Goal: Task Accomplishment & Management: Manage account settings

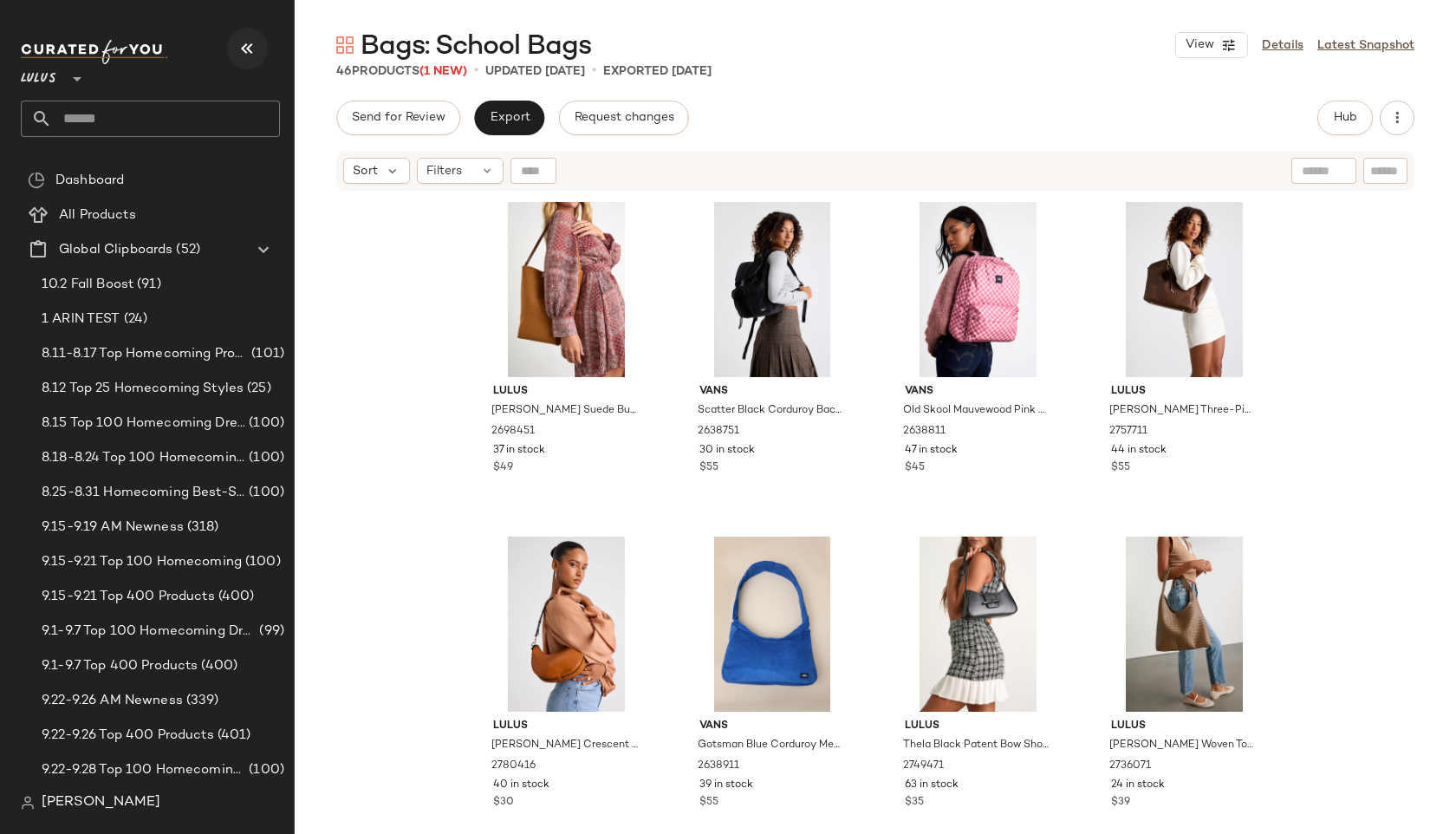
click at [253, 45] on icon "button" at bounding box center [247, 48] width 21 height 21
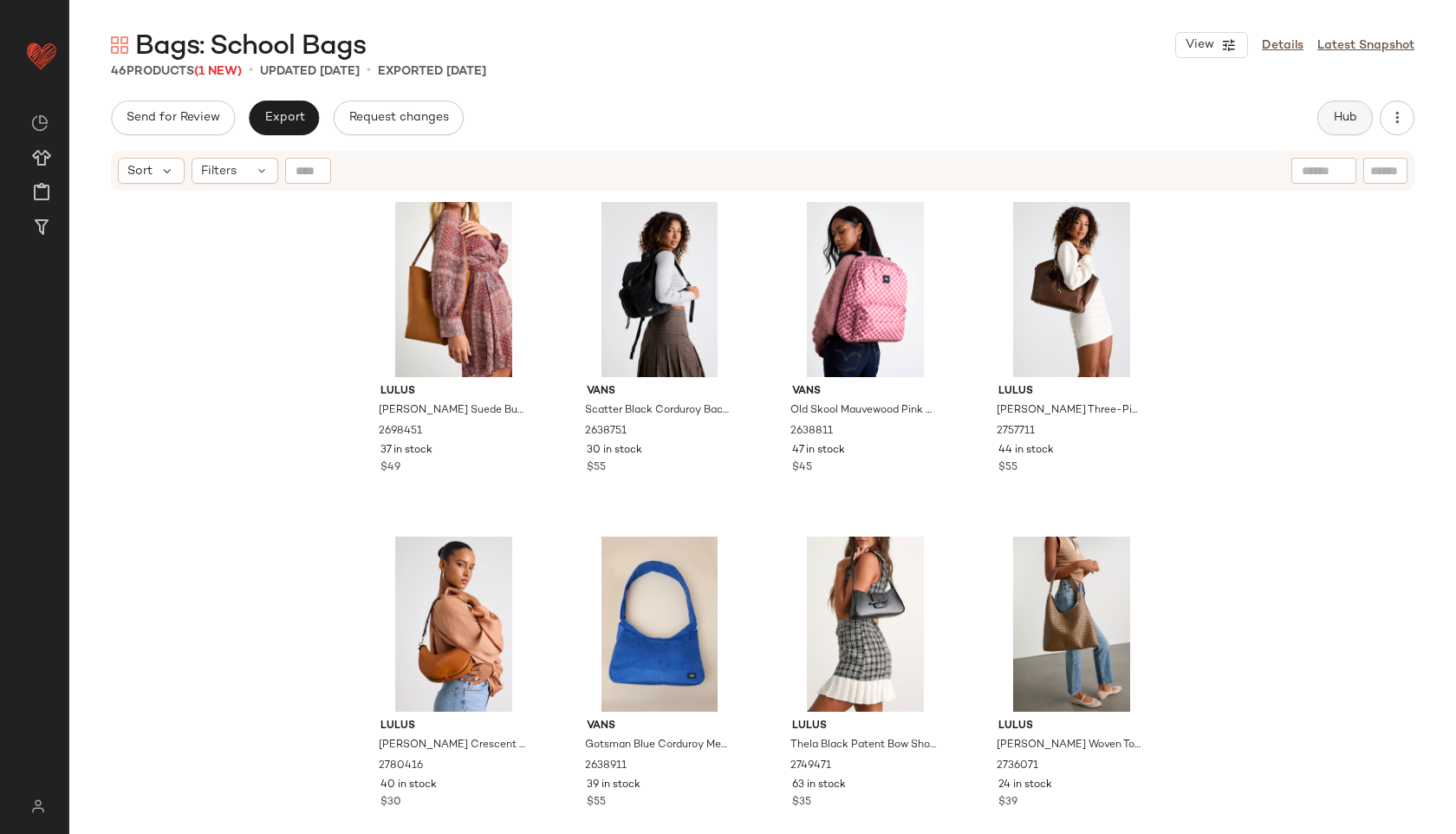
click at [1328, 130] on button "Hub" at bounding box center [1345, 117] width 55 height 35
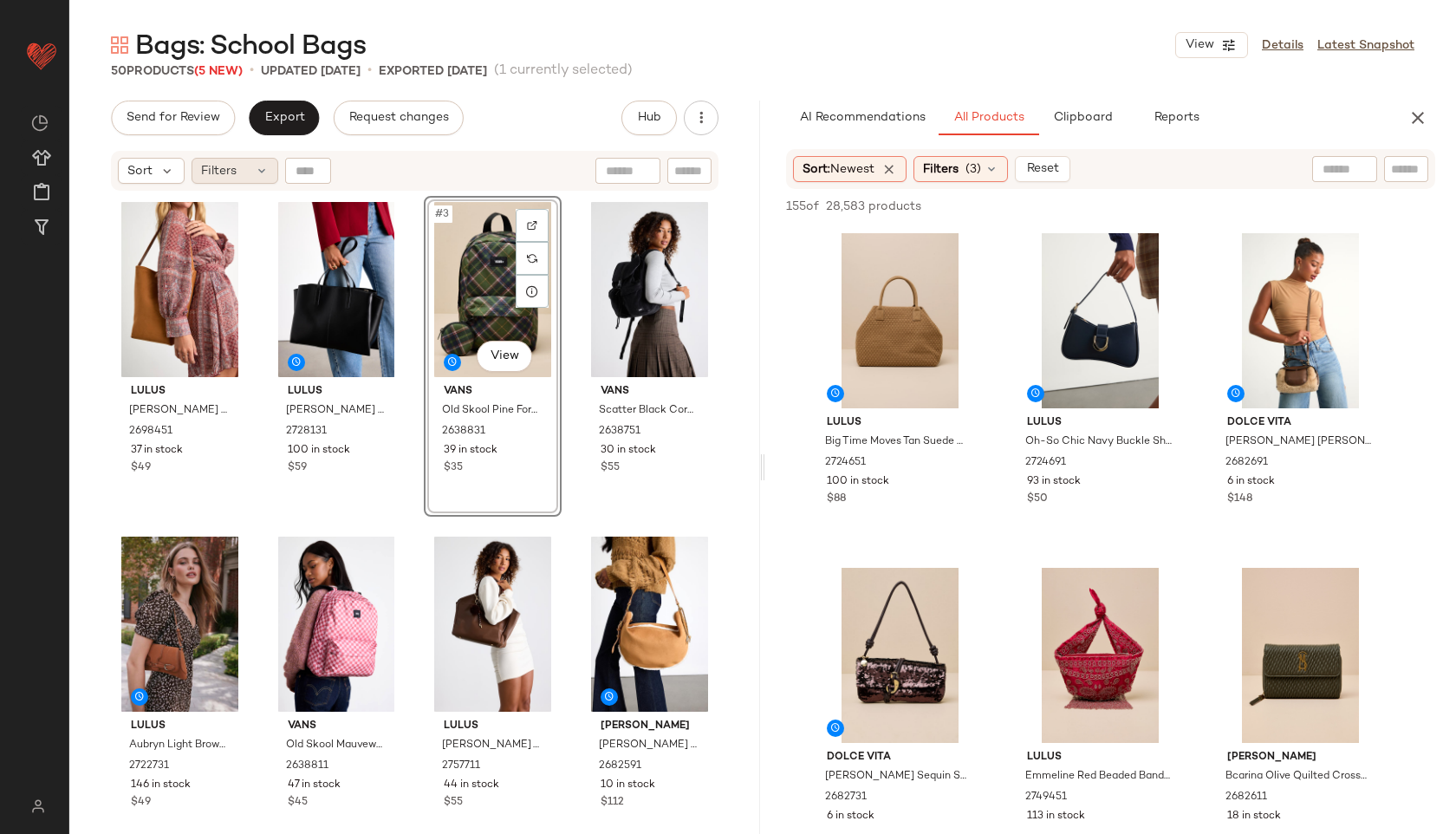
click at [251, 175] on div "Filters" at bounding box center [235, 171] width 87 height 26
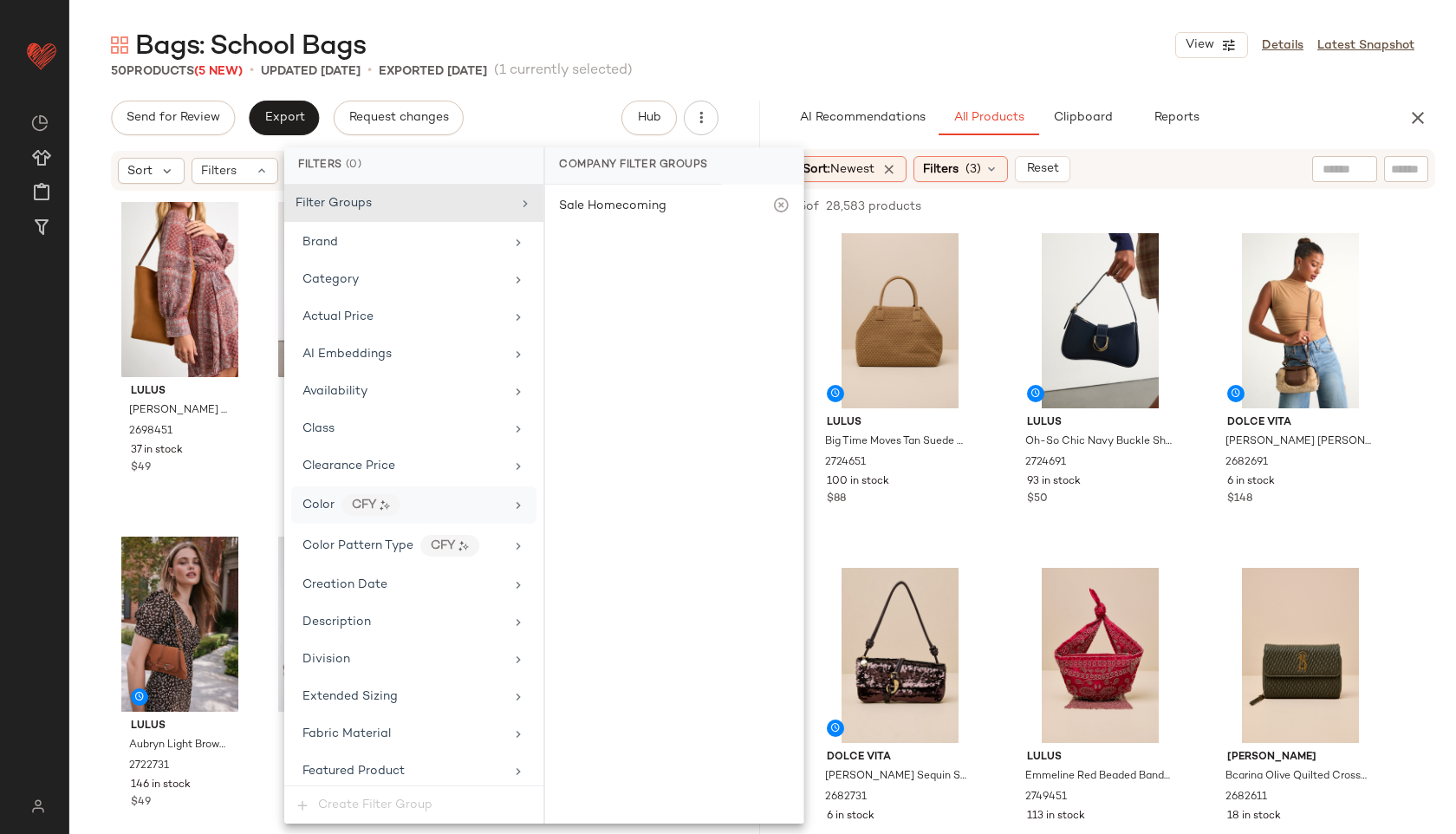
scroll to position [865, 0]
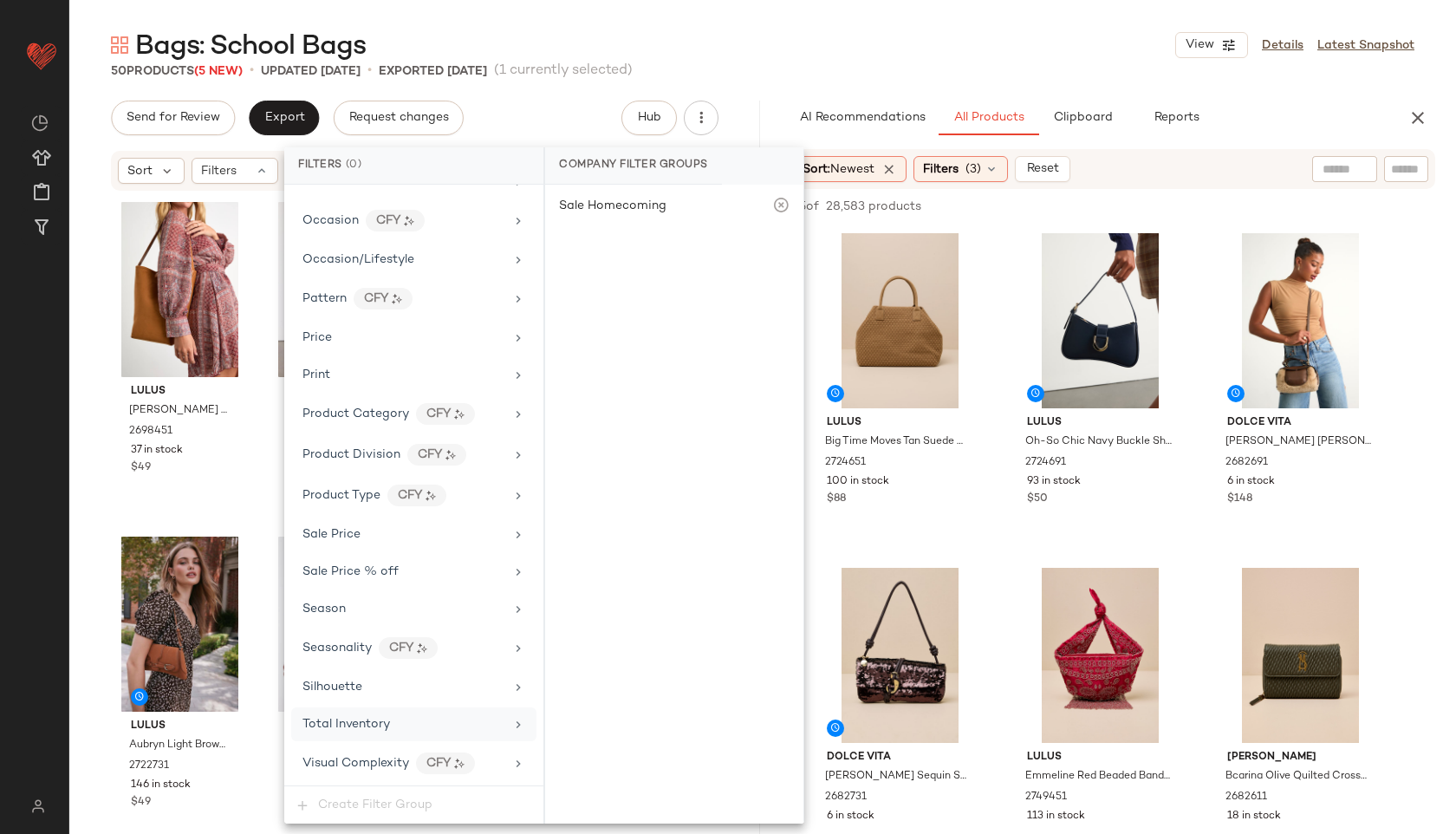
click at [366, 726] on span "Total Inventory" at bounding box center [346, 723] width 88 height 13
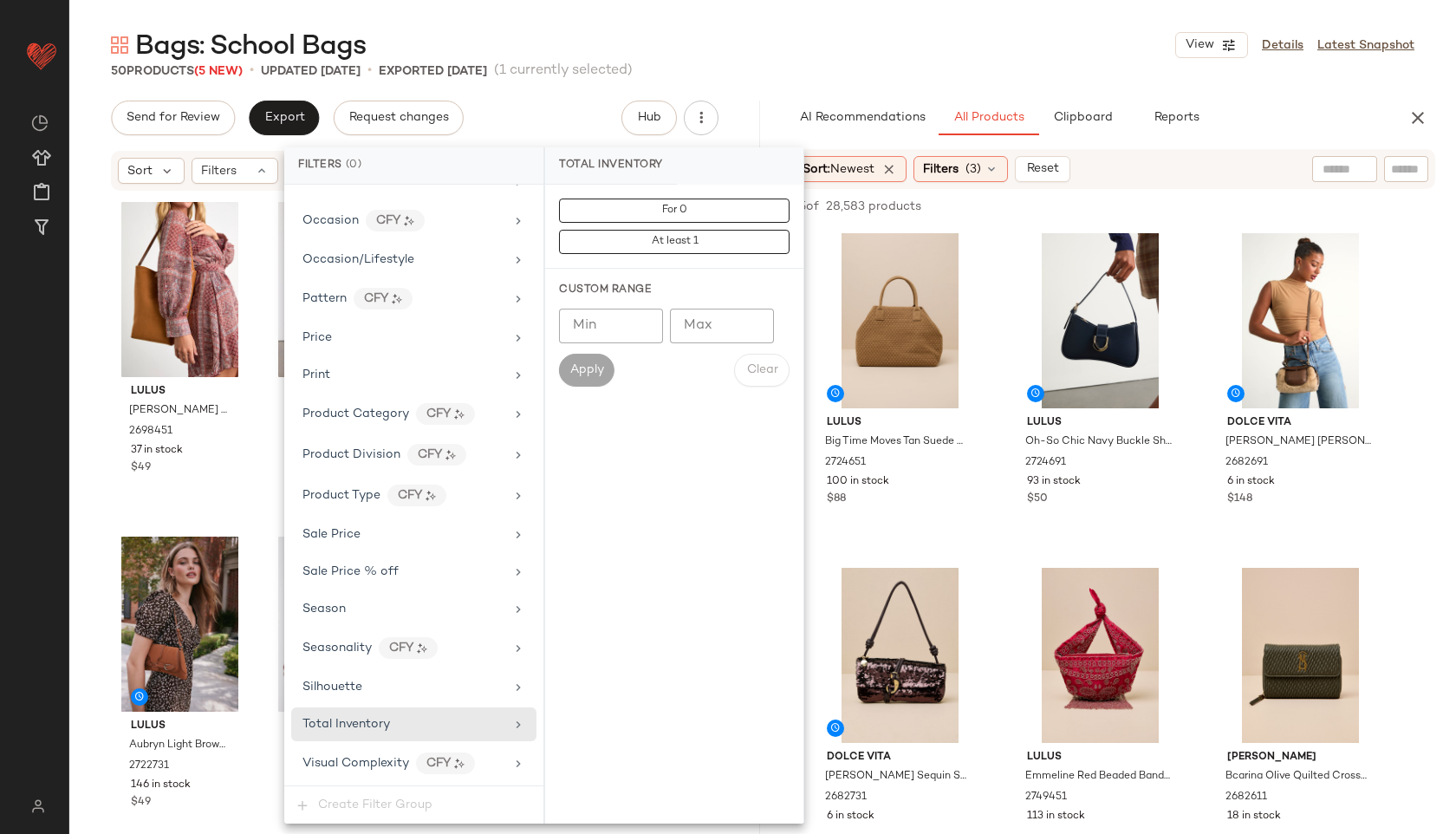
click at [700, 314] on input "Max" at bounding box center [721, 326] width 104 height 35
type input "**"
click at [586, 362] on button "Apply" at bounding box center [587, 369] width 55 height 33
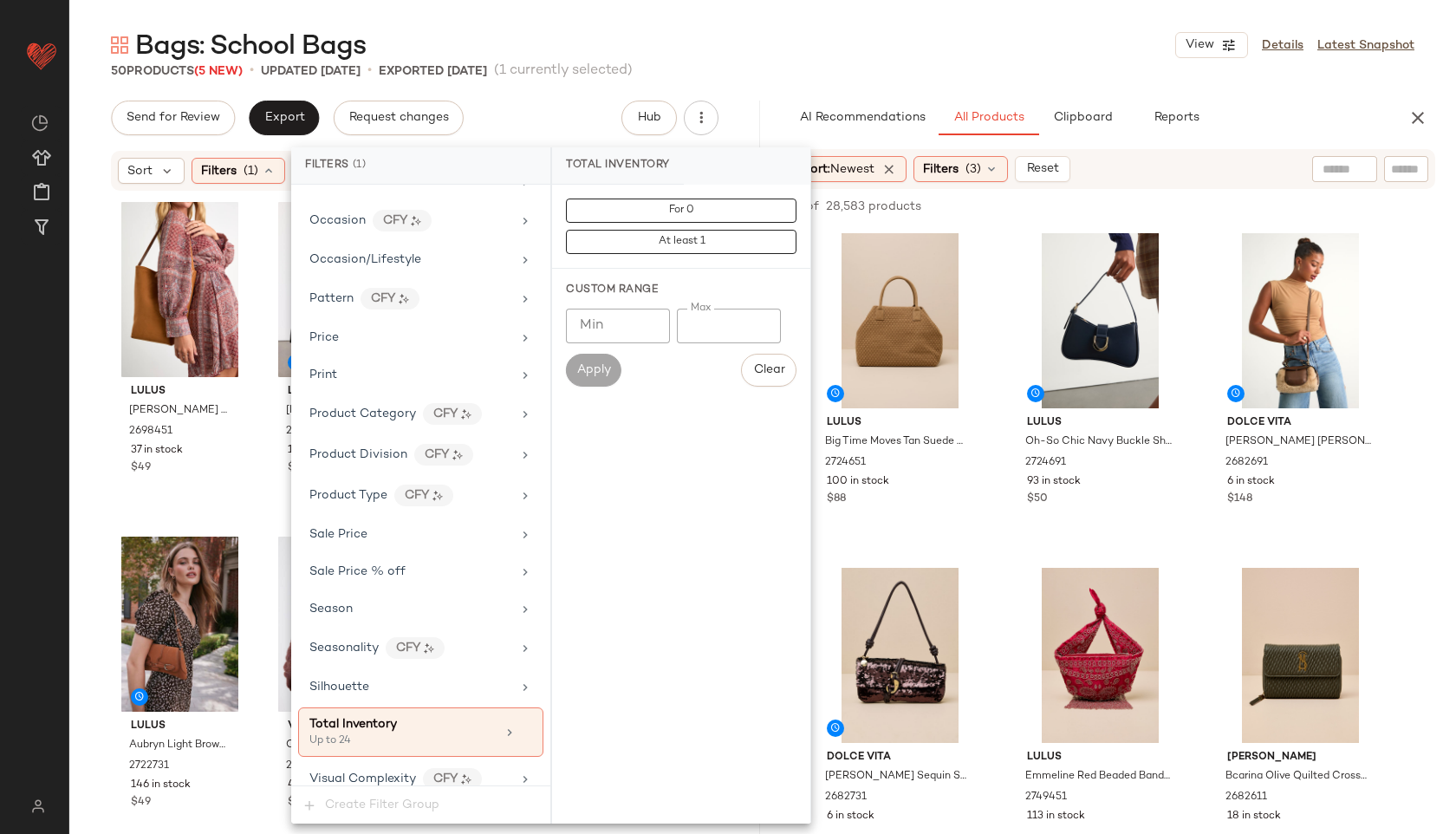
click at [758, 48] on div "Bags: School Bags View Details Latest Snapshot" at bounding box center [762, 44] width 1386 height 35
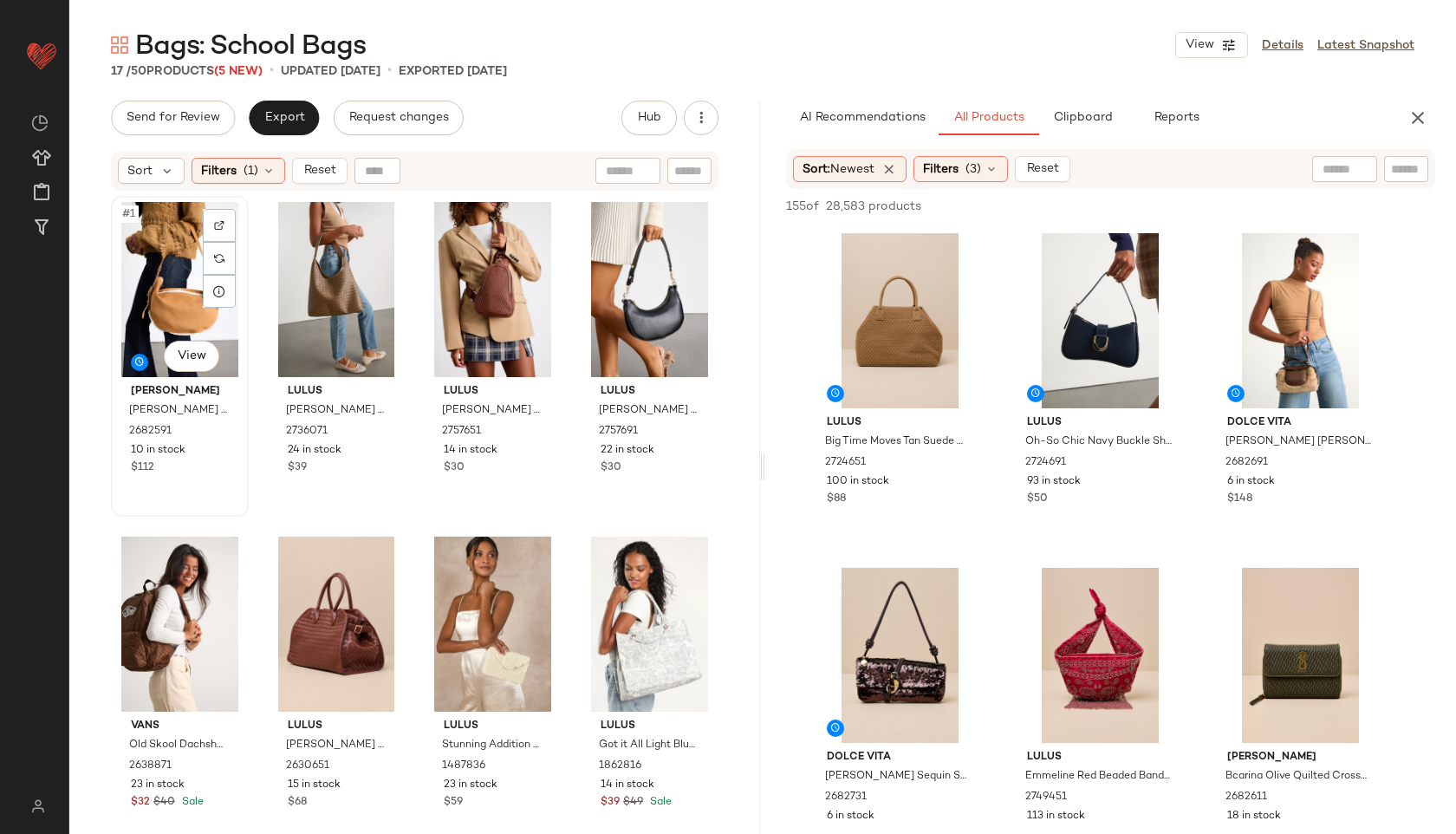
click at [151, 278] on div "#1 View" at bounding box center [180, 289] width 125 height 175
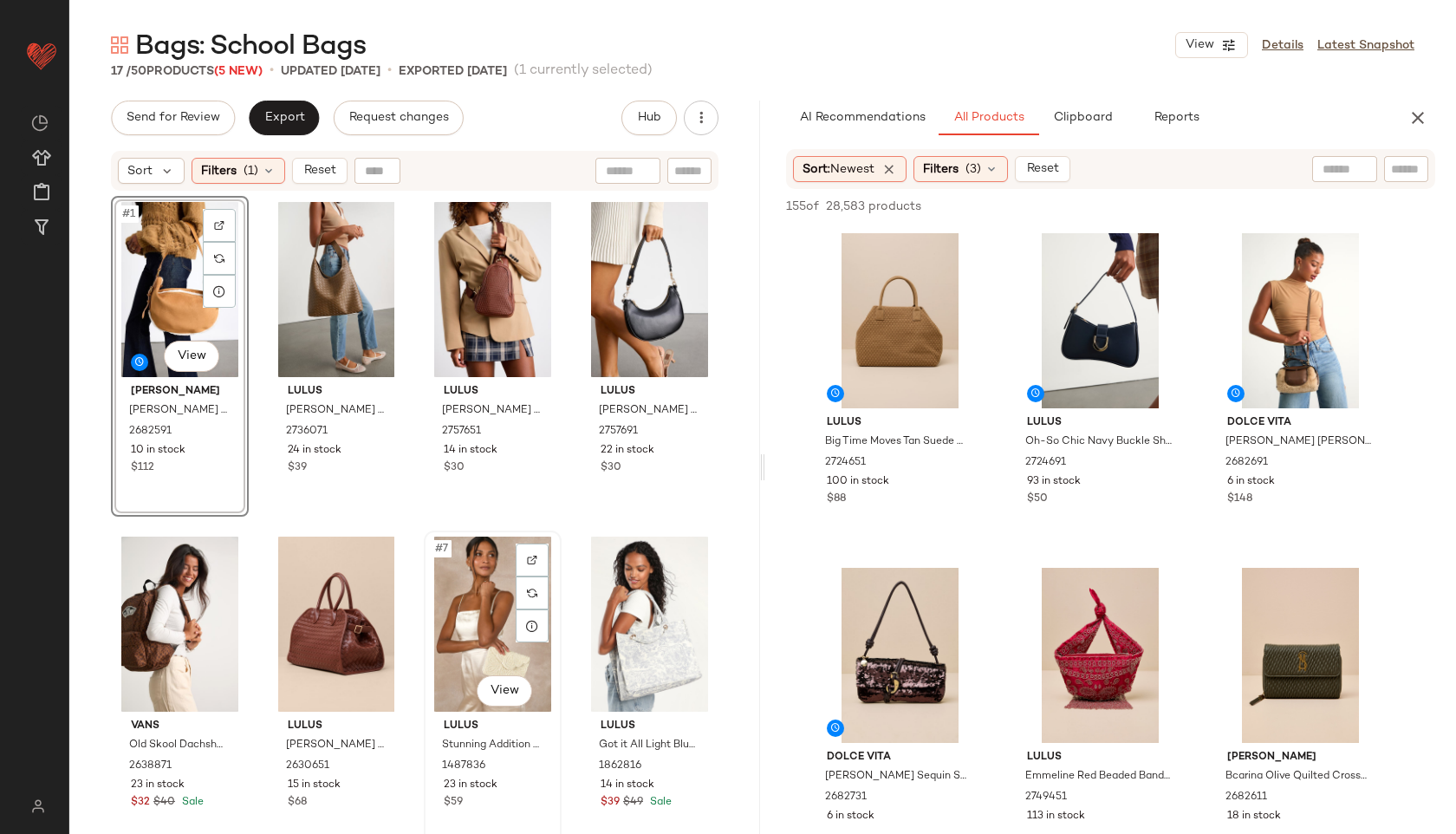
scroll to position [992, 0]
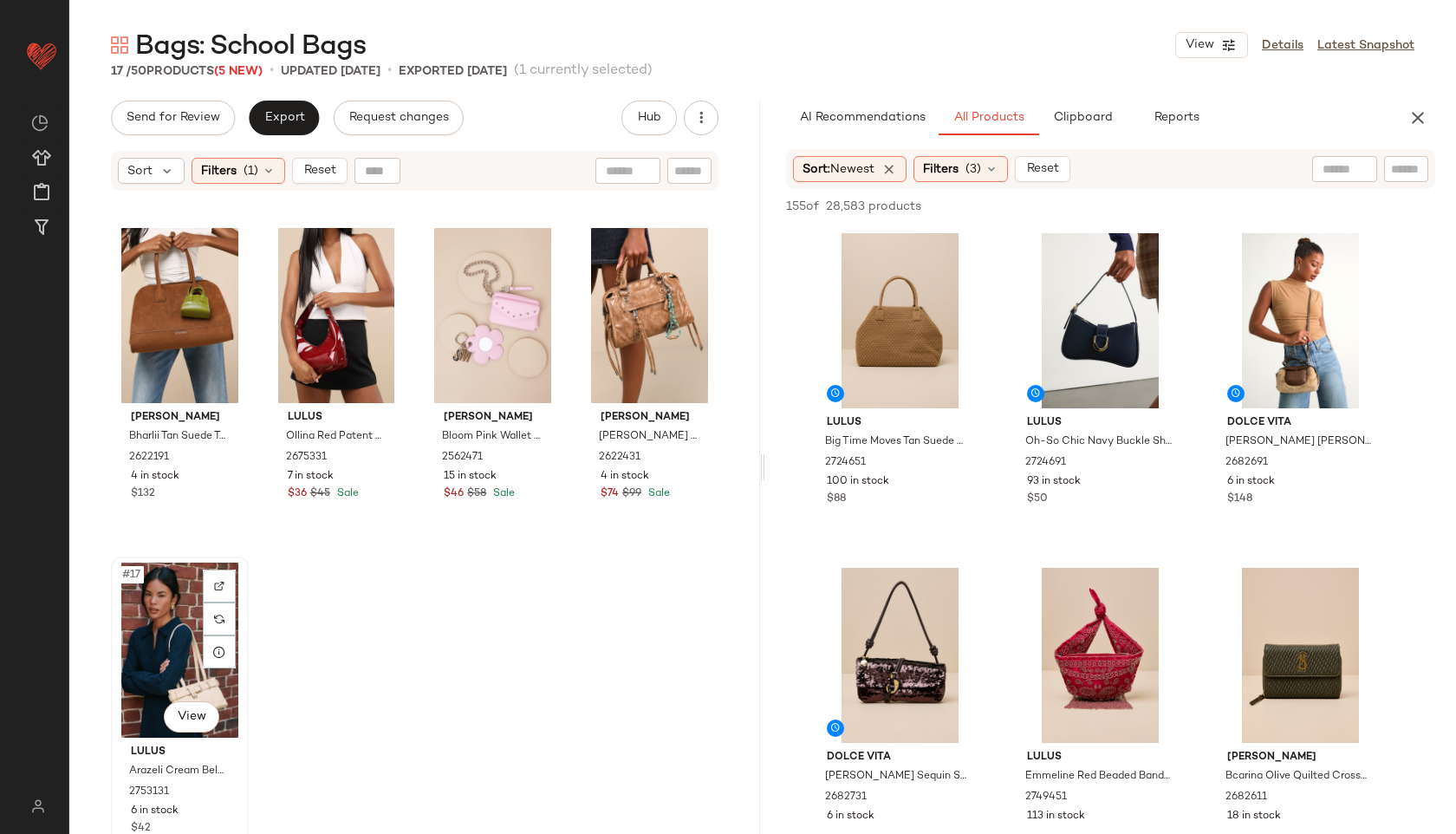
click at [148, 631] on div "#17 View" at bounding box center [180, 649] width 125 height 175
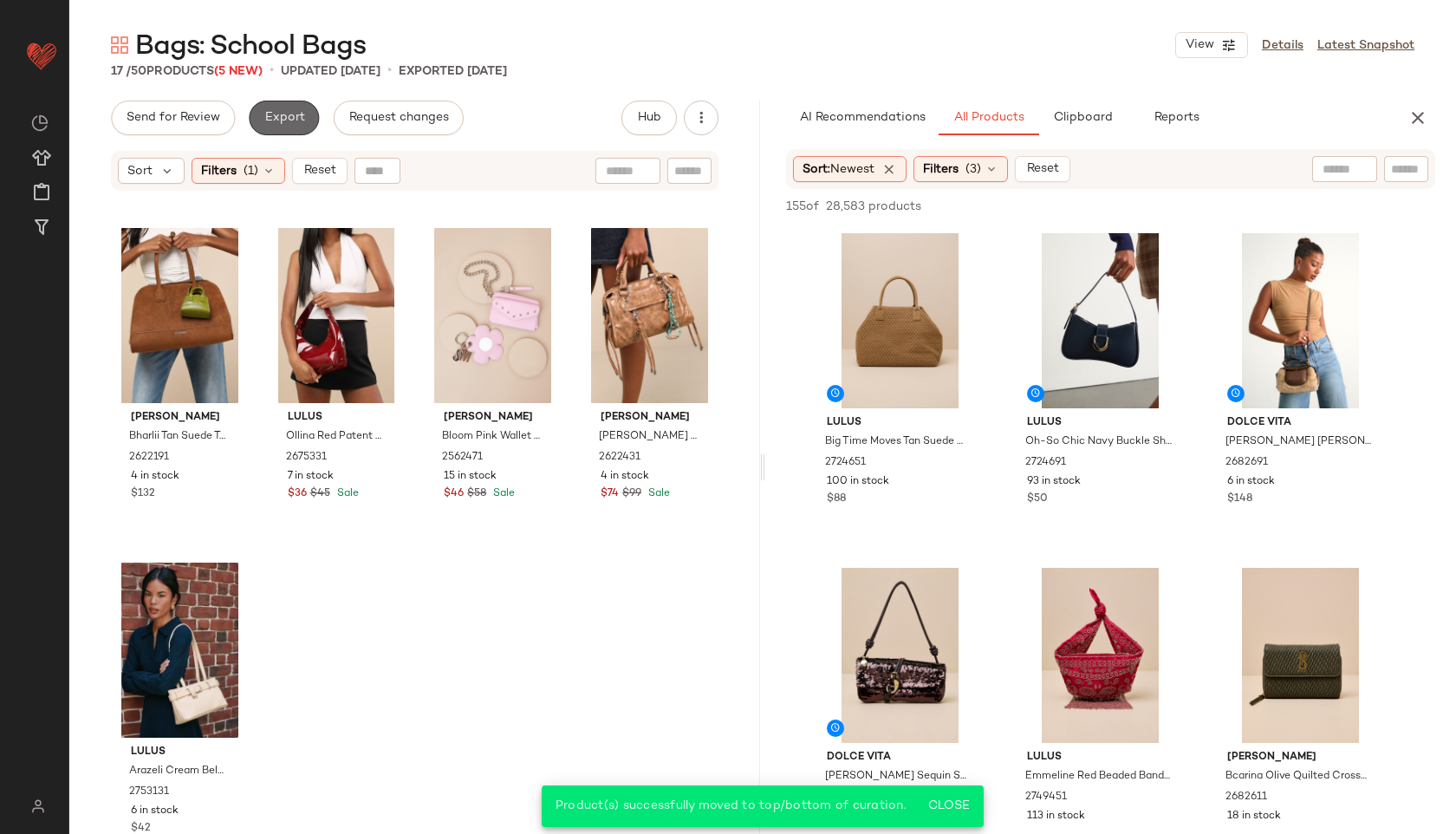
click at [289, 112] on span "Export" at bounding box center [283, 117] width 40 height 14
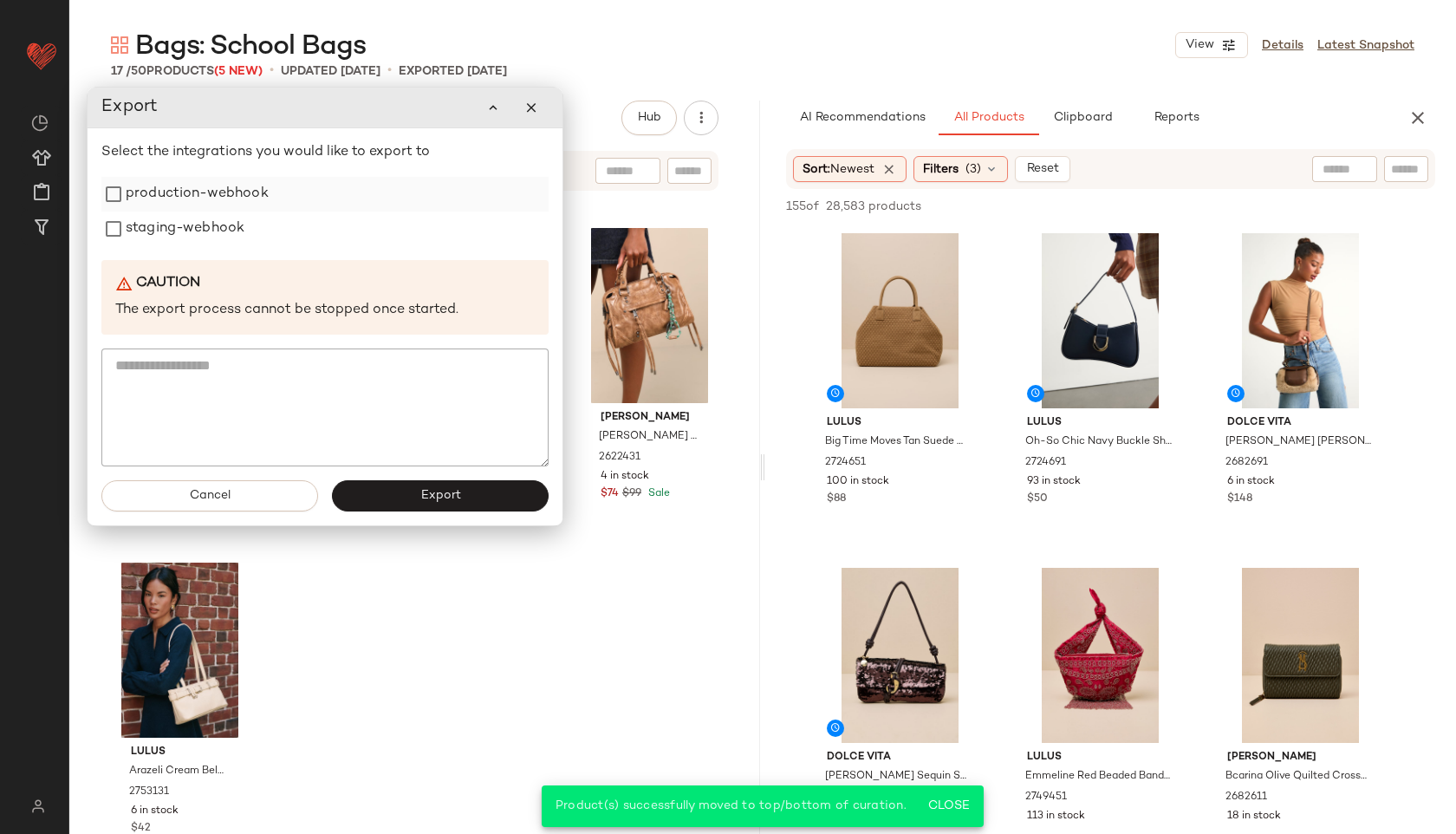
click at [224, 194] on label "production-webhook" at bounding box center [196, 193] width 143 height 35
click at [210, 229] on label "staging-webhook" at bounding box center [184, 228] width 118 height 35
click at [393, 498] on button "Export" at bounding box center [440, 496] width 217 height 32
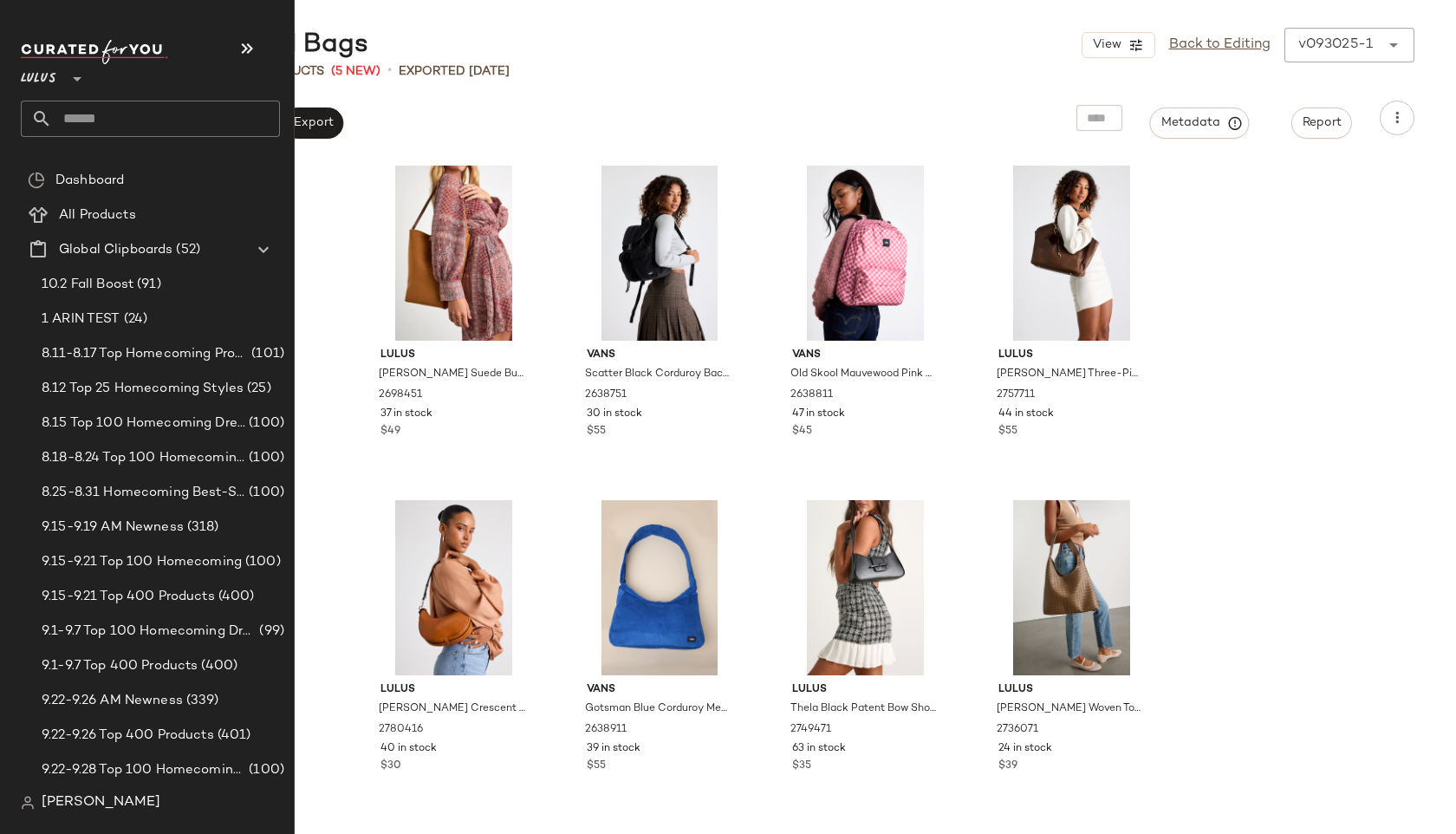
click at [98, 115] on input "text" at bounding box center [166, 118] width 228 height 37
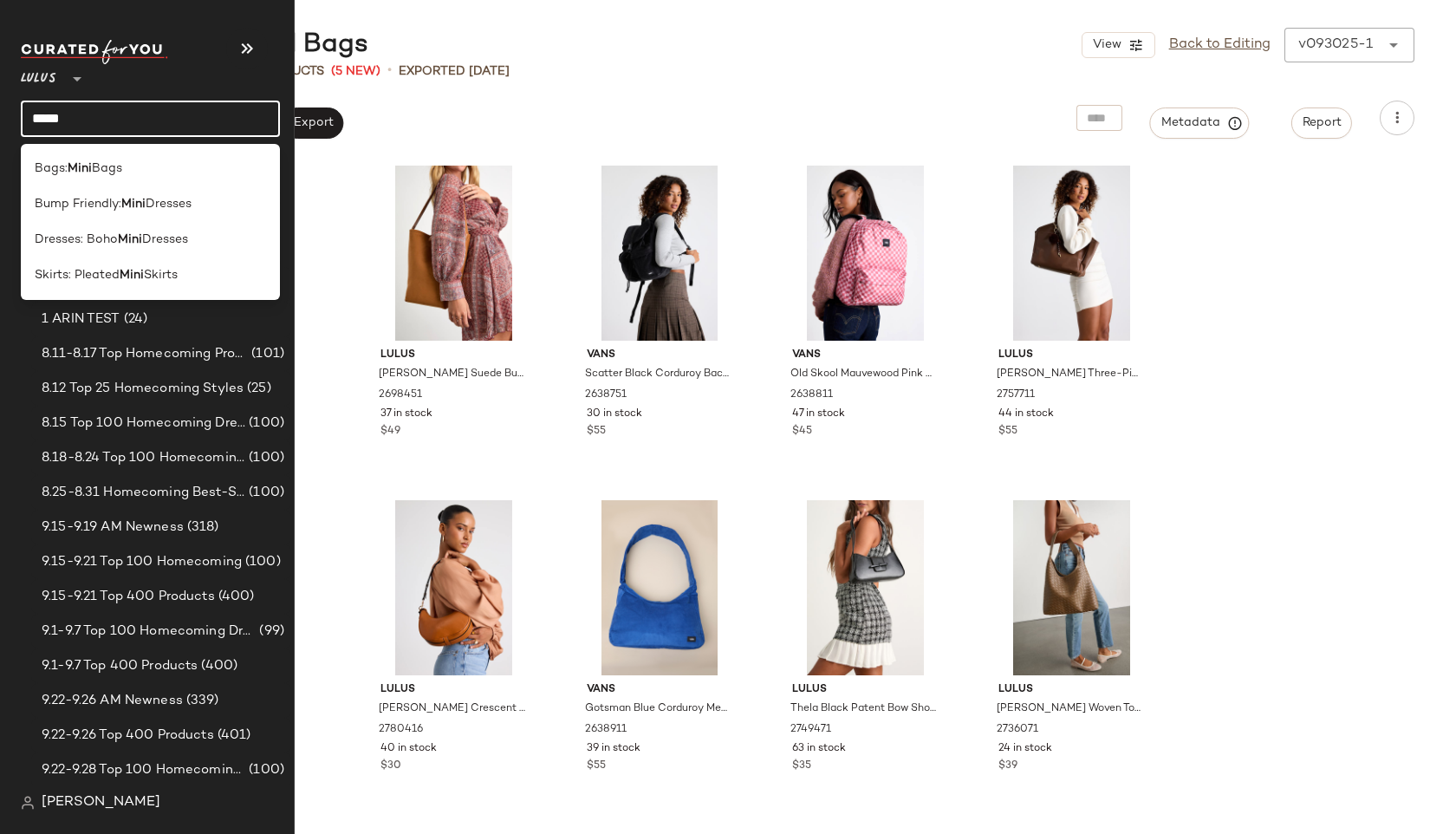
type input "*********"
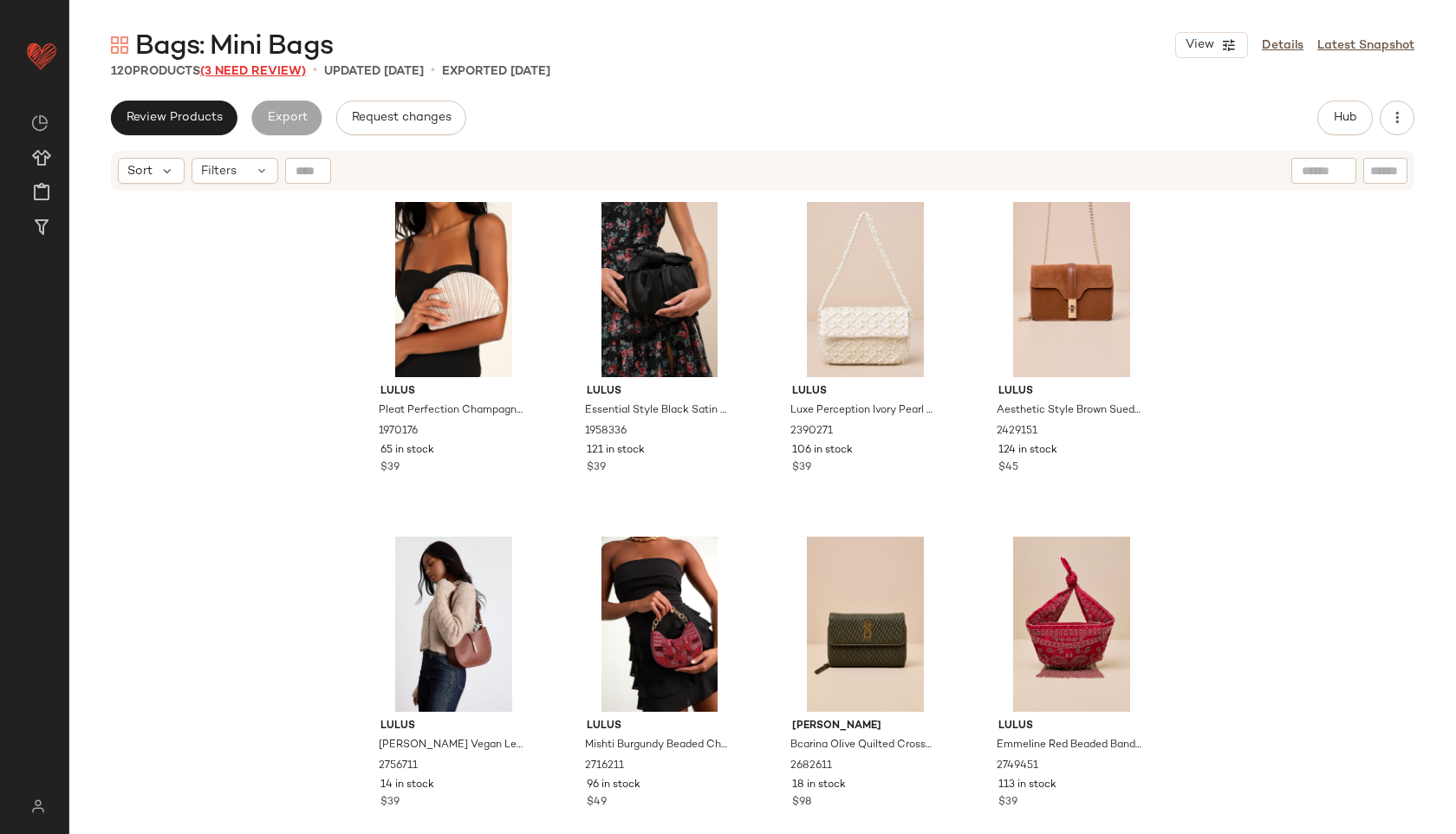
click at [273, 69] on span "(3 Need Review)" at bounding box center [253, 71] width 106 height 13
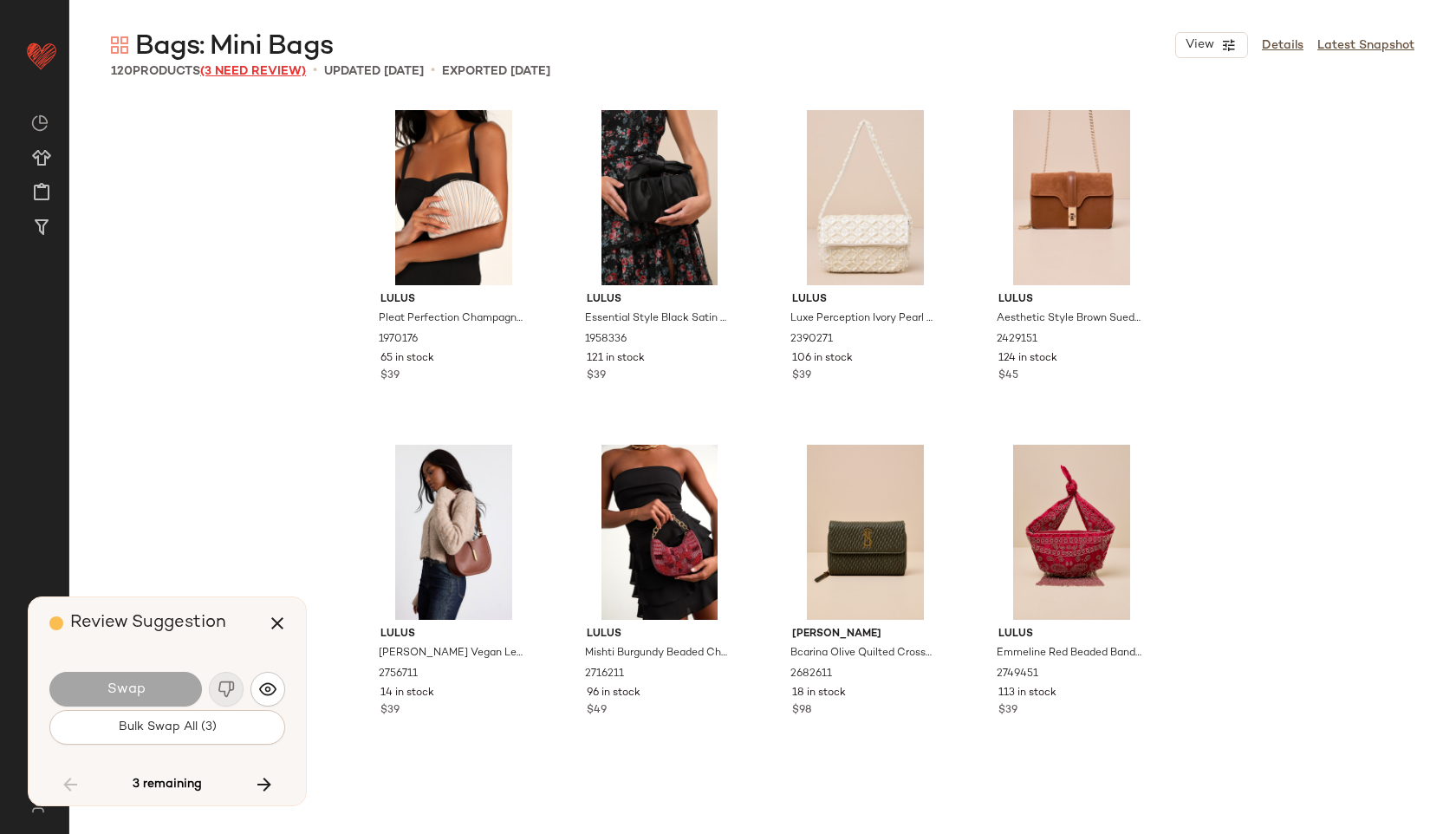
scroll to position [6358, 0]
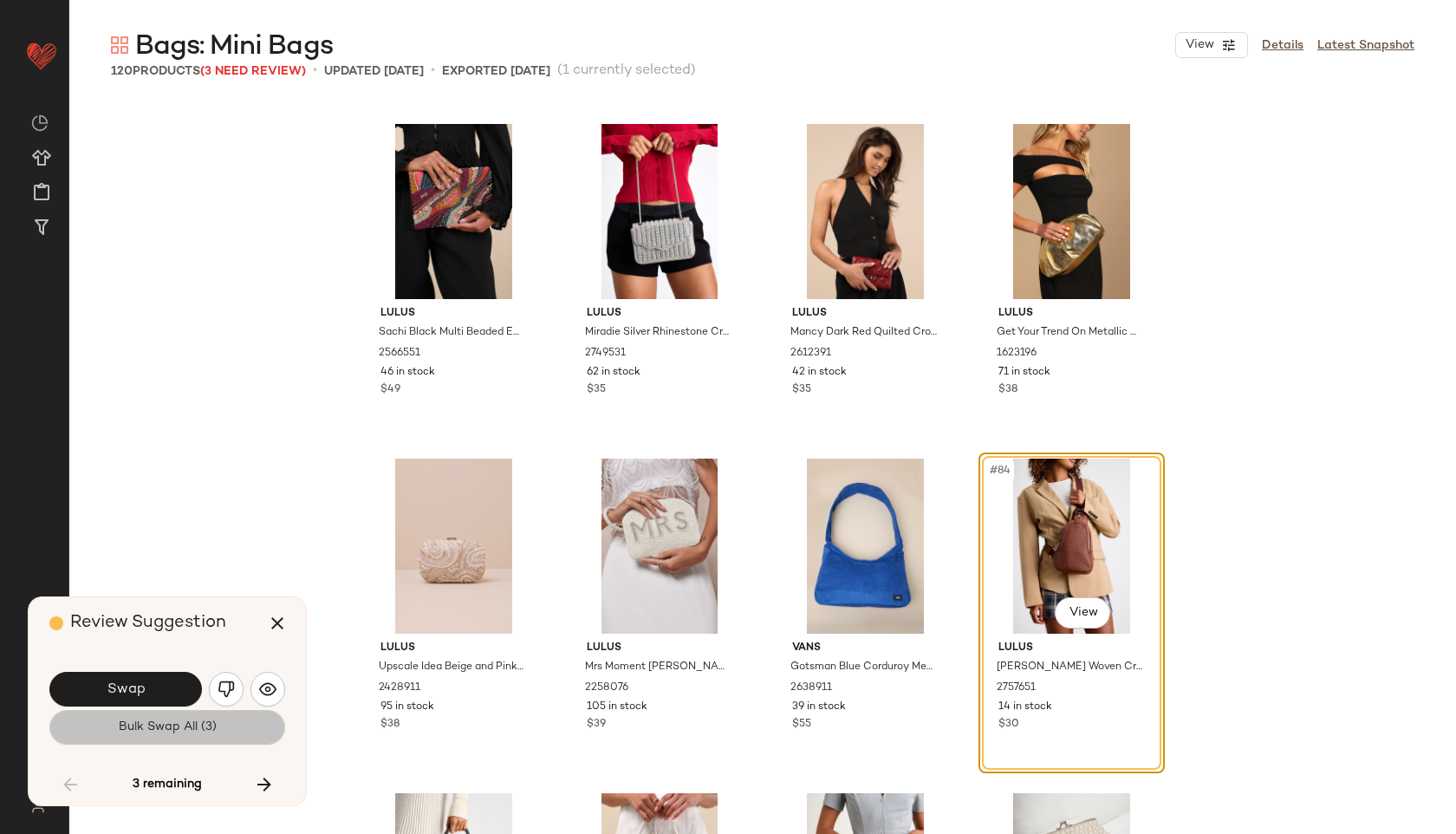
click at [135, 727] on span "Bulk Swap All (3)" at bounding box center [167, 727] width 99 height 14
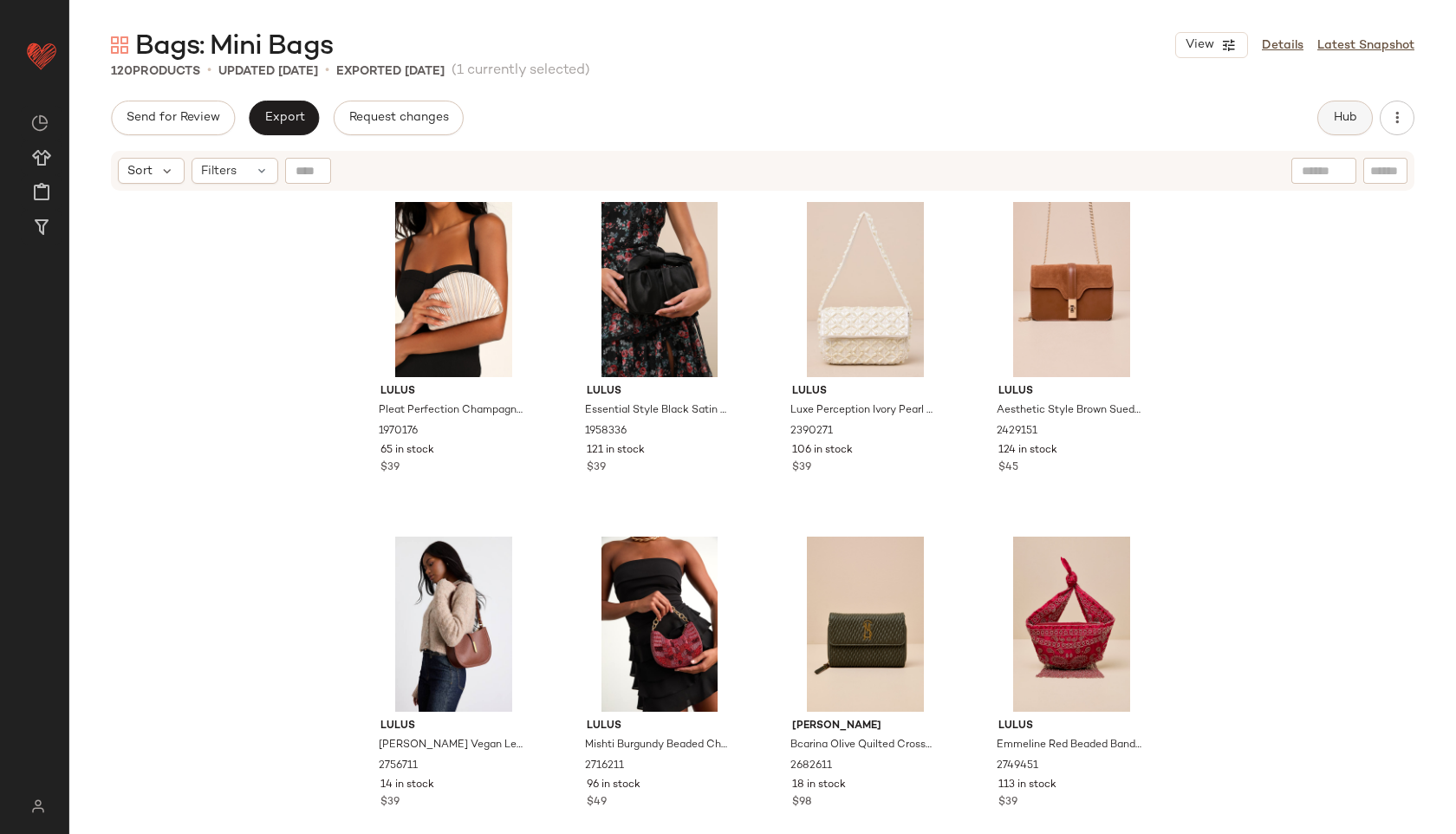
click at [1347, 113] on span "Hub" at bounding box center [1345, 117] width 25 height 14
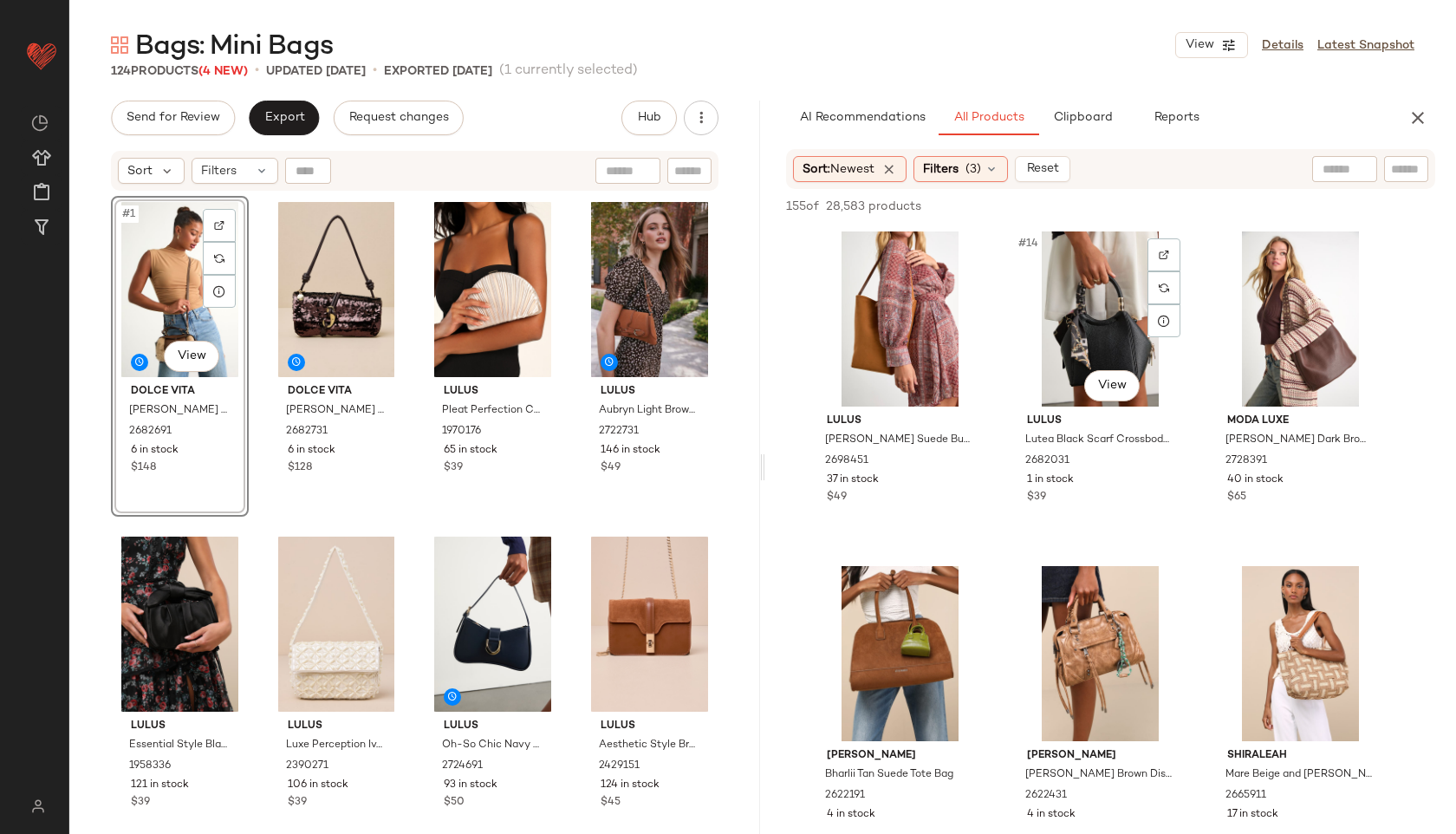
scroll to position [1359, 0]
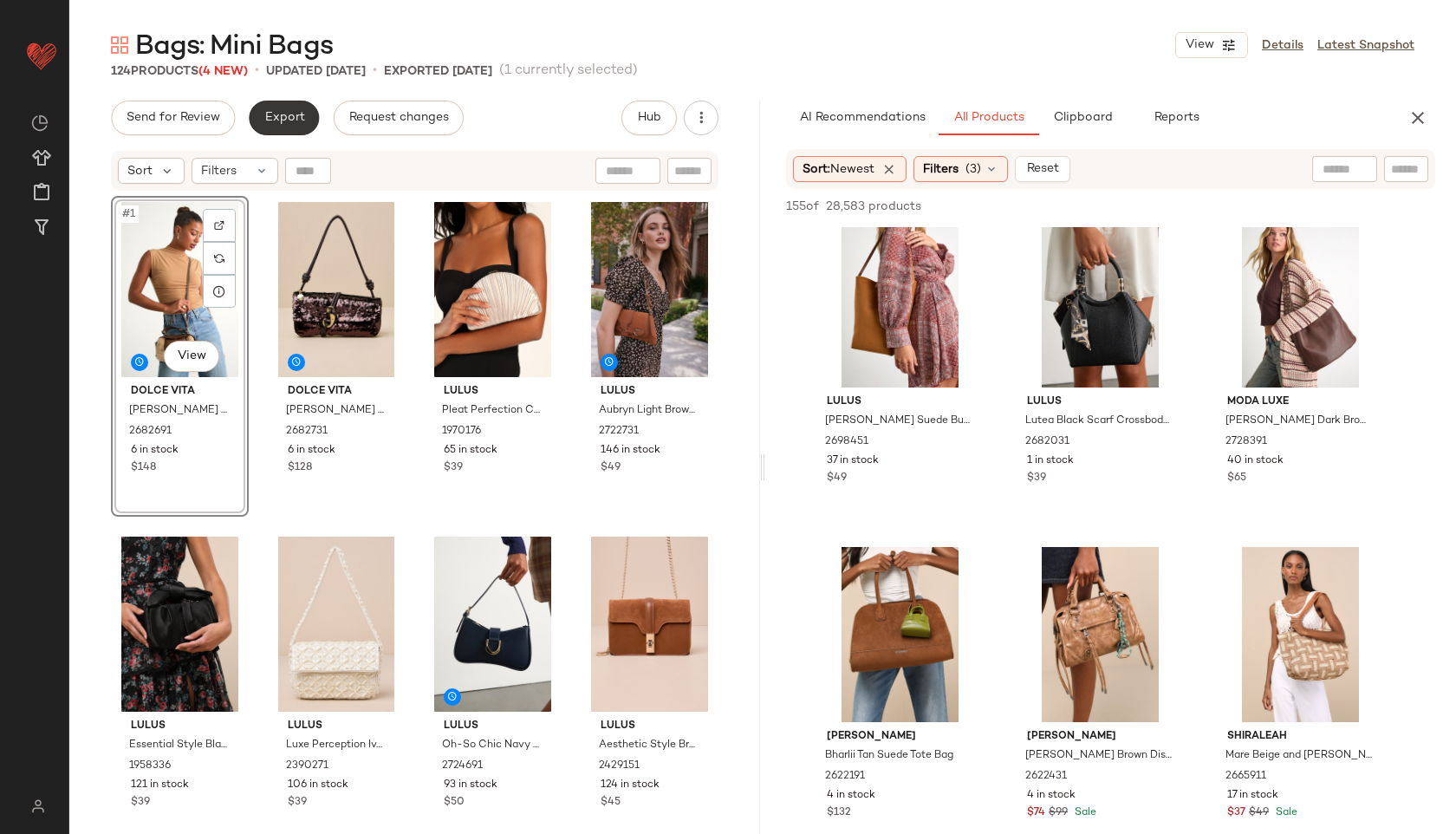
click at [281, 114] on span "Export" at bounding box center [283, 117] width 40 height 14
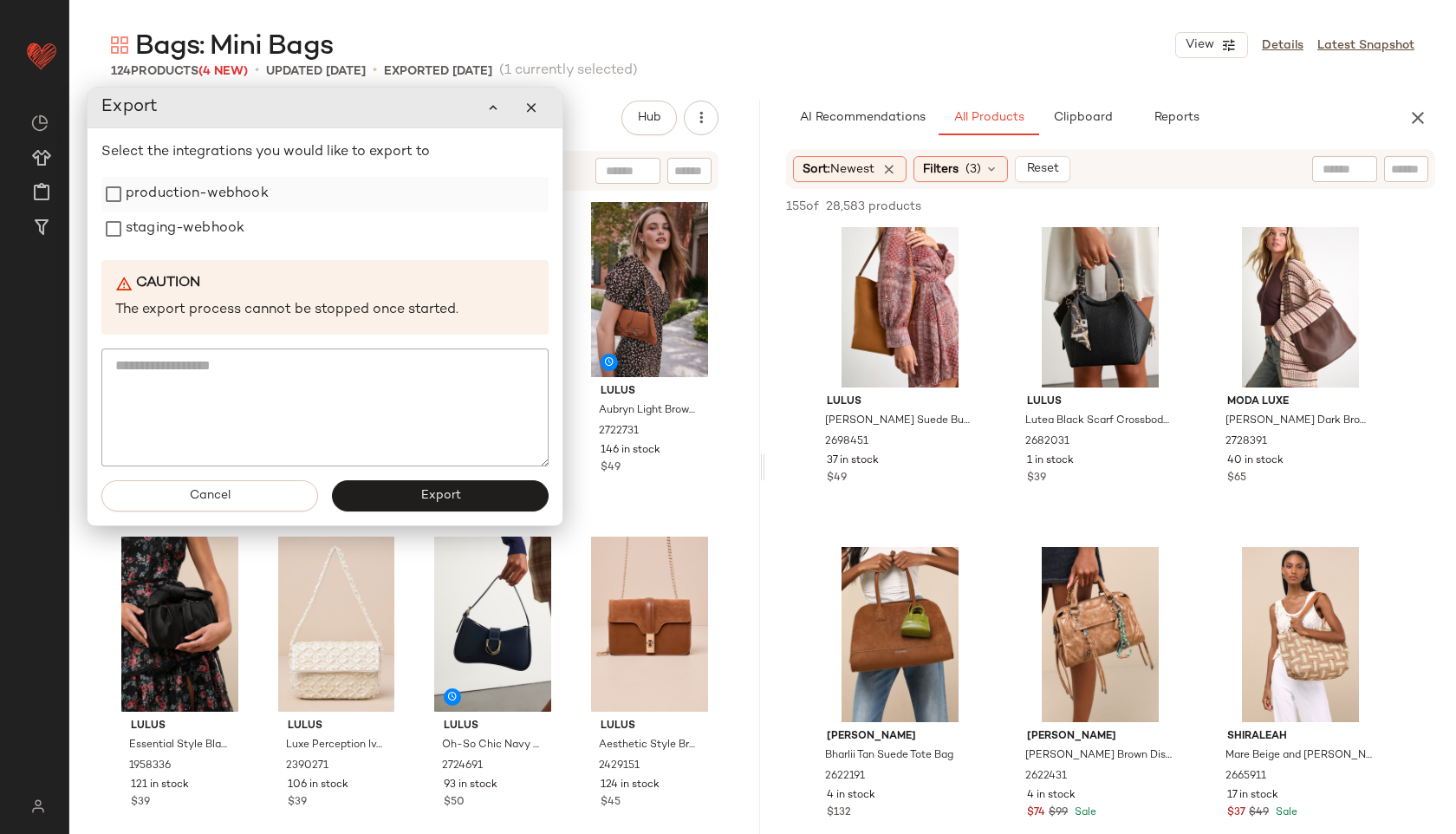
click at [232, 202] on label "production-webhook" at bounding box center [196, 193] width 143 height 35
click at [227, 221] on label "staging-webhook" at bounding box center [184, 228] width 118 height 35
click at [440, 482] on button "Export" at bounding box center [440, 496] width 217 height 32
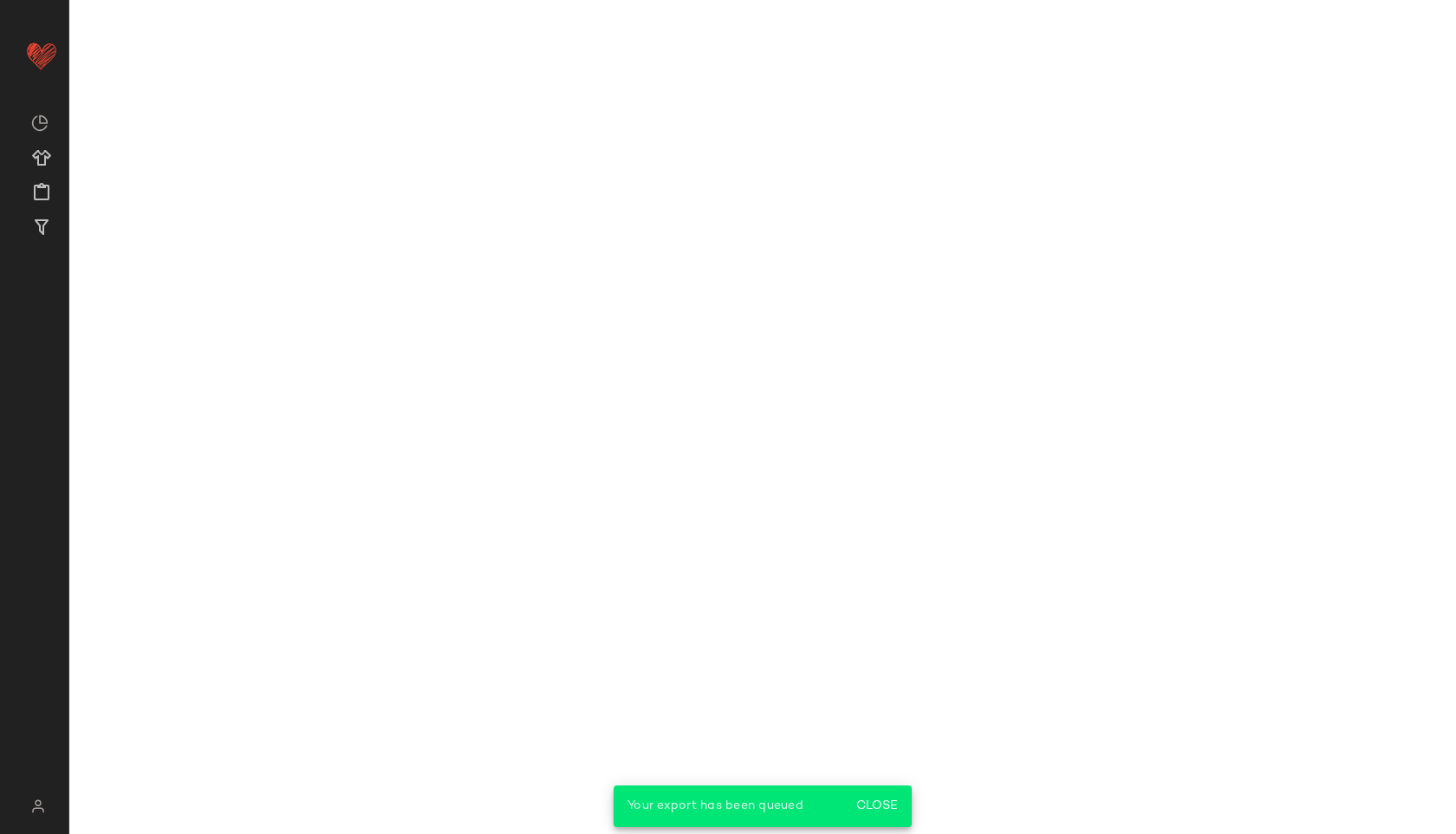
scroll to position [2028, 0]
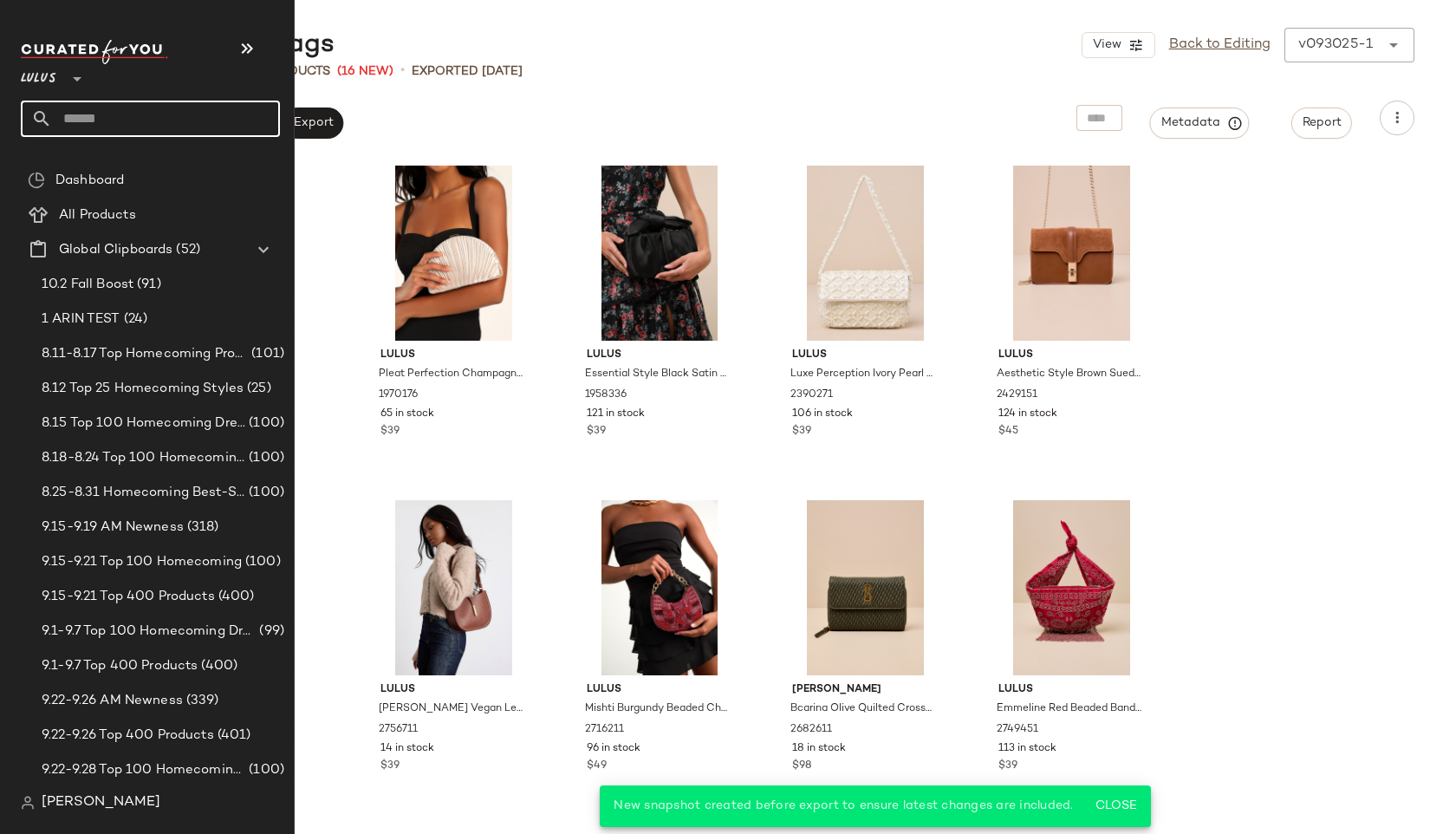
click at [132, 117] on input "text" at bounding box center [166, 118] width 228 height 37
type input "**********"
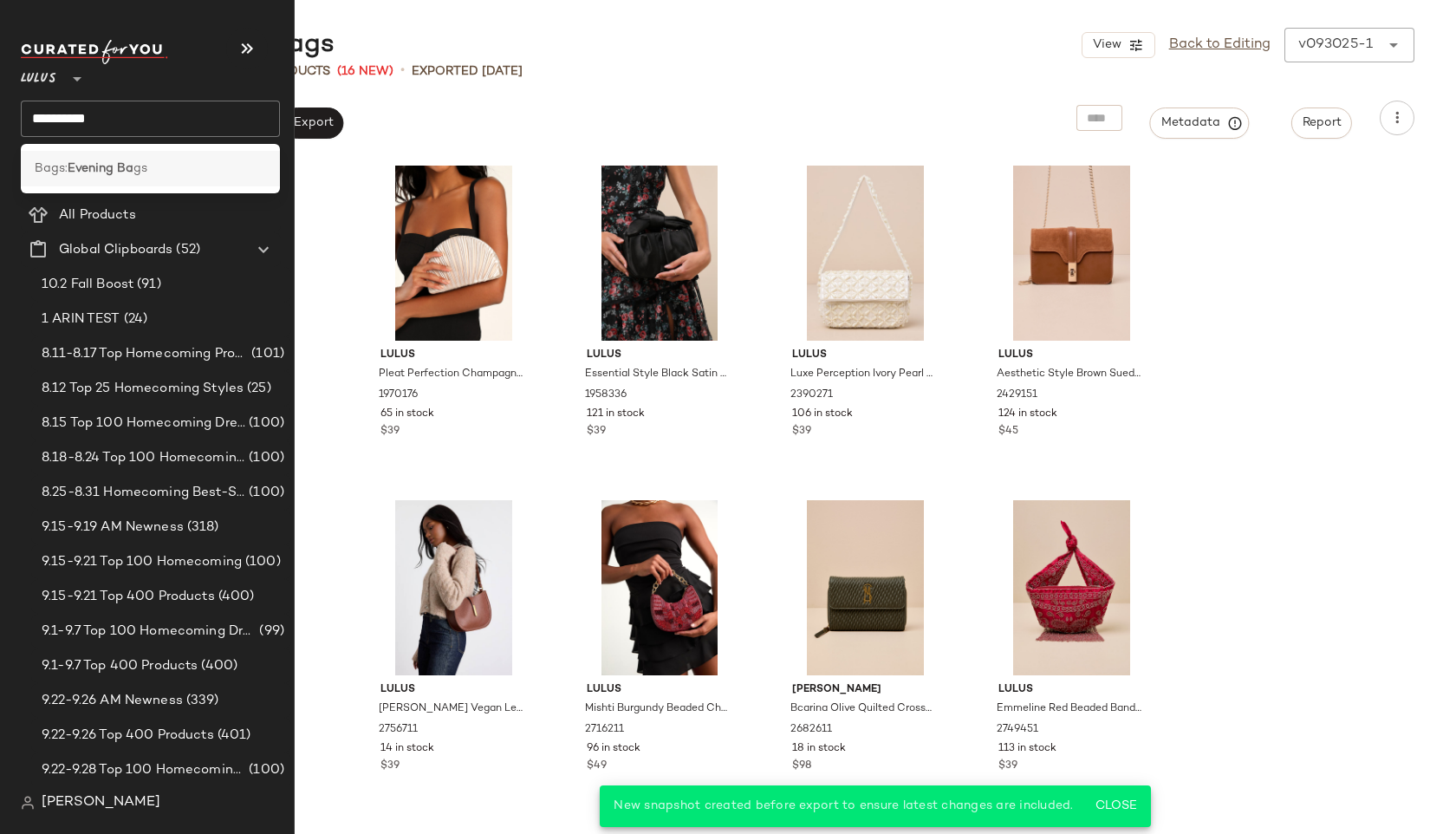
click at [147, 161] on span "gs" at bounding box center [140, 169] width 14 height 18
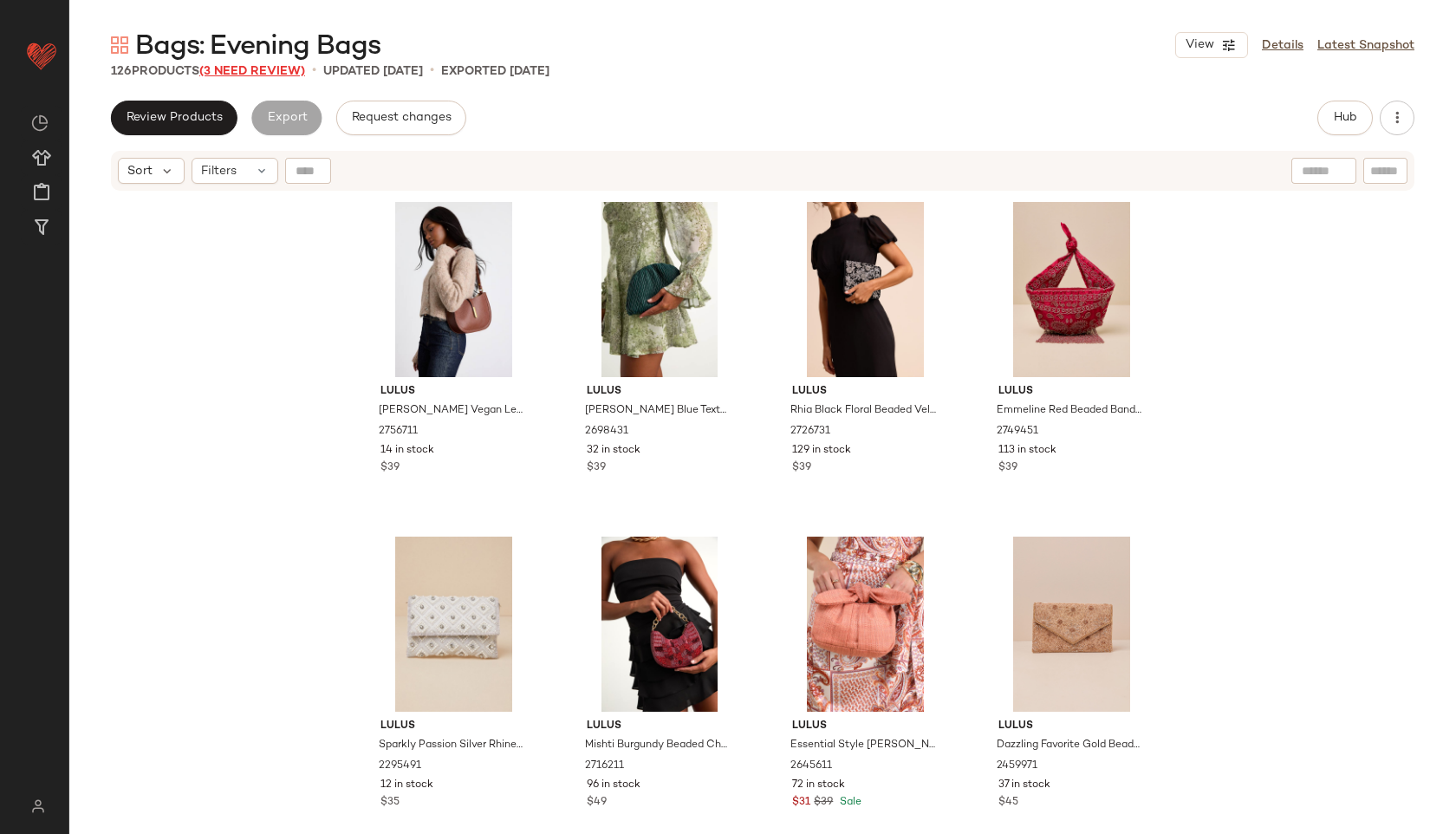
click at [277, 74] on span "(3 Need Review)" at bounding box center [252, 71] width 106 height 13
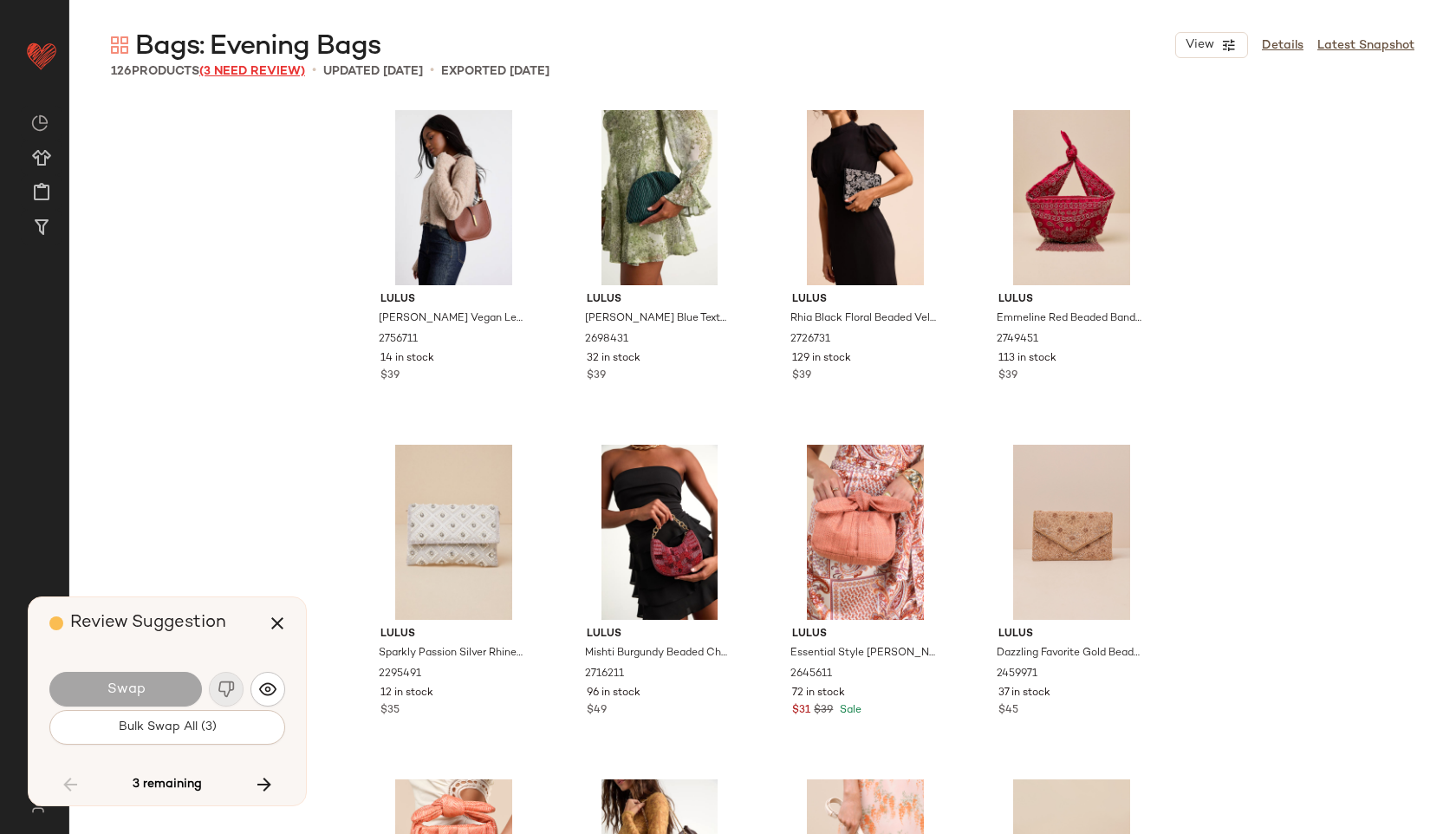
scroll to position [7697, 0]
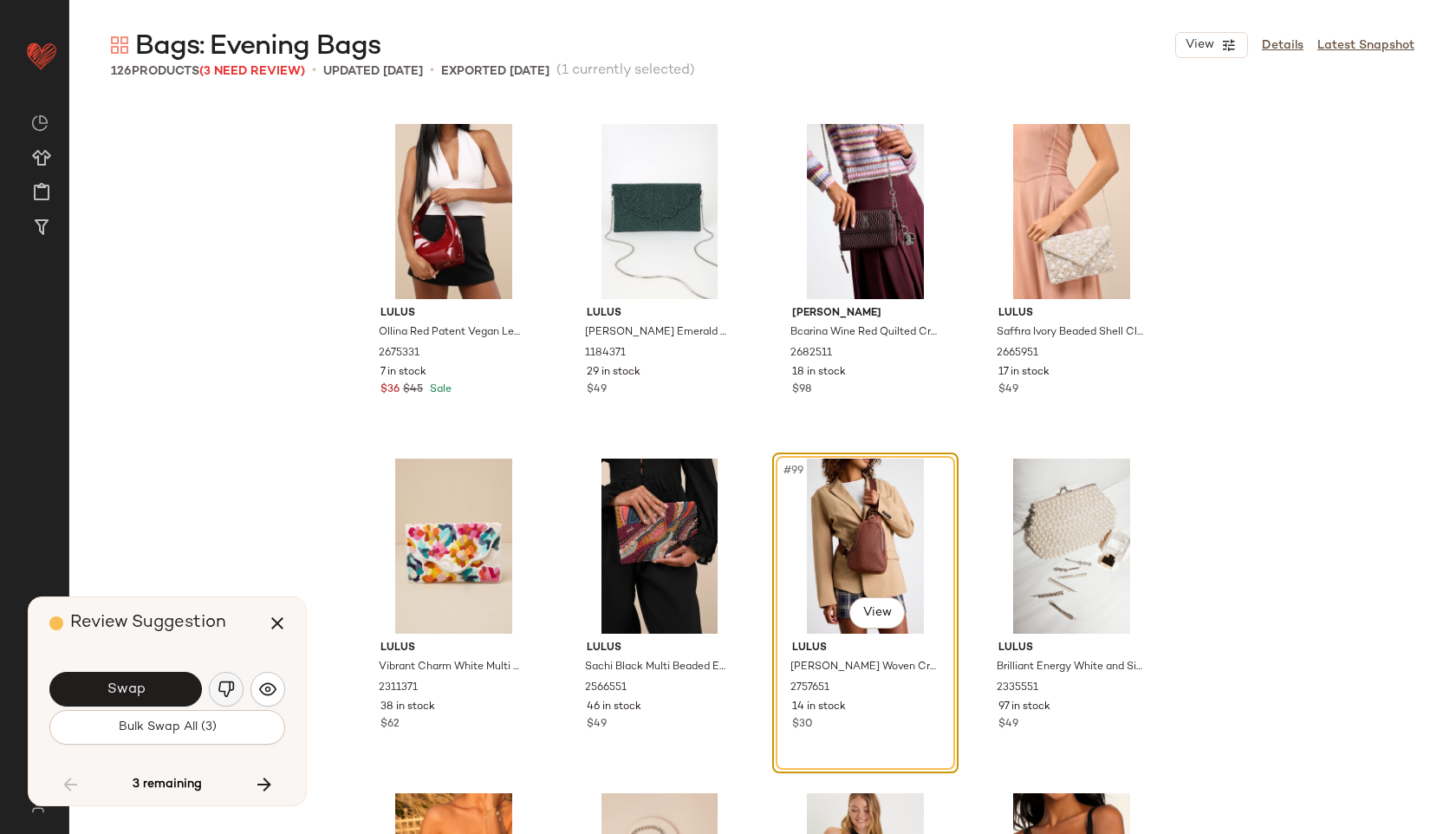
click at [232, 689] on img "button" at bounding box center [226, 690] width 18 height 18
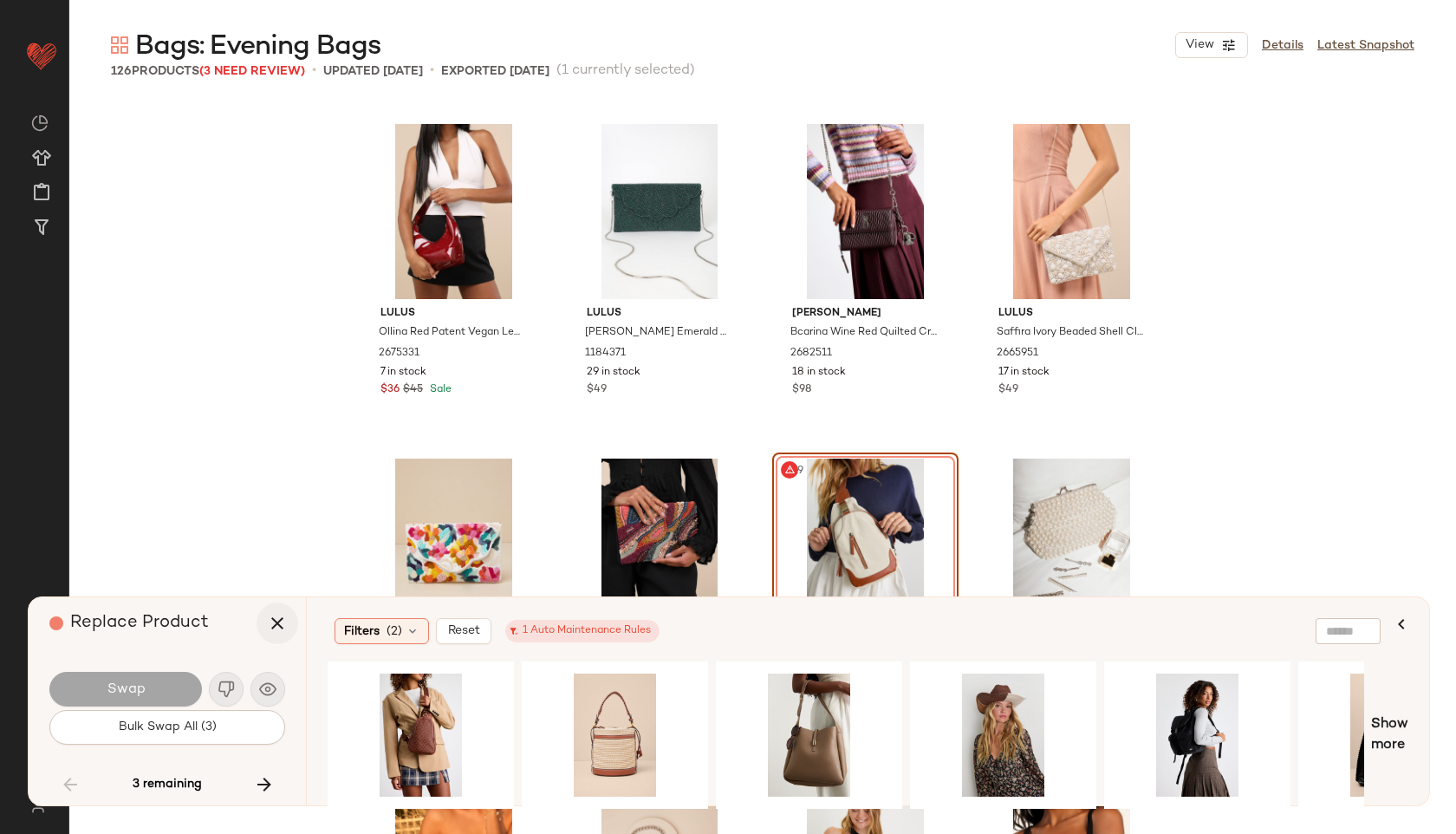
click at [283, 629] on icon "button" at bounding box center [277, 623] width 21 height 21
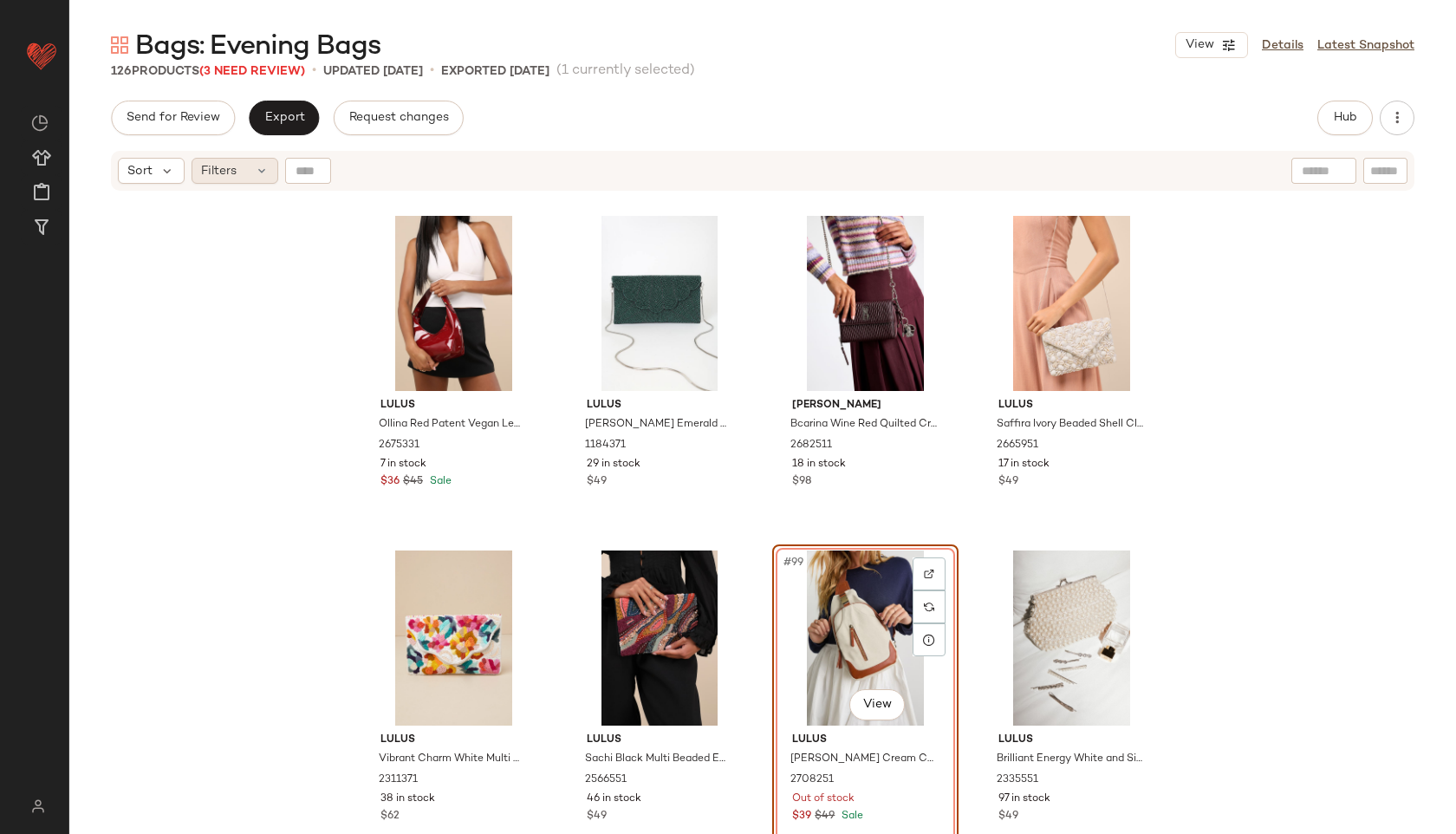
click at [247, 176] on div "Filters" at bounding box center [235, 171] width 87 height 26
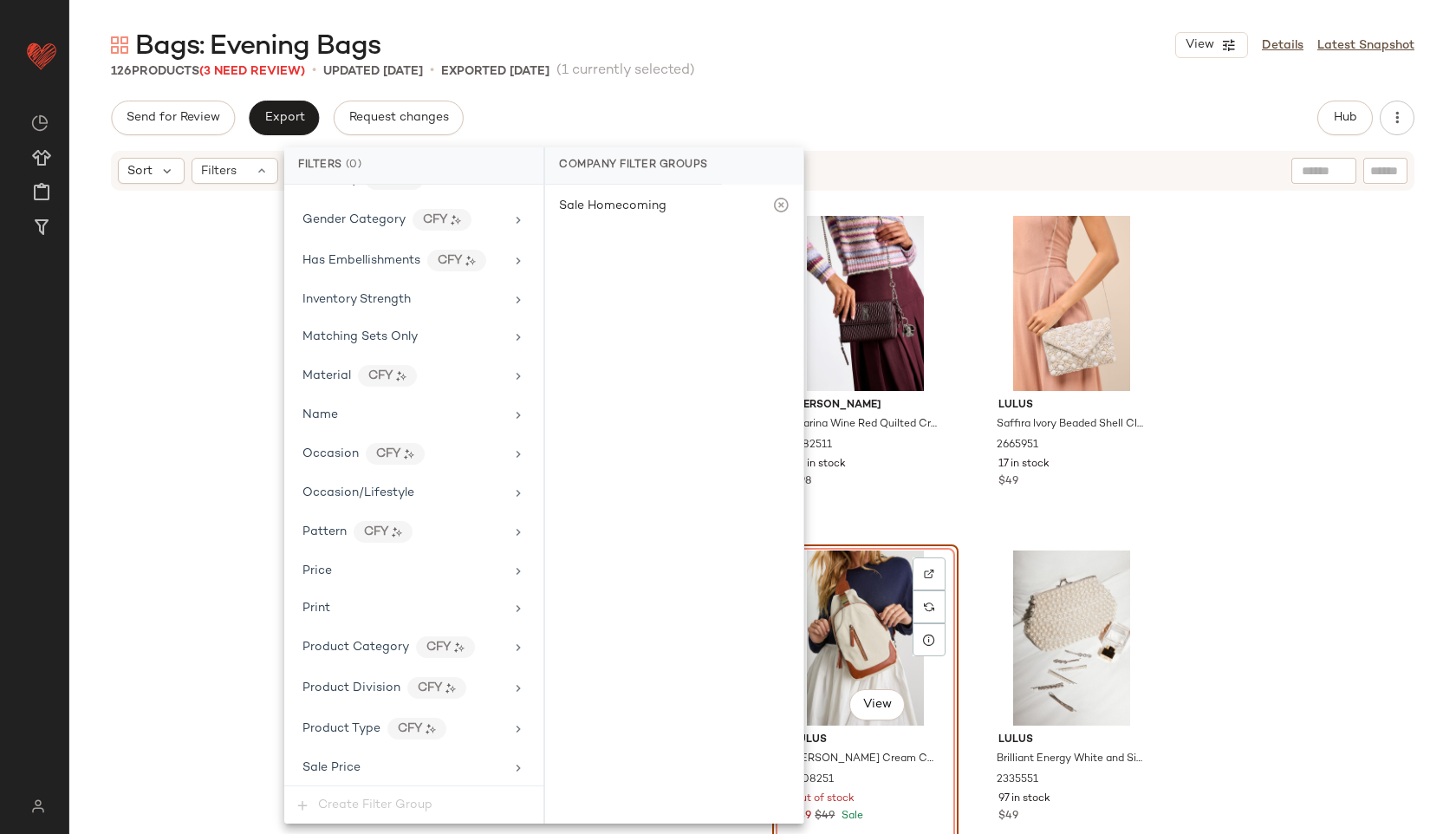
scroll to position [865, 0]
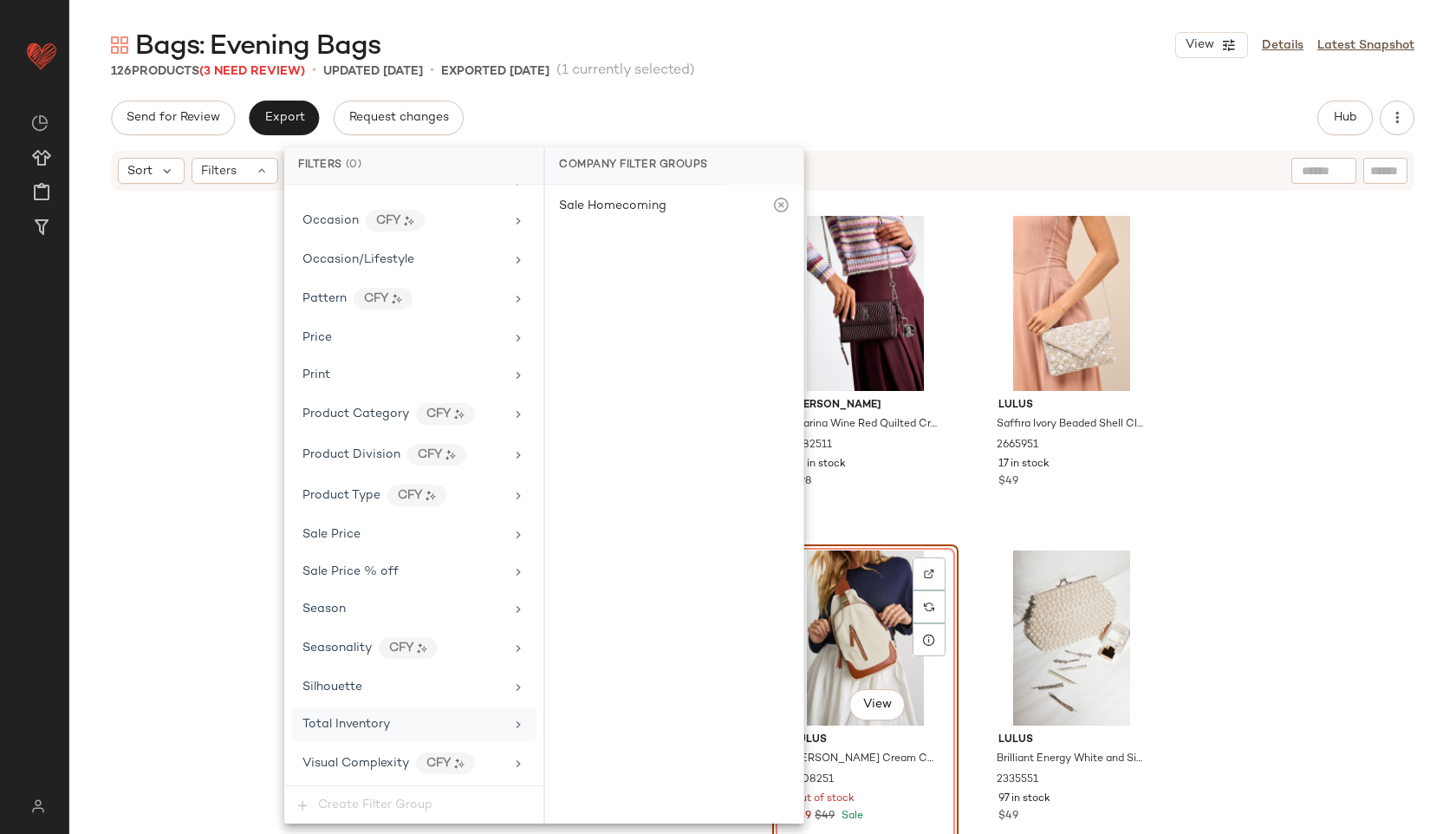
click at [374, 722] on span "Total Inventory" at bounding box center [346, 723] width 88 height 13
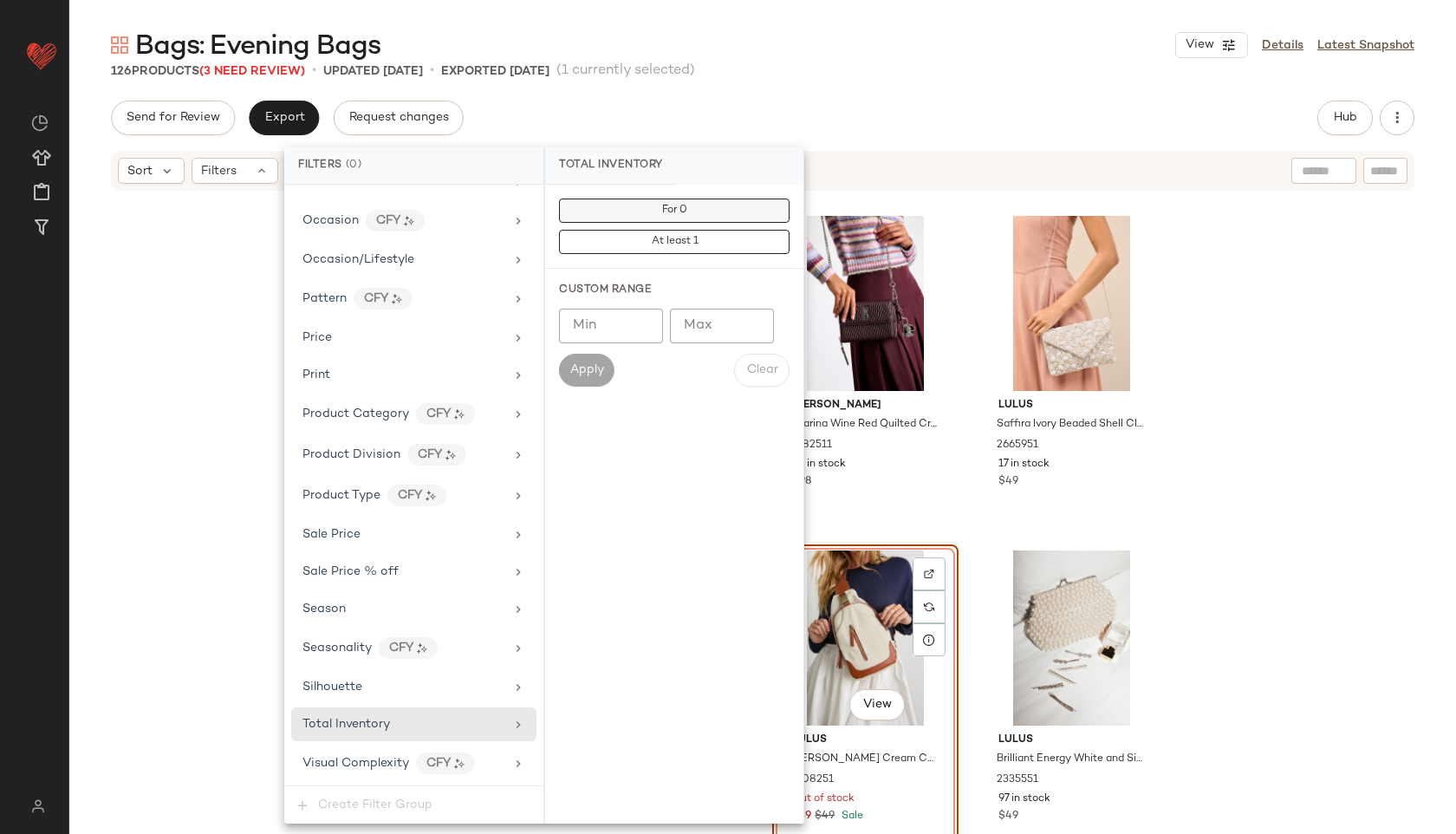
click at [661, 212] on span "For 0" at bounding box center [674, 210] width 26 height 12
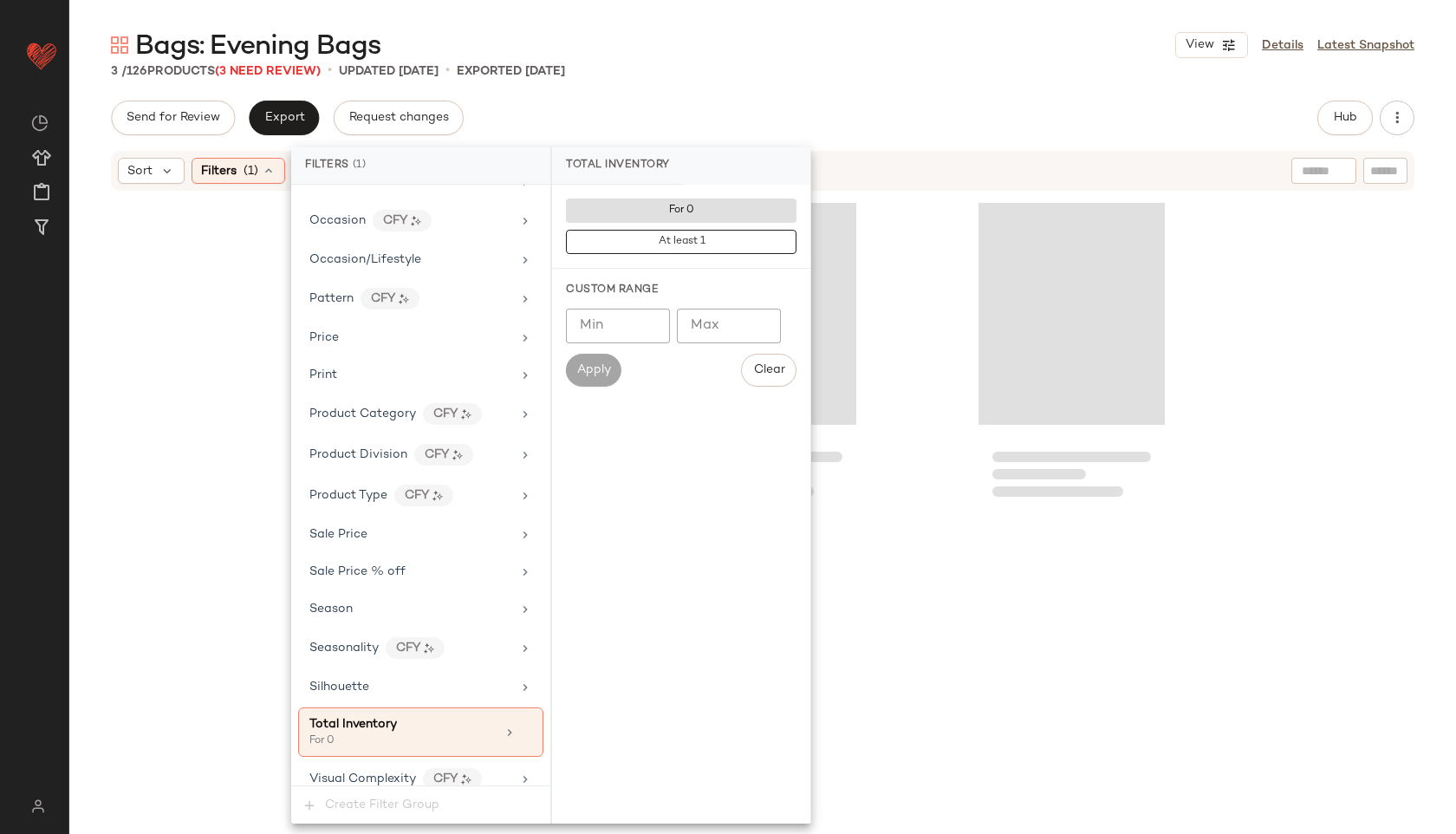
click at [852, 96] on div "Bags: Evening Bags View Details Latest Snapshot 3 / 126 Products (3 Need Review…" at bounding box center [762, 430] width 1386 height 806
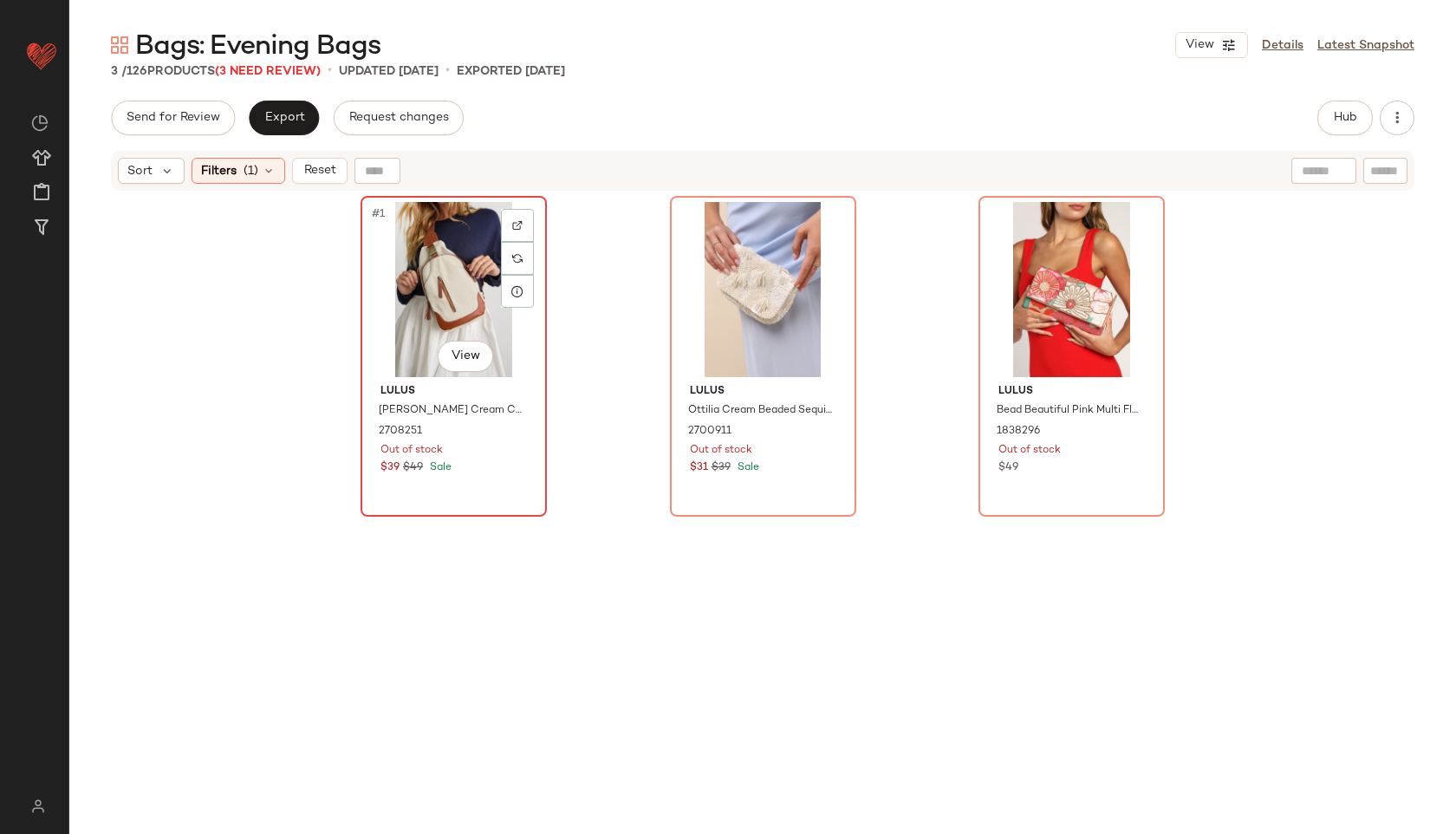
click at [468, 283] on div "#1 View" at bounding box center [454, 289] width 175 height 175
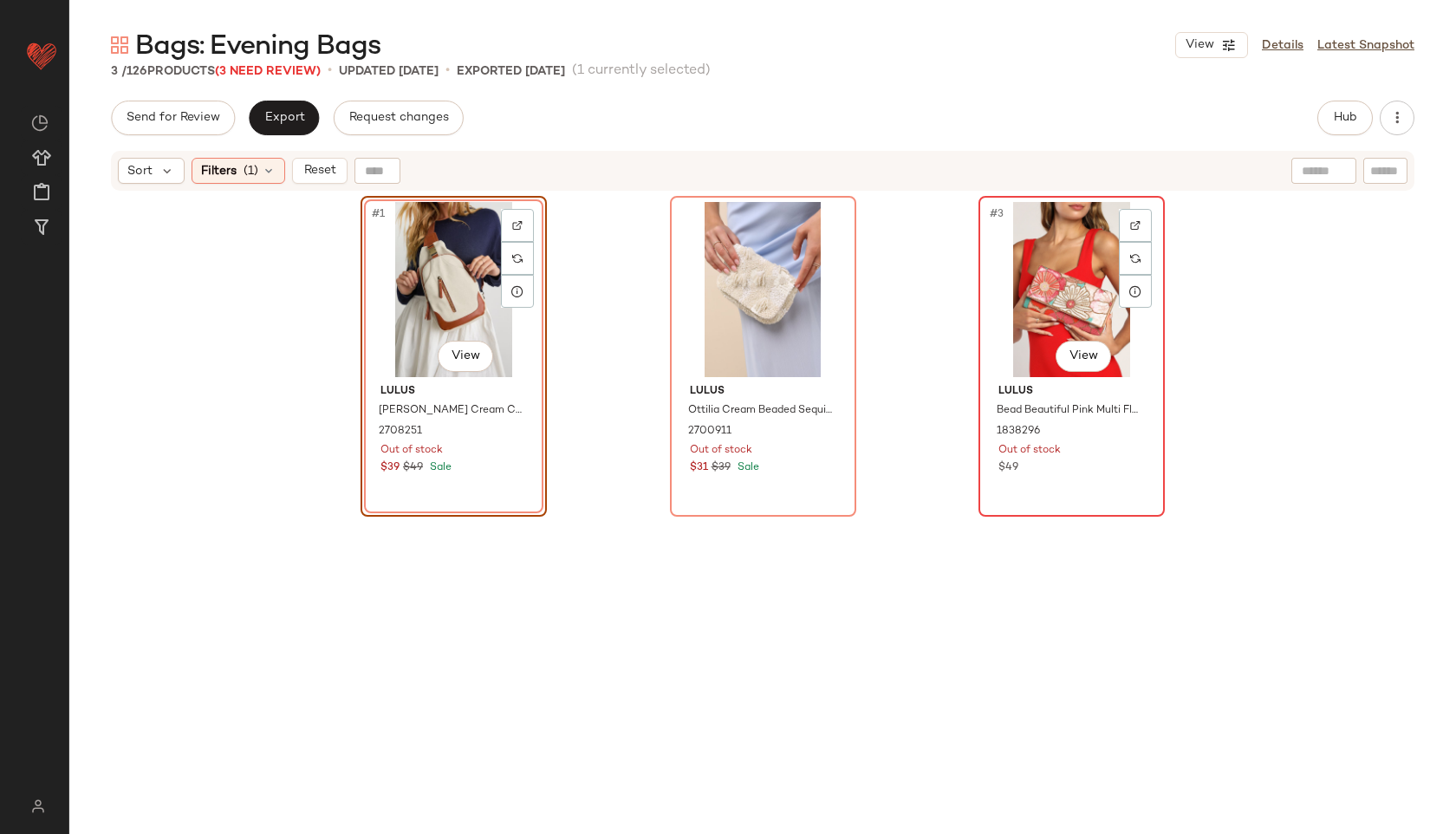
click at [1037, 287] on div "#3 View" at bounding box center [1071, 289] width 175 height 175
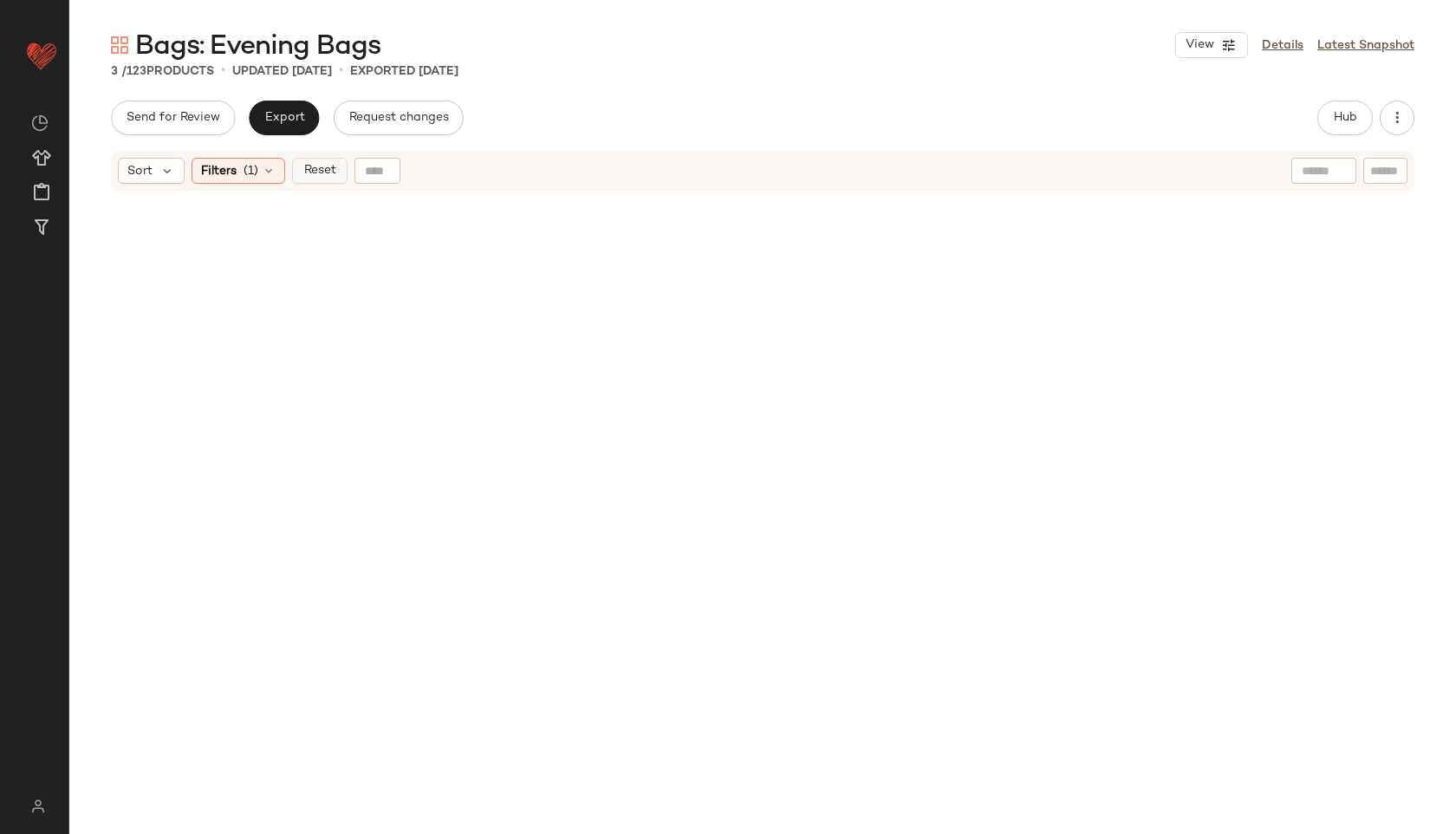
click at [323, 170] on span "Reset" at bounding box center [319, 171] width 33 height 14
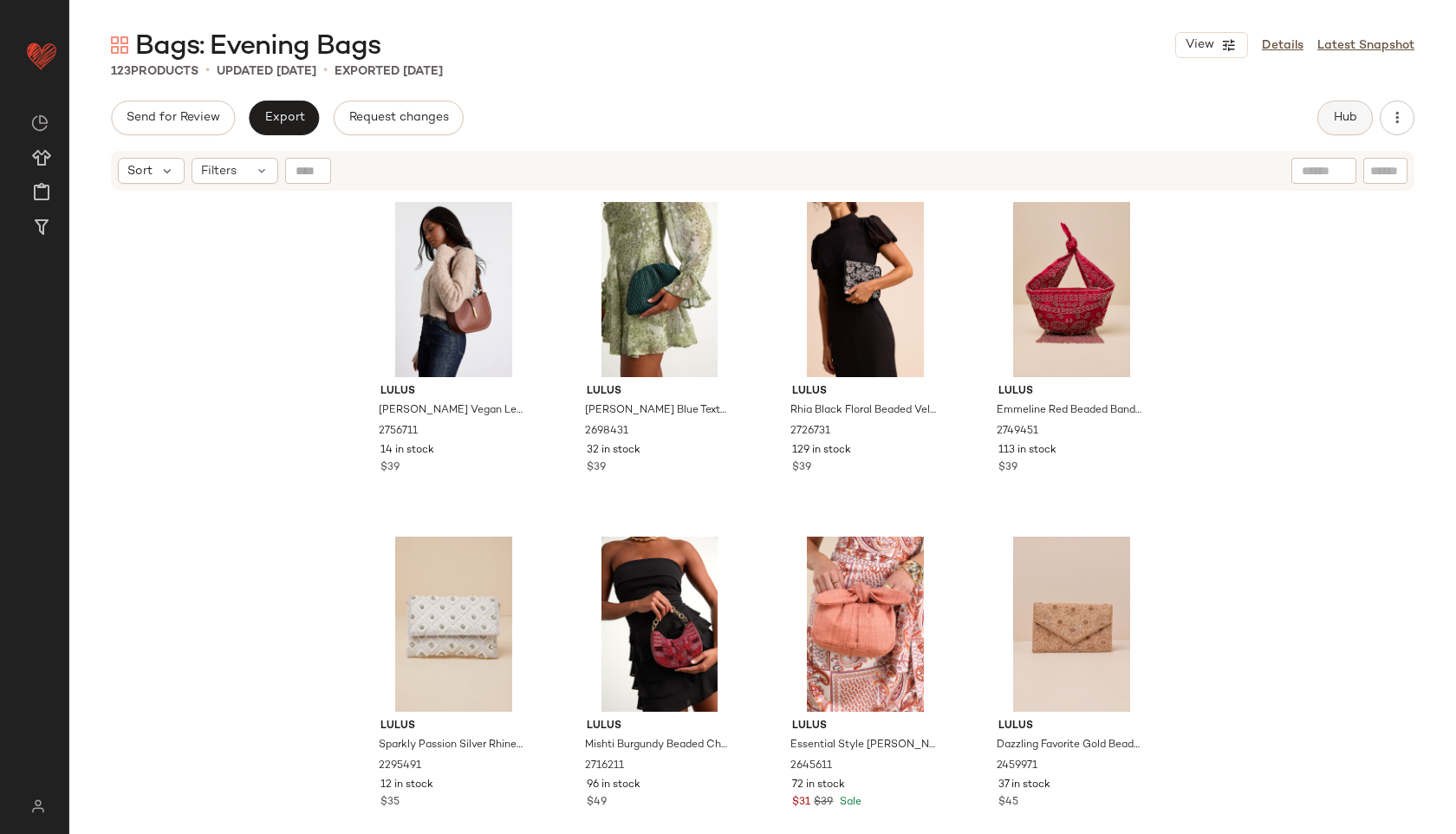
click at [1337, 106] on button "Hub" at bounding box center [1345, 117] width 55 height 35
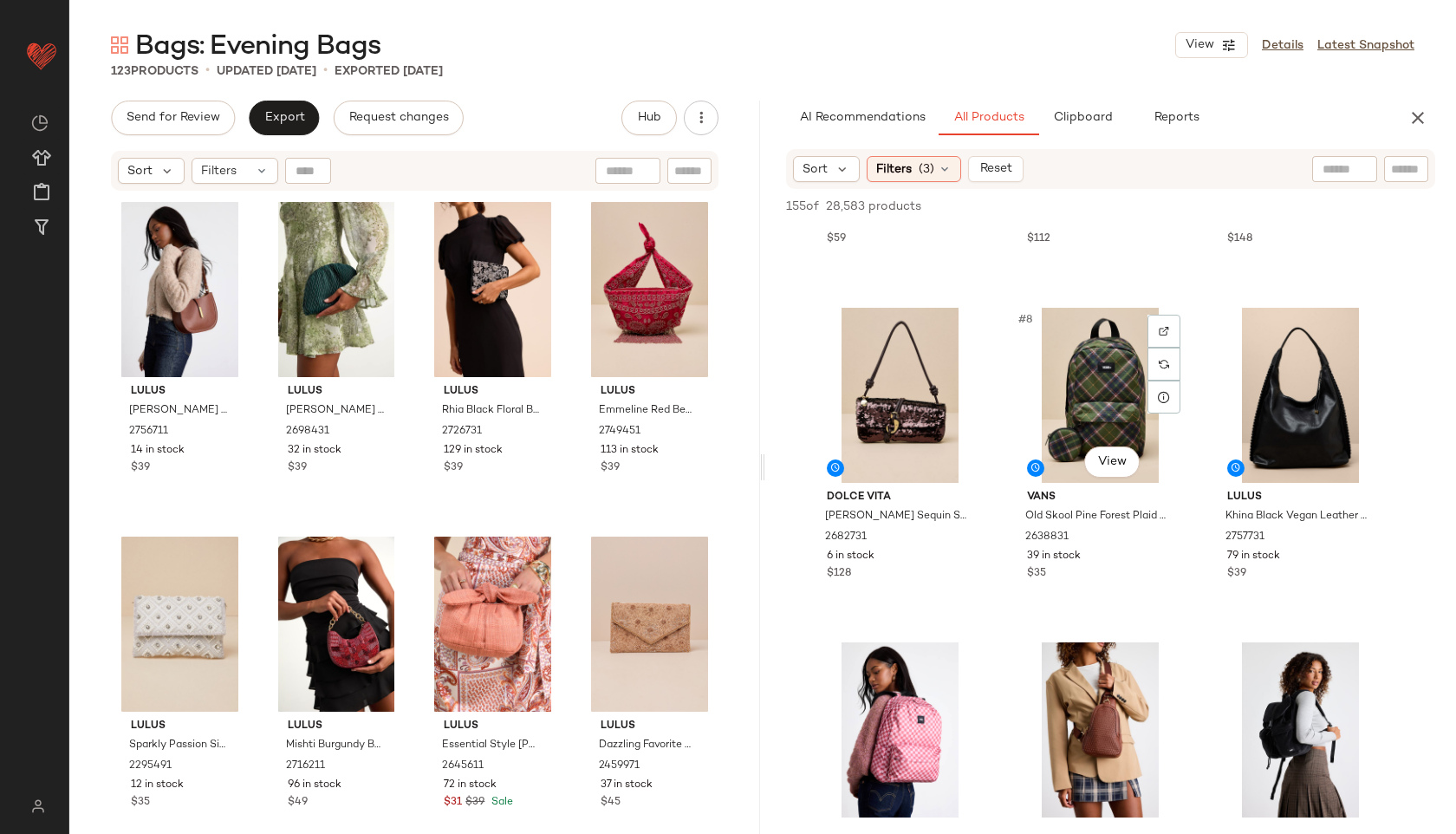
scroll to position [597, 0]
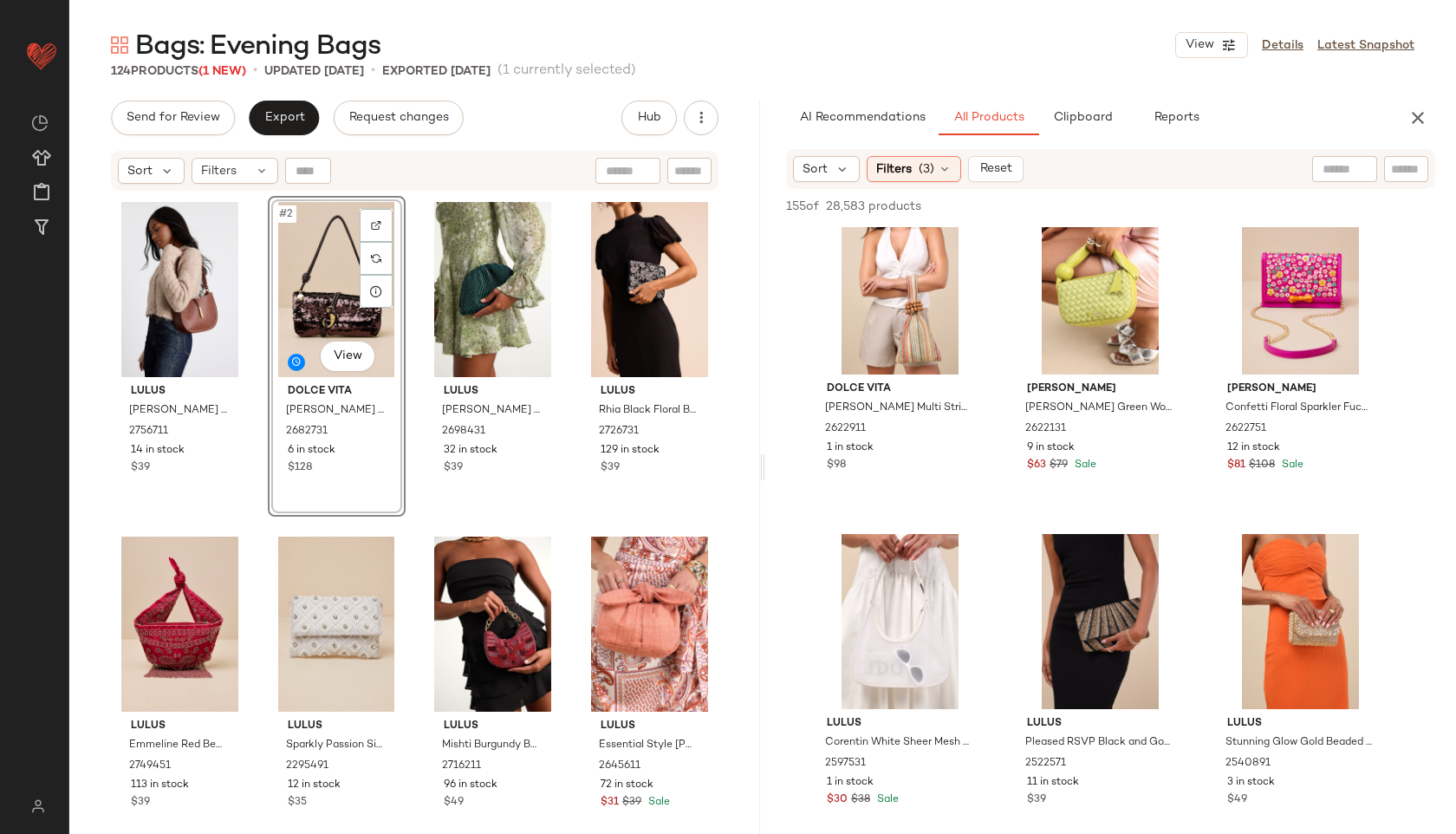
scroll to position [2530, 0]
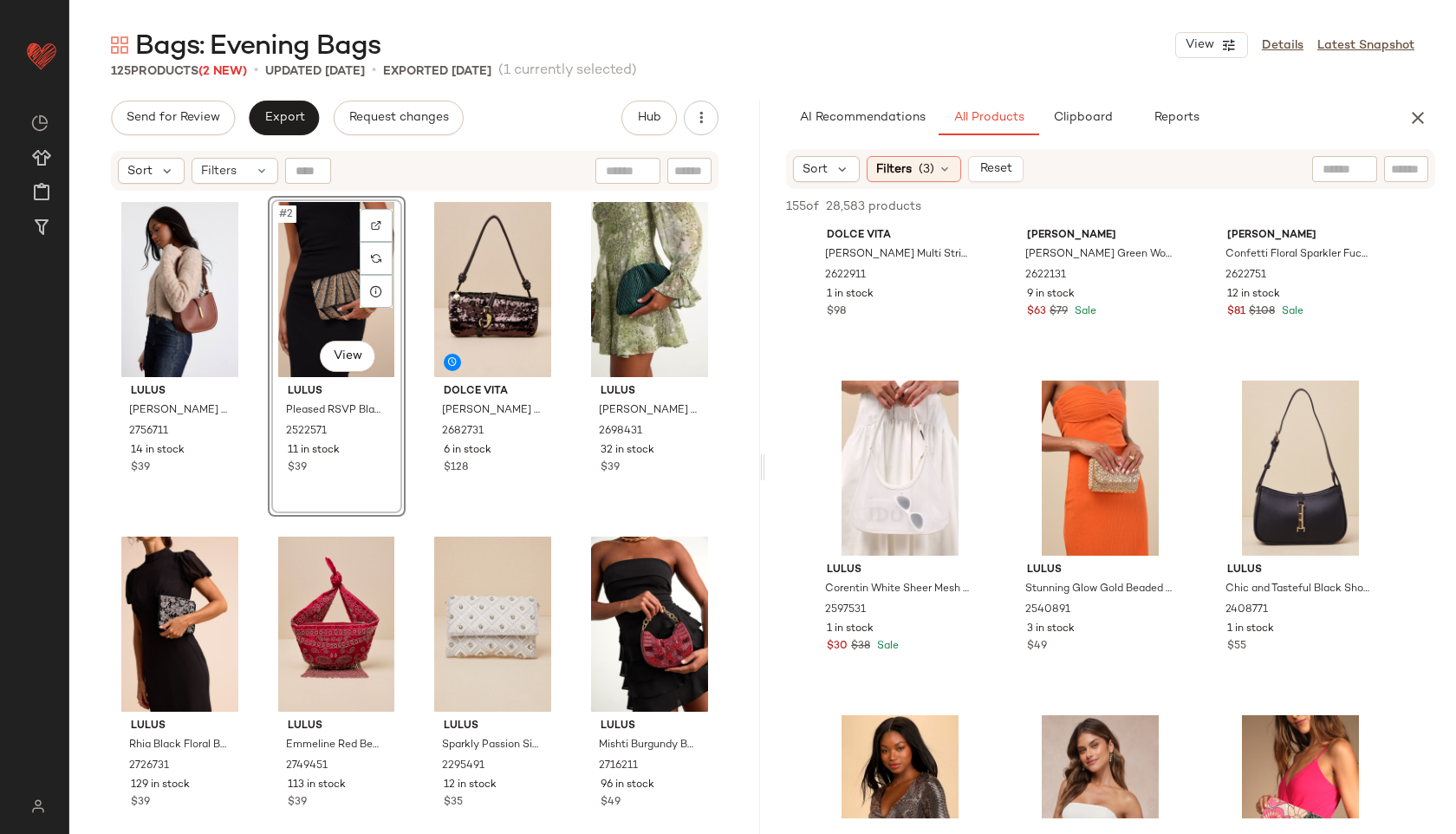
click at [340, 311] on div "#2 View" at bounding box center [336, 289] width 125 height 175
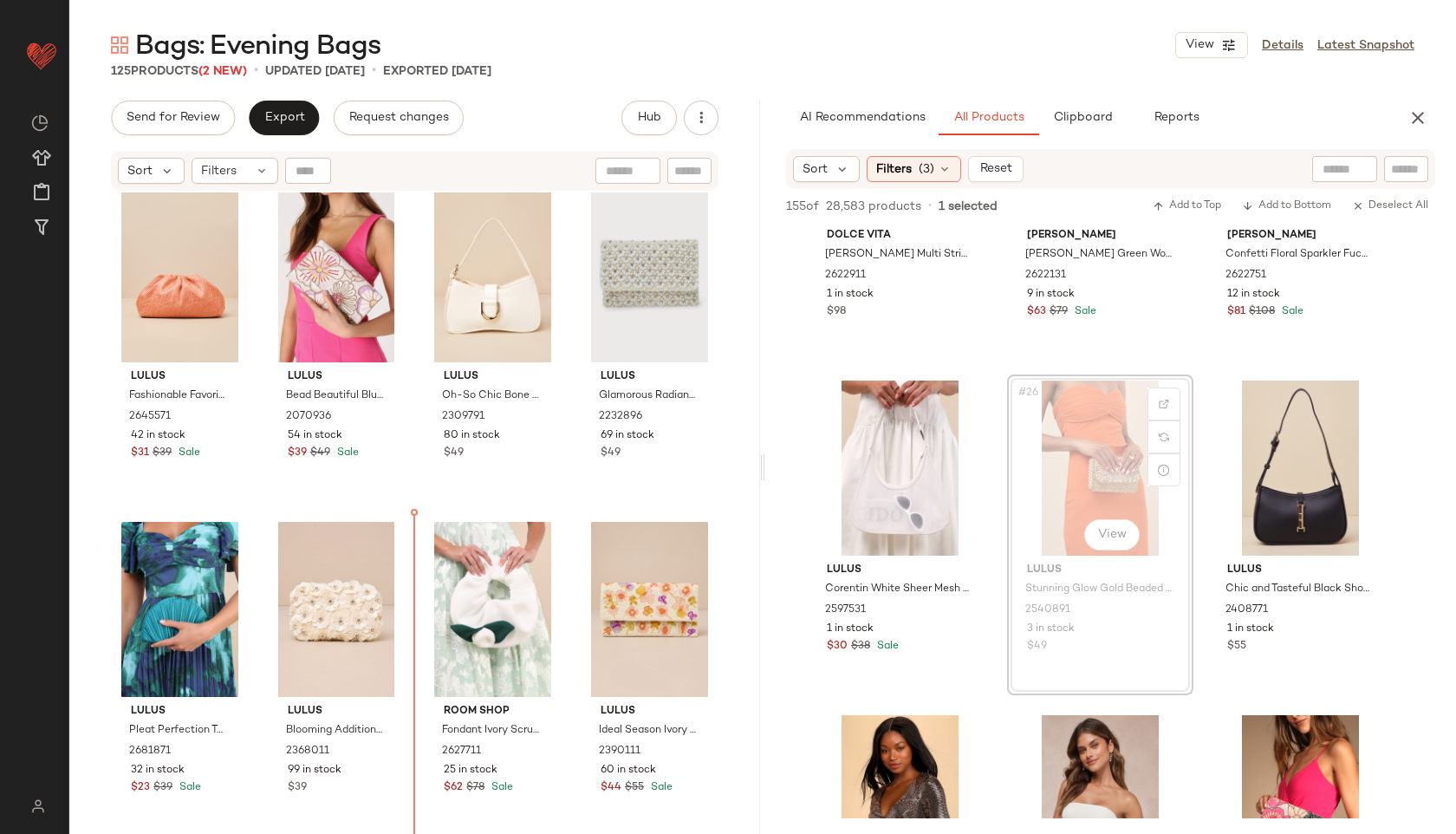
scroll to position [1548, 0]
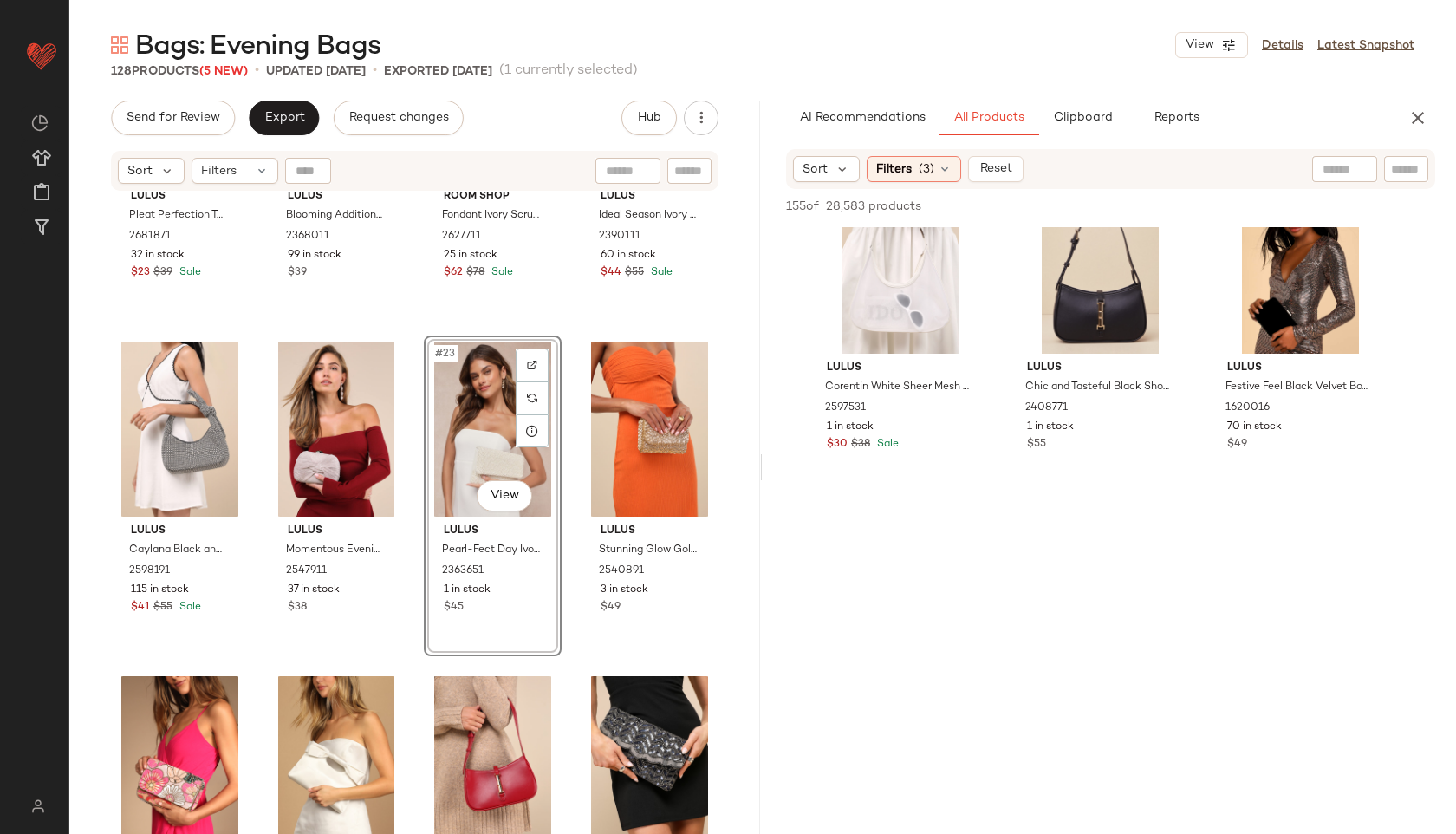
scroll to position [2730, 0]
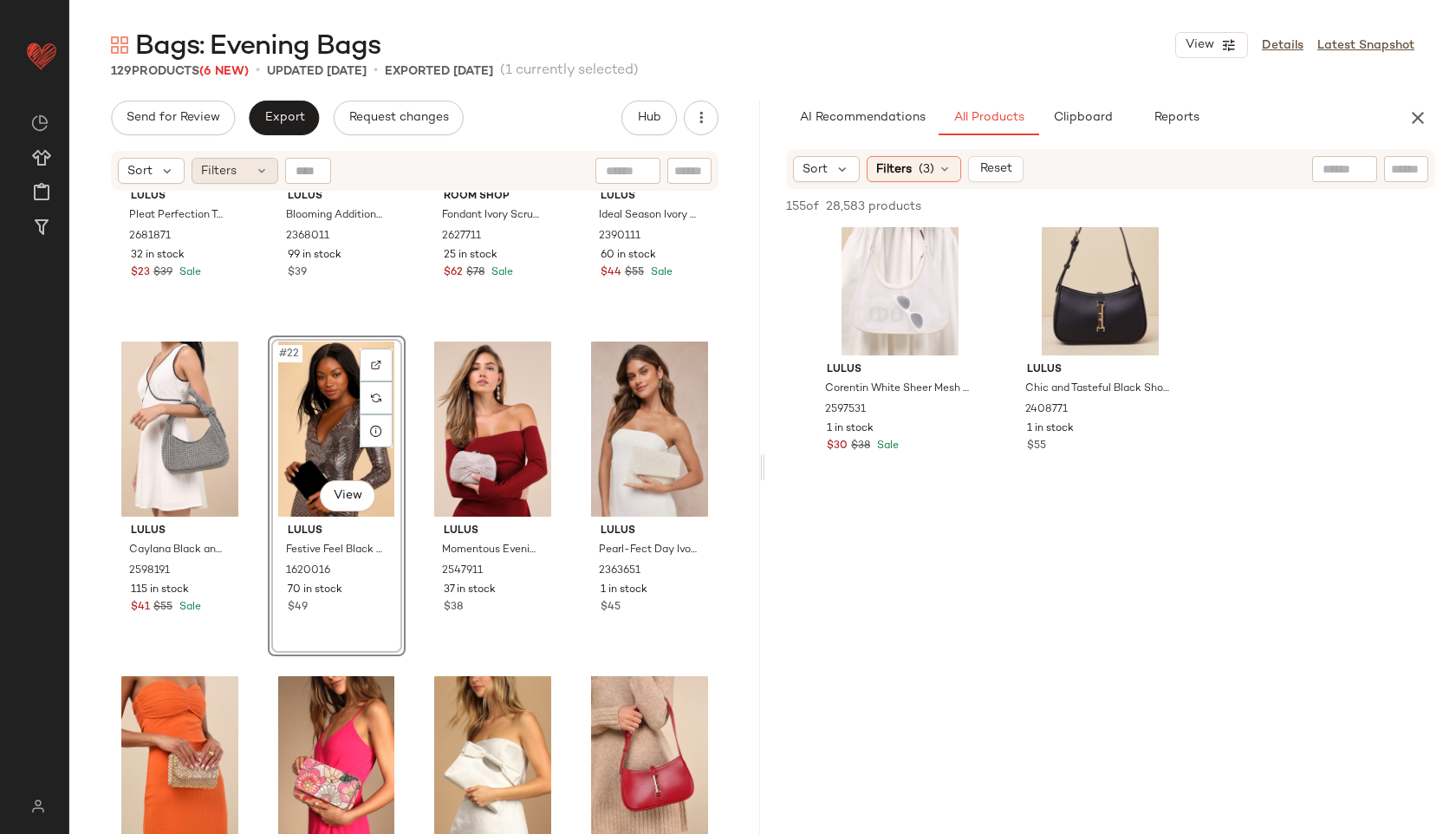
click at [245, 174] on div "Filters" at bounding box center [235, 171] width 87 height 26
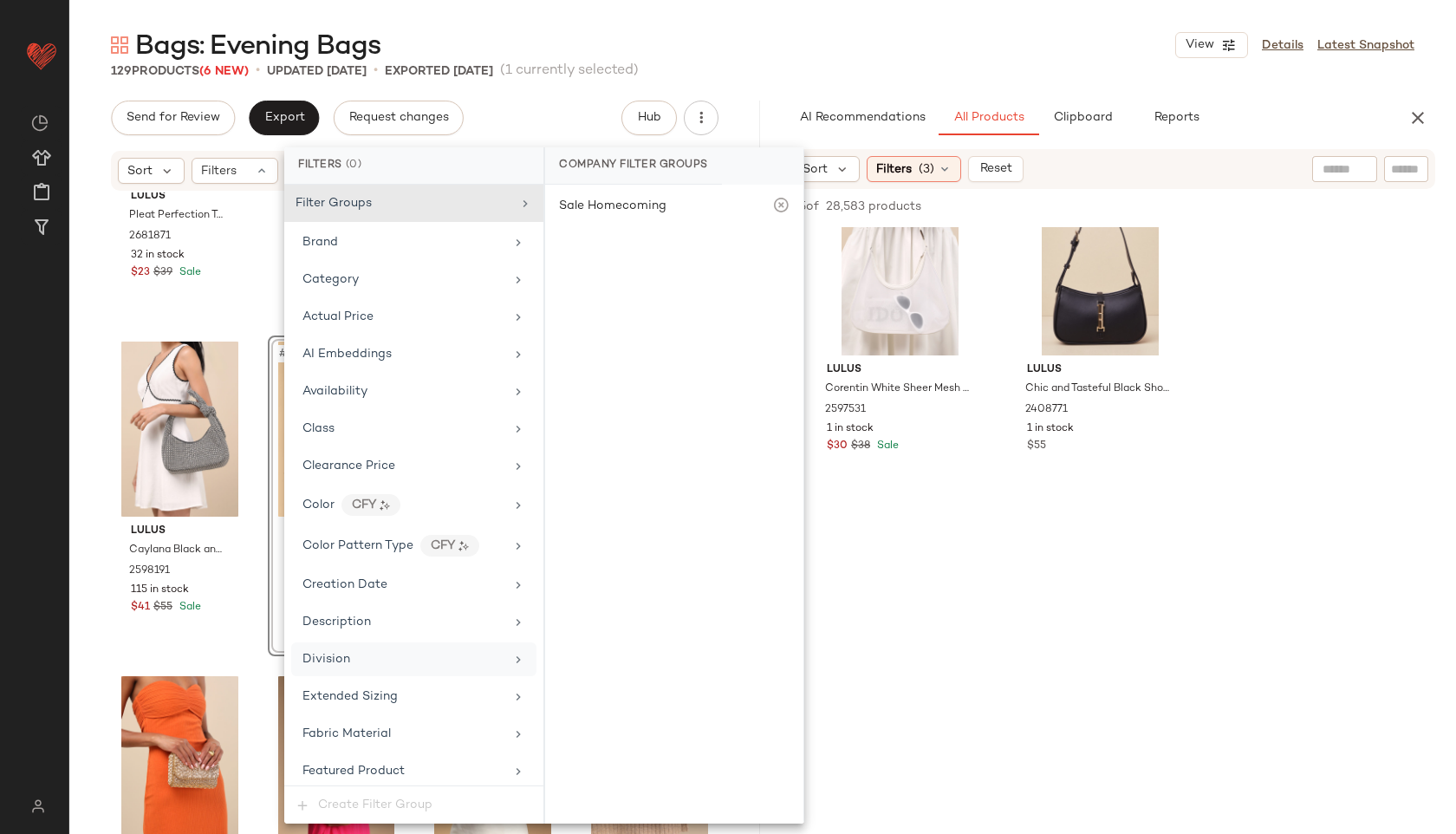
scroll to position [865, 0]
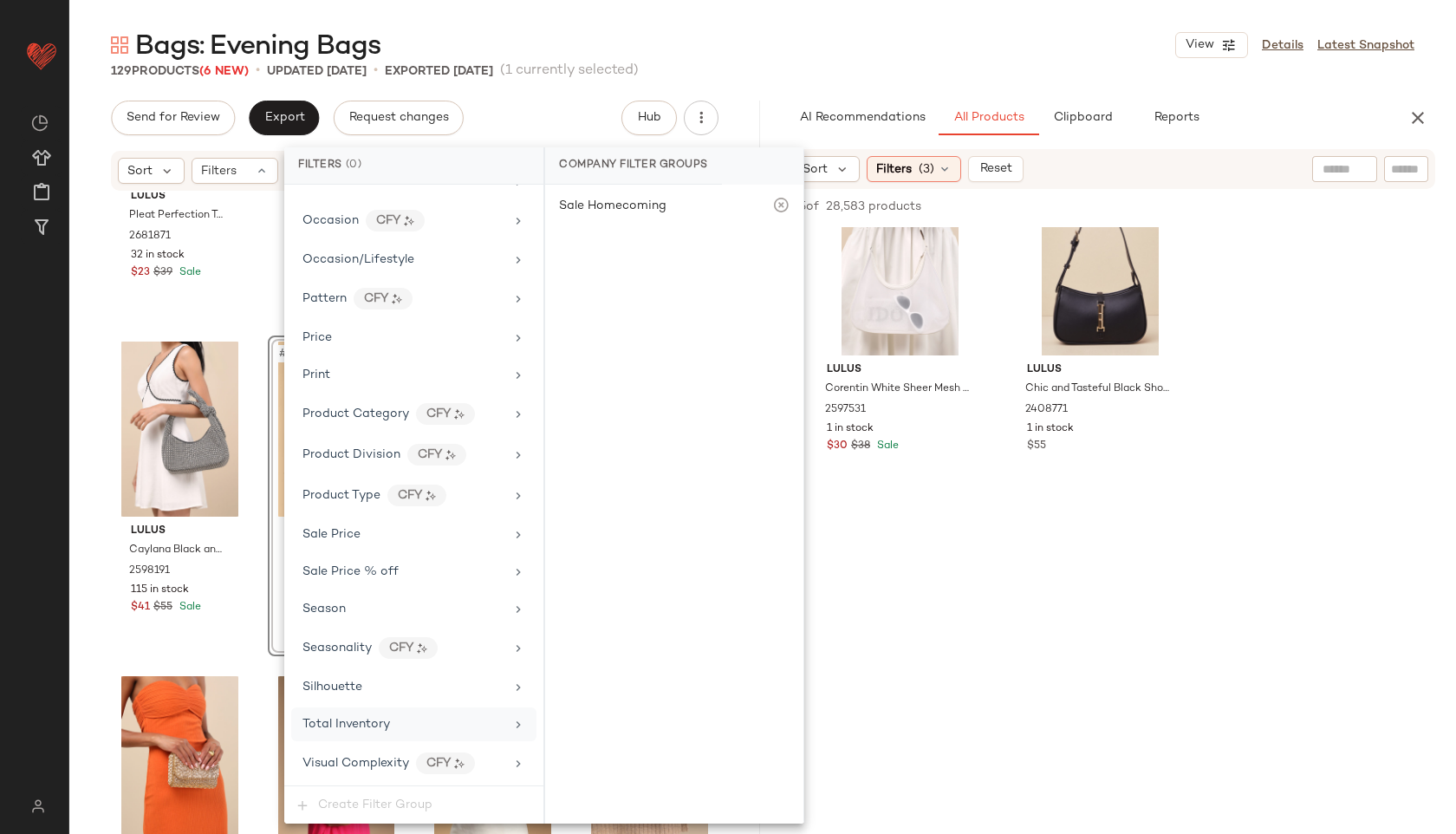
click at [380, 725] on span "Total Inventory" at bounding box center [346, 723] width 88 height 13
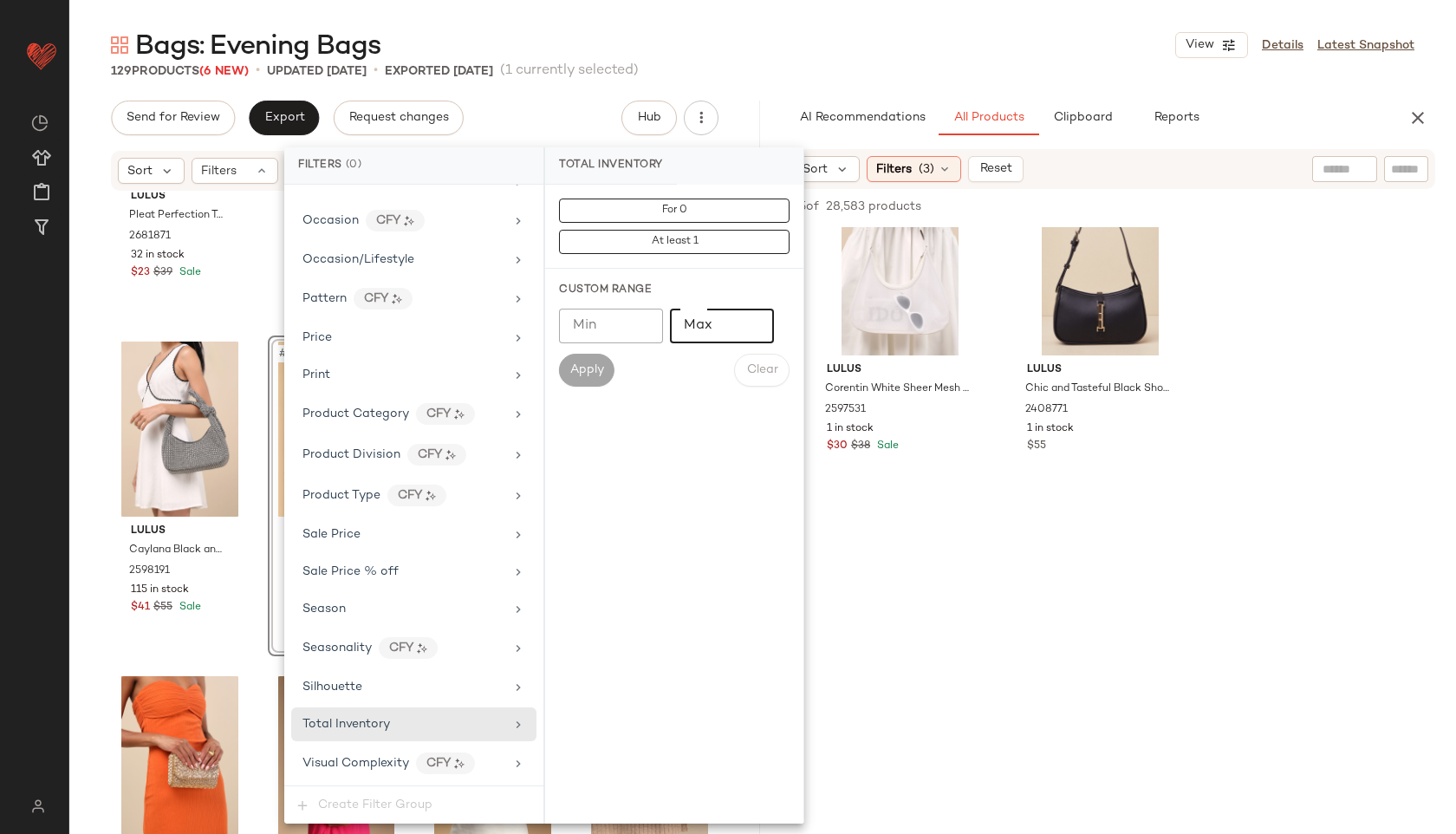
click at [725, 341] on input "Max" at bounding box center [721, 326] width 104 height 35
type input "**"
click at [612, 367] on button "Apply" at bounding box center [587, 369] width 55 height 33
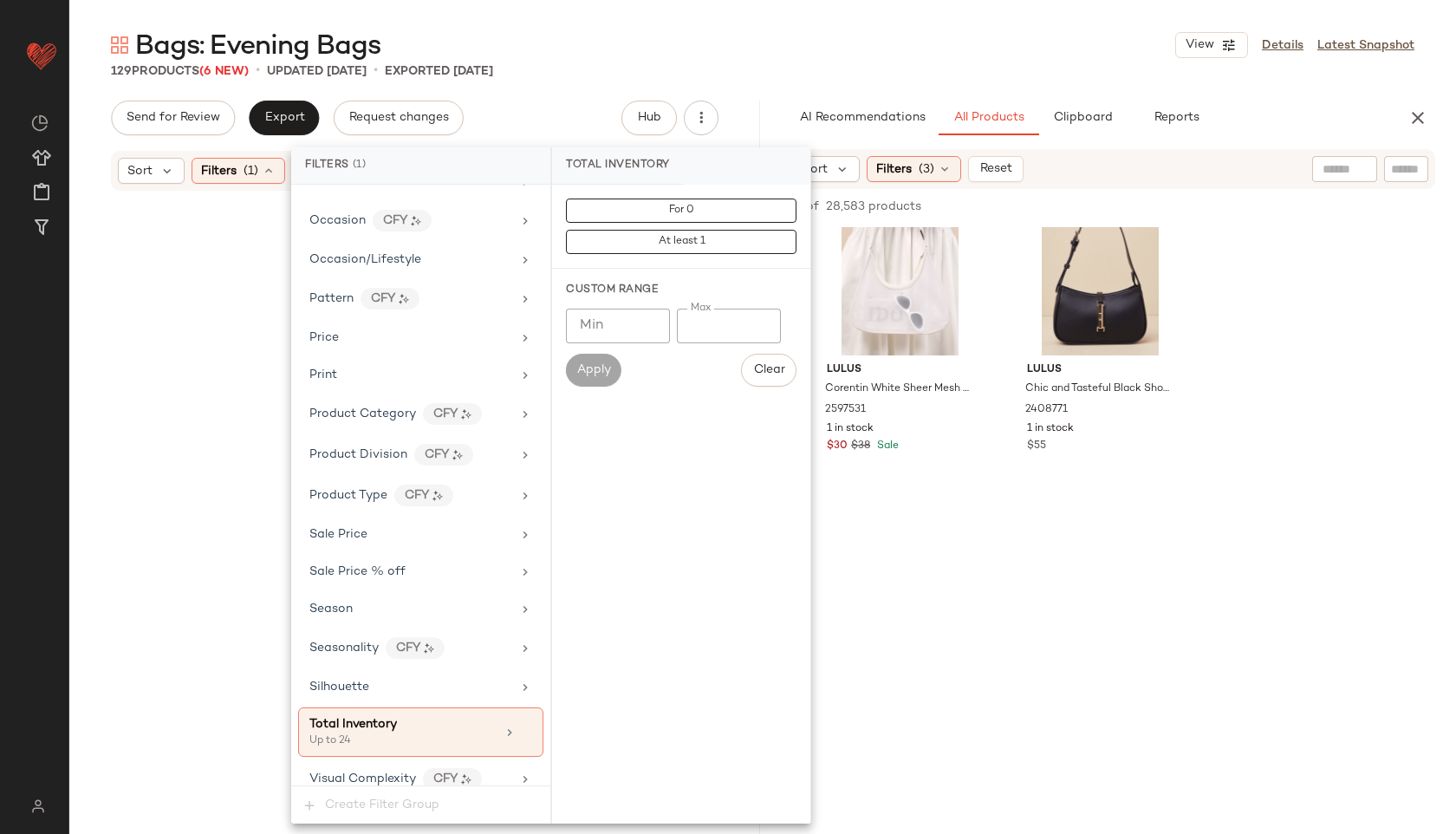
click at [853, 45] on div "Bags: Evening Bags View Details Latest Snapshot" at bounding box center [762, 44] width 1386 height 35
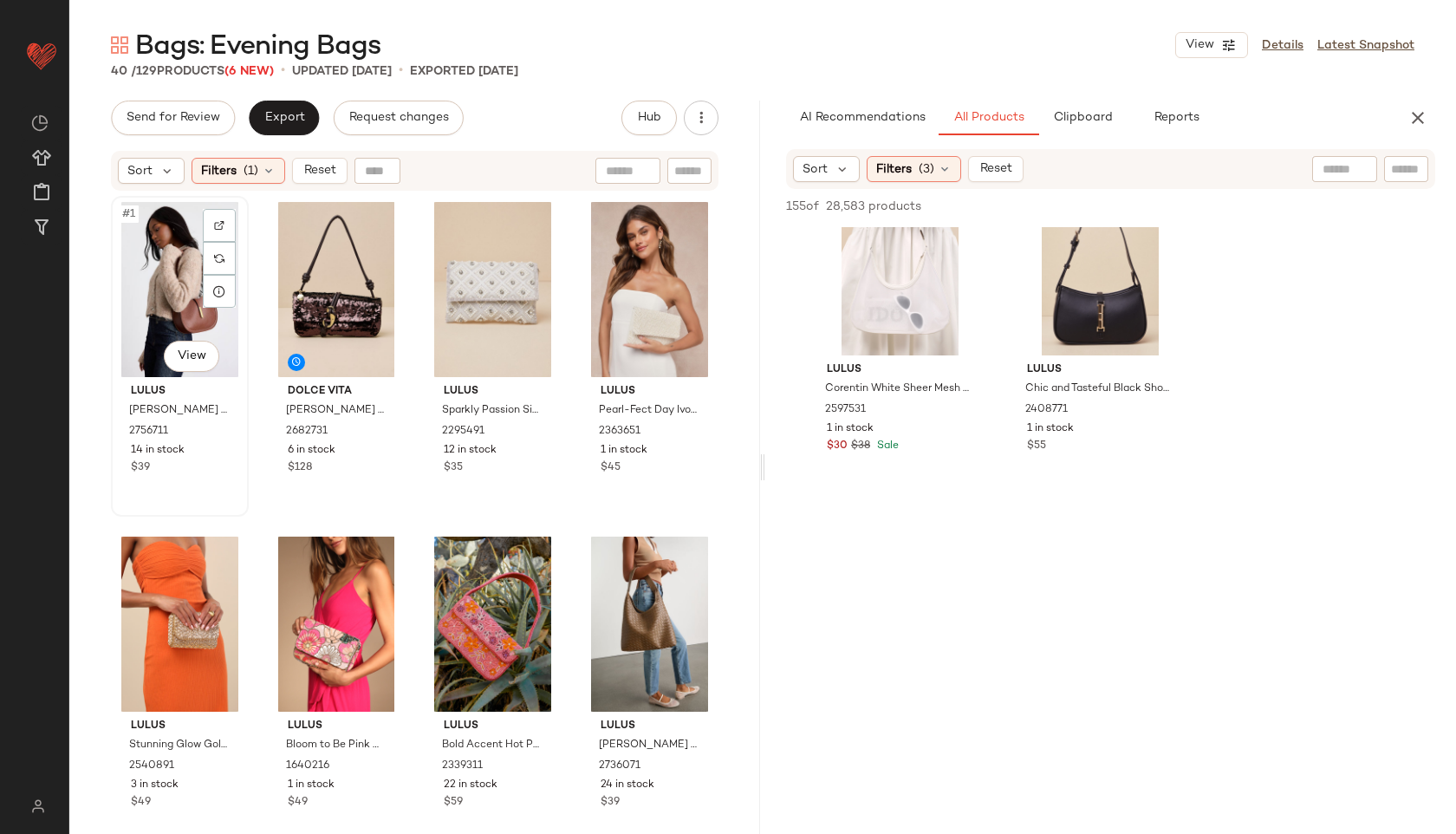
click at [188, 261] on div "#1 View" at bounding box center [180, 289] width 125 height 175
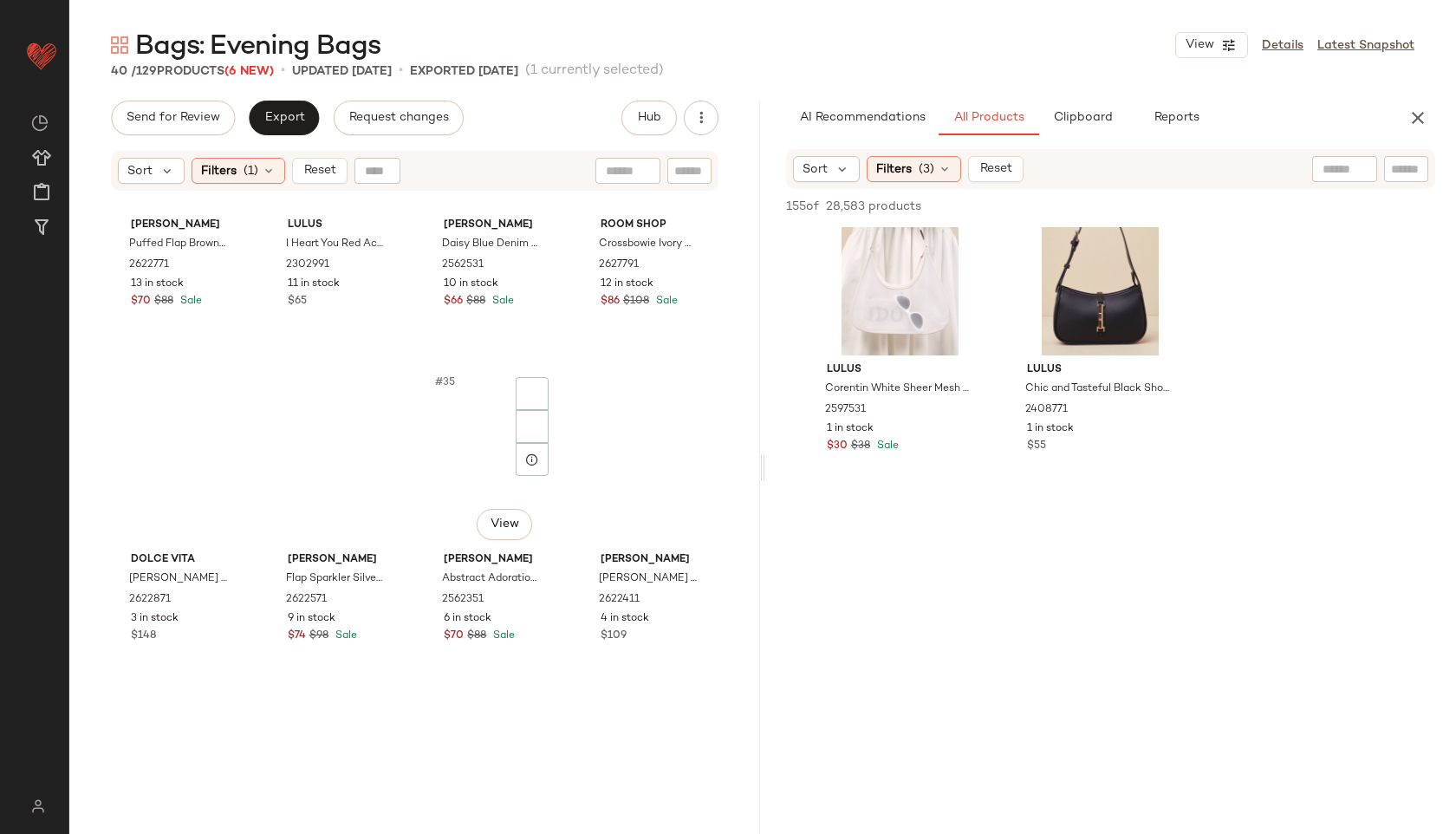
scroll to position [2665, 0]
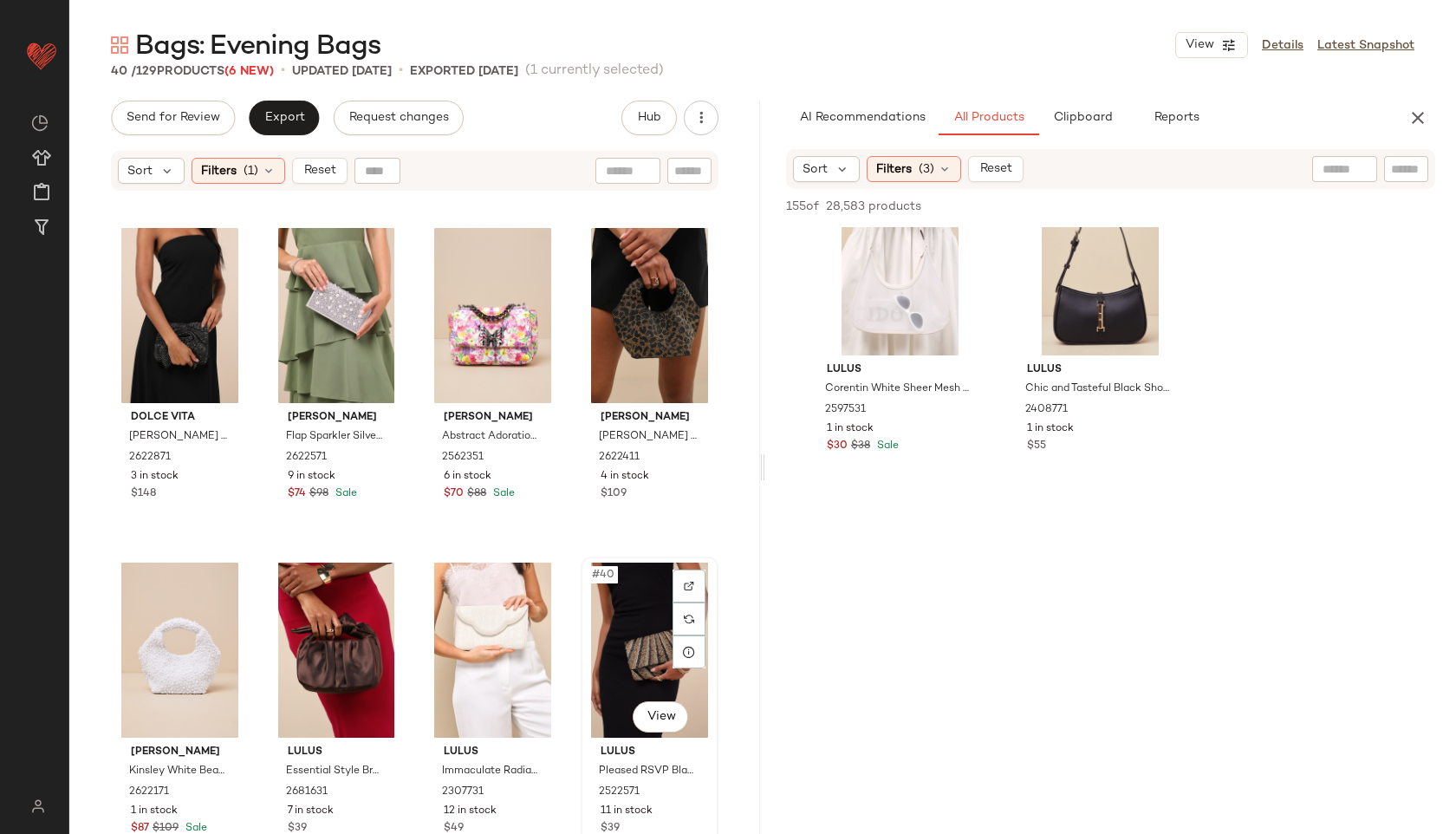
click at [587, 659] on div "#40 View" at bounding box center [649, 649] width 125 height 175
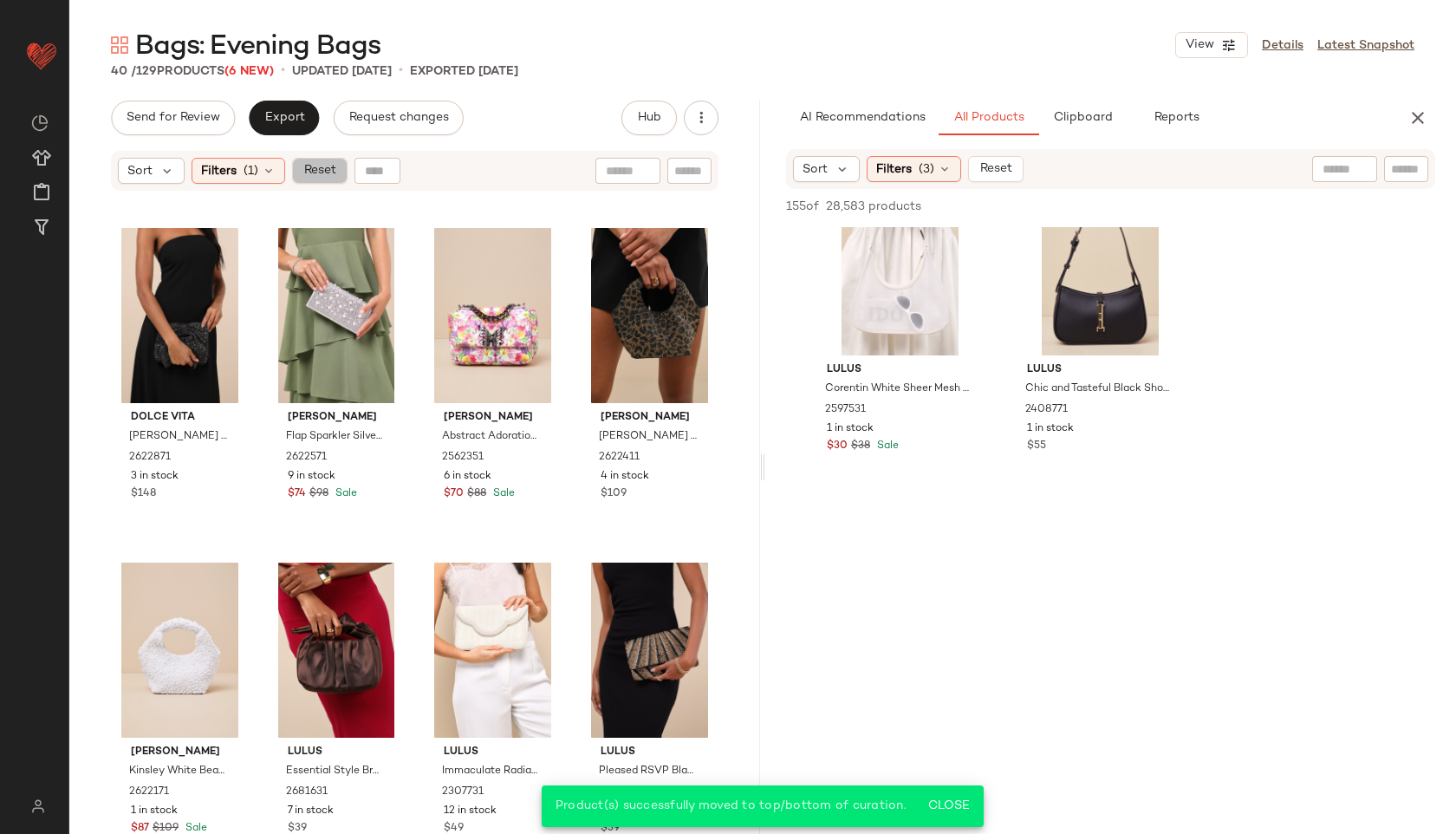
click at [323, 174] on span "Reset" at bounding box center [319, 171] width 33 height 14
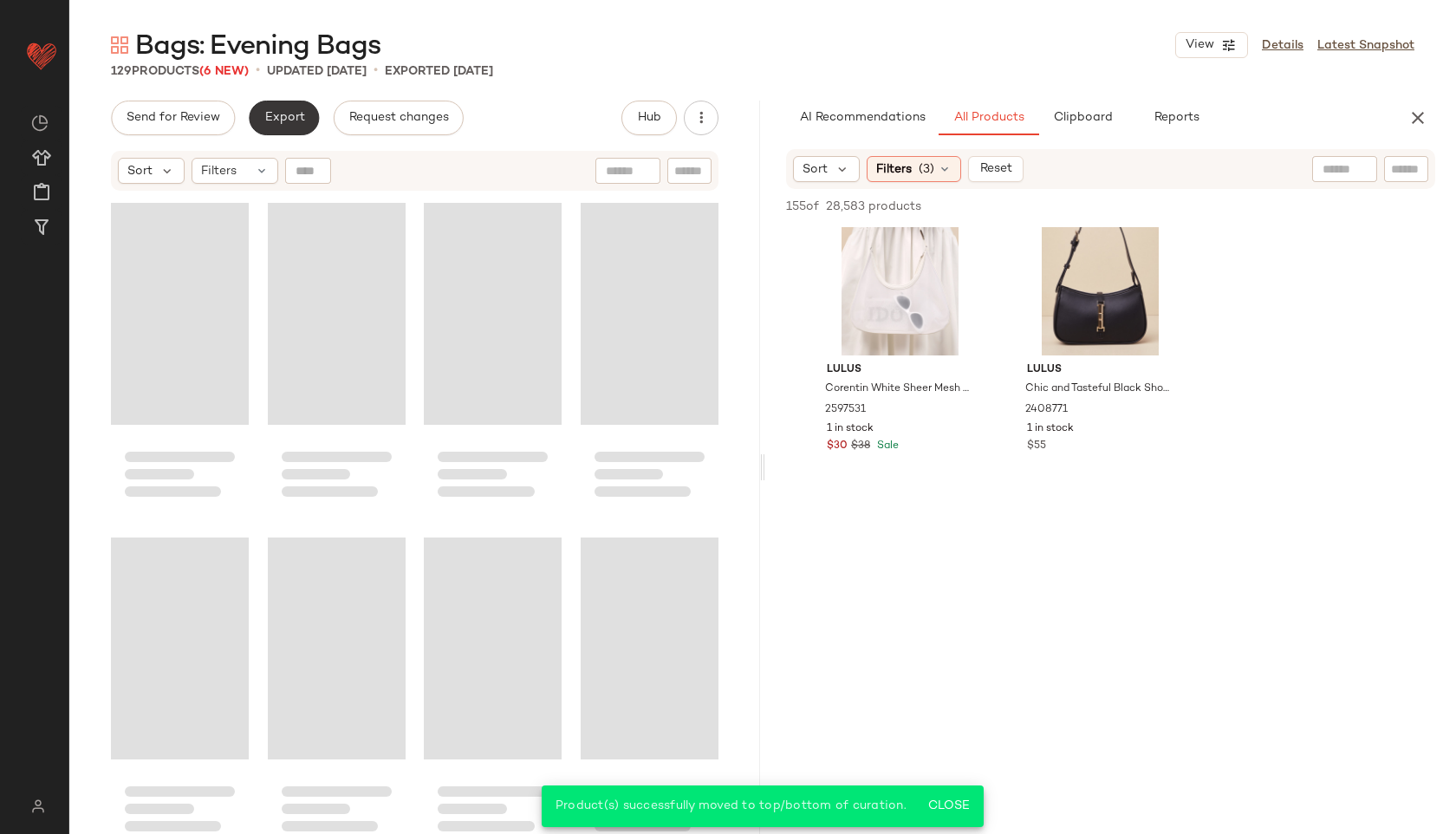
click at [287, 117] on span "Export" at bounding box center [283, 117] width 40 height 14
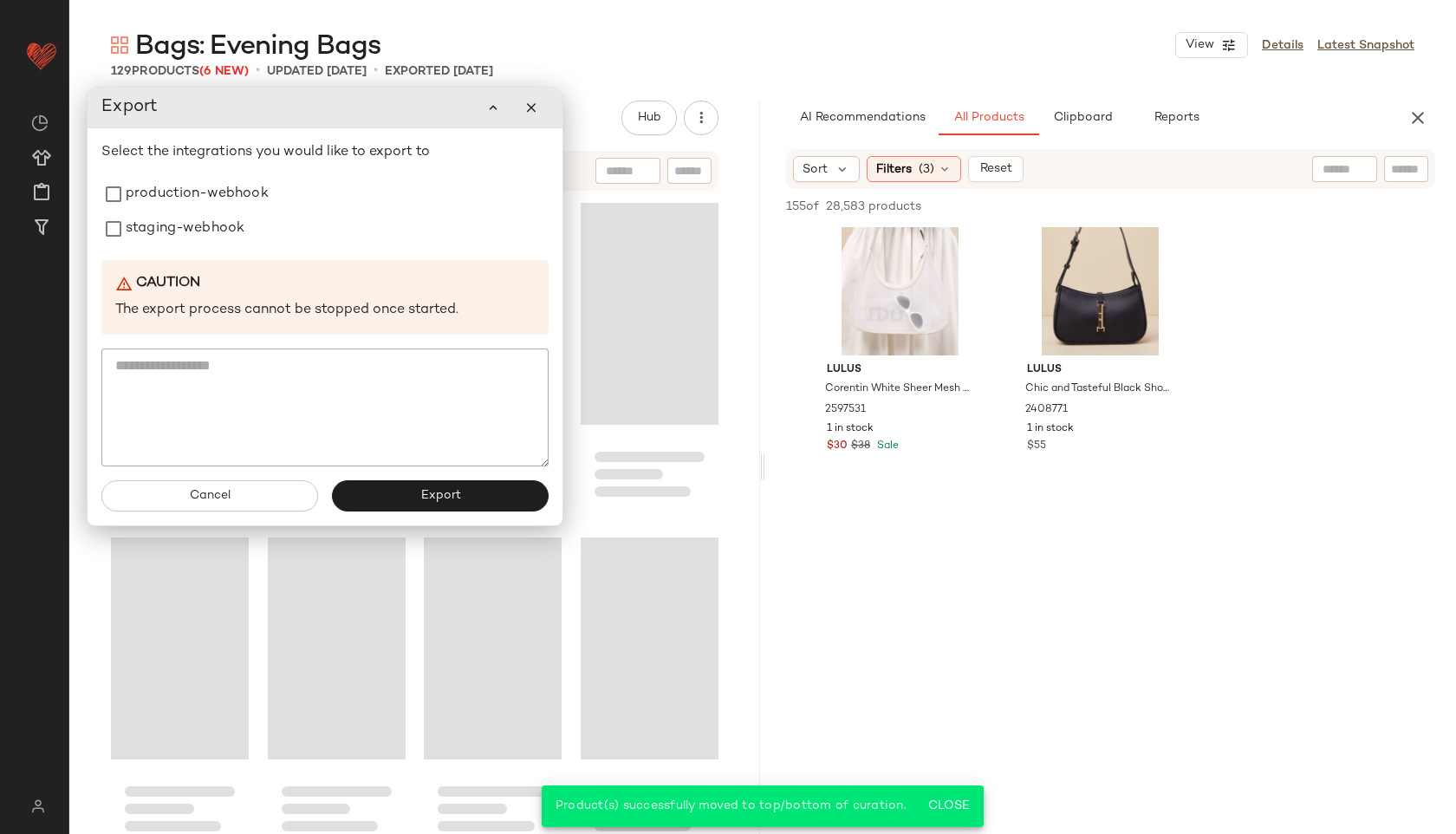
scroll to position [10362, 0]
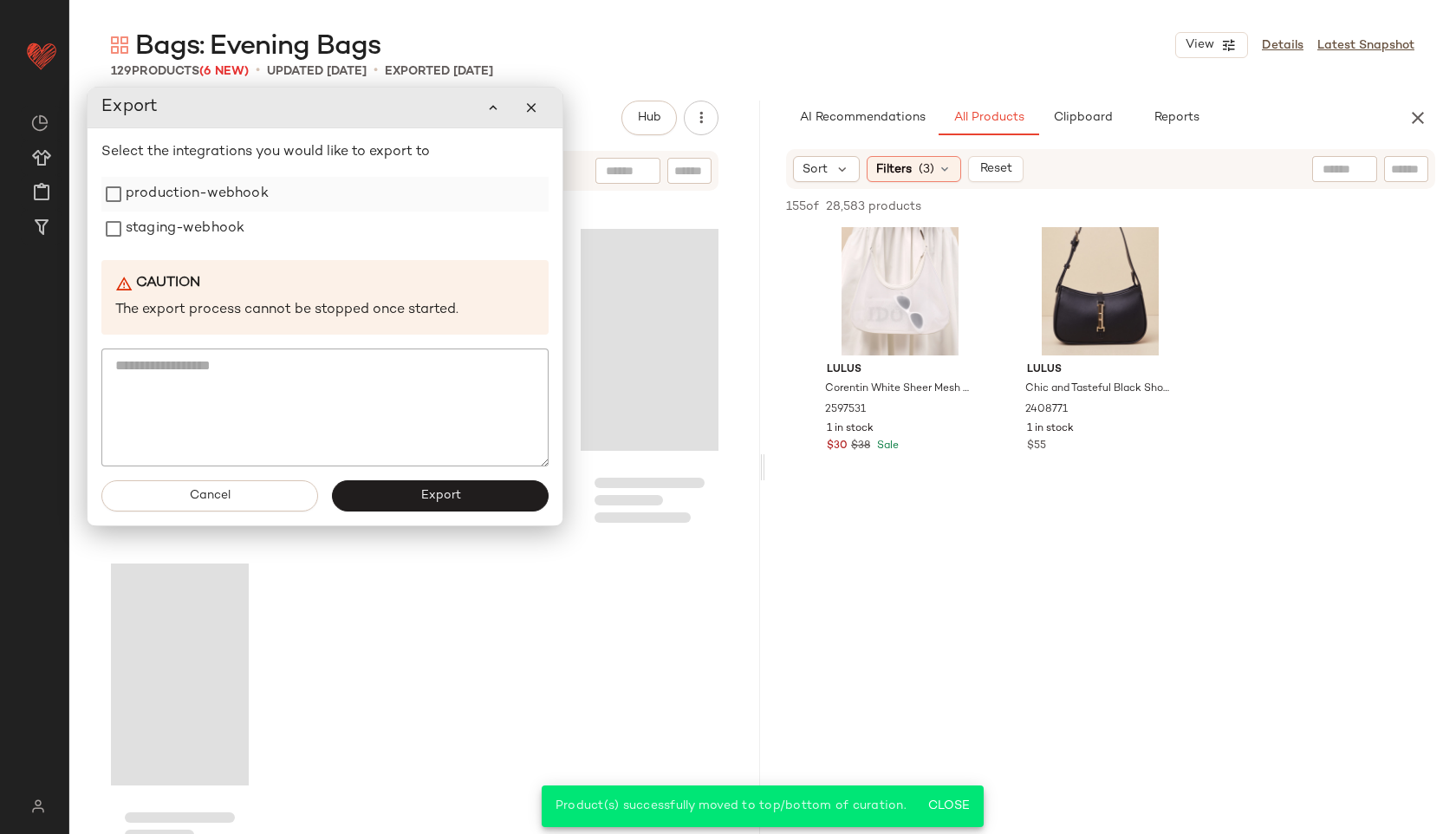
click at [176, 189] on label "production-webhook" at bounding box center [196, 193] width 143 height 35
click at [176, 238] on label "staging-webhook" at bounding box center [184, 228] width 118 height 35
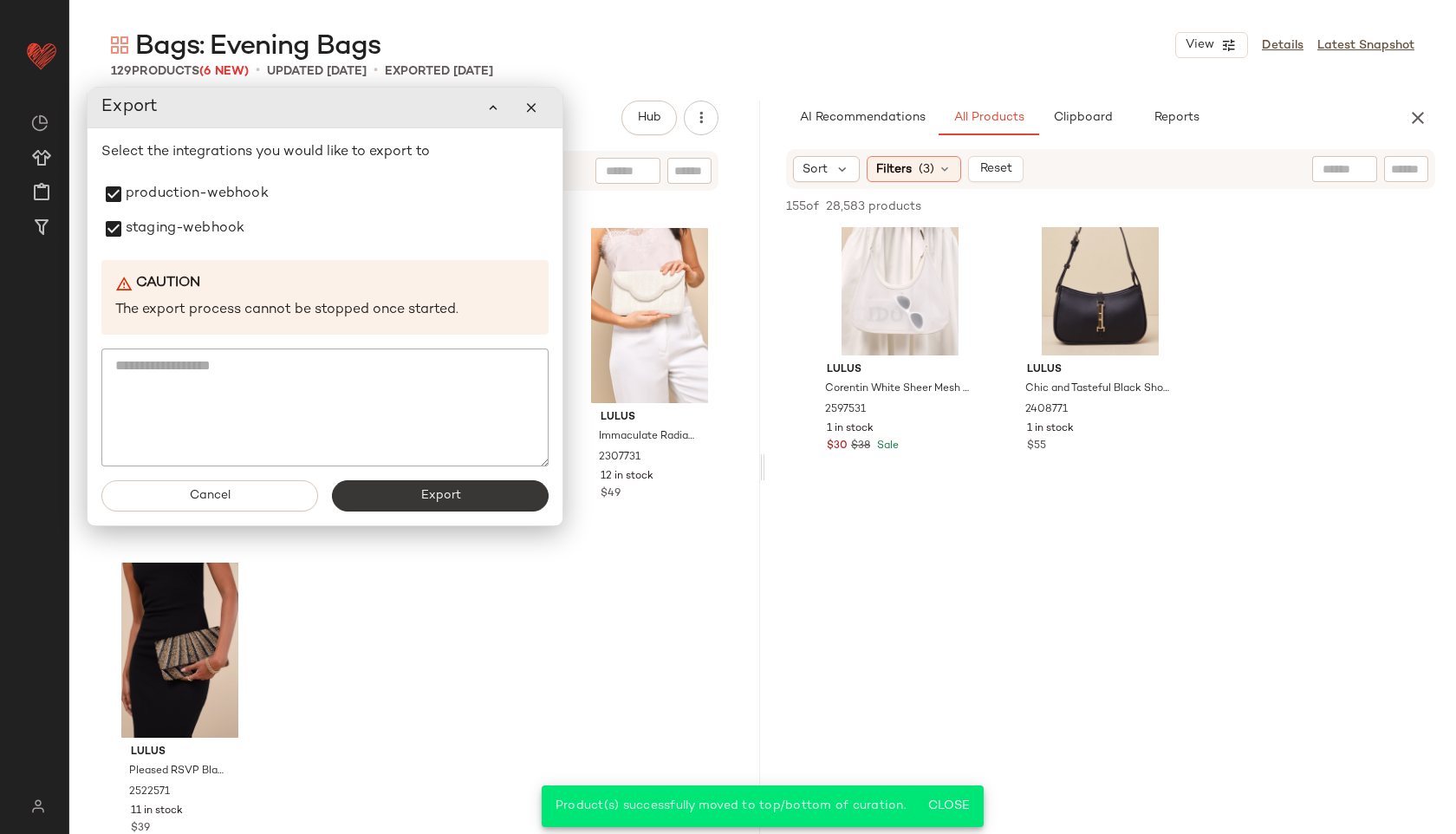
click at [411, 496] on button "Export" at bounding box center [440, 496] width 217 height 32
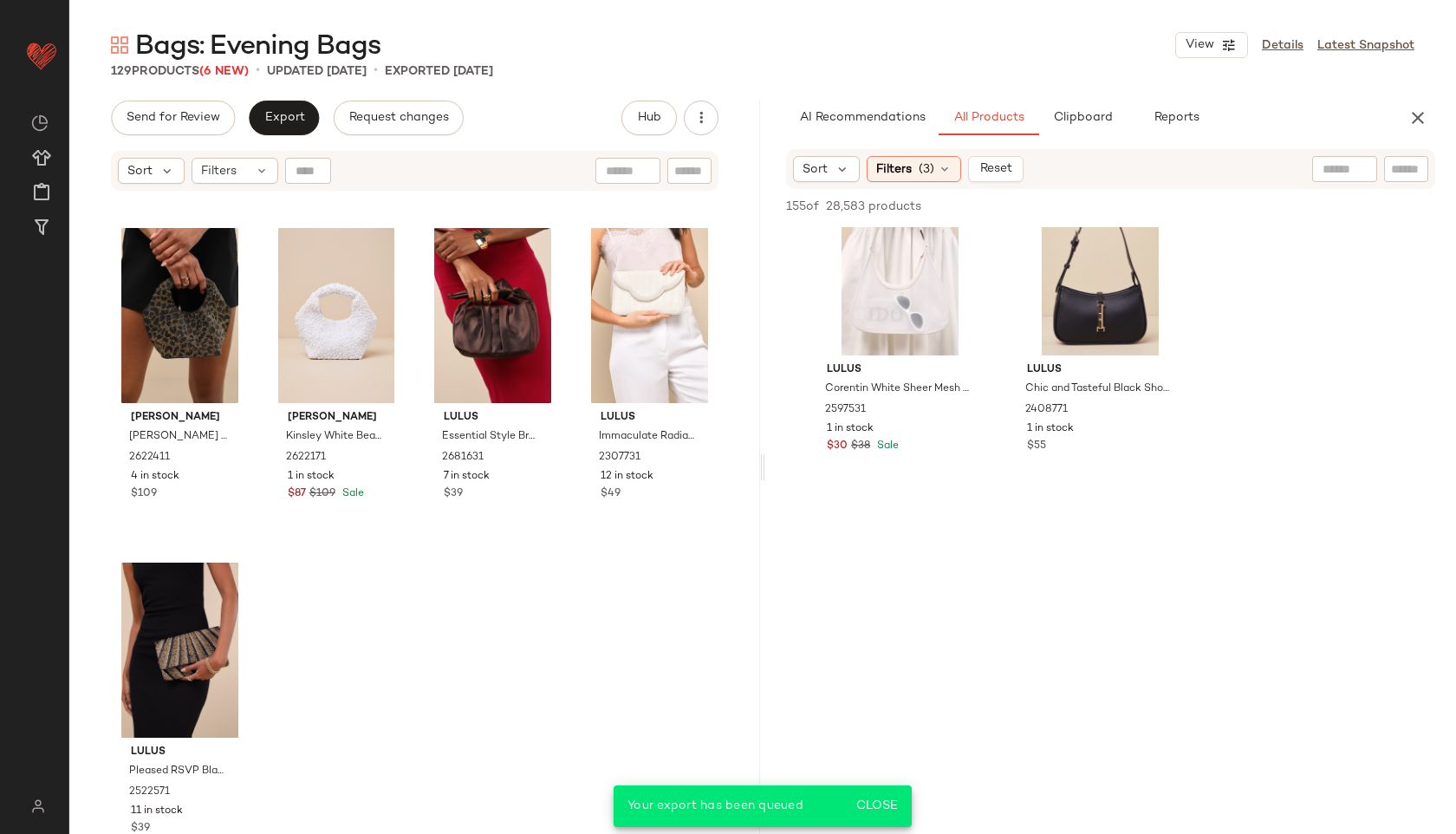
scroll to position [4068, 0]
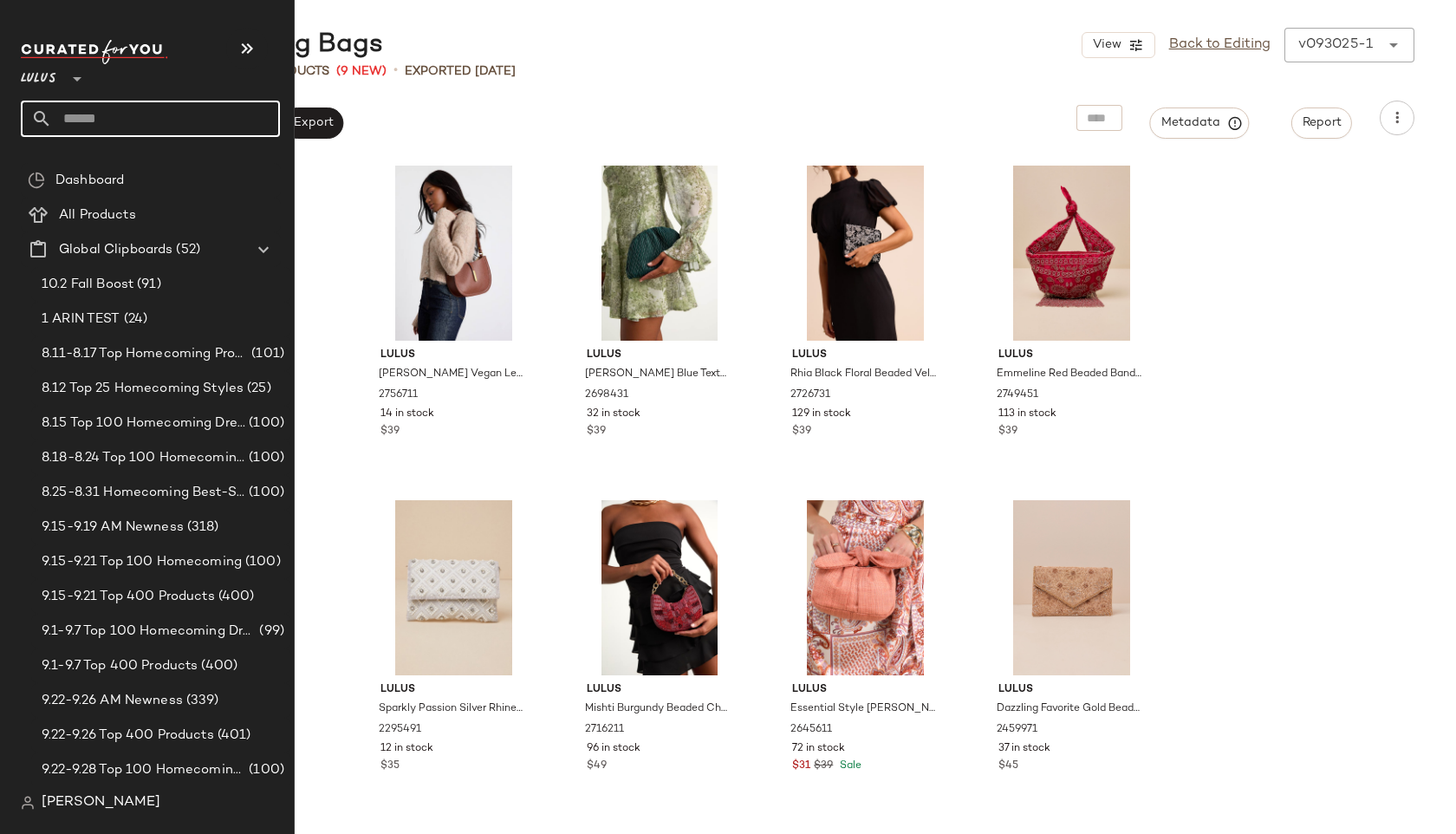
click at [82, 118] on input "text" at bounding box center [166, 118] width 228 height 37
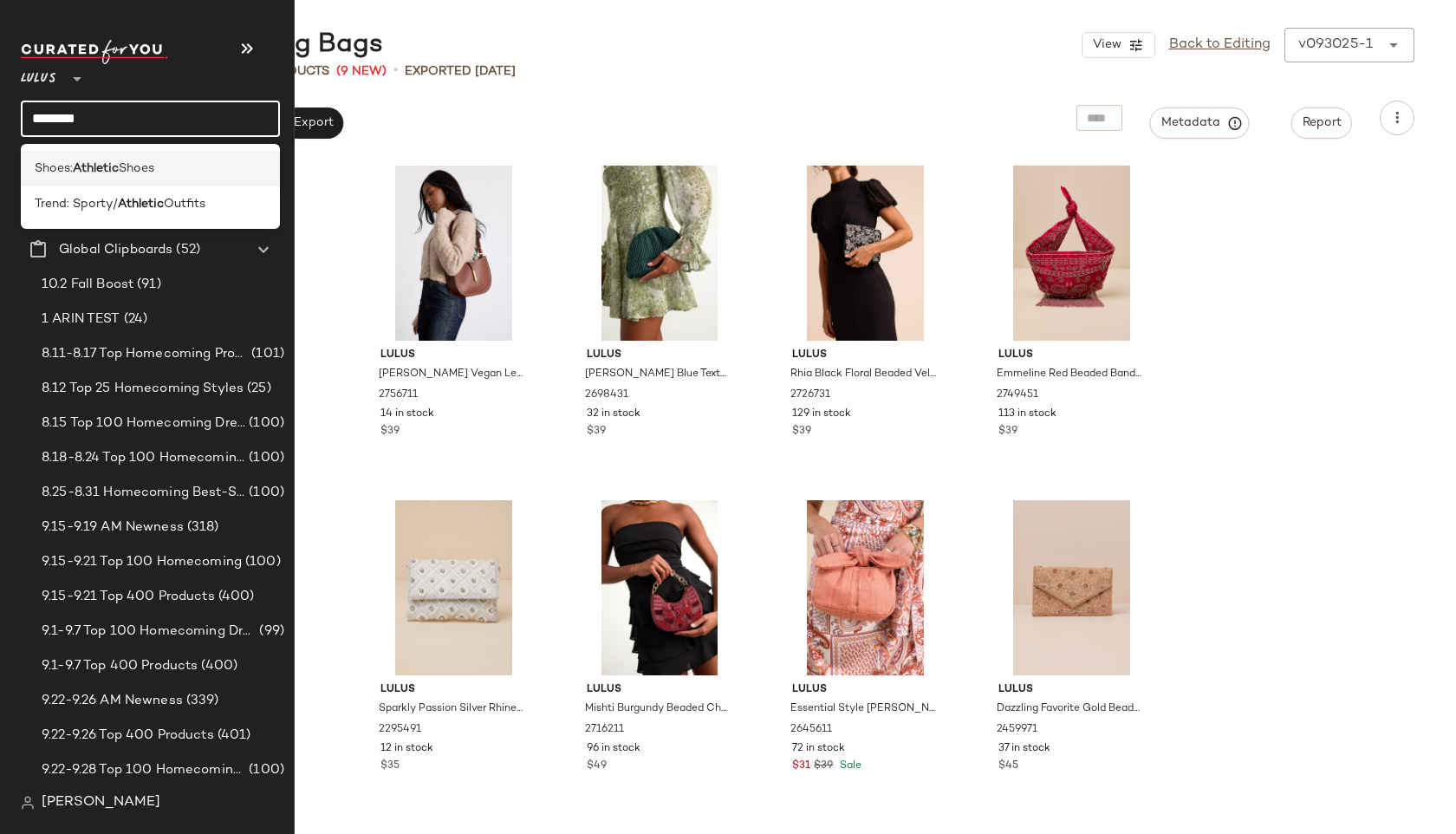
type input "********"
click at [110, 161] on b "Athletic" at bounding box center [96, 169] width 46 height 18
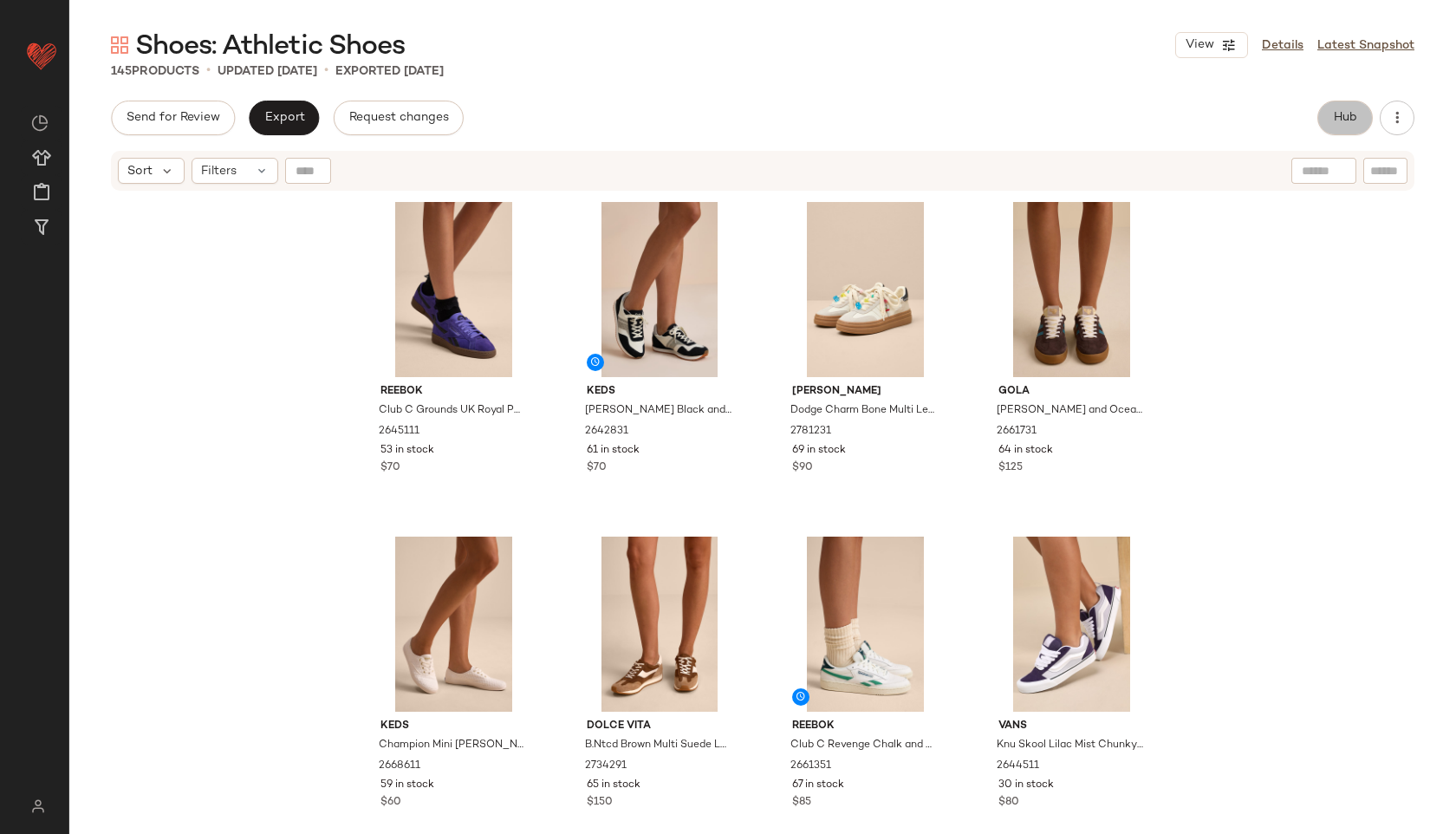
click at [1358, 119] on button "Hub" at bounding box center [1345, 117] width 55 height 35
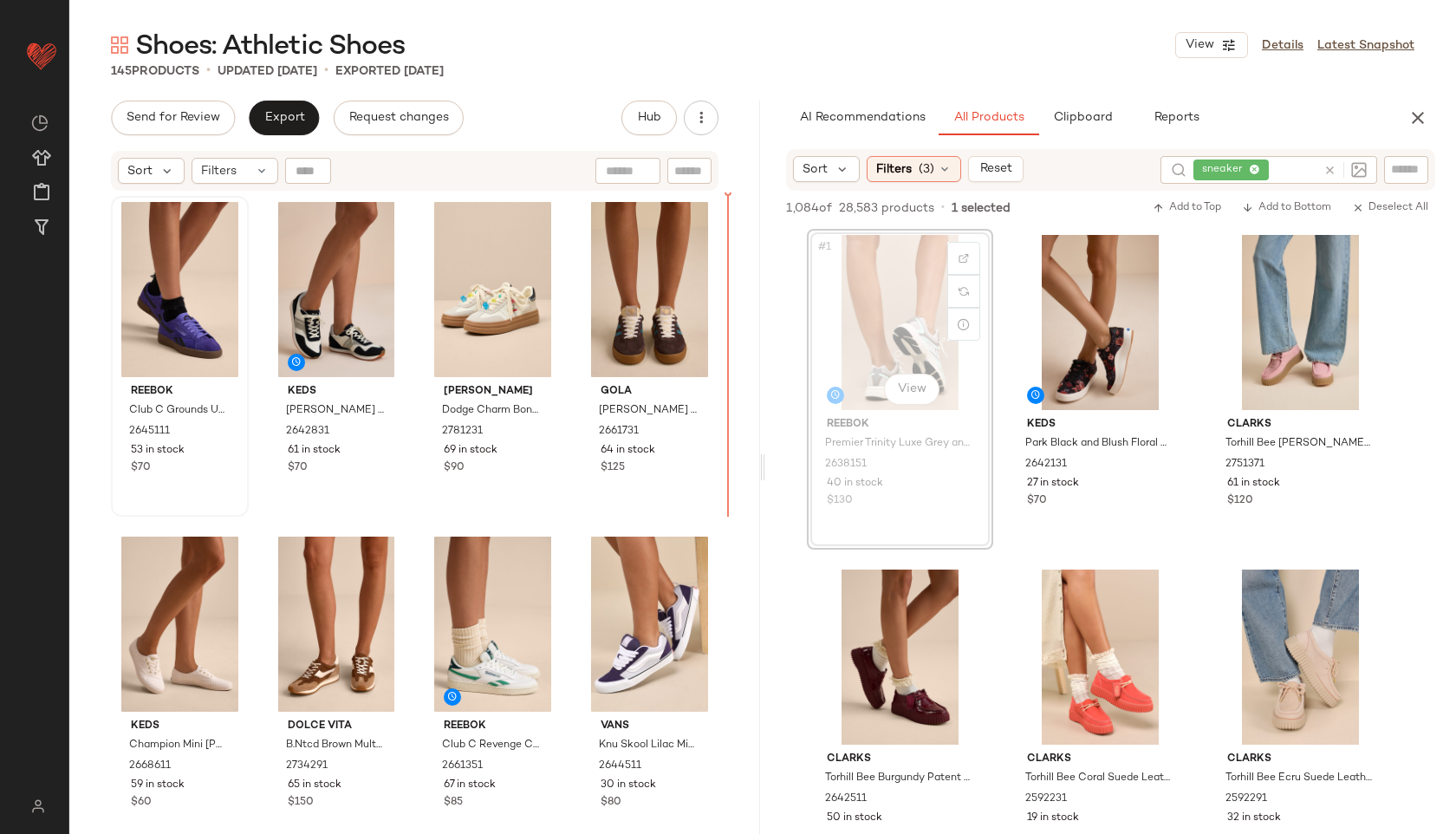
drag, startPoint x: 874, startPoint y: 334, endPoint x: 244, endPoint y: 348, distance: 630.2
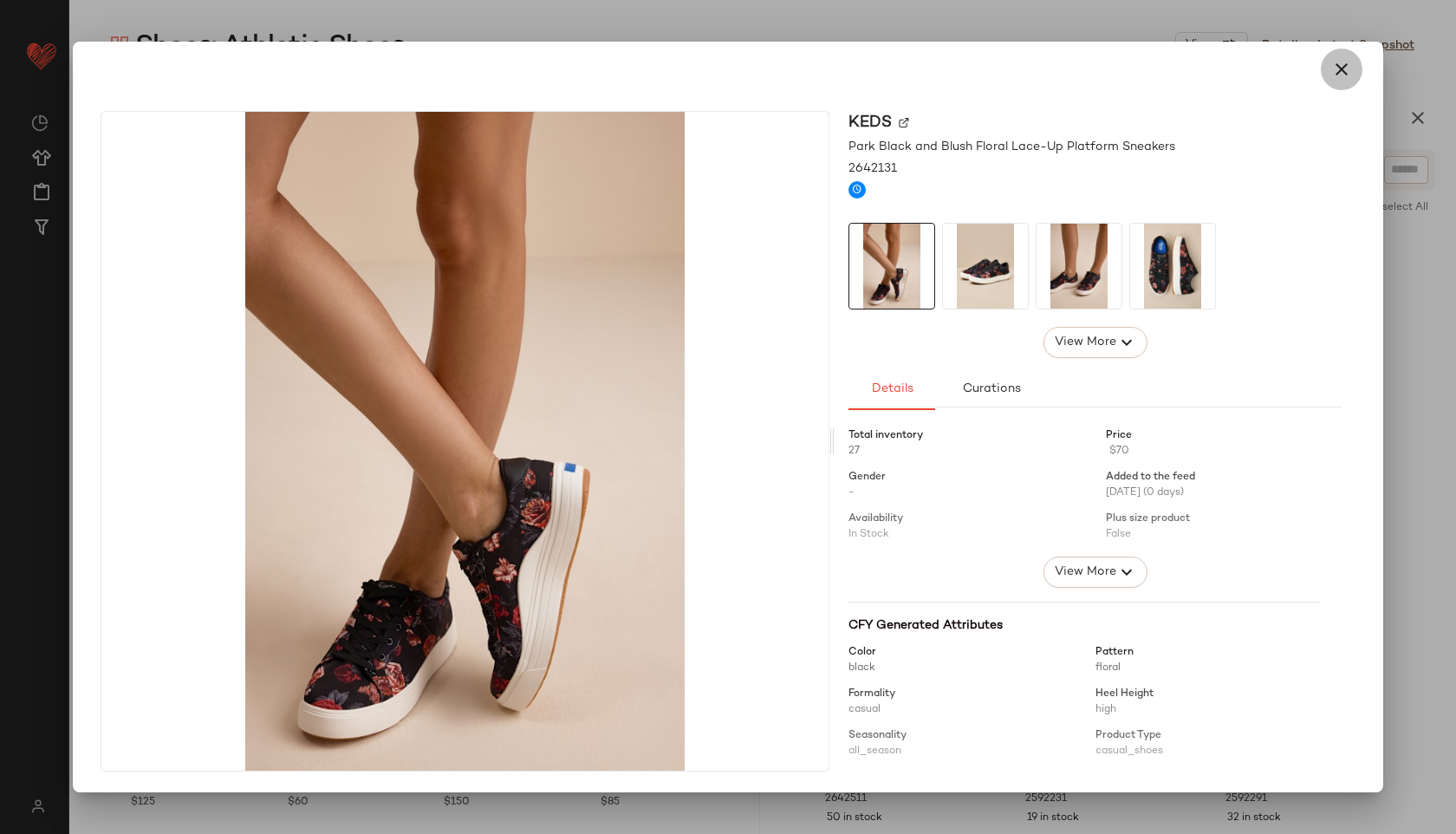
click at [1347, 66] on icon "button" at bounding box center [1341, 69] width 21 height 21
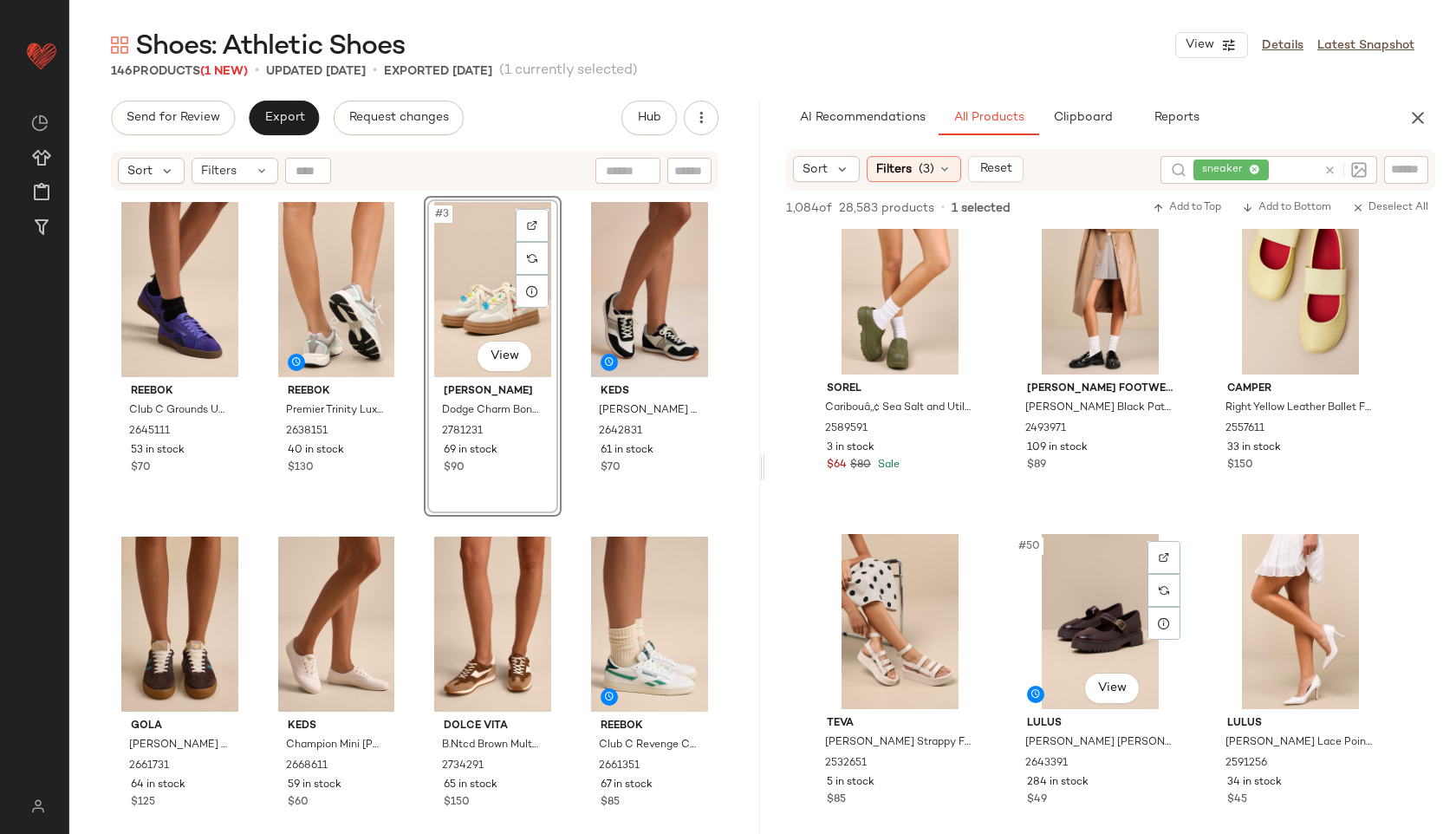
scroll to position [5057, 0]
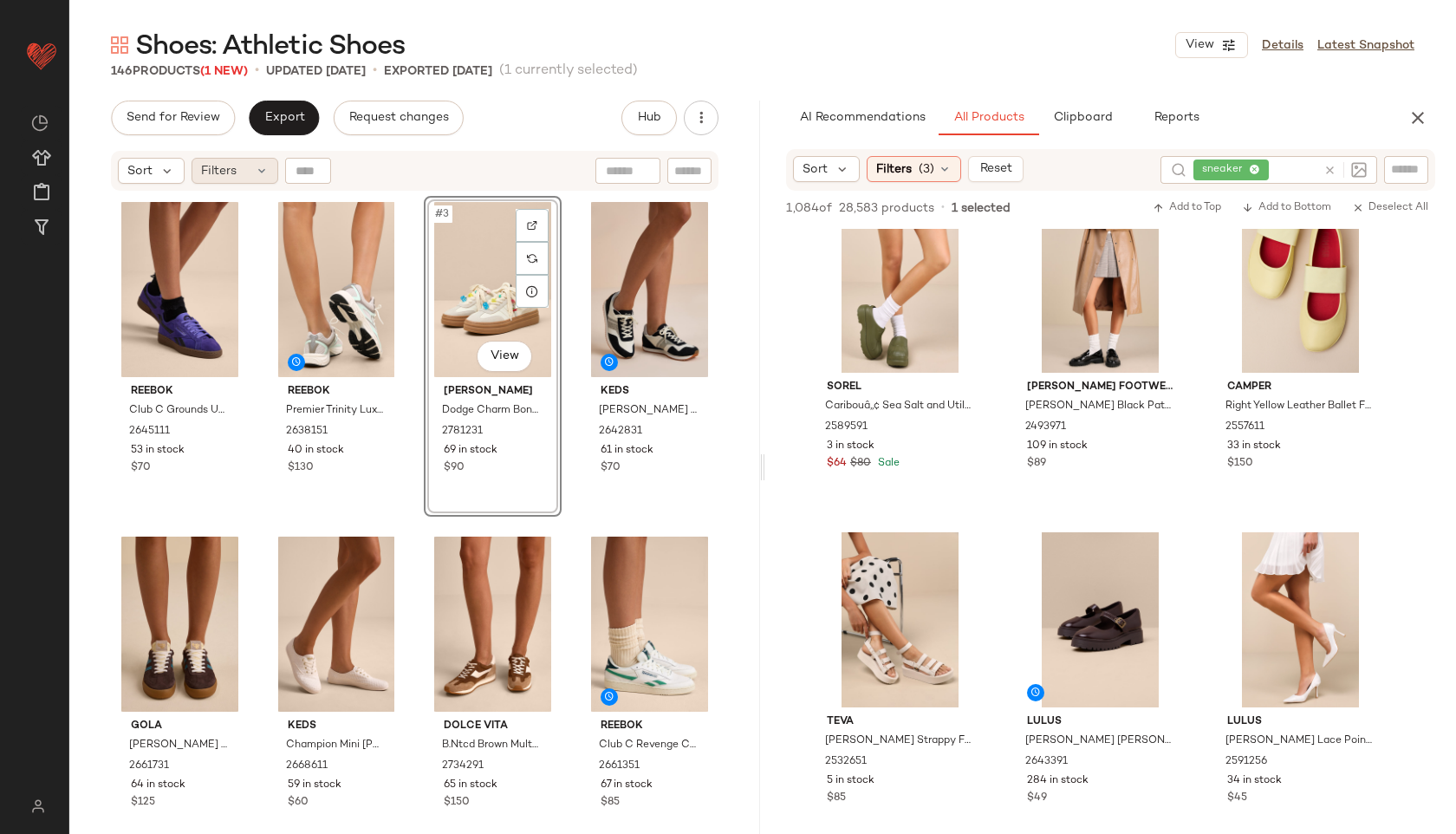
click at [255, 171] on icon at bounding box center [261, 171] width 14 height 14
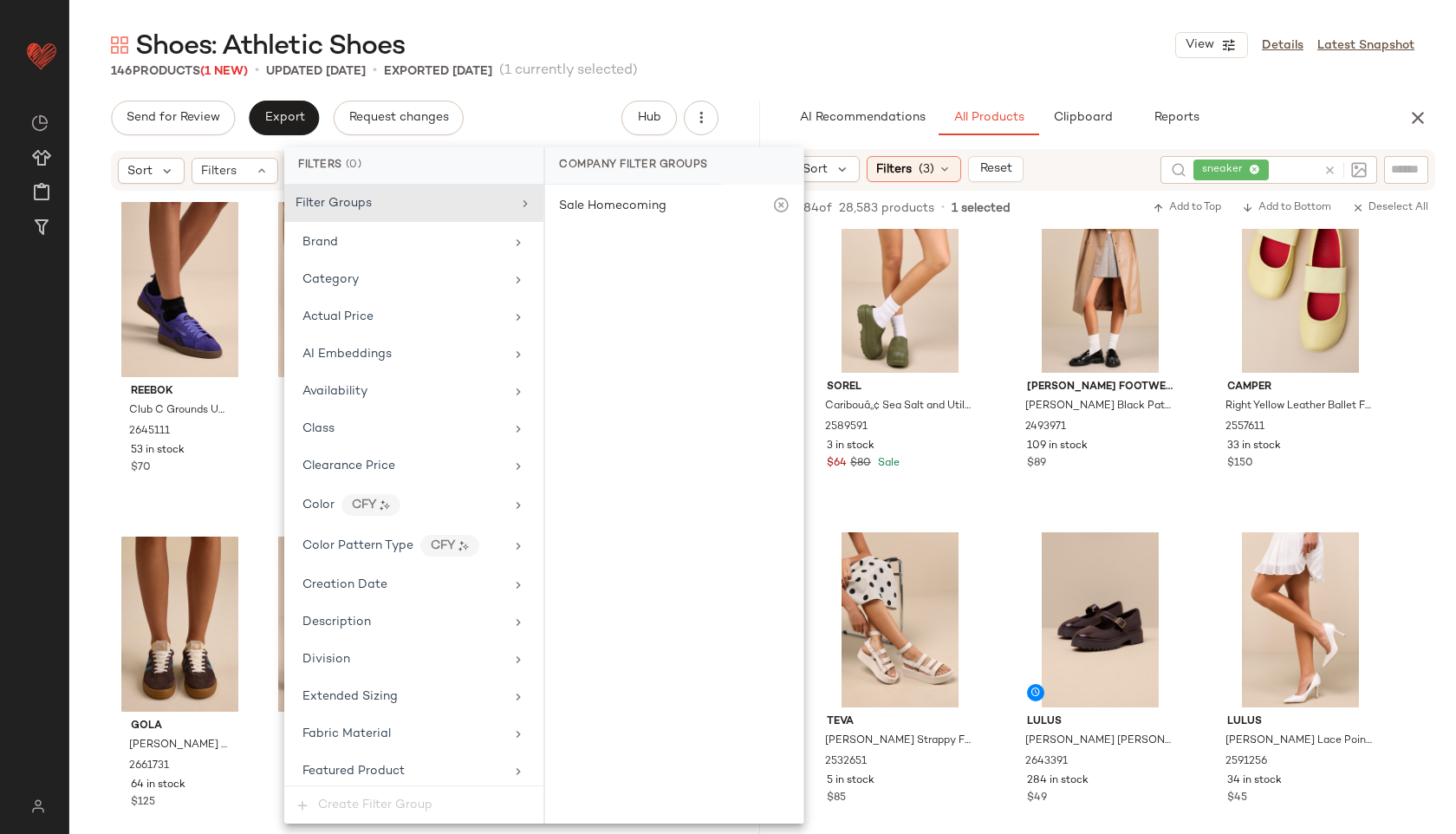
scroll to position [868, 0]
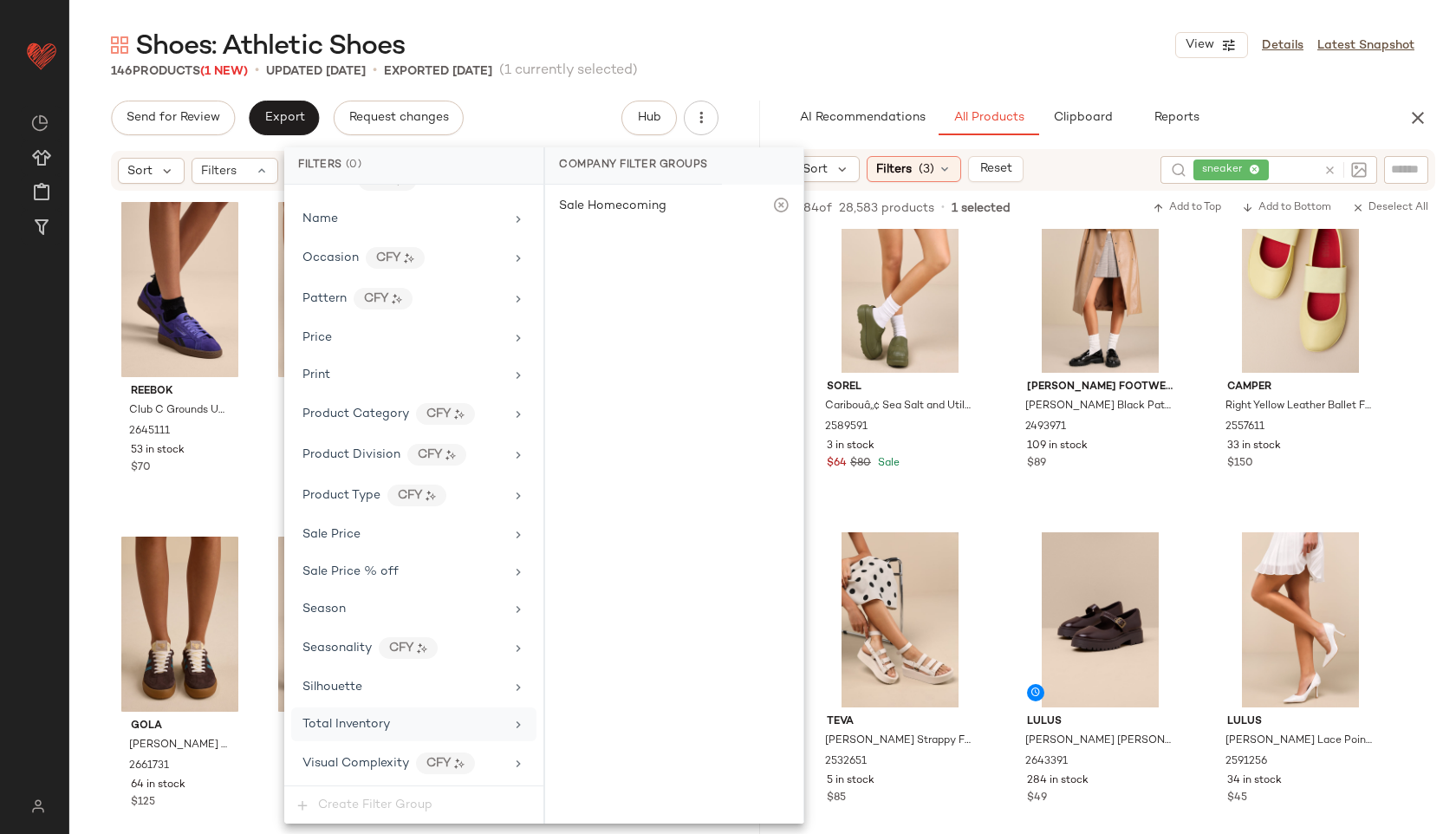
click at [375, 717] on div "Total Inventory" at bounding box center [346, 724] width 88 height 18
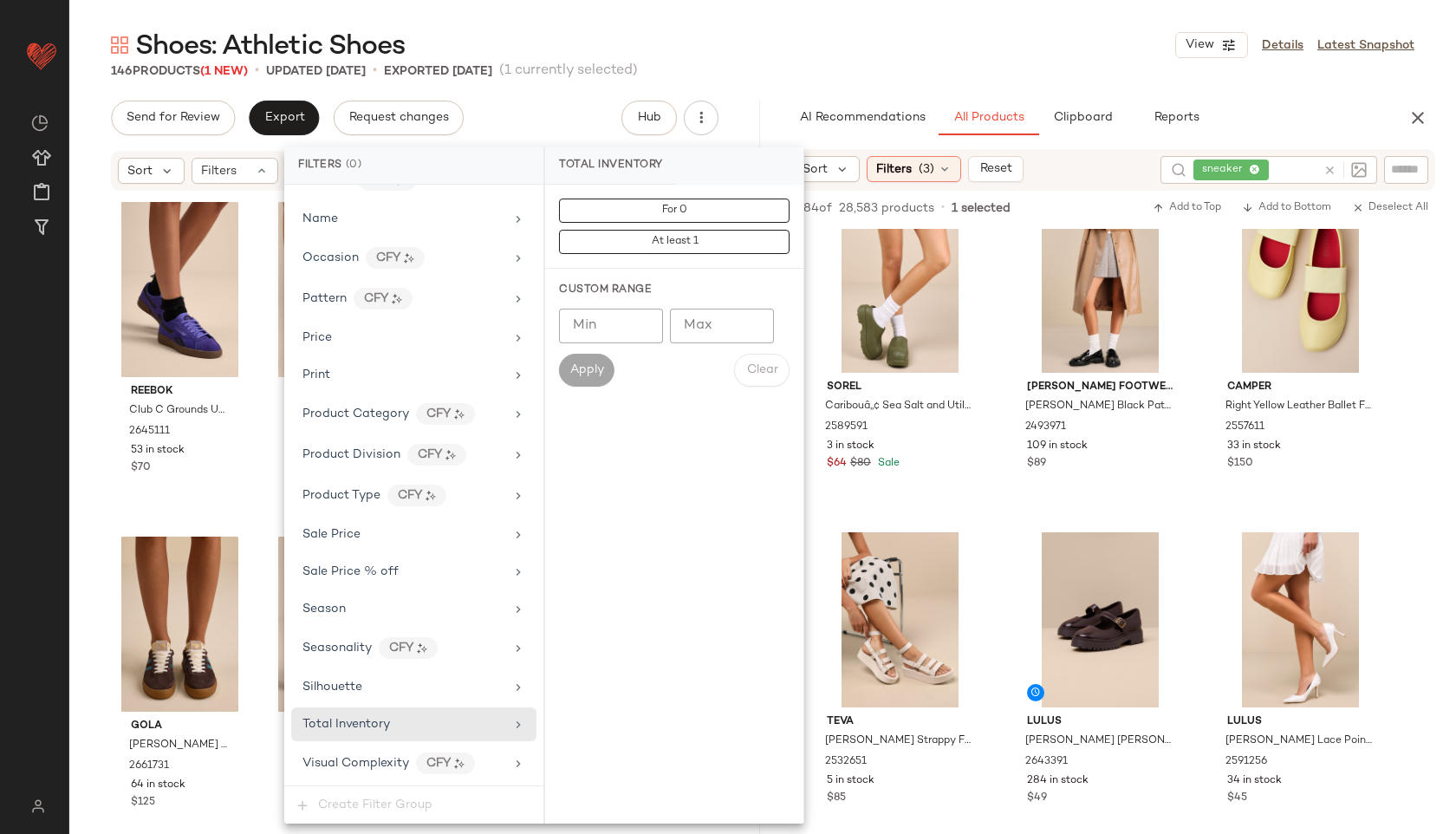
click at [708, 335] on input "Max" at bounding box center [721, 326] width 104 height 35
type input "**"
click at [591, 376] on span "Apply" at bounding box center [586, 370] width 35 height 14
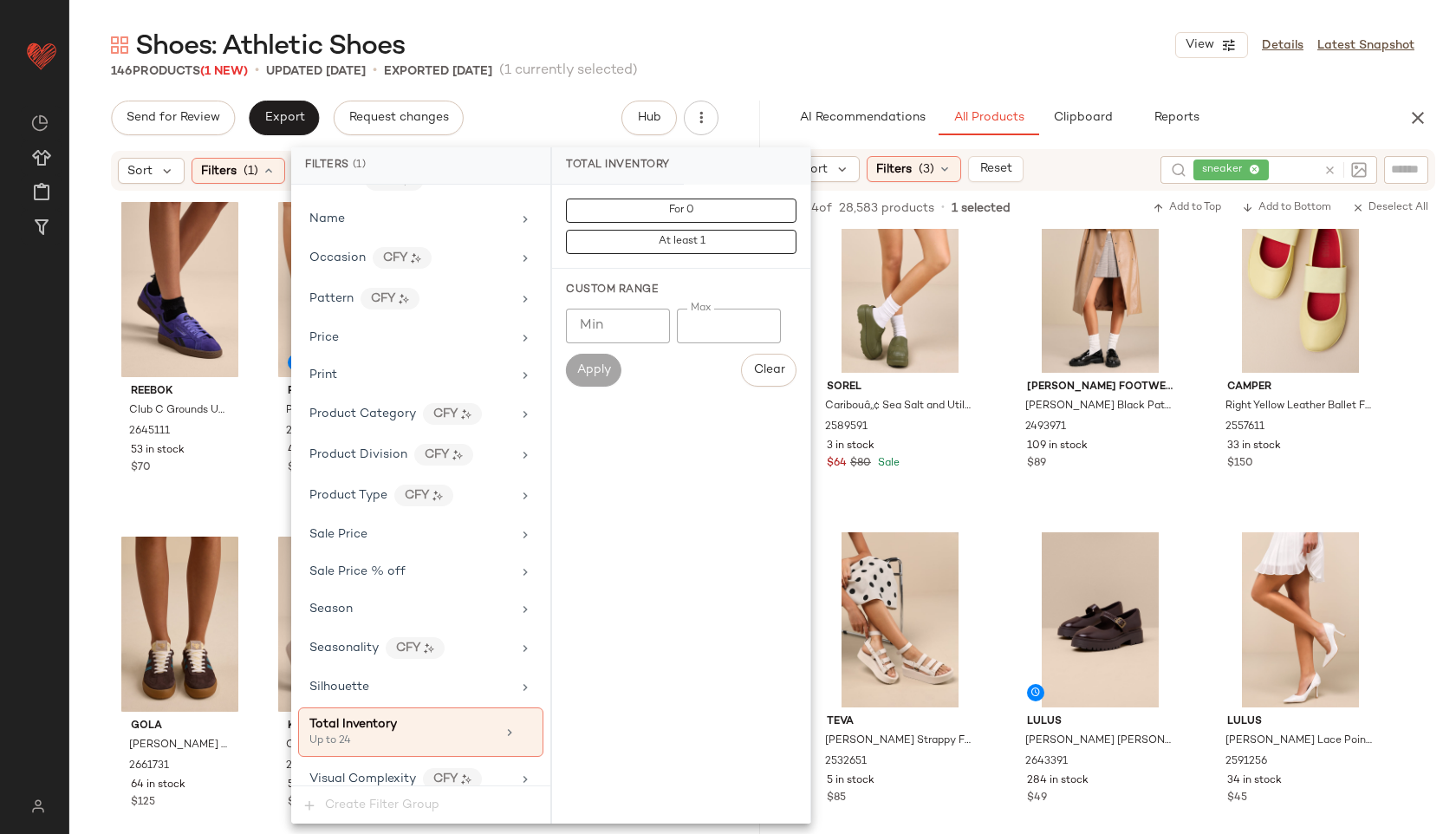
click at [757, 78] on div "146 Products (1 New) • updated Oct 2nd • Exported Sep 30th (1 currently selecte…" at bounding box center [762, 71] width 1386 height 18
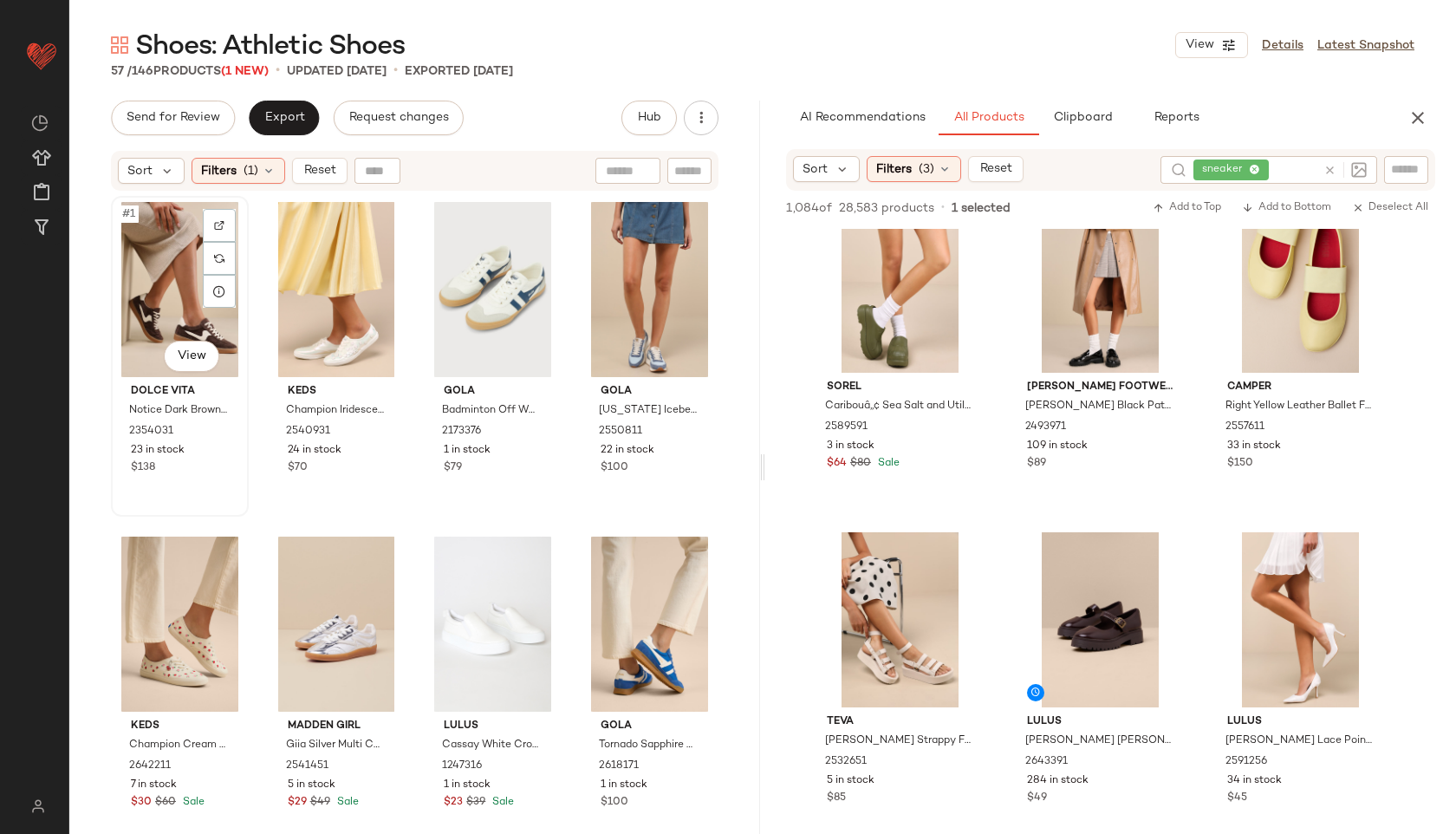
click at [168, 269] on div "#1 View" at bounding box center [180, 289] width 125 height 175
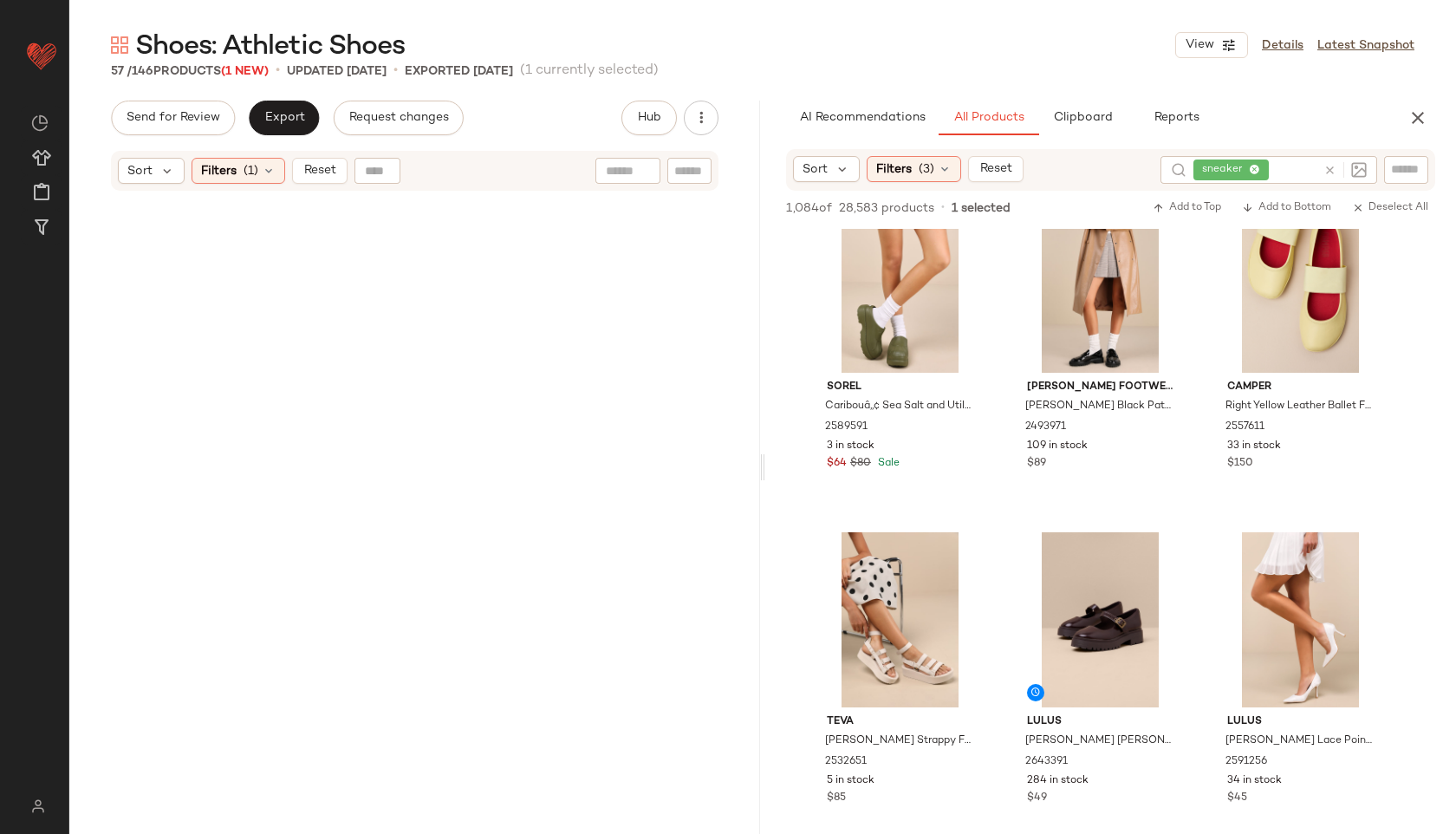
scroll to position [4339, 0]
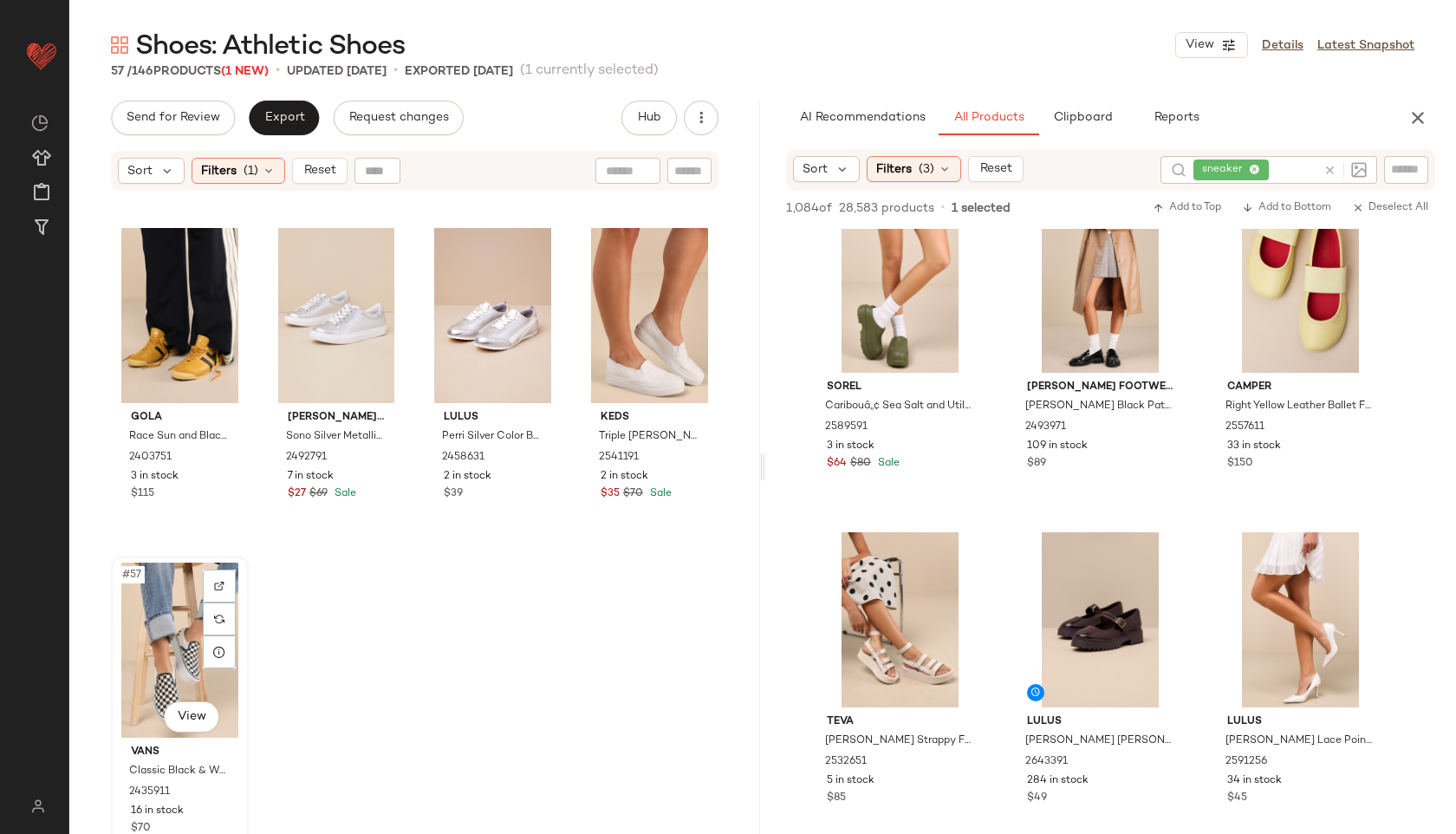
click at [163, 660] on div "#57 View" at bounding box center [180, 649] width 125 height 175
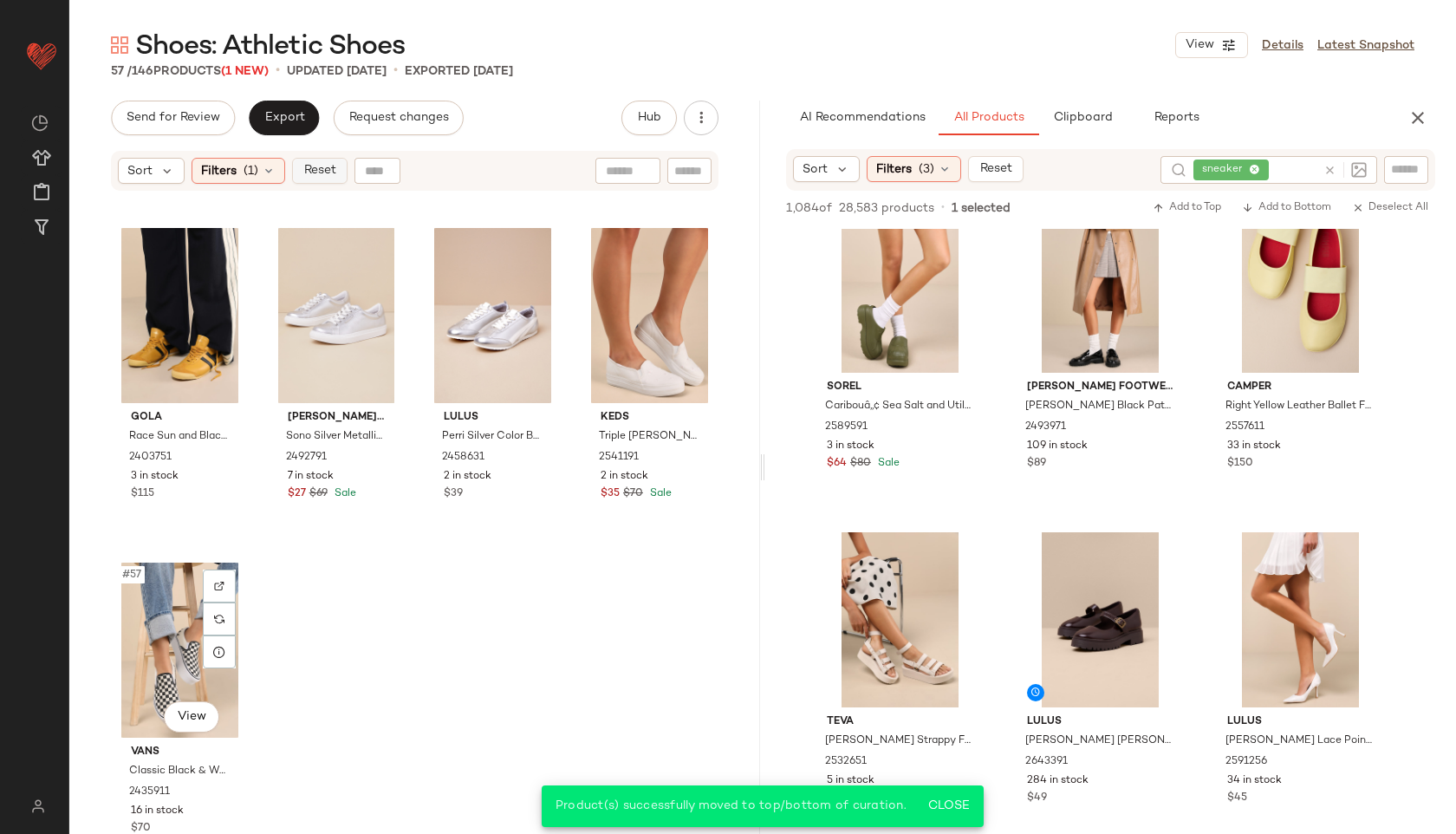
click at [315, 172] on span "Reset" at bounding box center [319, 171] width 33 height 14
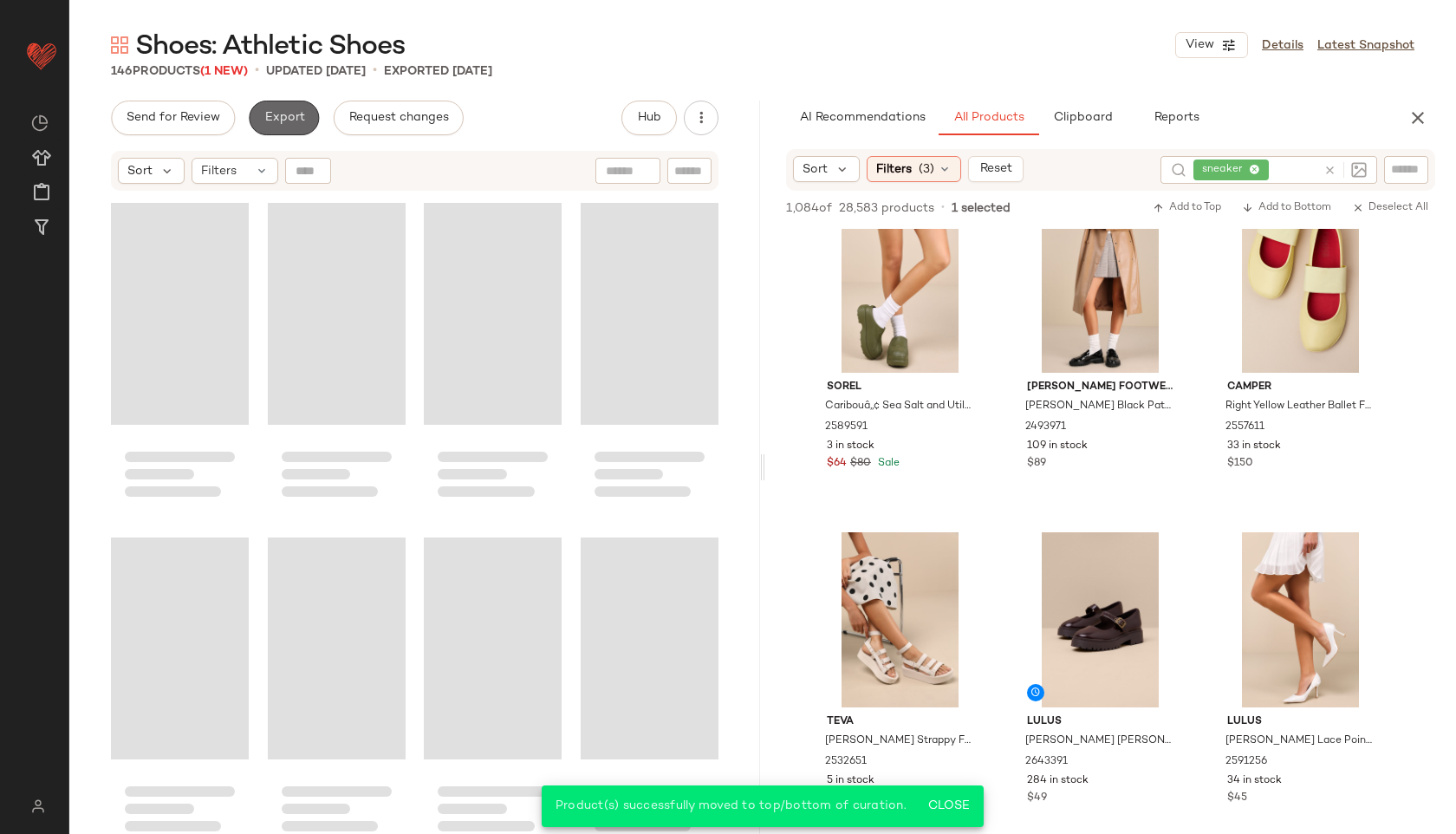
click at [287, 126] on button "Export" at bounding box center [283, 117] width 70 height 35
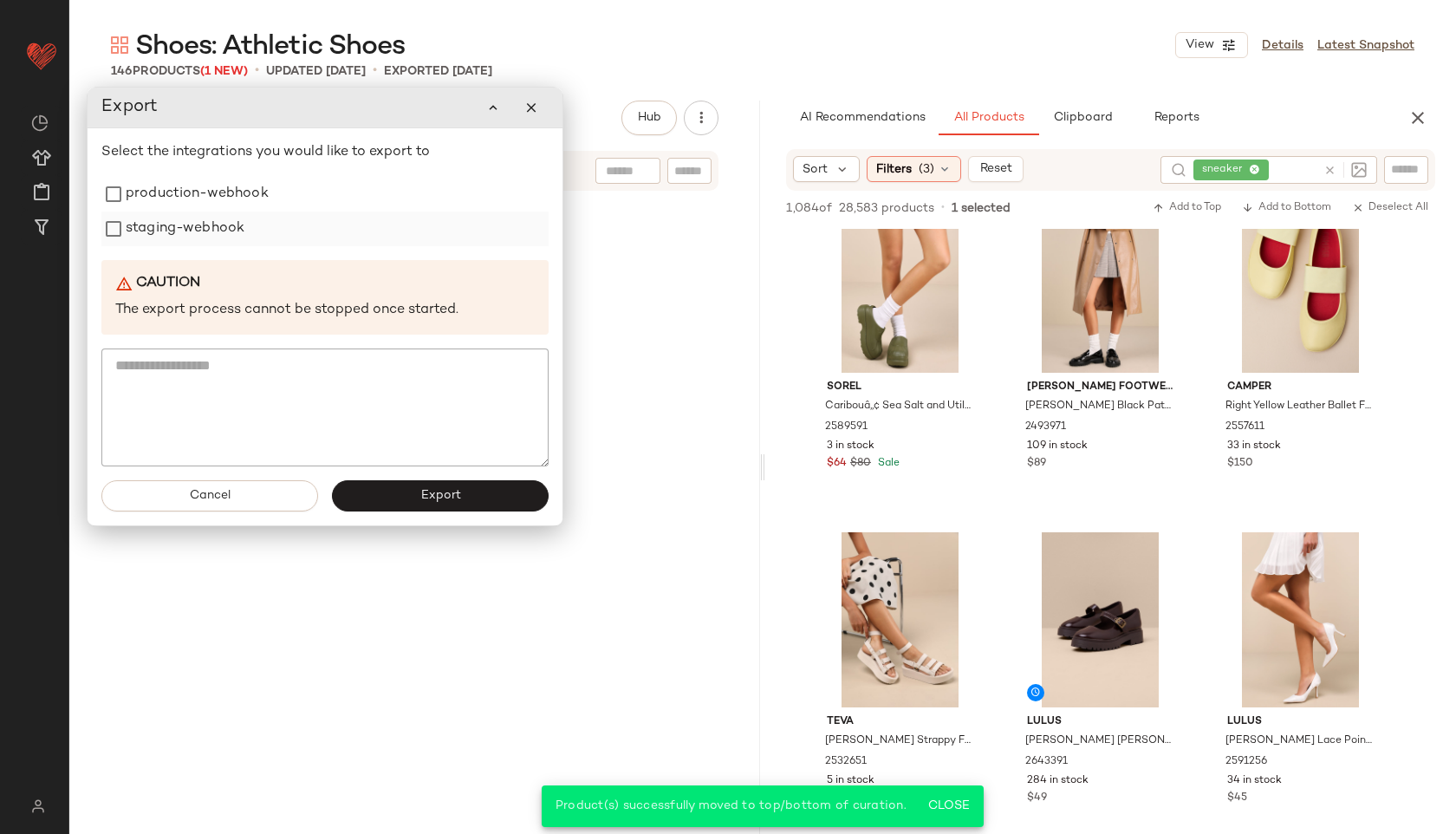
scroll to position [11701, 0]
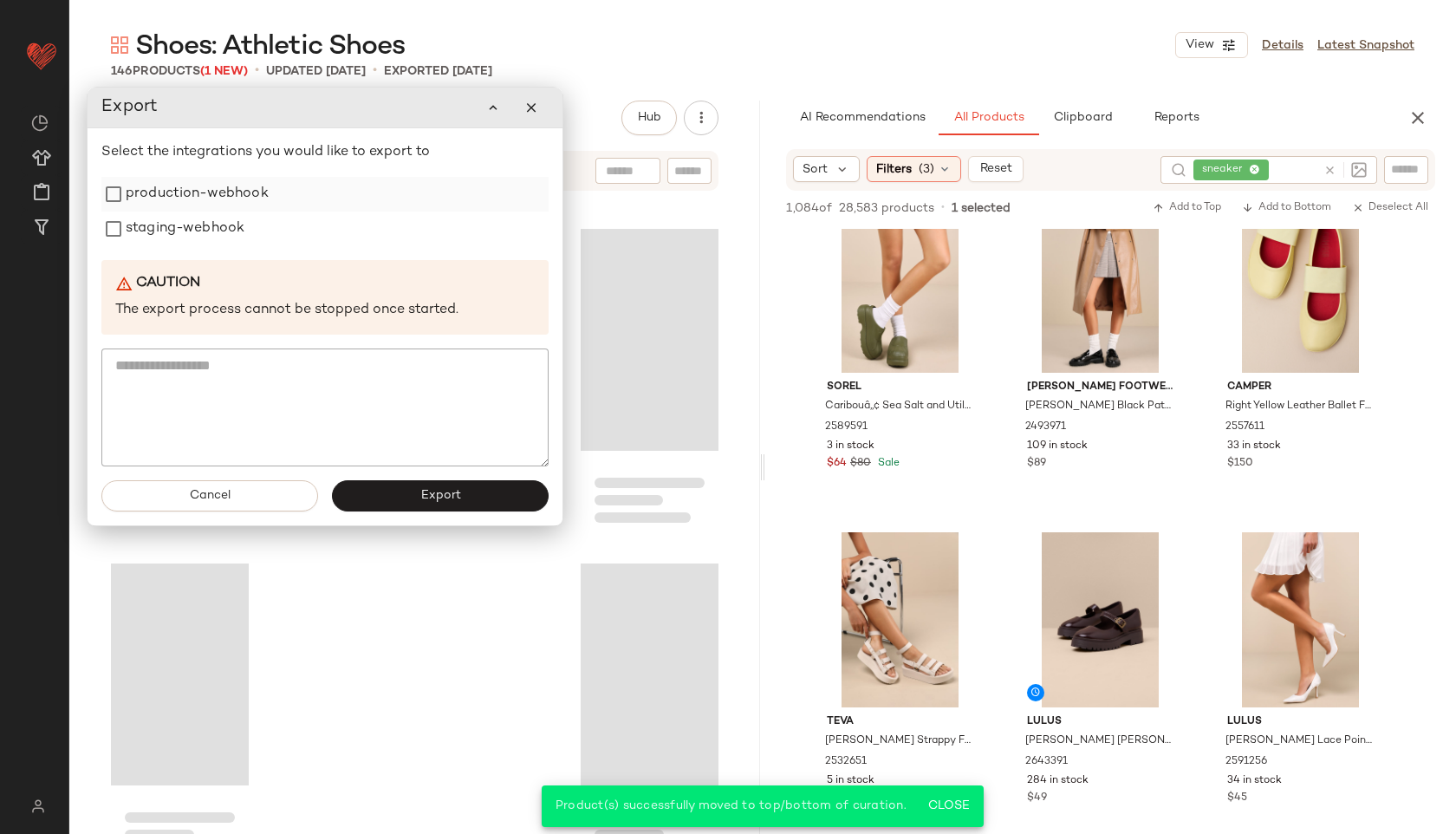
click at [232, 188] on label "production-webhook" at bounding box center [196, 193] width 143 height 35
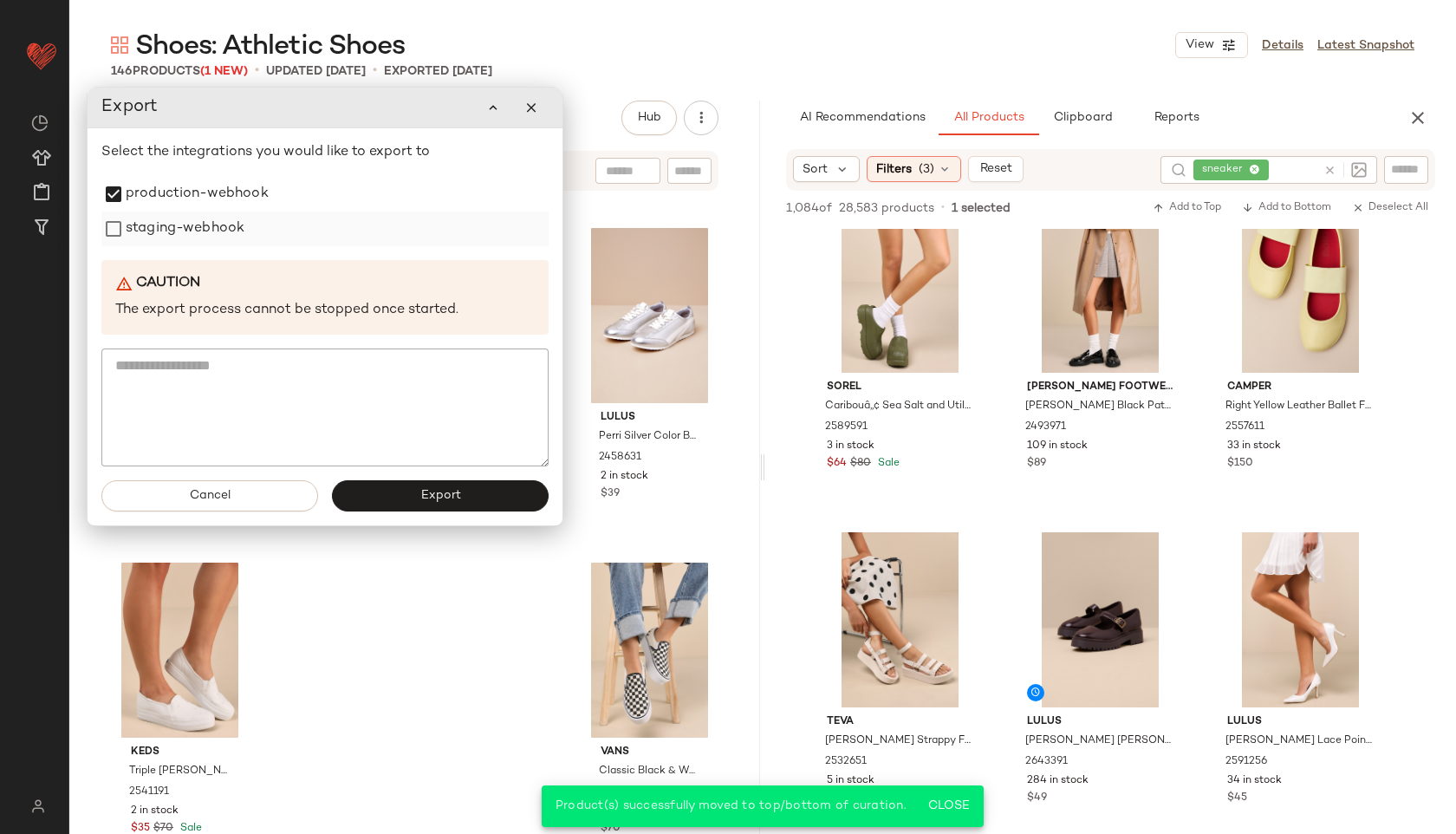
click at [213, 223] on label "staging-webhook" at bounding box center [184, 228] width 118 height 35
click at [402, 495] on button "Export" at bounding box center [440, 496] width 217 height 32
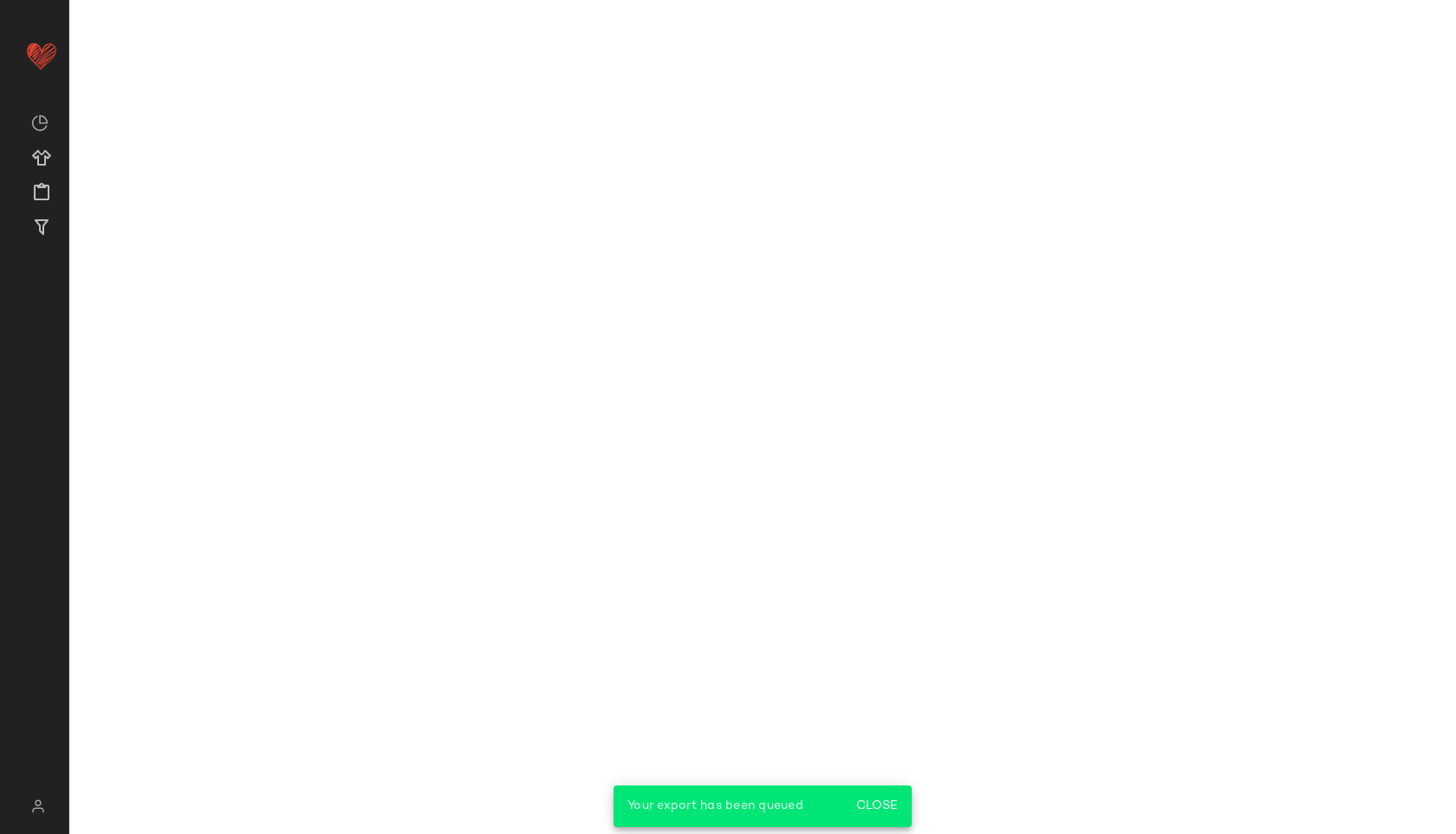
scroll to position [7399, 0]
click at [689, 47] on main "Shoes: Athletic Shoes View Details Latest Snapshot 146 Products (1 New) • updat…" at bounding box center [728, 417] width 1456 height 834
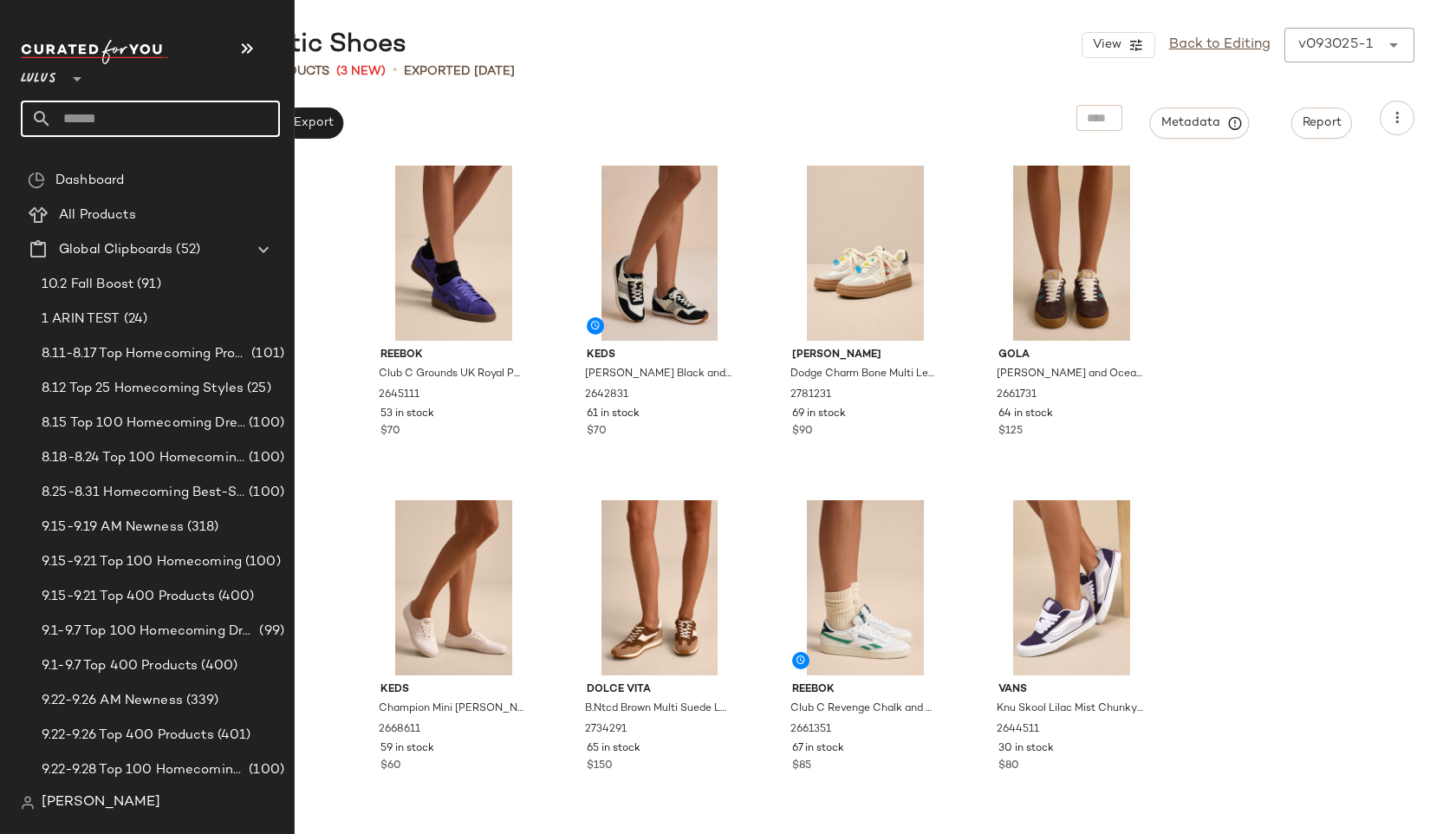
click at [120, 114] on input "text" at bounding box center [166, 118] width 228 height 37
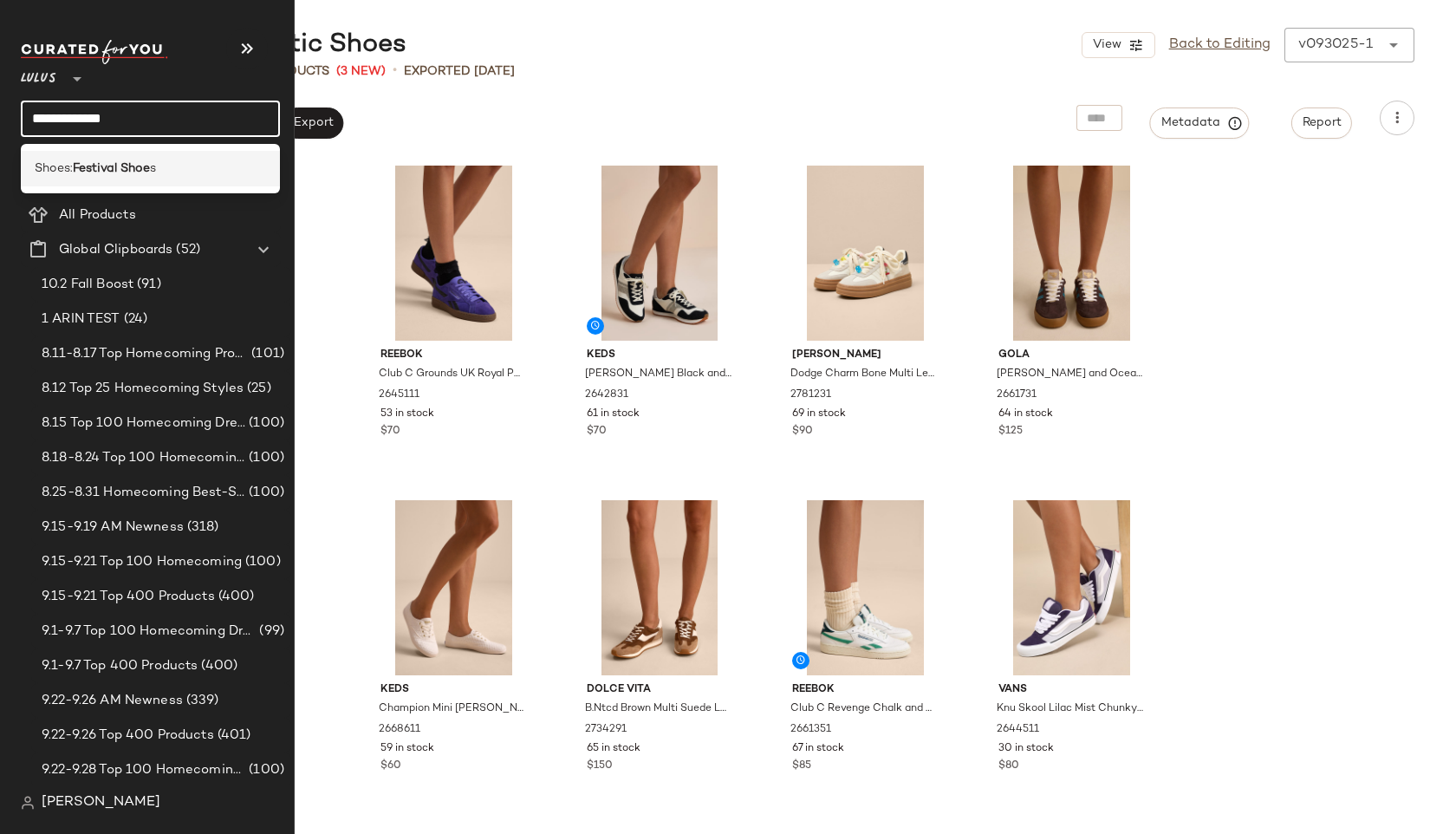
type input "**********"
click at [73, 168] on span "Shoes:" at bounding box center [53, 169] width 38 height 18
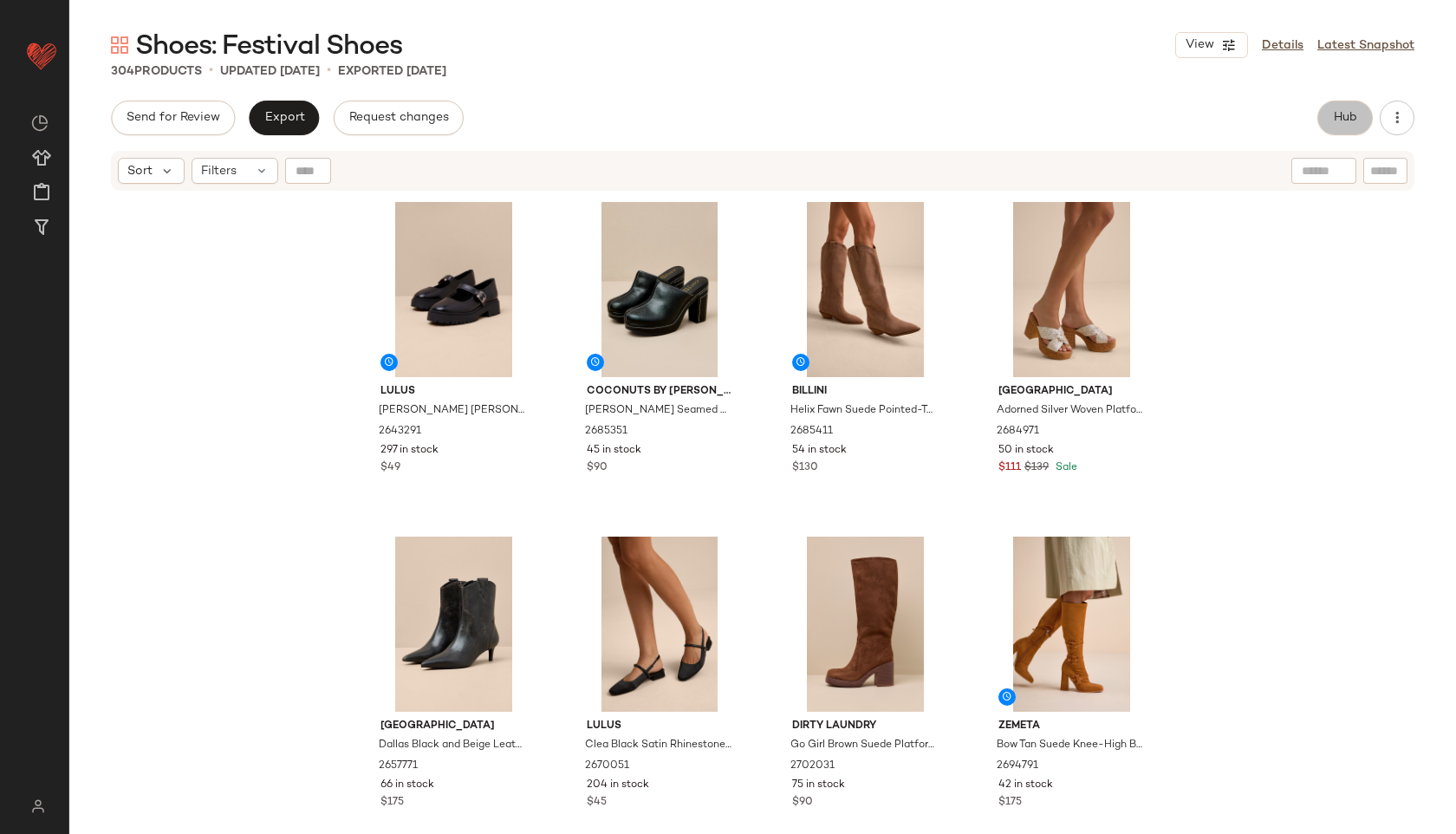
click at [1347, 114] on span "Hub" at bounding box center [1345, 117] width 25 height 14
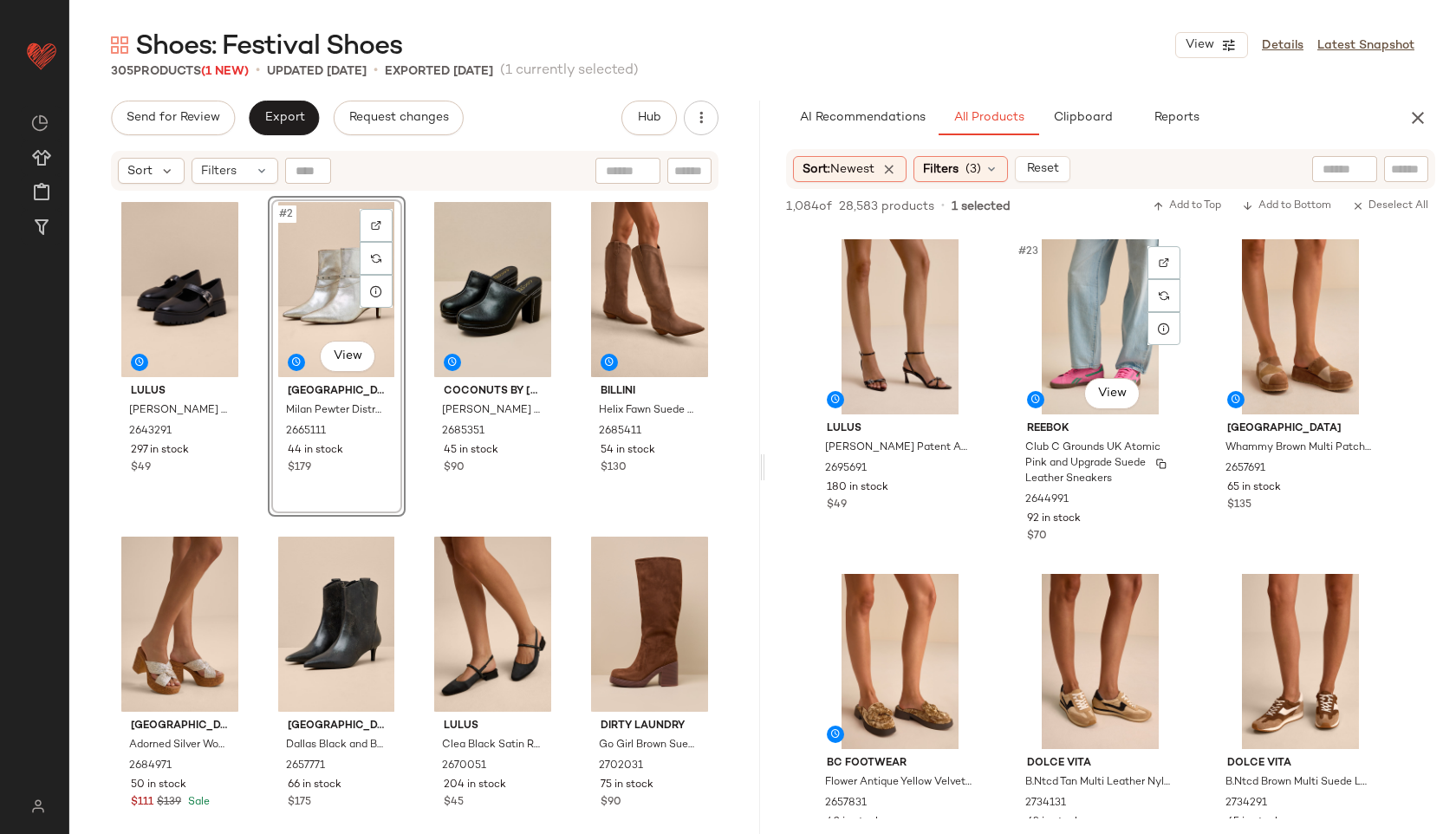
scroll to position [2499, 0]
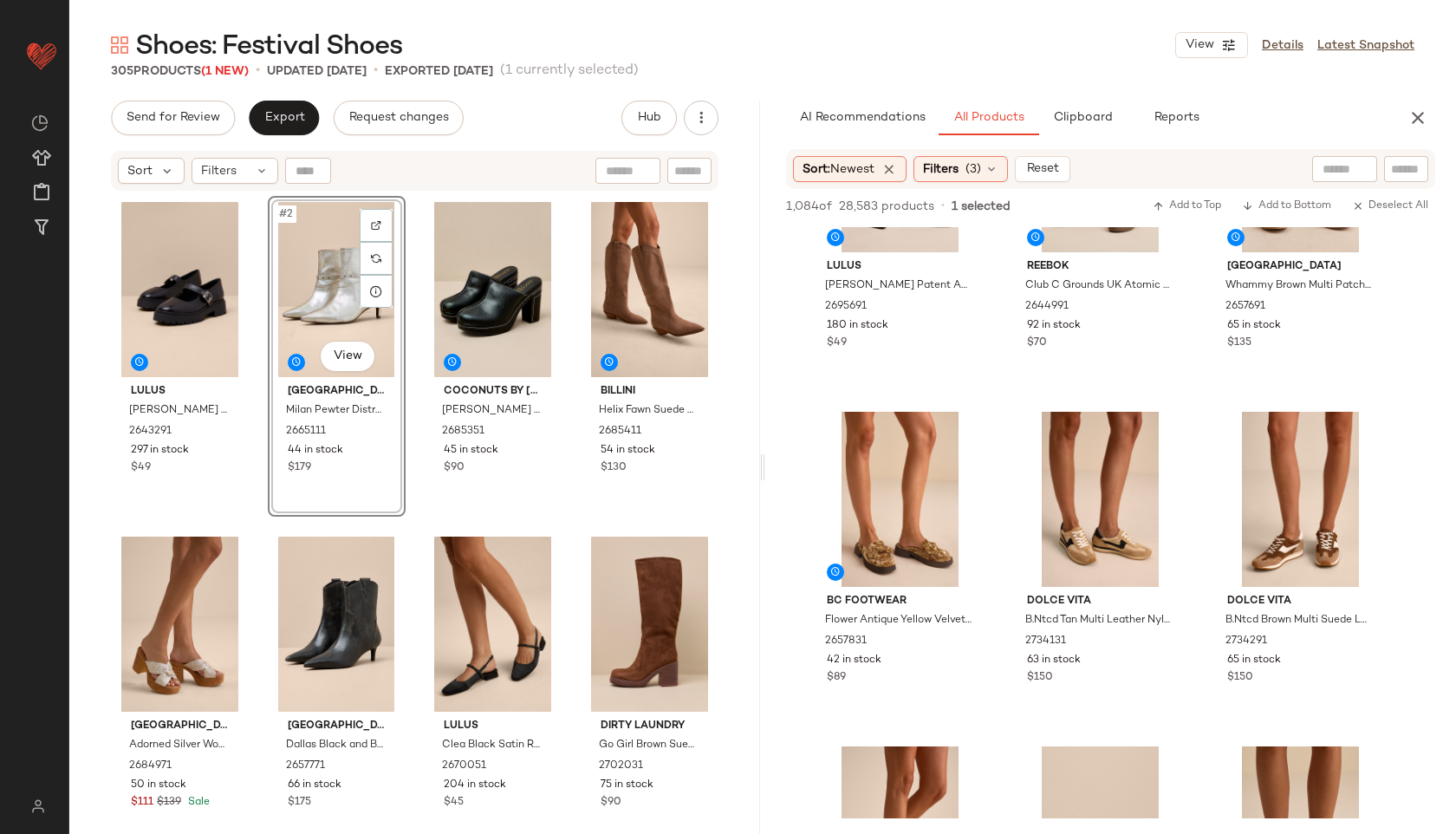
drag, startPoint x: 1296, startPoint y: 556, endPoint x: 1087, endPoint y: 38, distance: 558.6
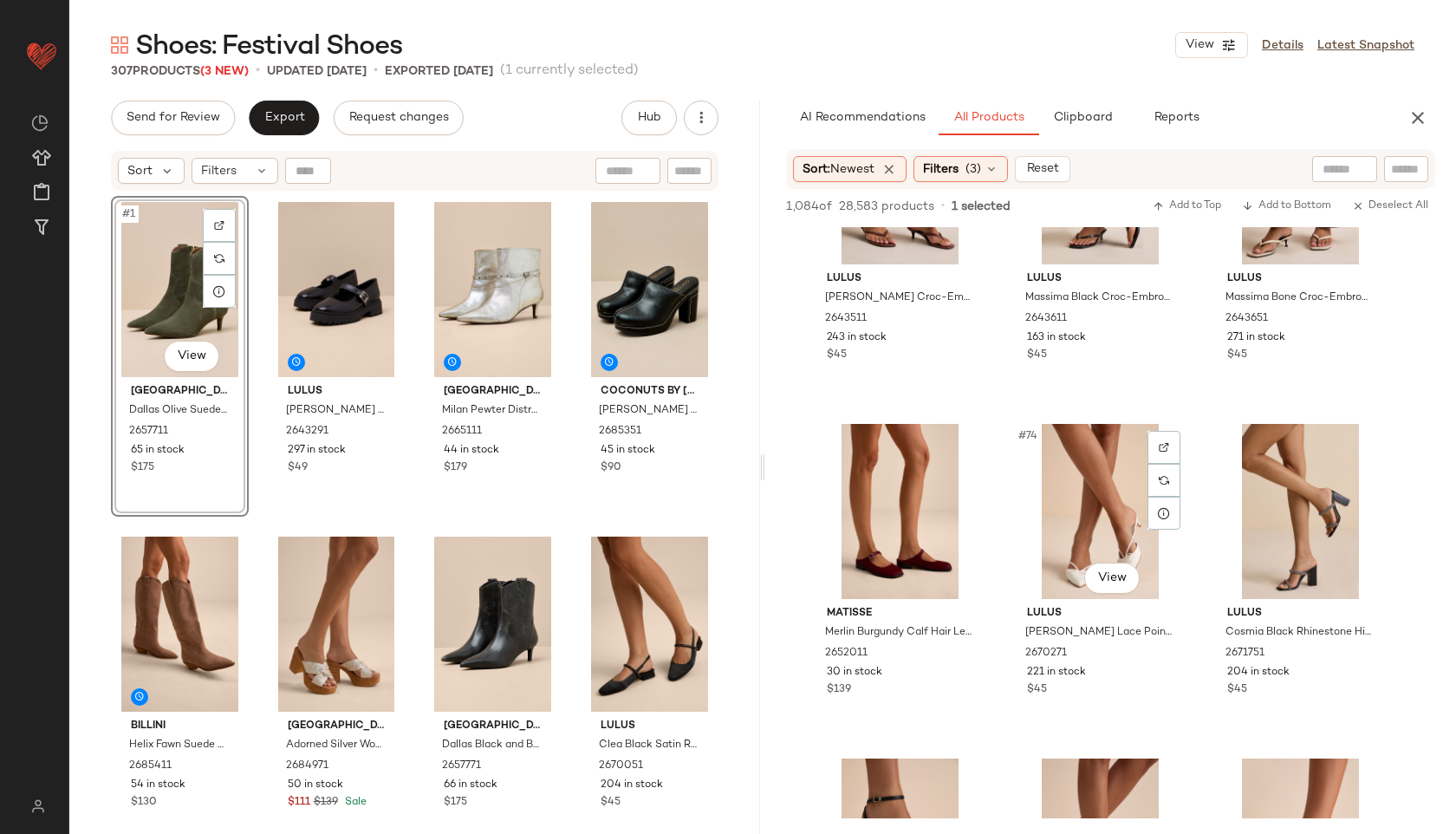
scroll to position [7868, 0]
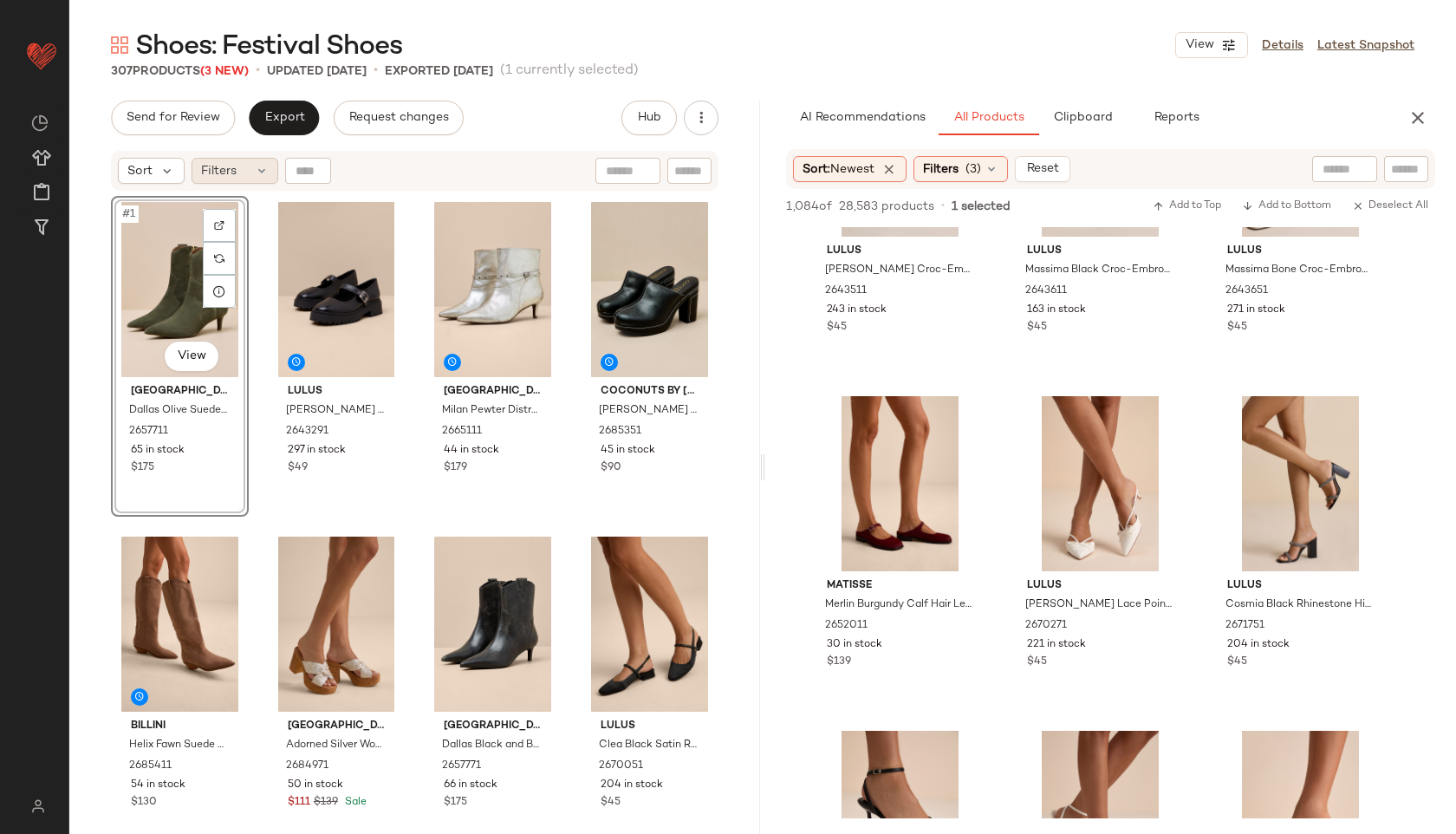
click at [226, 166] on span "Filters" at bounding box center [219, 171] width 36 height 18
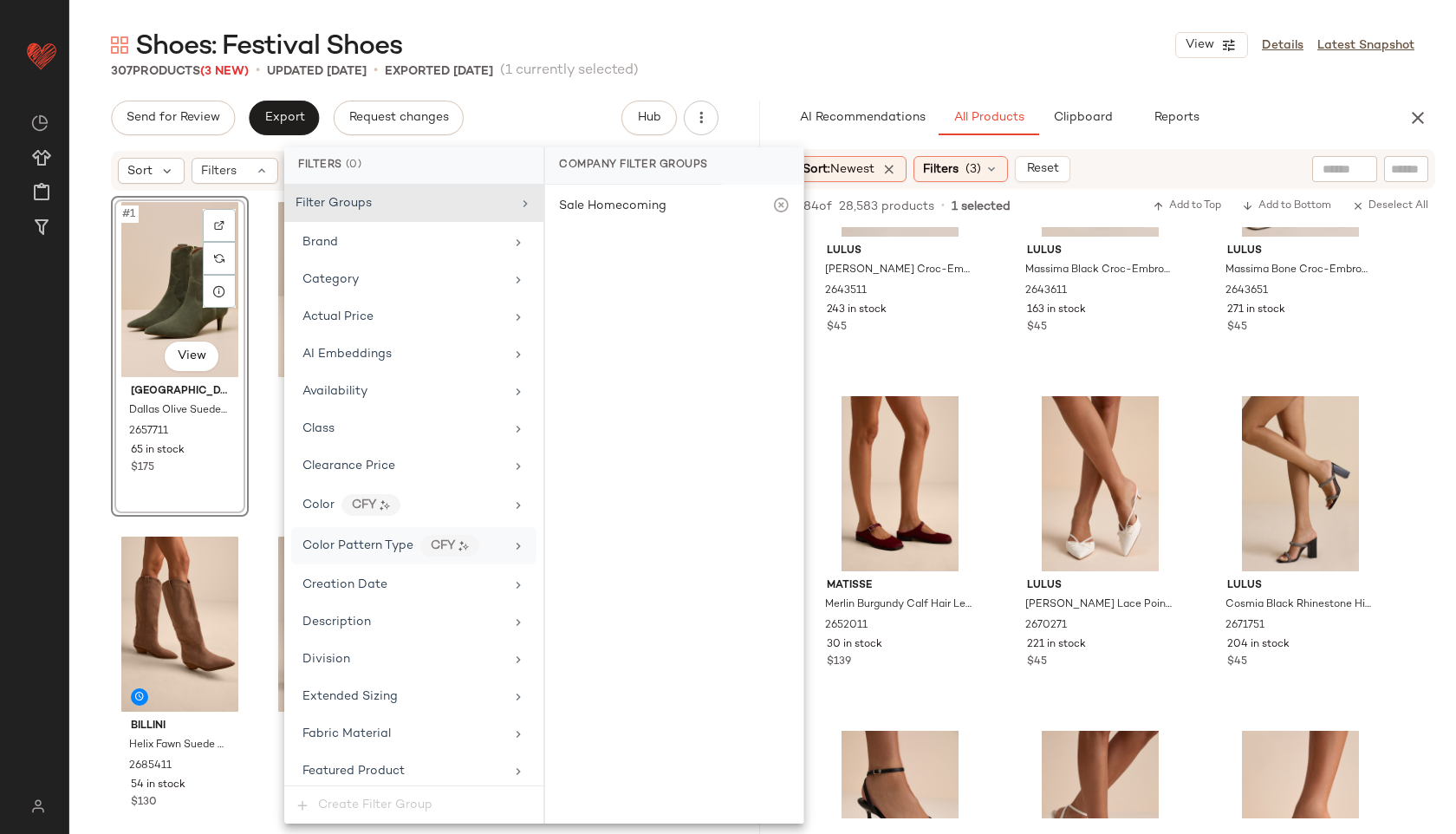
scroll to position [905, 0]
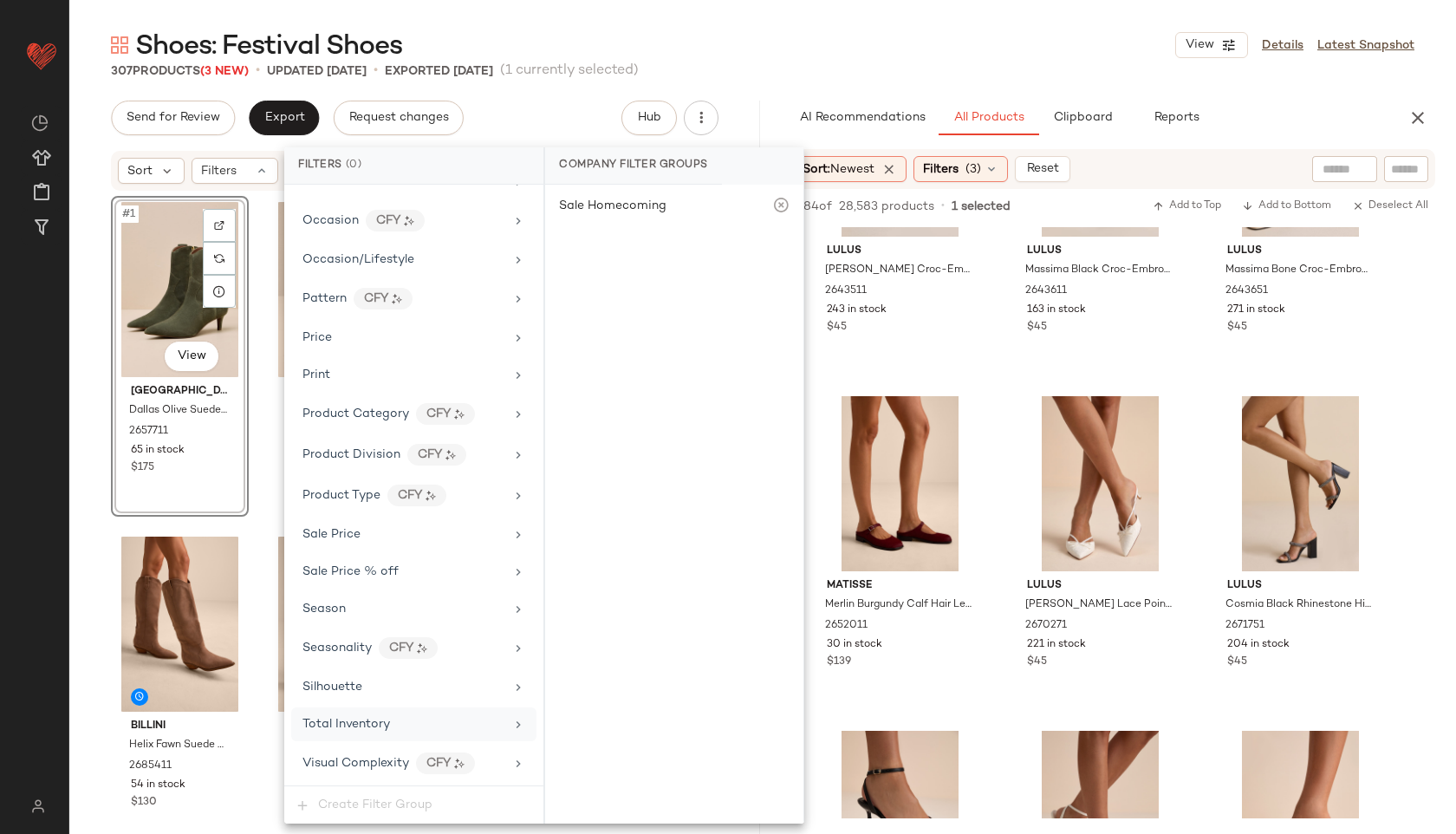
click at [382, 732] on div "Total Inventory" at bounding box center [346, 724] width 88 height 18
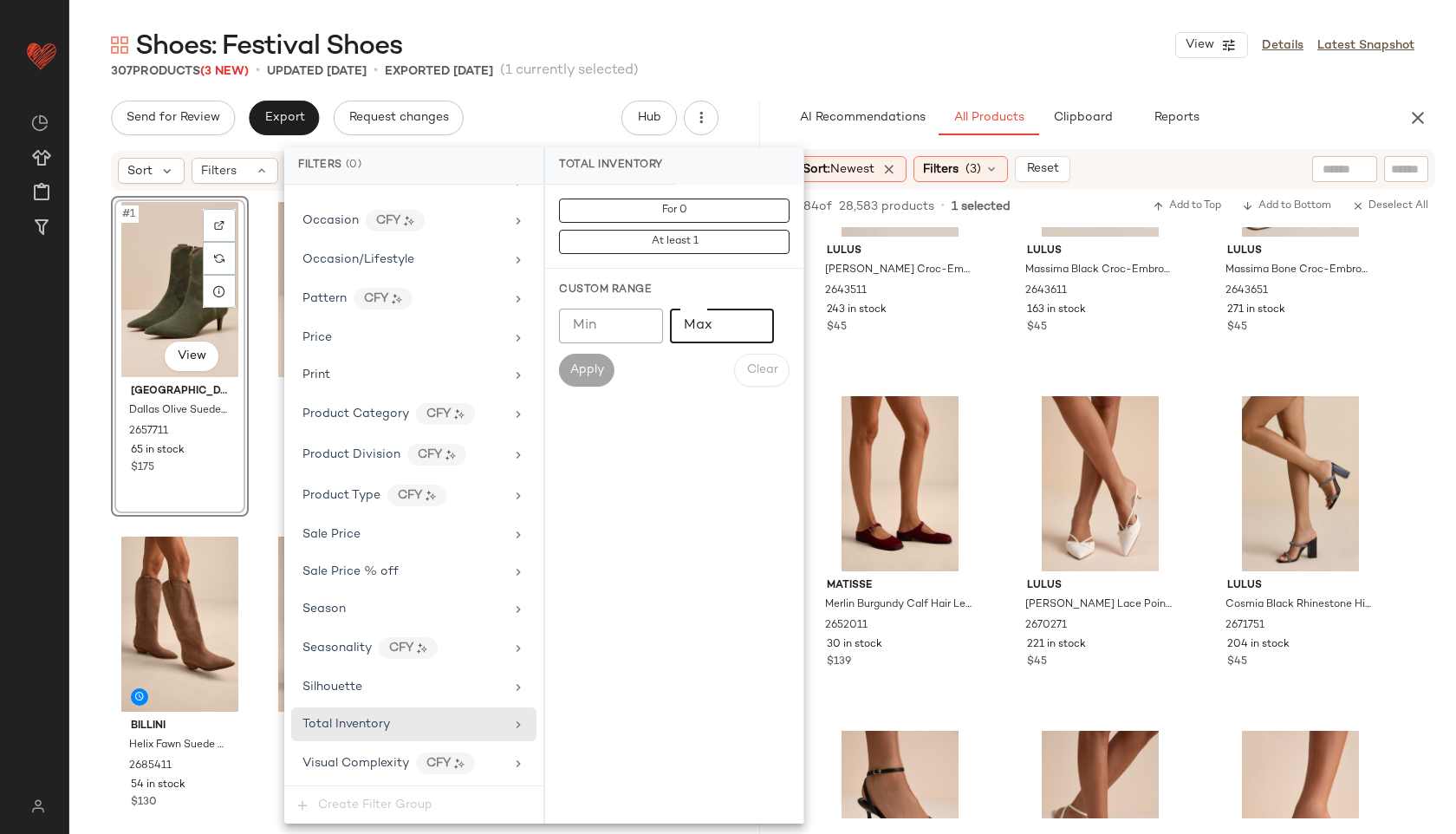
click at [697, 339] on input "Max" at bounding box center [721, 326] width 104 height 35
type input "**"
click at [595, 358] on button "Apply" at bounding box center [587, 369] width 55 height 33
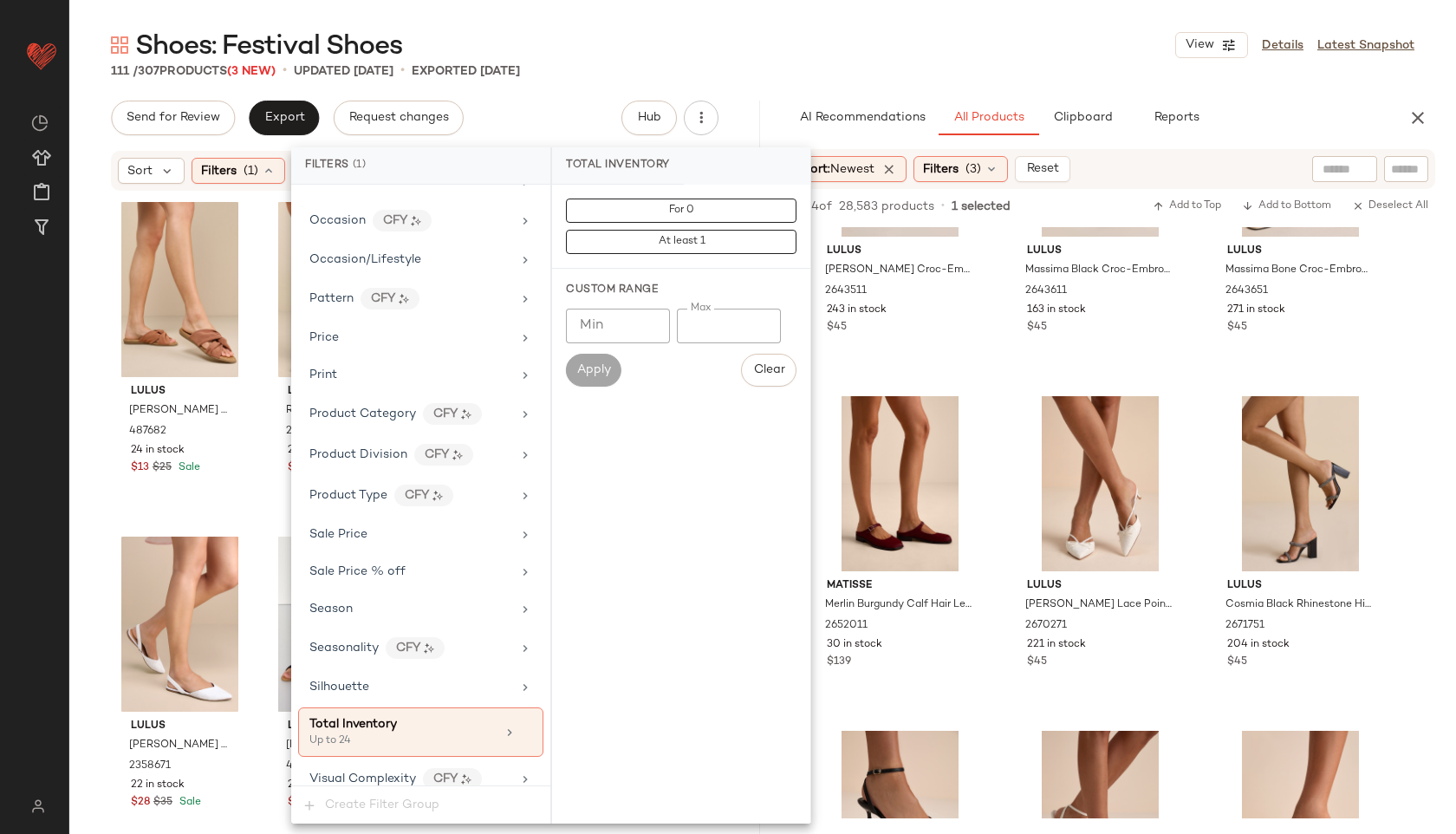
click at [723, 38] on div "Shoes: Festival Shoes View Details Latest Snapshot" at bounding box center [762, 44] width 1386 height 35
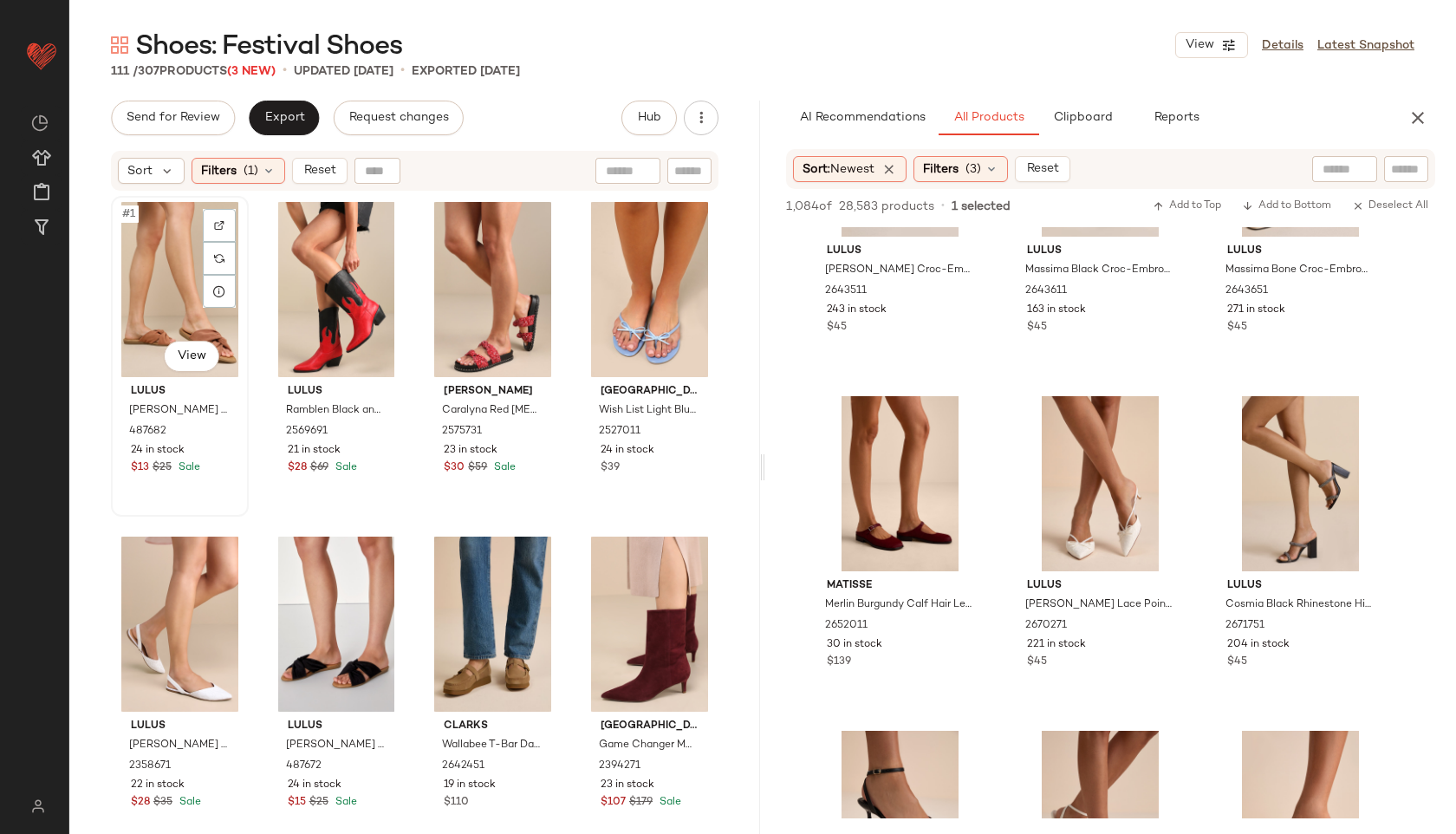
click at [165, 264] on div "#1 View" at bounding box center [180, 289] width 125 height 175
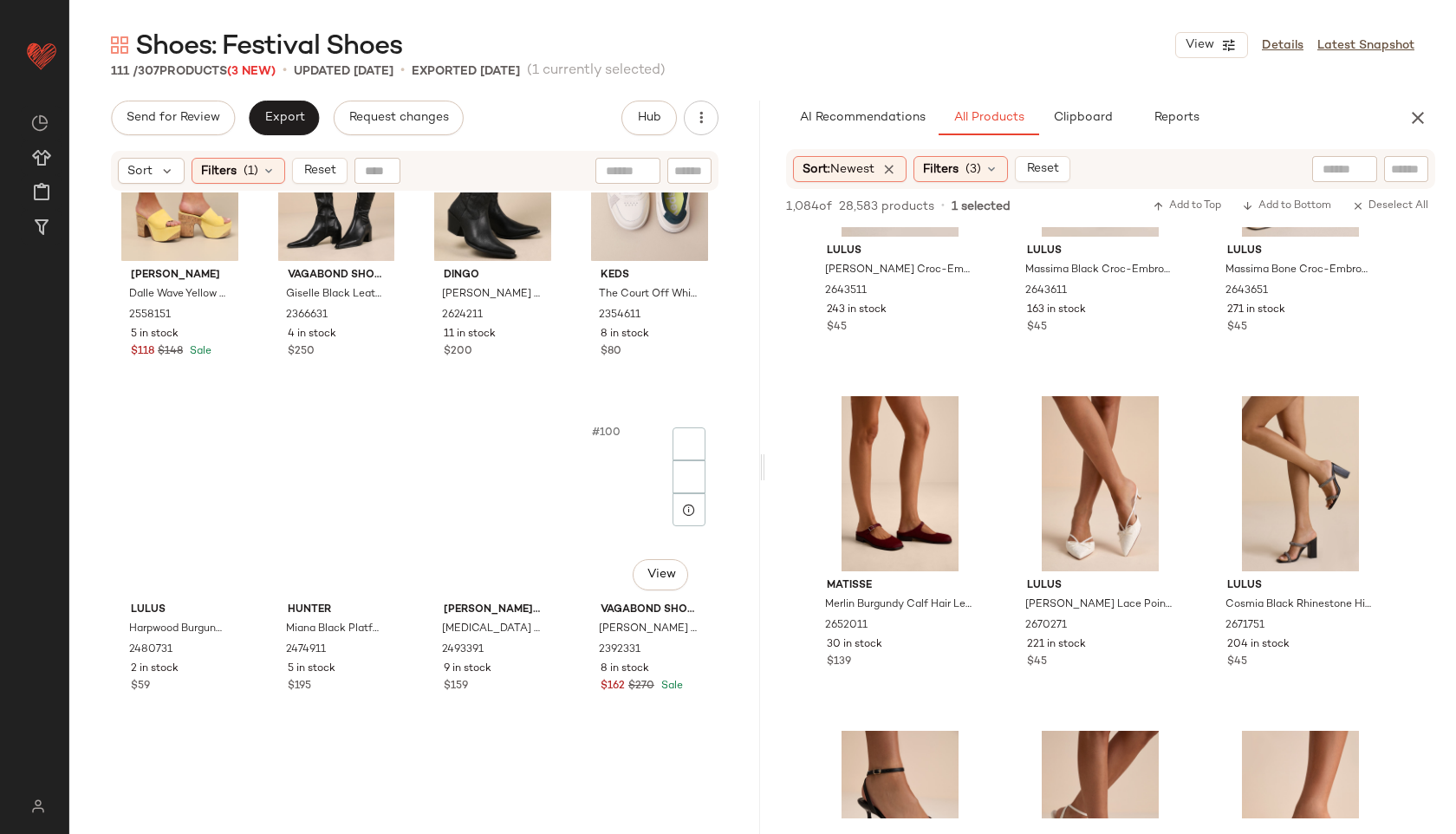
scroll to position [8688, 0]
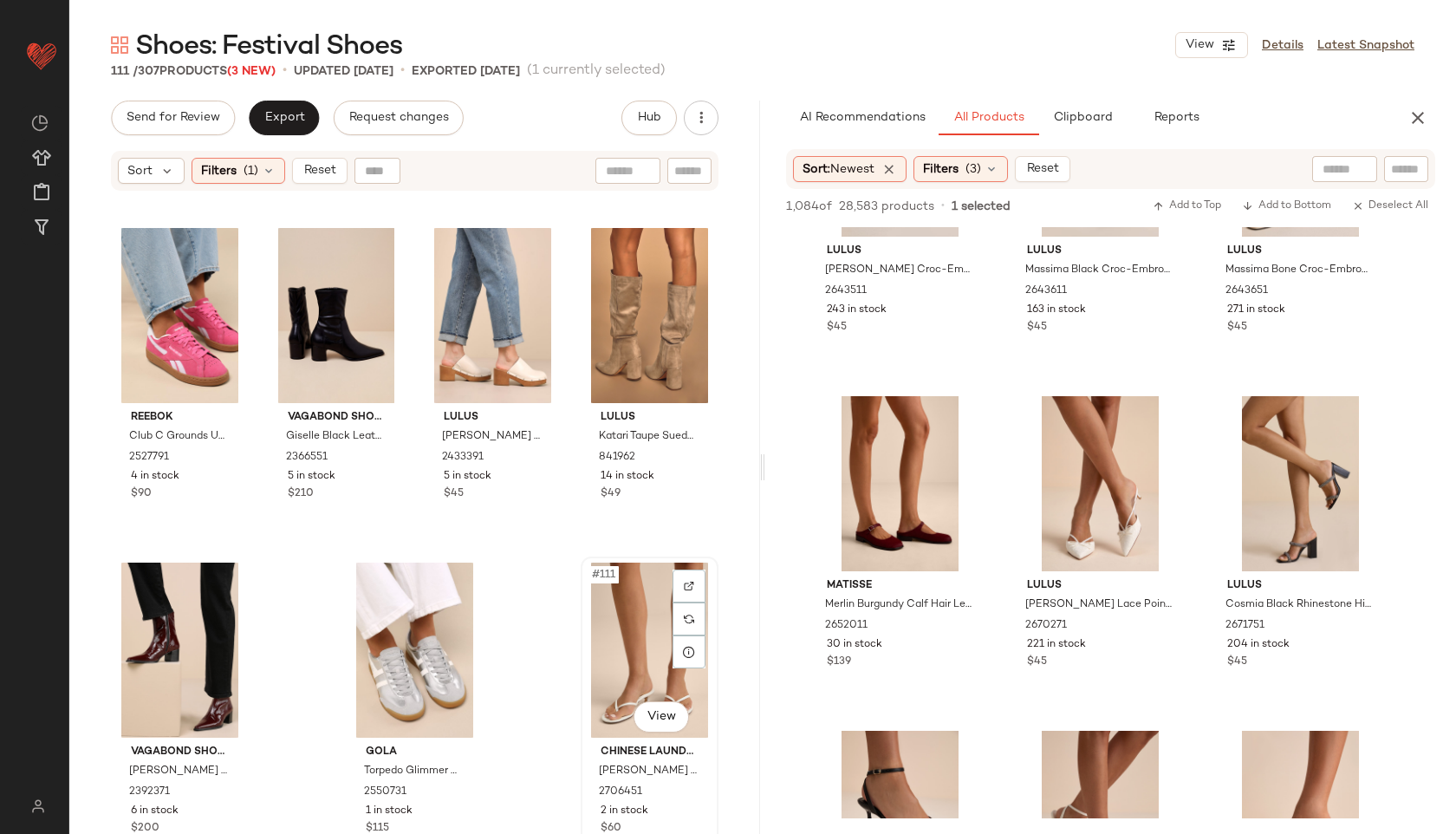
click at [617, 618] on div "#111 View" at bounding box center [649, 649] width 125 height 175
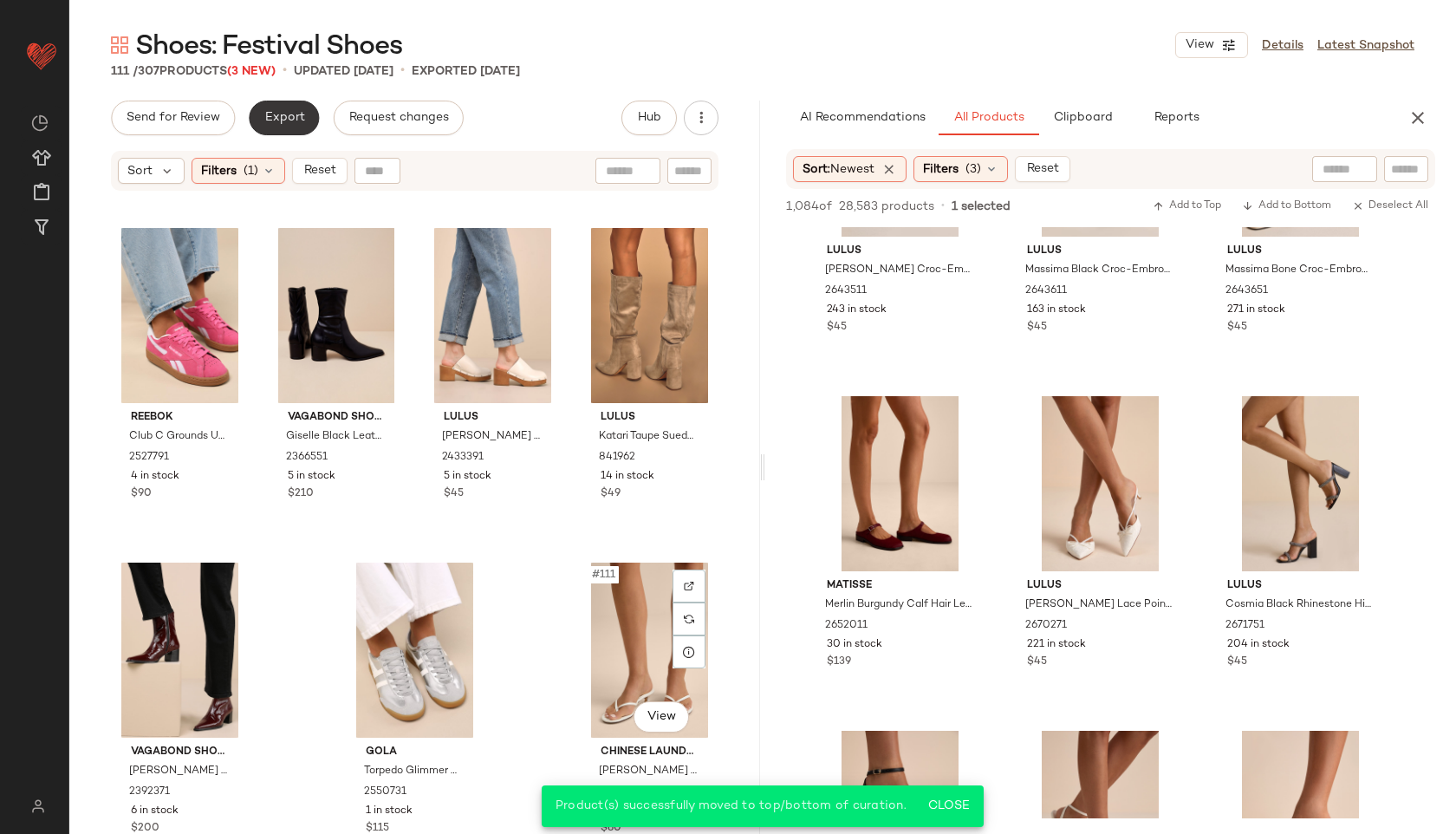
click at [275, 109] on button "Export" at bounding box center [283, 117] width 70 height 35
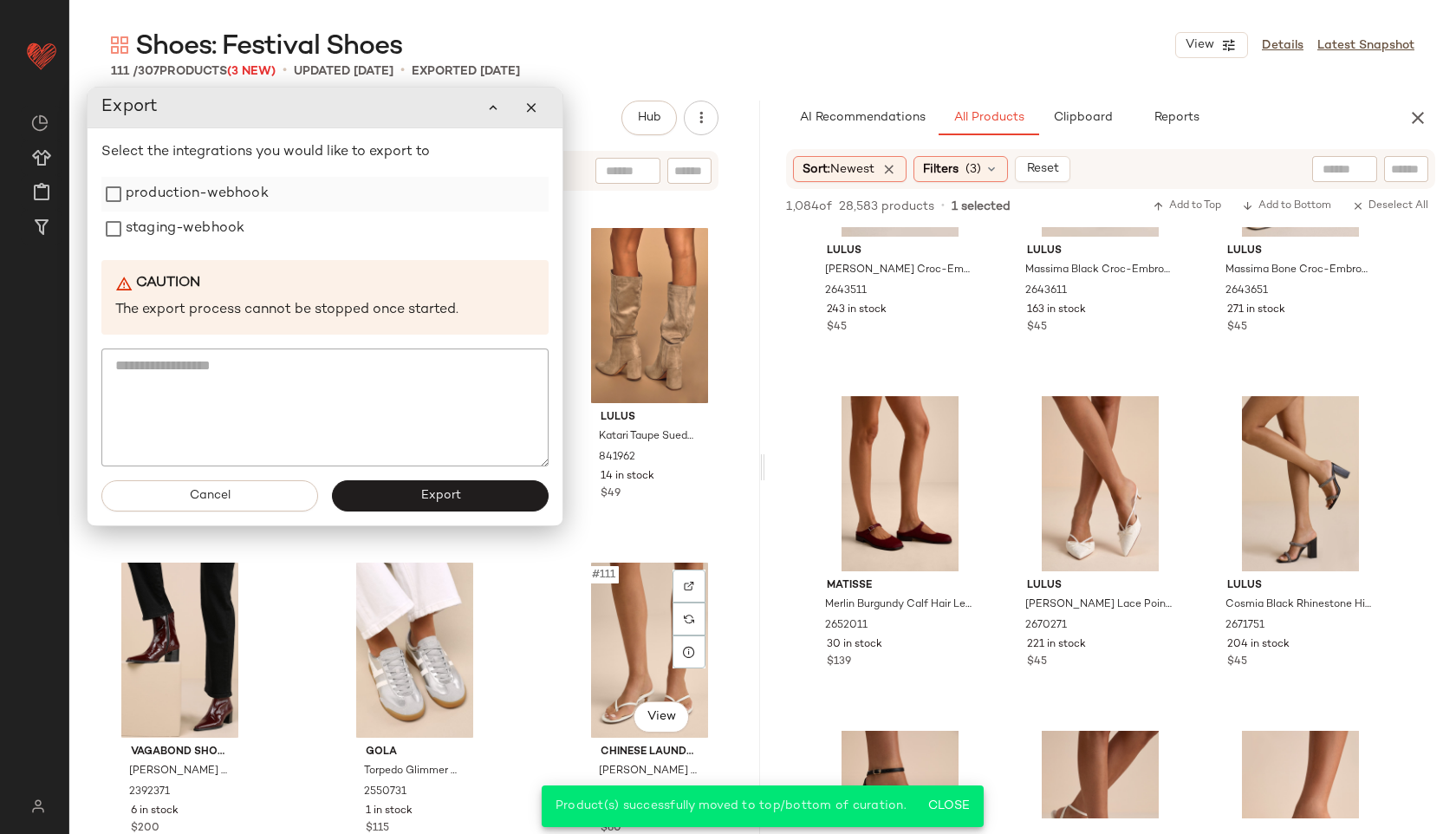
click at [214, 195] on label "production-webhook" at bounding box center [196, 193] width 143 height 35
click at [202, 245] on label "staging-webhook" at bounding box center [184, 228] width 118 height 35
click at [399, 500] on button "Export" at bounding box center [440, 496] width 217 height 32
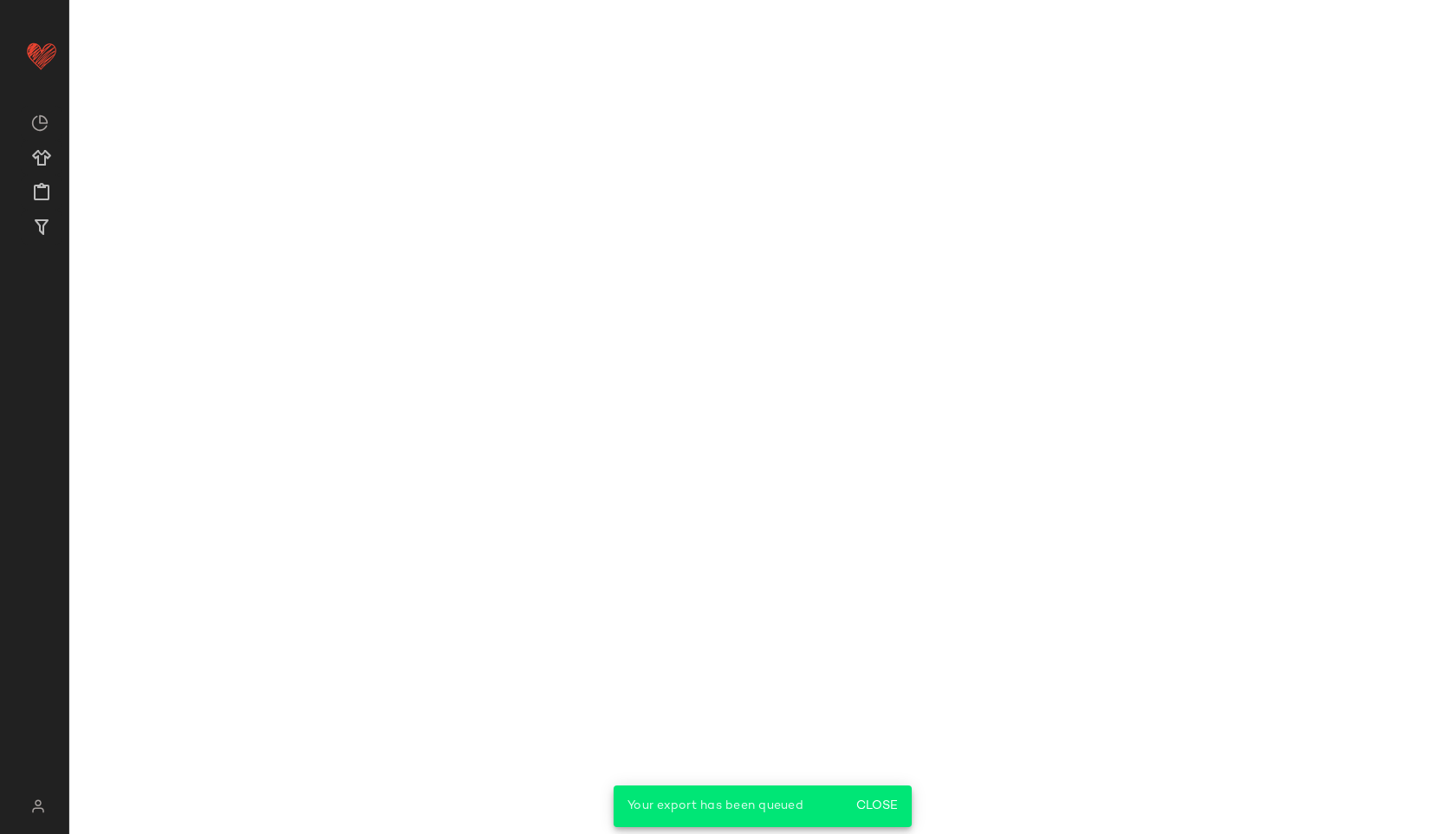
scroll to position [11550, 0]
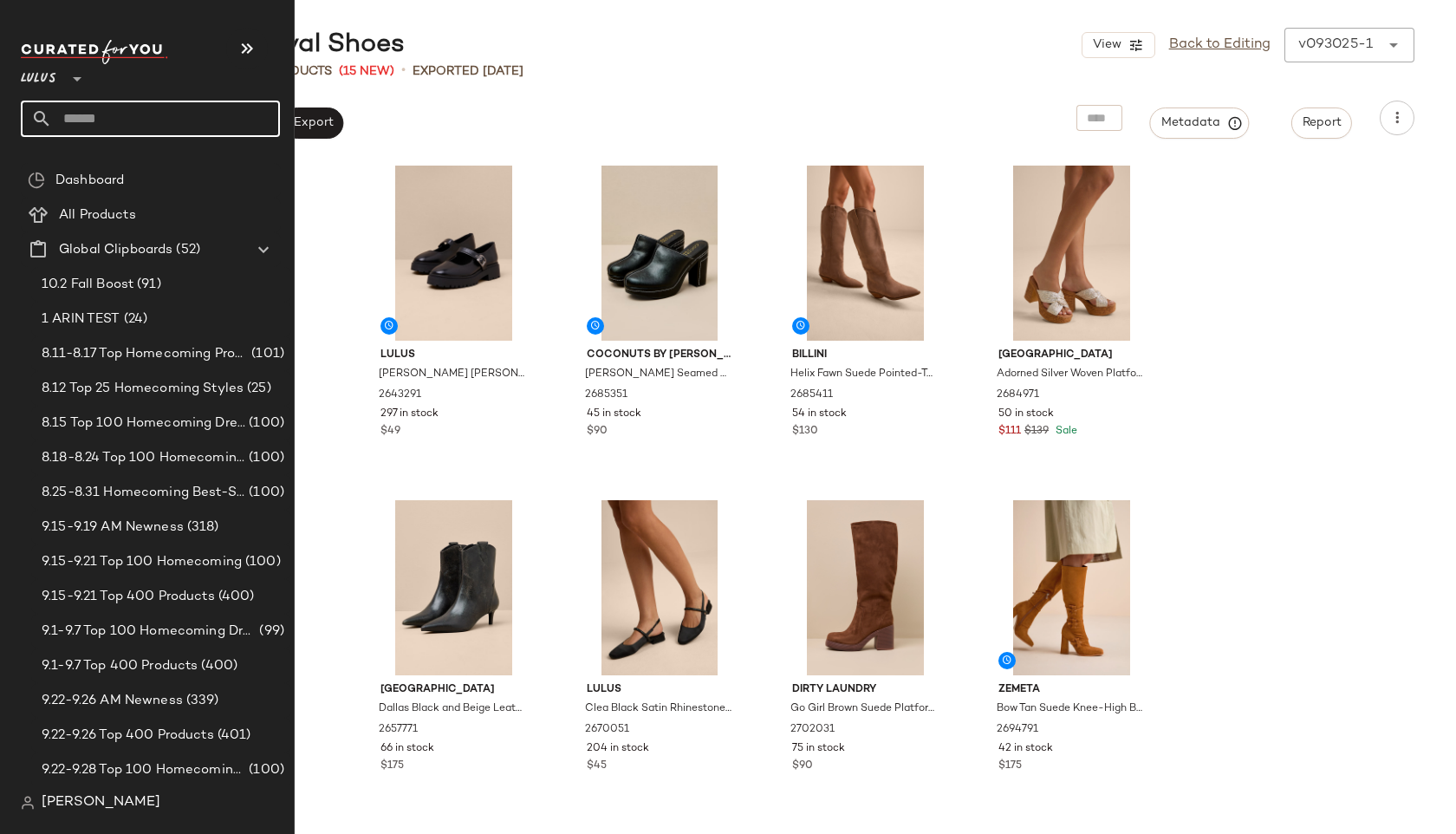
click at [77, 115] on input "text" at bounding box center [166, 118] width 228 height 37
type input "**********"
click at [118, 178] on div "Shoes: Beach Sand als" at bounding box center [150, 169] width 259 height 36
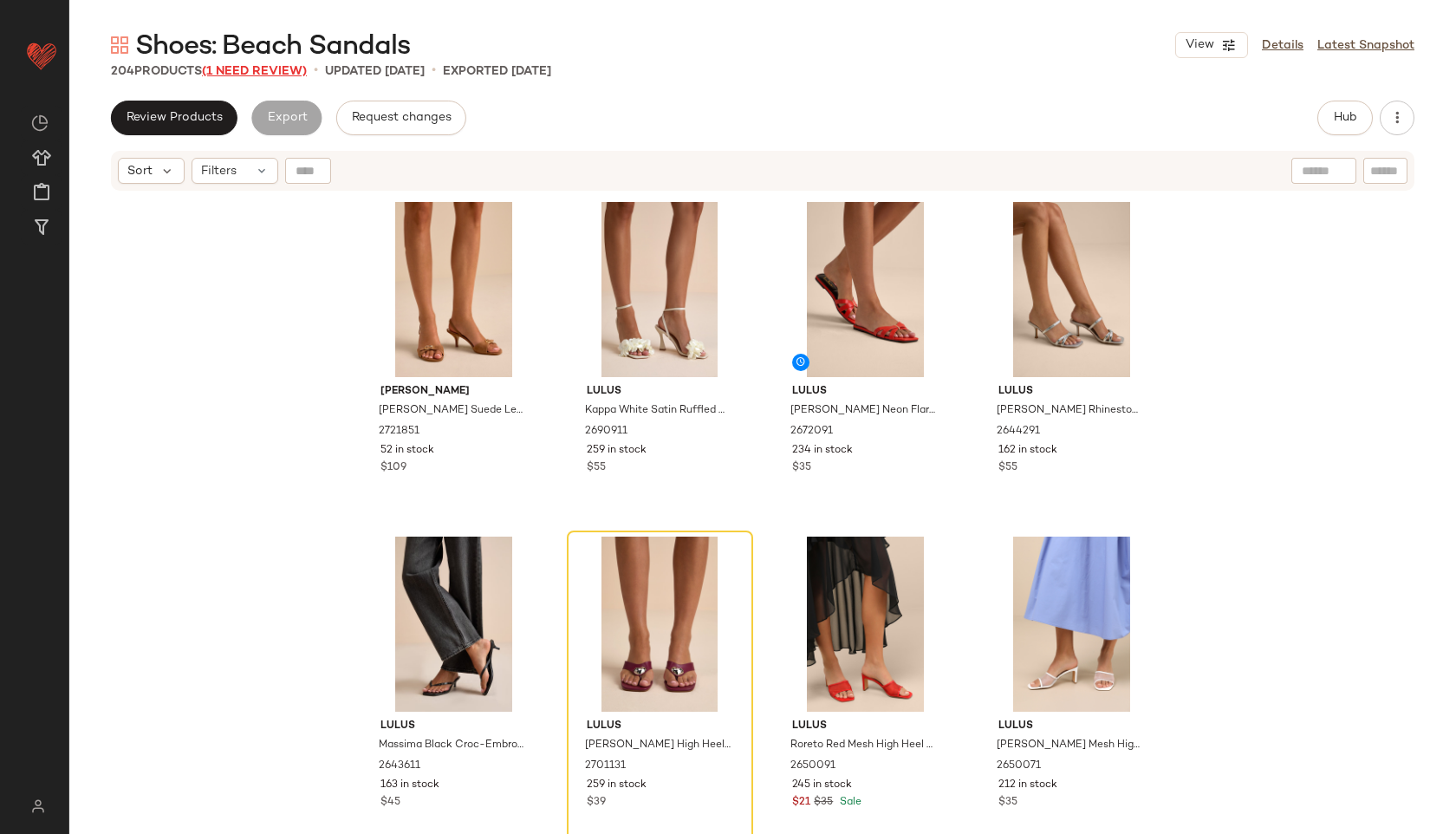
click at [268, 68] on span "(1 Need Review)" at bounding box center [255, 71] width 105 height 13
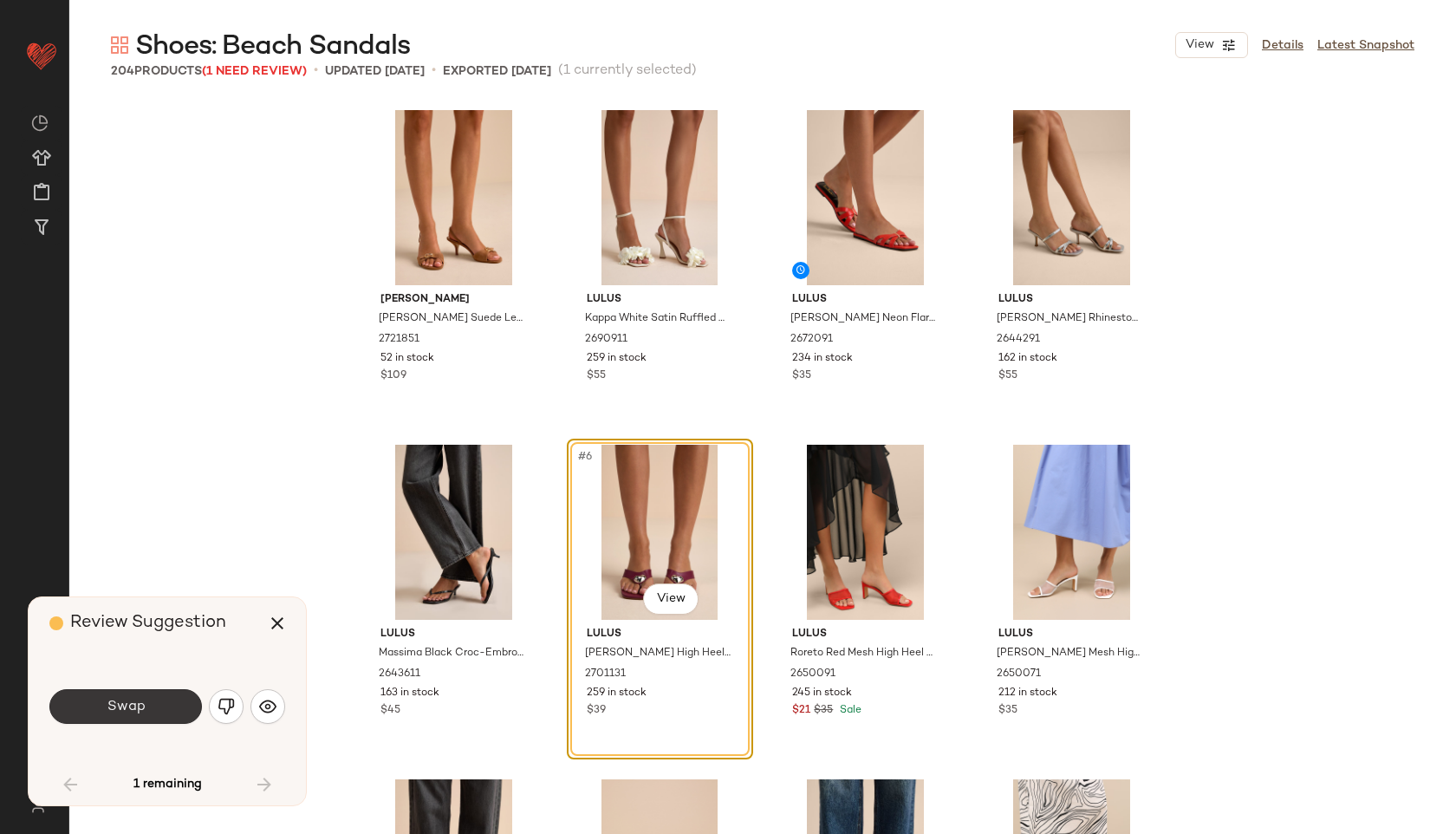
click at [114, 697] on button "Swap" at bounding box center [125, 706] width 153 height 35
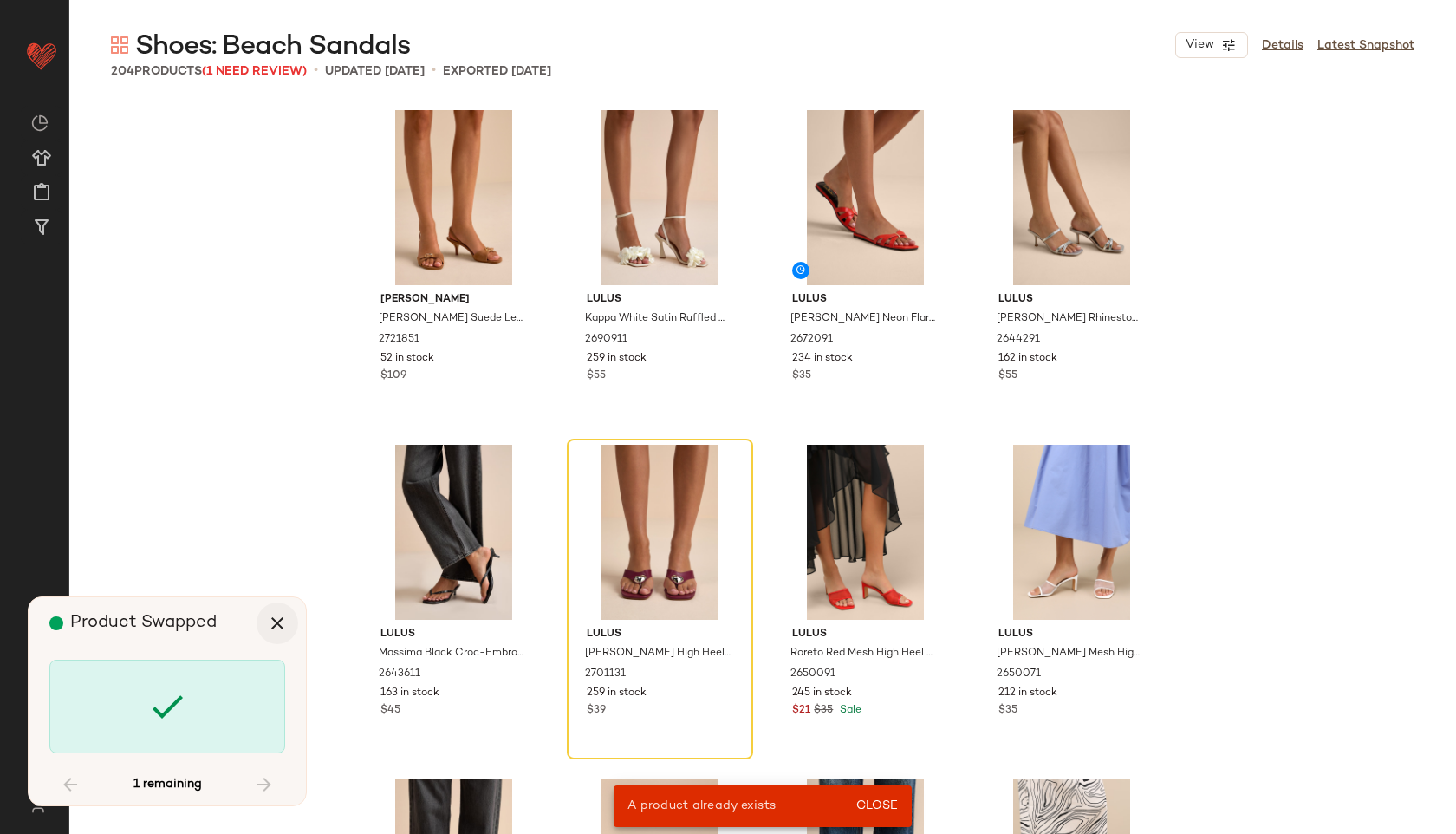
click at [282, 620] on icon "button" at bounding box center [277, 623] width 21 height 21
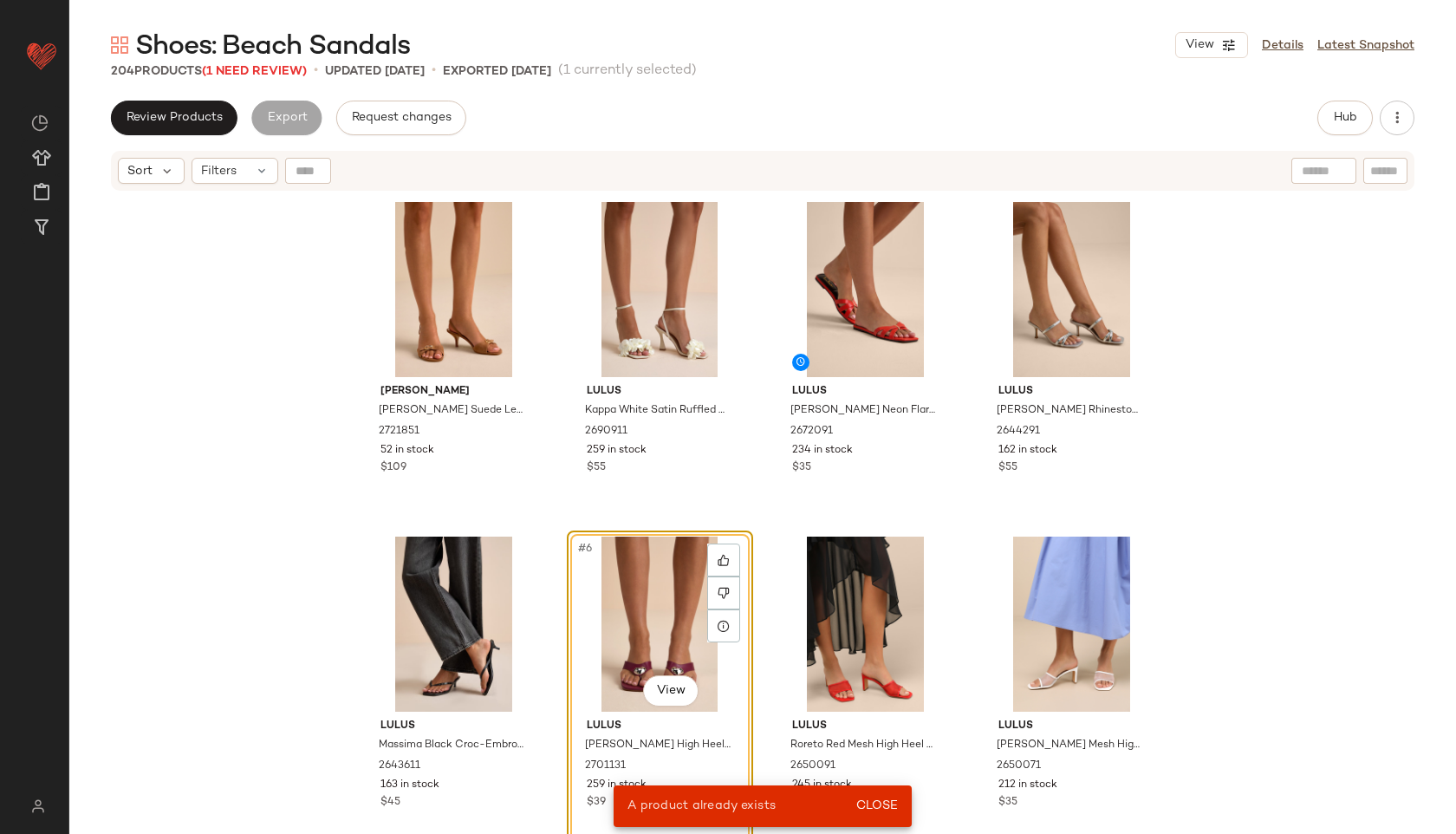
click at [645, 620] on div "#6 View" at bounding box center [660, 624] width 175 height 175
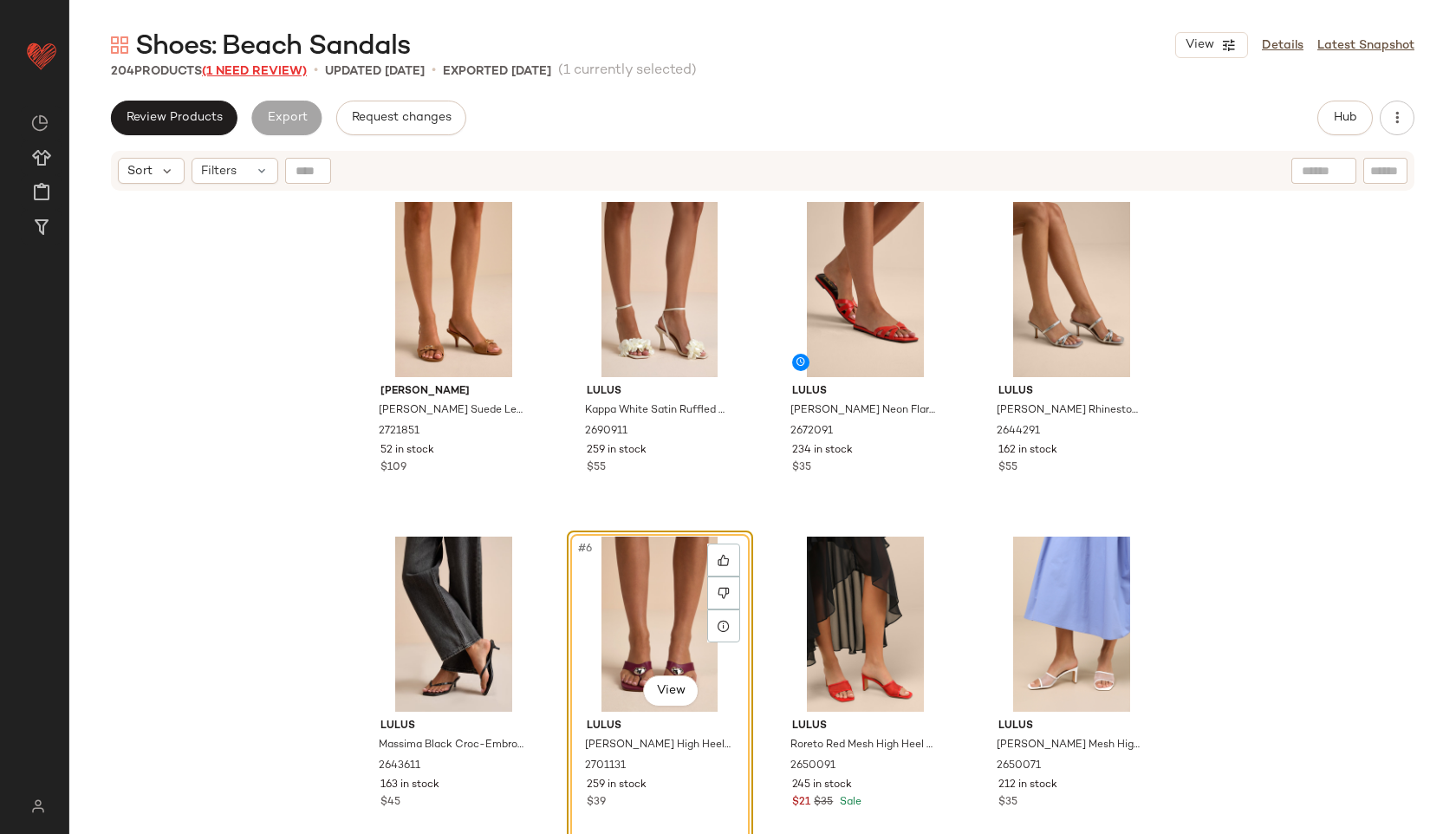
click at [272, 68] on span "(1 Need Review)" at bounding box center [255, 71] width 105 height 13
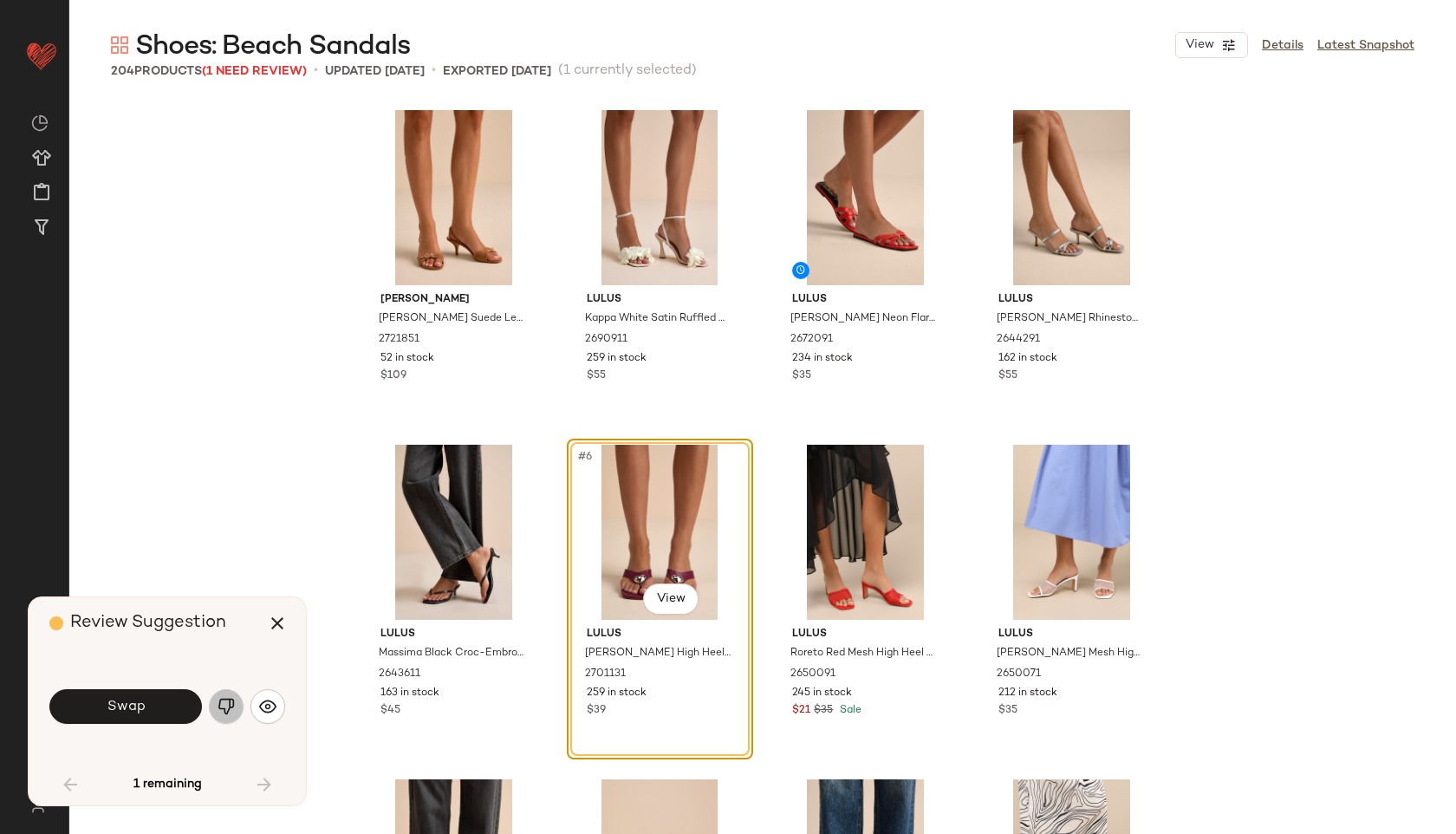
click at [226, 714] on img "button" at bounding box center [226, 707] width 18 height 18
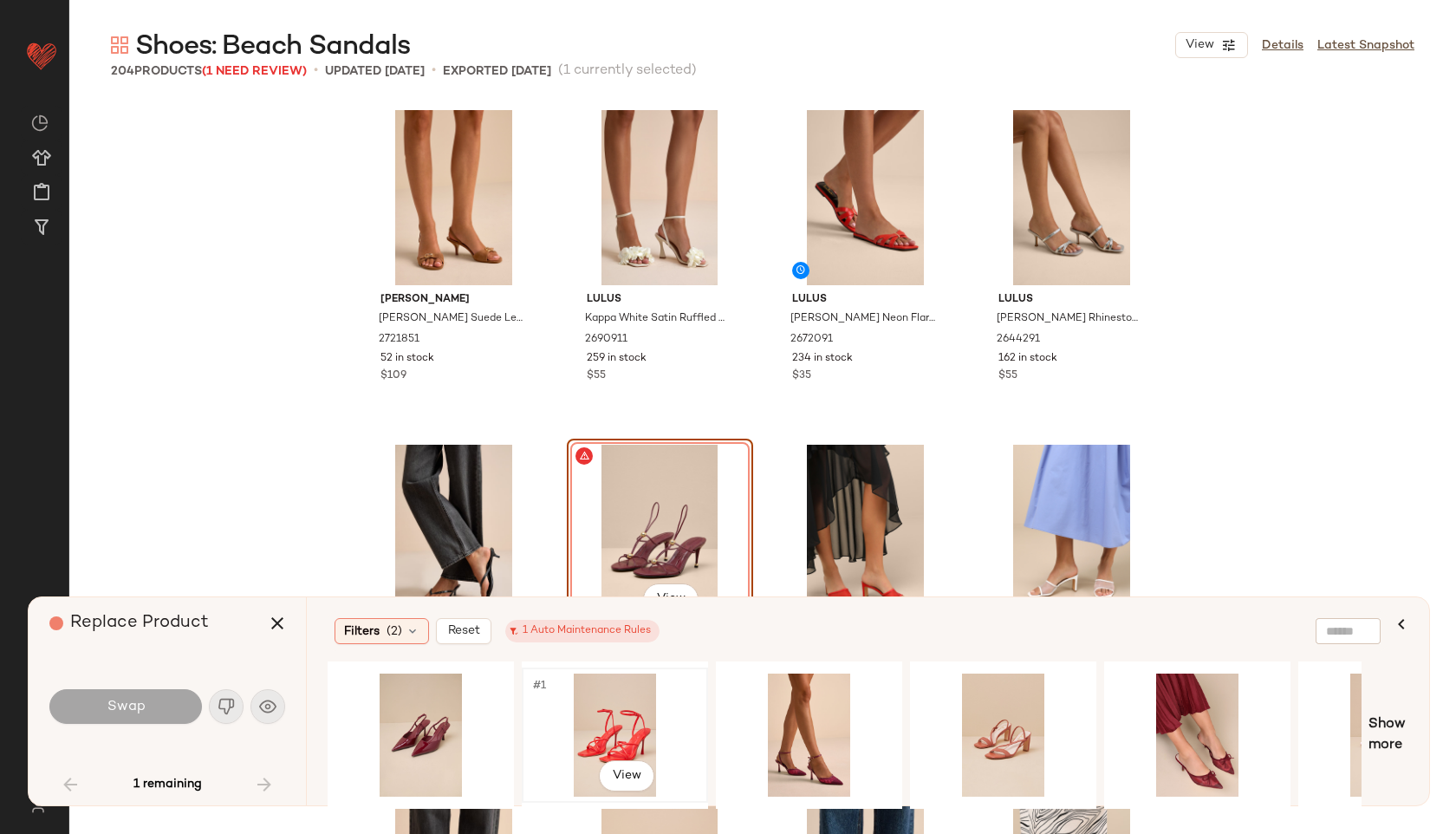
click at [616, 731] on div "#1 View" at bounding box center [615, 735] width 175 height 123
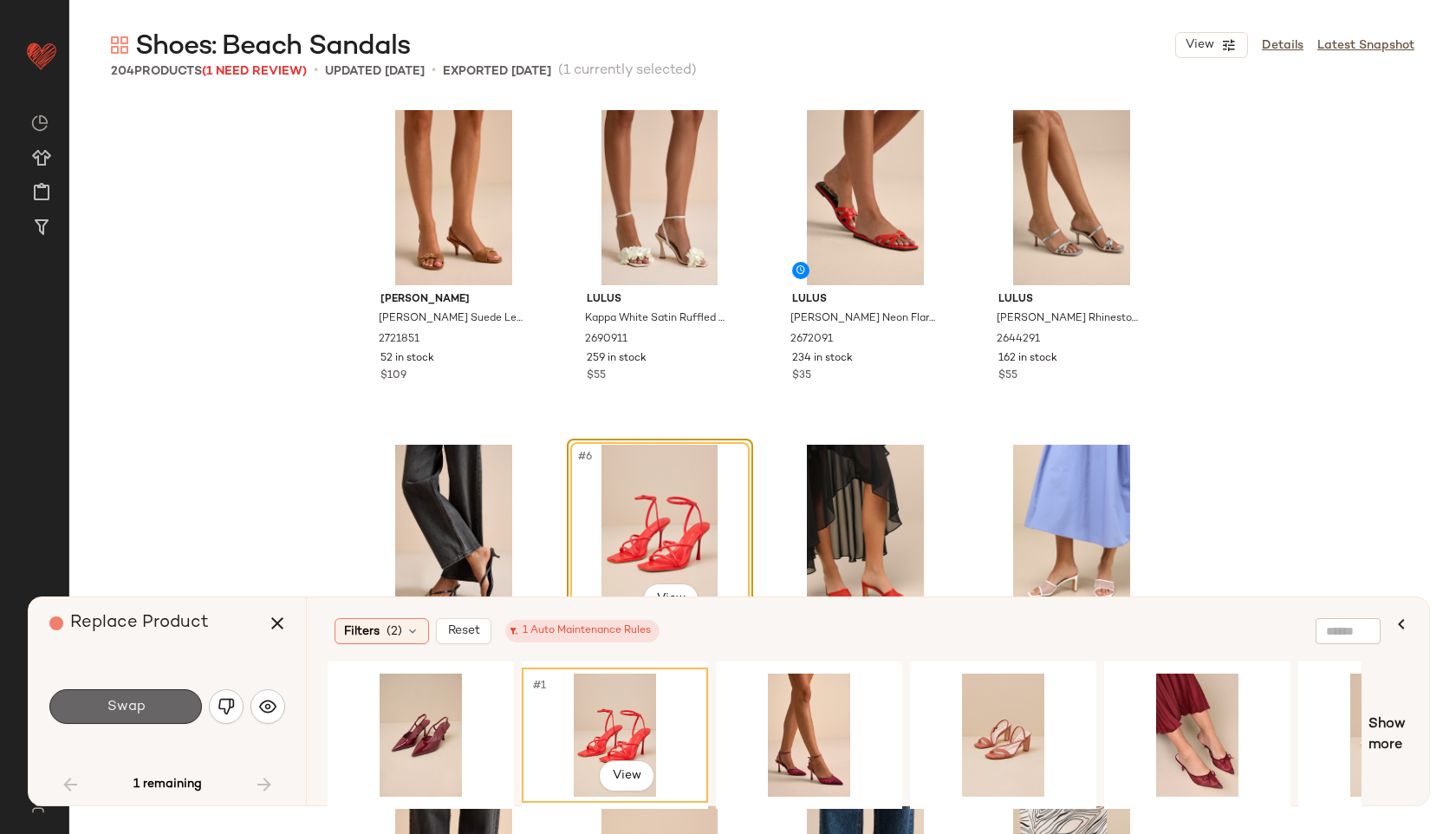
click at [152, 703] on button "Swap" at bounding box center [125, 706] width 153 height 35
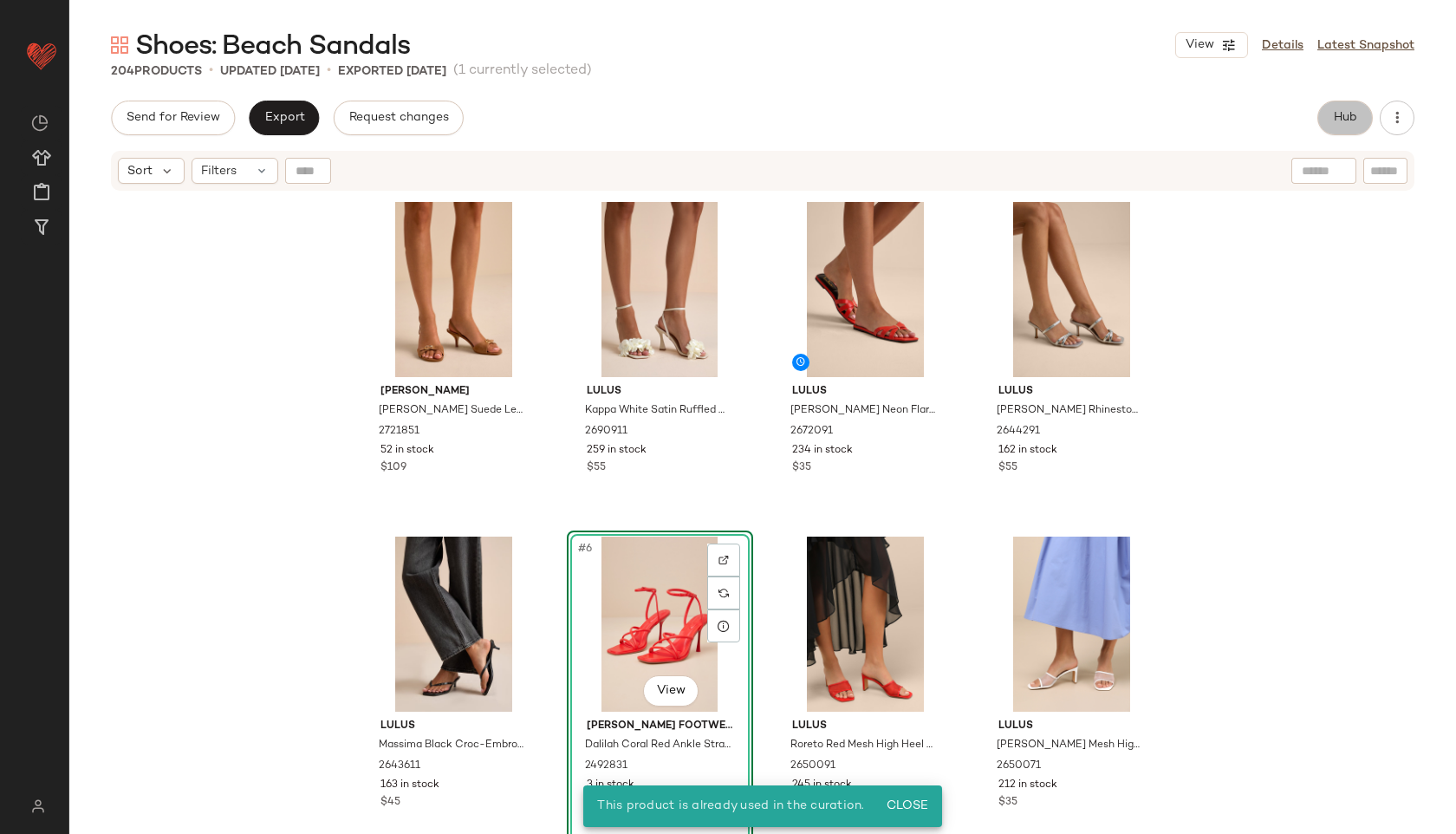
click at [1342, 103] on button "Hub" at bounding box center [1345, 117] width 55 height 35
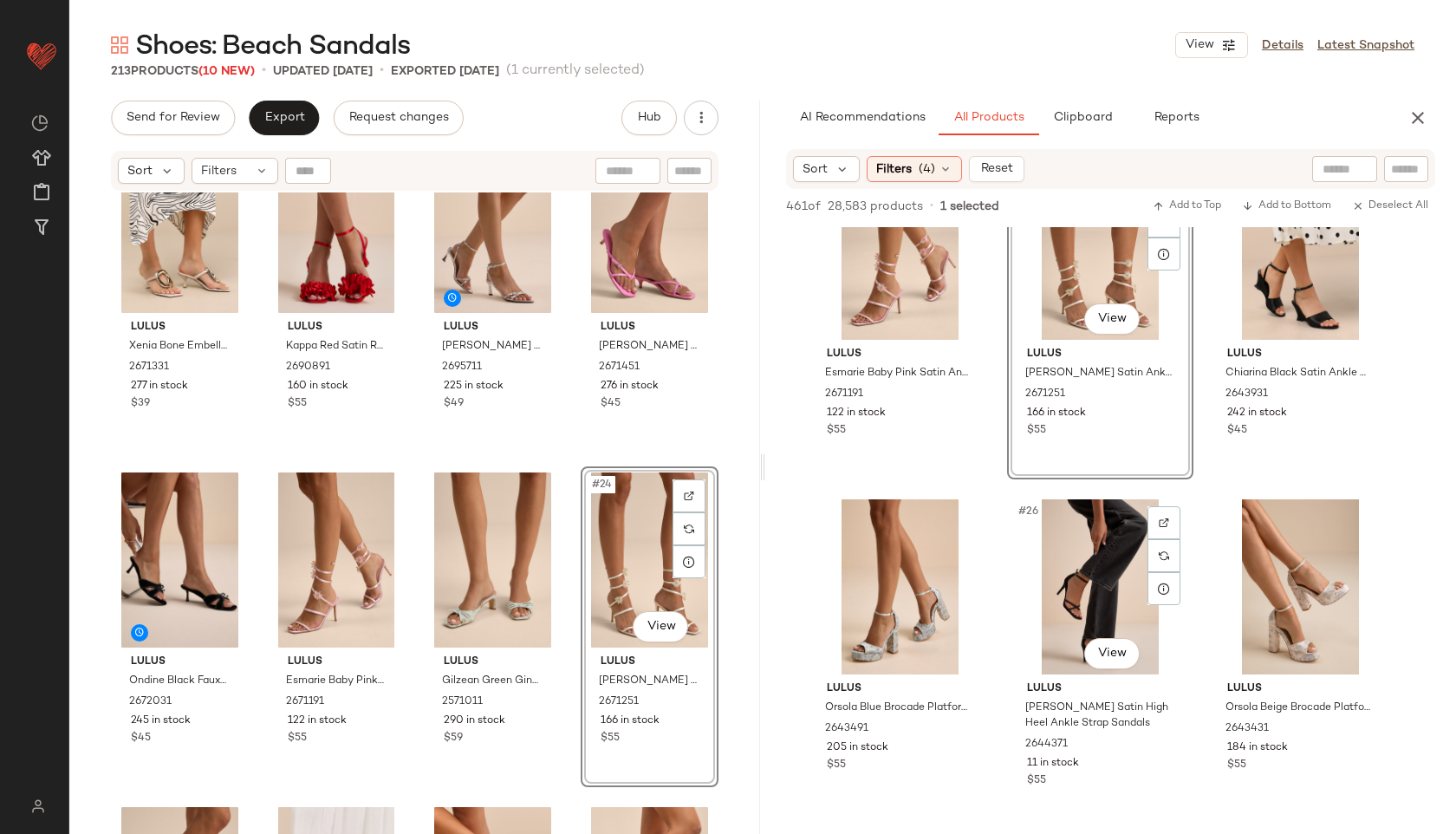
scroll to position [2552, 0]
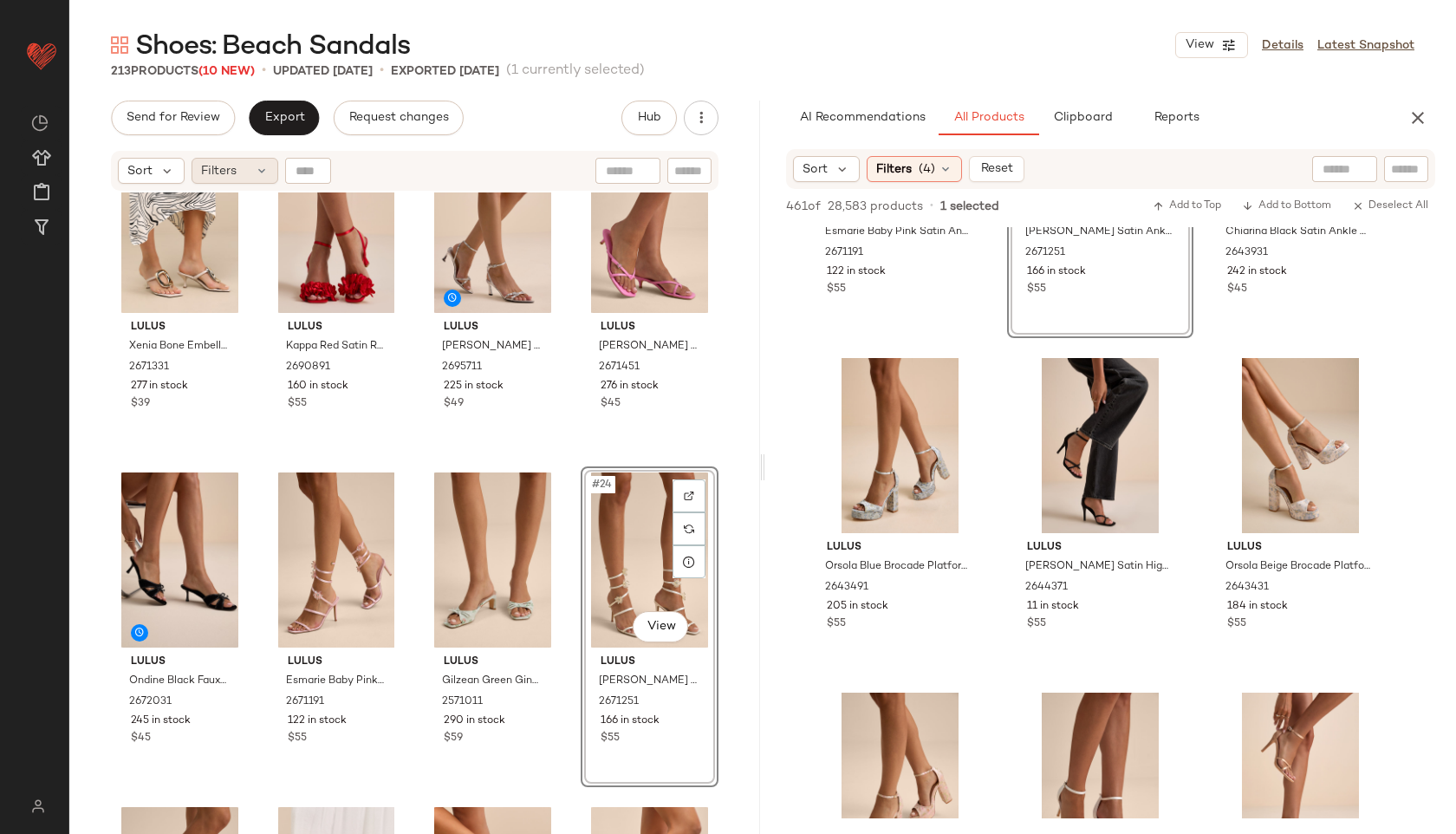
click at [242, 171] on div "Filters" at bounding box center [235, 171] width 87 height 26
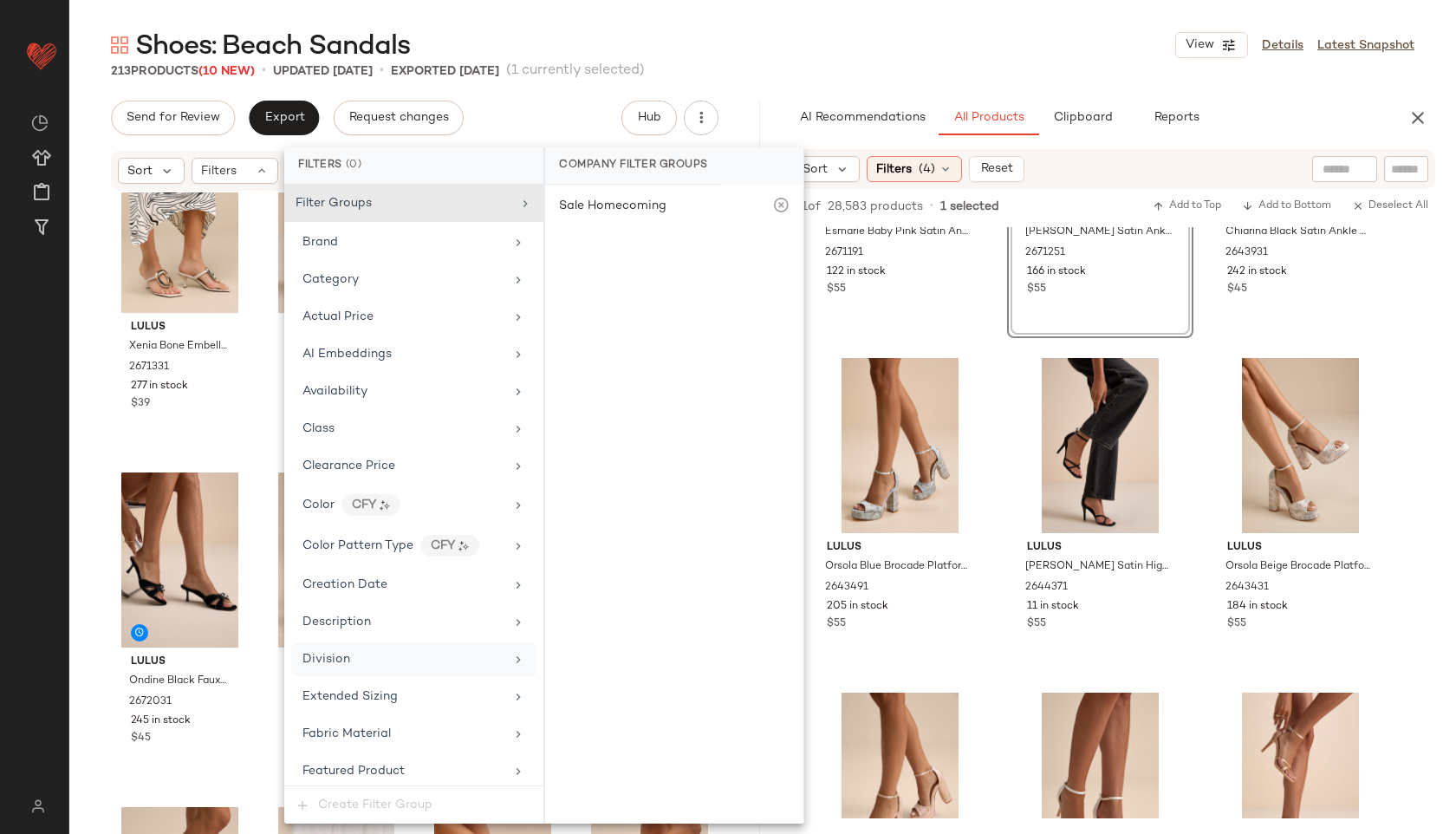
scroll to position [905, 0]
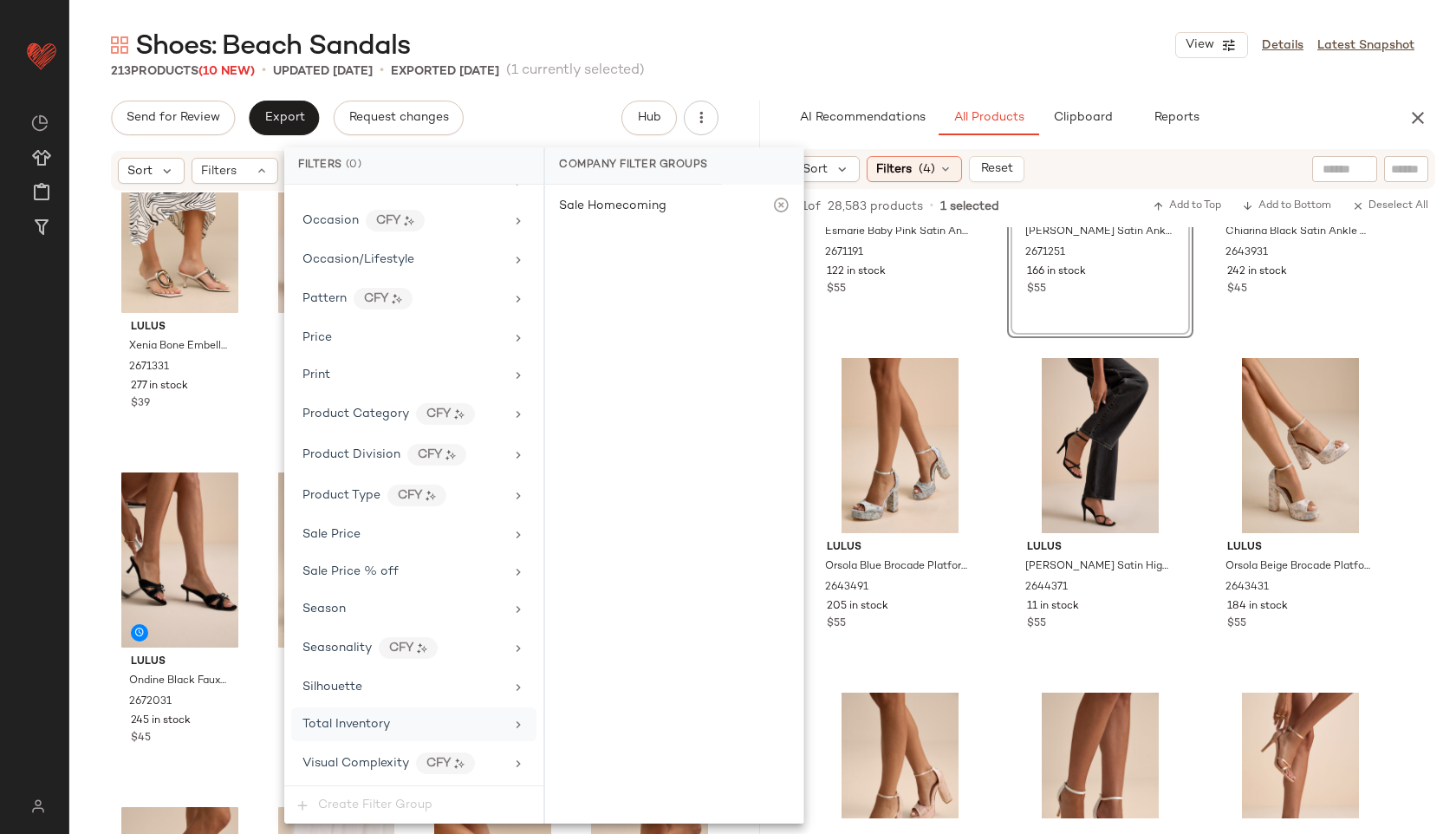
click at [361, 728] on span "Total Inventory" at bounding box center [346, 723] width 88 height 13
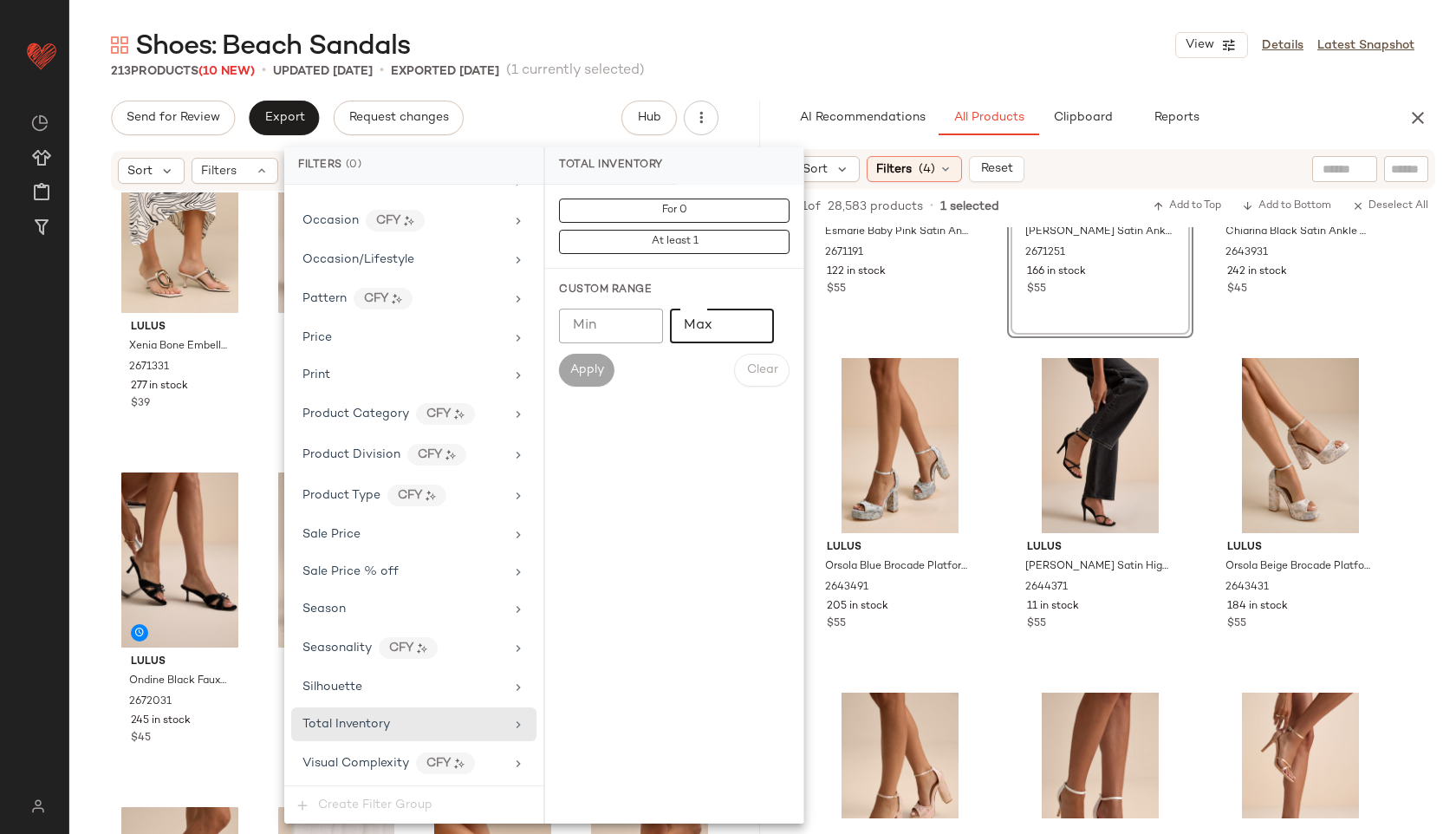
click at [712, 327] on input "Max" at bounding box center [721, 326] width 104 height 35
type input "**"
click at [596, 372] on span "Apply" at bounding box center [586, 370] width 35 height 14
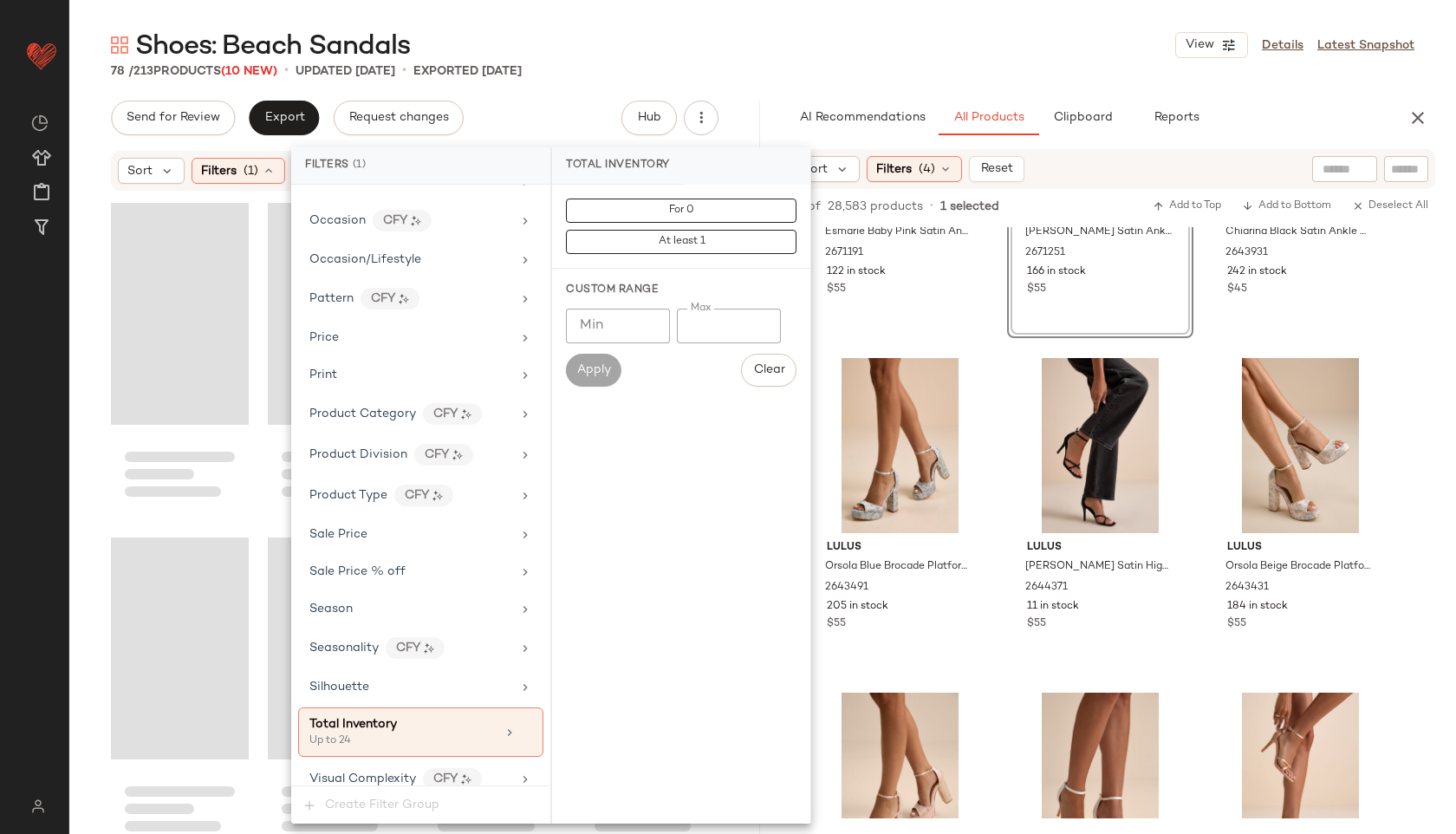
click at [757, 50] on div "Shoes: Beach Sandals View Details Latest Snapshot" at bounding box center [762, 44] width 1386 height 35
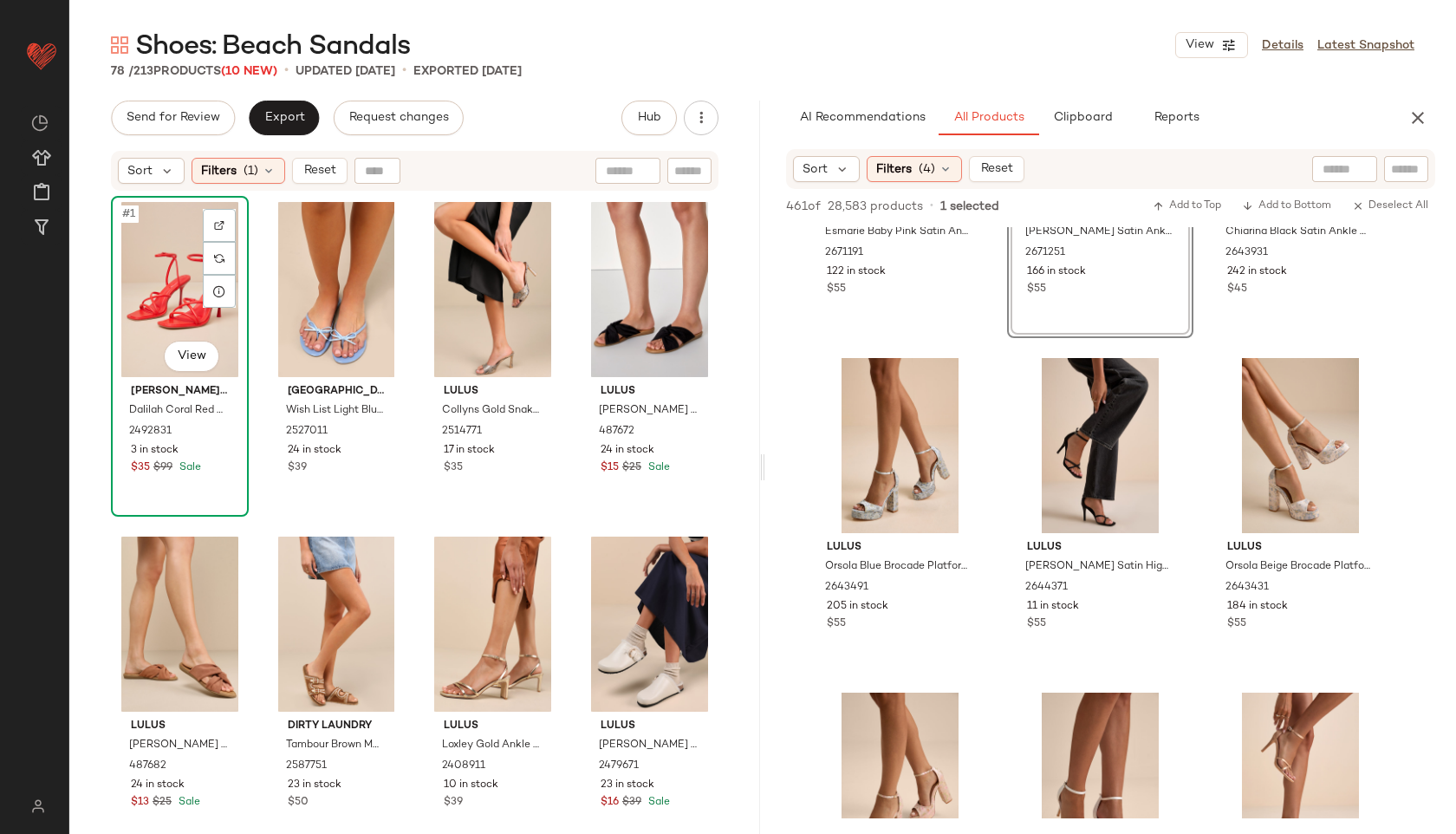
click at [159, 282] on div "#1 View" at bounding box center [180, 289] width 125 height 175
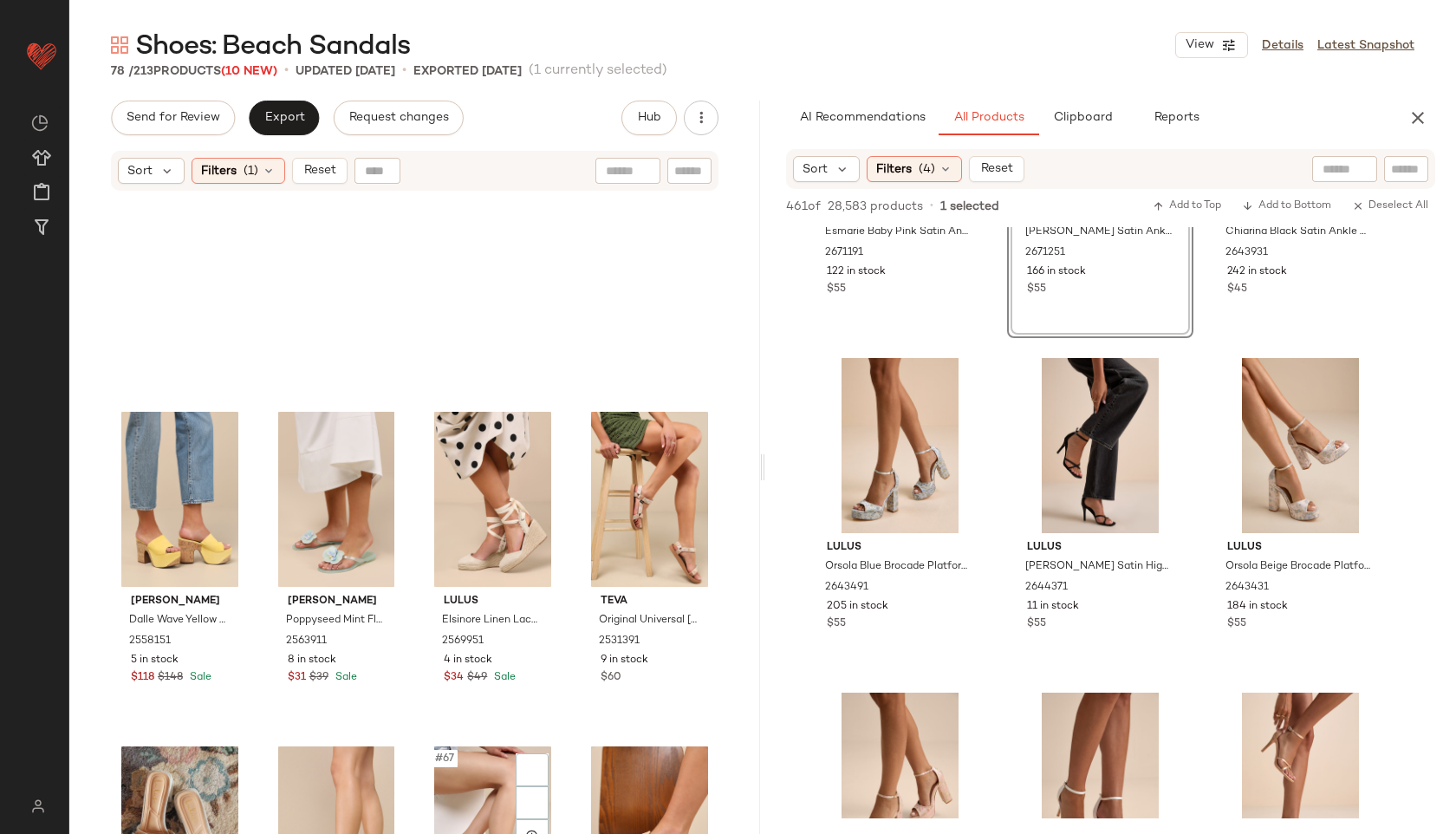
scroll to position [6012, 0]
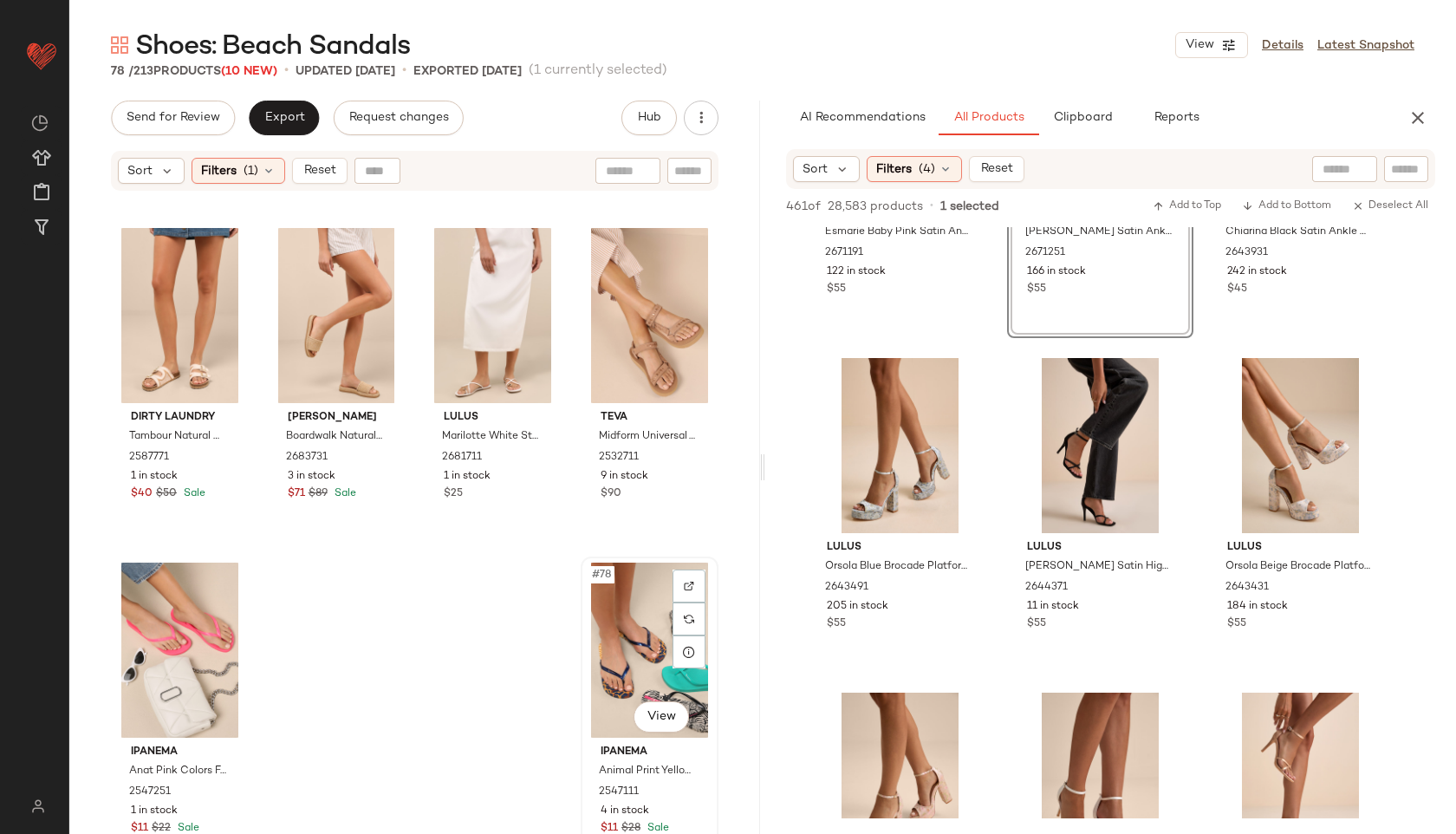
click at [650, 642] on div "#78 View" at bounding box center [649, 649] width 125 height 175
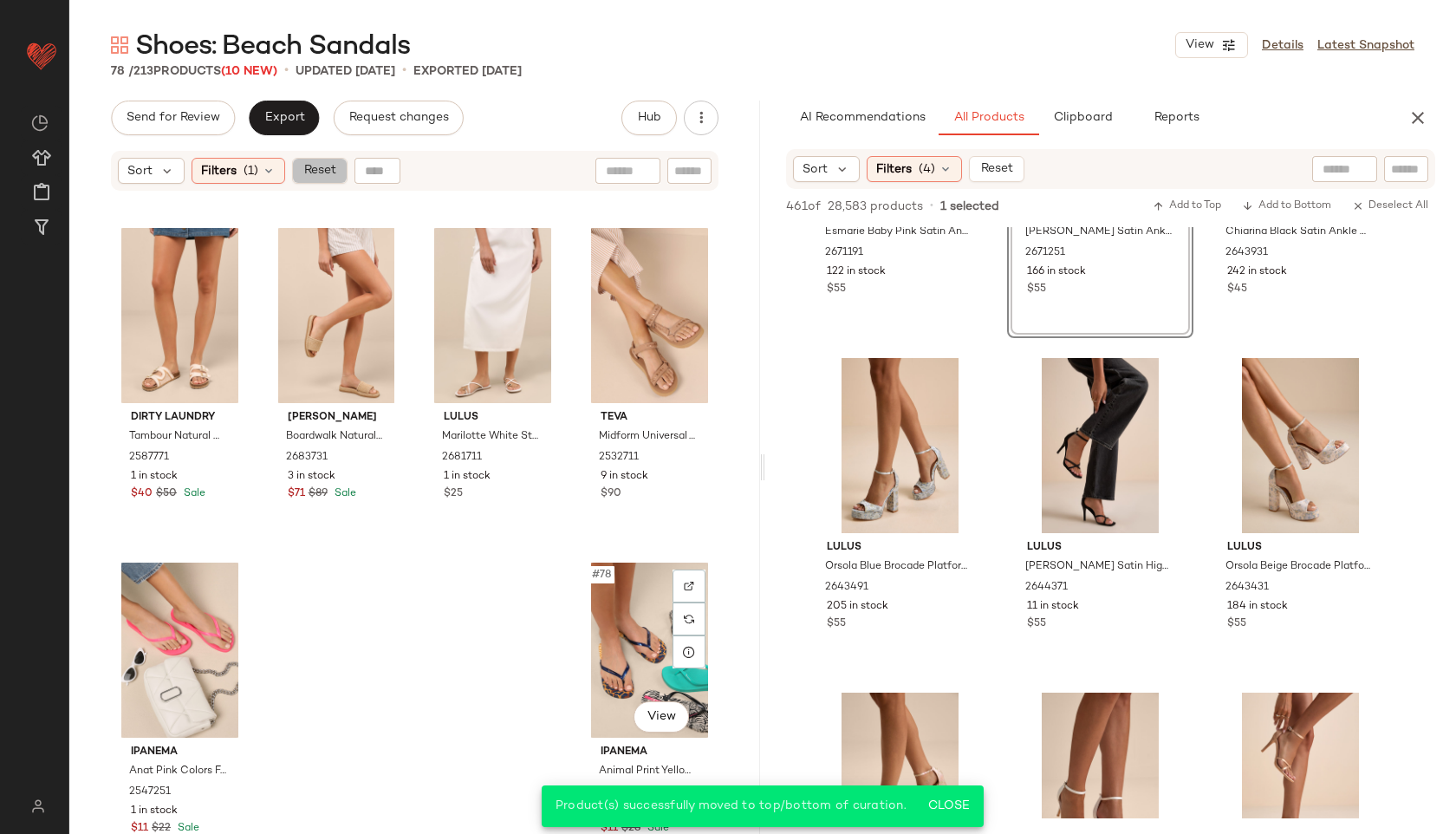
click at [312, 172] on span "Reset" at bounding box center [319, 171] width 33 height 14
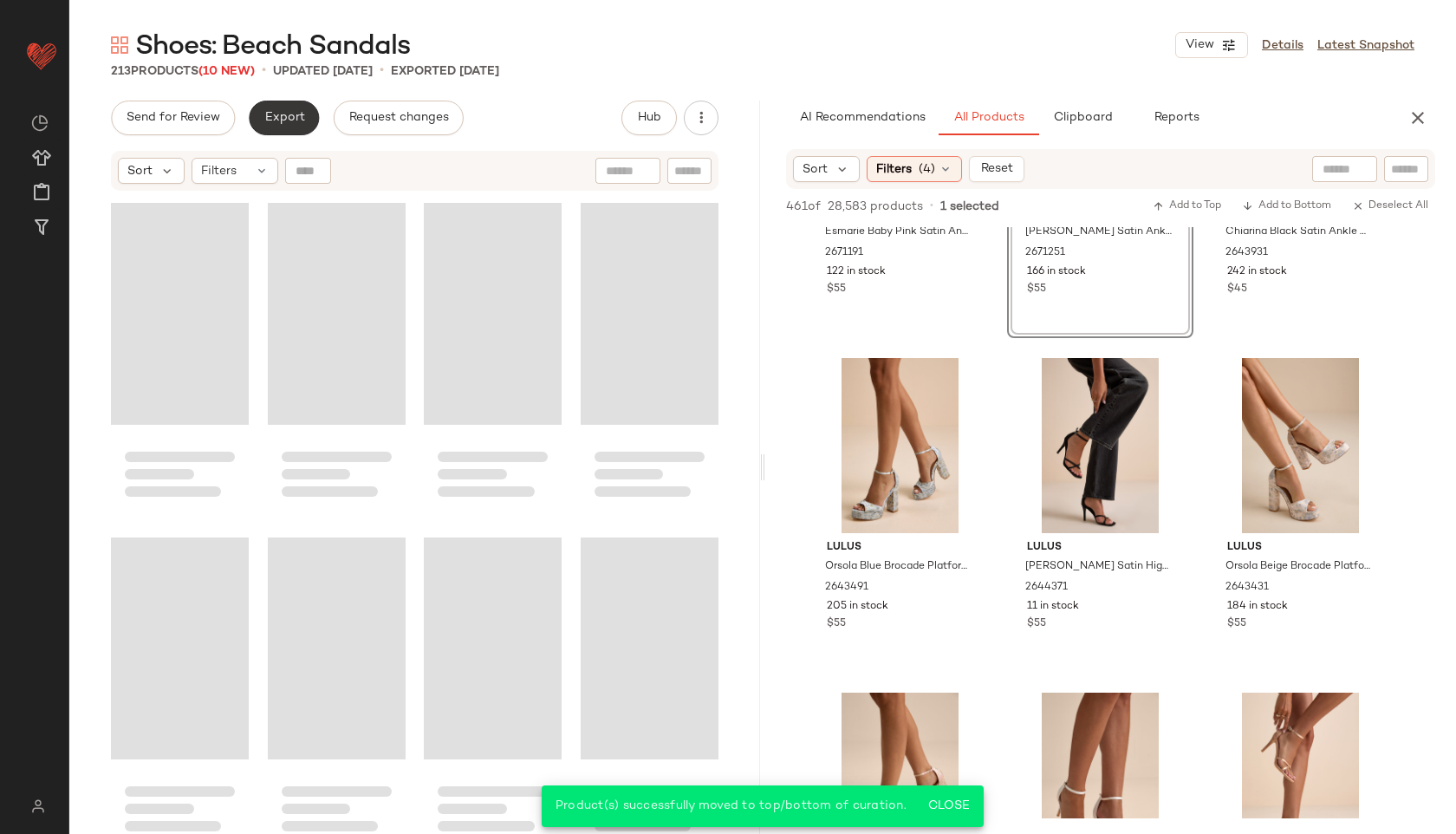
scroll to position [17390, 0]
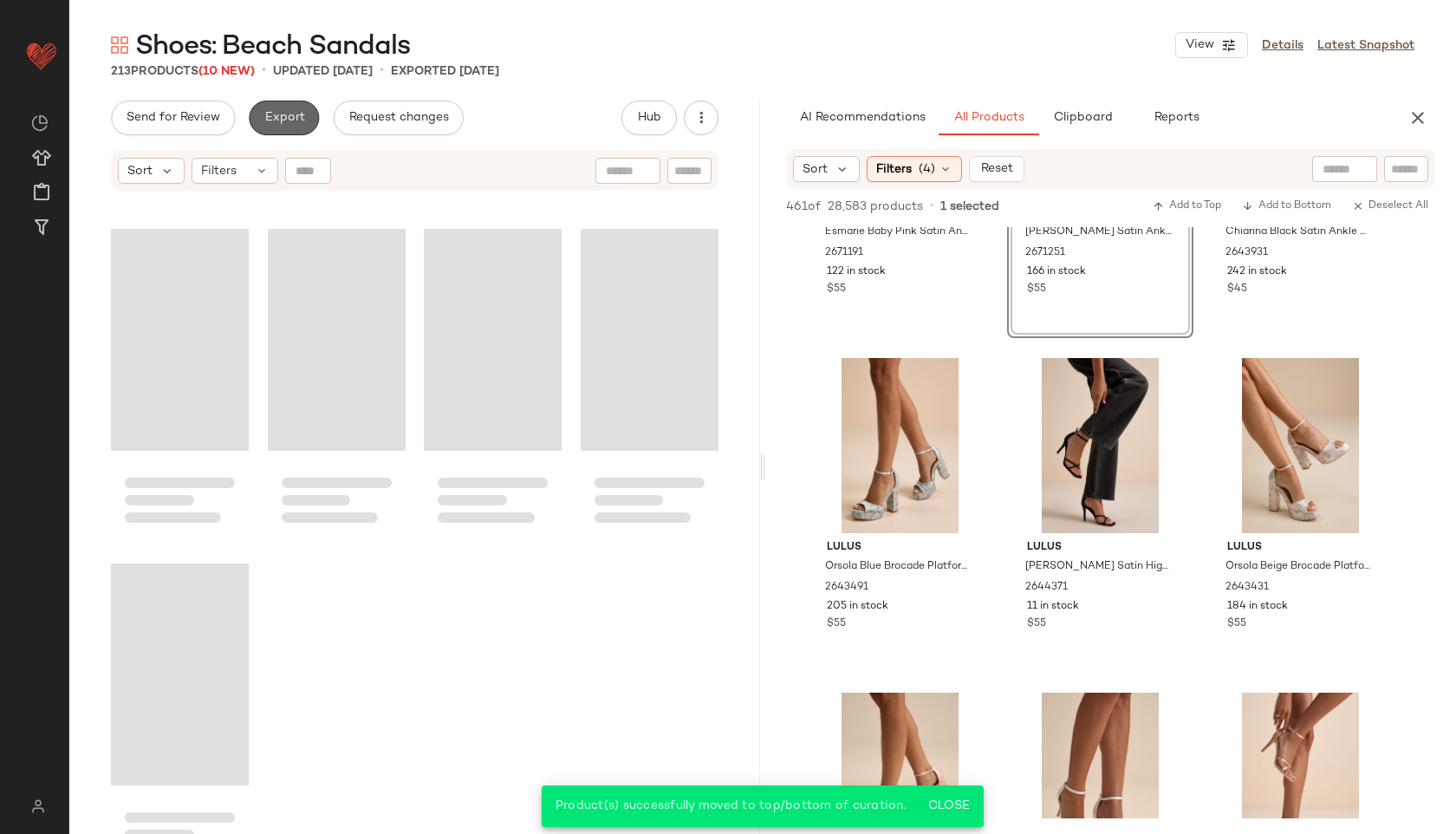
click at [295, 116] on span "Export" at bounding box center [283, 117] width 40 height 14
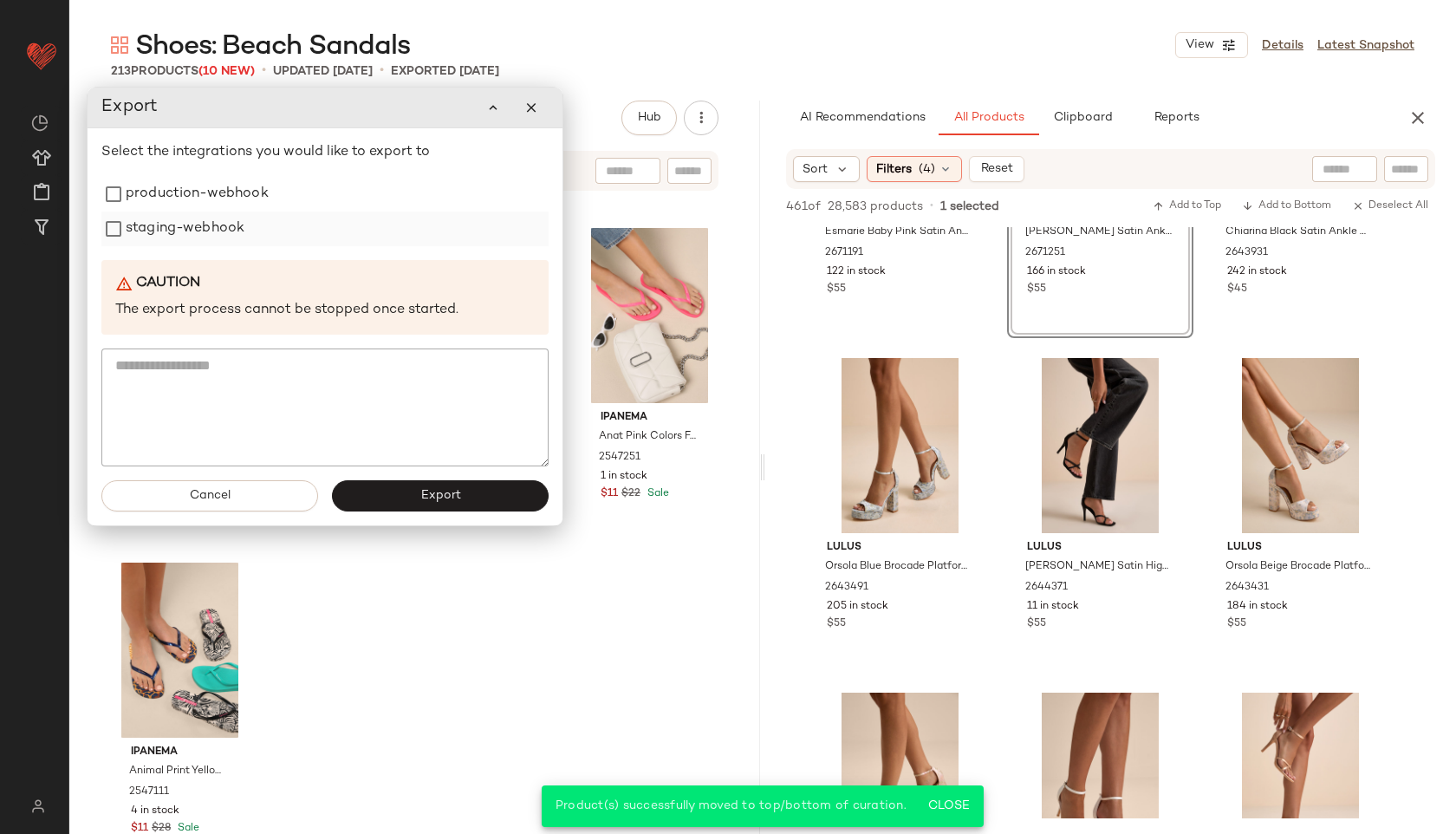
click at [183, 217] on label "staging-webhook" at bounding box center [184, 228] width 118 height 35
click at [183, 201] on label "production-webhook" at bounding box center [196, 193] width 143 height 35
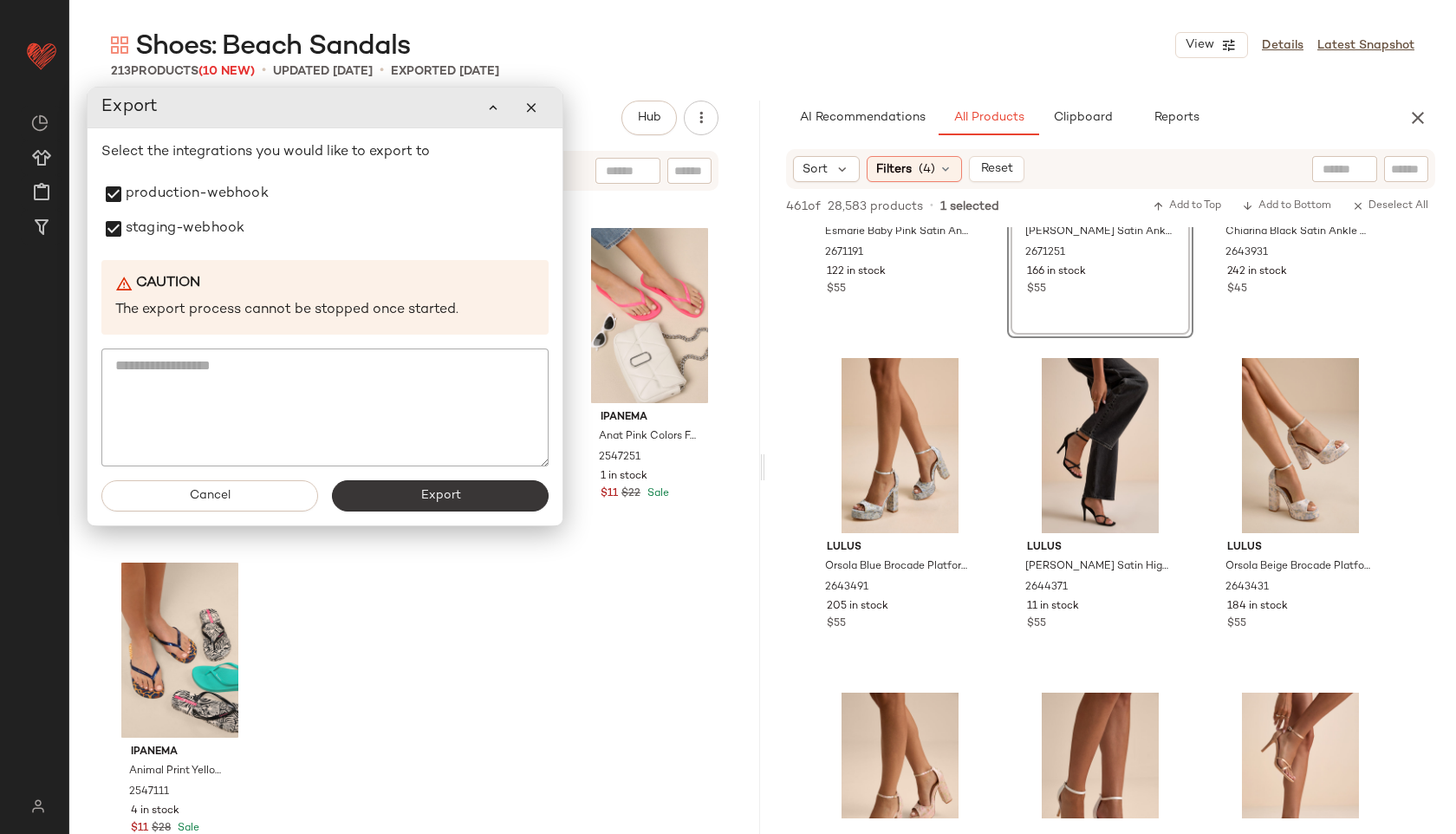
click at [368, 485] on button "Export" at bounding box center [440, 496] width 217 height 32
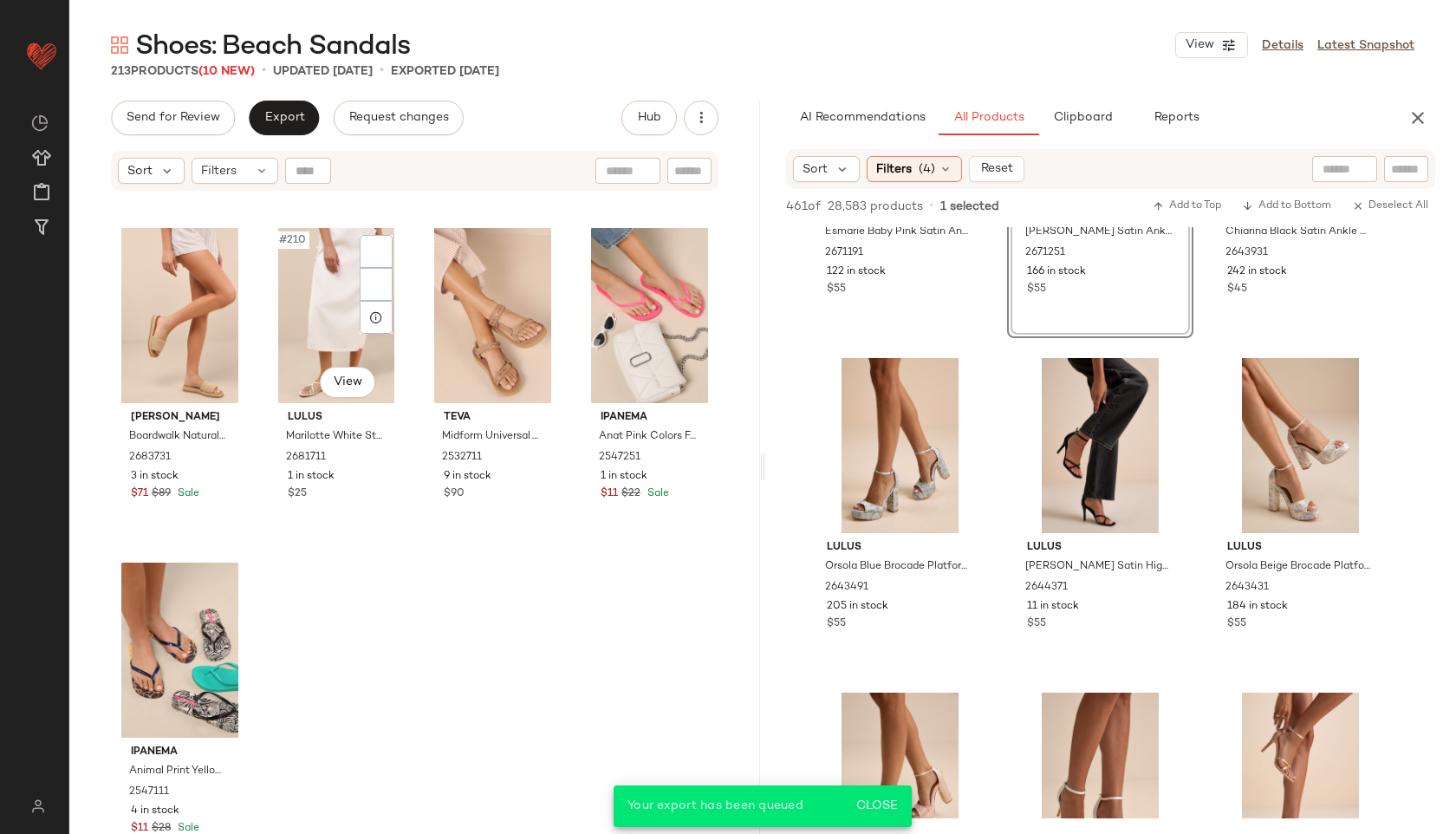
scroll to position [3556, 0]
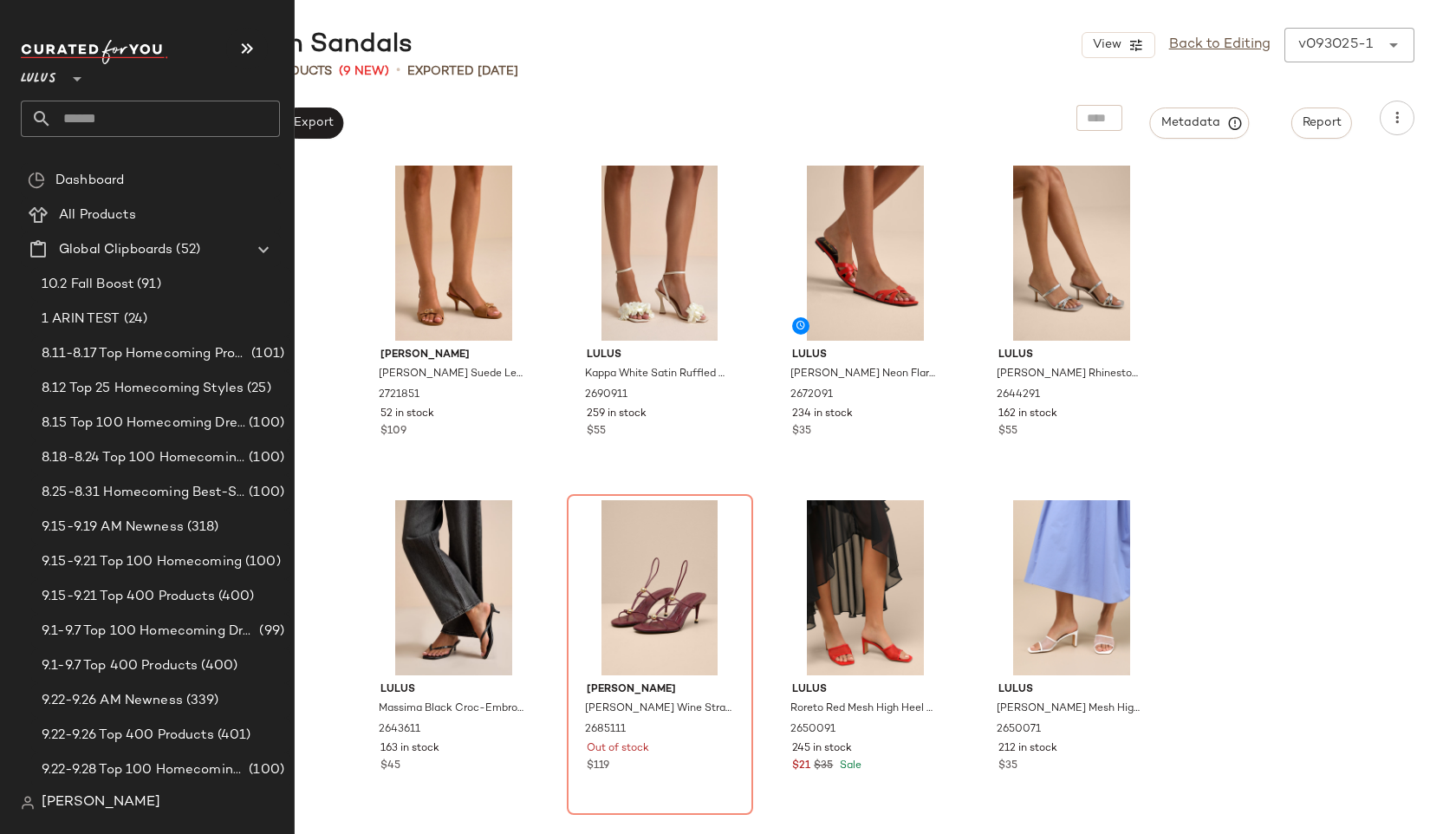
click at [109, 117] on input "text" at bounding box center [166, 118] width 228 height 37
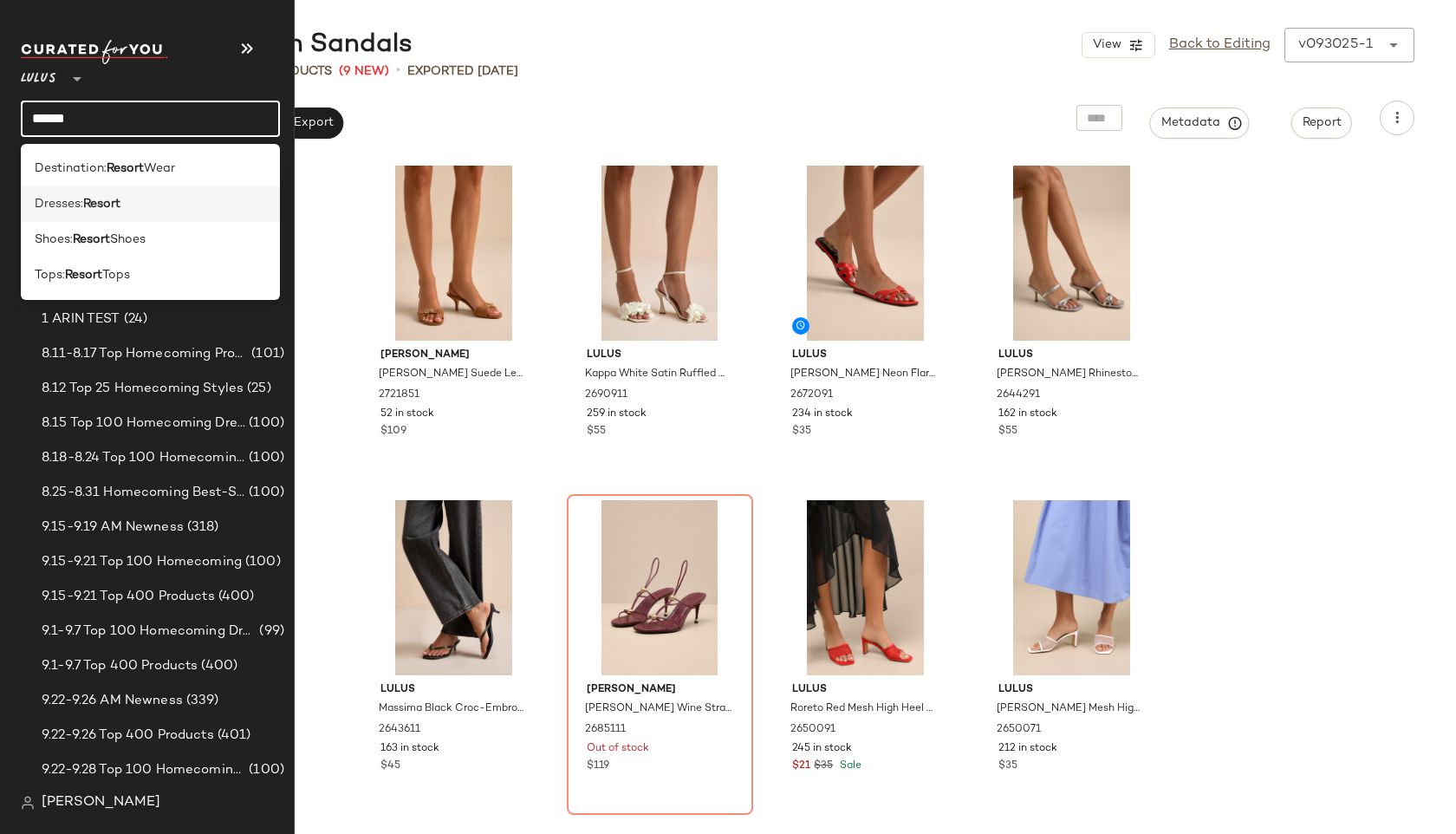
type input "******"
click at [112, 201] on b "Resort" at bounding box center [102, 204] width 37 height 18
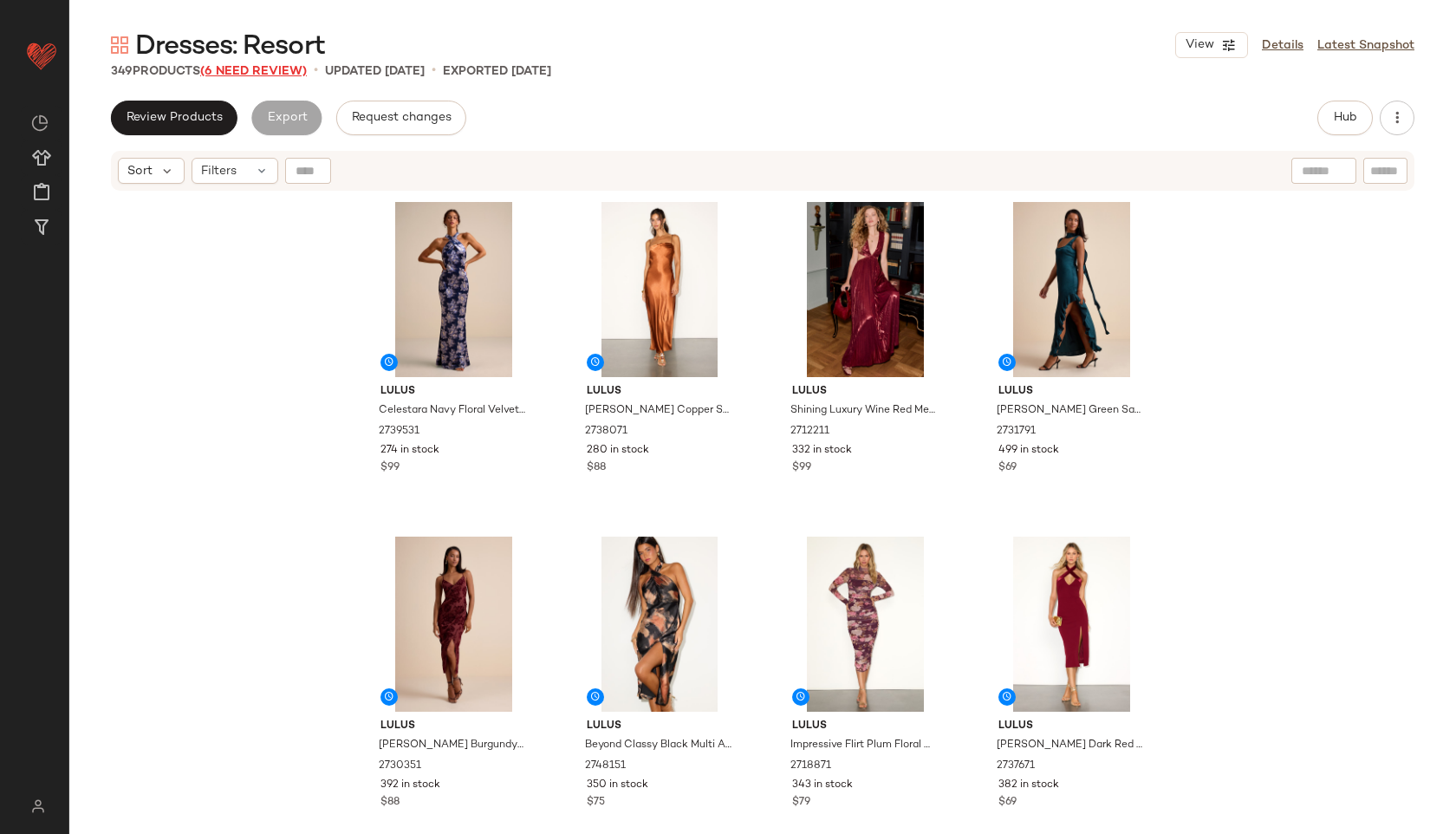
click at [247, 68] on span "(6 Need Review)" at bounding box center [254, 71] width 107 height 13
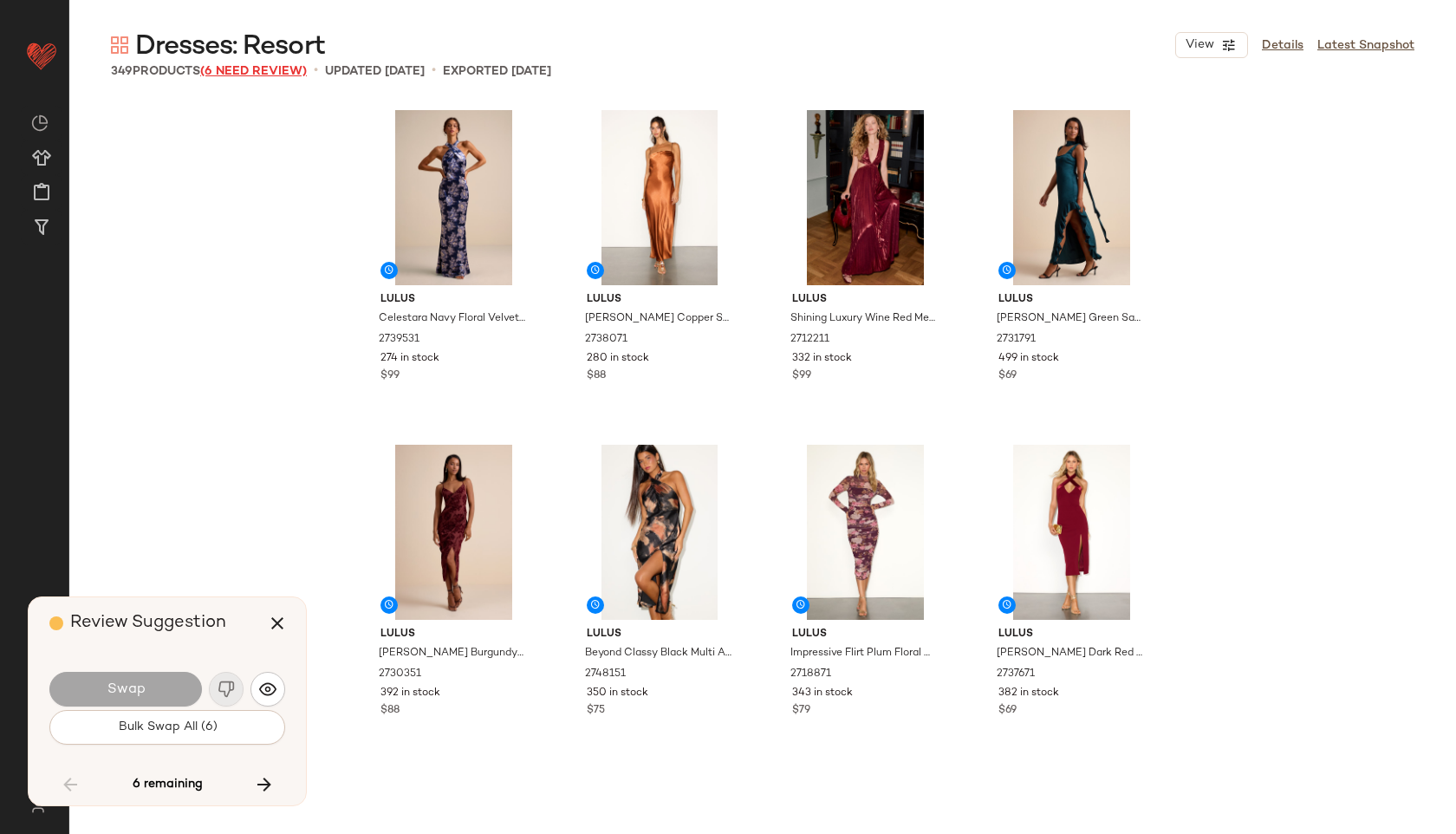
scroll to position [22757, 0]
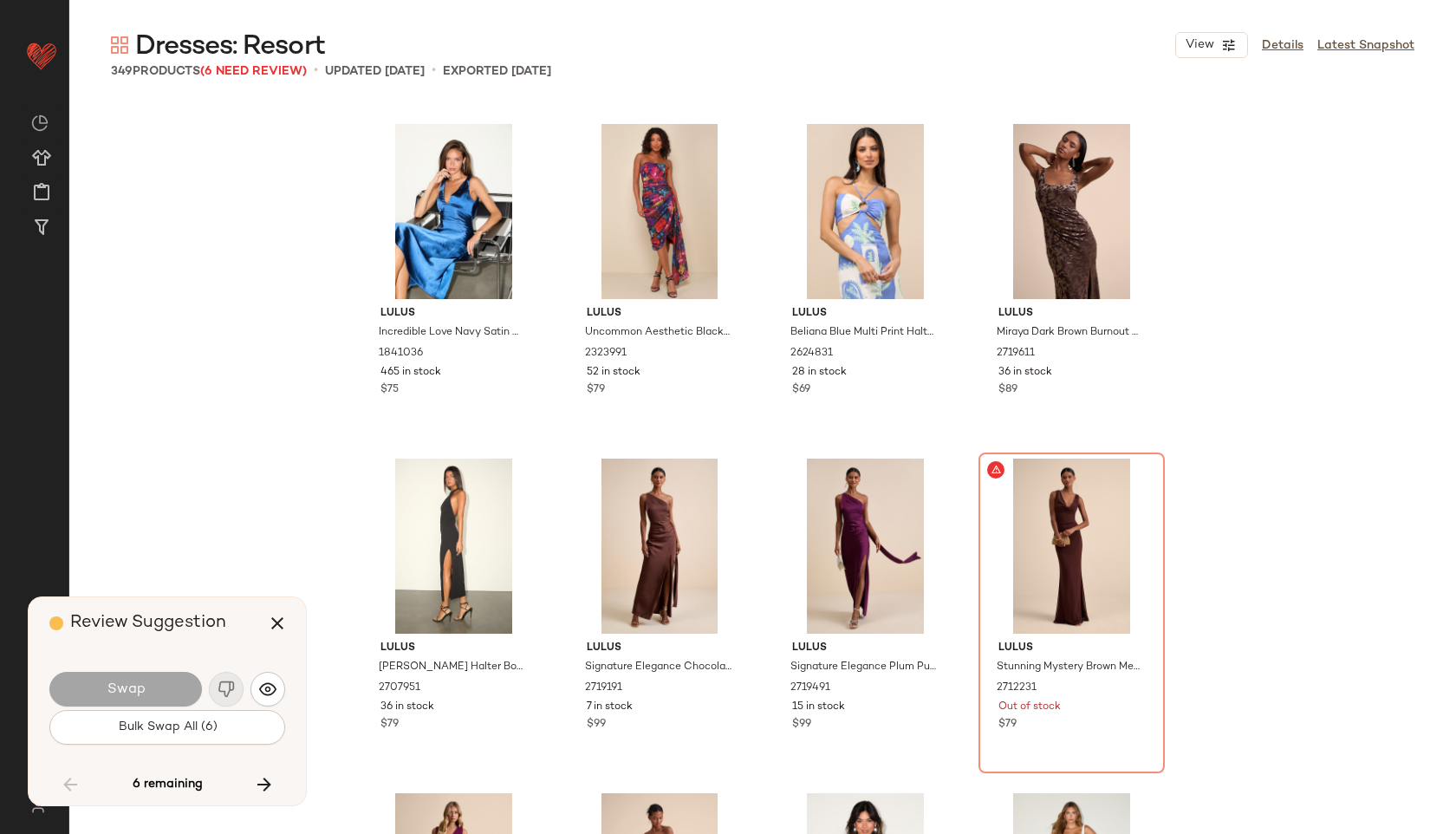
click at [298, 621] on div "Review Suggestion Swap Bulk Swap All (6) 6 remaining" at bounding box center [167, 701] width 277 height 208
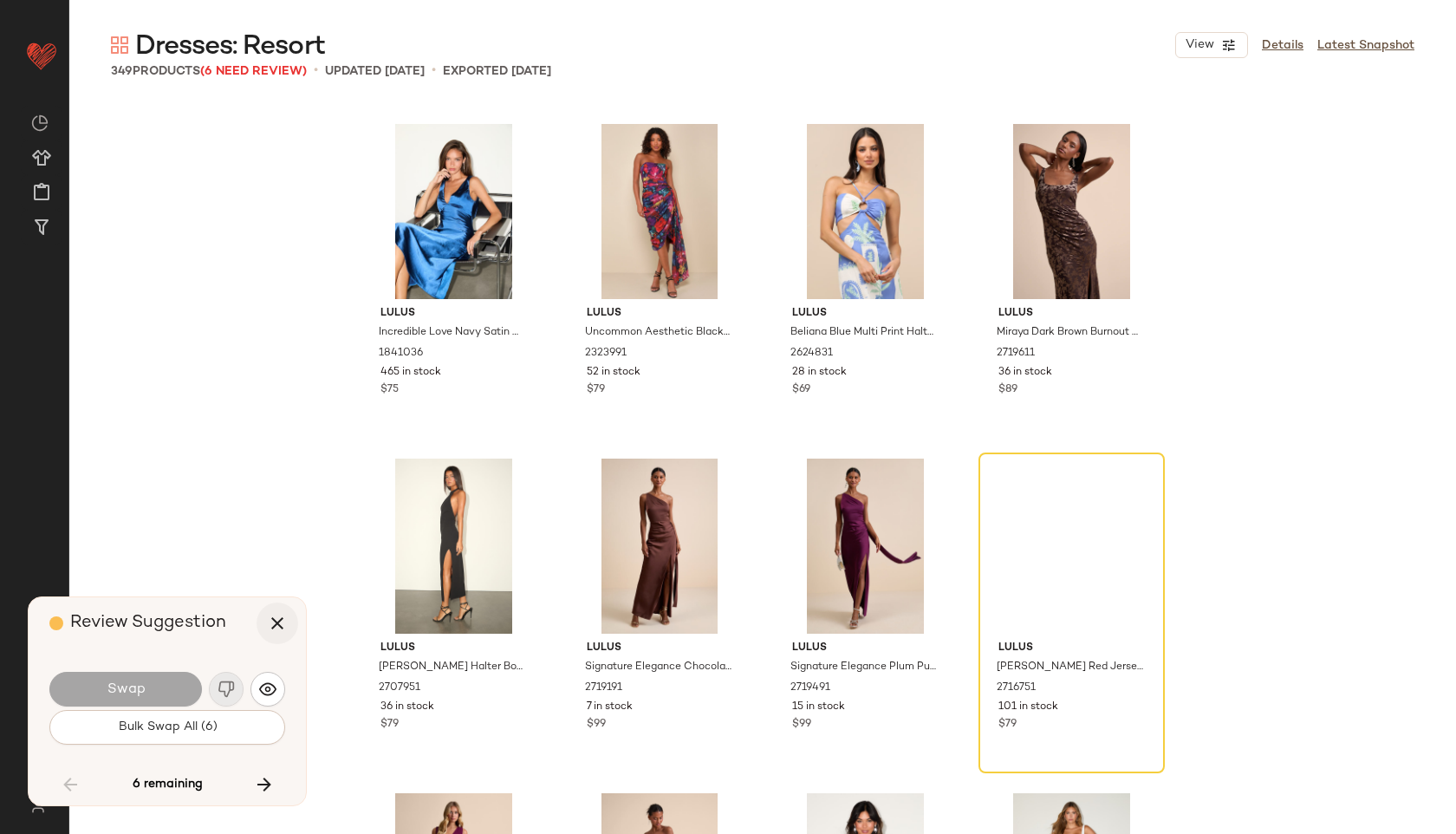
click at [288, 621] on button "button" at bounding box center [277, 623] width 41 height 41
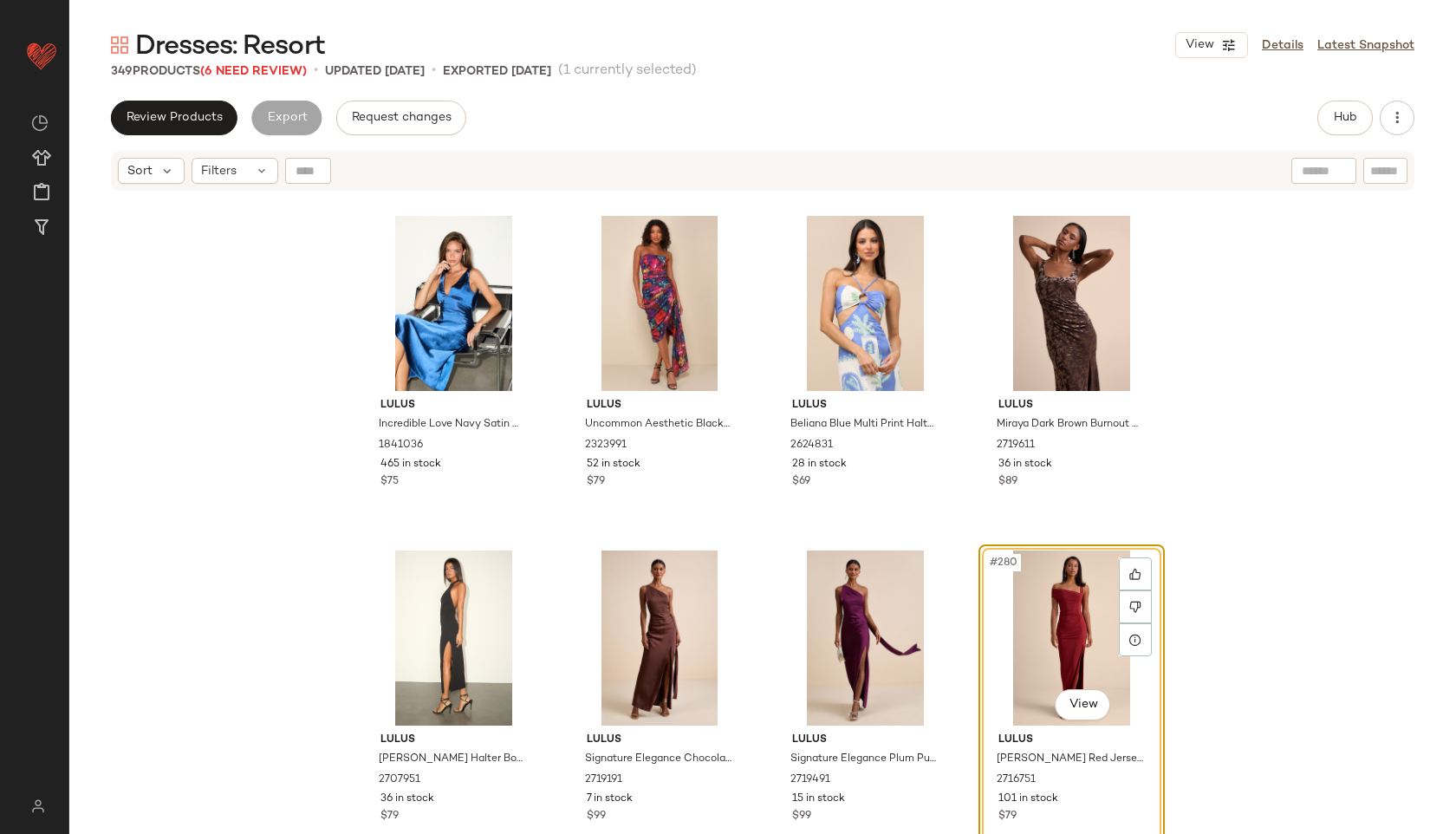
click at [242, 156] on div "Sort Filters" at bounding box center [762, 171] width 1303 height 39
click at [242, 173] on div "Filters" at bounding box center [235, 171] width 87 height 26
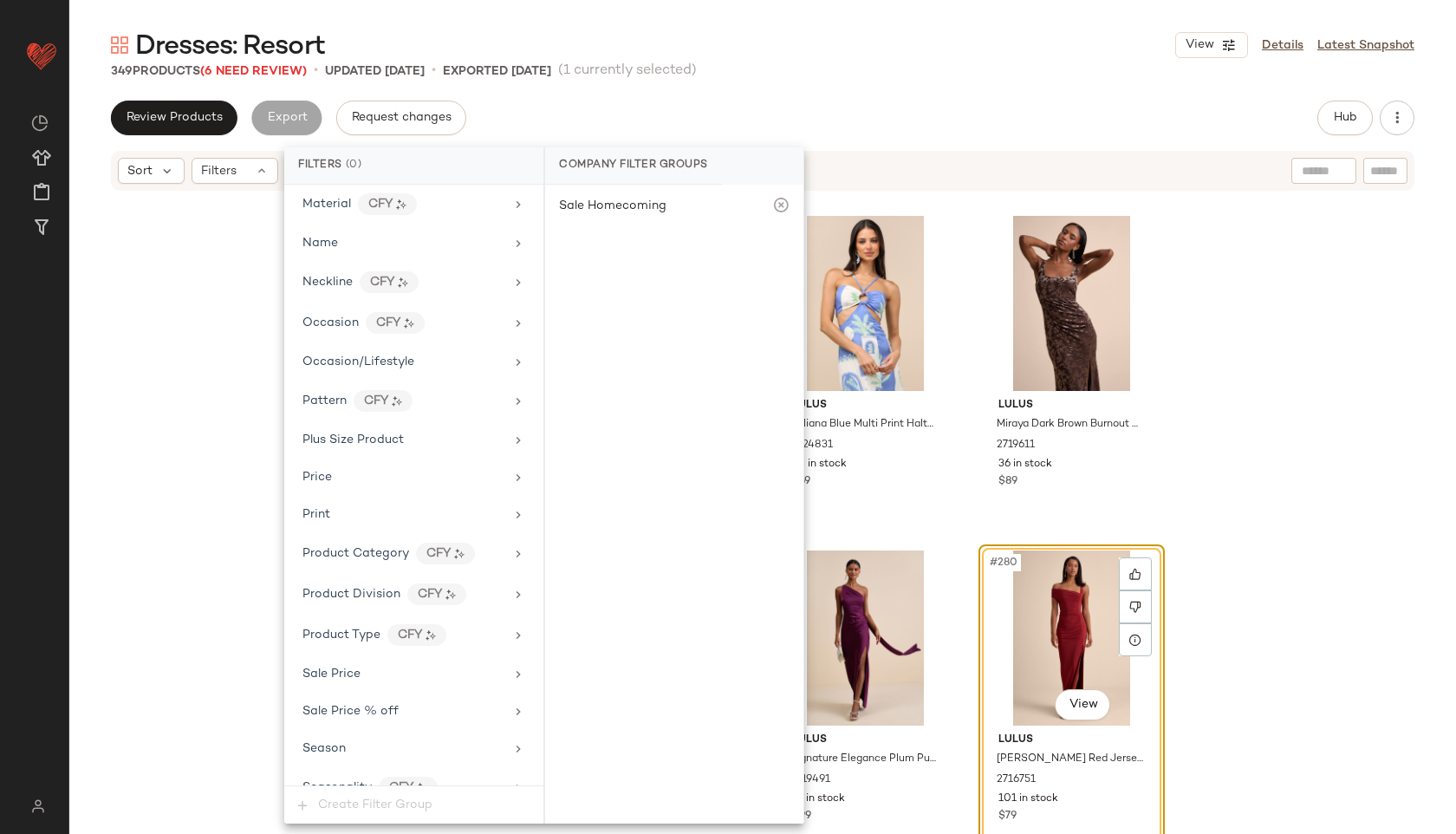
scroll to position [1065, 0]
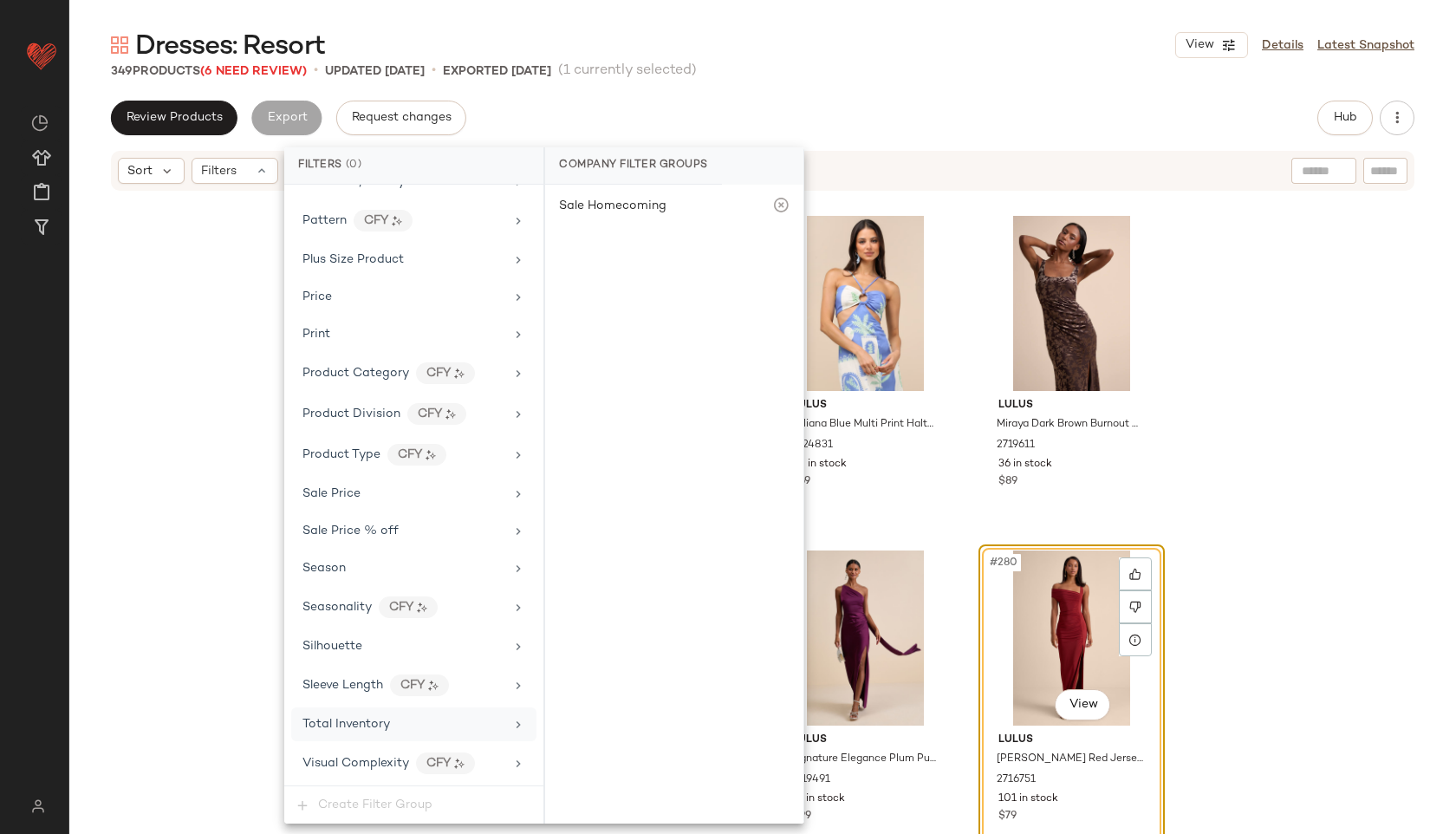
click at [356, 731] on div "Total Inventory" at bounding box center [346, 724] width 88 height 18
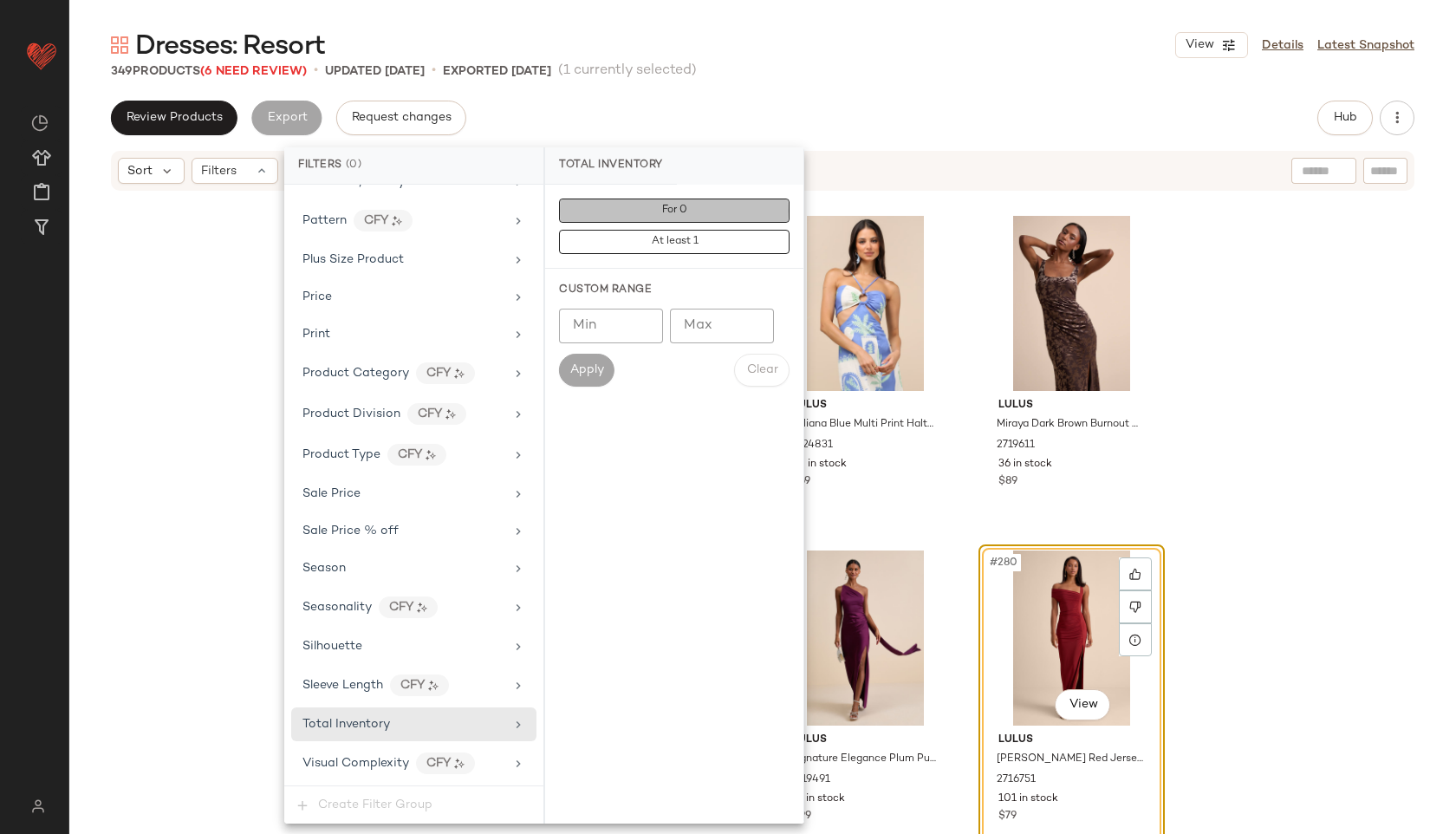
click at [702, 199] on button "For 0" at bounding box center [675, 210] width 231 height 25
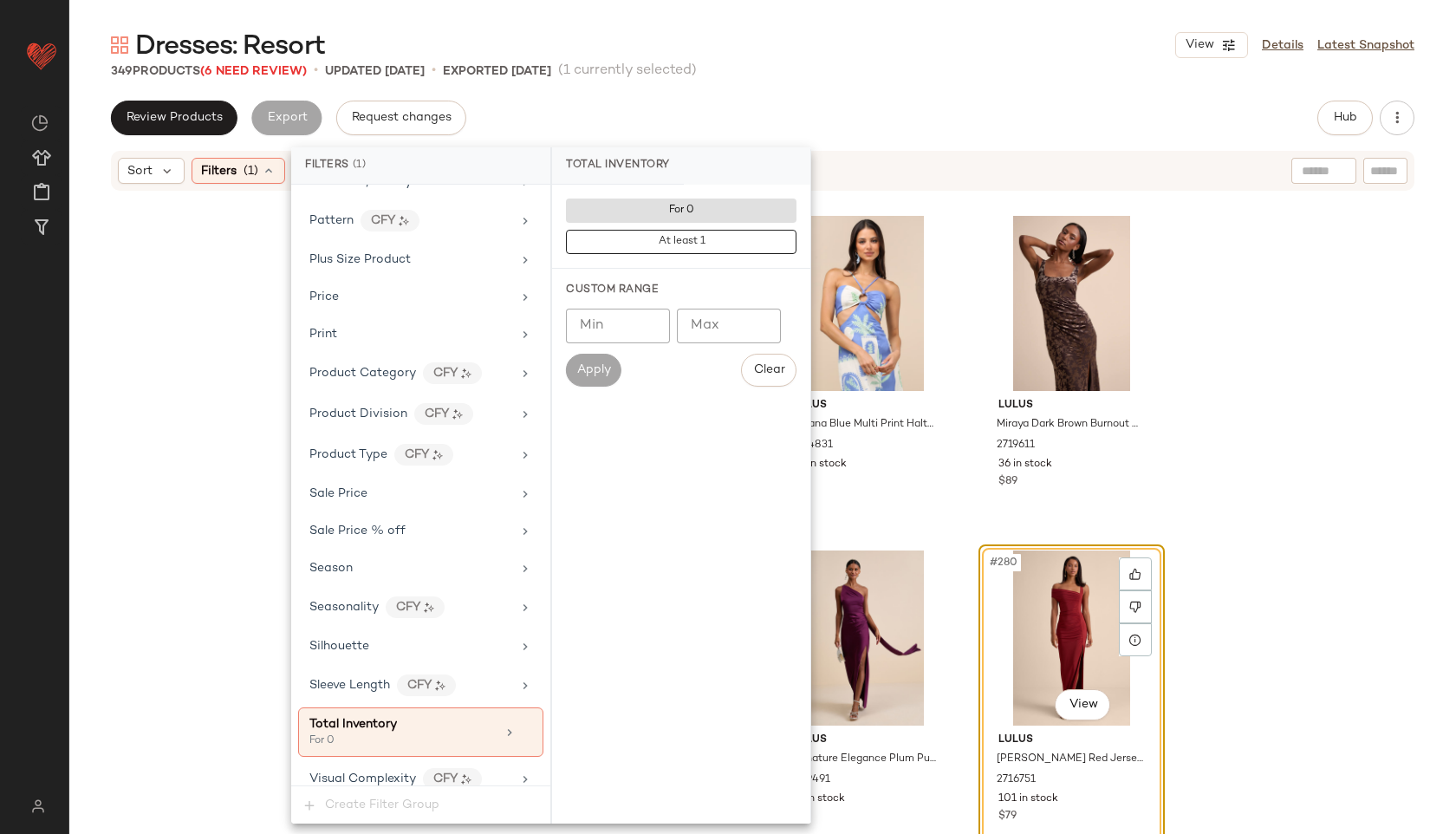
click at [803, 98] on div "Dresses: Resort View Details Latest Snapshot 349 Products (6 Need Review) • upd…" at bounding box center [762, 430] width 1386 height 806
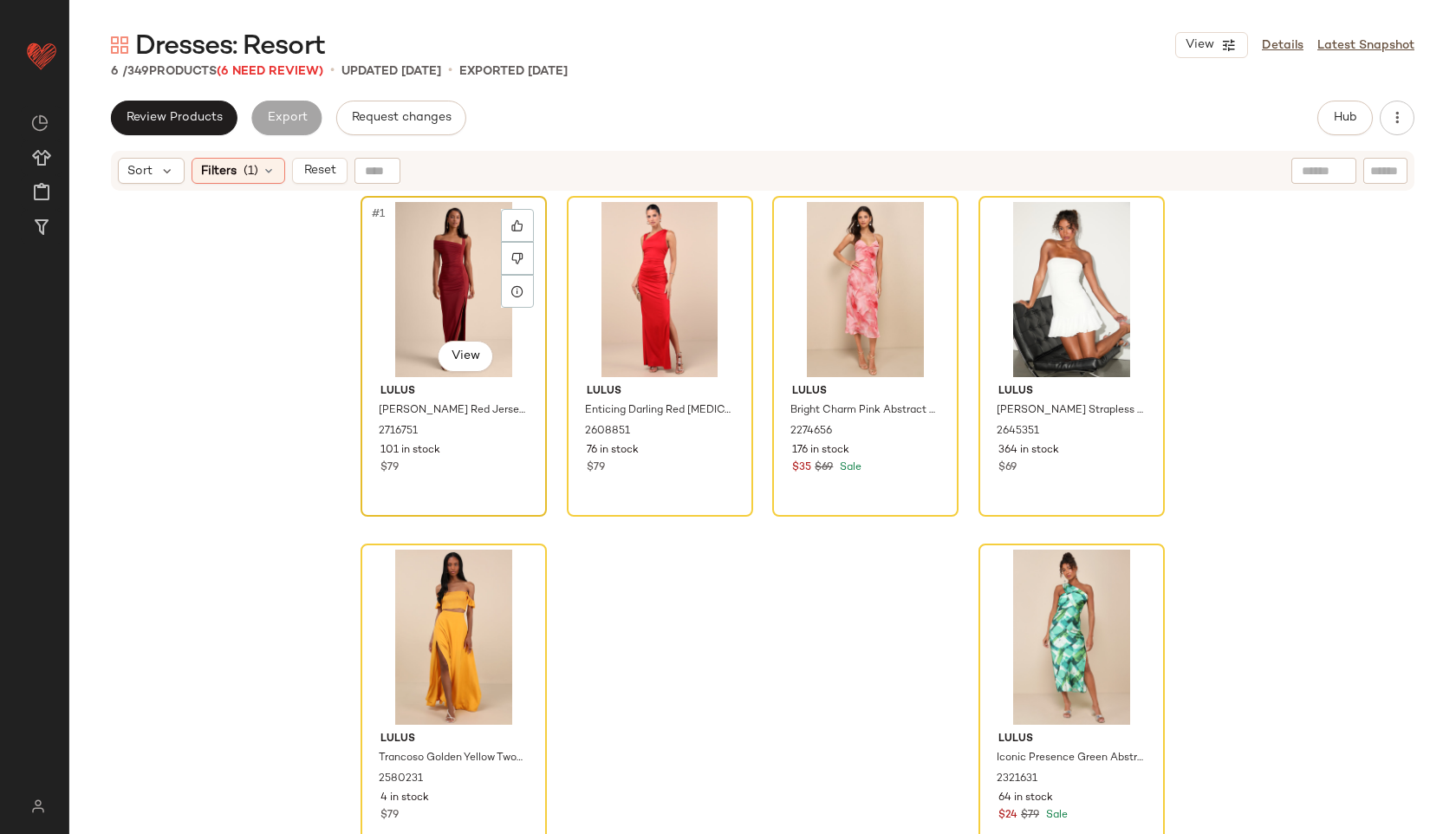
click at [457, 236] on div "#1 View" at bounding box center [454, 289] width 175 height 175
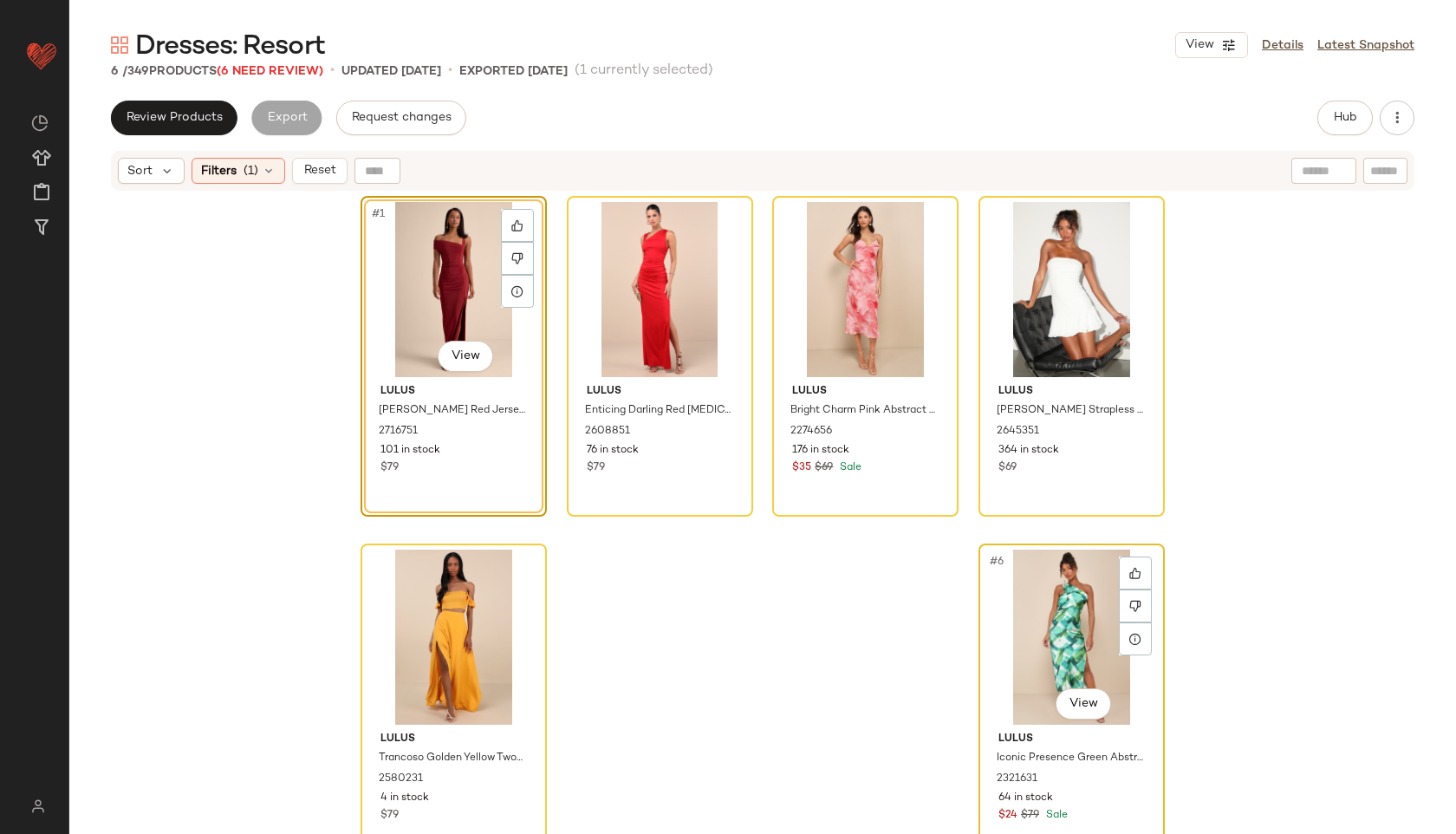
click at [1066, 617] on div "#6 View" at bounding box center [1071, 637] width 175 height 175
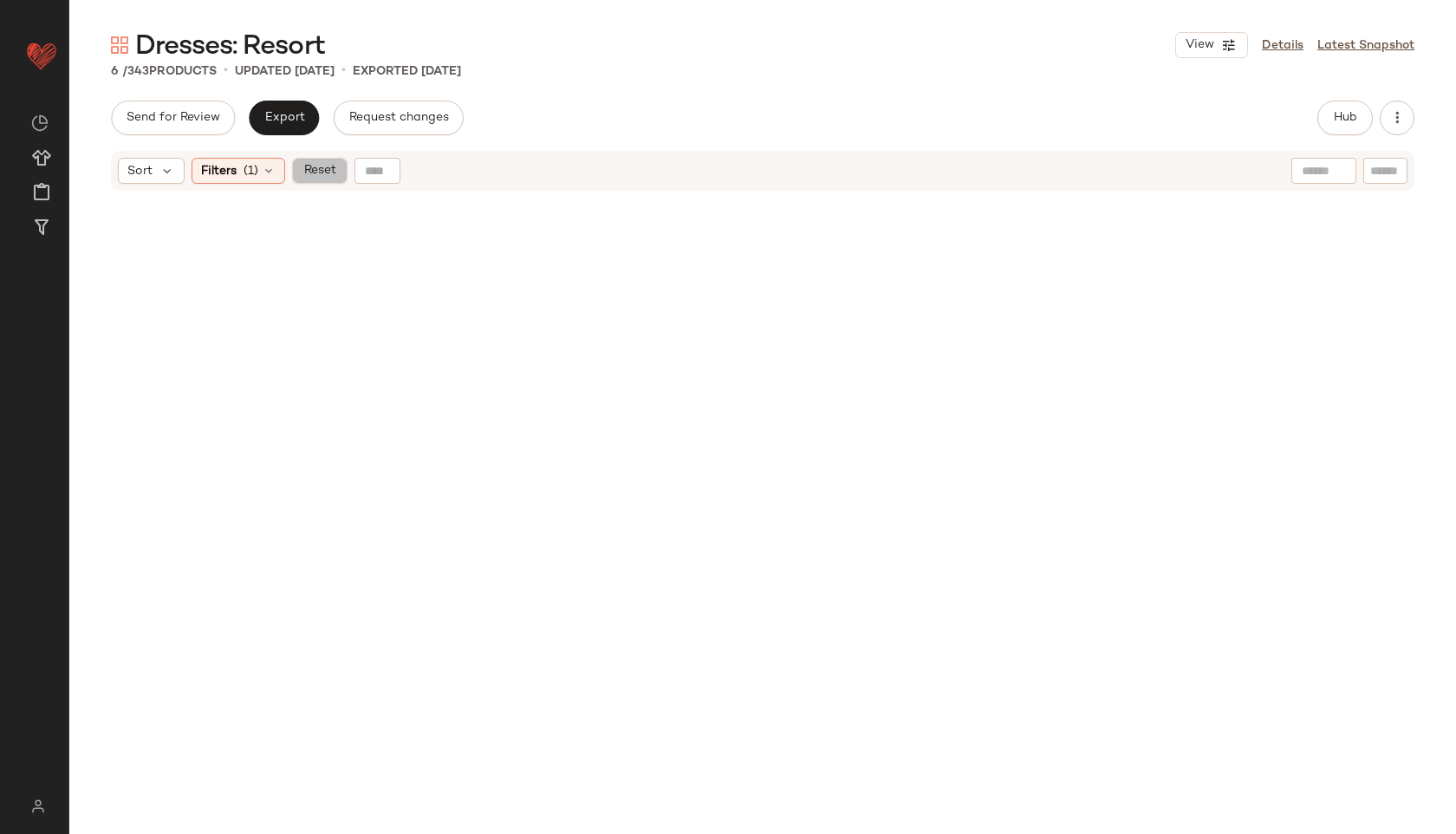
click at [317, 161] on button "Reset" at bounding box center [320, 171] width 55 height 26
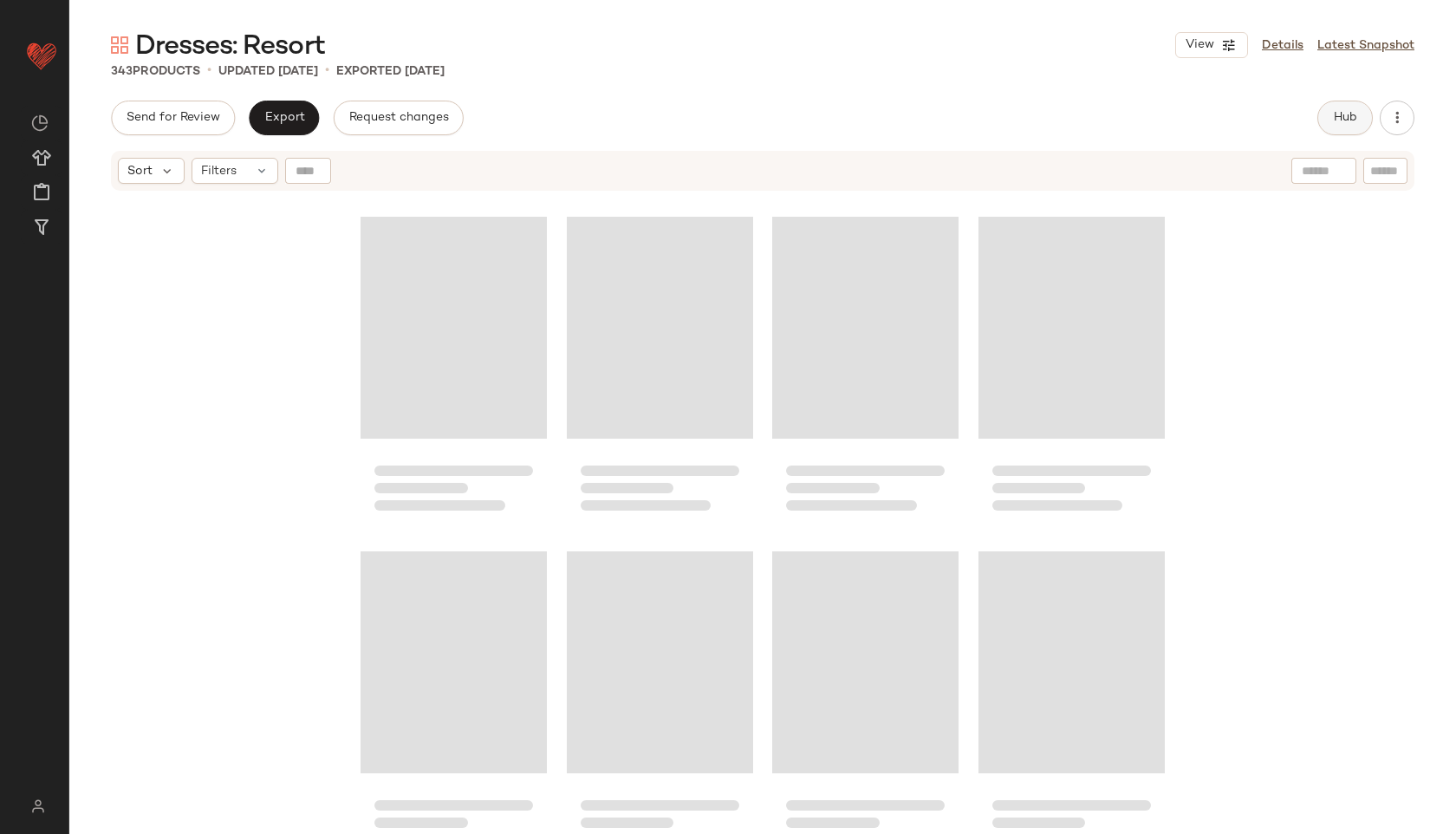
click at [1342, 114] on span "Hub" at bounding box center [1345, 117] width 25 height 14
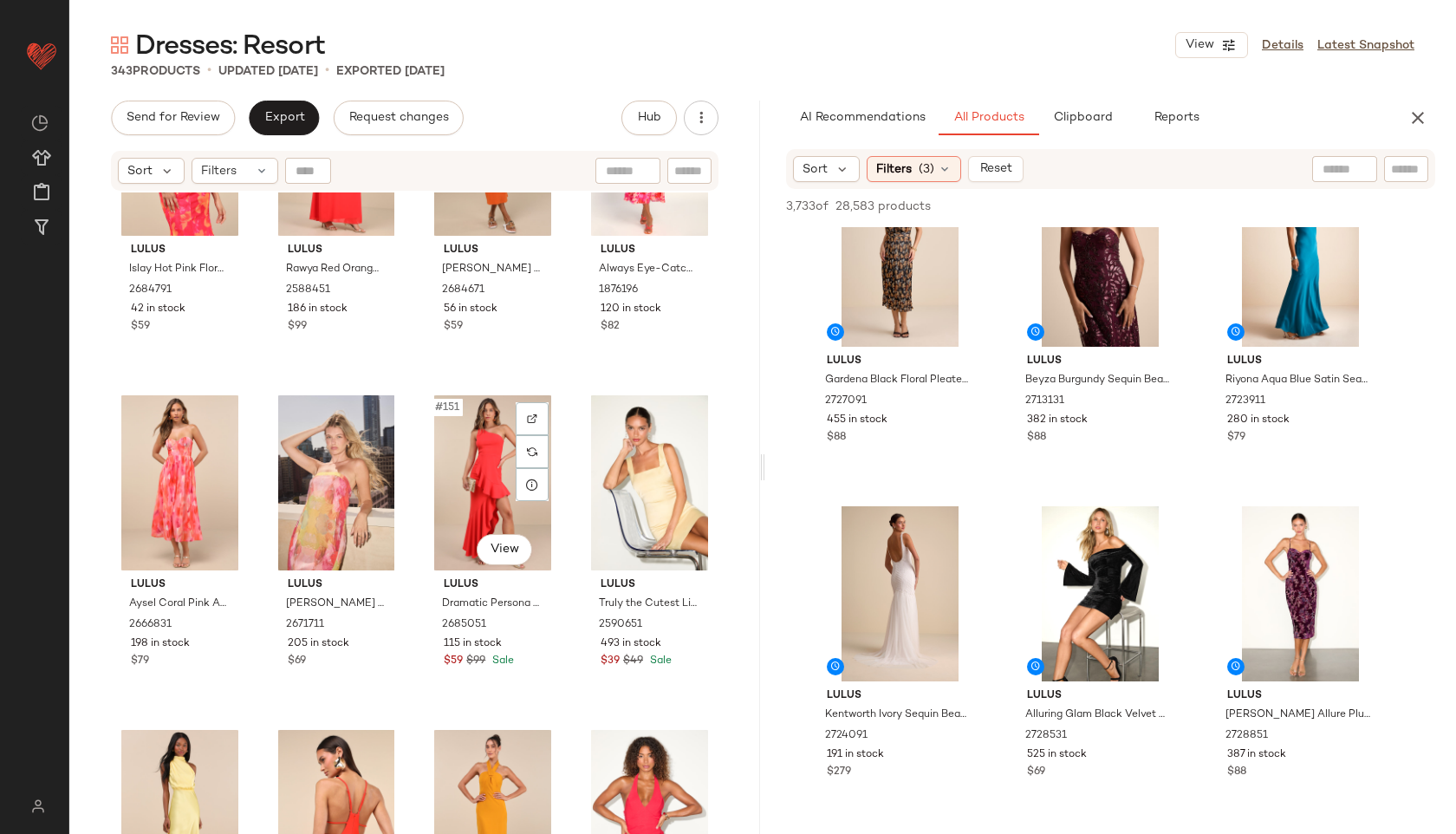
scroll to position [12204, 0]
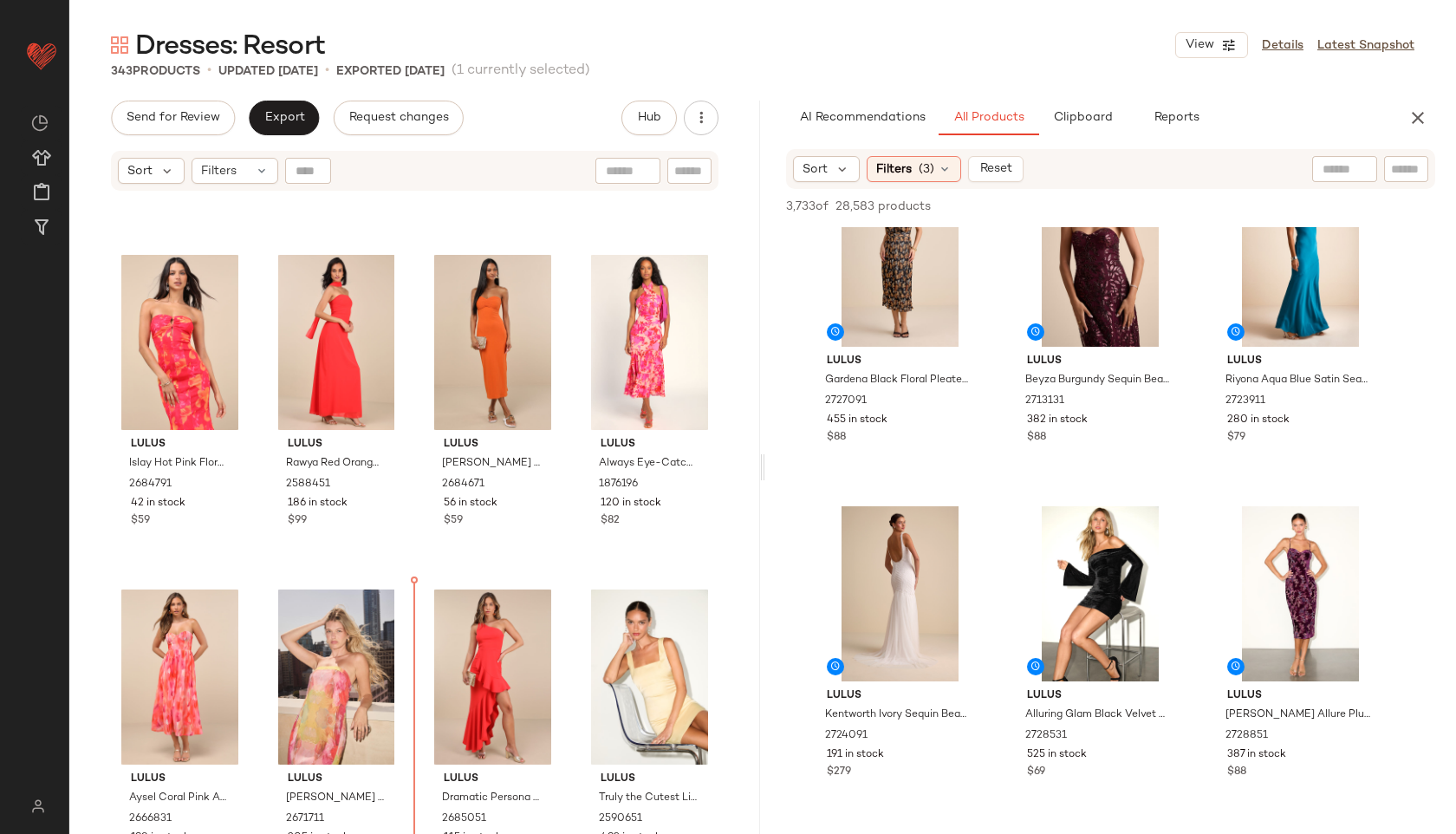
scroll to position [12004, 0]
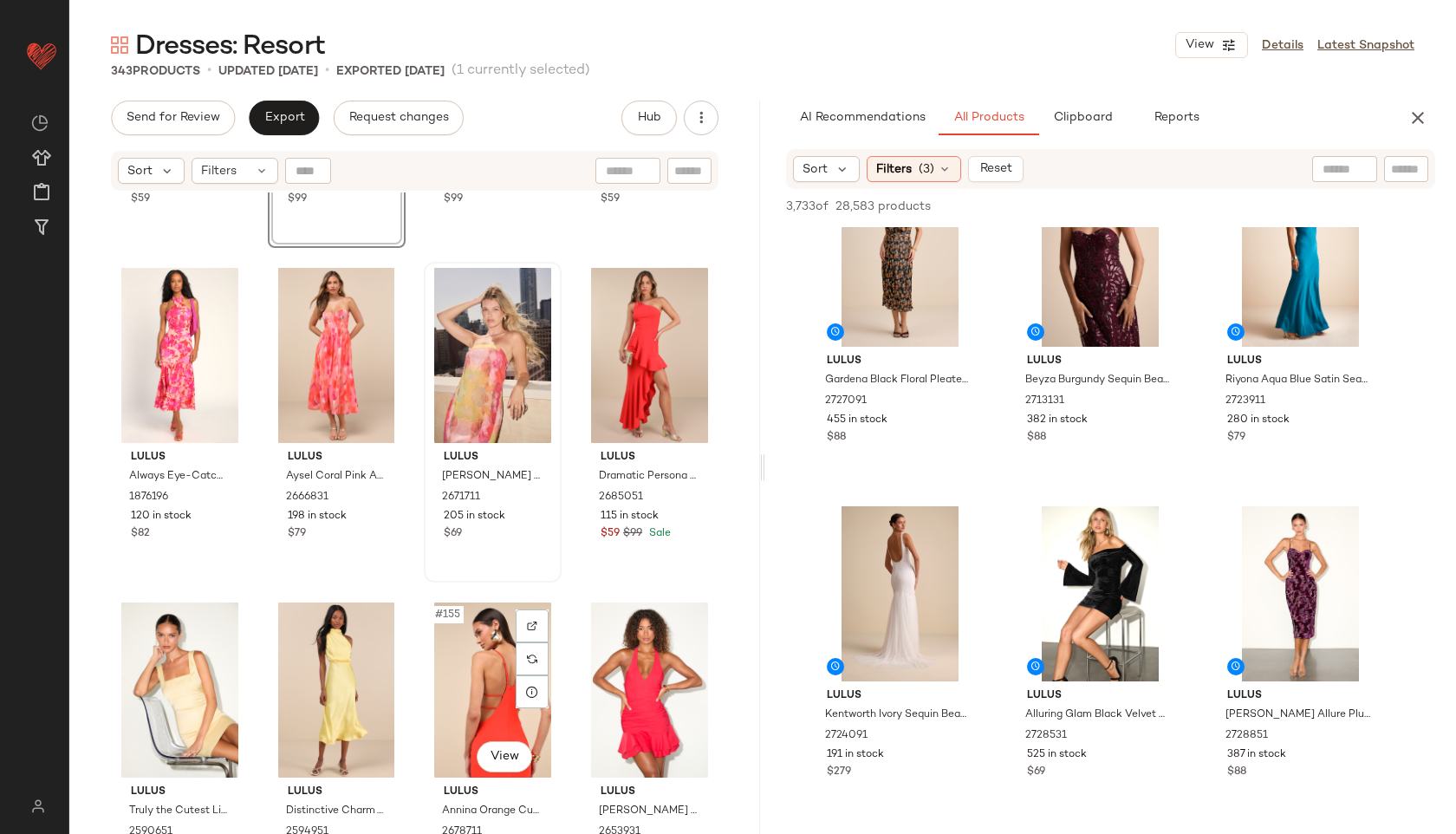
scroll to position [12365, 0]
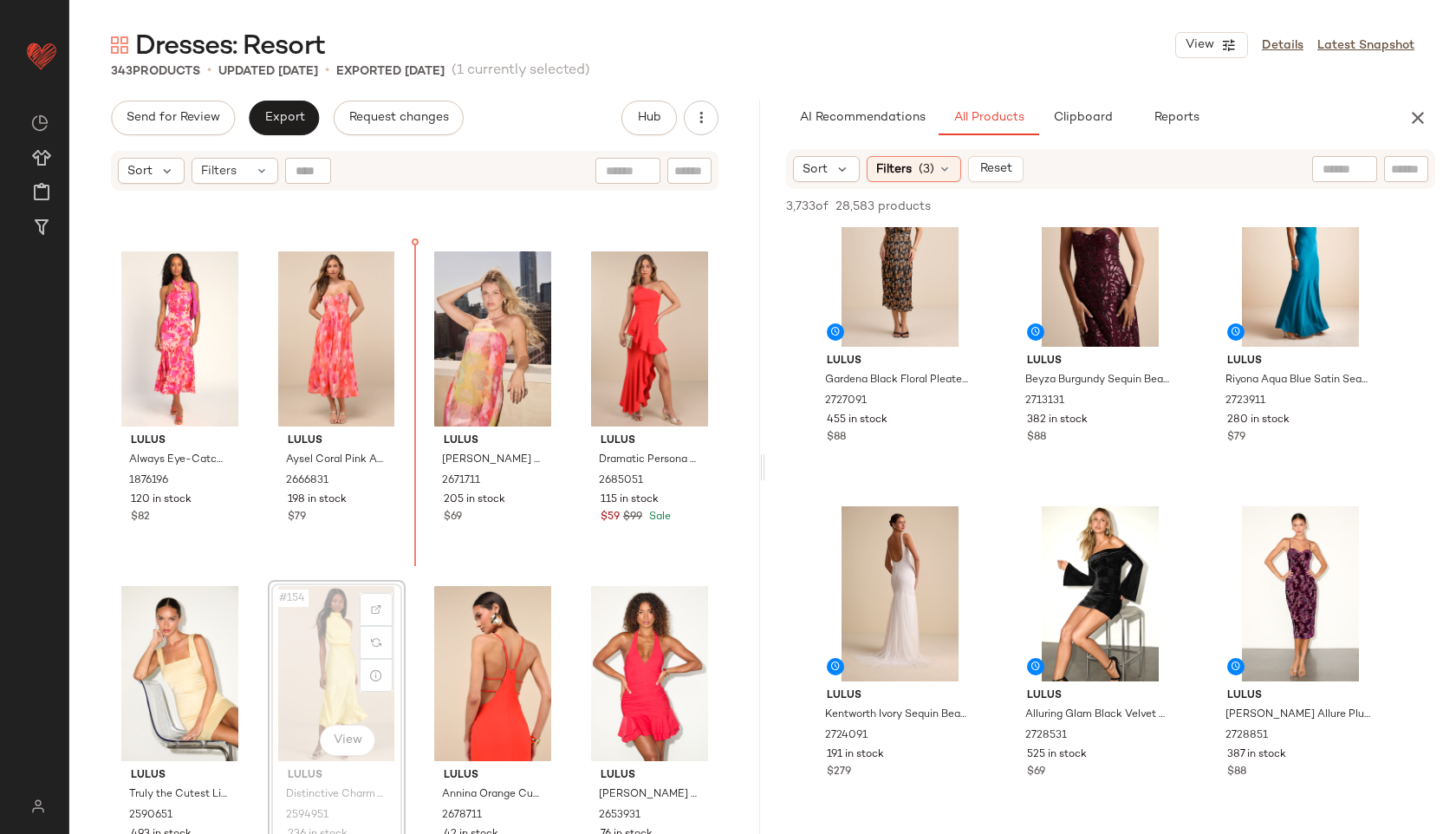
scroll to position [12331, 0]
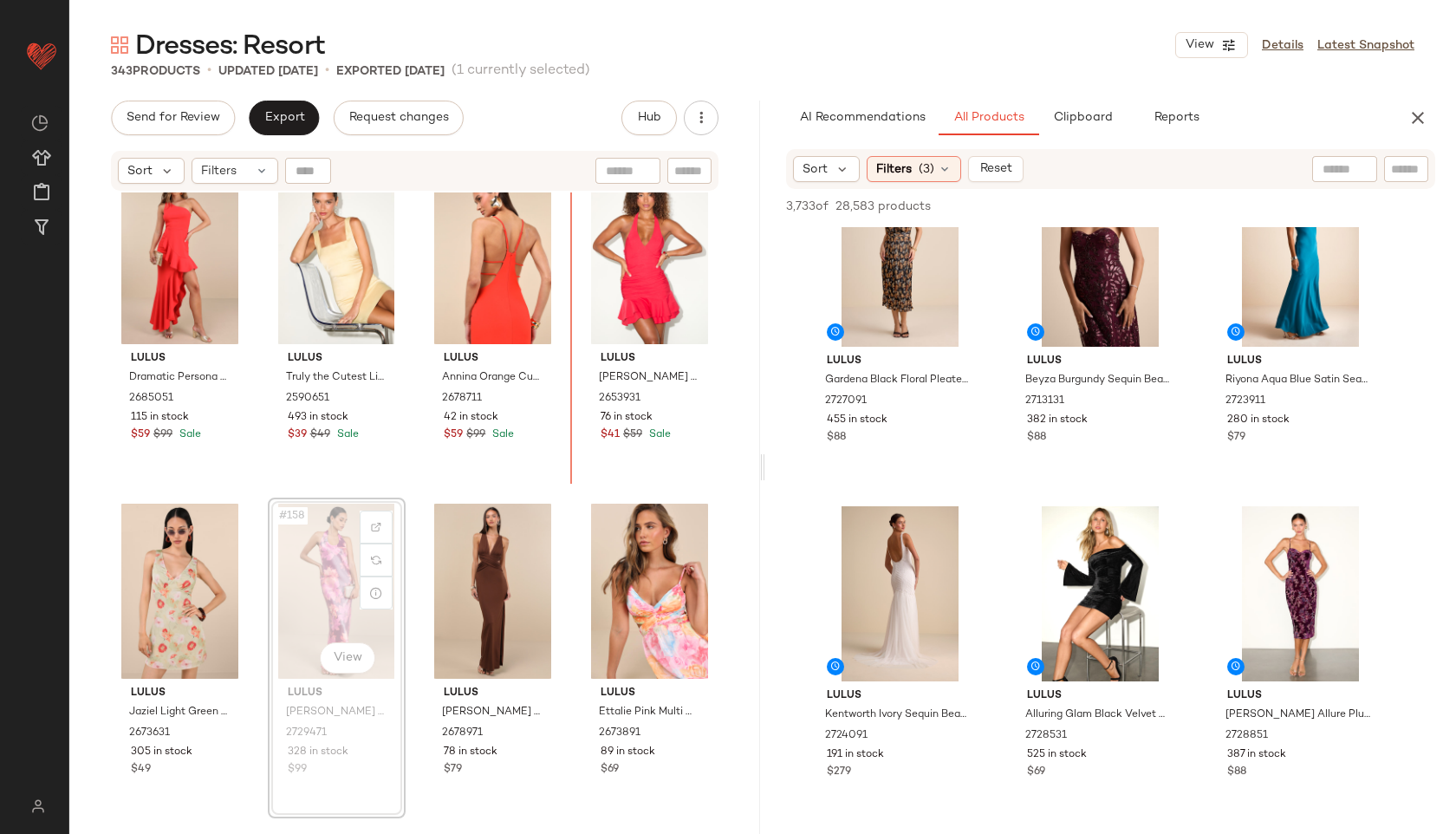
scroll to position [12742, 0]
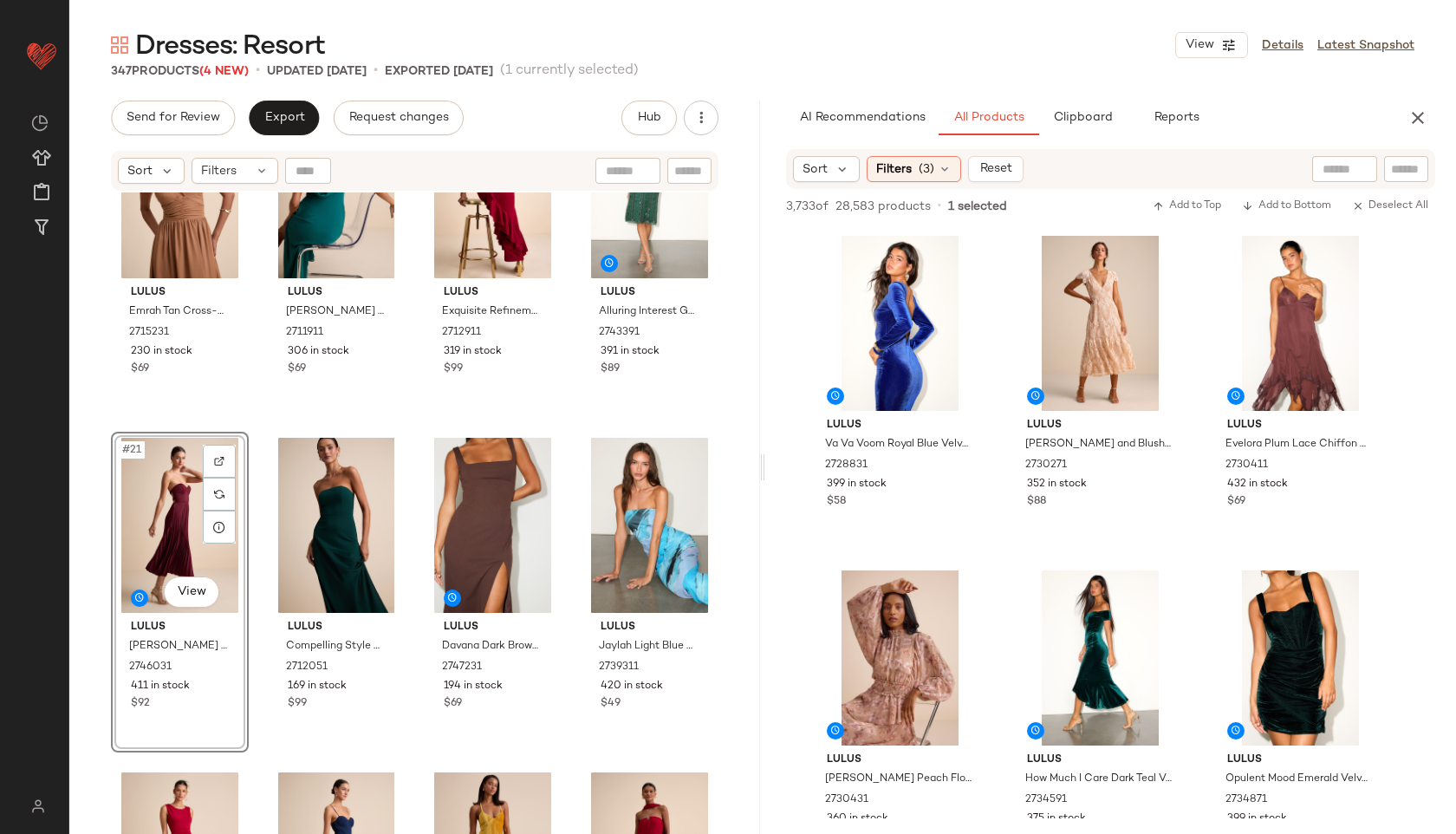
scroll to position [2341, 0]
click at [246, 172] on div "Filters" at bounding box center [235, 171] width 87 height 26
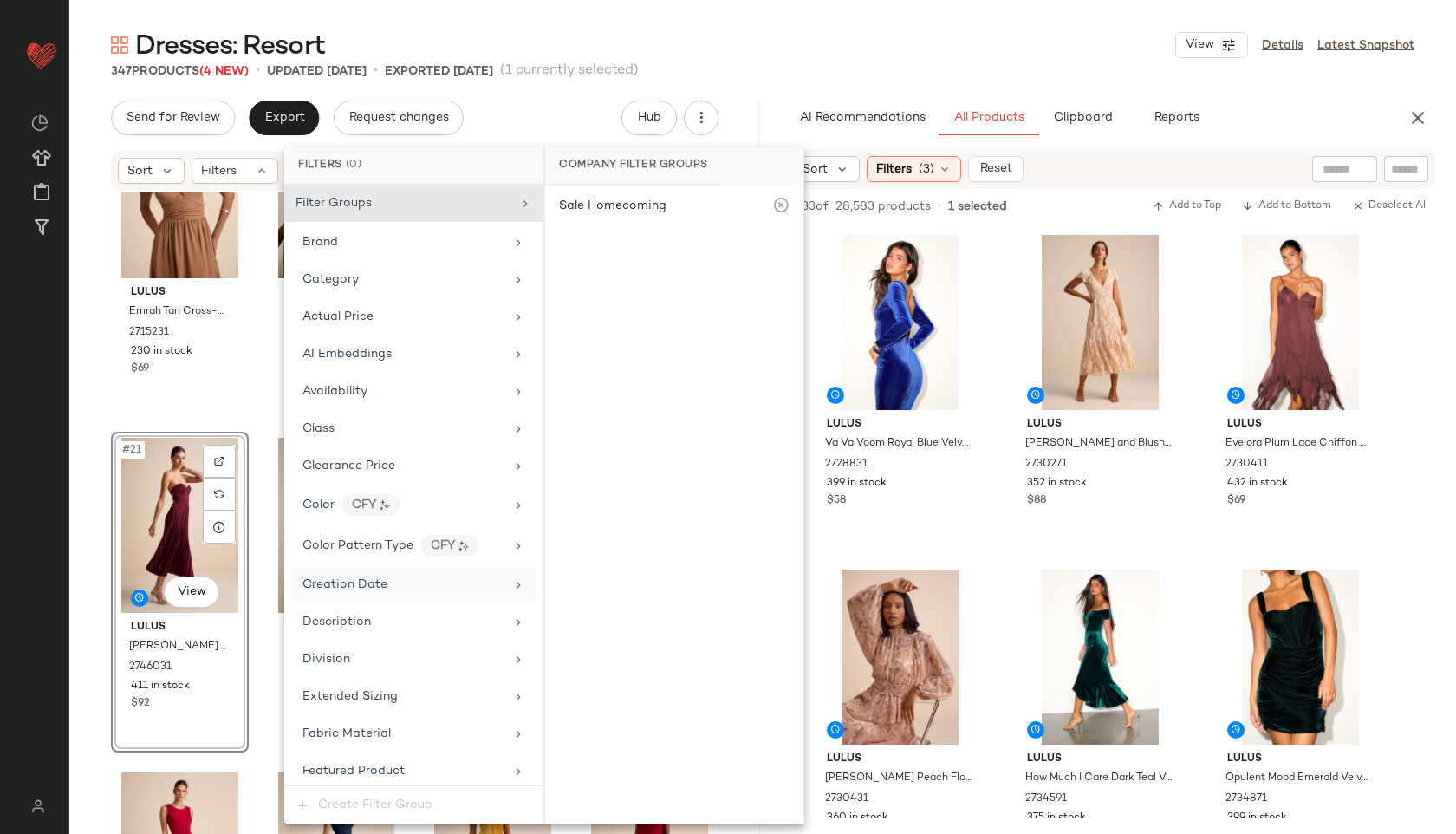
scroll to position [1065, 0]
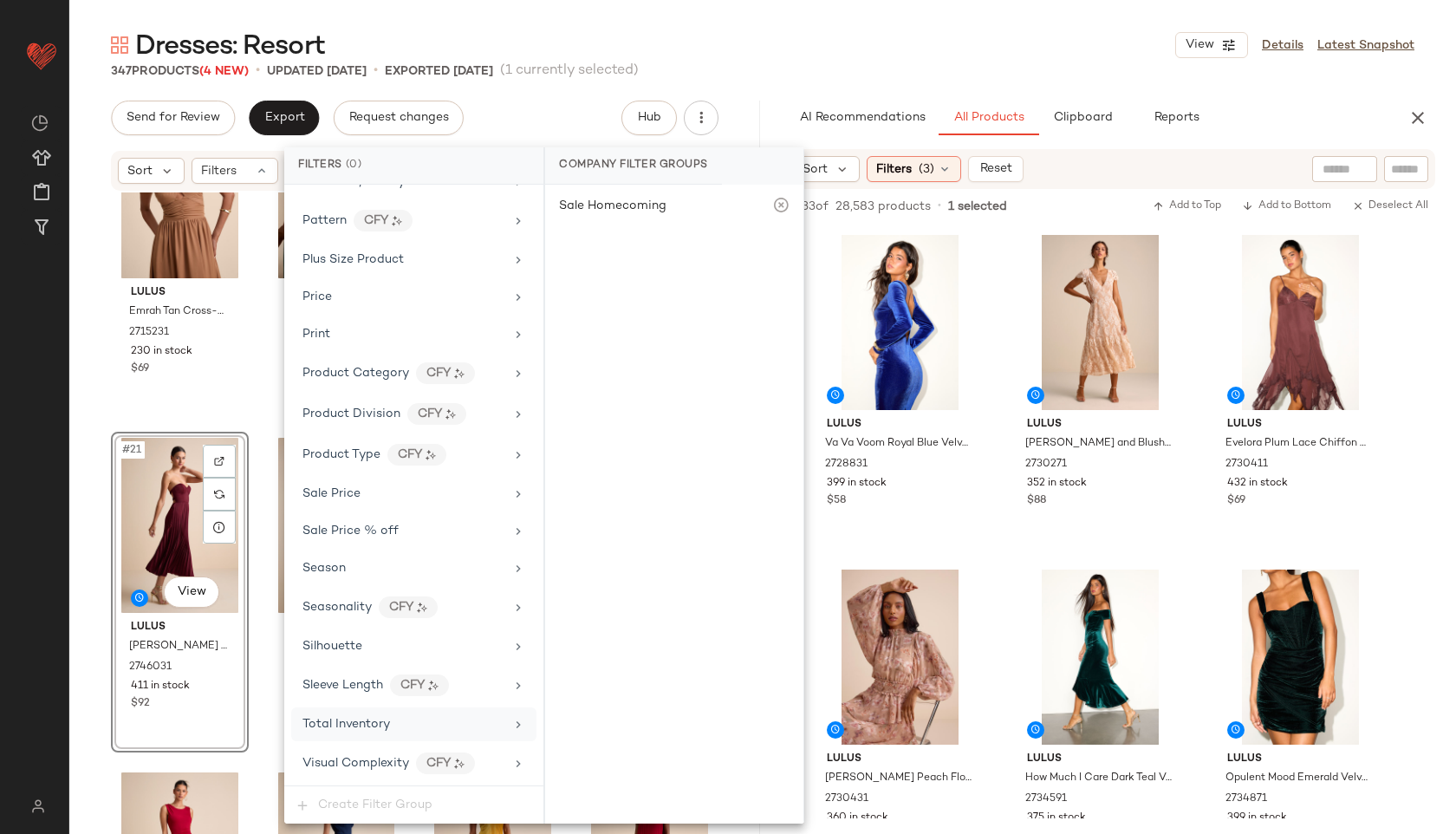
click at [338, 731] on div "Total Inventory" at bounding box center [346, 724] width 88 height 18
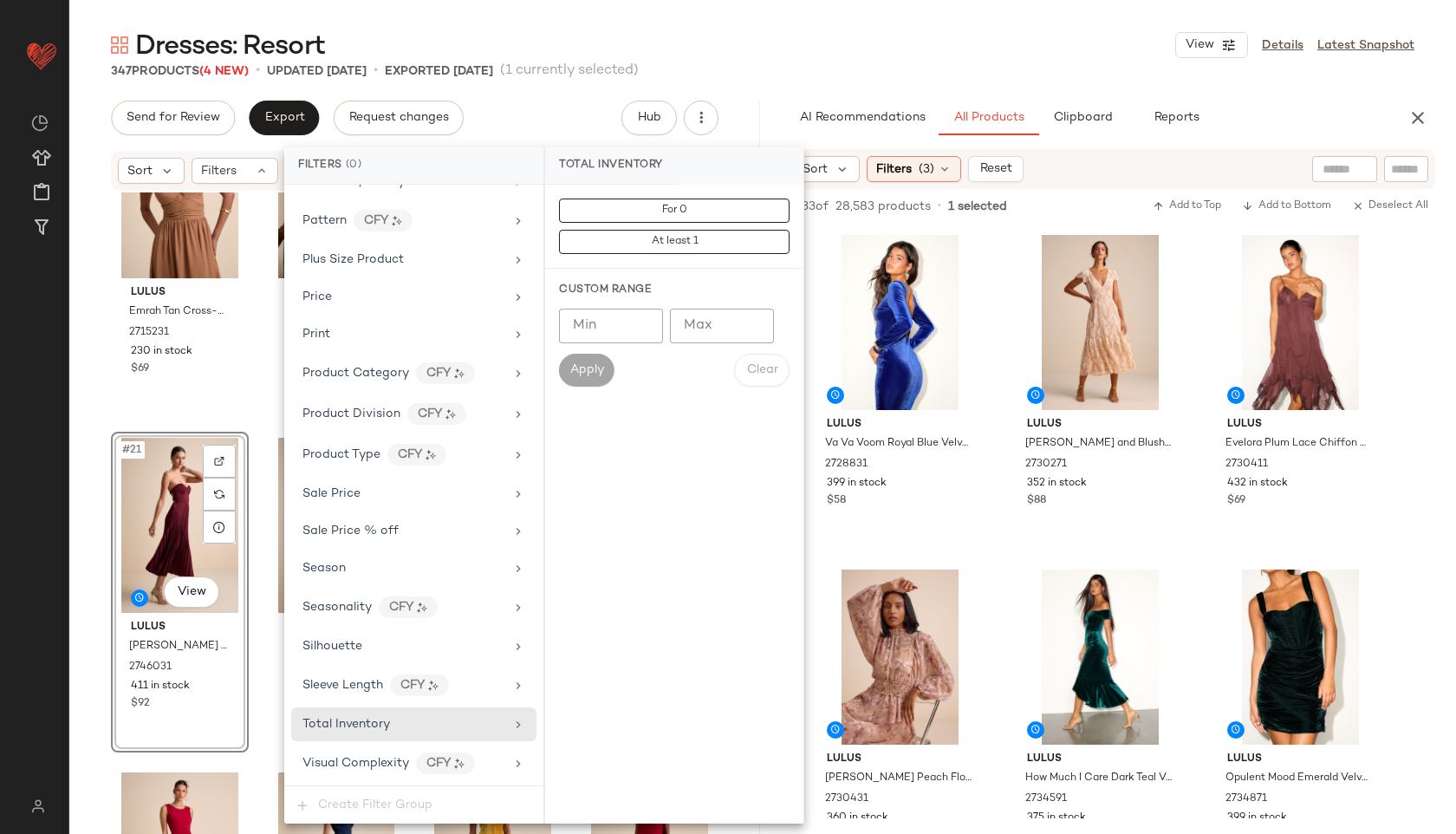
click at [717, 331] on input "Max" at bounding box center [721, 326] width 104 height 35
type input "**"
click at [581, 372] on span "Apply" at bounding box center [586, 370] width 35 height 14
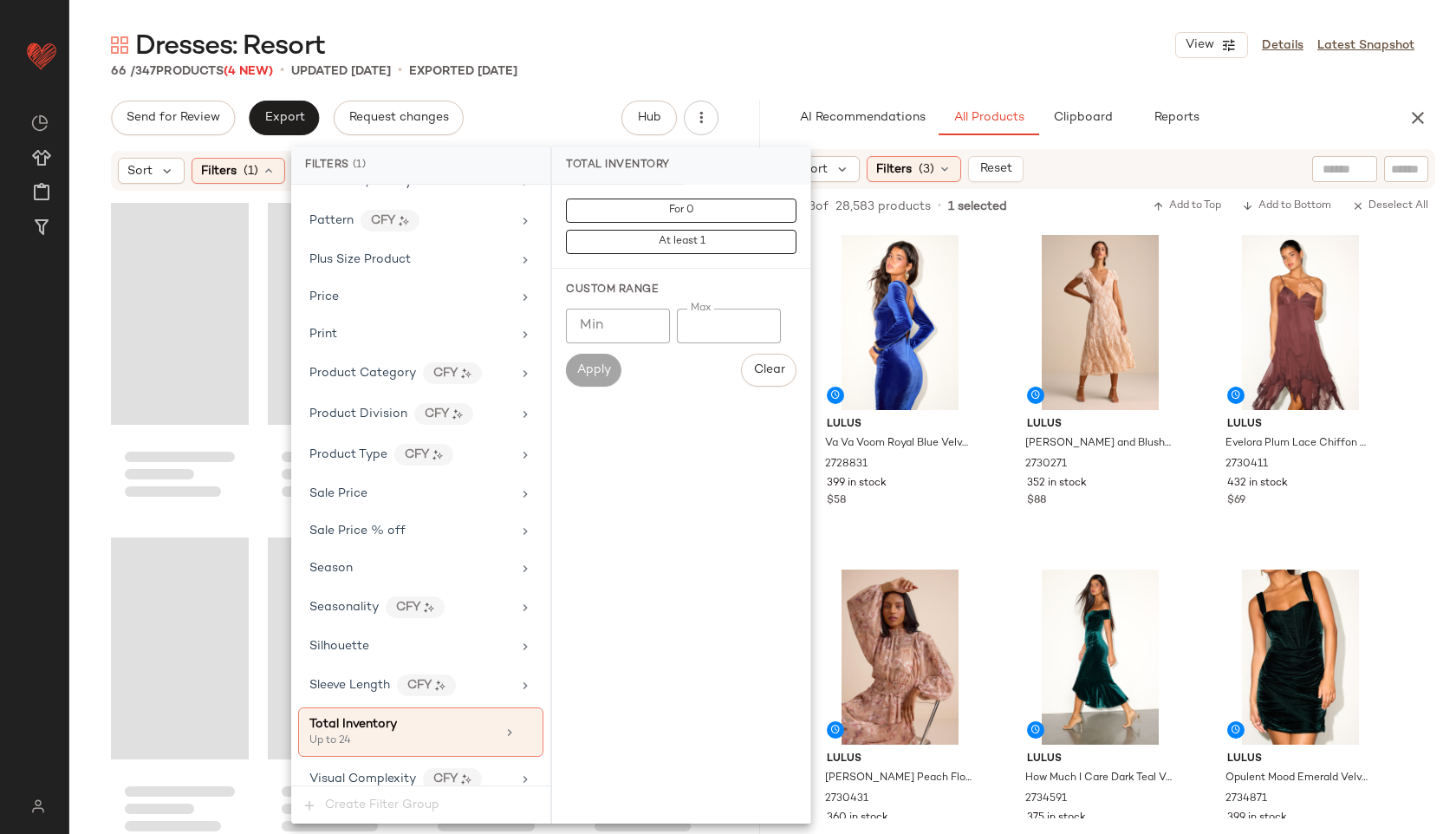
click at [807, 21] on main "Dresses: Resort View Details Latest Snapshot 66 / 347 Products (4 New) • update…" at bounding box center [728, 417] width 1456 height 834
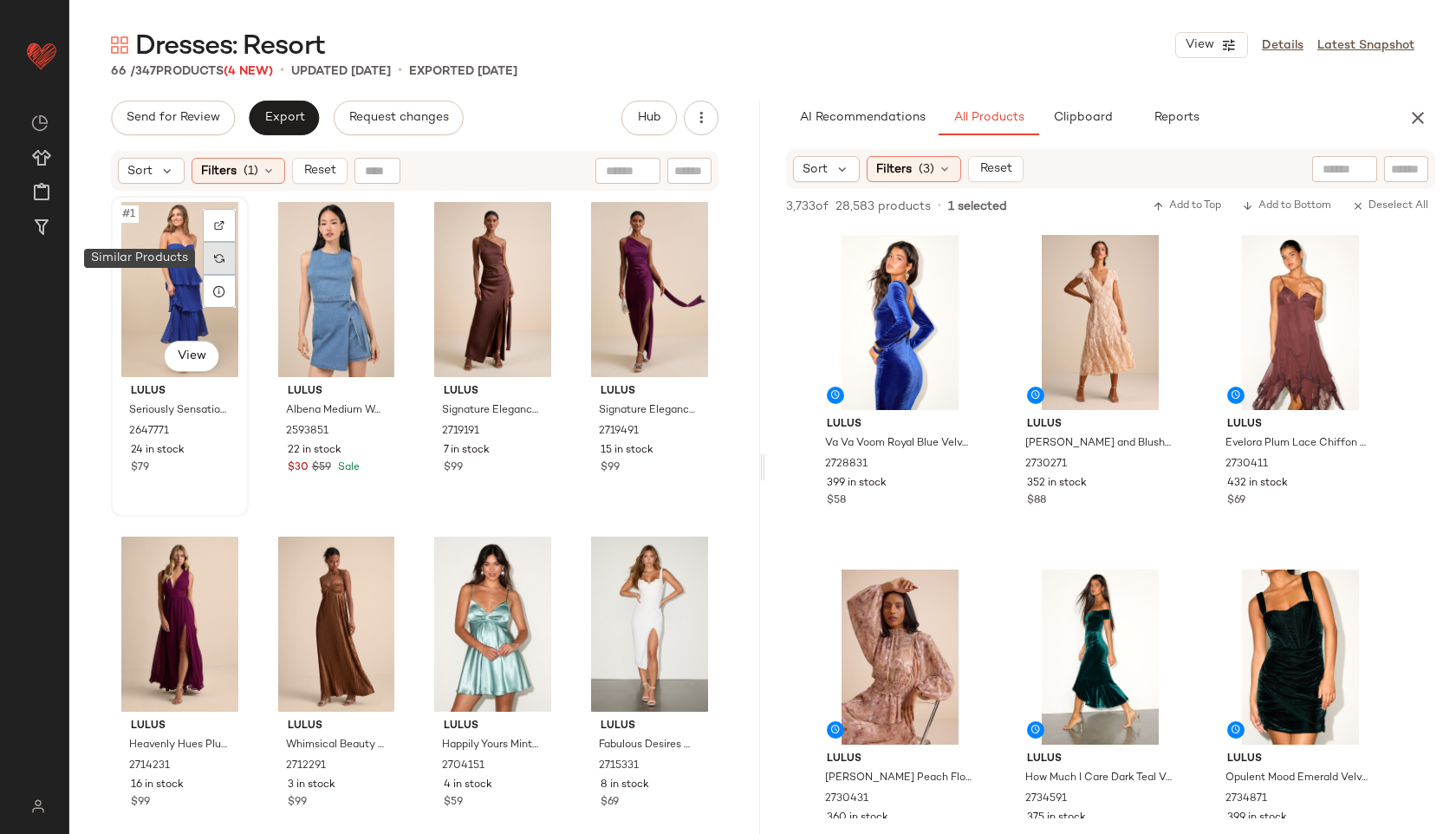
click at [203, 254] on div at bounding box center [219, 258] width 33 height 33
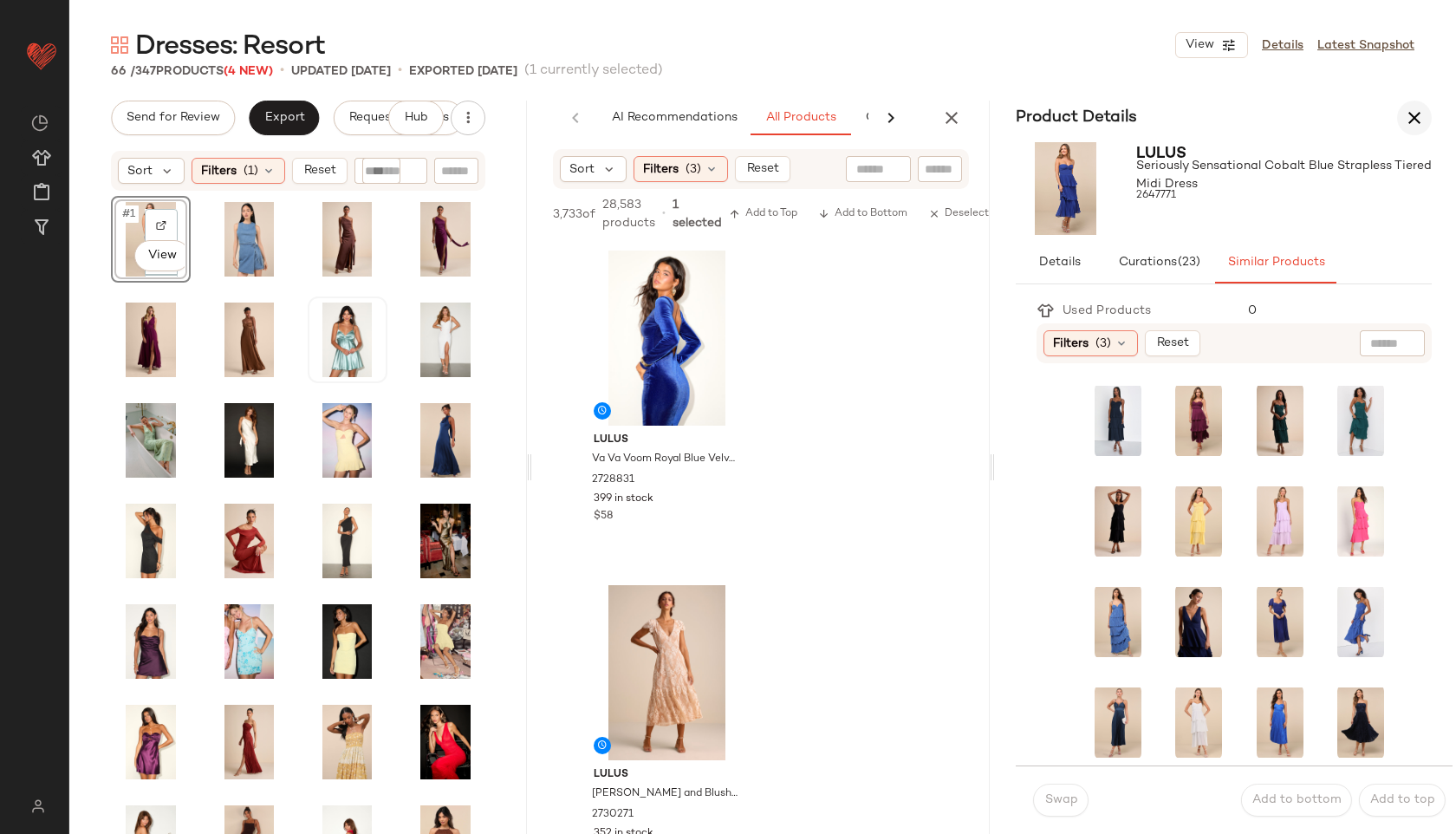
click at [1414, 119] on icon "button" at bounding box center [1414, 117] width 21 height 21
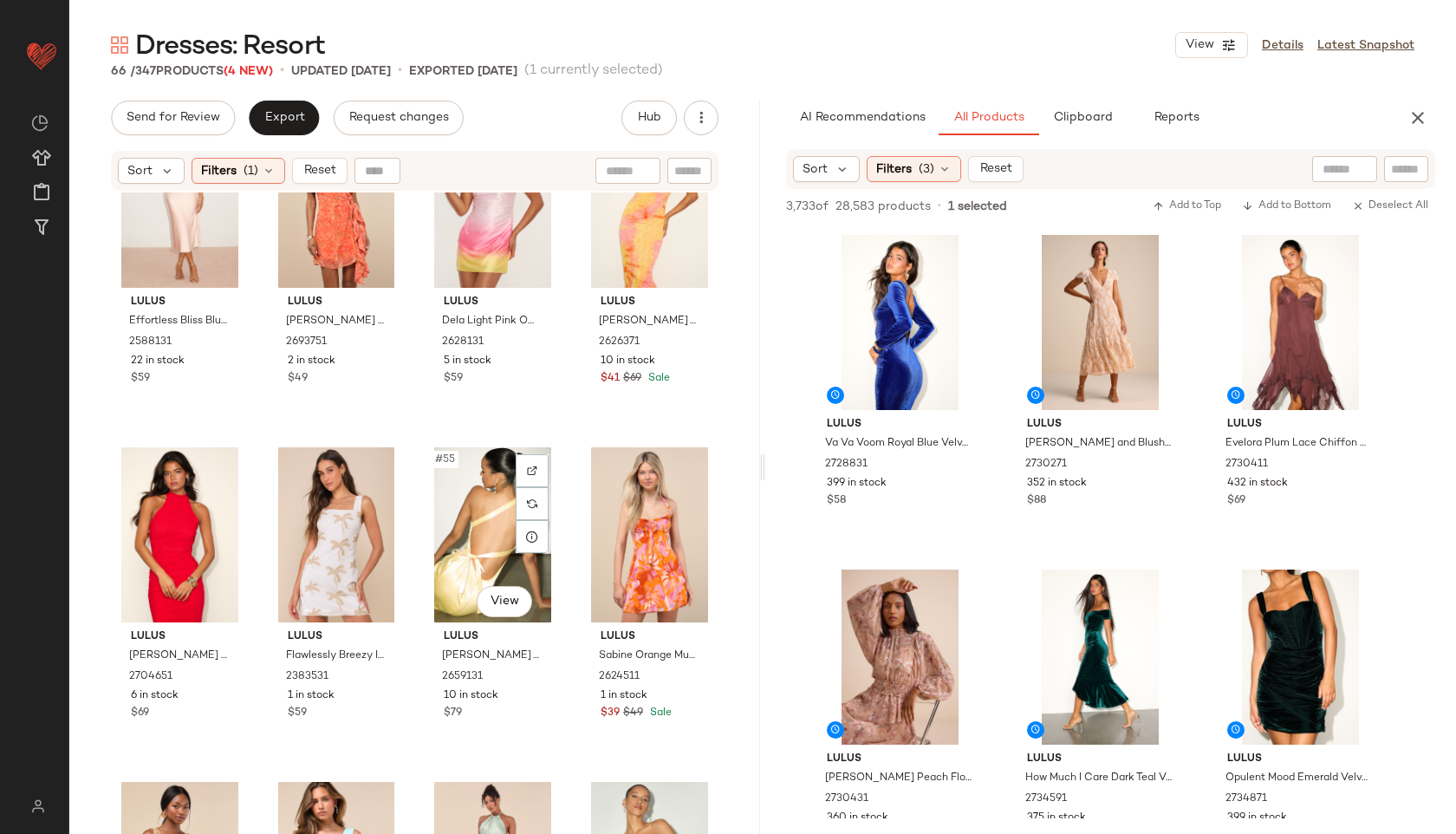
scroll to position [5008, 0]
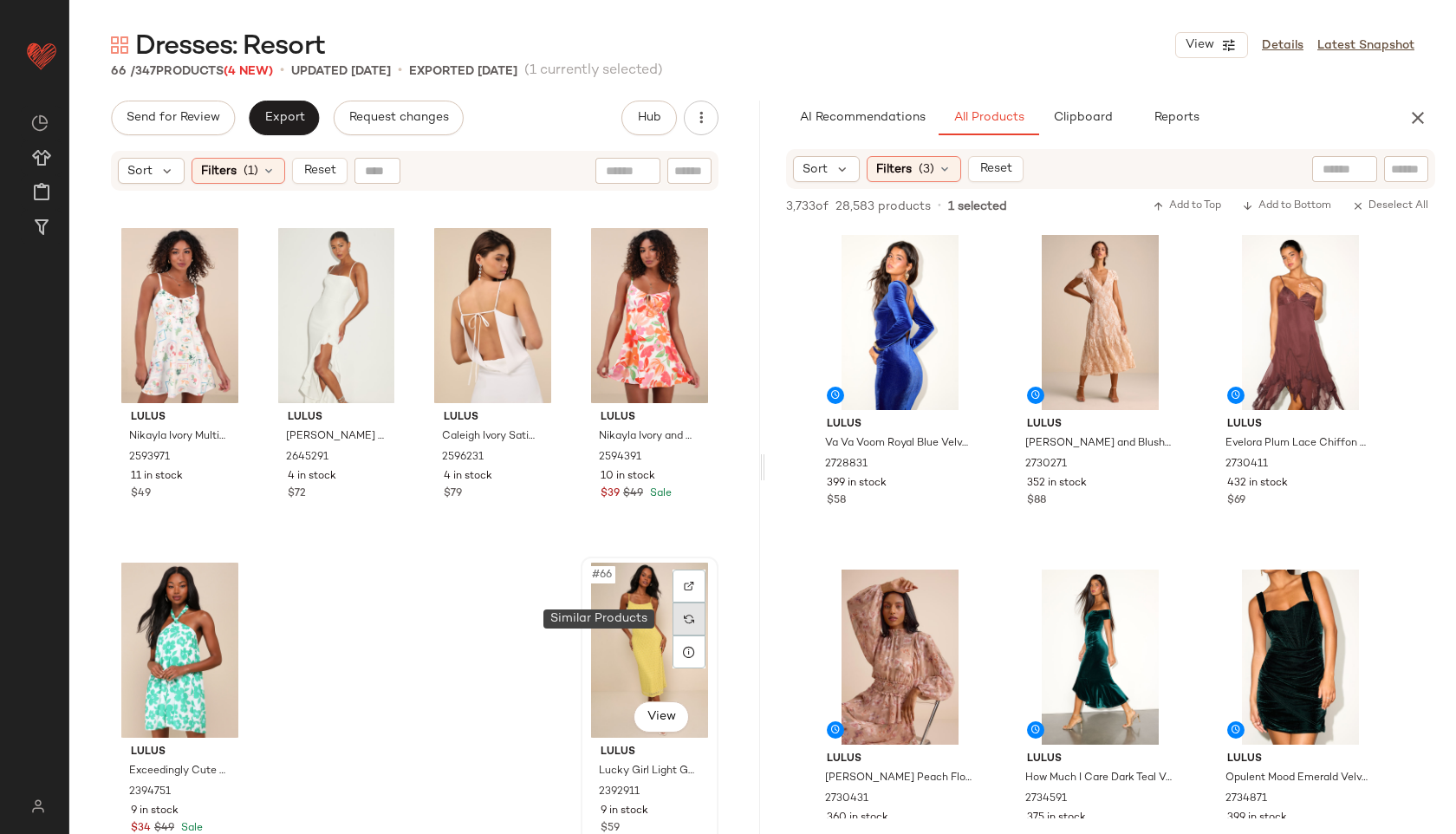
click at [673, 616] on div at bounding box center [689, 618] width 33 height 33
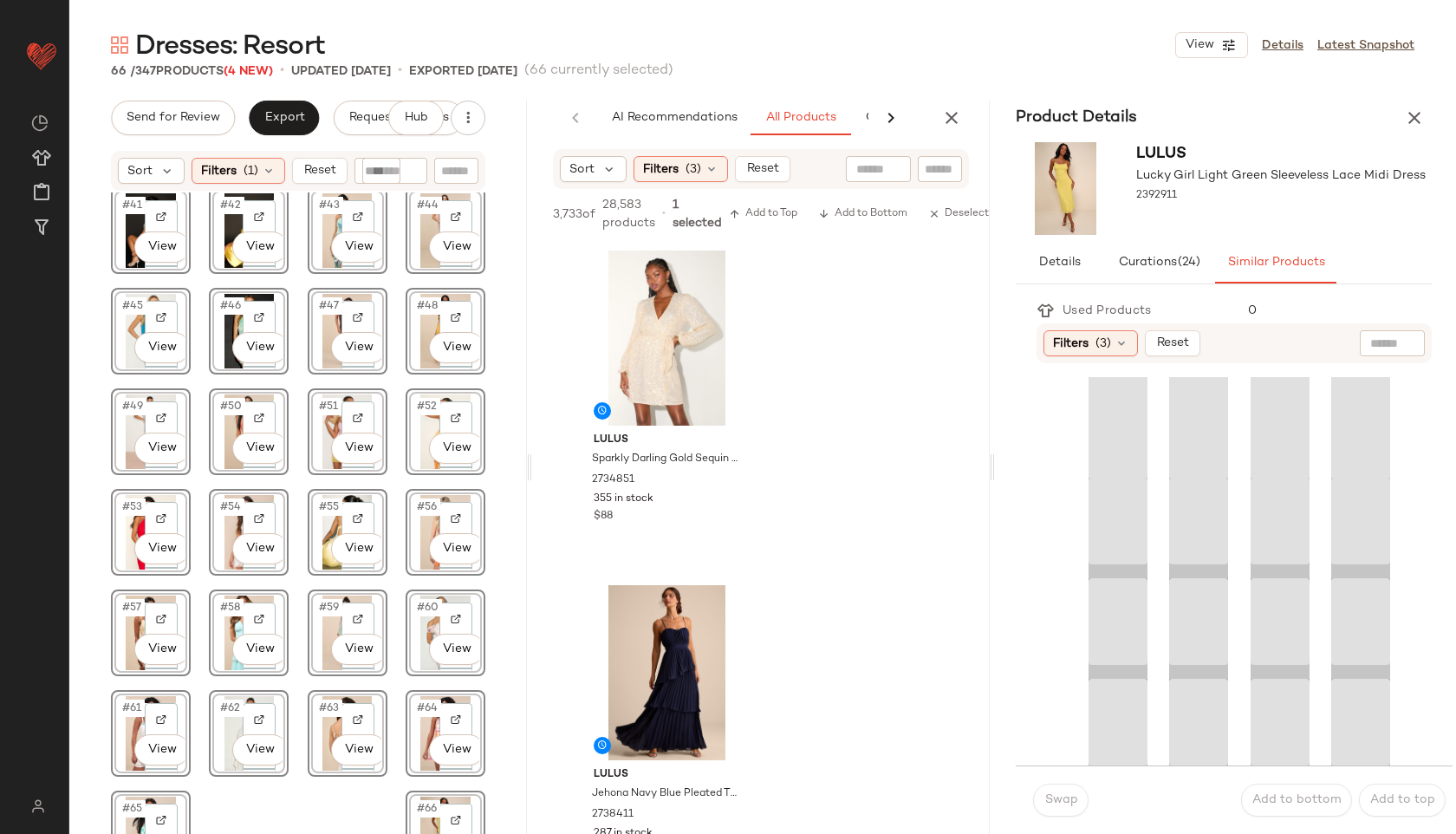
scroll to position [7026, 0]
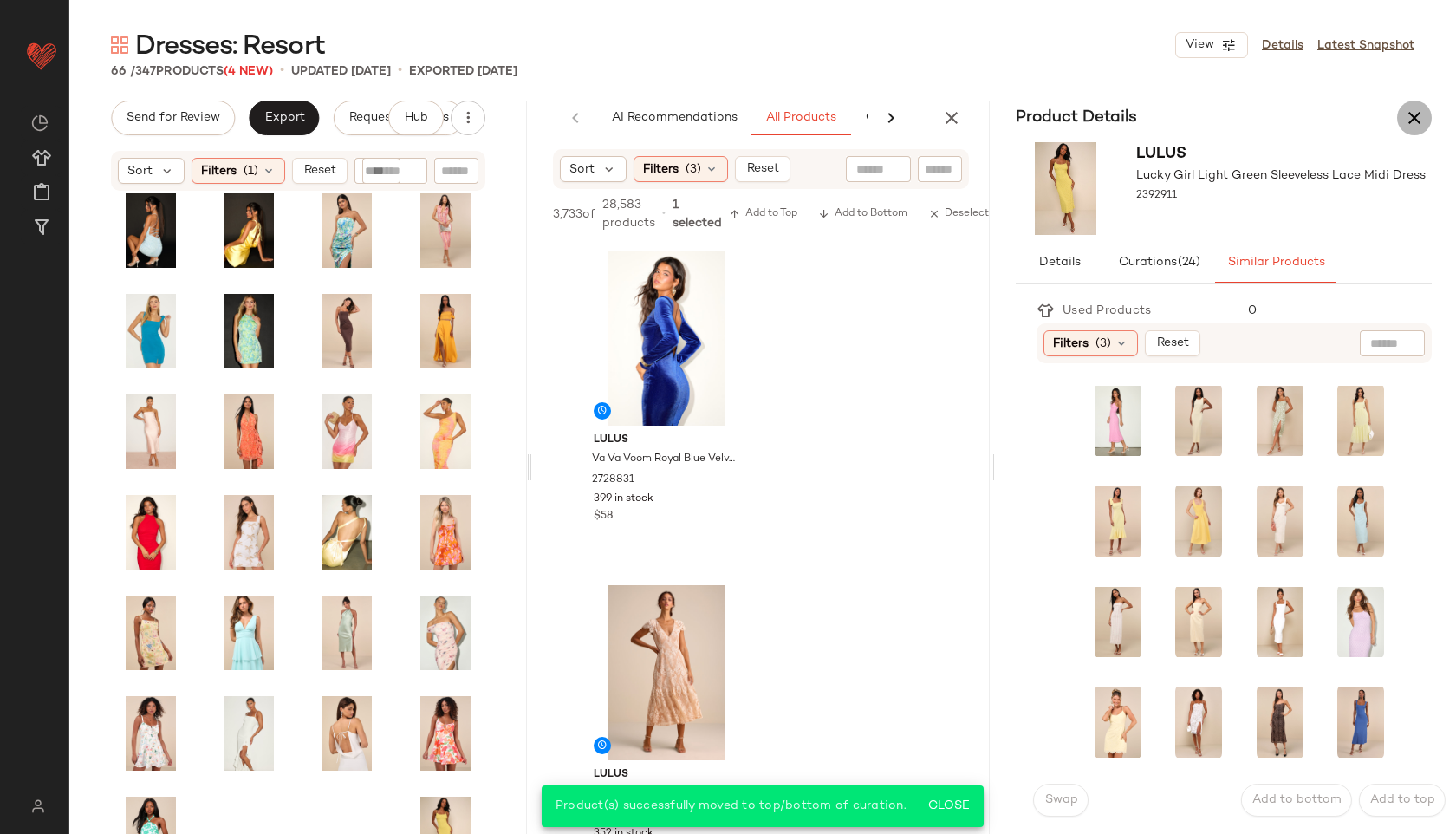
click at [1406, 113] on icon "button" at bounding box center [1414, 117] width 21 height 21
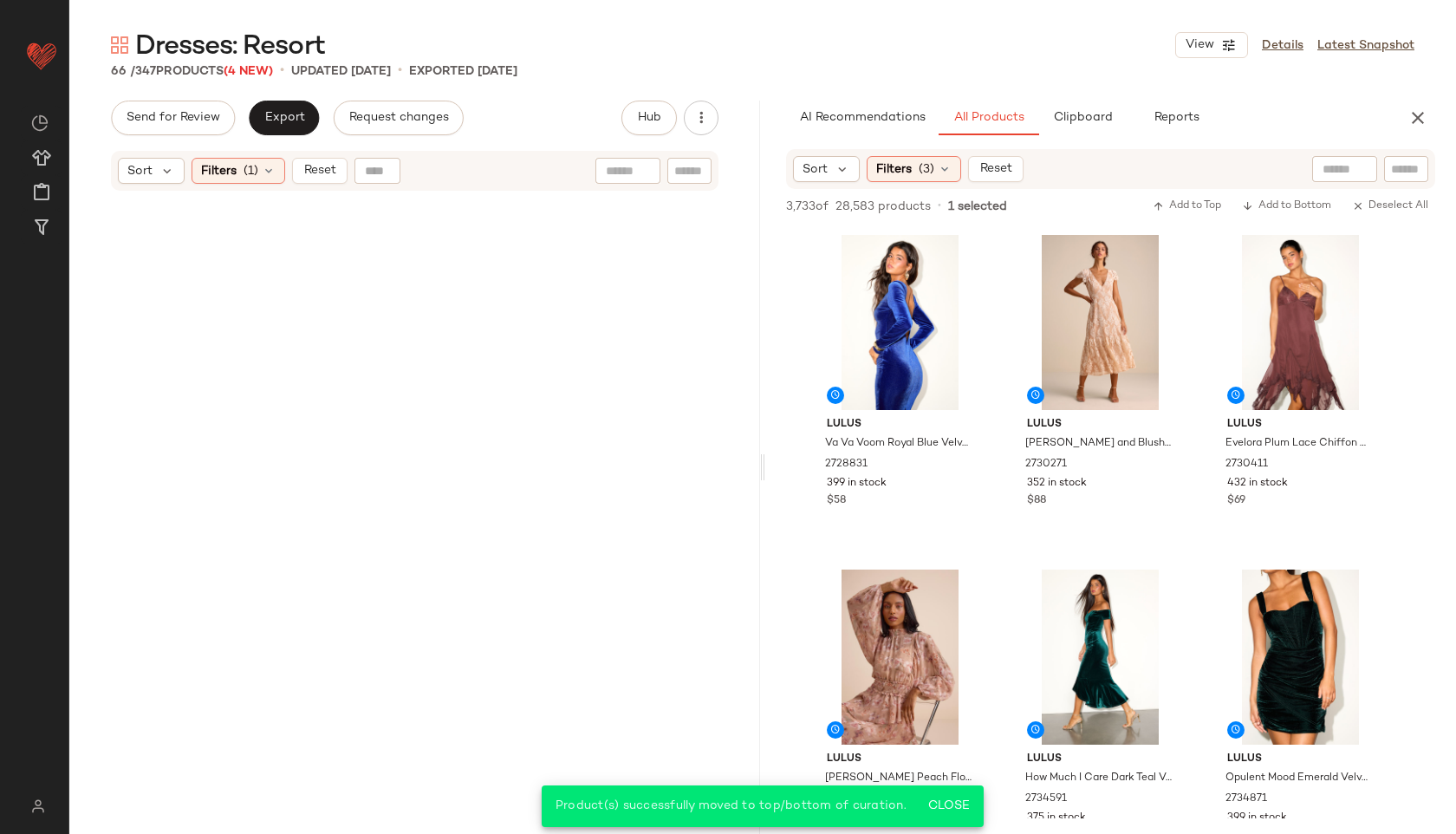
scroll to position [0, 0]
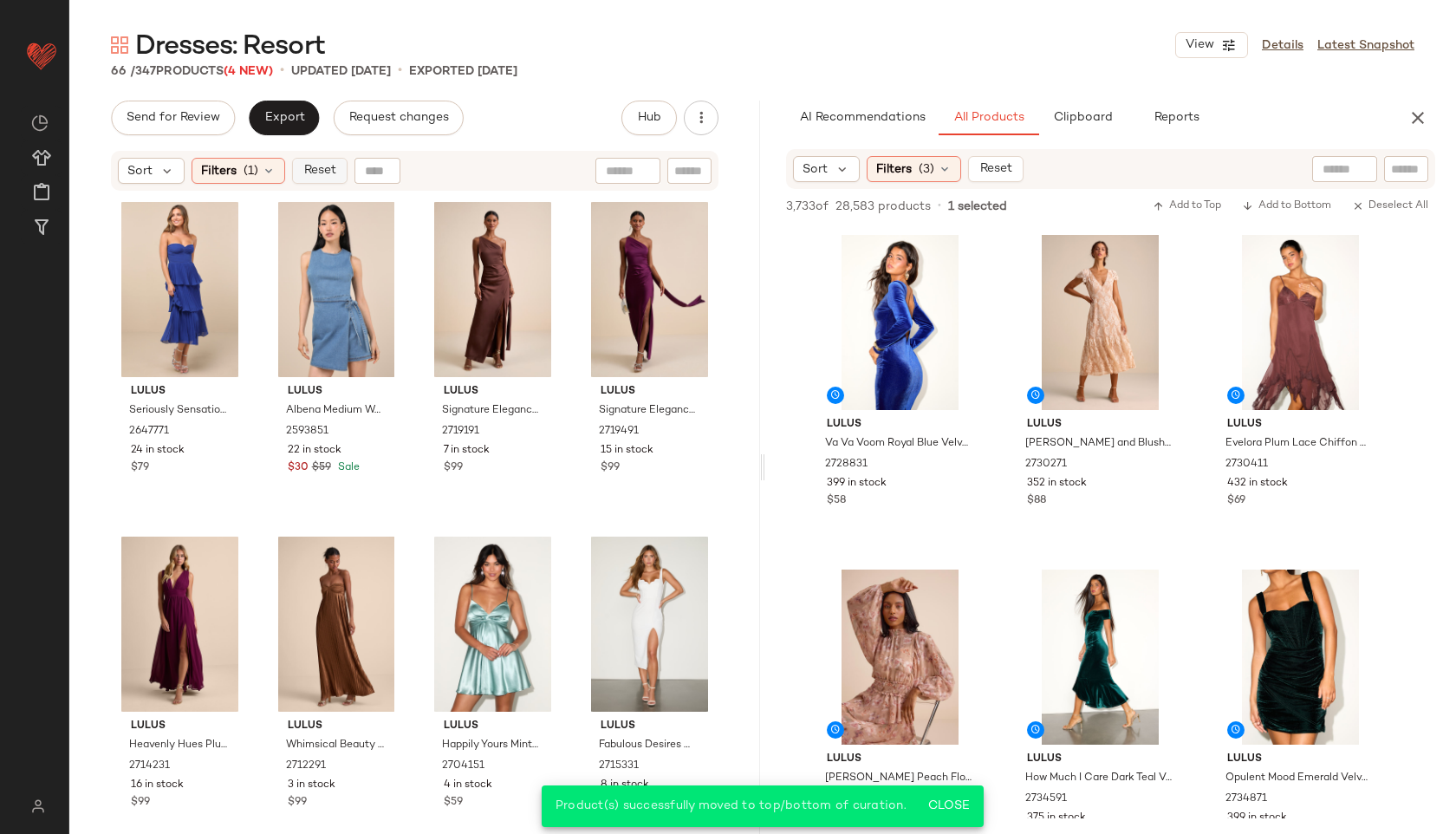
click at [310, 169] on span "Reset" at bounding box center [319, 171] width 33 height 14
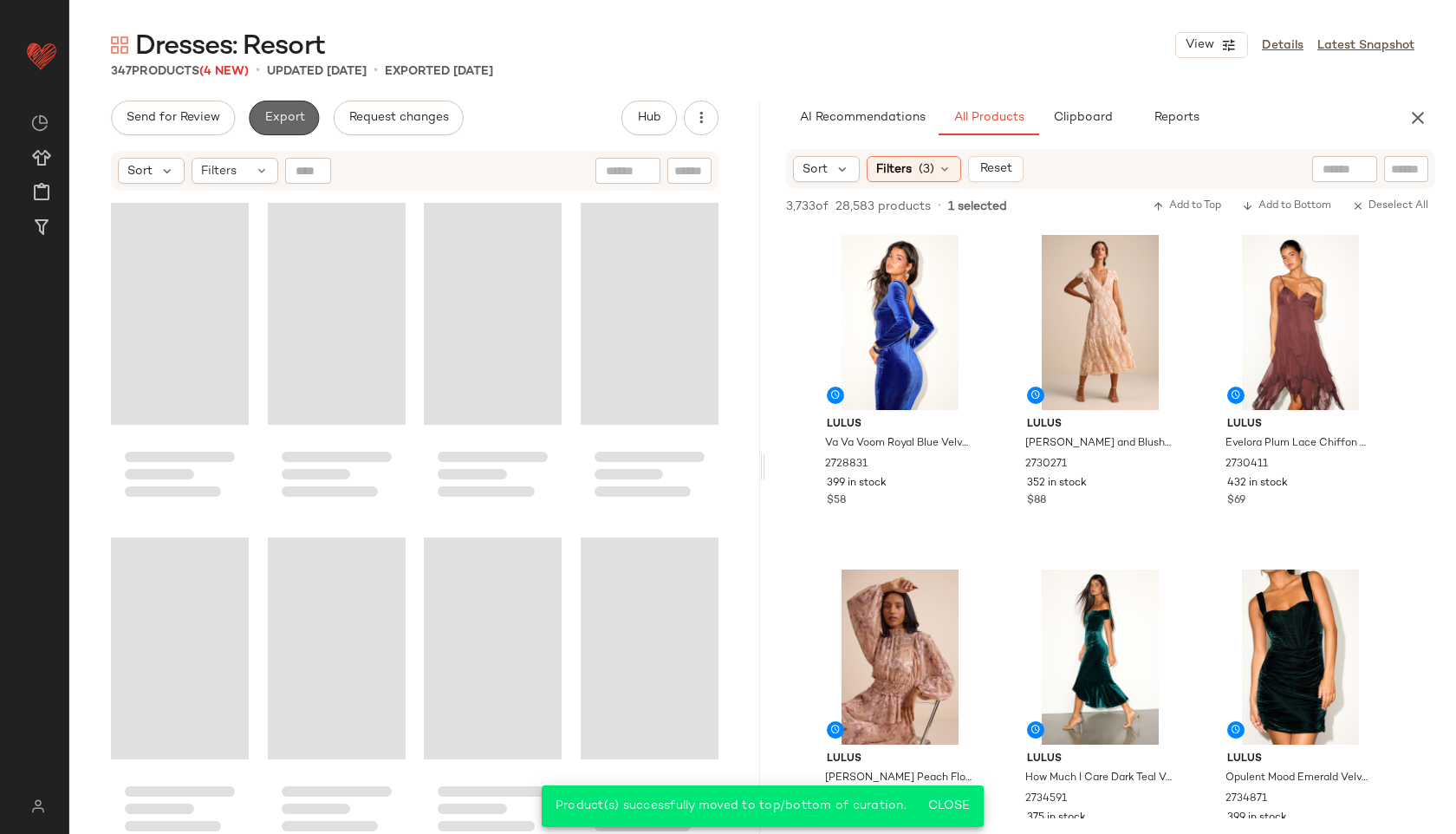
click at [277, 118] on span "Export" at bounding box center [283, 117] width 40 height 14
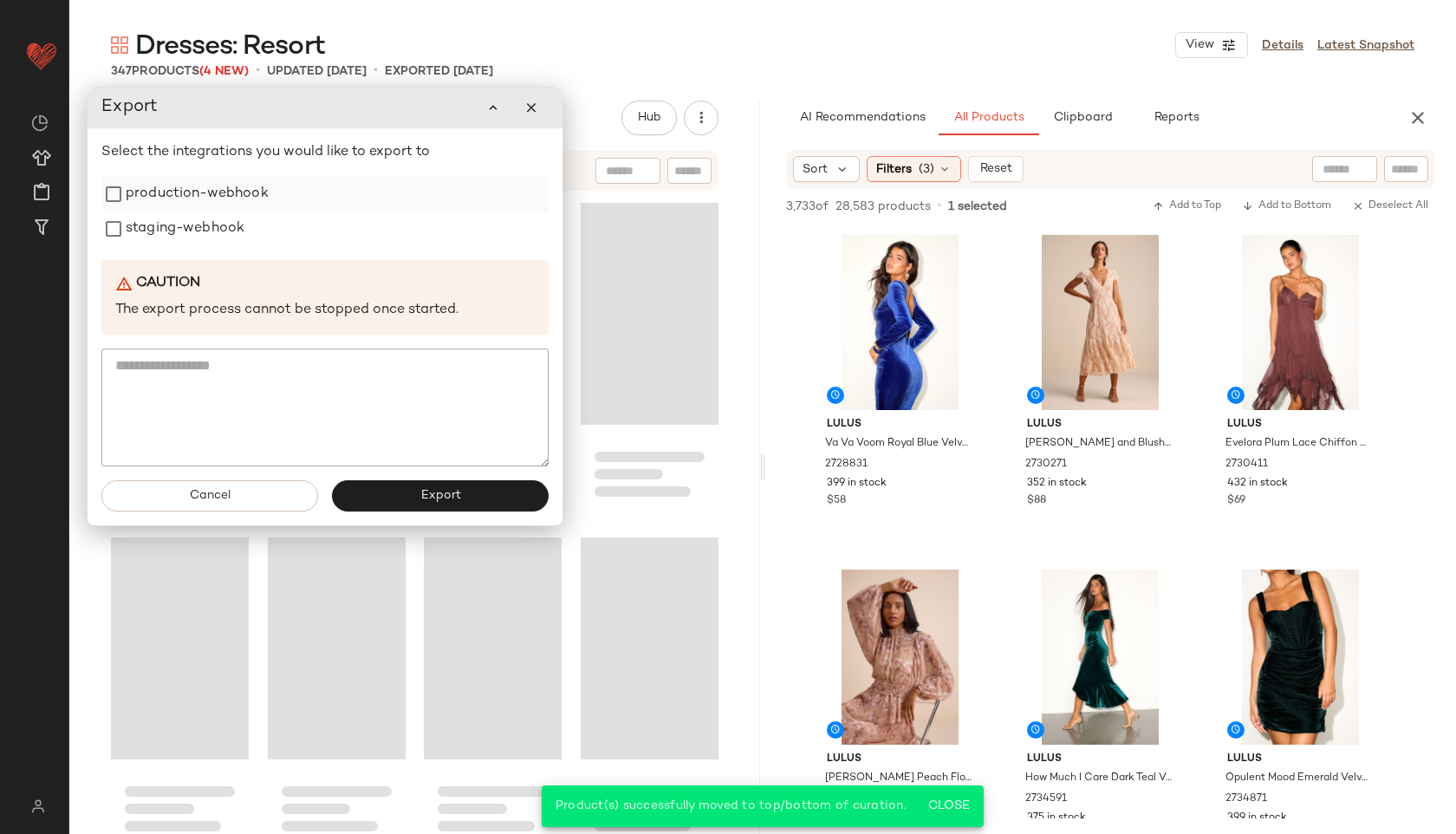
scroll to position [28433, 0]
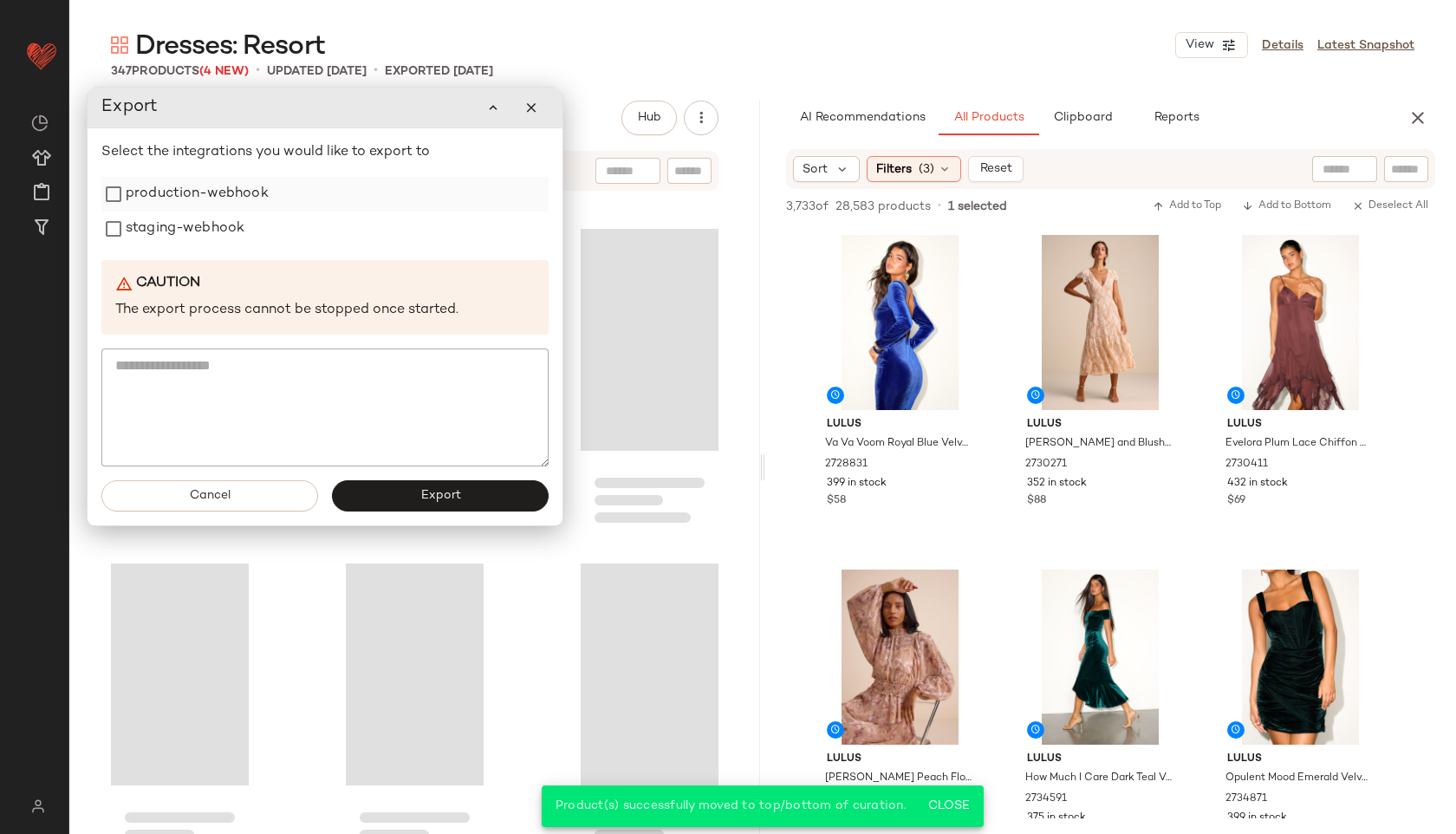
click at [234, 207] on label "production-webhook" at bounding box center [196, 193] width 143 height 35
click at [218, 233] on label "staging-webhook" at bounding box center [184, 228] width 118 height 35
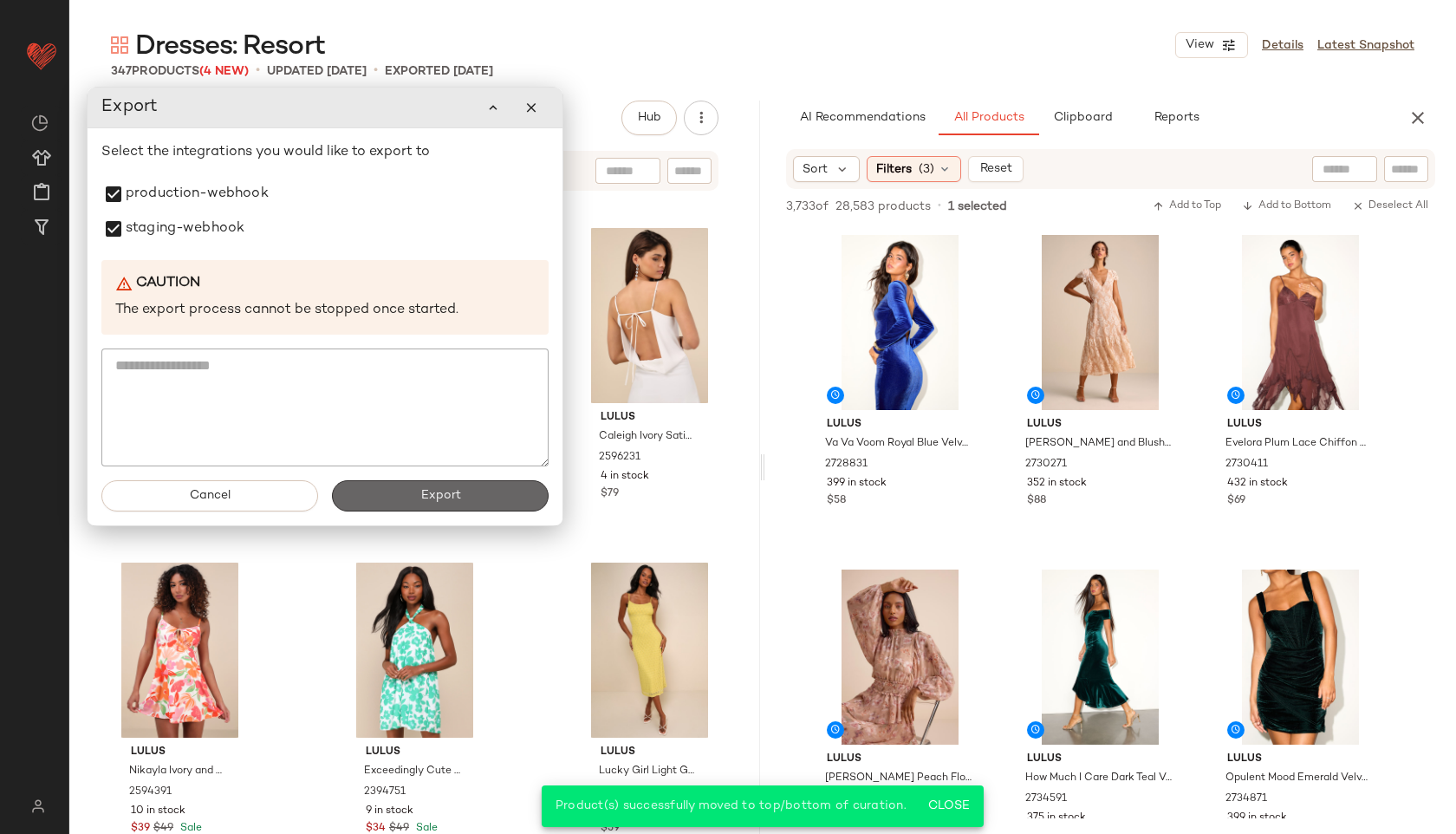
click at [413, 498] on button "Export" at bounding box center [440, 496] width 217 height 32
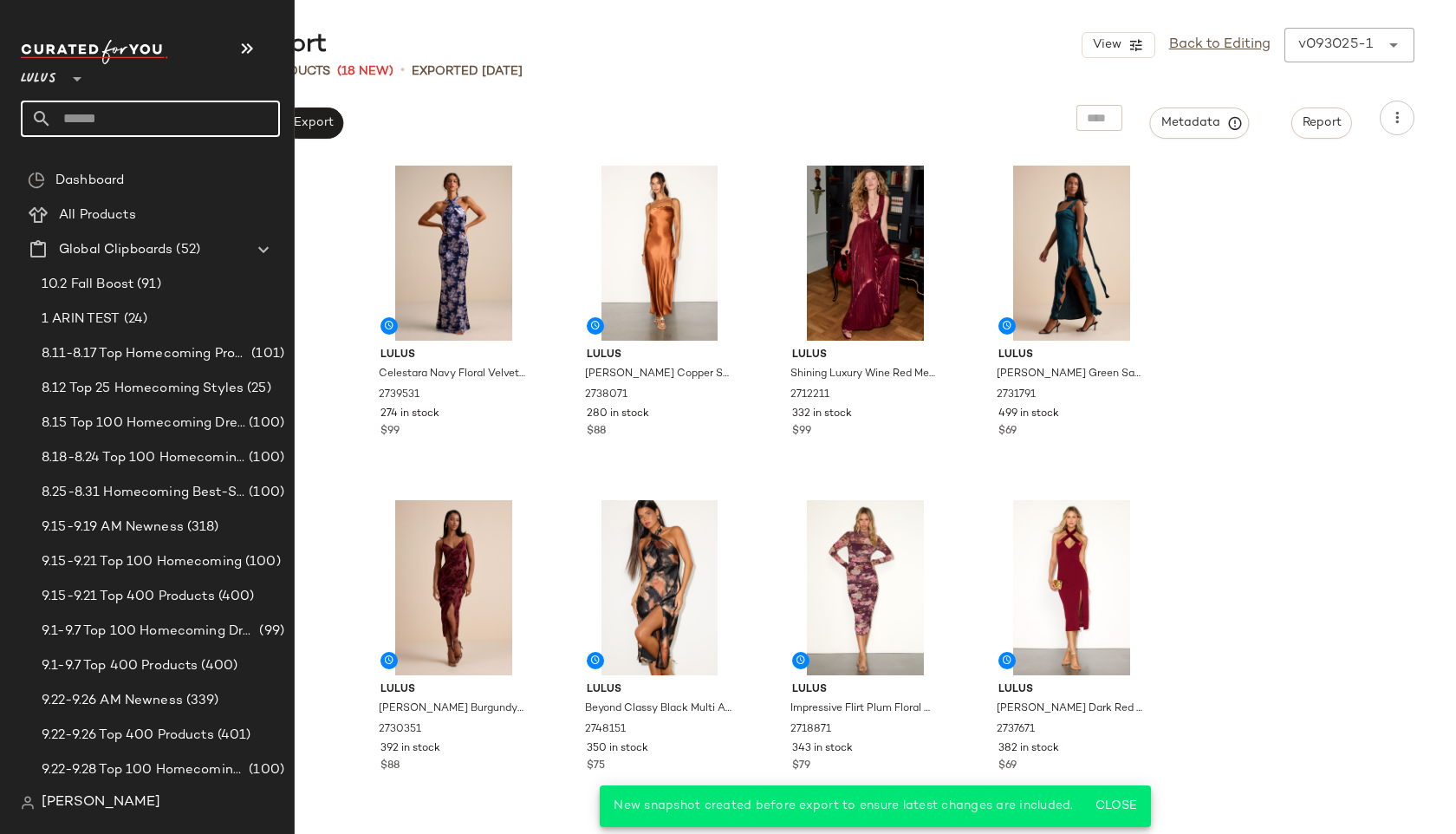
click at [61, 112] on input "text" at bounding box center [166, 118] width 228 height 37
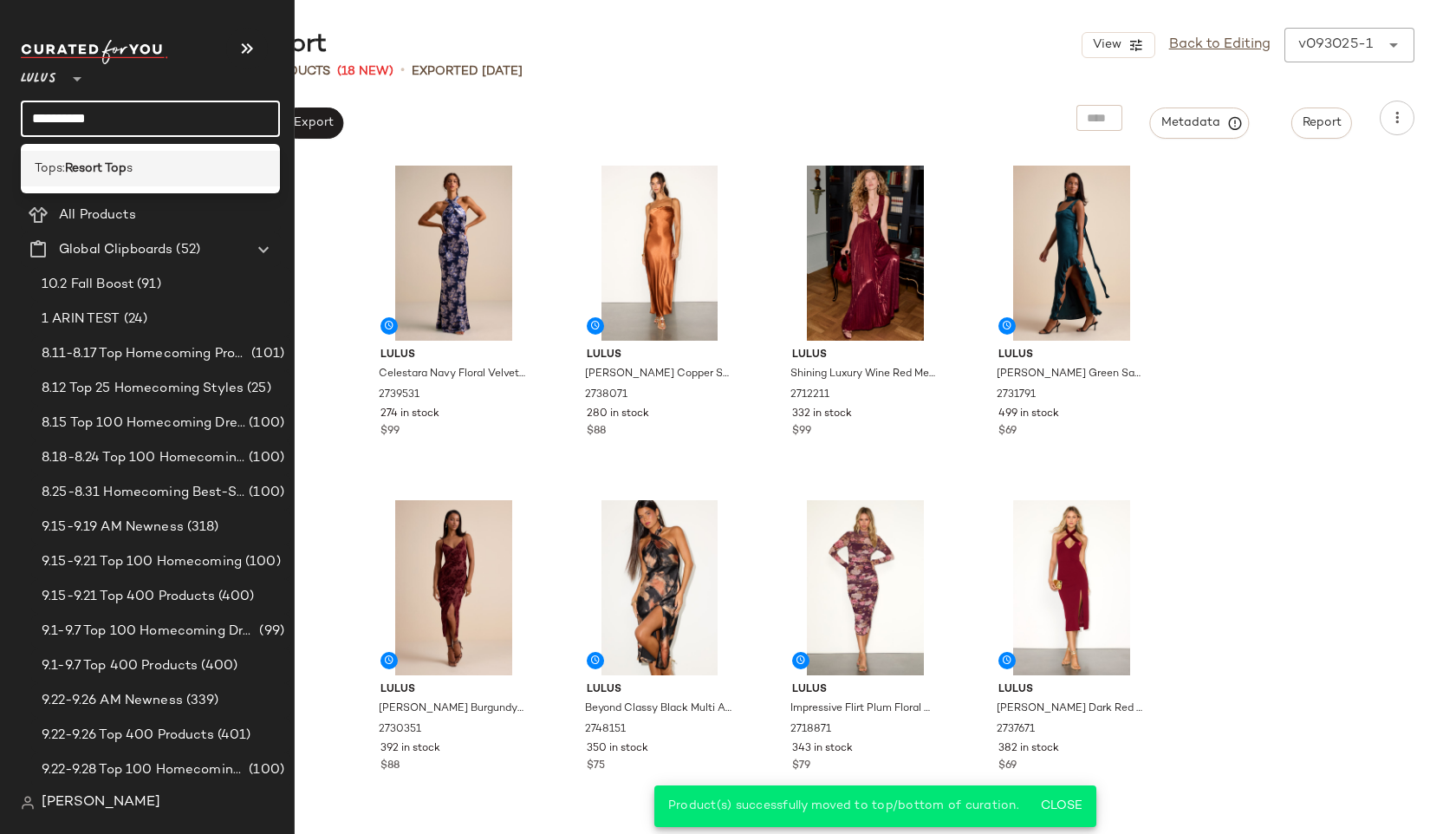
type input "**********"
click at [51, 168] on span "Tops:" at bounding box center [49, 169] width 31 height 18
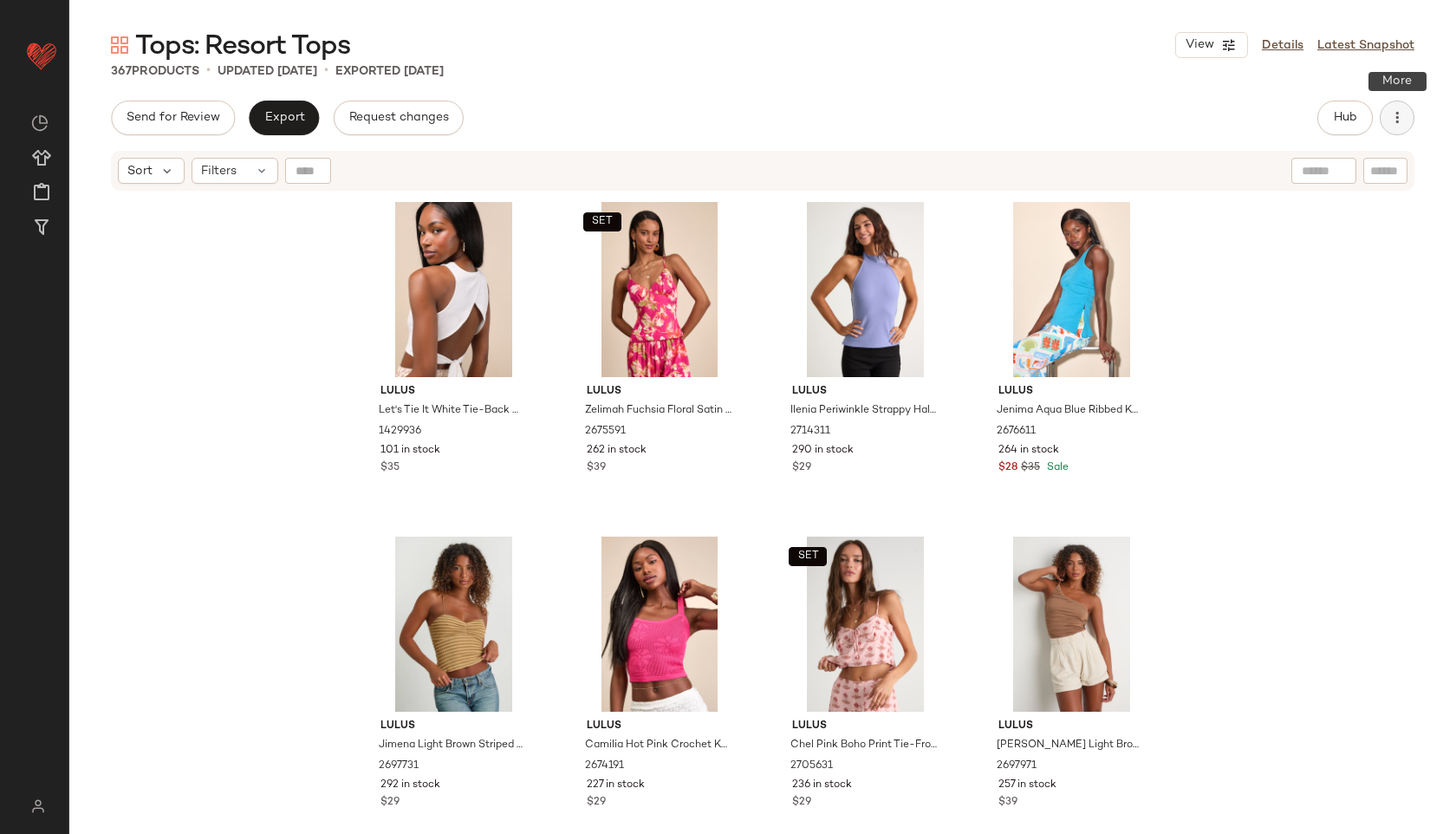
click at [1393, 114] on icon "button" at bounding box center [1397, 118] width 18 height 18
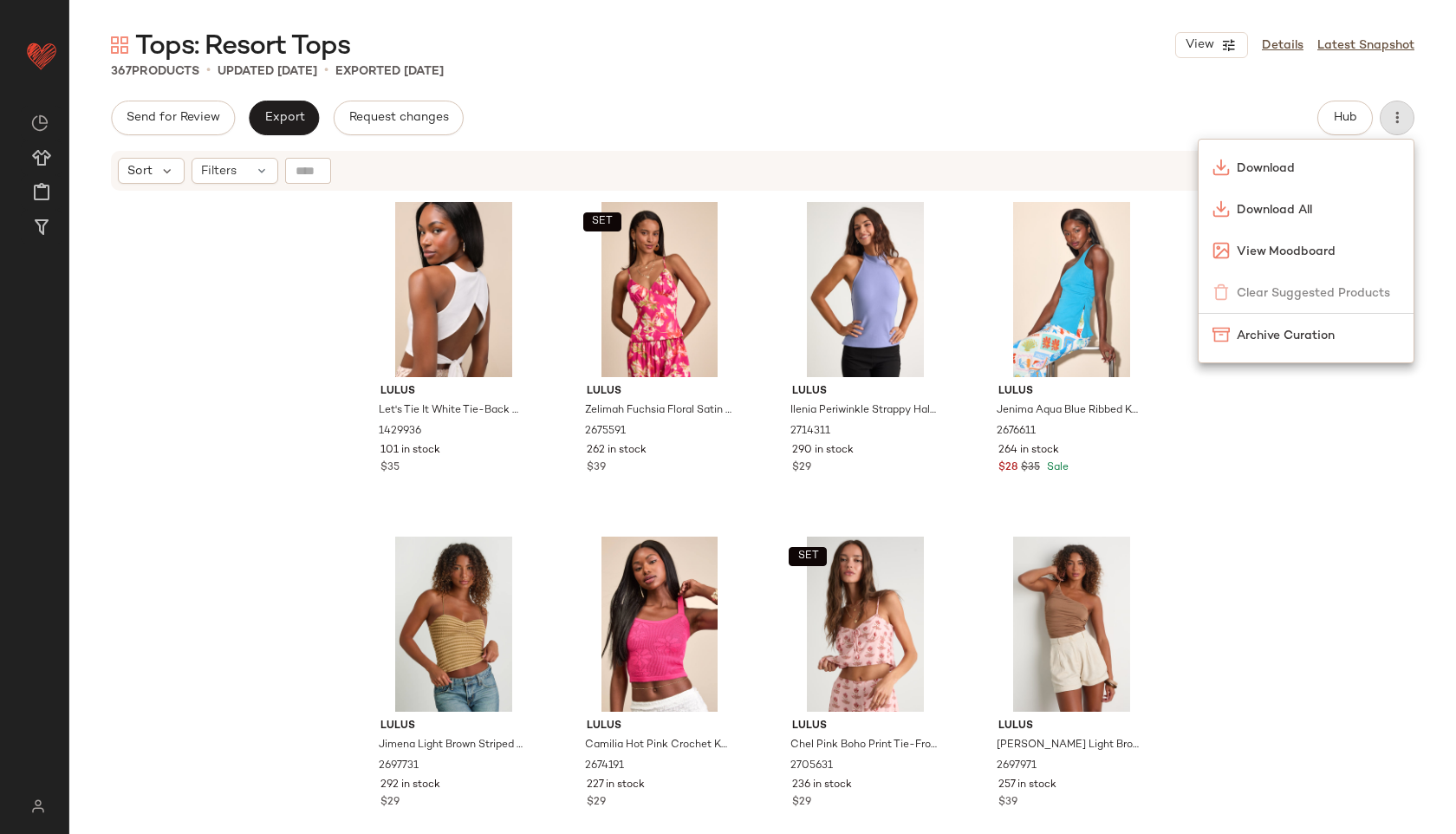
click at [1229, 77] on div "367 Products • updated [DATE] • Exported [DATE]" at bounding box center [762, 71] width 1386 height 18
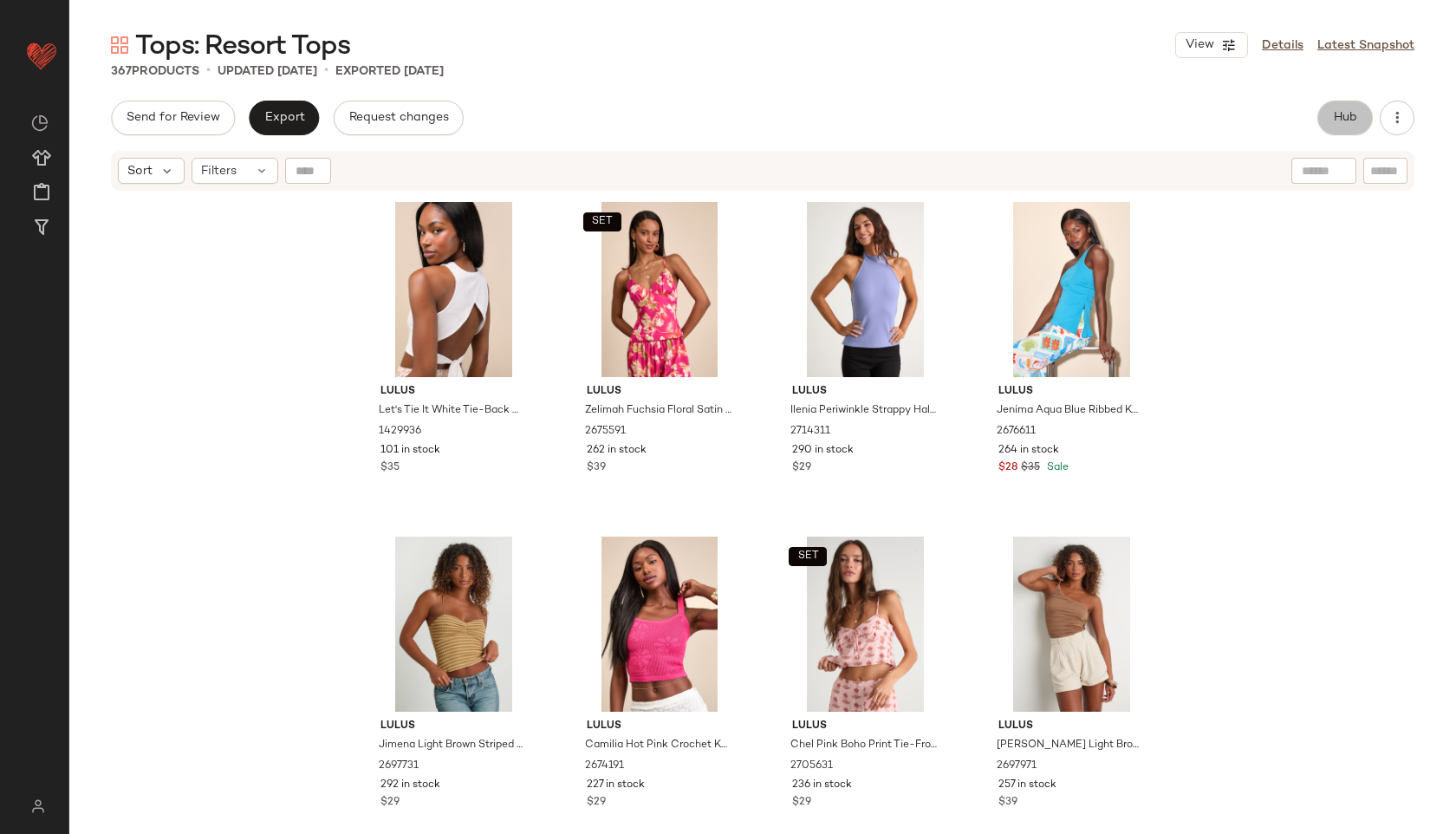
click at [1347, 111] on span "Hub" at bounding box center [1345, 117] width 25 height 14
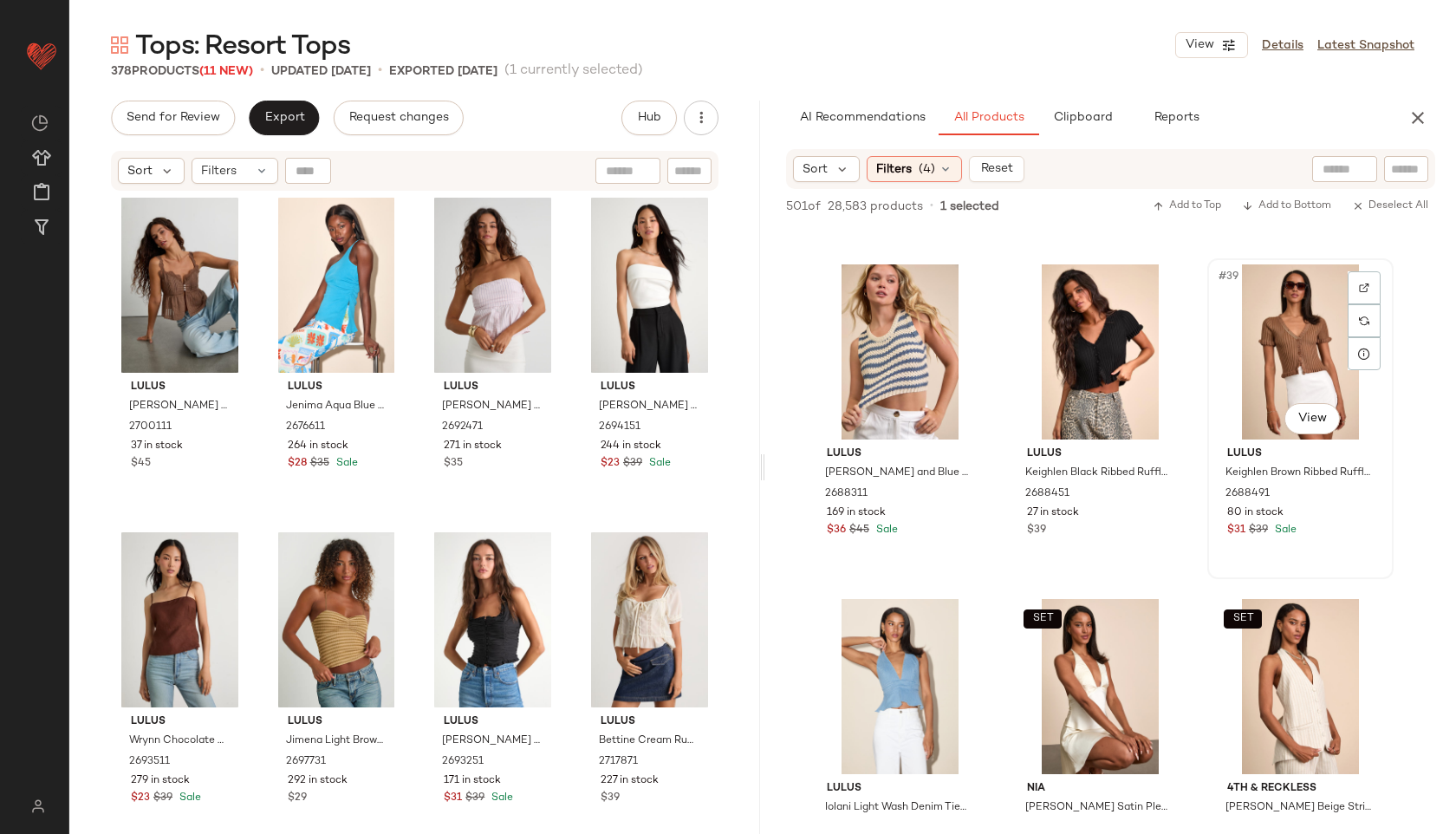
scroll to position [3982, 0]
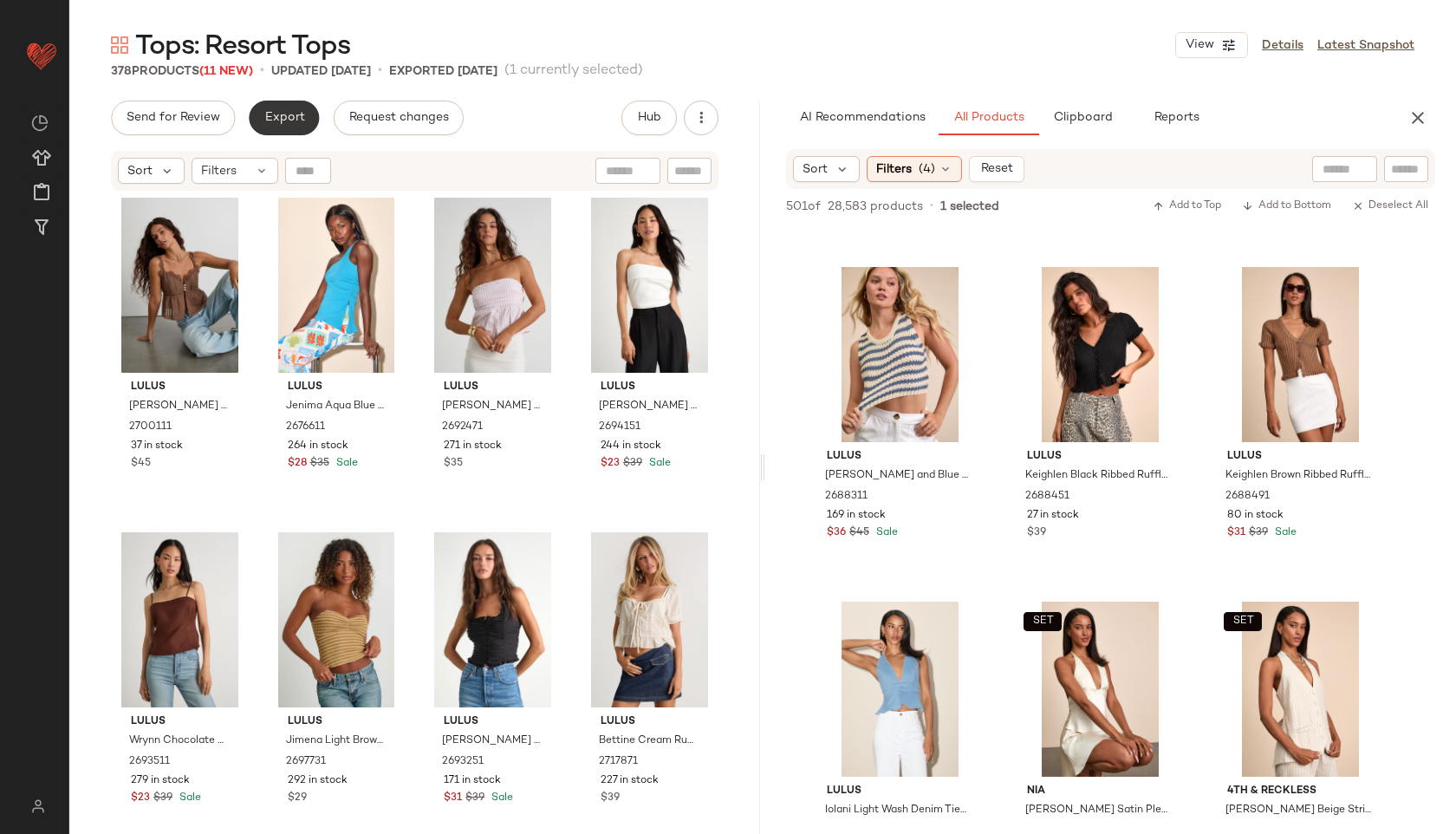
click at [278, 126] on button "Export" at bounding box center [283, 117] width 70 height 35
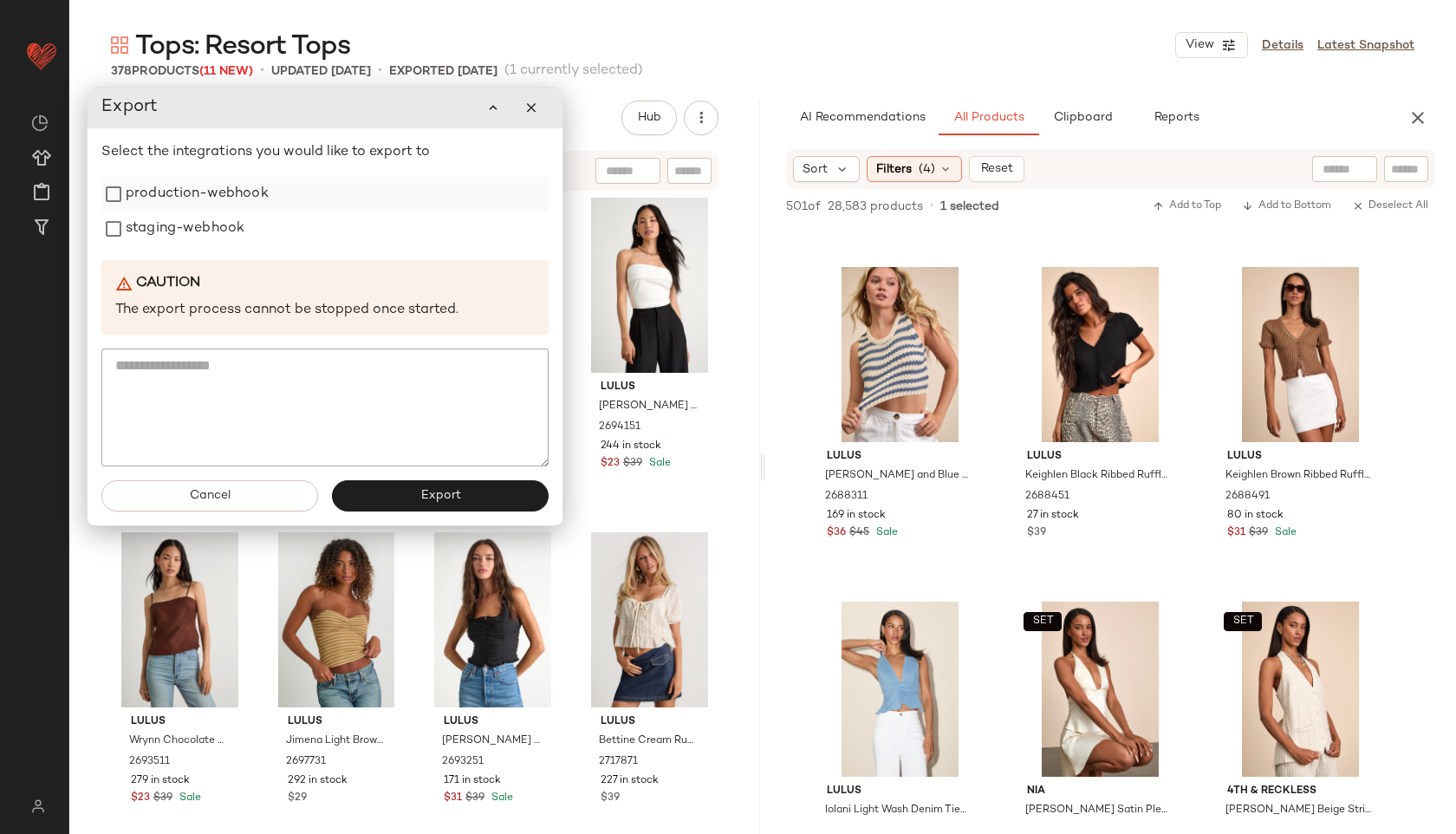
click at [175, 198] on label "production-webhook" at bounding box center [196, 193] width 143 height 35
click at [174, 232] on label "staging-webhook" at bounding box center [184, 228] width 118 height 35
click at [438, 500] on span "Export" at bounding box center [439, 495] width 40 height 14
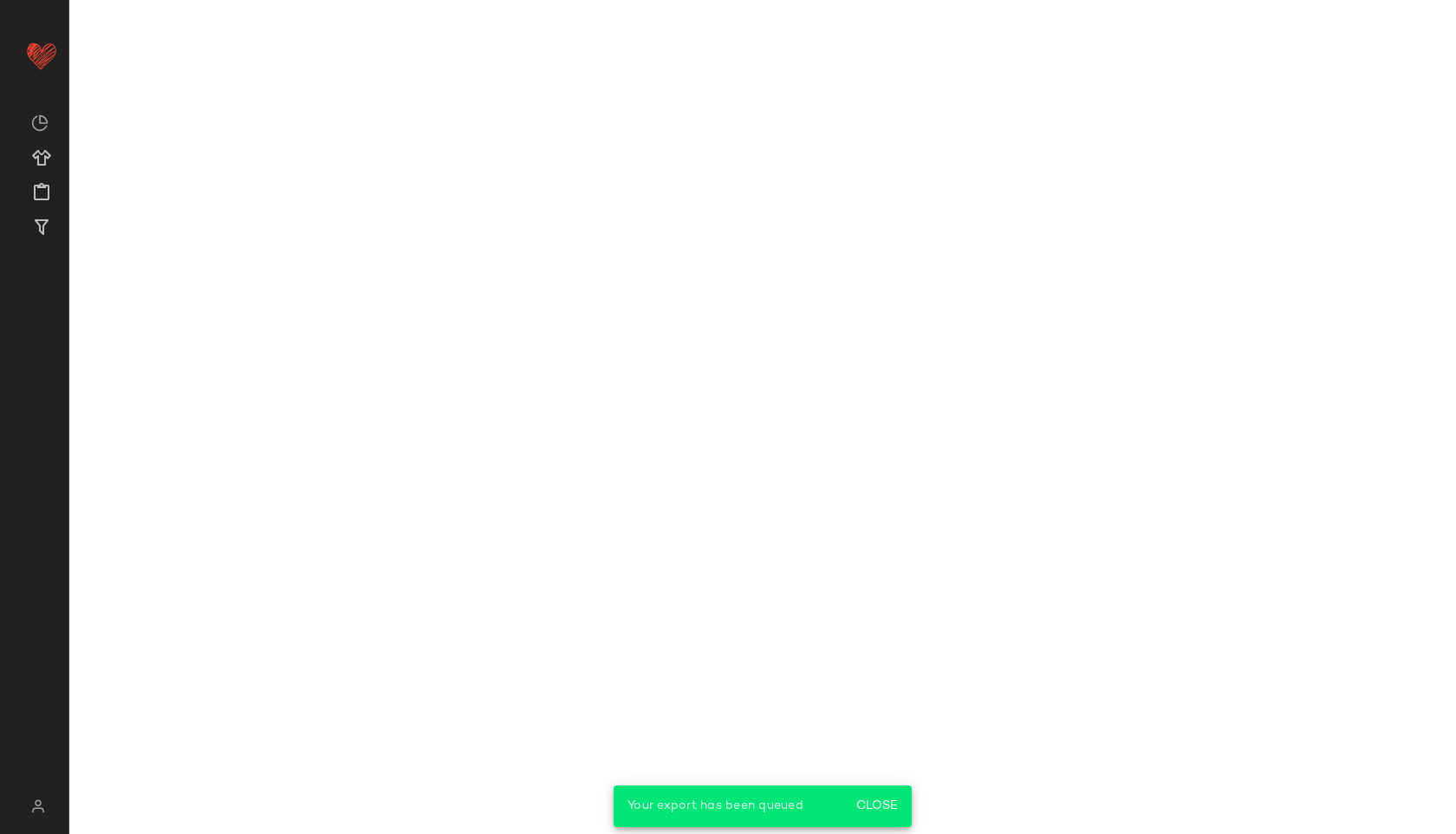
scroll to position [5655, 0]
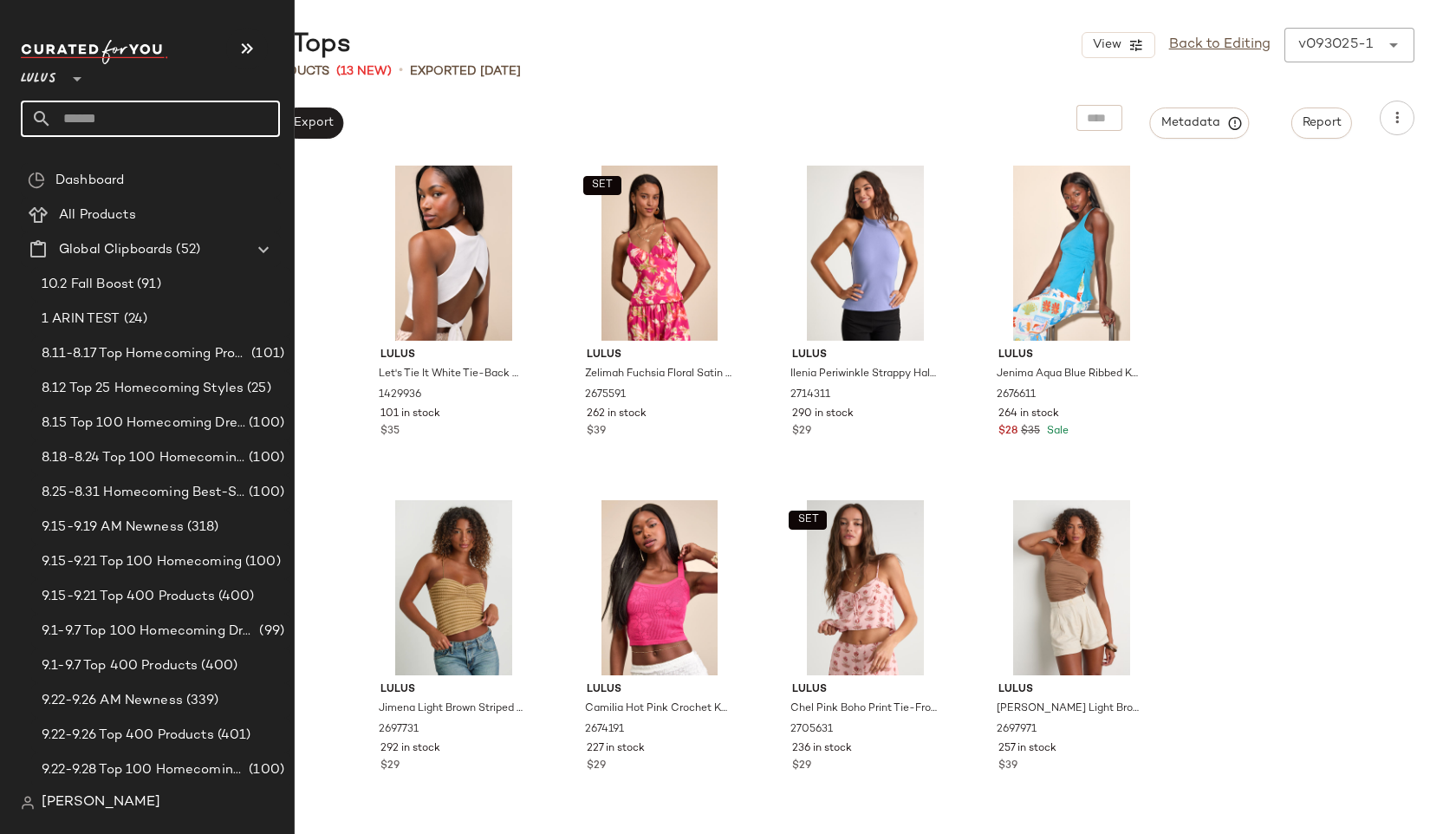
click at [81, 123] on input "text" at bounding box center [166, 118] width 228 height 37
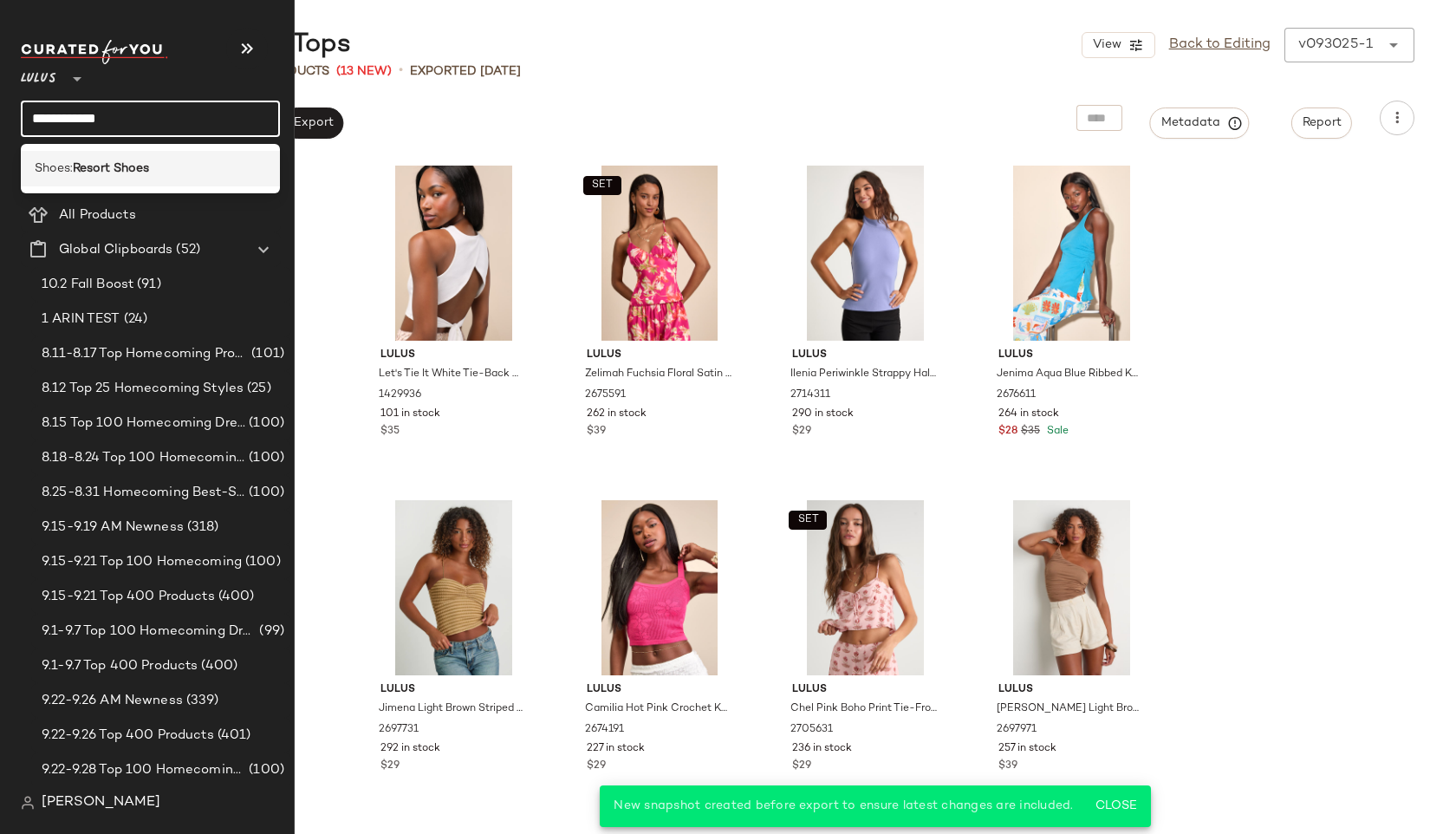
type input "**********"
click at [83, 181] on div "Shoes: Resort Shoes" at bounding box center [150, 169] width 259 height 36
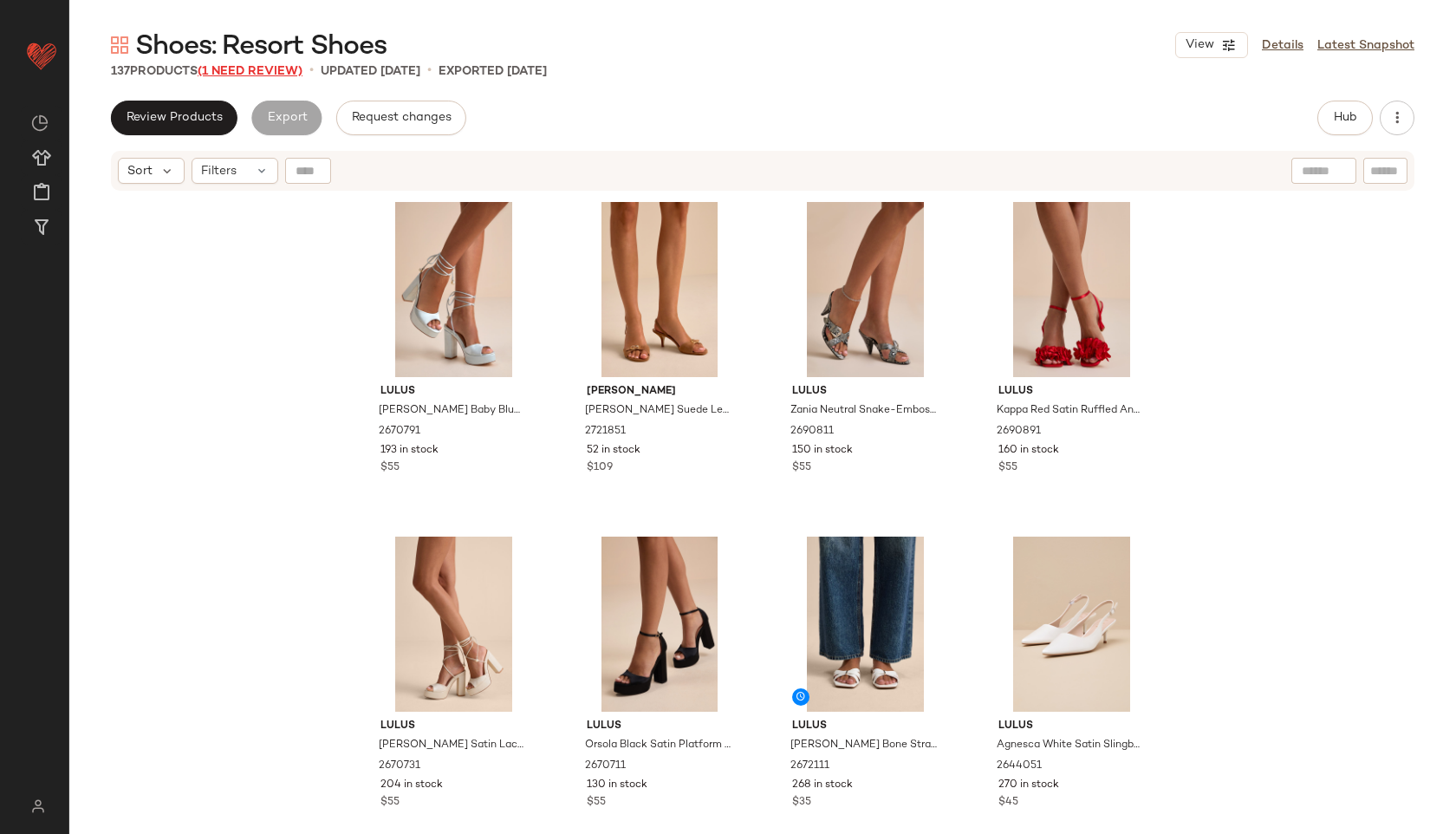
click at [274, 70] on span "(1 Need Review)" at bounding box center [250, 71] width 105 height 13
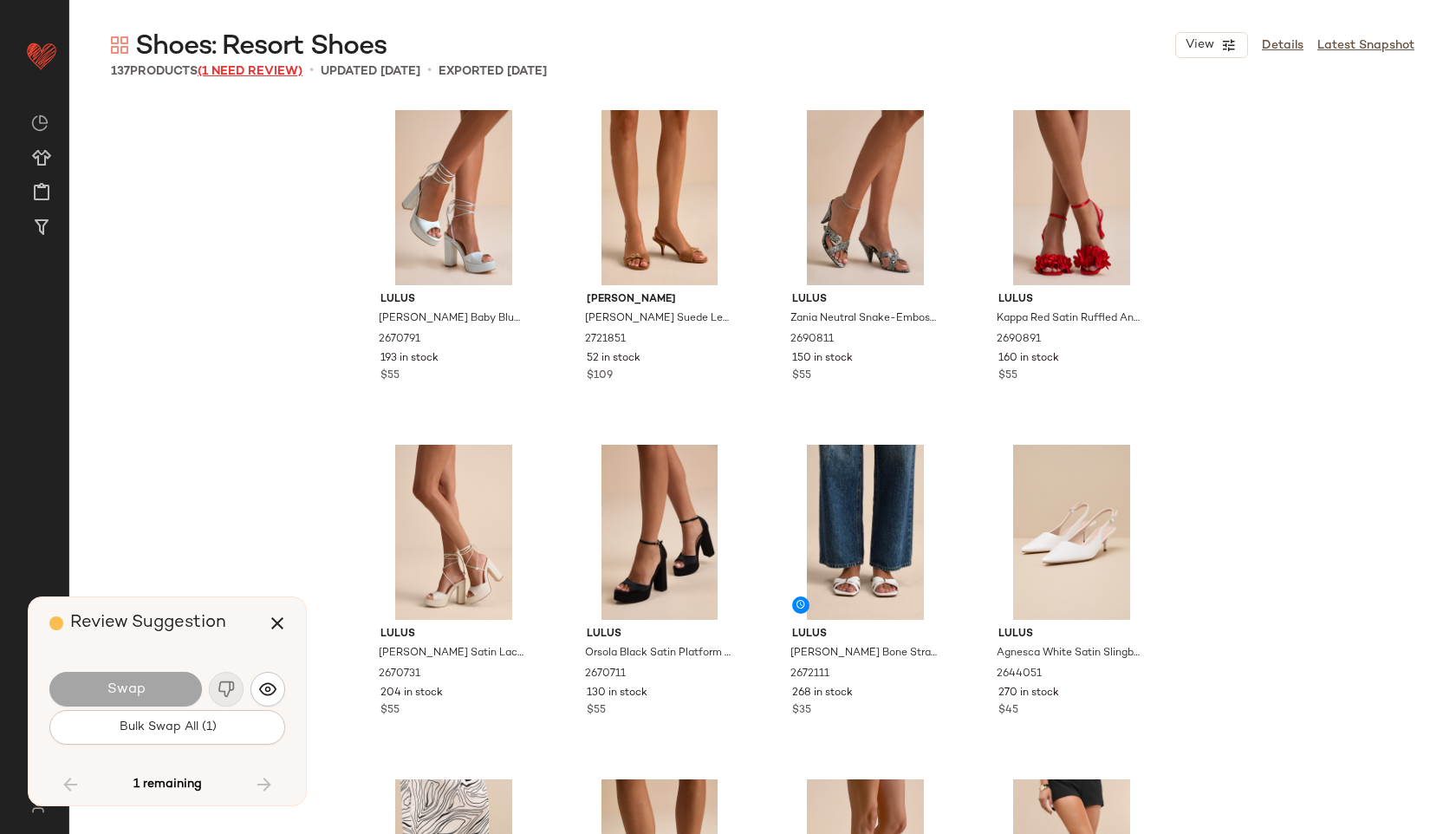
scroll to position [6693, 0]
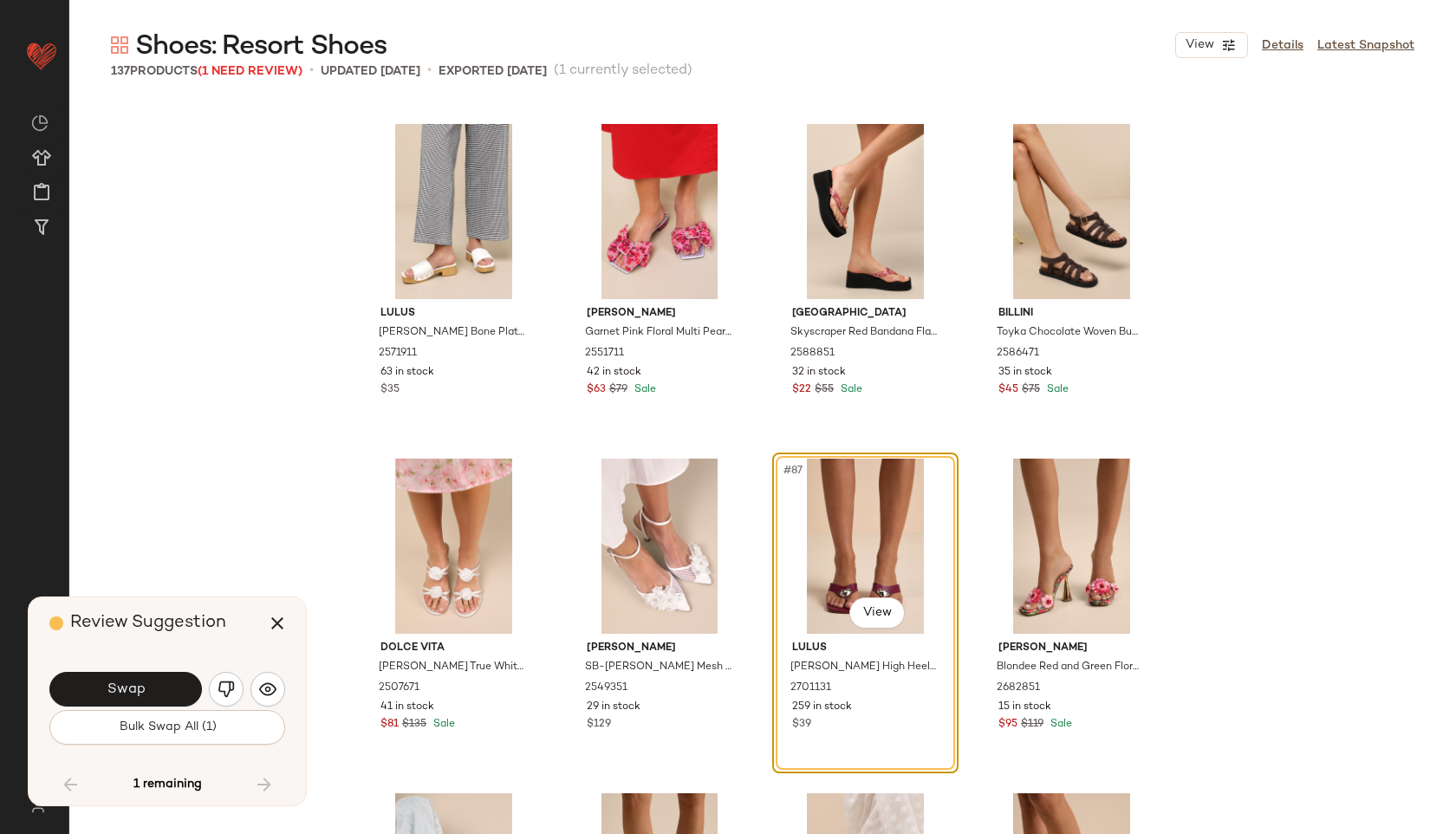
click at [185, 745] on div "Swap Bulk Swap All (1)" at bounding box center [167, 706] width 236 height 94
click at [182, 734] on button "Bulk Swap All (1)" at bounding box center [167, 726] width 236 height 35
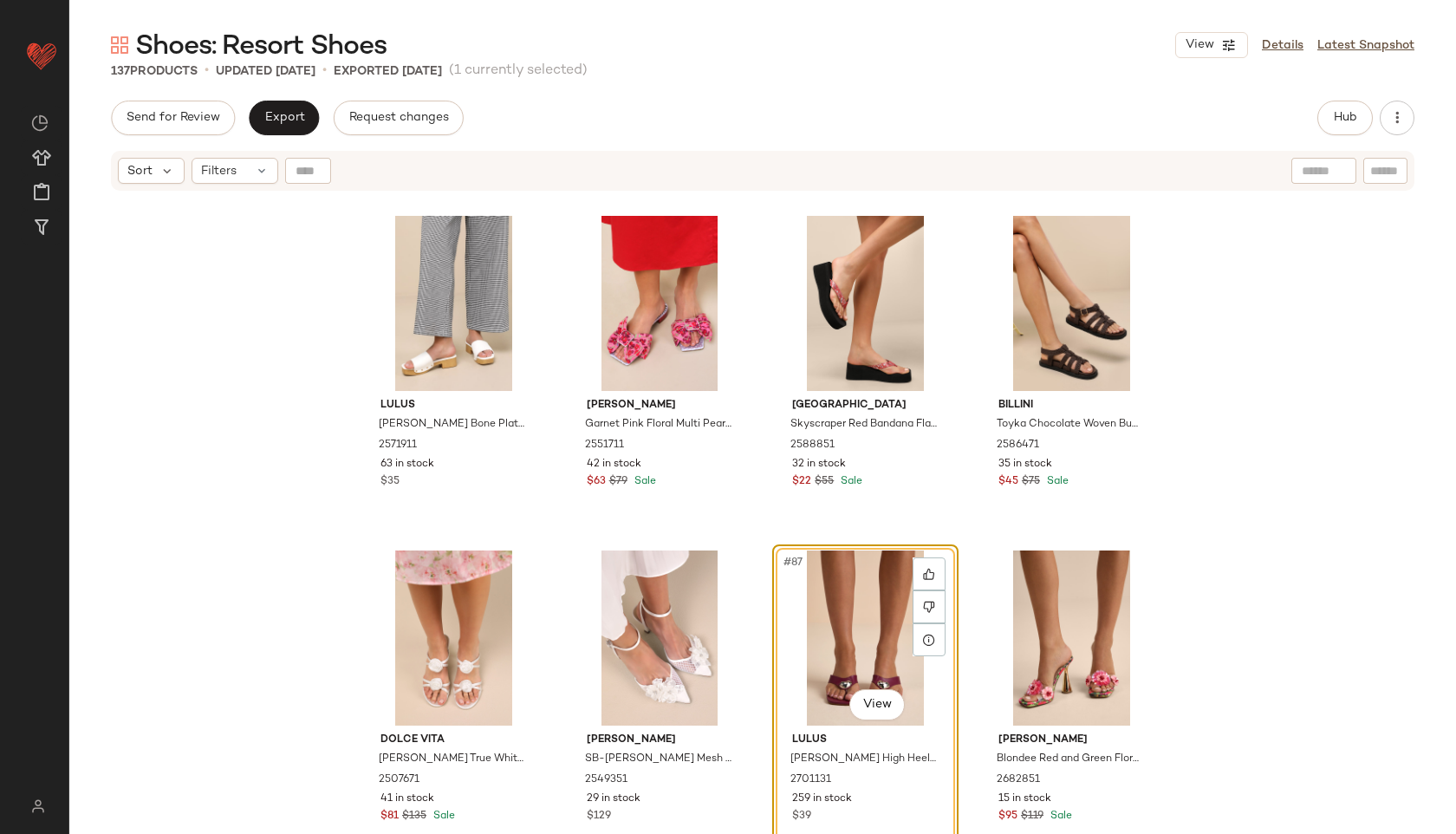
click at [1340, 98] on div "Shoes: Resort Shoes View Details Latest Snapshot 137 Products • updated [DATE] …" at bounding box center [762, 430] width 1386 height 806
click at [1340, 111] on span "Hub" at bounding box center [1345, 117] width 25 height 14
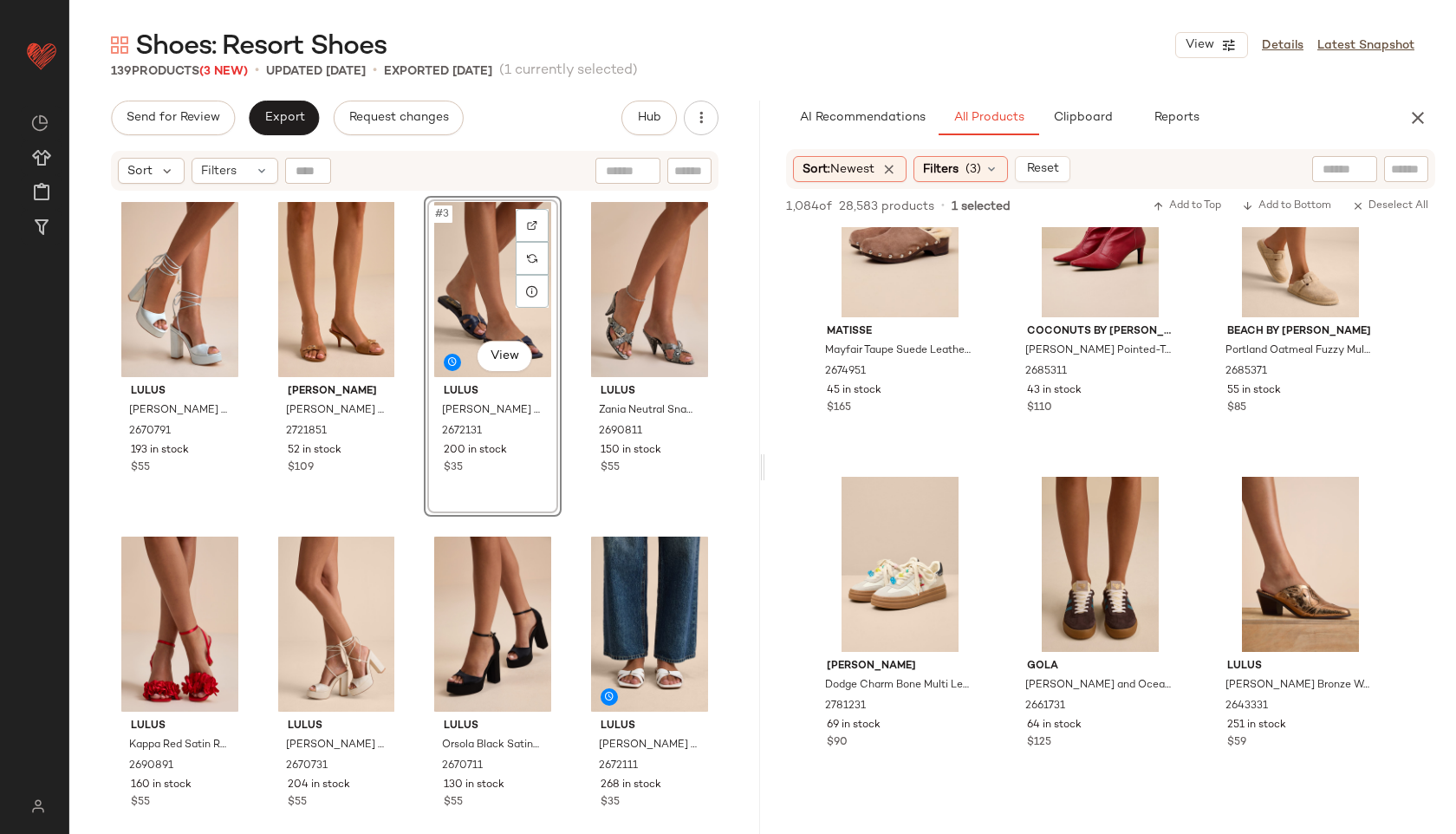
scroll to position [3776, 0]
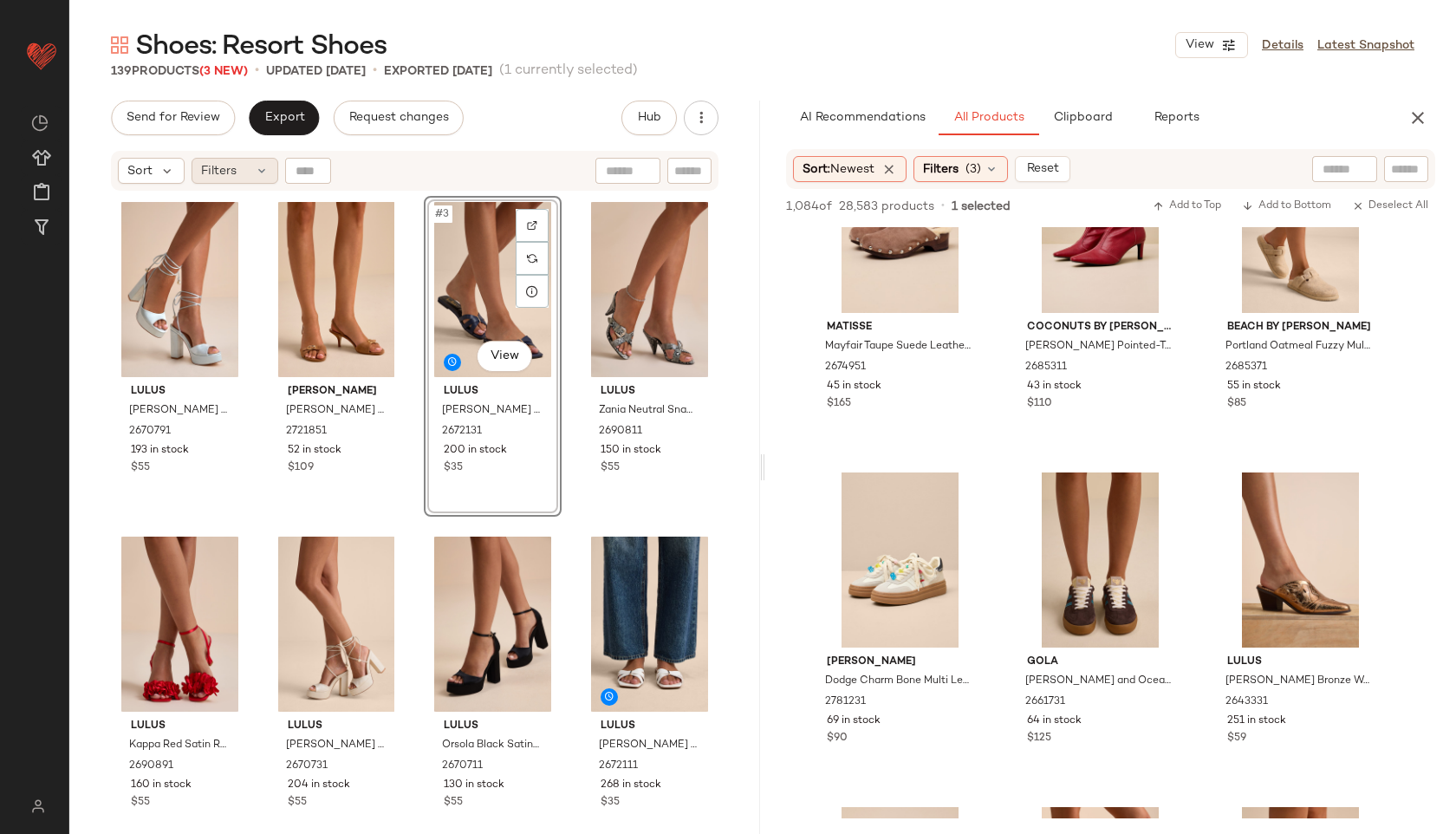
click at [247, 167] on div "Filters" at bounding box center [235, 171] width 87 height 26
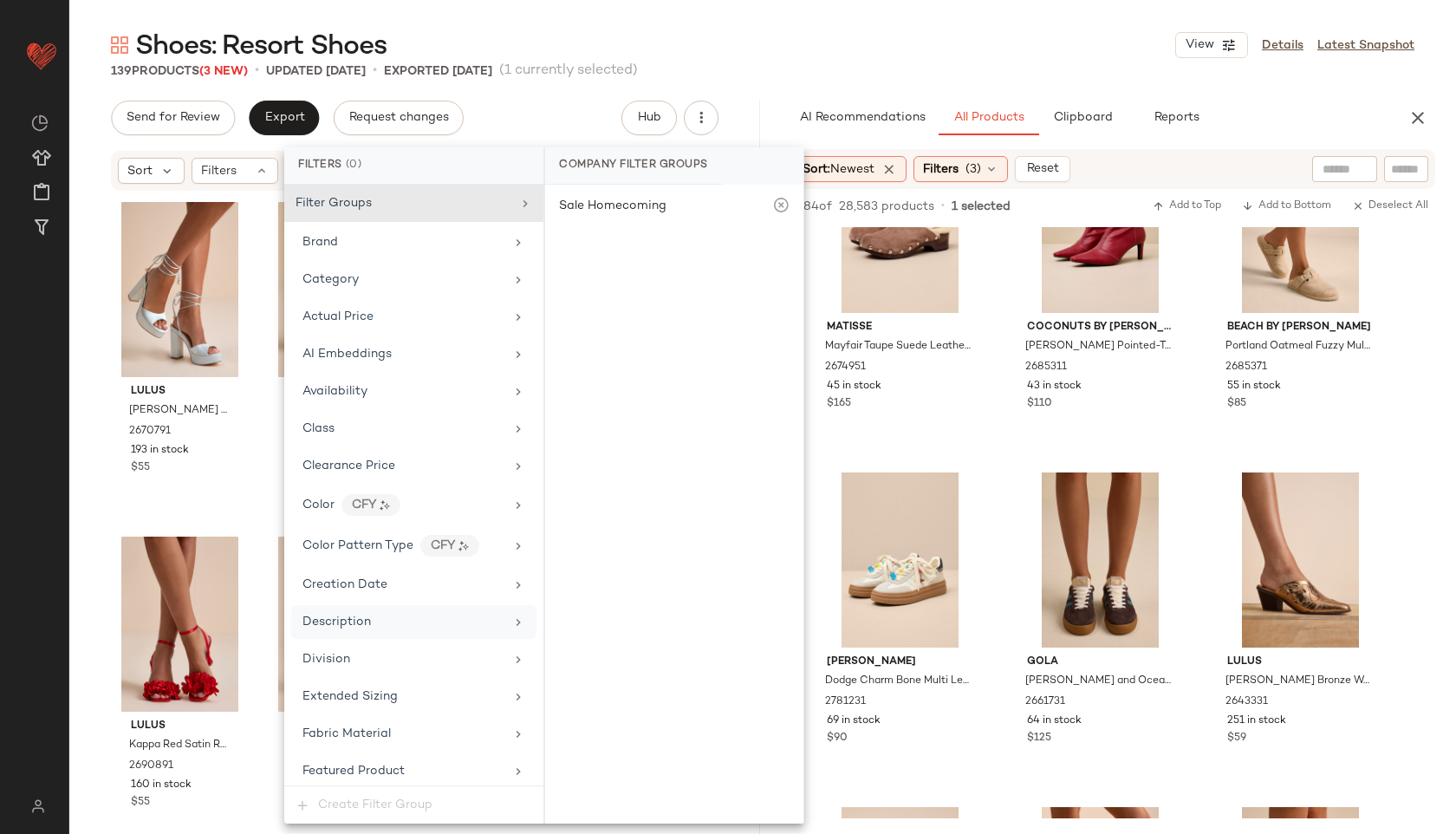
scroll to position [905, 0]
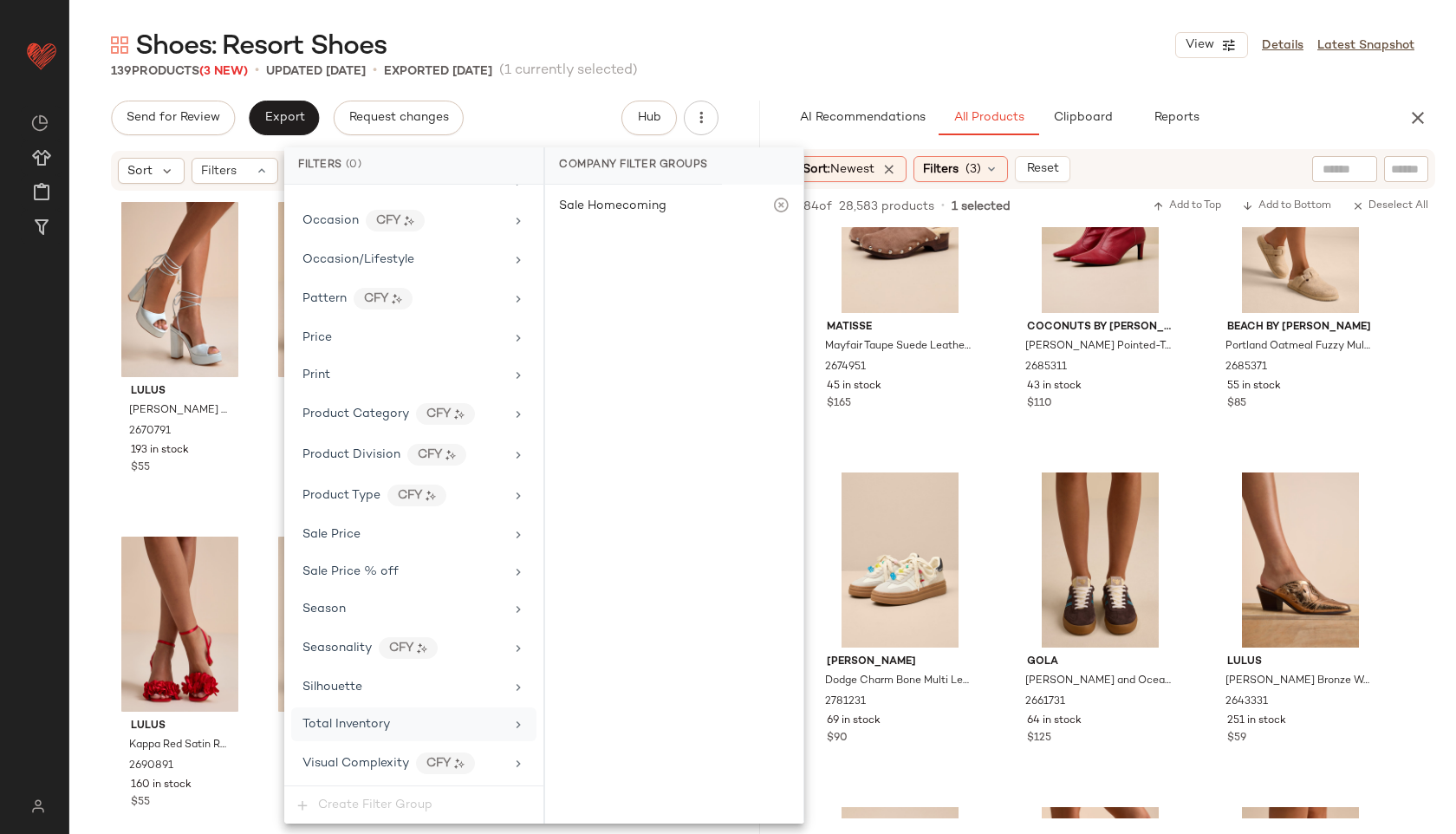
click at [350, 740] on div "Total Inventory" at bounding box center [413, 724] width 246 height 34
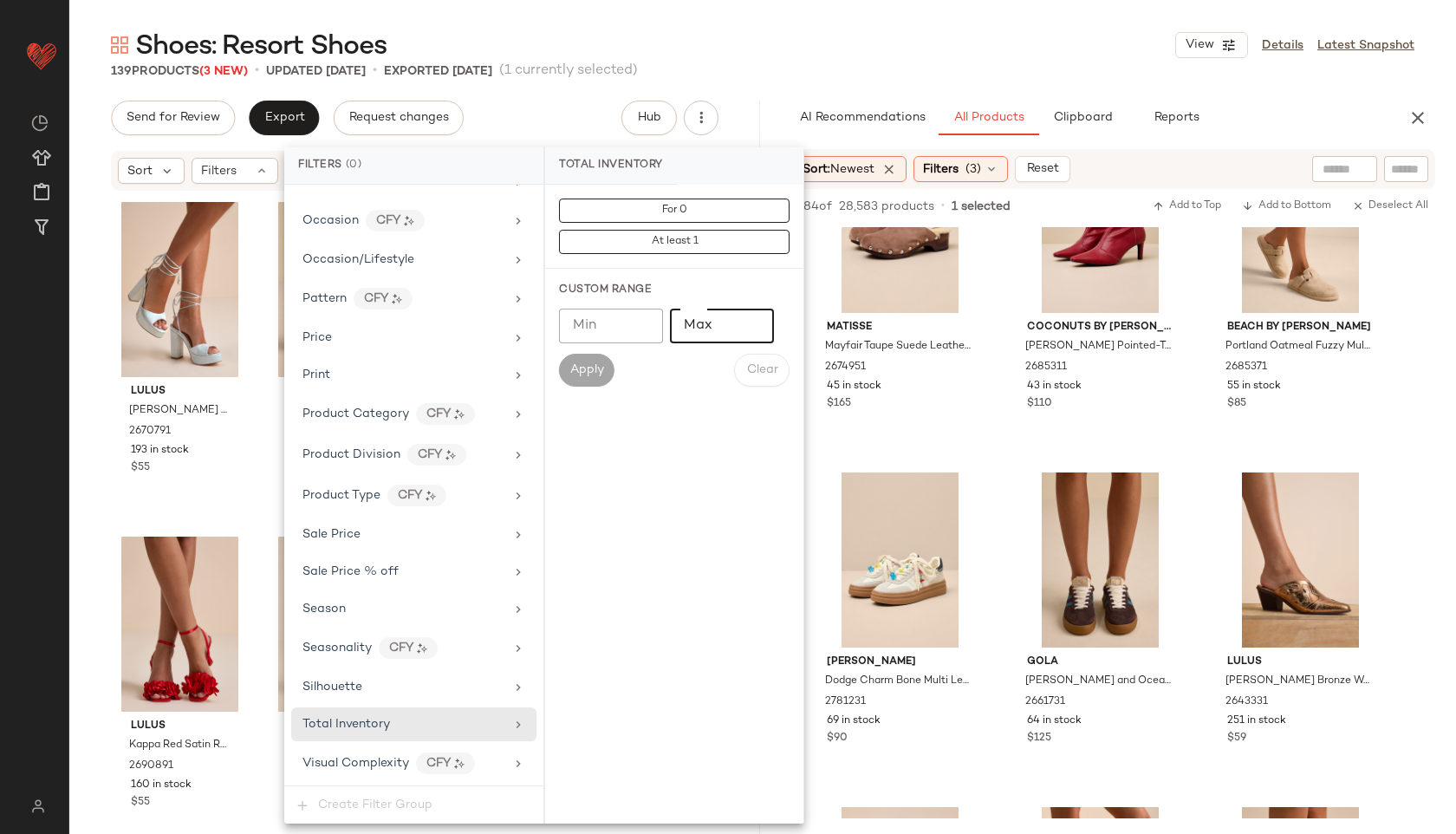
click at [716, 329] on input "Max" at bounding box center [721, 326] width 104 height 35
type input "**"
click at [578, 360] on button "Apply" at bounding box center [587, 369] width 55 height 33
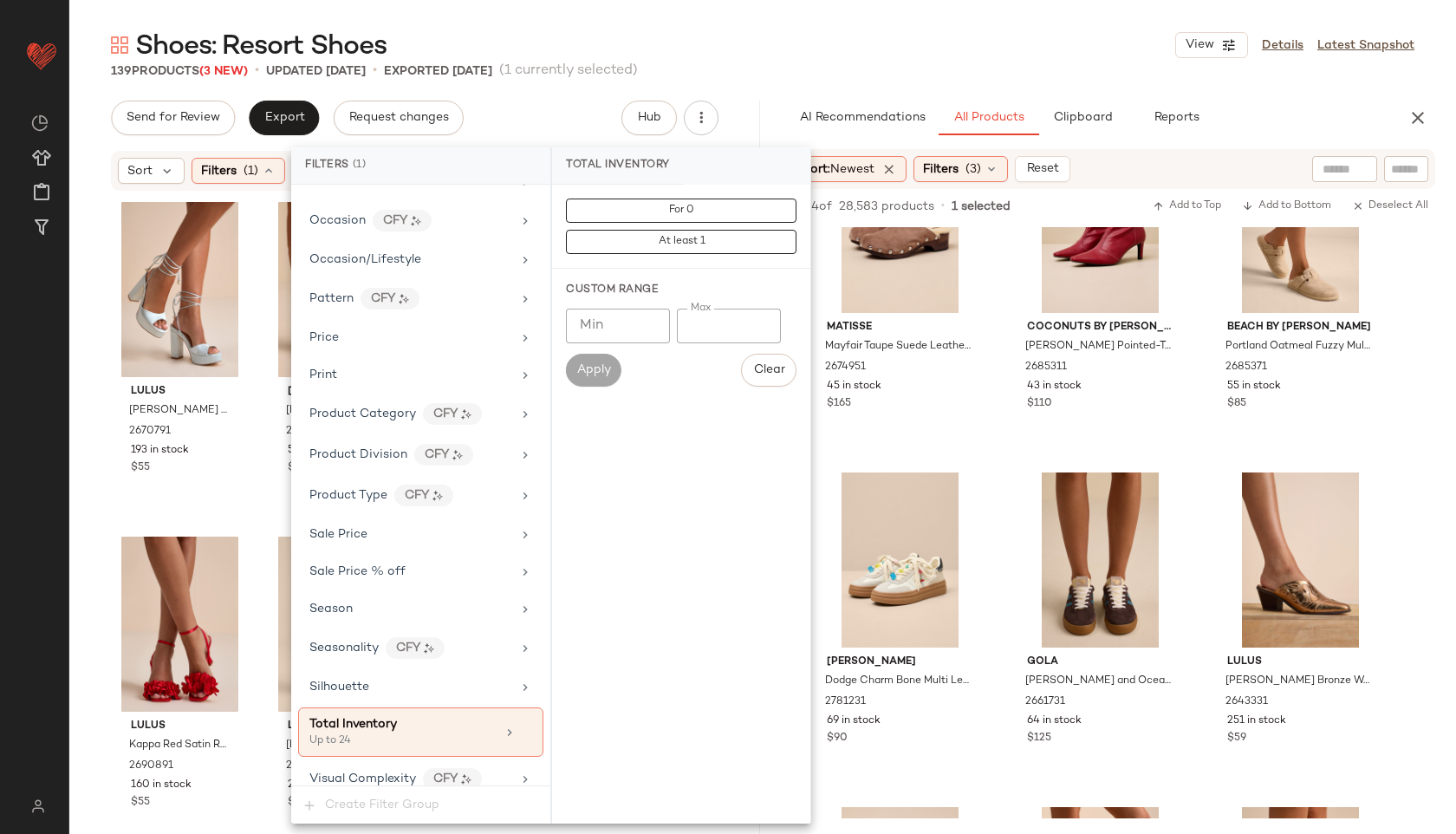
click at [784, 73] on div "139 Products (3 New) • updated [DATE] • Exported [DATE] (1 currently selected)" at bounding box center [762, 71] width 1386 height 18
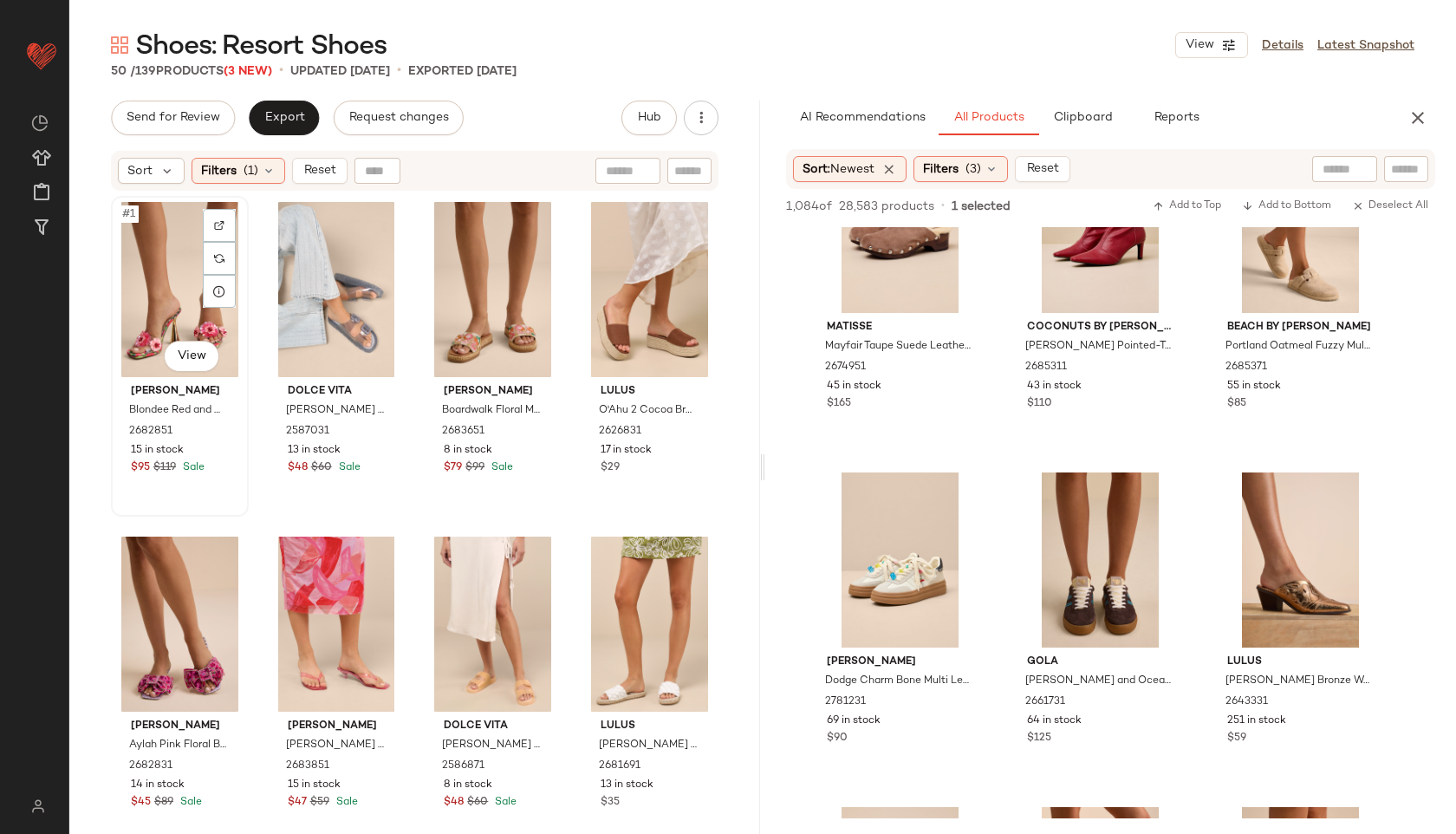
click at [151, 274] on div "#1 View" at bounding box center [180, 289] width 125 height 175
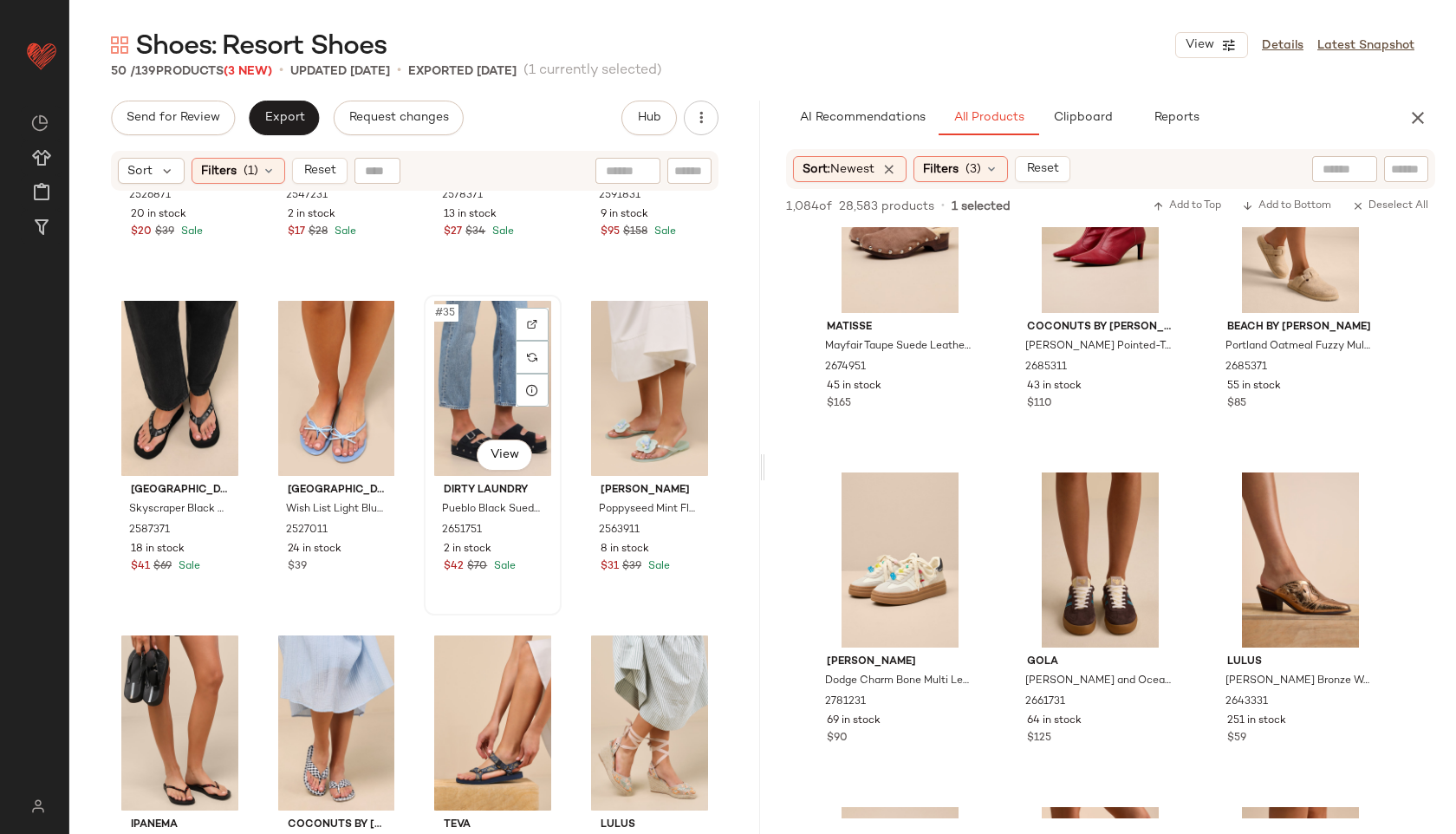
scroll to position [3669, 0]
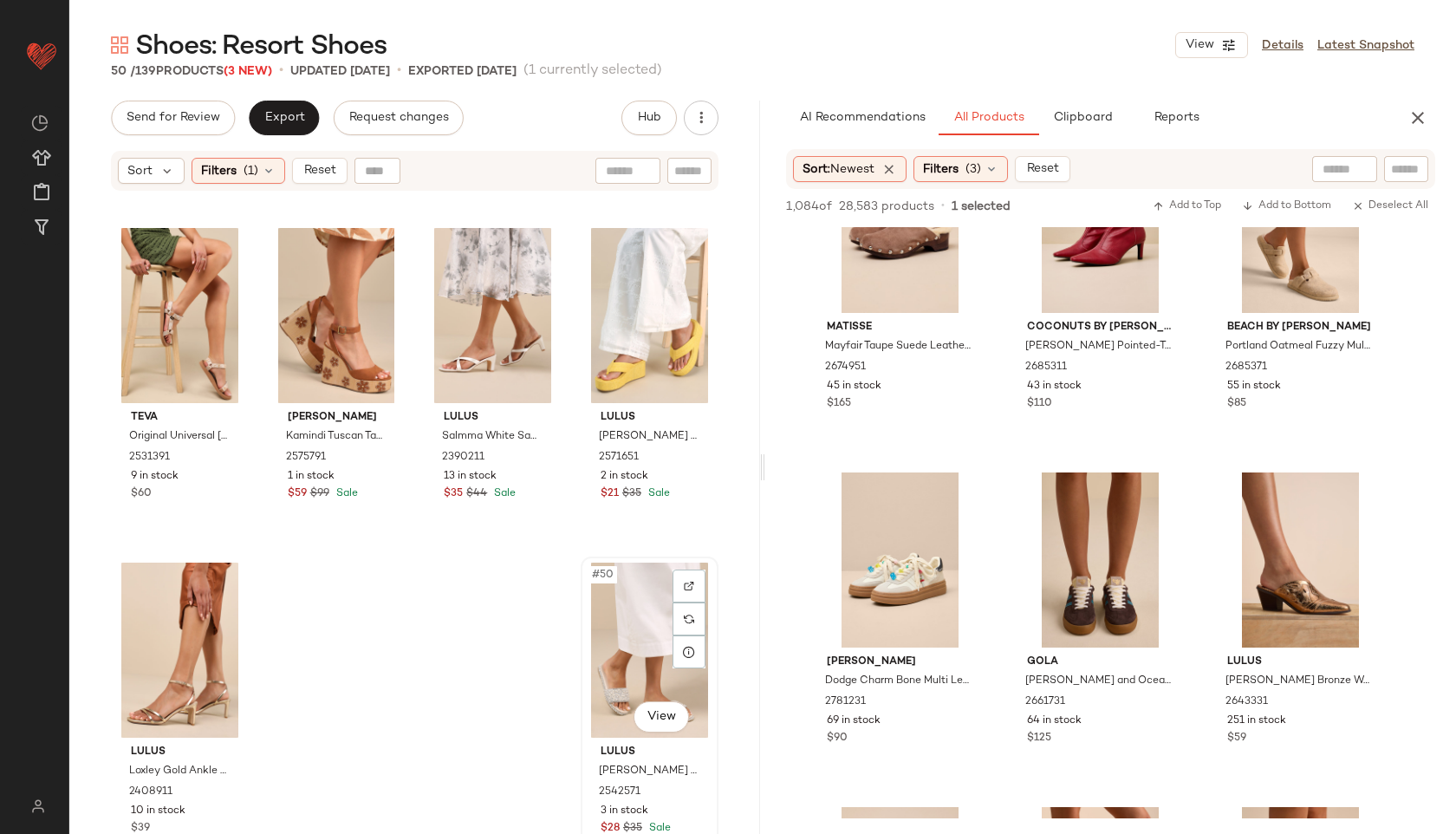
click at [633, 676] on div "#50 View" at bounding box center [649, 649] width 125 height 175
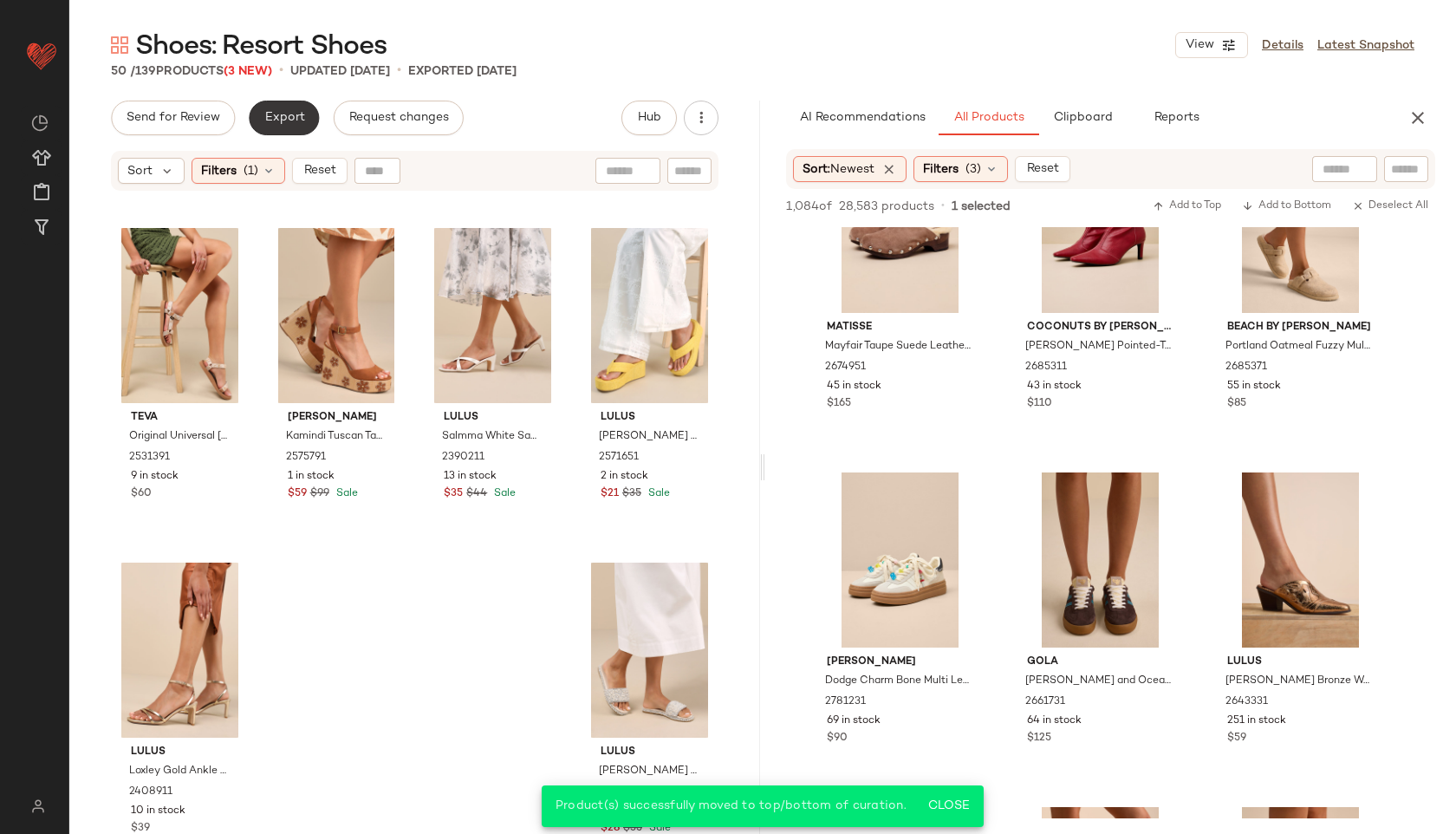
click at [284, 104] on button "Export" at bounding box center [283, 117] width 70 height 35
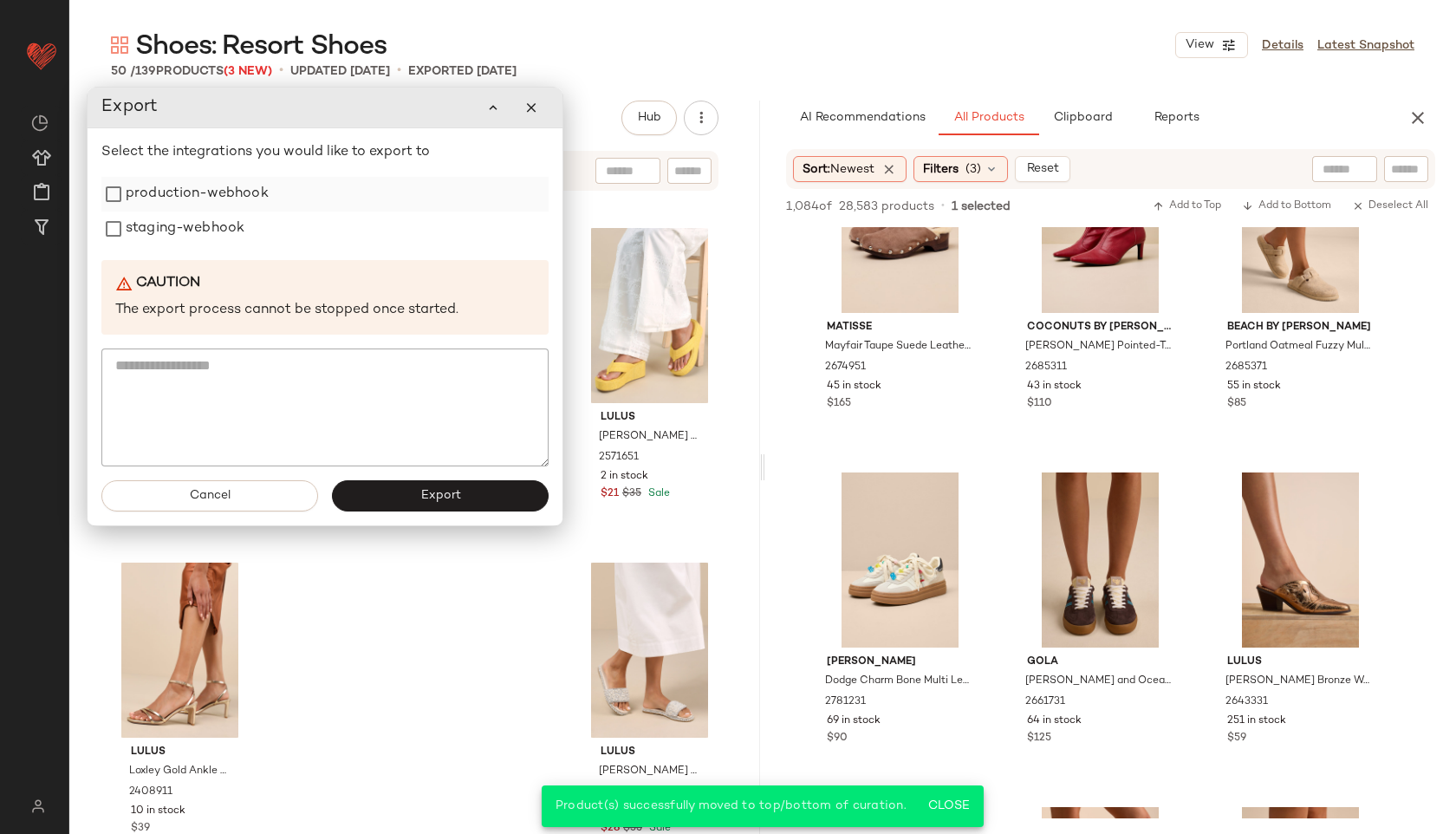
click at [243, 191] on label "production-webhook" at bounding box center [196, 193] width 143 height 35
click at [214, 225] on label "staging-webhook" at bounding box center [184, 228] width 118 height 35
click at [402, 482] on button "Export" at bounding box center [440, 496] width 217 height 32
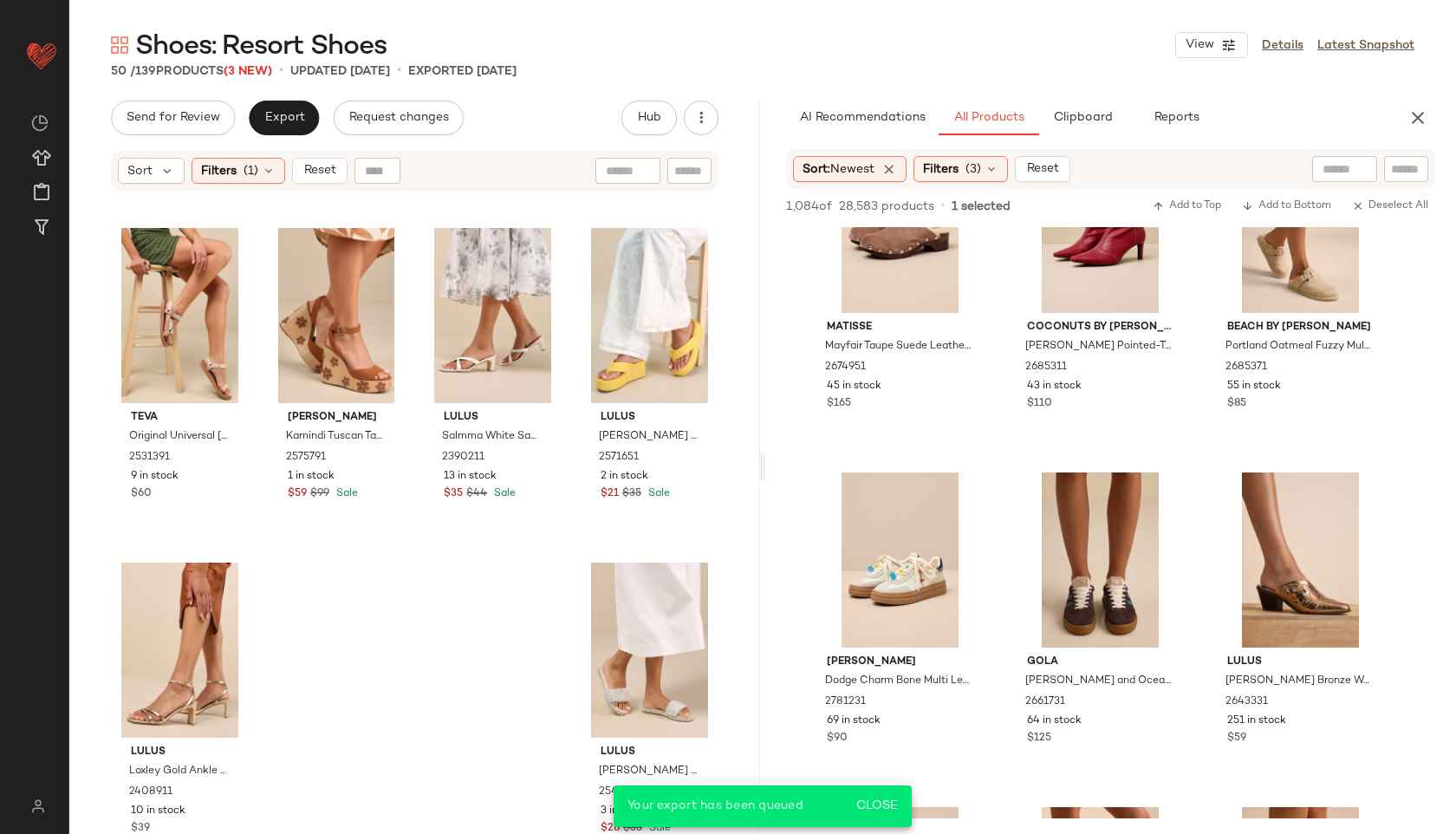
scroll to position [5450, 0]
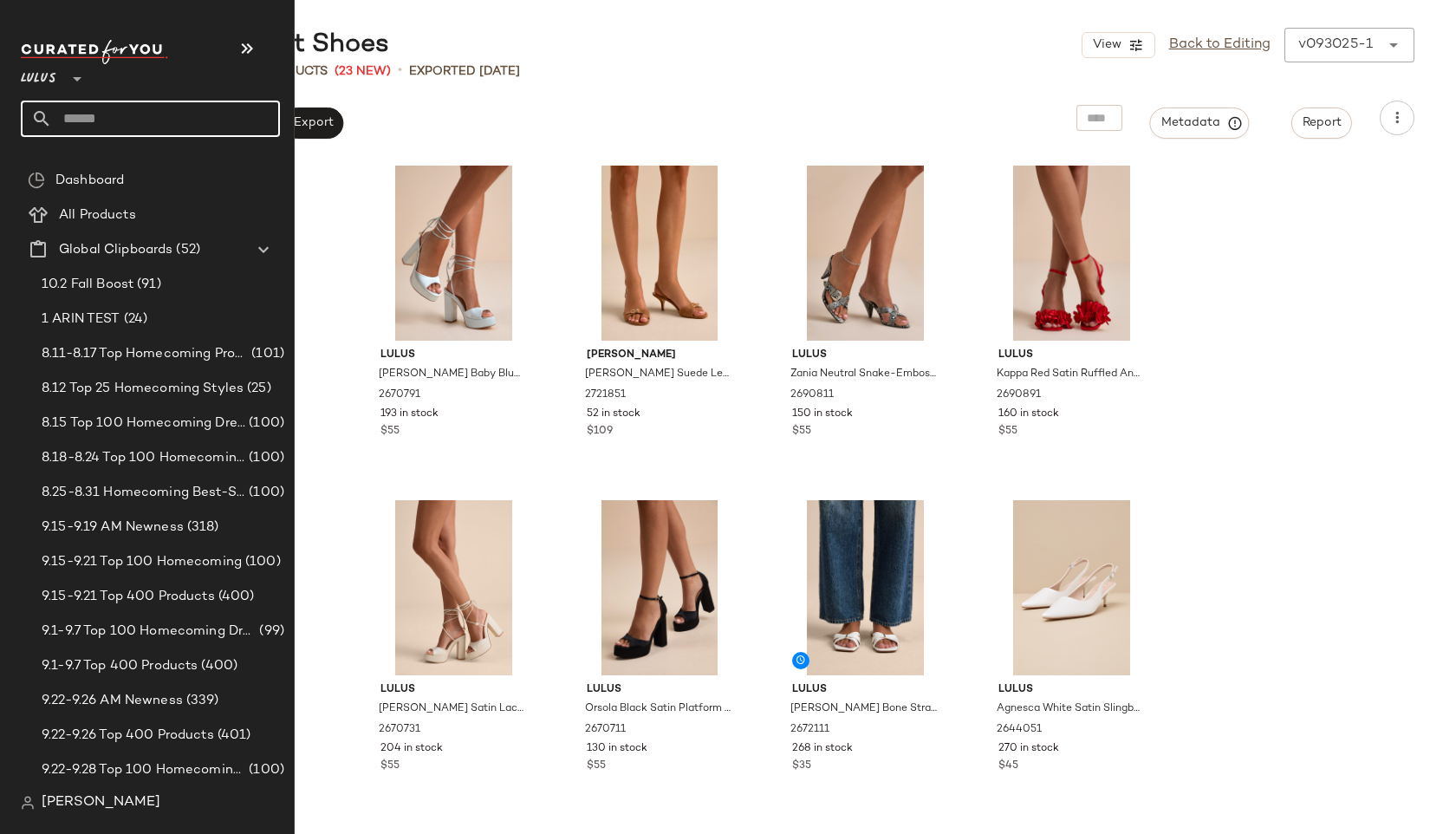
click at [117, 119] on input "text" at bounding box center [166, 118] width 228 height 37
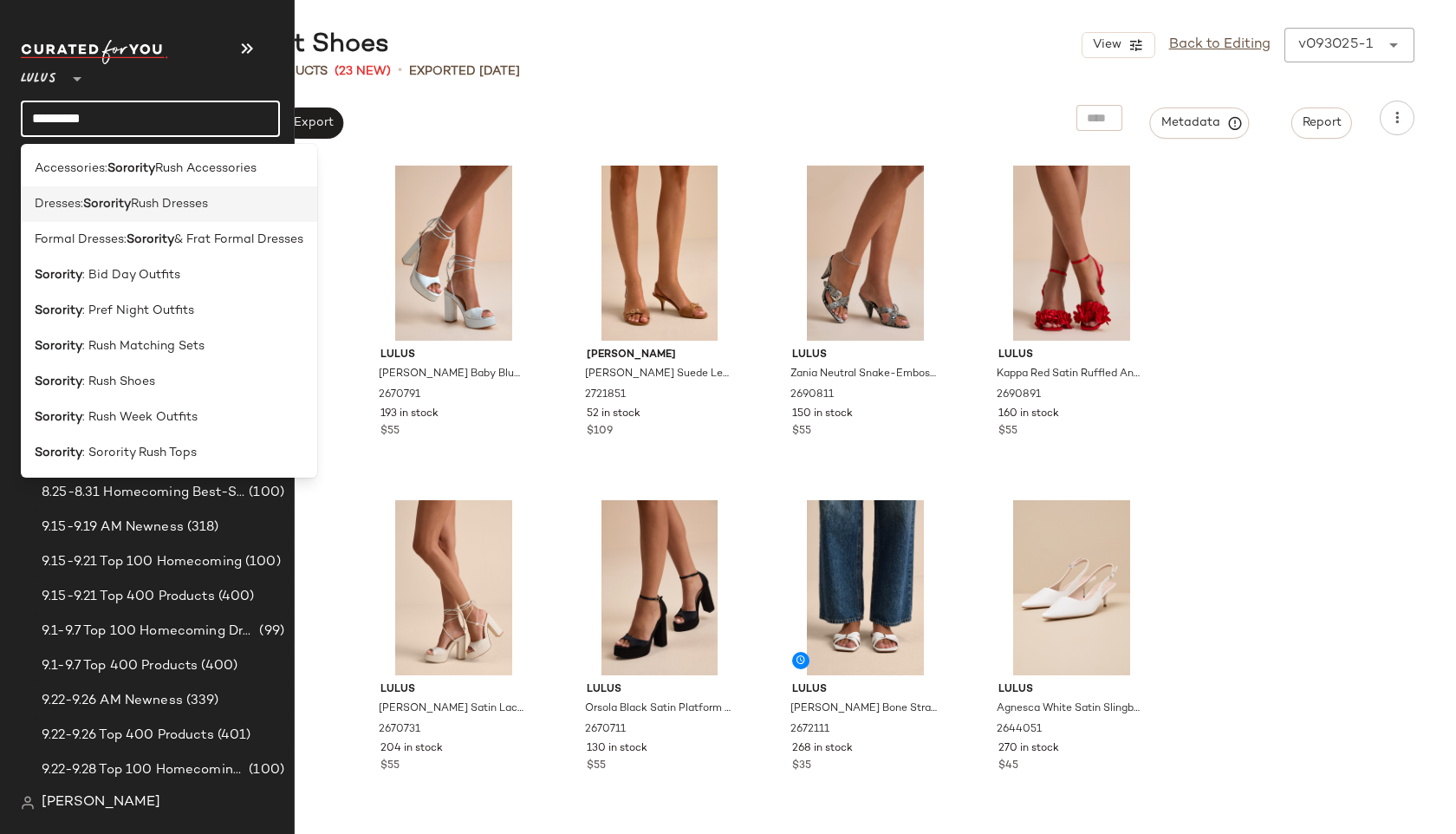
type input "********"
click at [119, 202] on b "Sorority" at bounding box center [107, 204] width 47 height 18
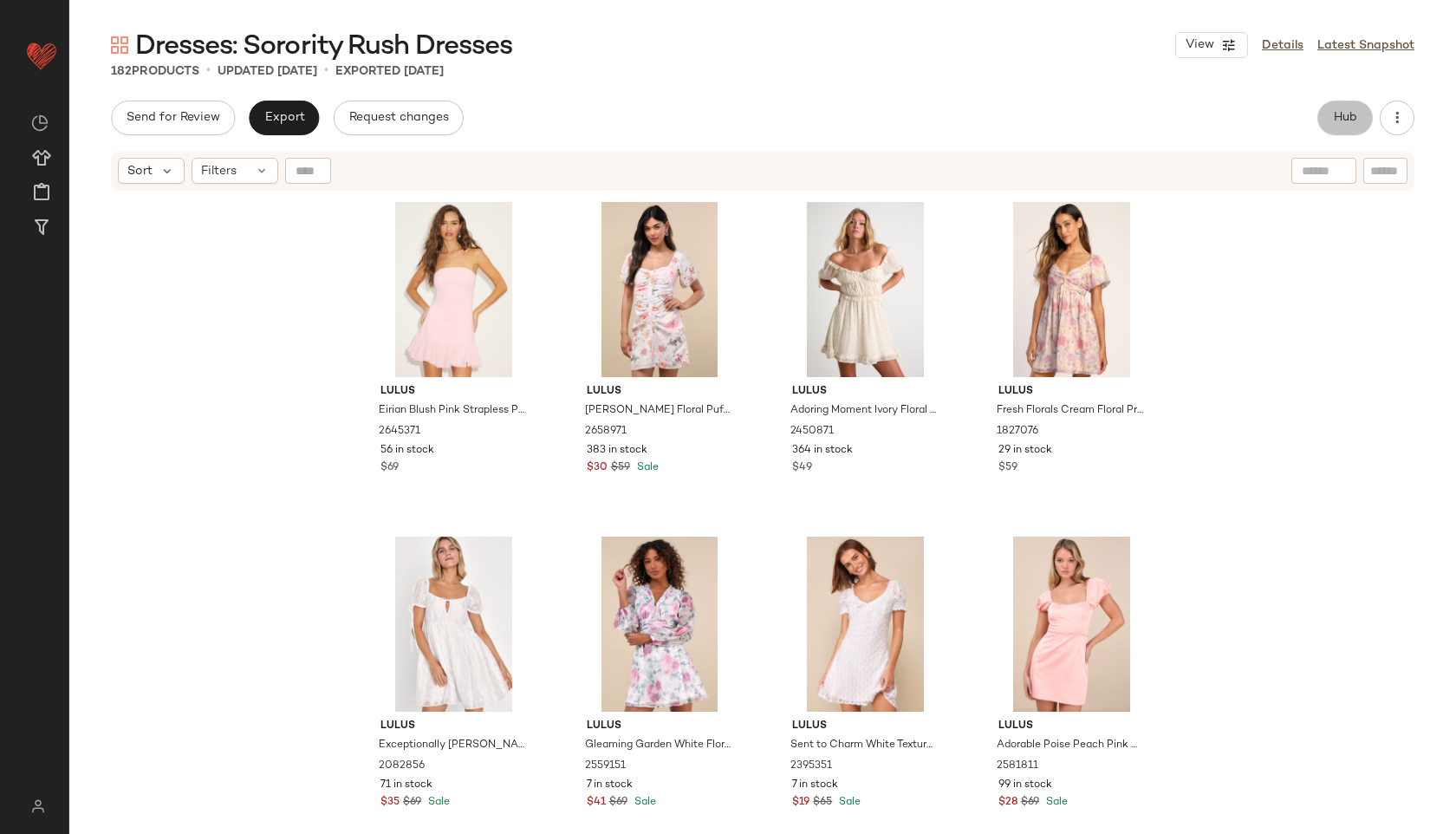
click at [1344, 129] on button "Hub" at bounding box center [1345, 117] width 55 height 35
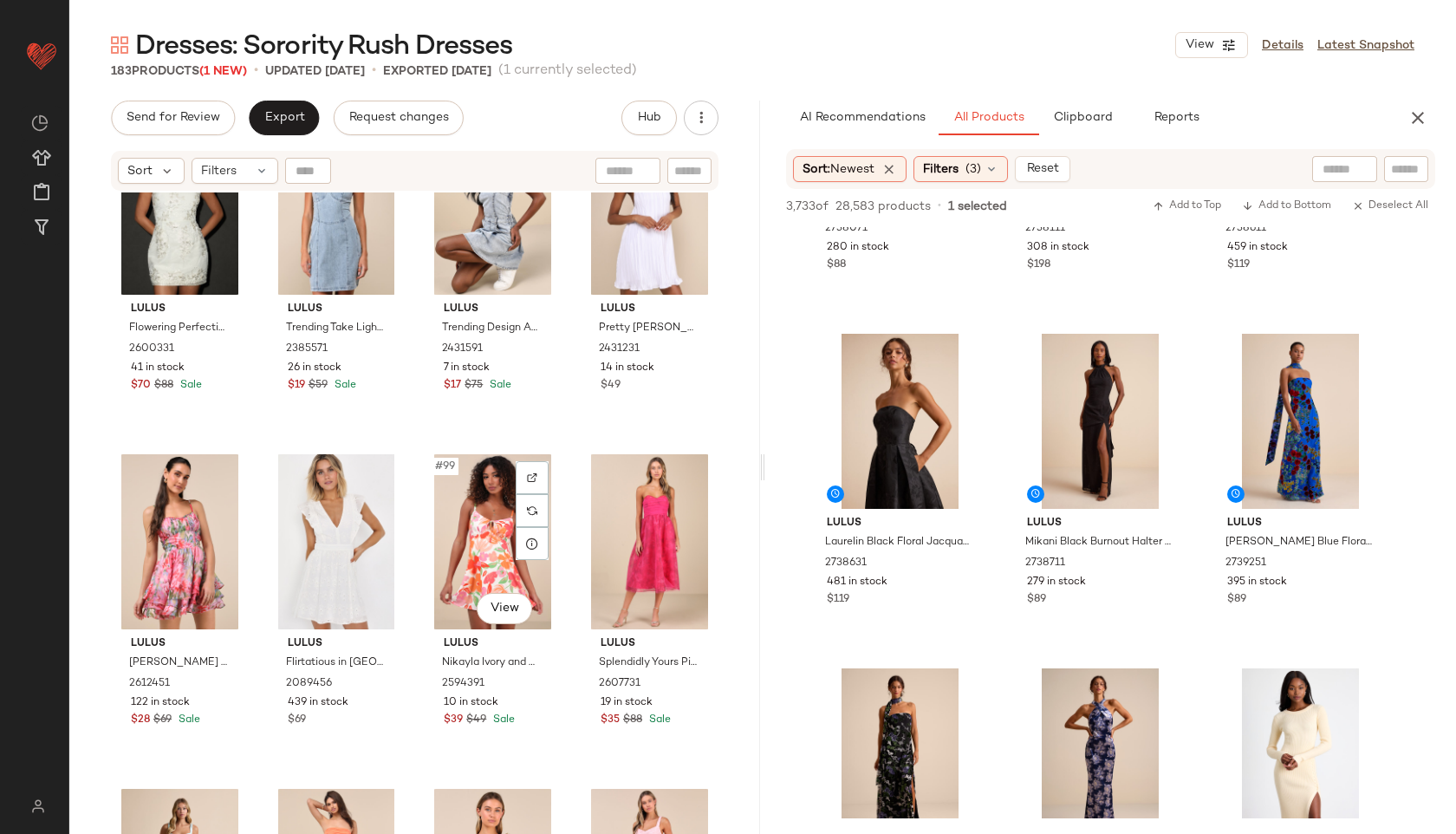
scroll to position [7797, 0]
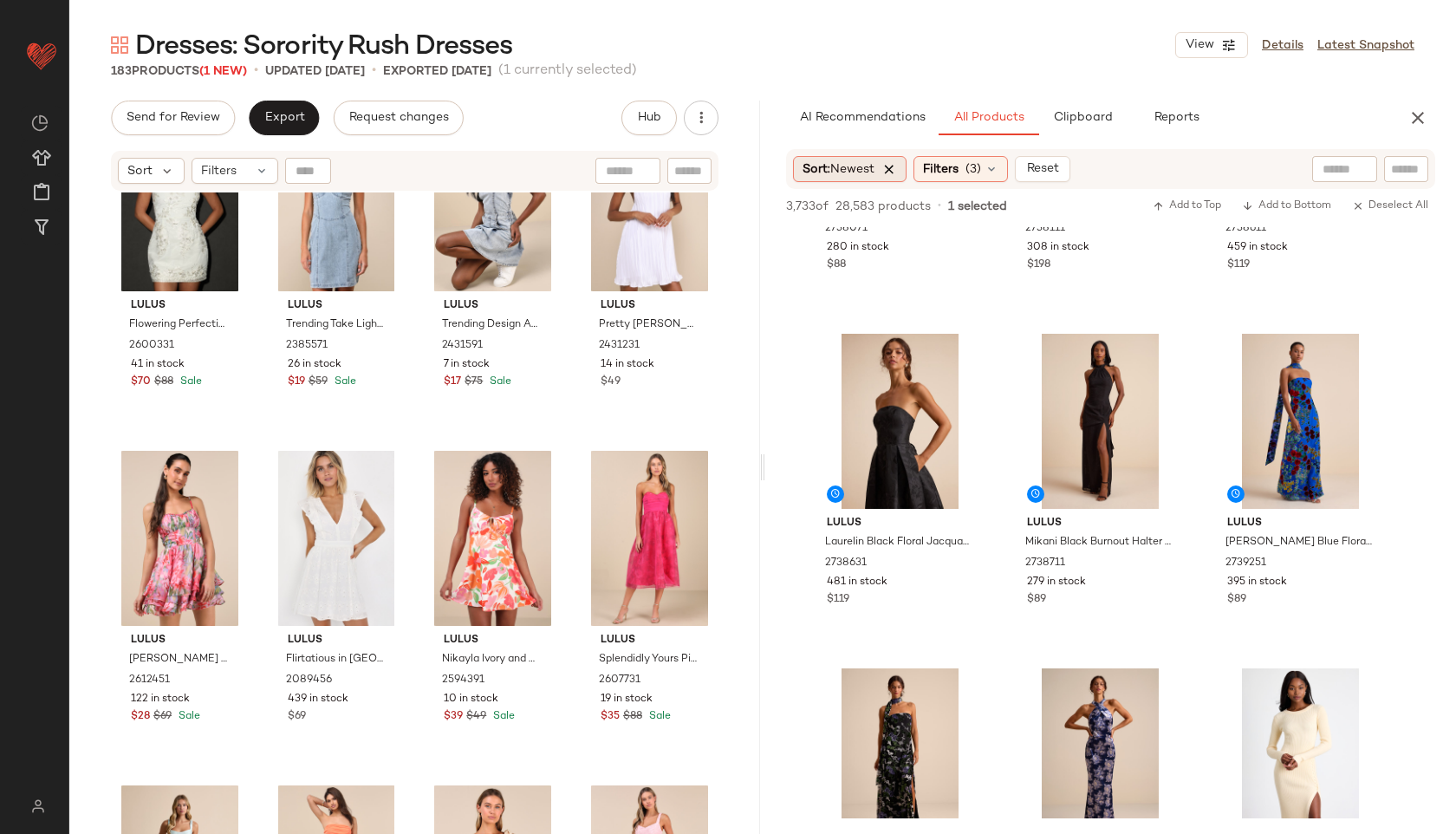
click at [889, 166] on icon at bounding box center [889, 169] width 16 height 16
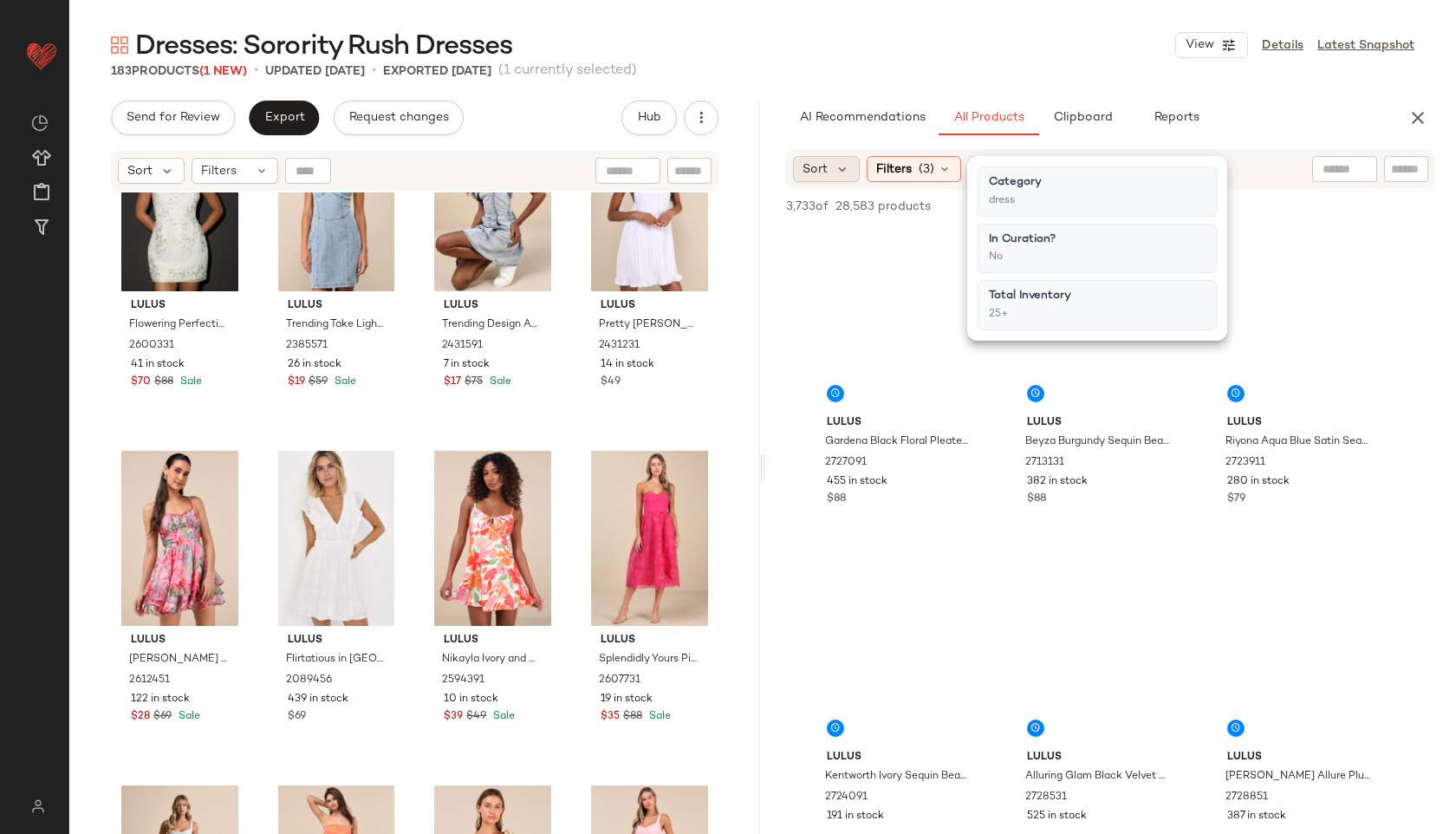
click at [854, 163] on div "Sort" at bounding box center [827, 169] width 67 height 26
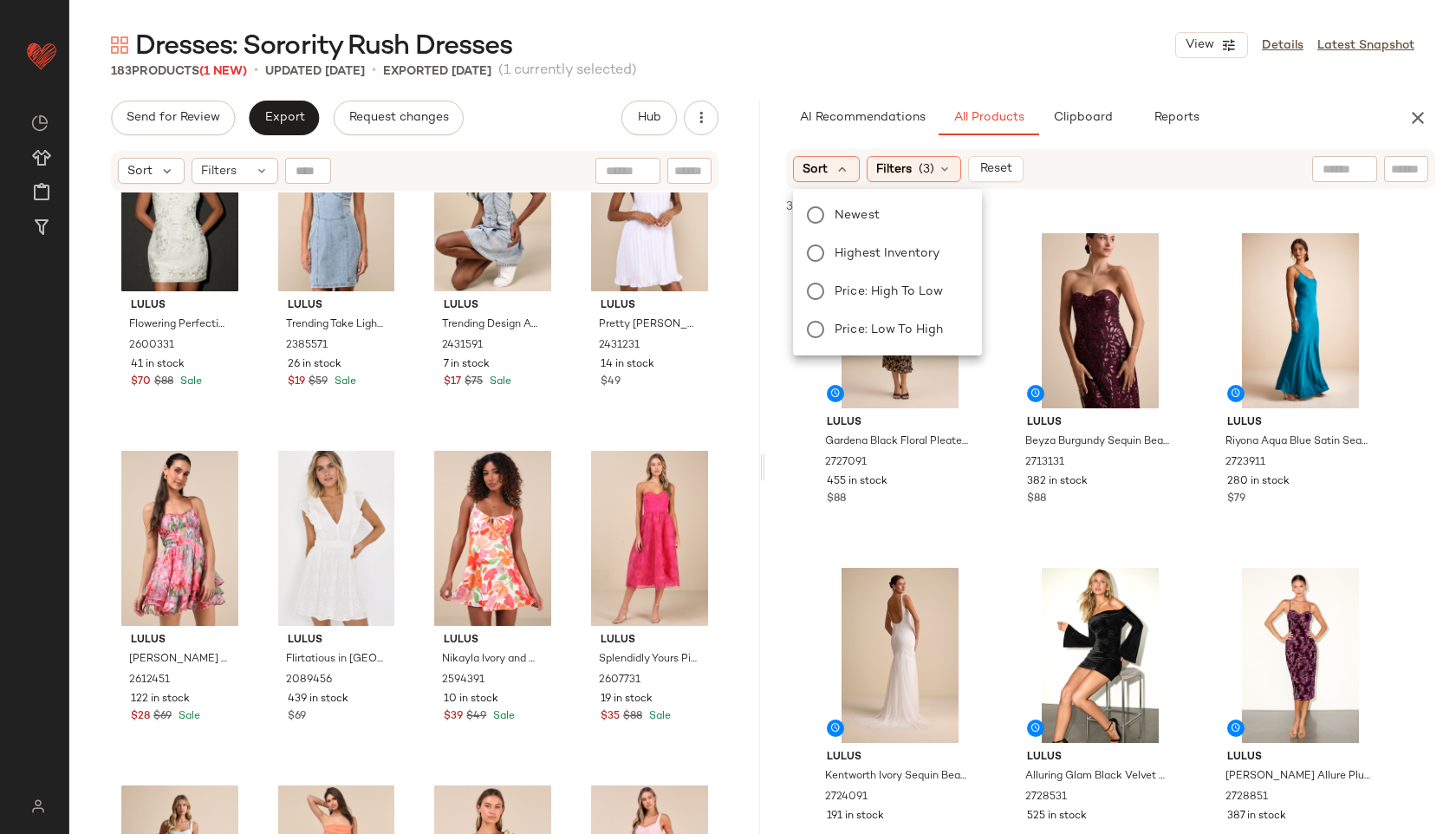
click at [848, 196] on div "Newest Highest Inventory Price: High to Low Price: Low to High" at bounding box center [885, 272] width 192 height 153
click at [852, 217] on span "Newest" at bounding box center [857, 215] width 45 height 18
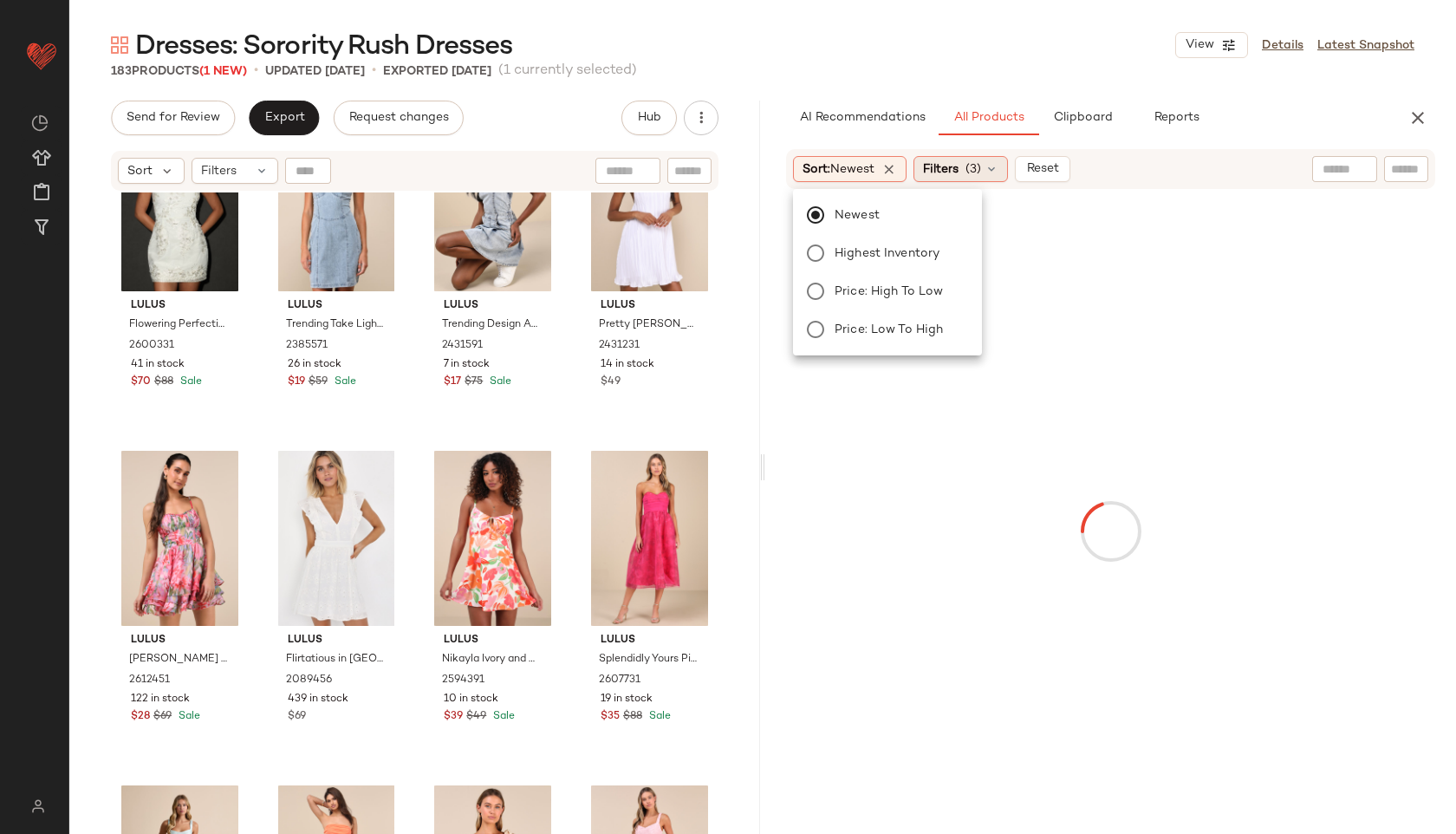
click at [954, 175] on span "Filters" at bounding box center [941, 170] width 36 height 18
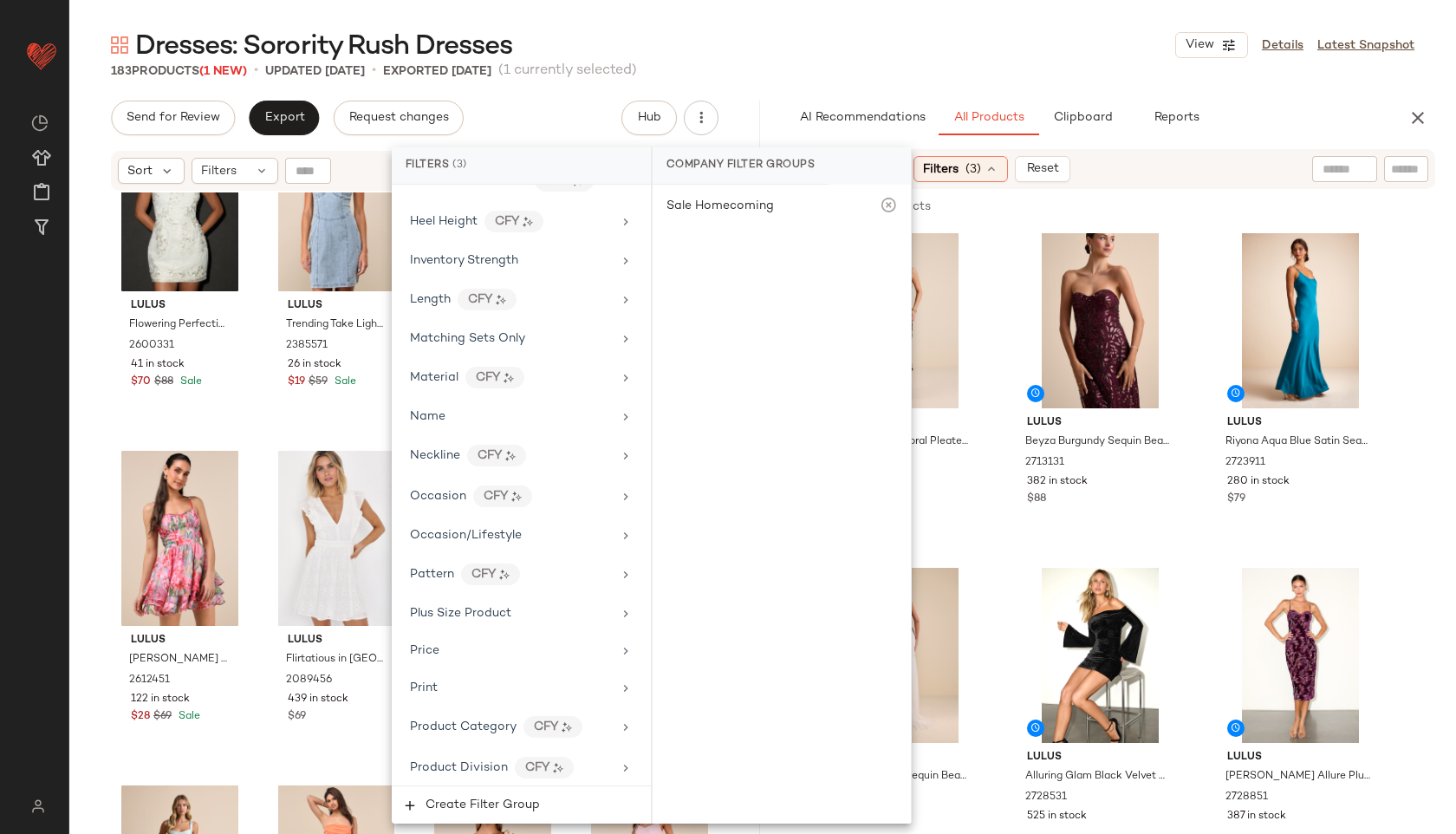
scroll to position [634, 0]
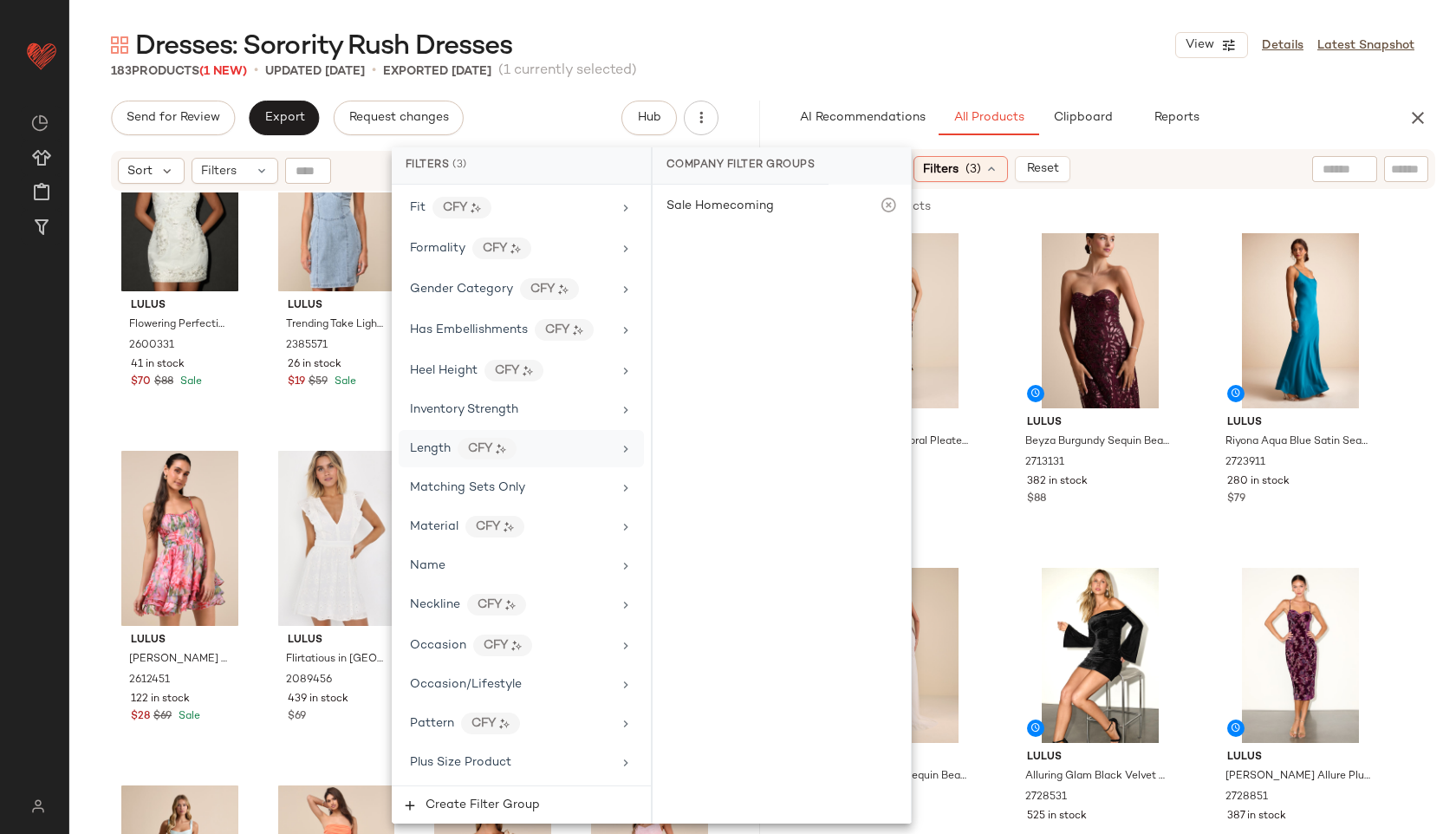
click at [538, 447] on div "Length CFY" at bounding box center [510, 449] width 202 height 22
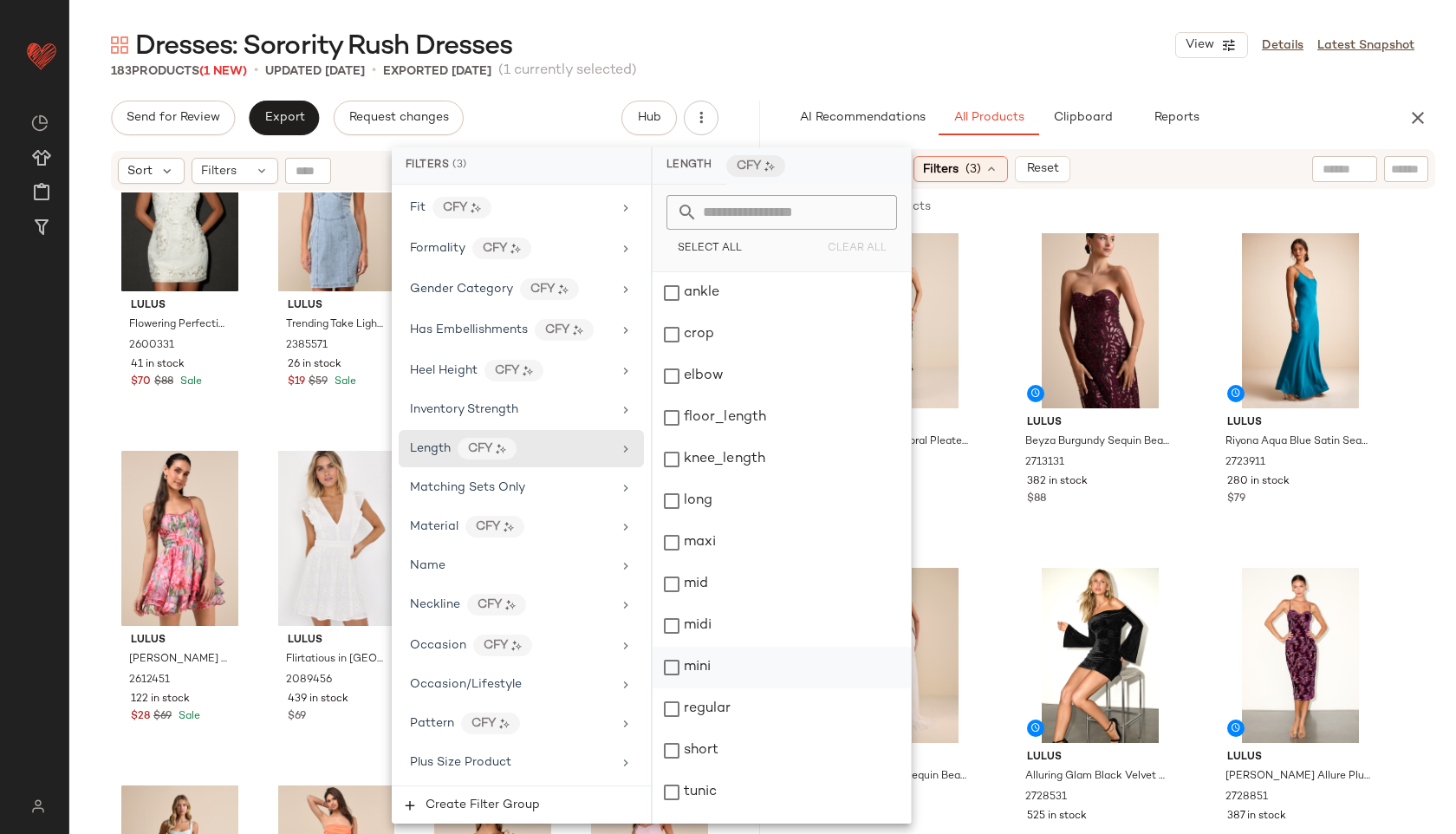
click at [707, 664] on div "mini" at bounding box center [781, 667] width 258 height 41
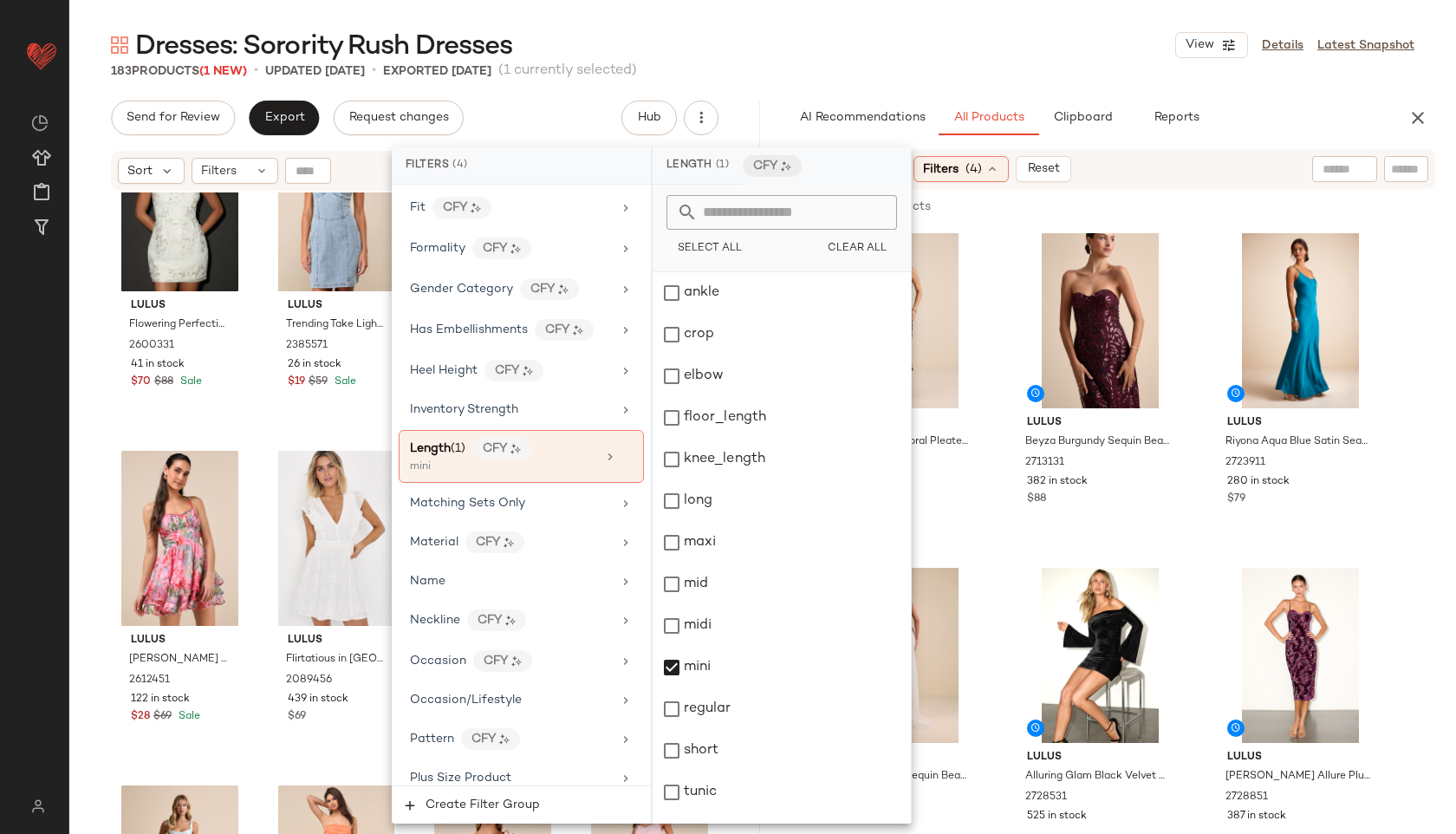
click at [873, 71] on div "183 Products (1 New) • updated [DATE] • Exported [DATE] (1 currently selected)" at bounding box center [762, 71] width 1386 height 18
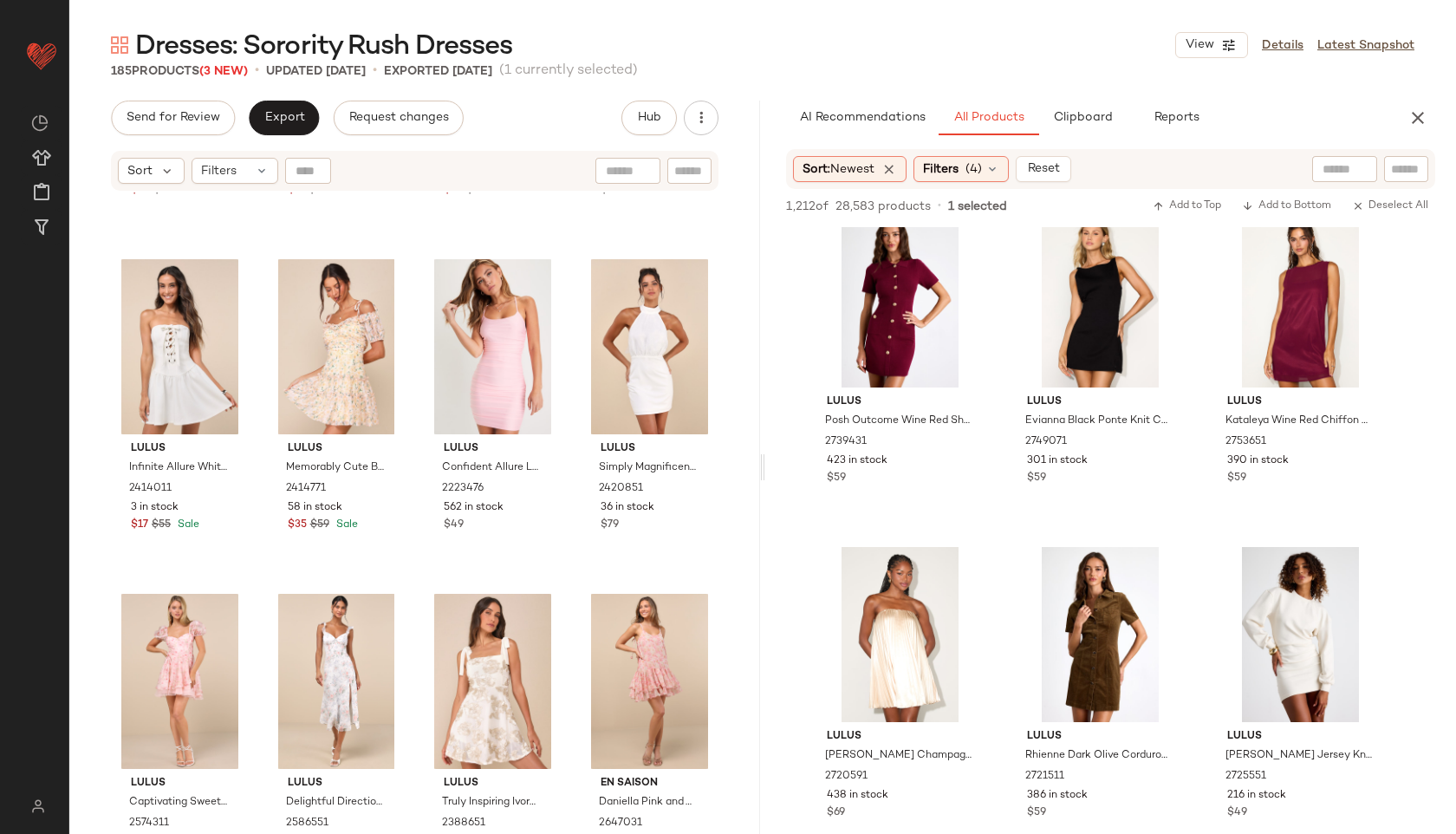
scroll to position [0, 0]
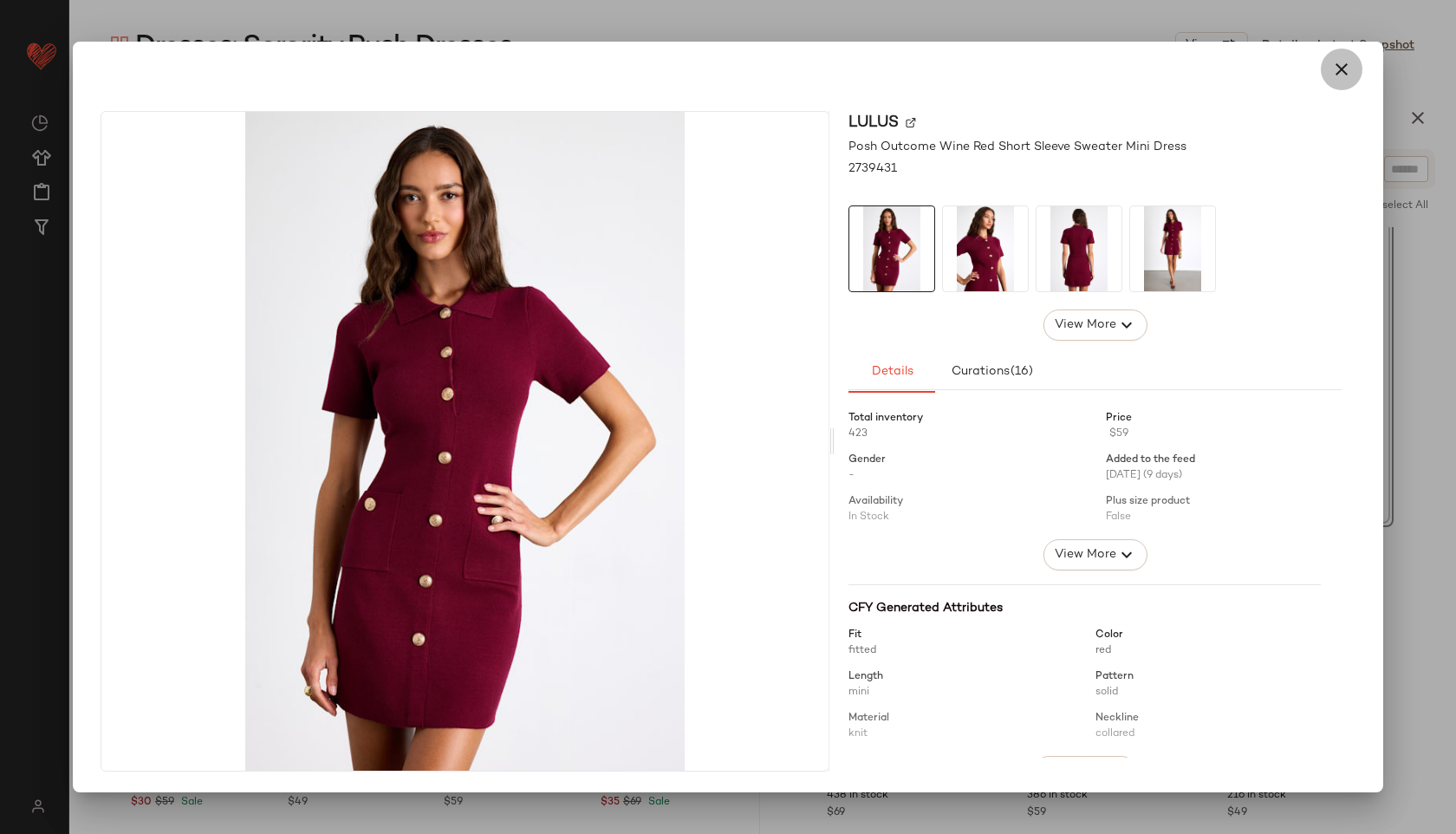
click at [1332, 76] on icon "button" at bounding box center [1341, 69] width 21 height 21
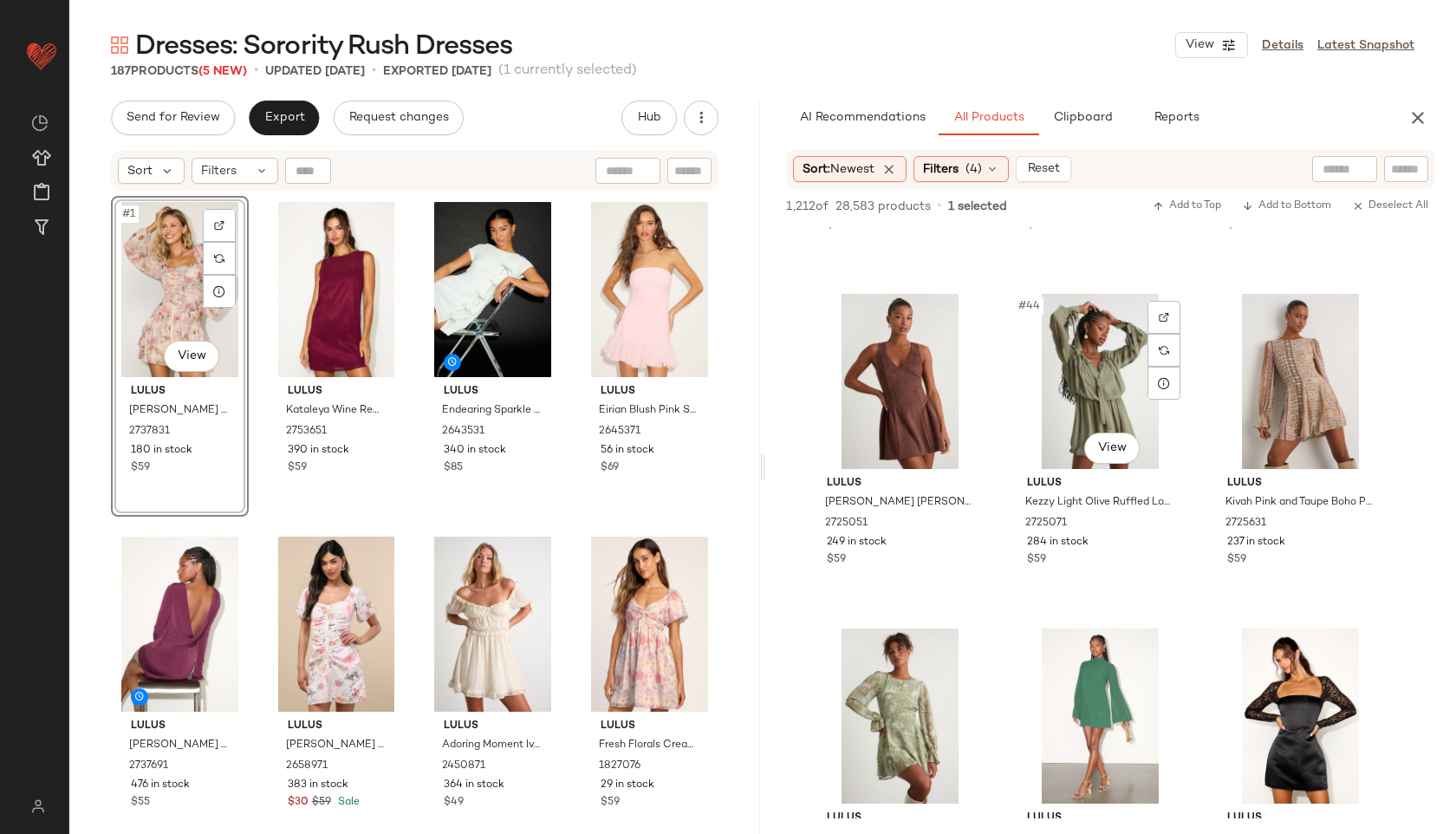
scroll to position [4668, 0]
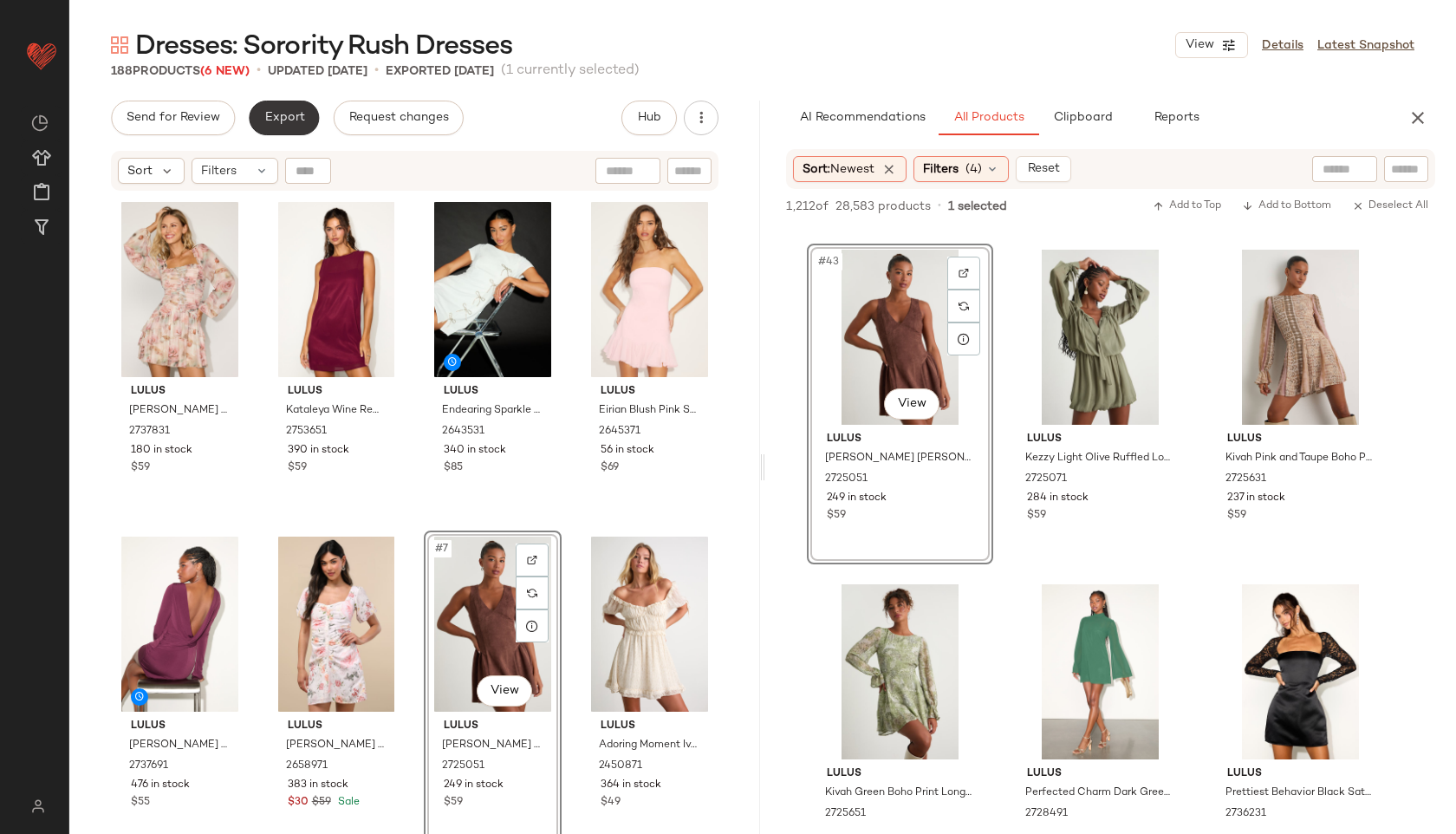
click at [287, 108] on button "Export" at bounding box center [283, 117] width 70 height 35
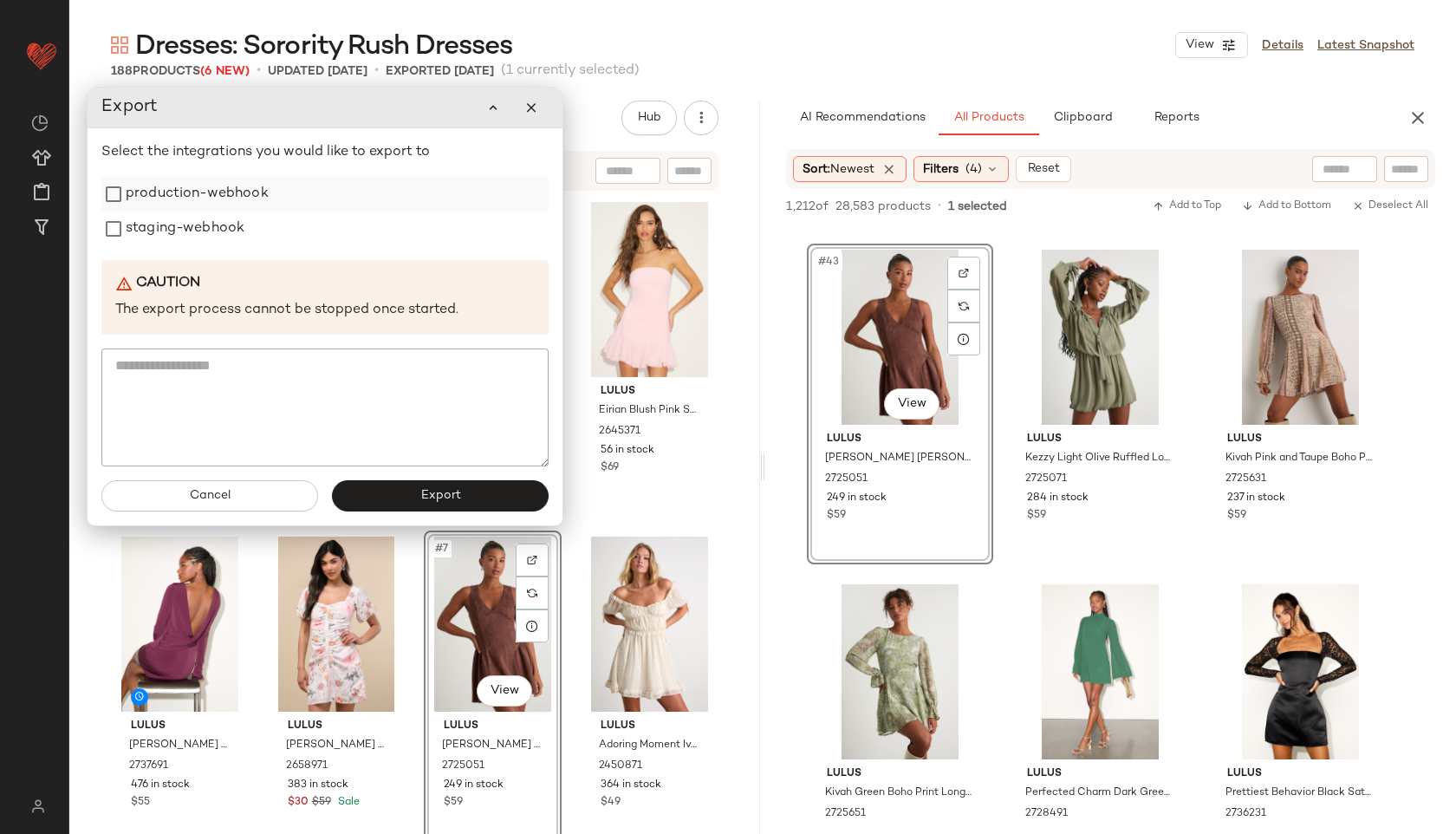
click at [199, 196] on label "production-webhook" at bounding box center [196, 193] width 143 height 35
click at [198, 215] on label "staging-webhook" at bounding box center [184, 228] width 118 height 35
click at [448, 491] on span "Export" at bounding box center [439, 495] width 40 height 14
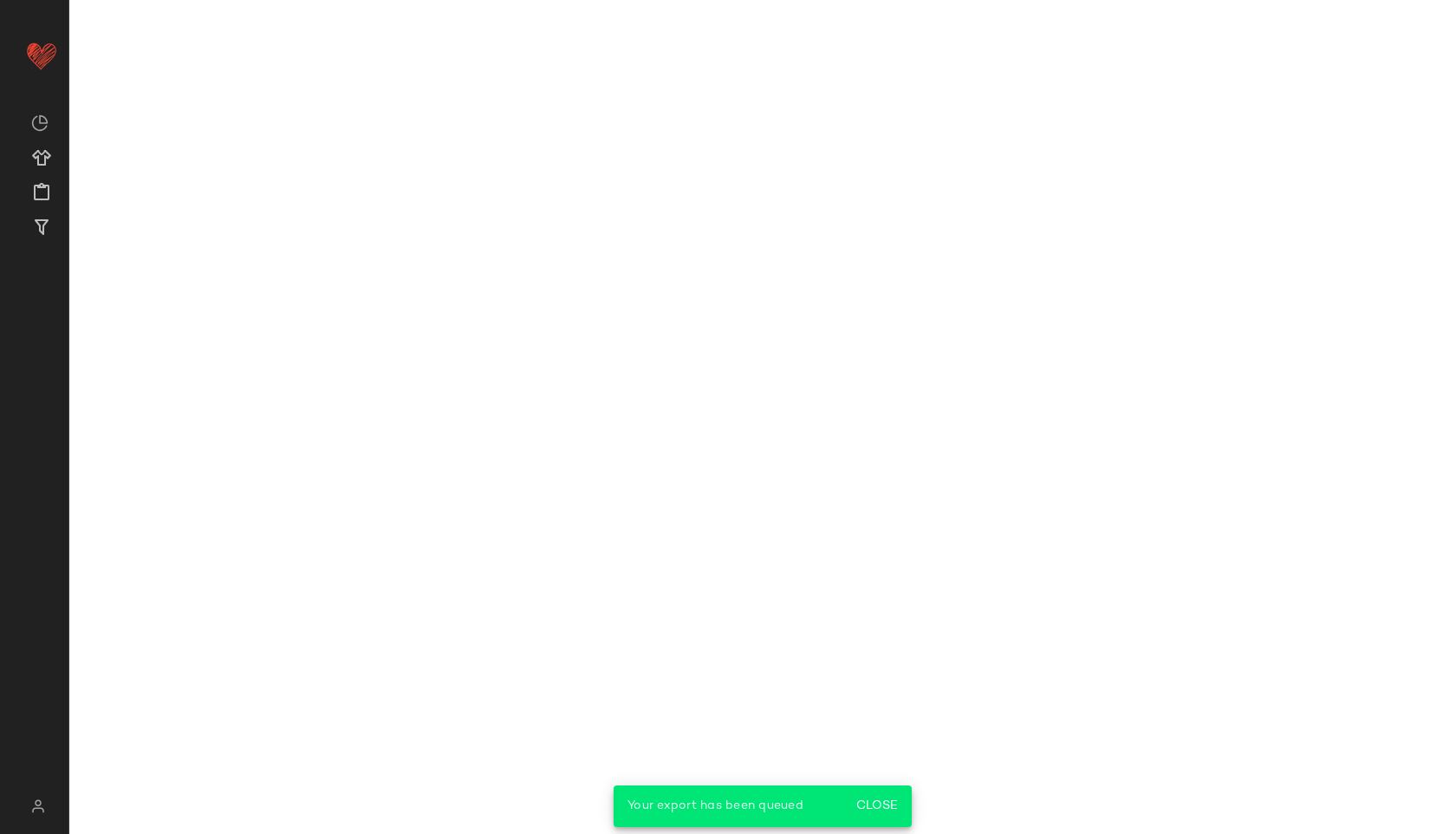
scroll to position [6677, 0]
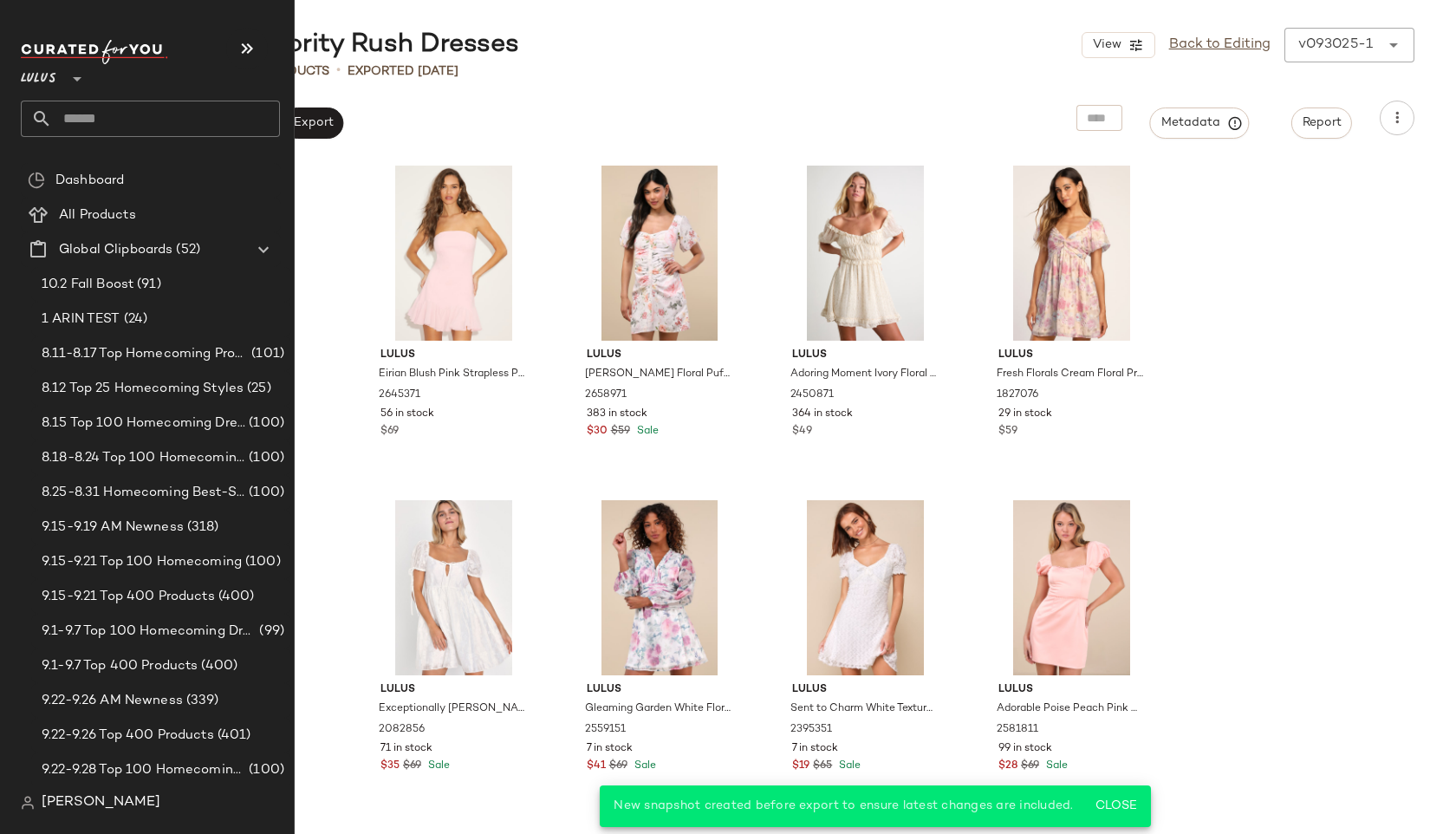
click at [70, 118] on input "text" at bounding box center [166, 118] width 228 height 37
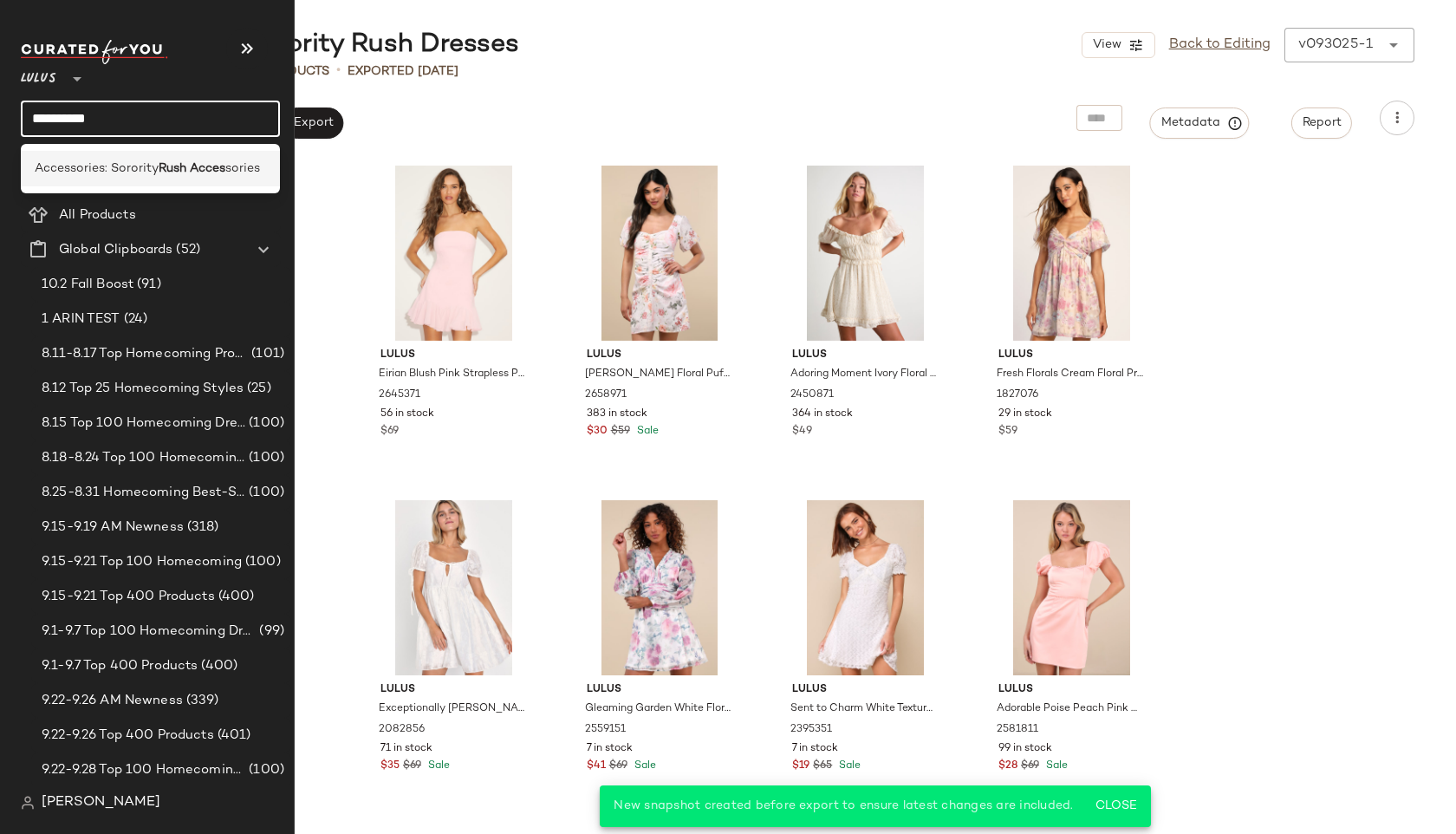
type input "**********"
click at [87, 155] on div "Accessories: Sorority Rush Acces sories" at bounding box center [150, 169] width 259 height 36
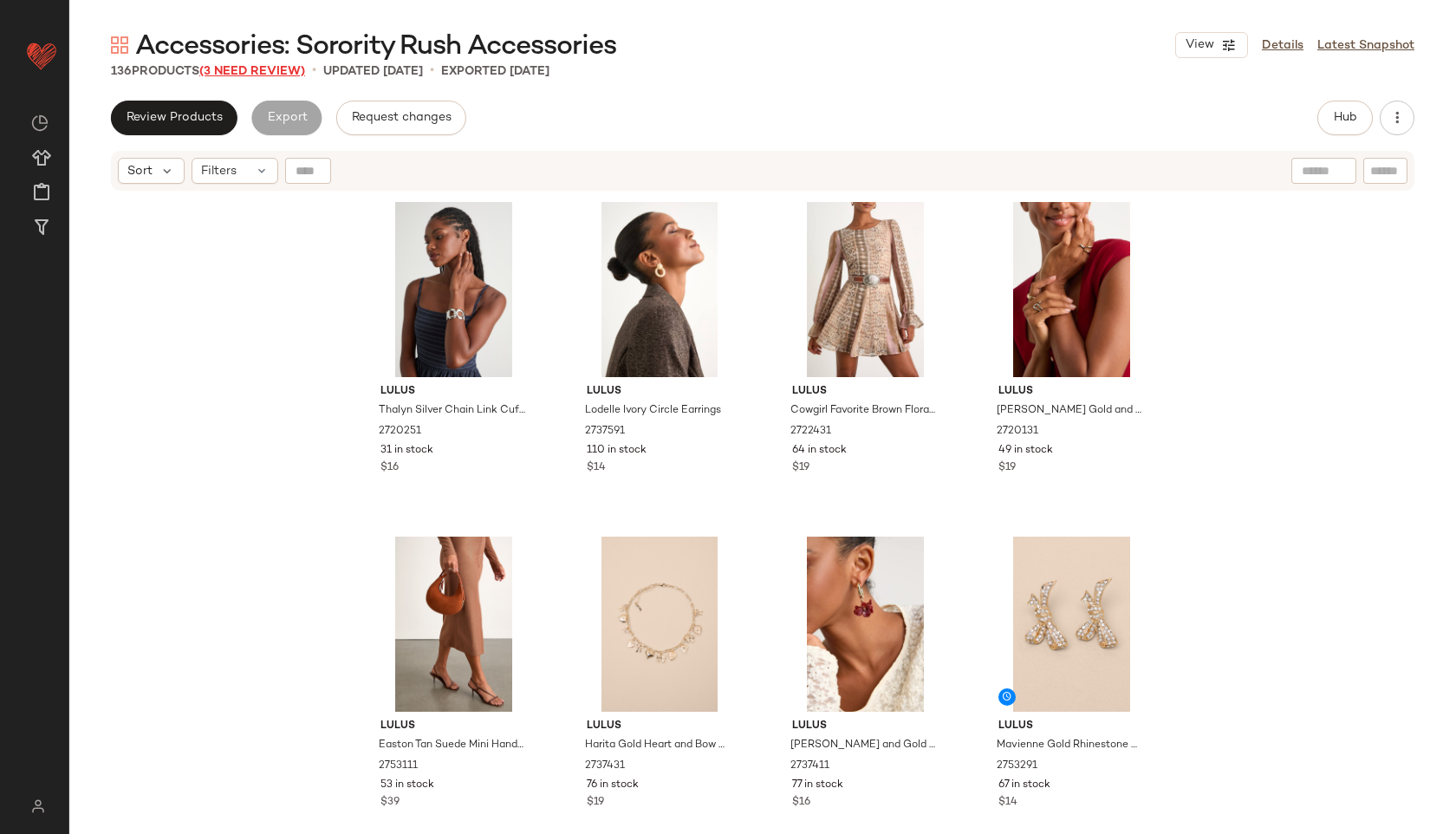
click at [267, 71] on span "(3 Need Review)" at bounding box center [252, 71] width 106 height 13
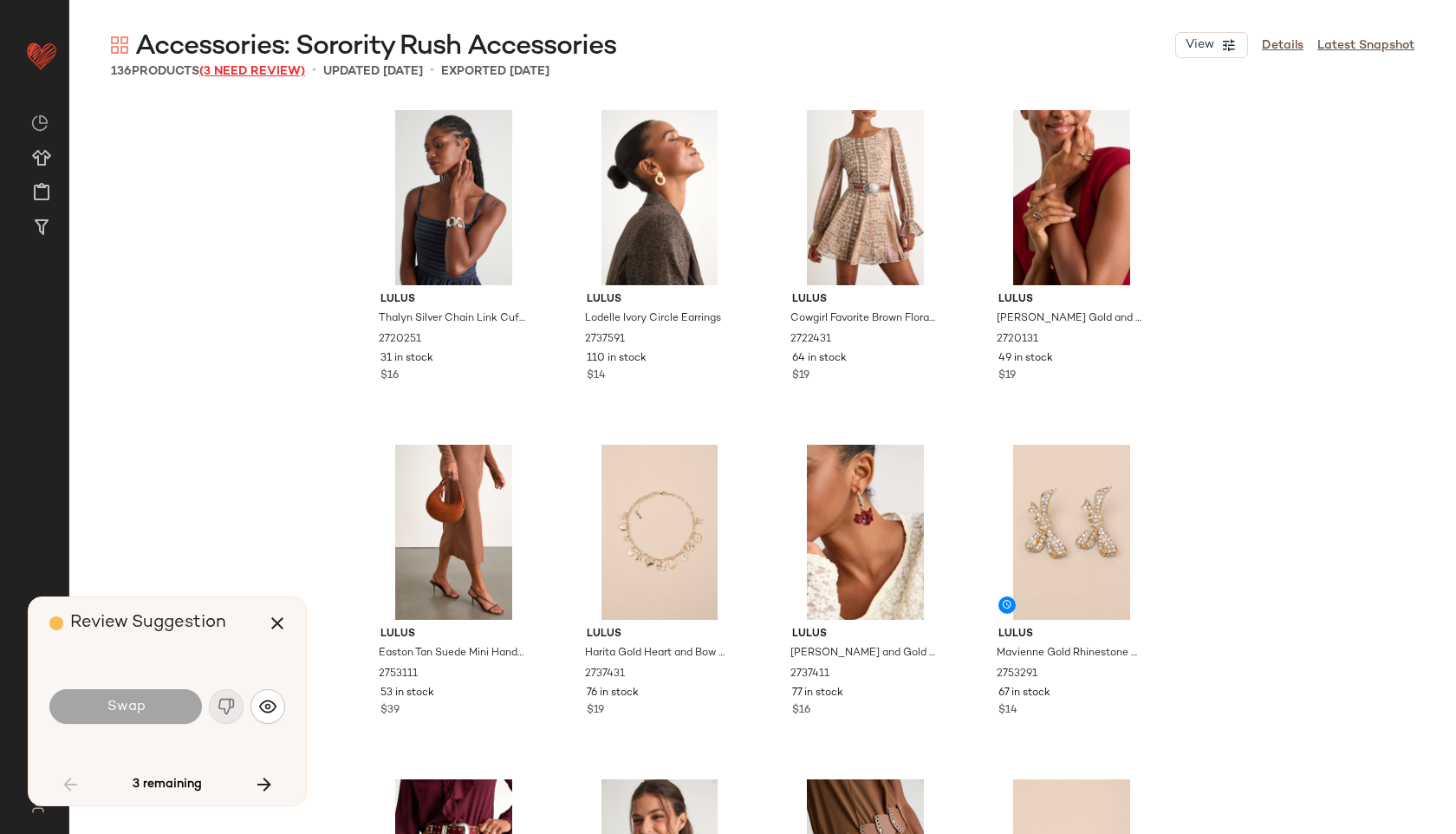
scroll to position [1673, 0]
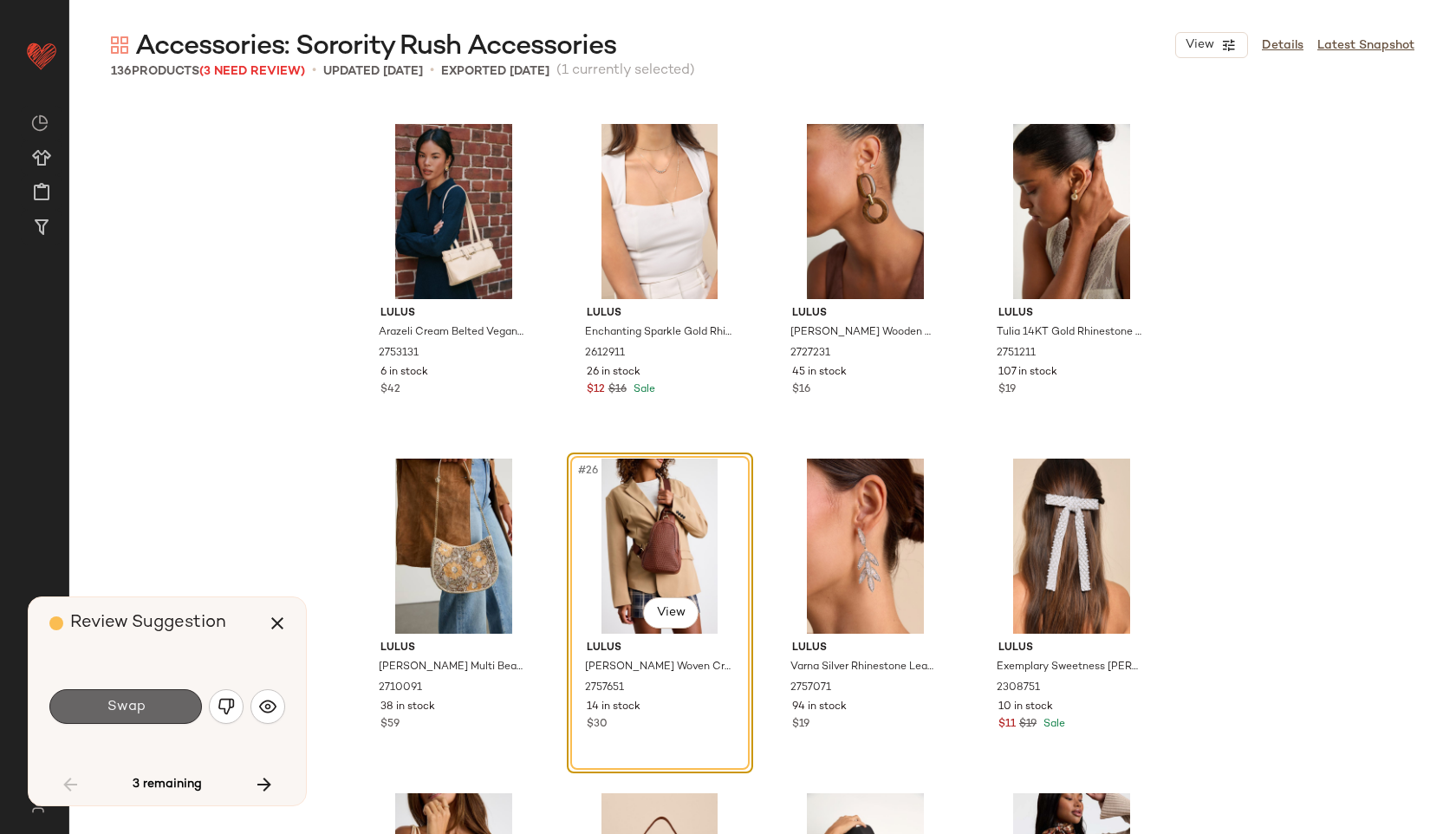
click at [120, 721] on button "Swap" at bounding box center [125, 706] width 153 height 35
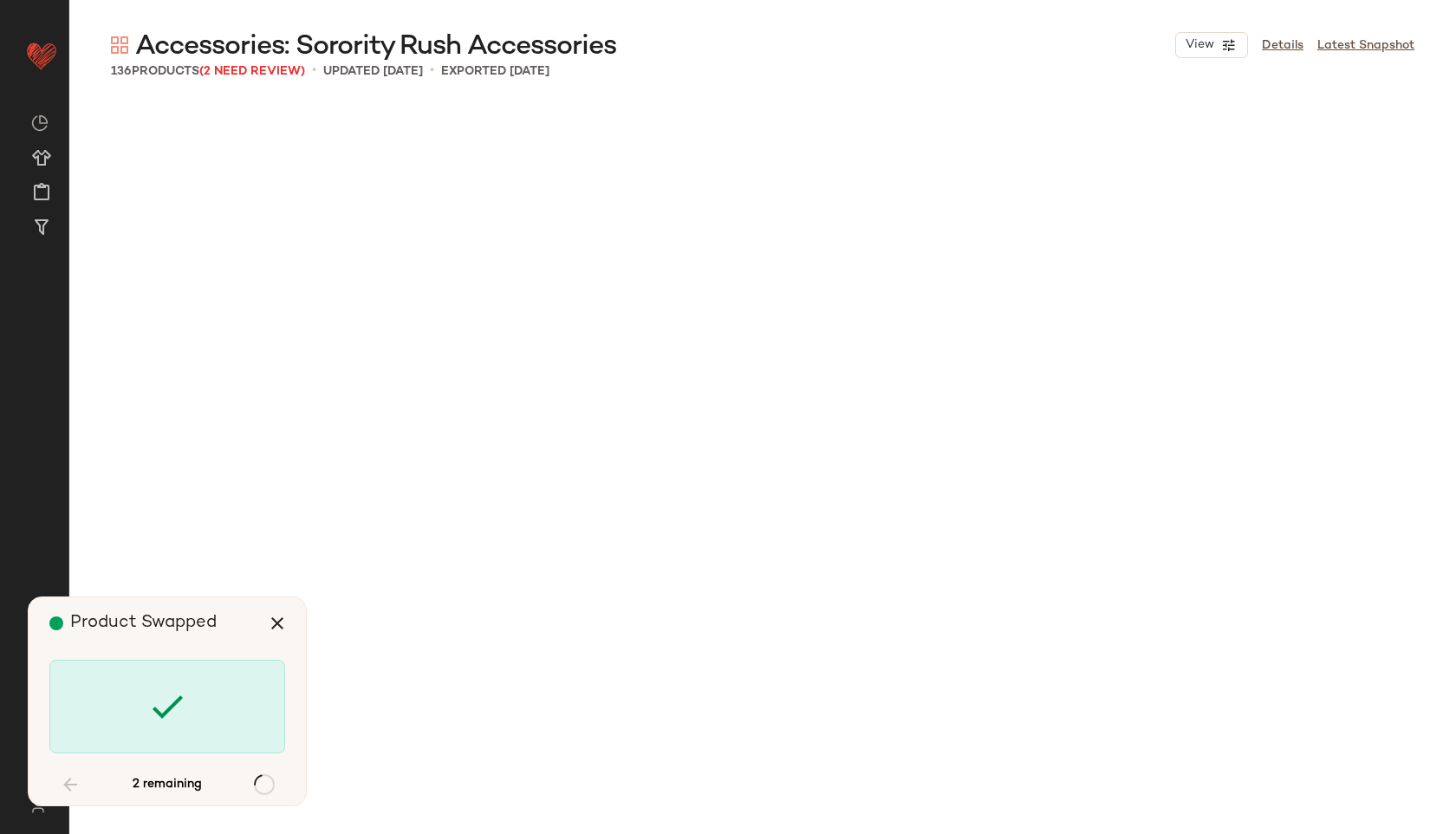
scroll to position [4685, 0]
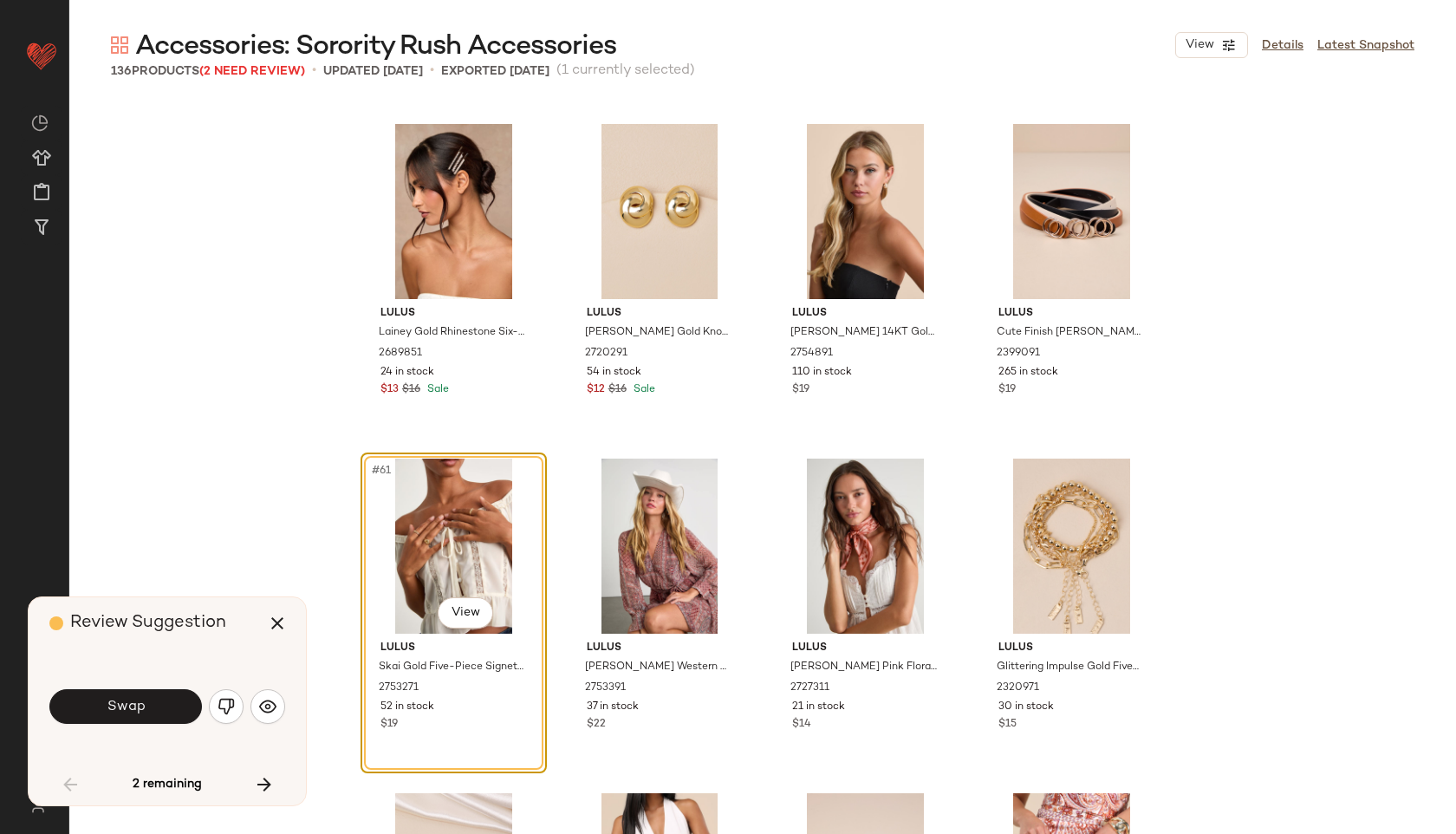
click at [132, 709] on span "Swap" at bounding box center [125, 707] width 39 height 17
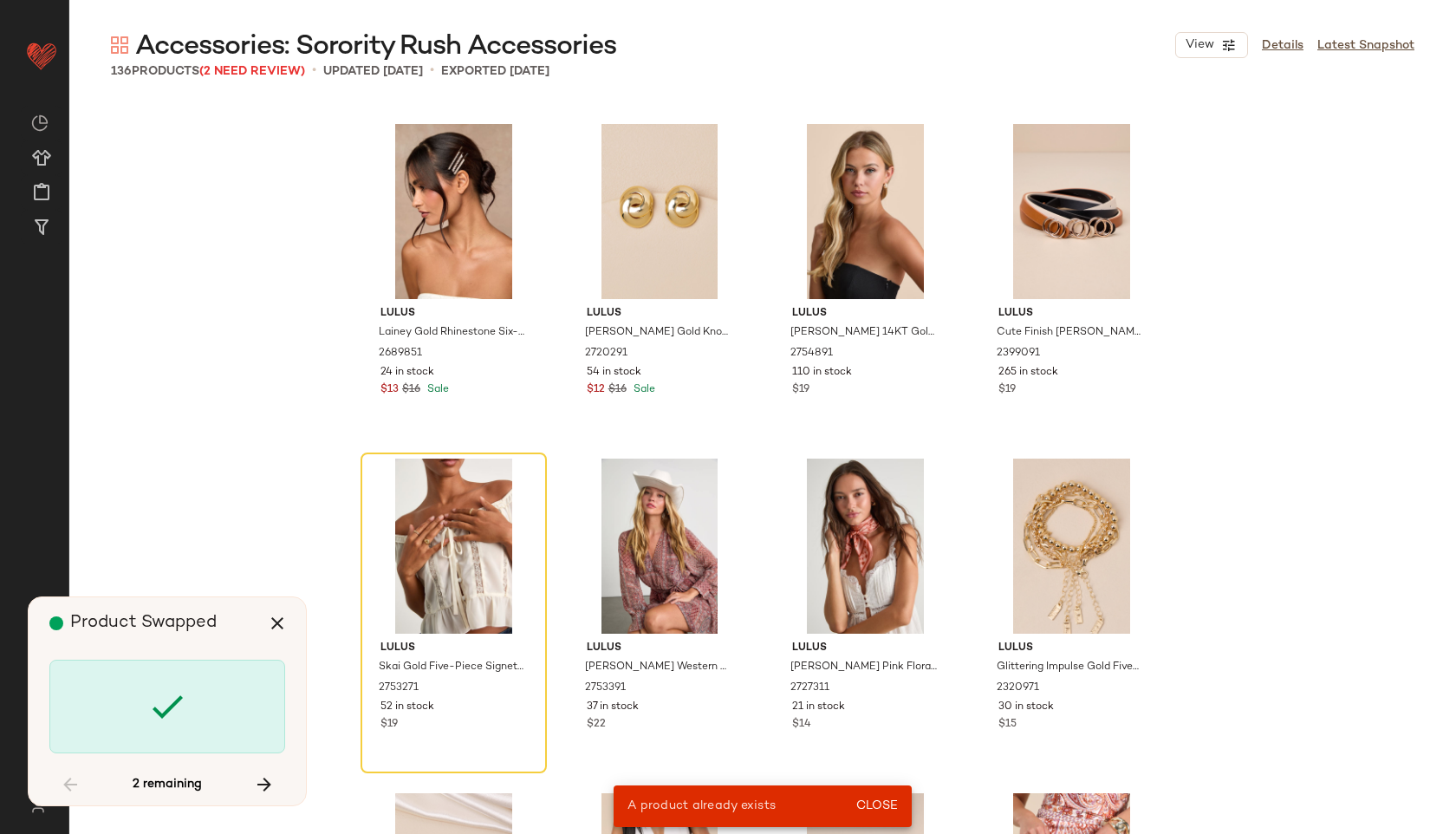
scroll to position [1004, 0]
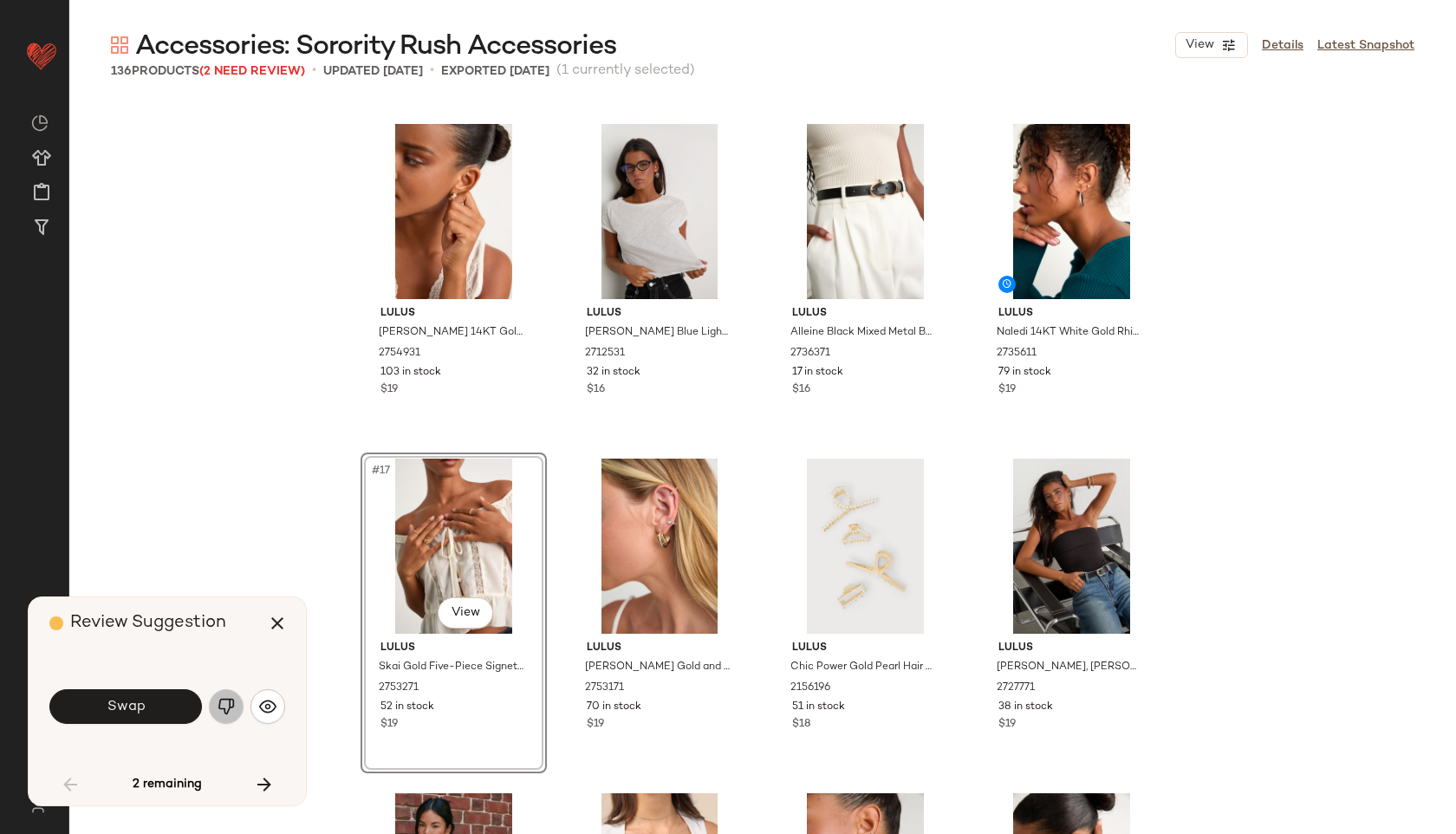
click at [216, 700] on button "button" at bounding box center [226, 706] width 35 height 35
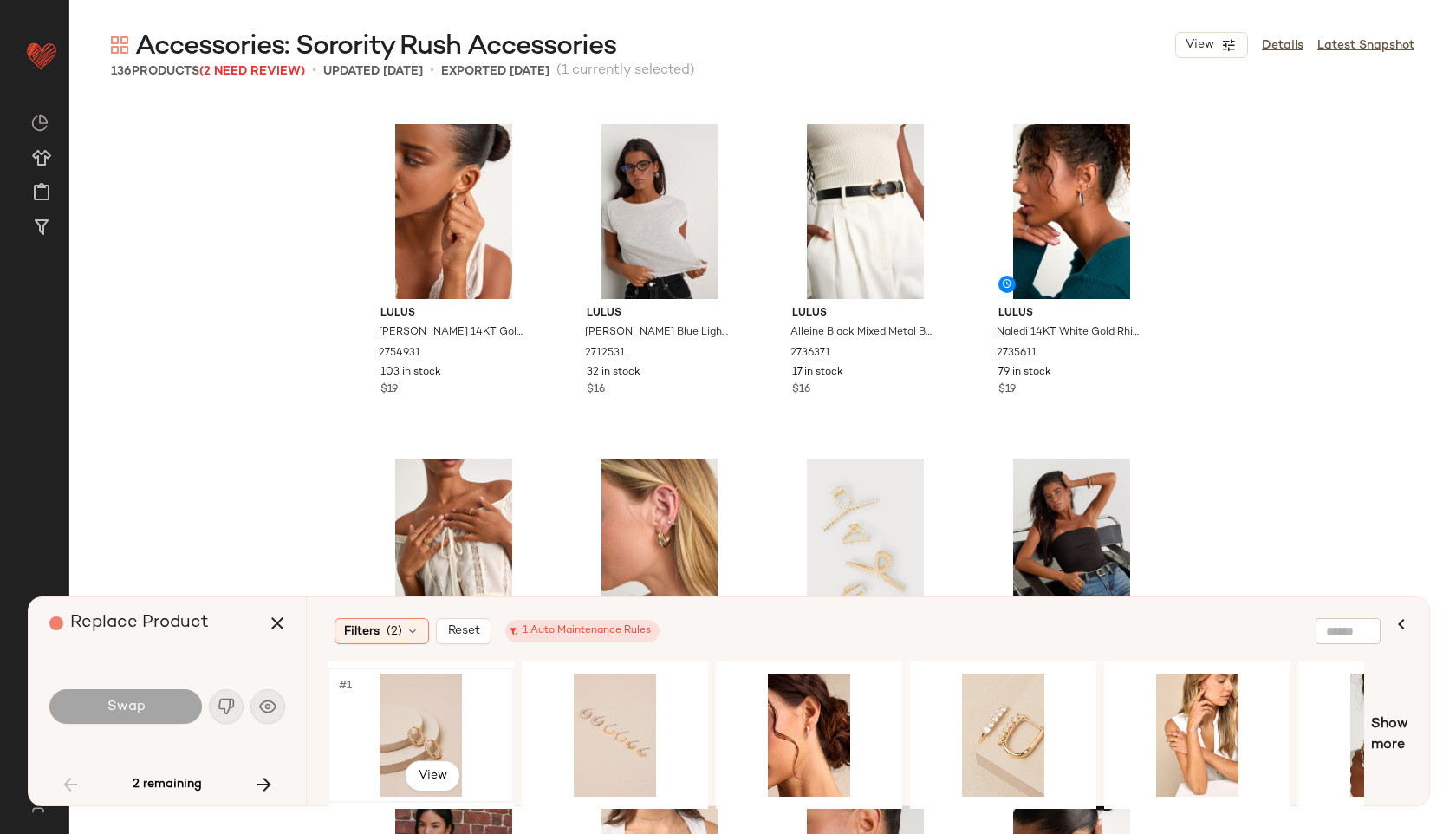
click at [420, 710] on div "#1 View" at bounding box center [420, 735] width 175 height 123
click at [132, 708] on span "Swap" at bounding box center [125, 707] width 39 height 17
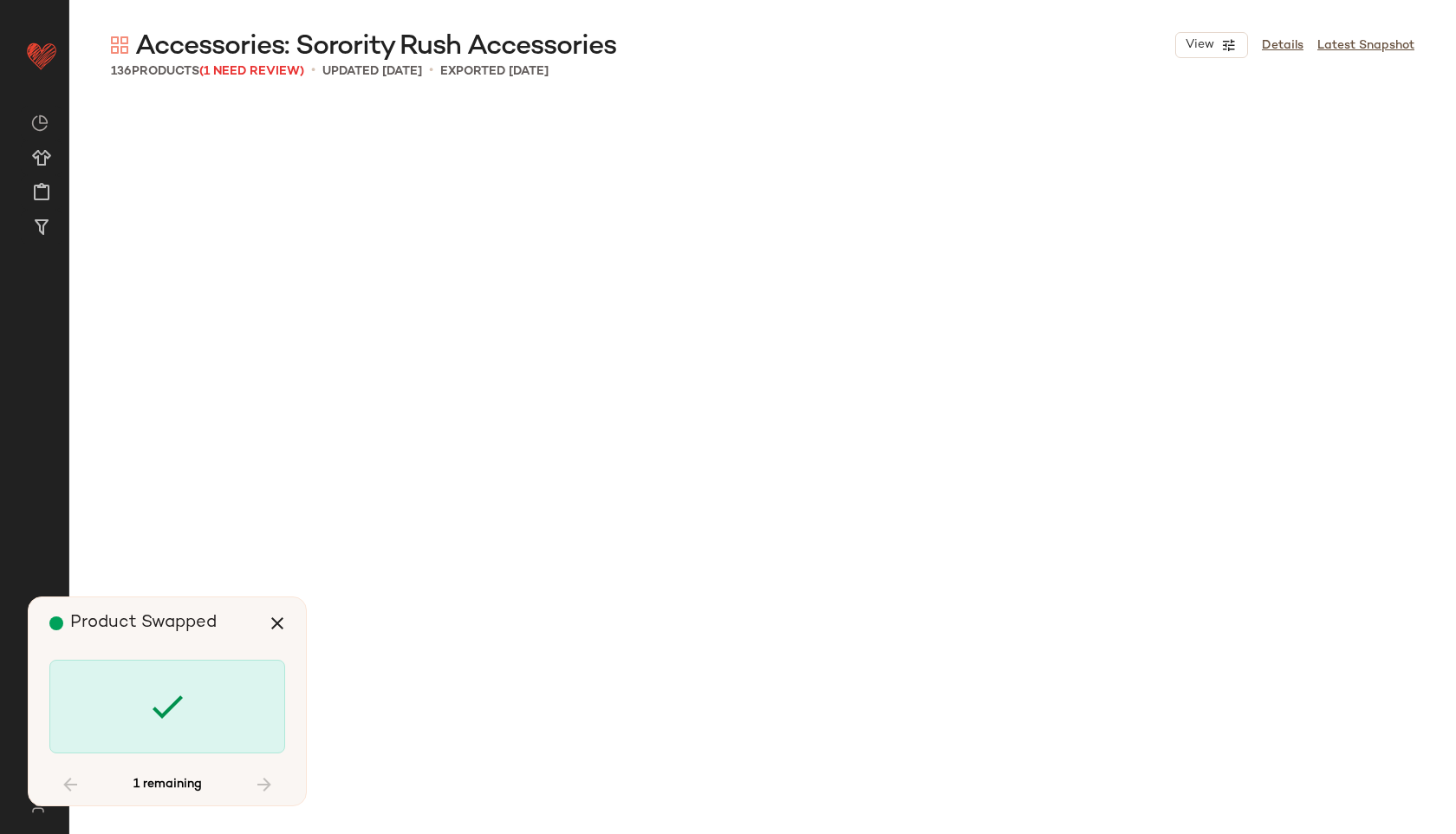
scroll to position [9705, 0]
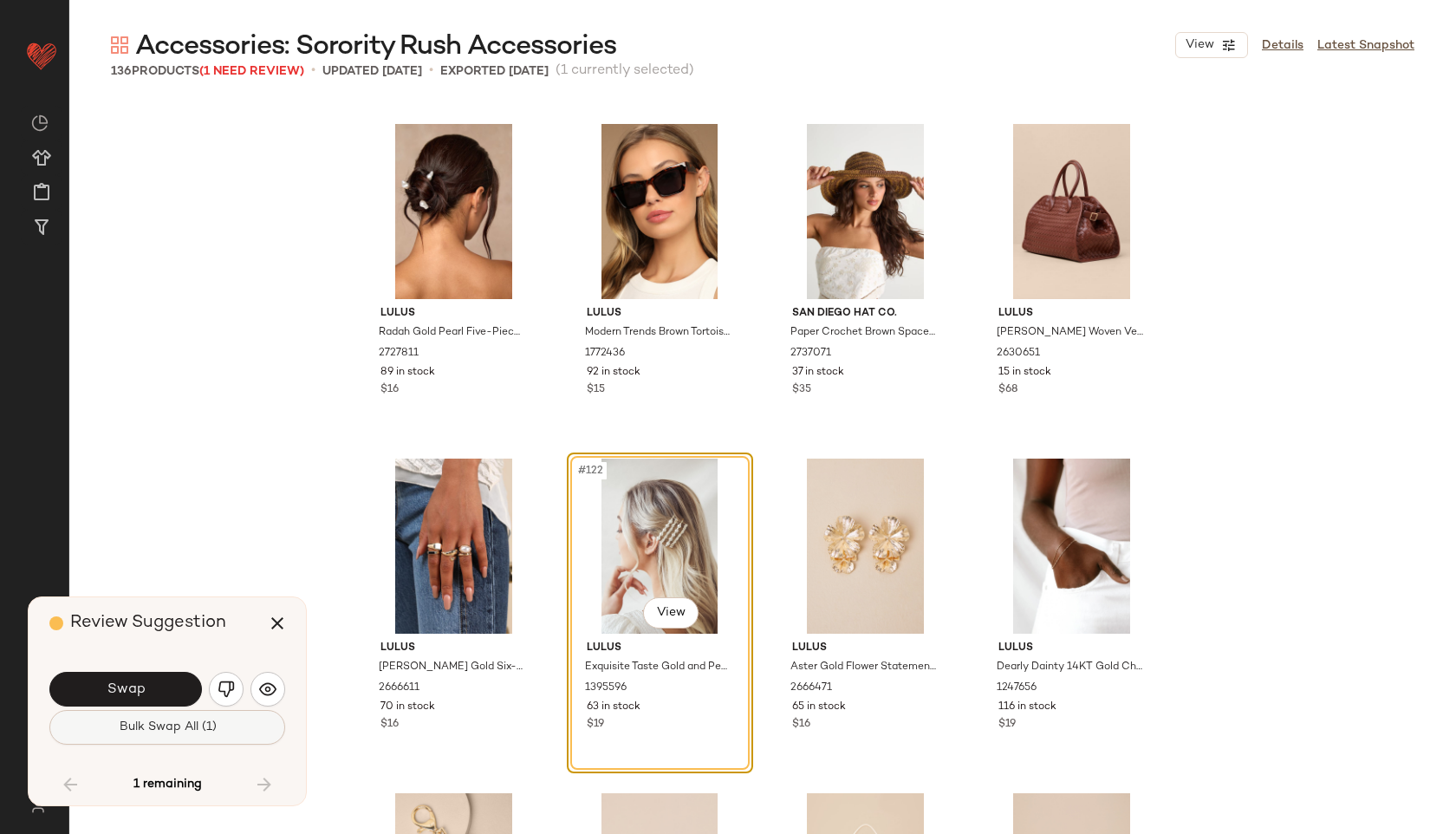
click at [158, 725] on span "Bulk Swap All (1)" at bounding box center [166, 727] width 98 height 14
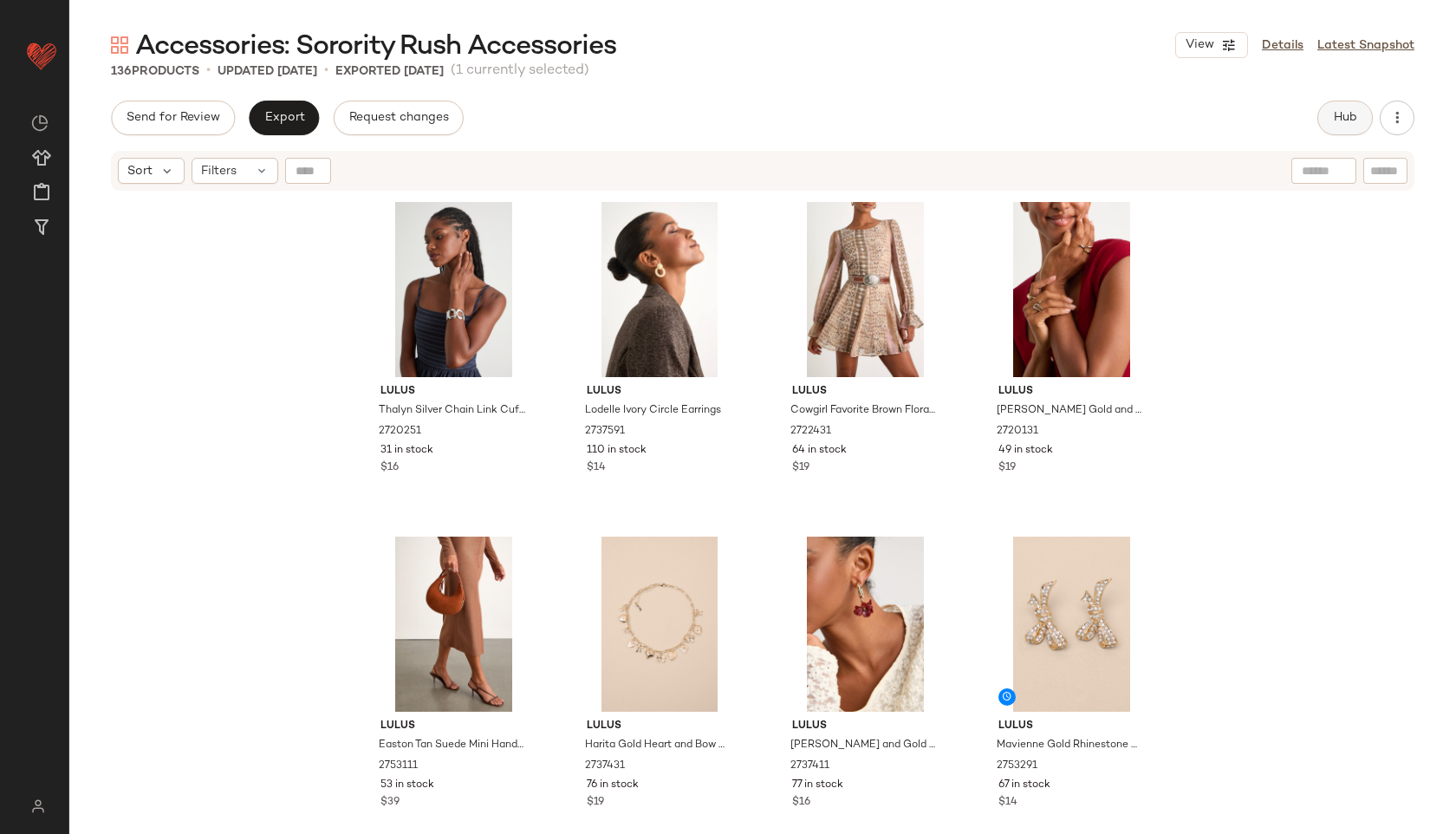
click at [1337, 114] on span "Hub" at bounding box center [1345, 117] width 25 height 14
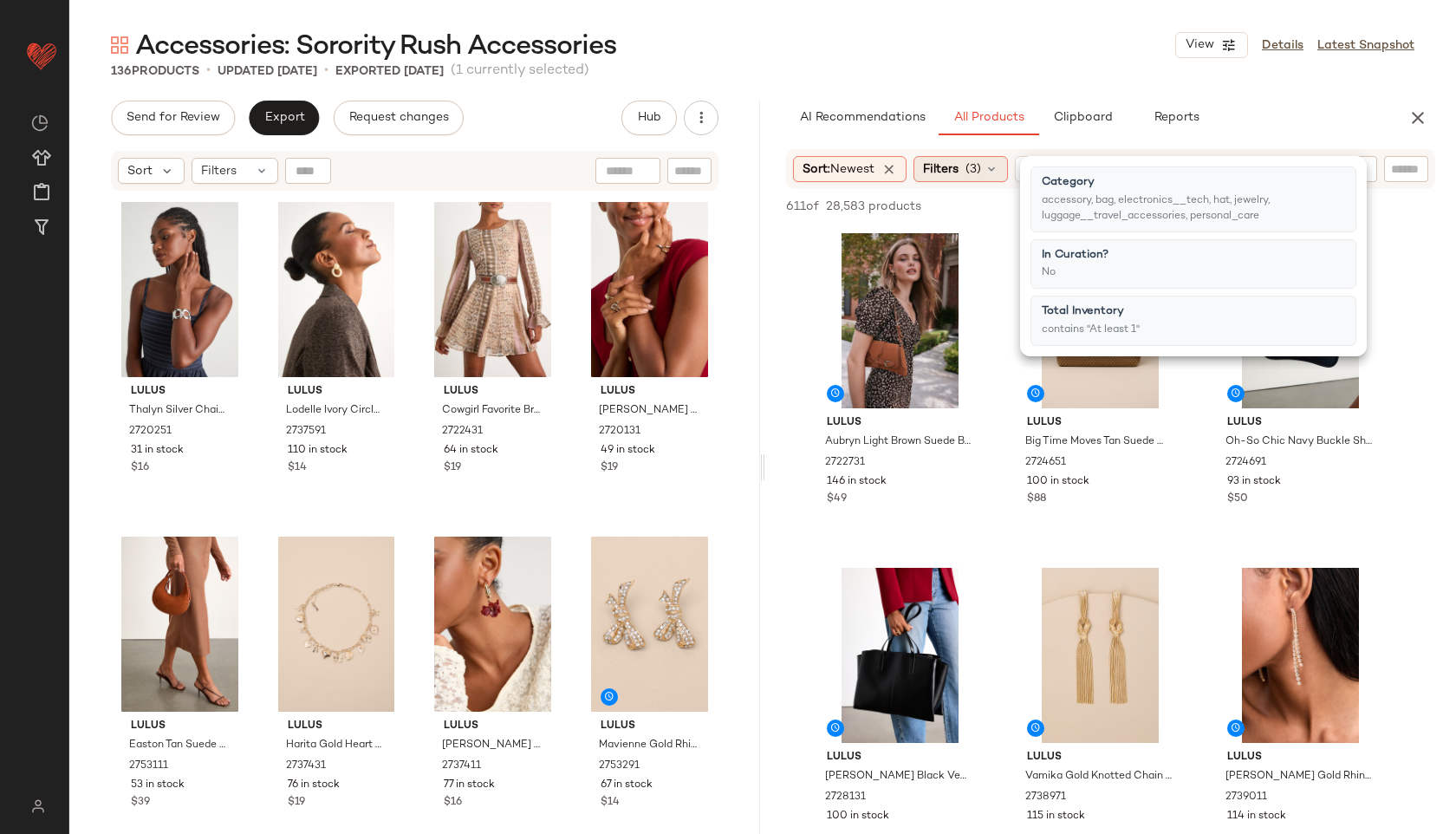
click at [967, 178] on div "Filters (3)" at bounding box center [961, 169] width 95 height 26
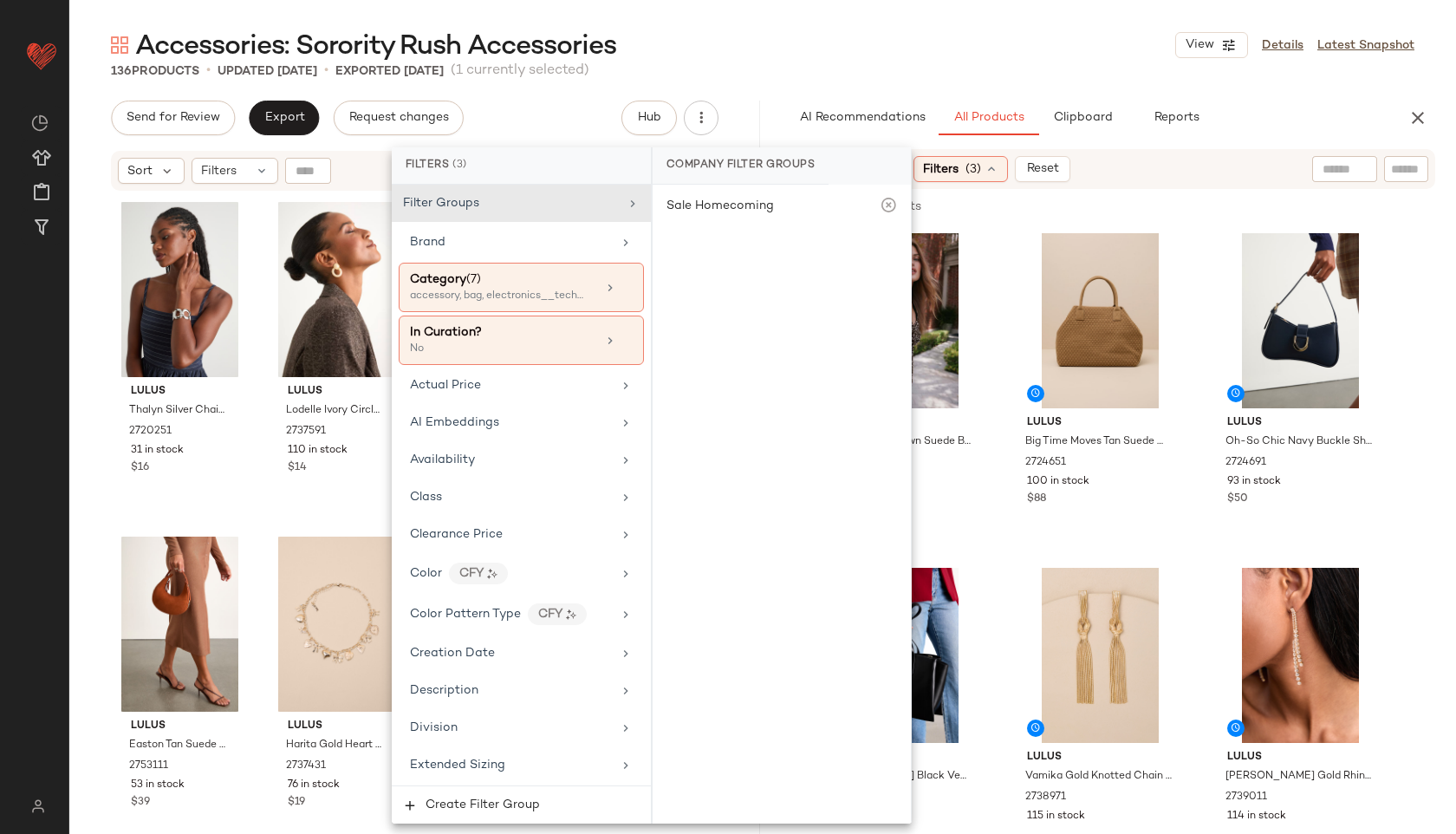
click at [790, 25] on main "Accessories: Sorority Rush Accessories View Details Latest Snapshot 136 Product…" at bounding box center [728, 417] width 1456 height 834
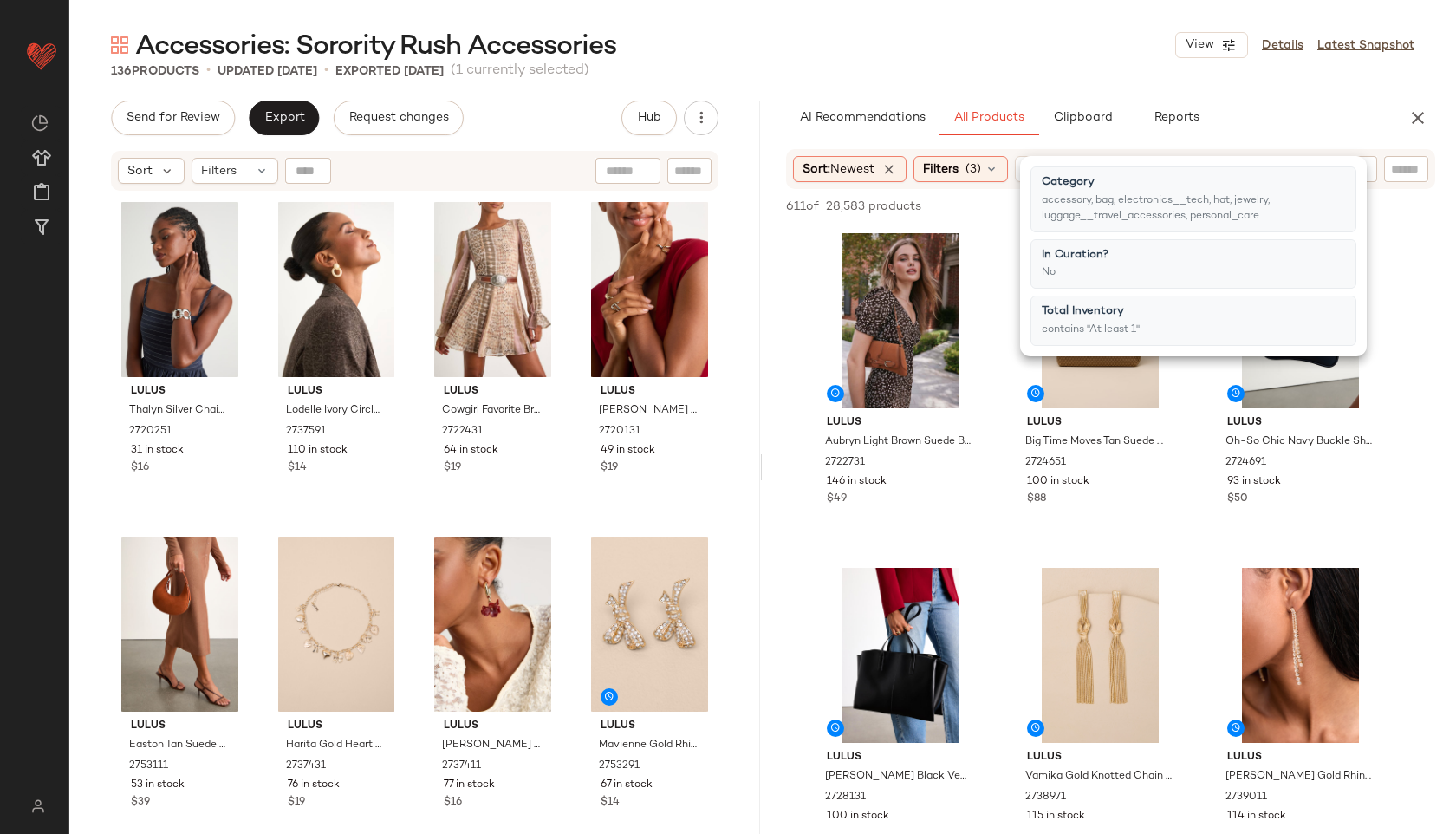
click at [787, 25] on main "Accessories: Sorority Rush Accessories View Details Latest Snapshot 136 Product…" at bounding box center [728, 417] width 1456 height 834
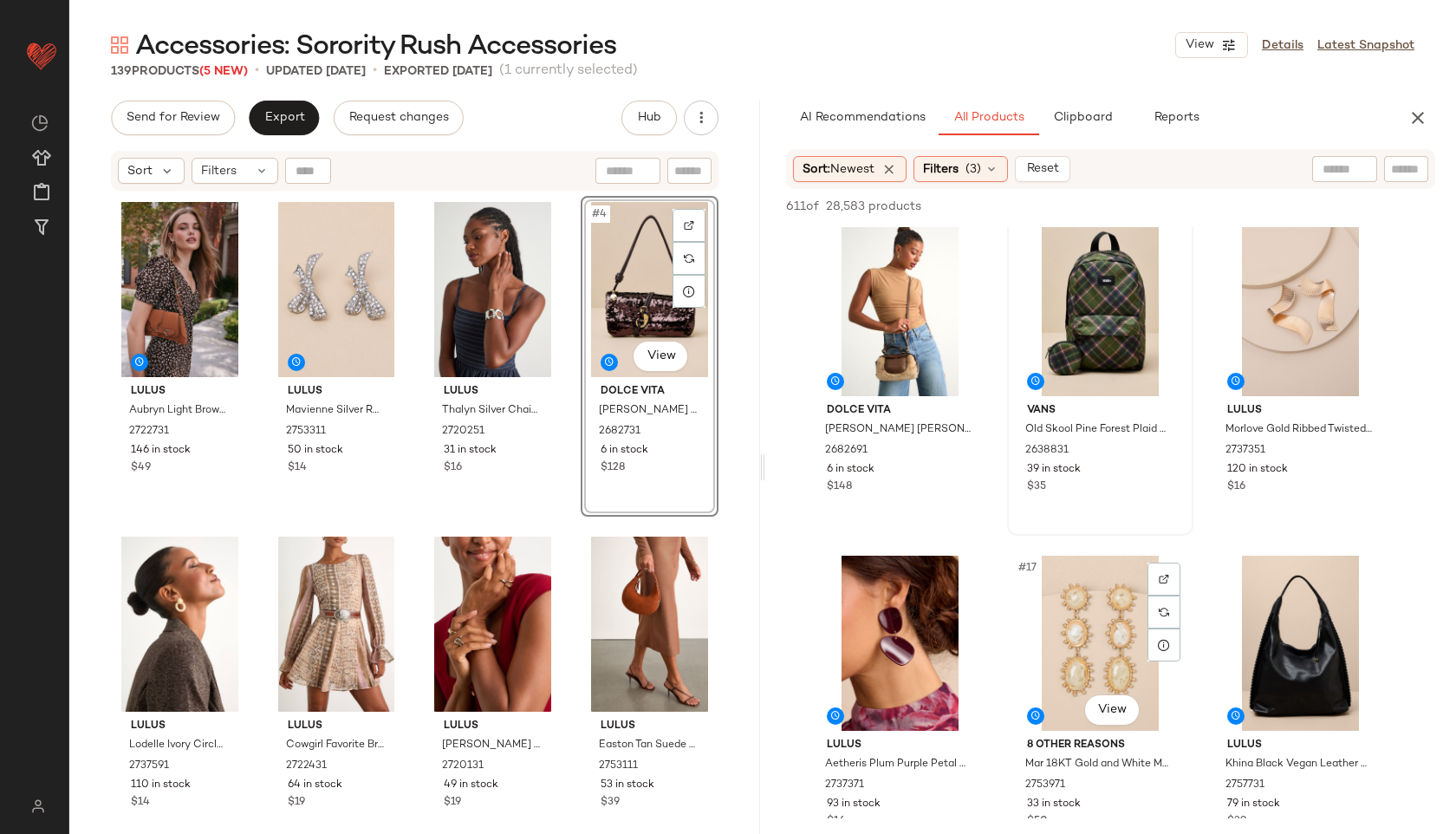
scroll to position [1356, 0]
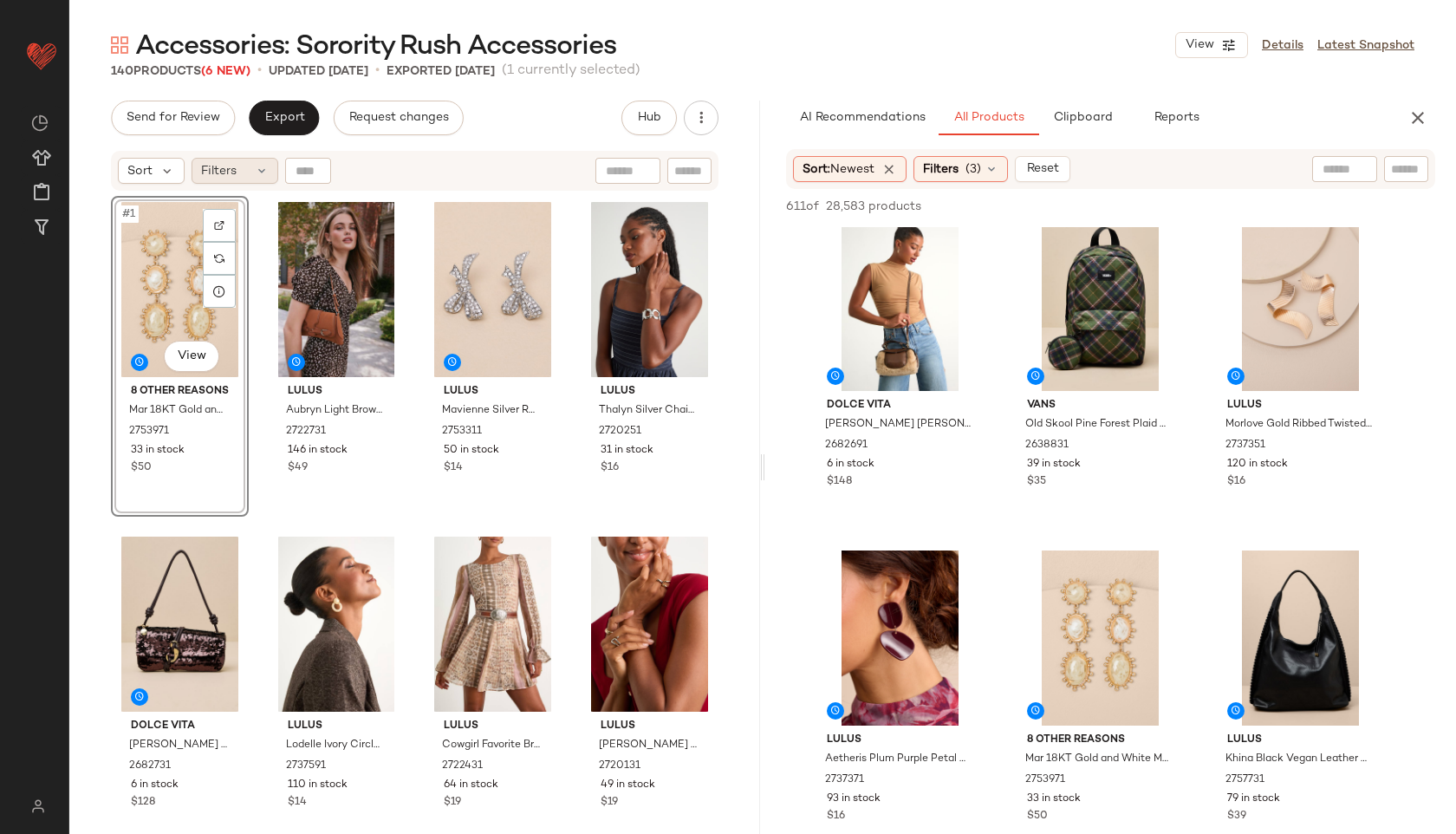
click at [256, 174] on icon at bounding box center [261, 171] width 14 height 14
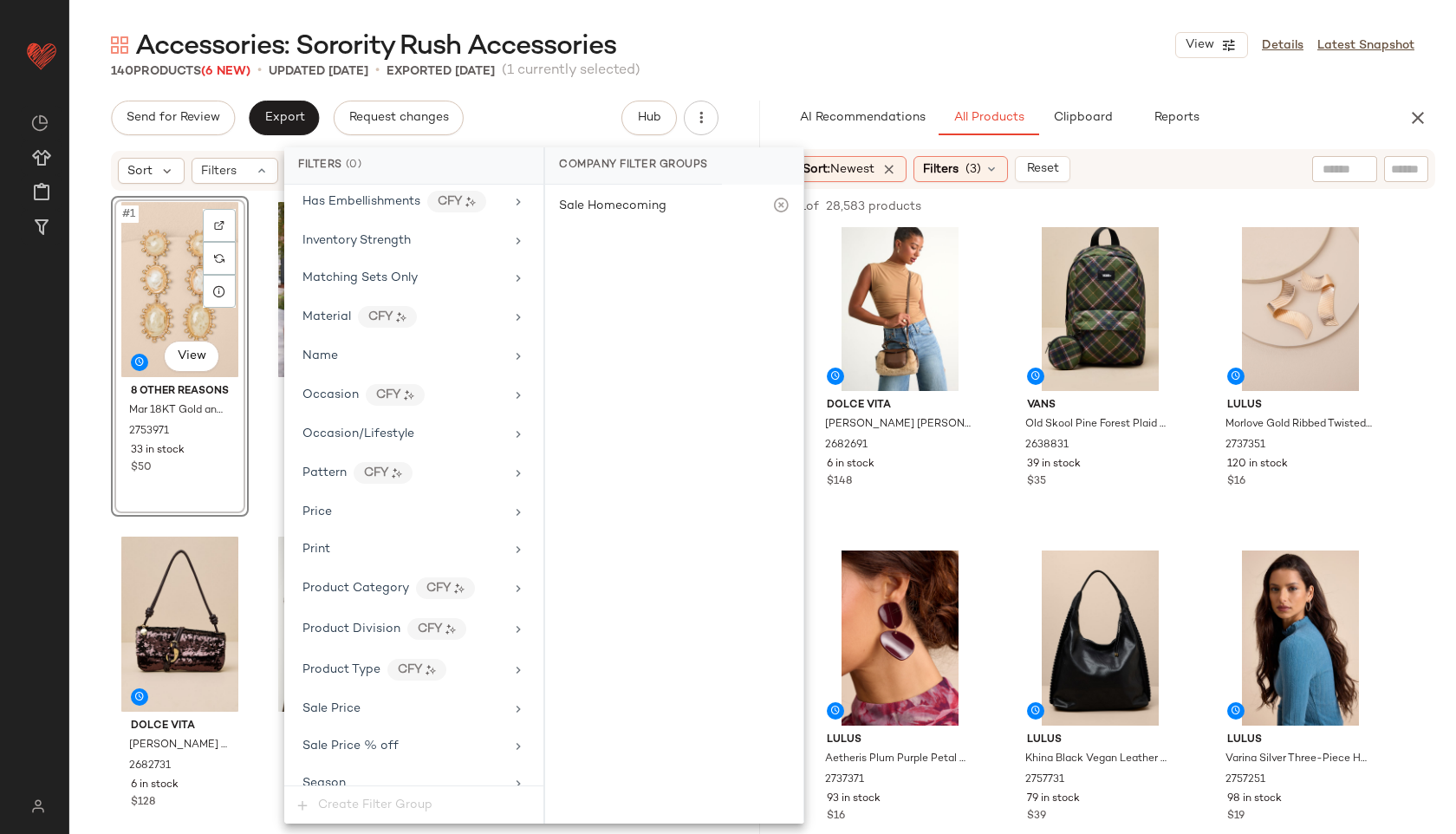
scroll to position [865, 0]
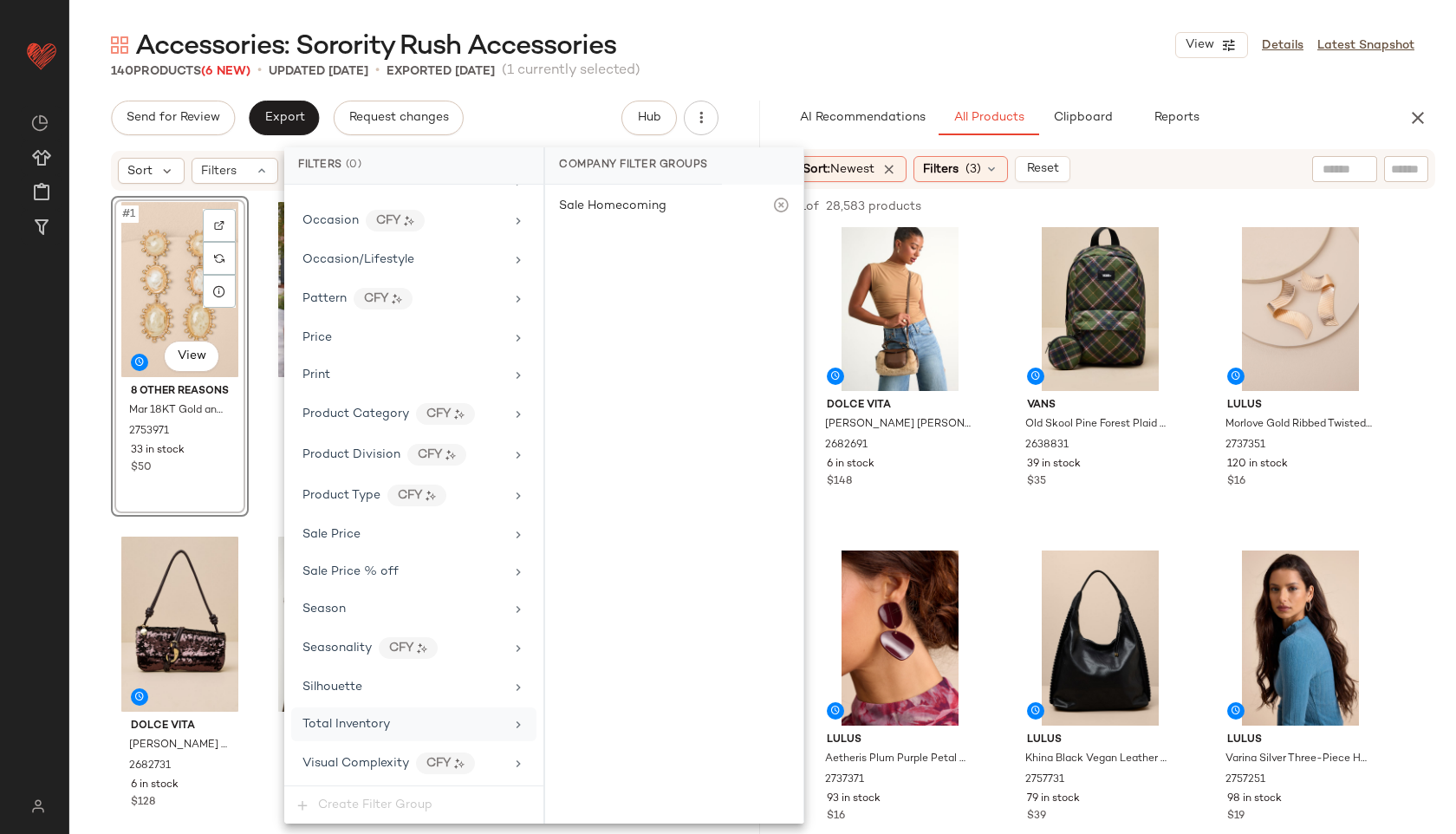
click at [362, 732] on div "Total Inventory" at bounding box center [346, 724] width 88 height 18
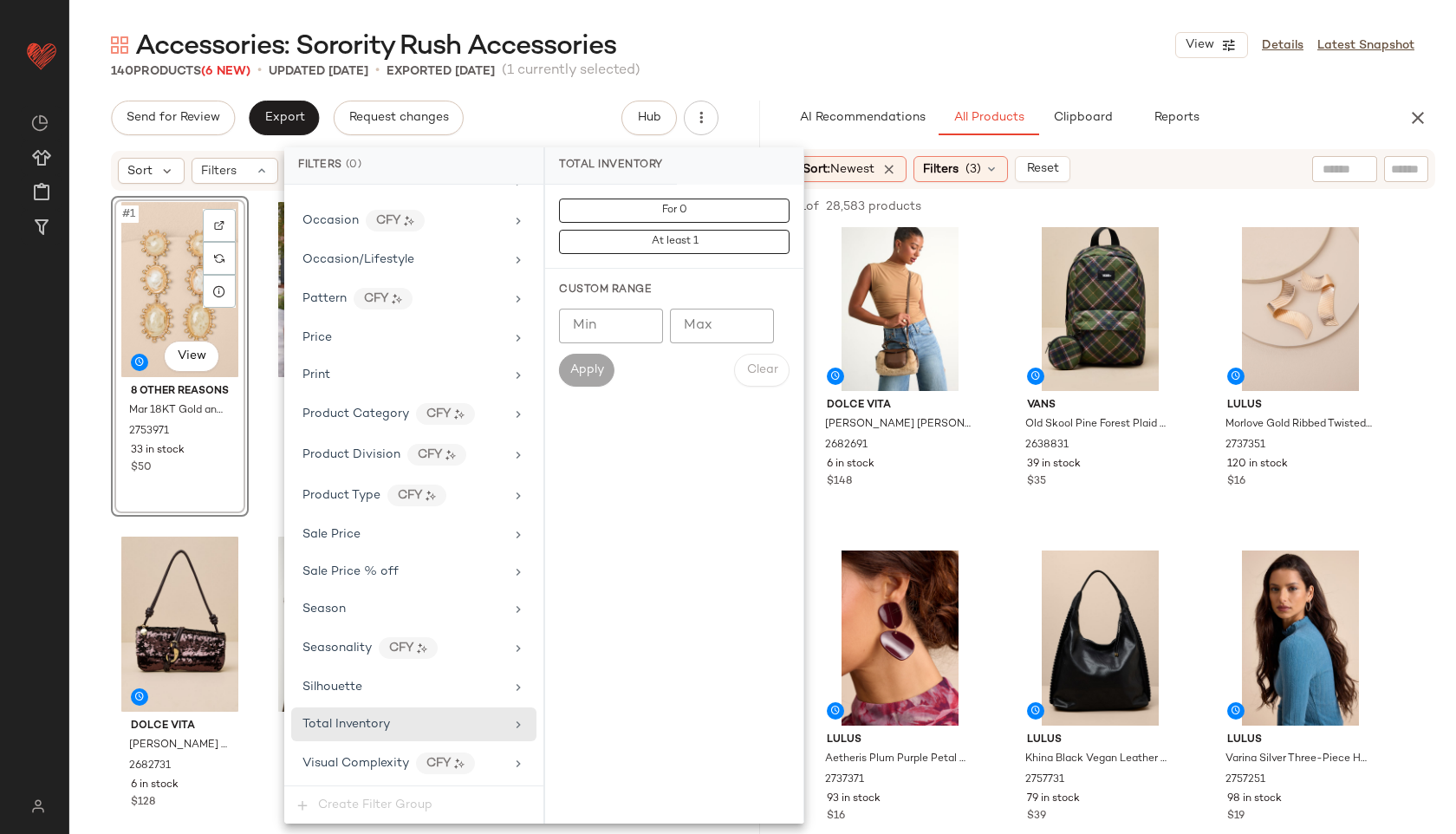
click at [732, 330] on input "Max" at bounding box center [721, 326] width 104 height 35
type input "**"
click at [582, 381] on button "Apply" at bounding box center [587, 369] width 55 height 33
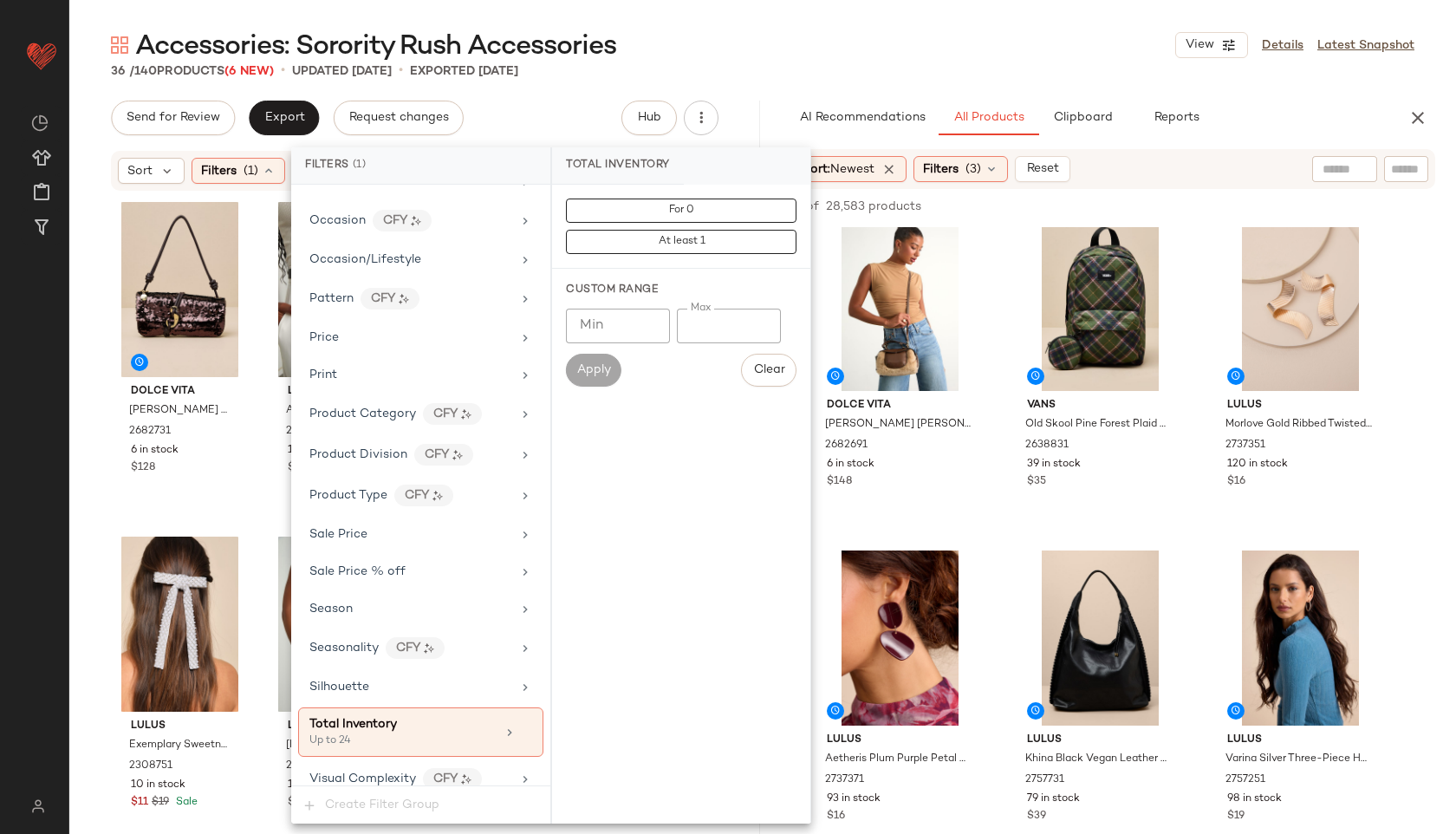
click at [791, 62] on div "36 / 140 Products (6 New) • updated [DATE] • Exported [DATE]" at bounding box center [762, 71] width 1386 height 18
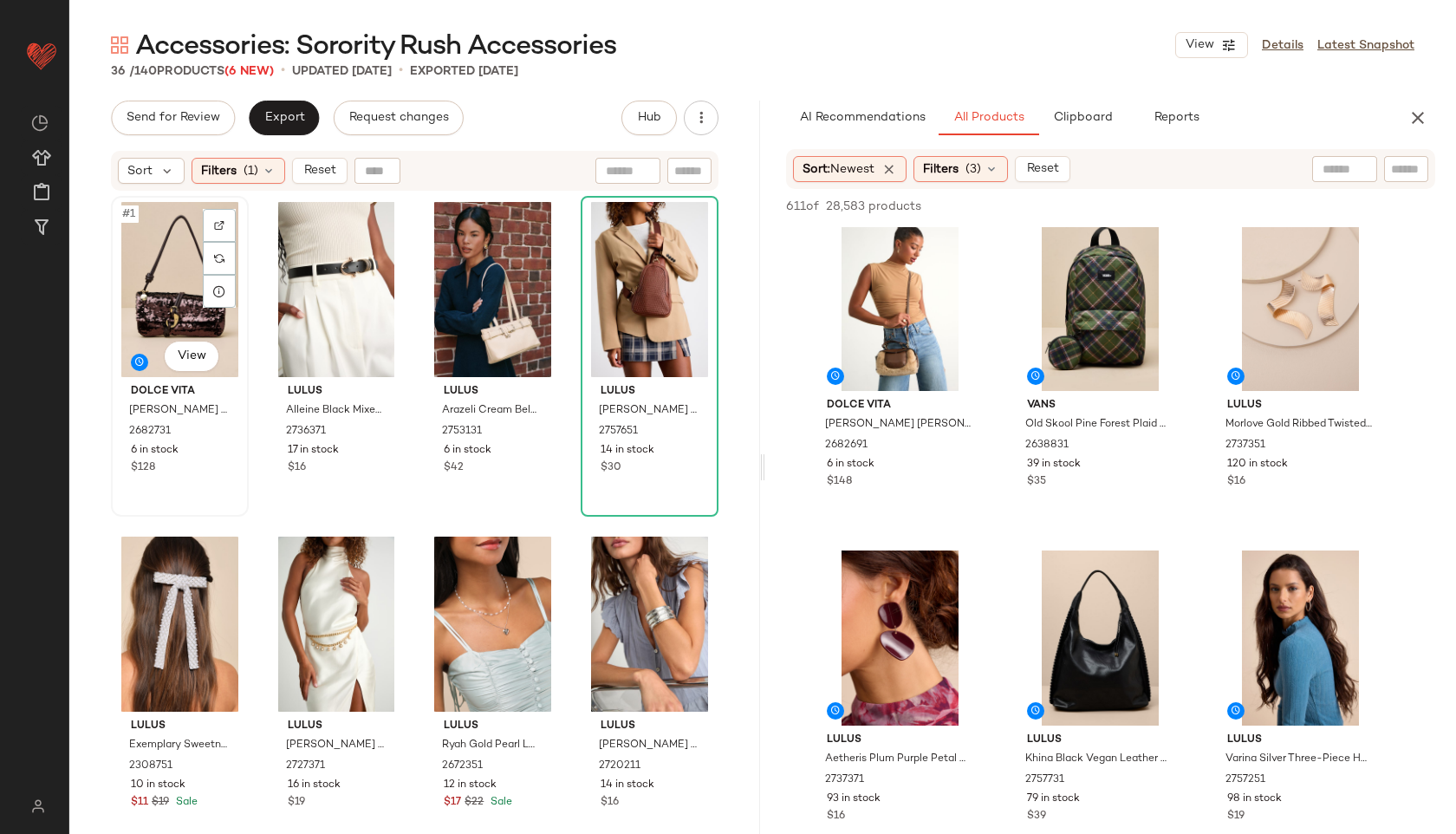
click at [164, 278] on div "#1 View" at bounding box center [180, 289] width 125 height 175
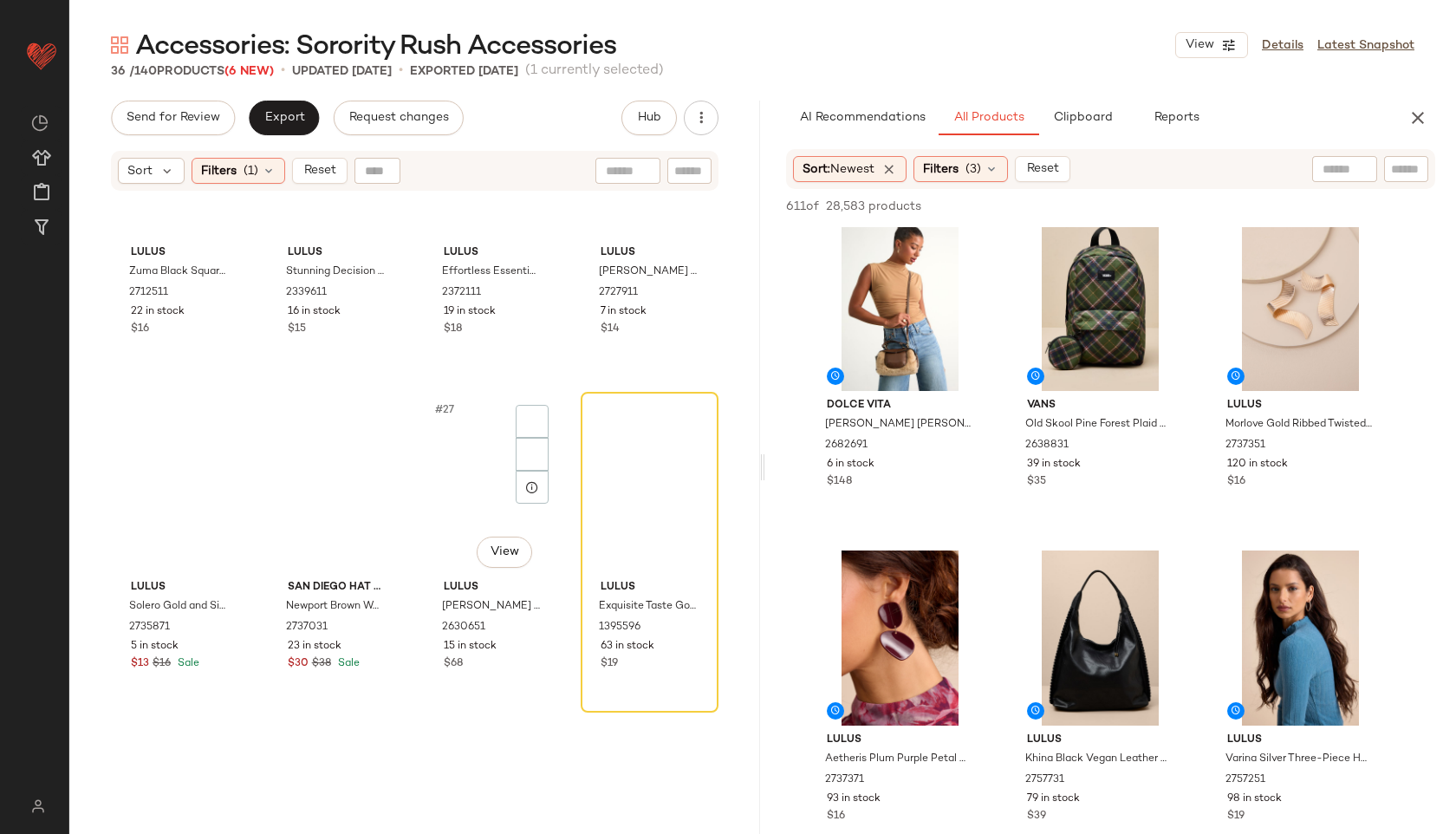
scroll to position [2330, 0]
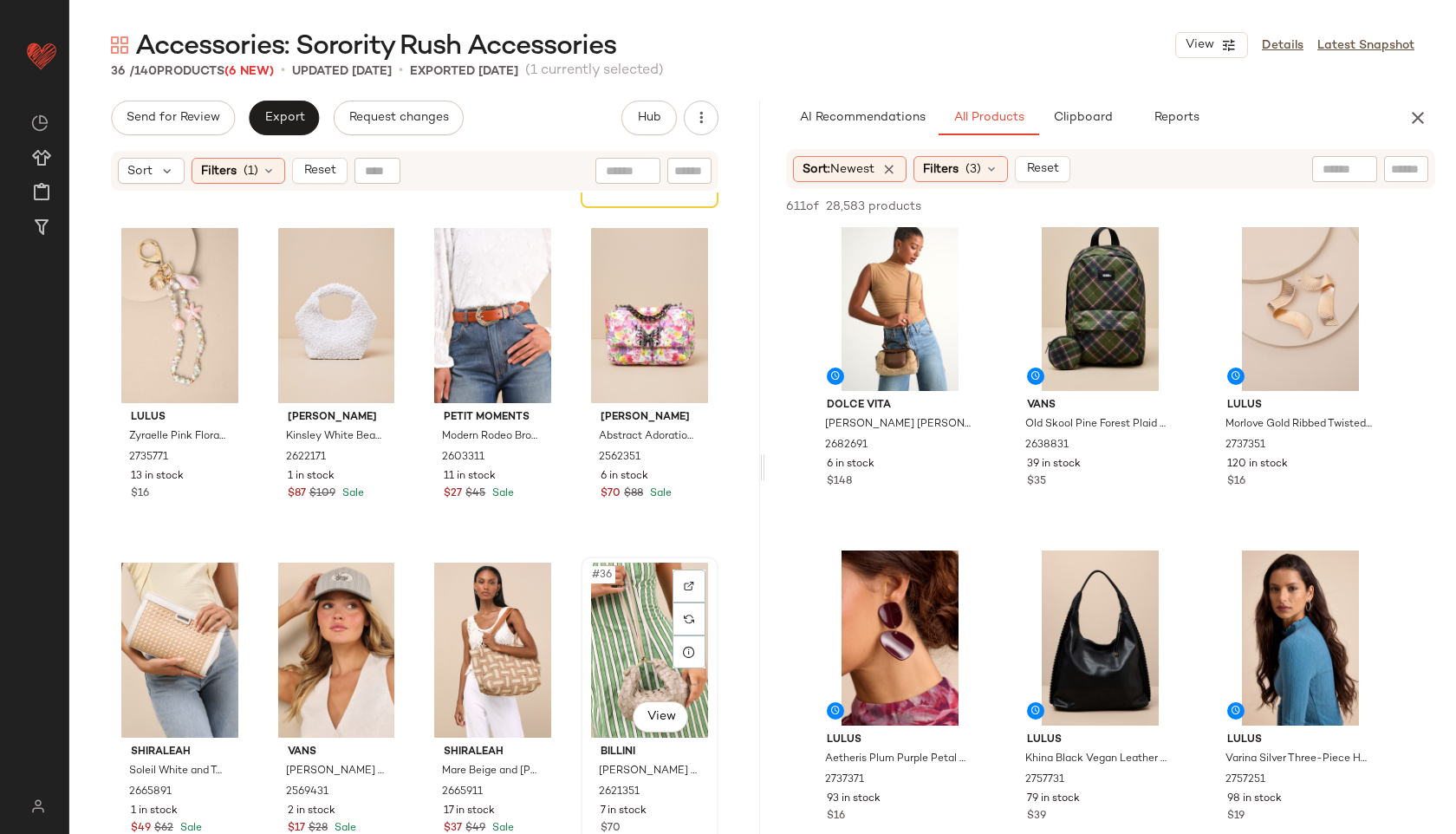
click at [639, 639] on div "#36 View" at bounding box center [649, 649] width 125 height 175
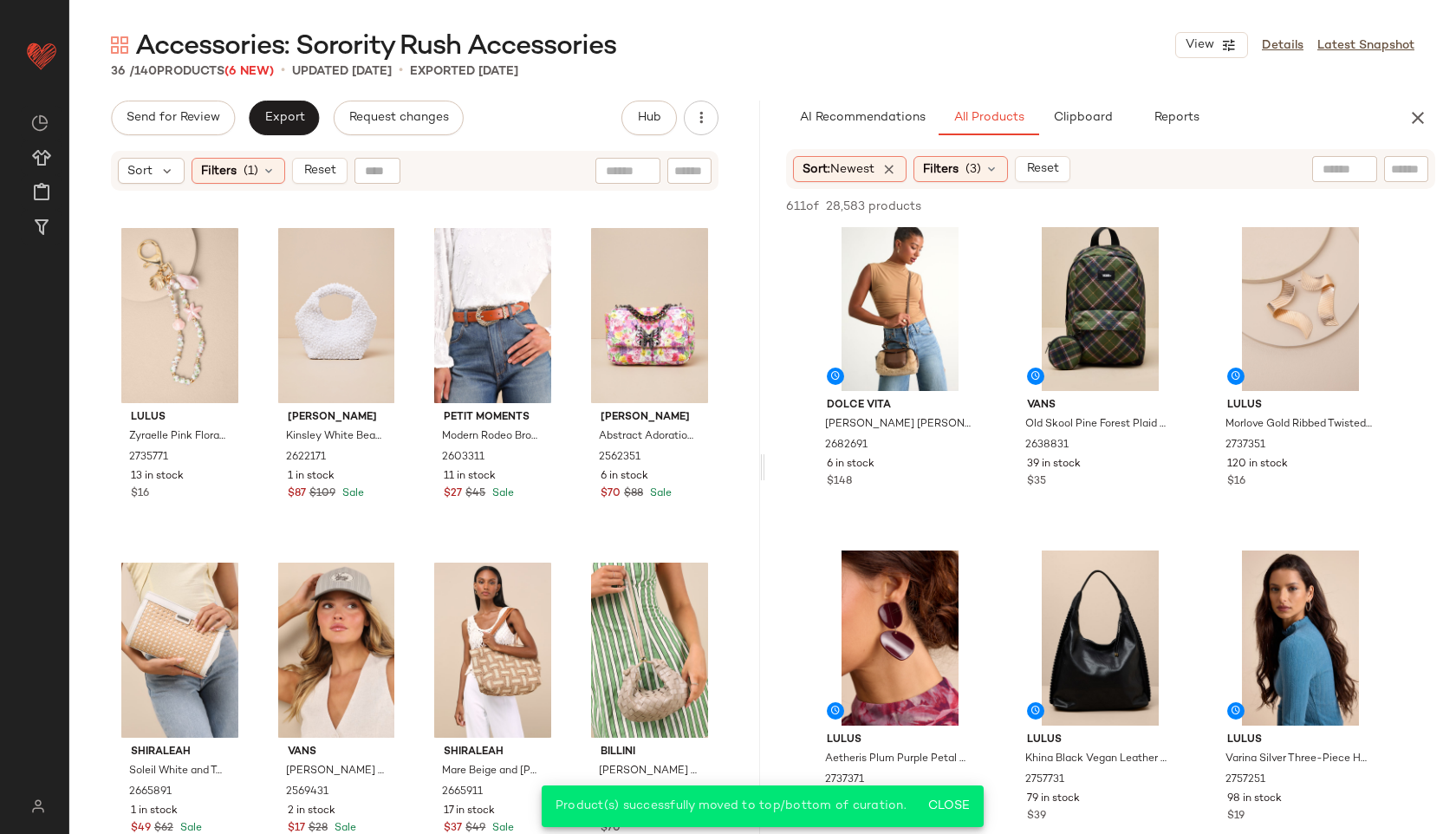
click at [318, 186] on div "Sort Filters (1) Reset" at bounding box center [414, 171] width 608 height 39
click at [317, 183] on button "Reset" at bounding box center [320, 171] width 55 height 26
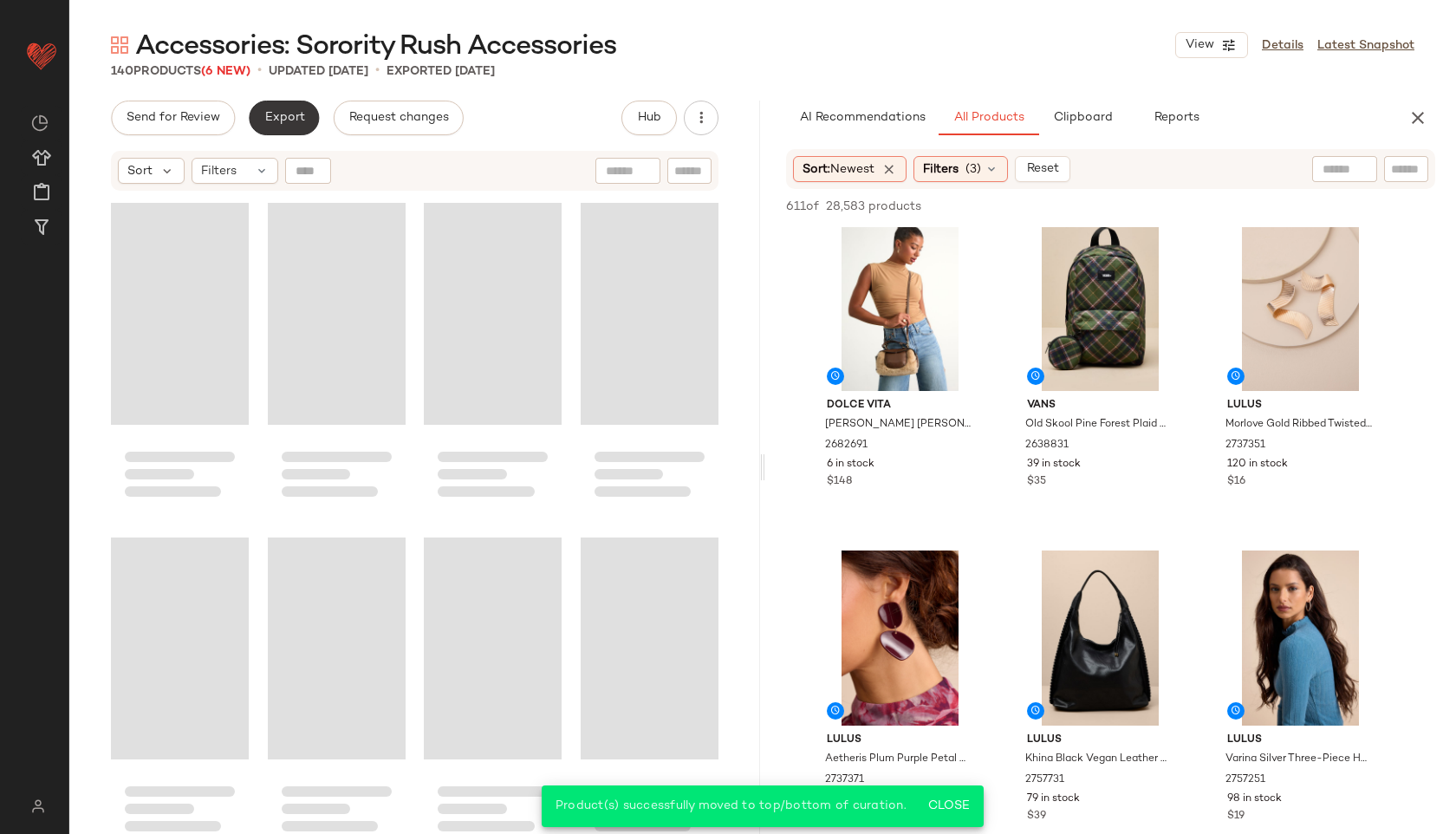
click at [281, 118] on span "Export" at bounding box center [283, 117] width 40 height 14
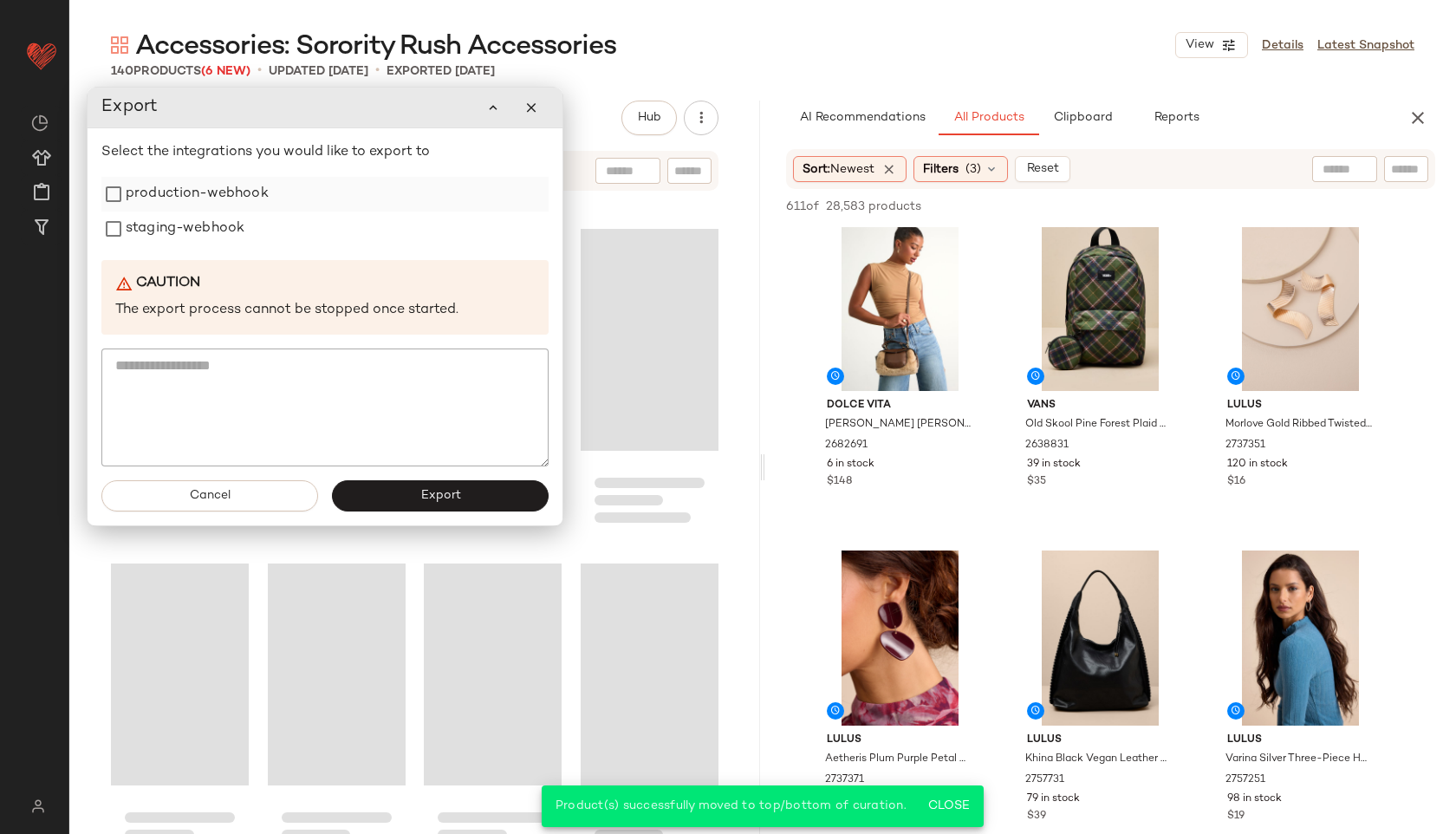
click at [175, 183] on label "production-webhook" at bounding box center [196, 193] width 143 height 35
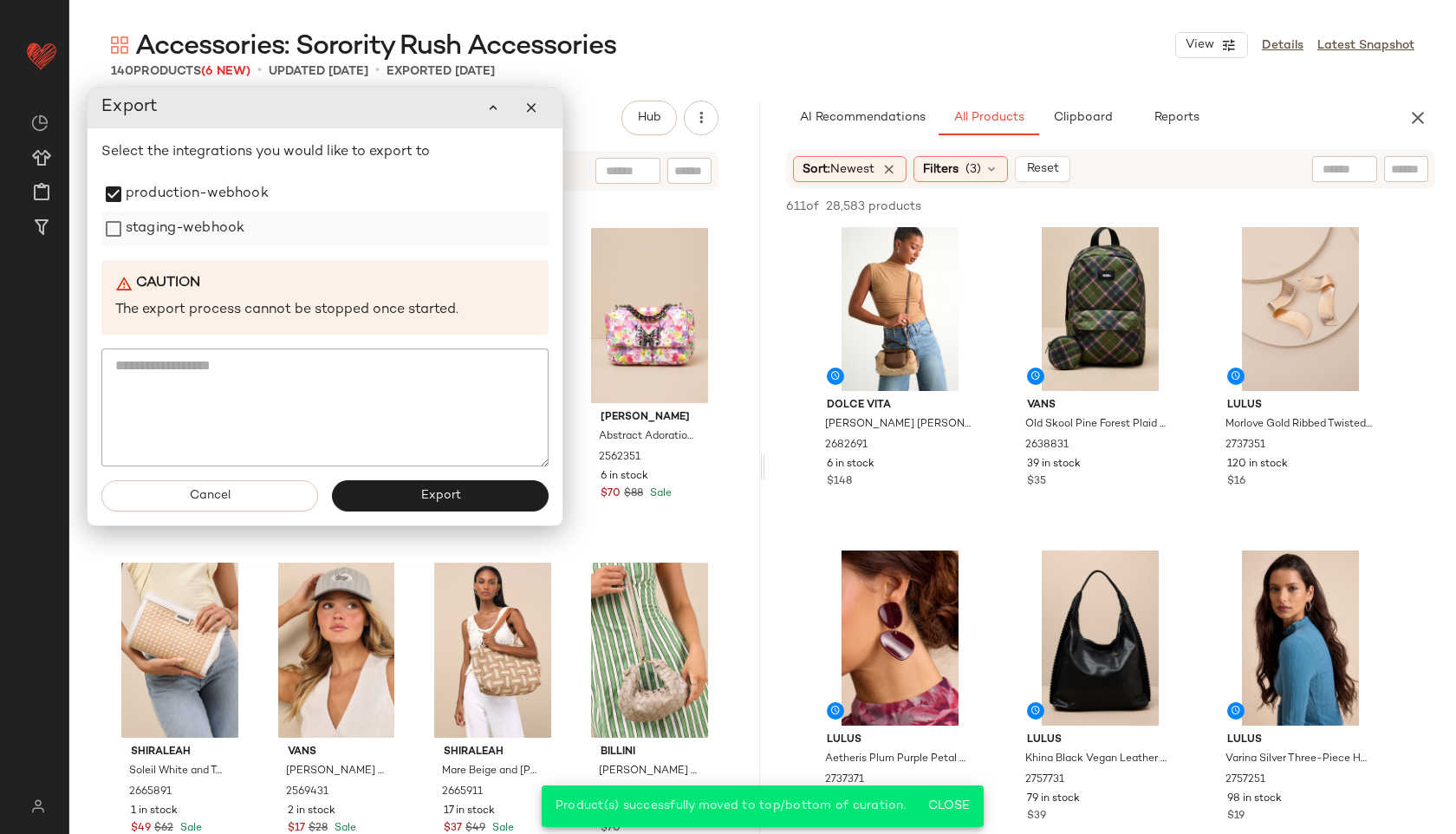
click at [174, 236] on label "staging-webhook" at bounding box center [184, 228] width 118 height 35
click at [466, 495] on button "Export" at bounding box center [440, 496] width 217 height 32
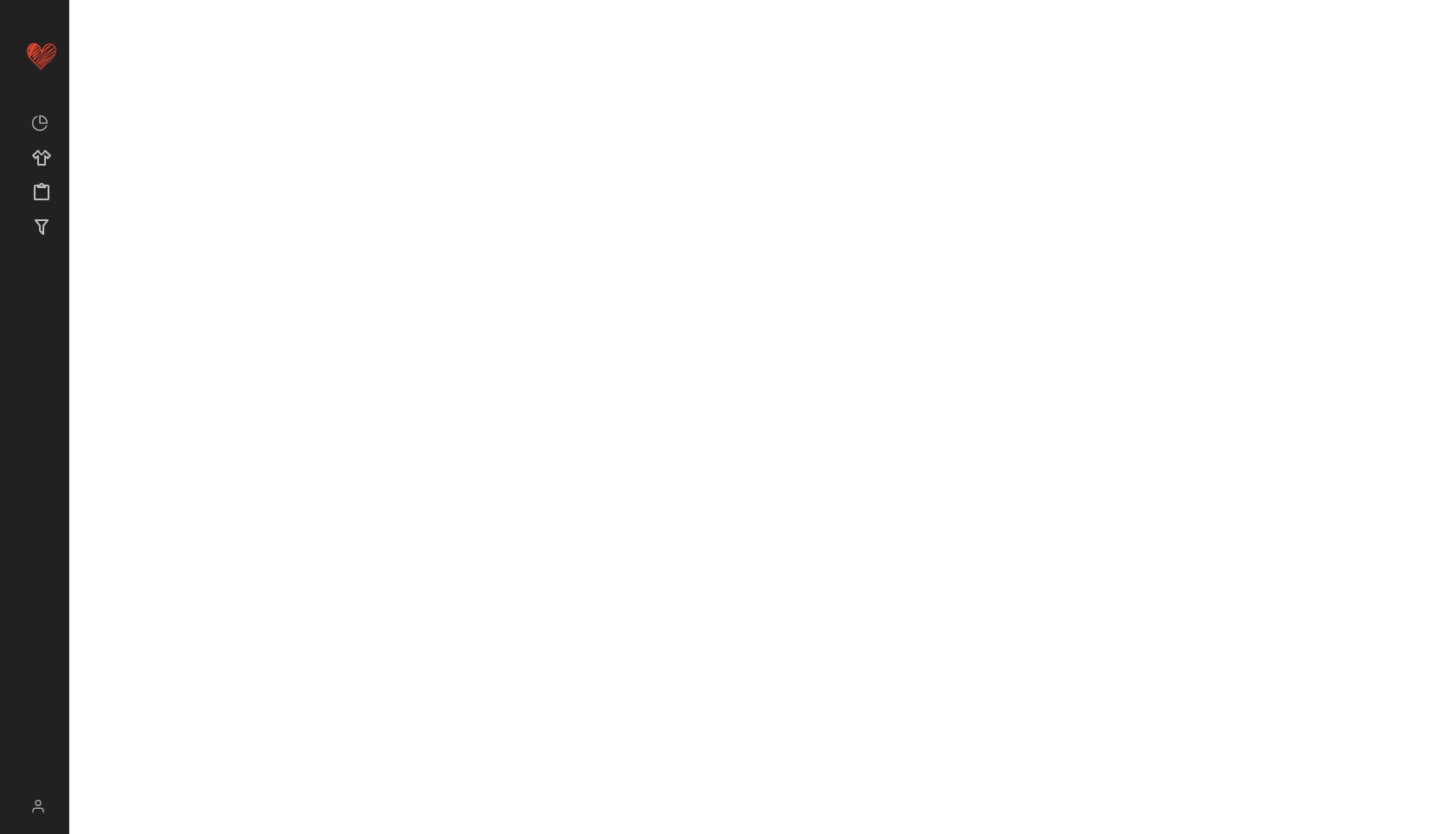
scroll to position [2025, 0]
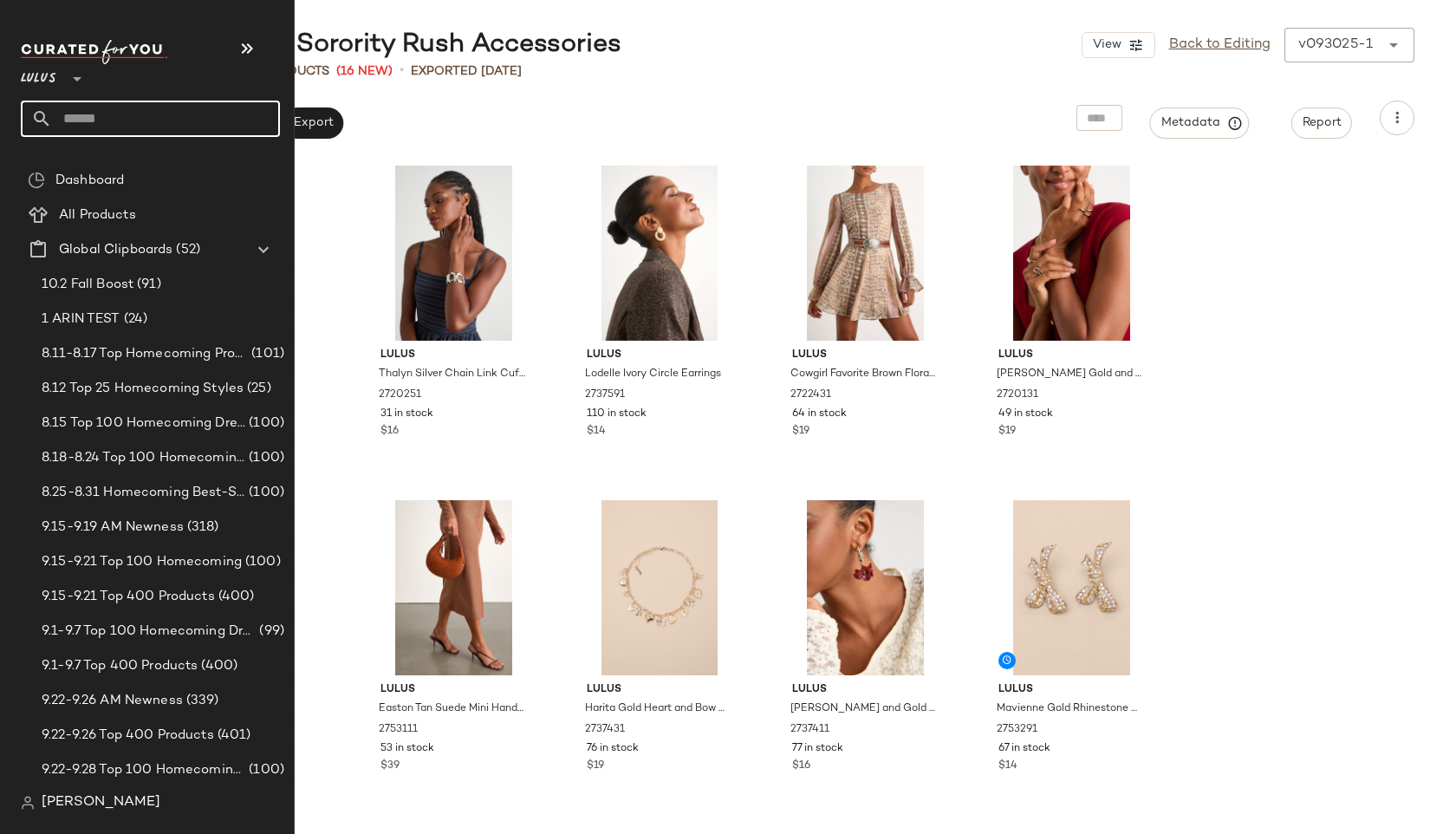
click at [88, 111] on input "text" at bounding box center [166, 118] width 228 height 37
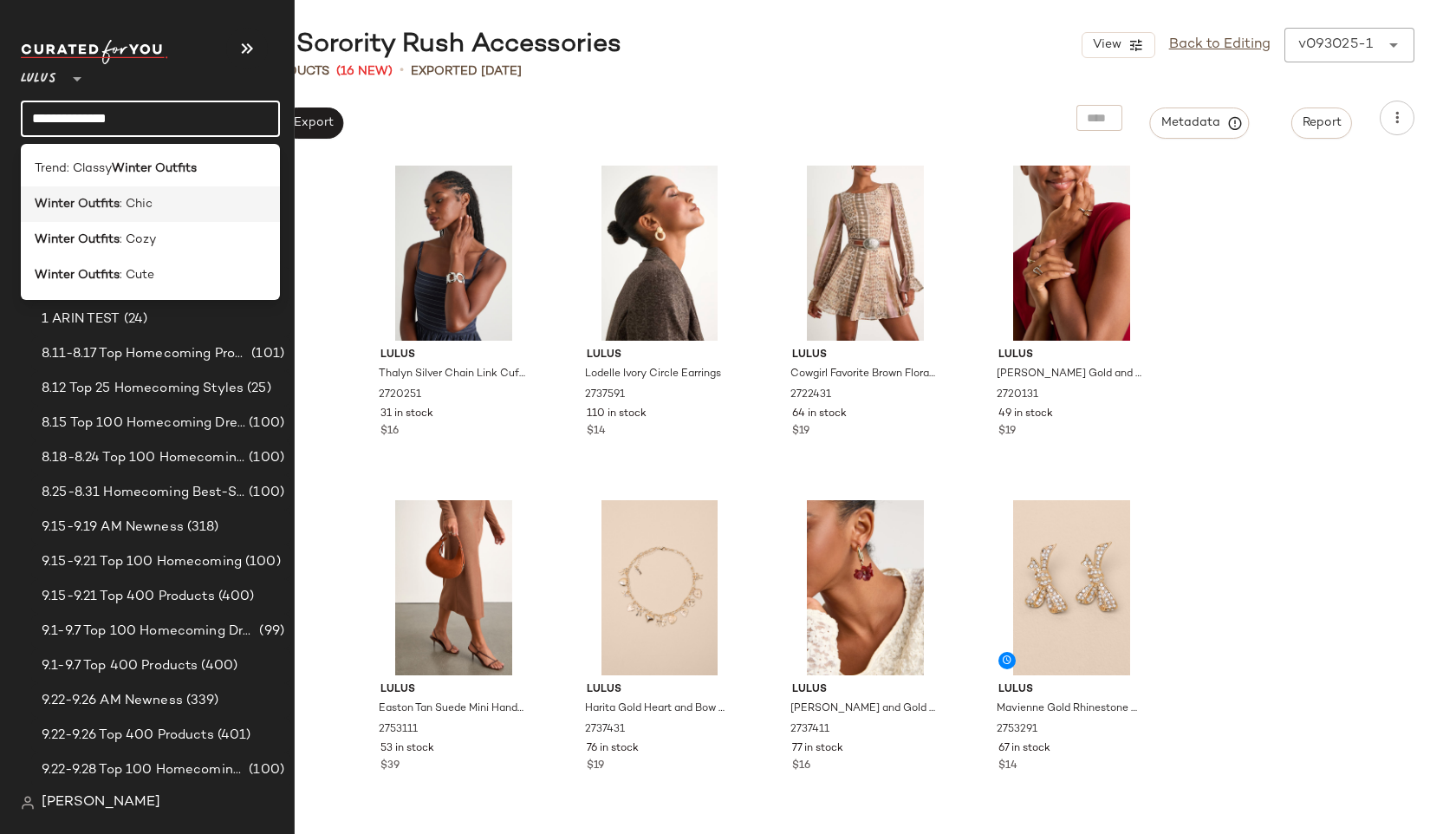
type input "**********"
click at [109, 203] on b "Winter Outfits" at bounding box center [77, 204] width 85 height 18
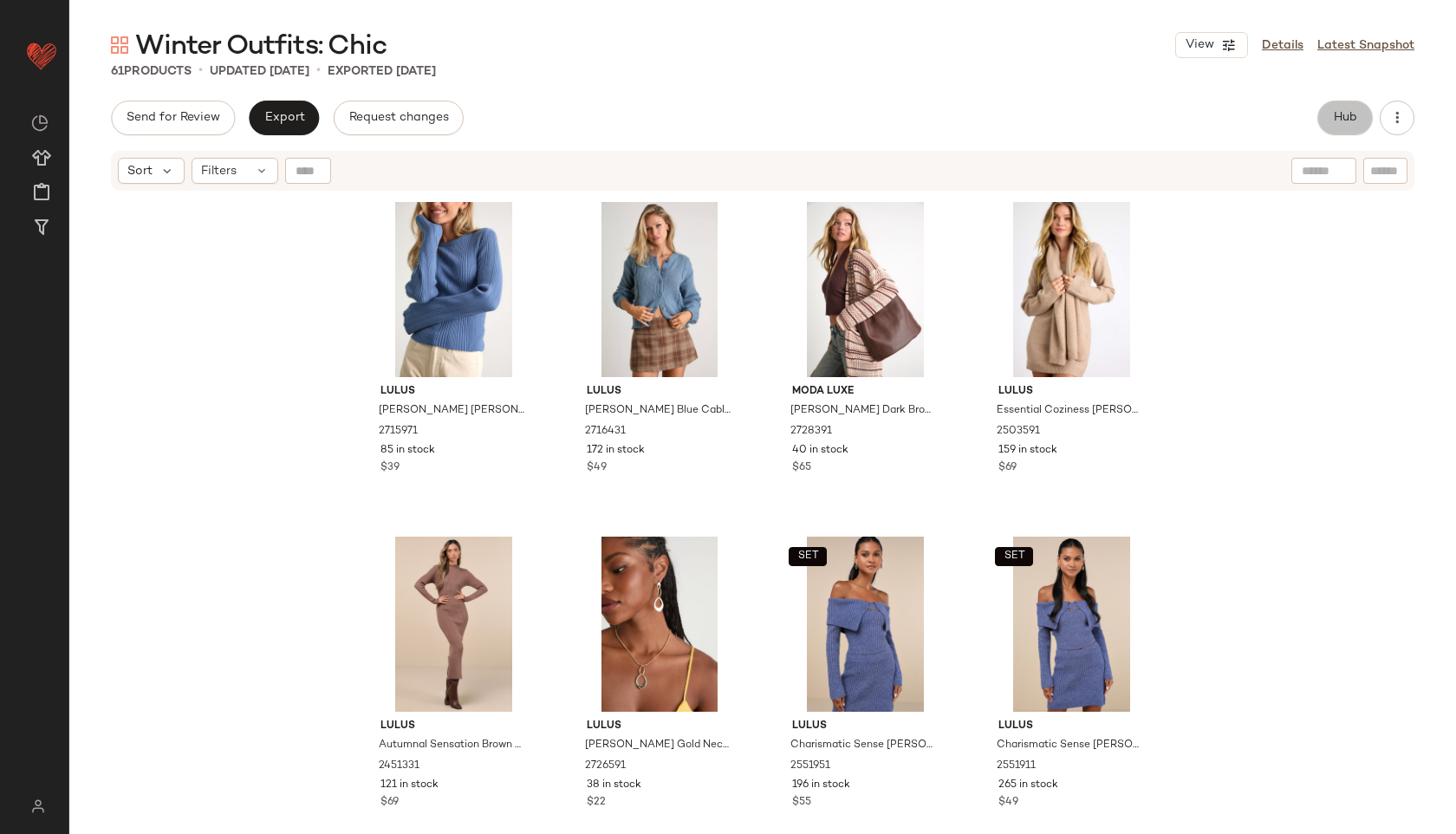
click at [1345, 126] on button "Hub" at bounding box center [1345, 117] width 55 height 35
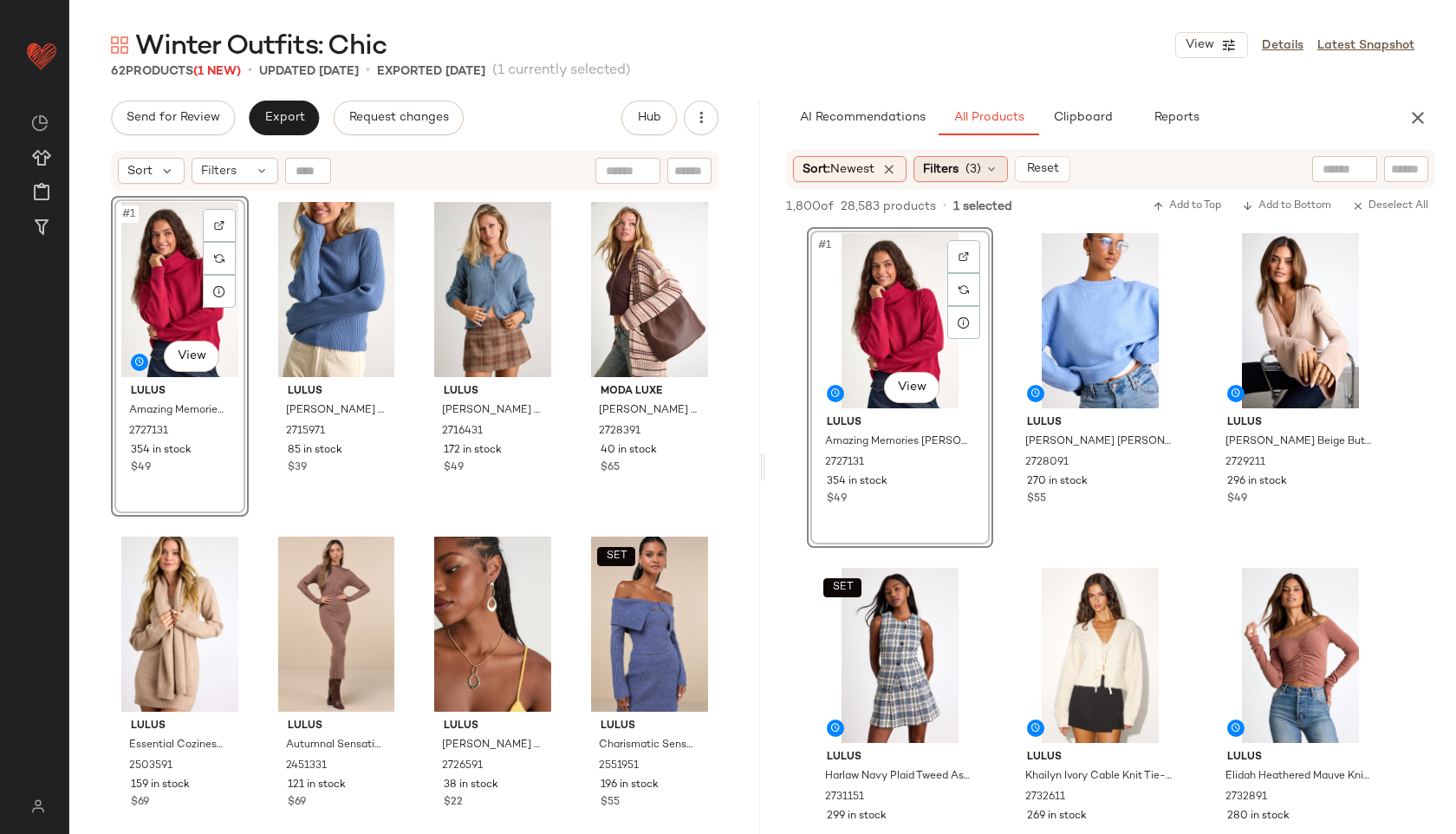
click at [994, 166] on icon at bounding box center [991, 169] width 14 height 14
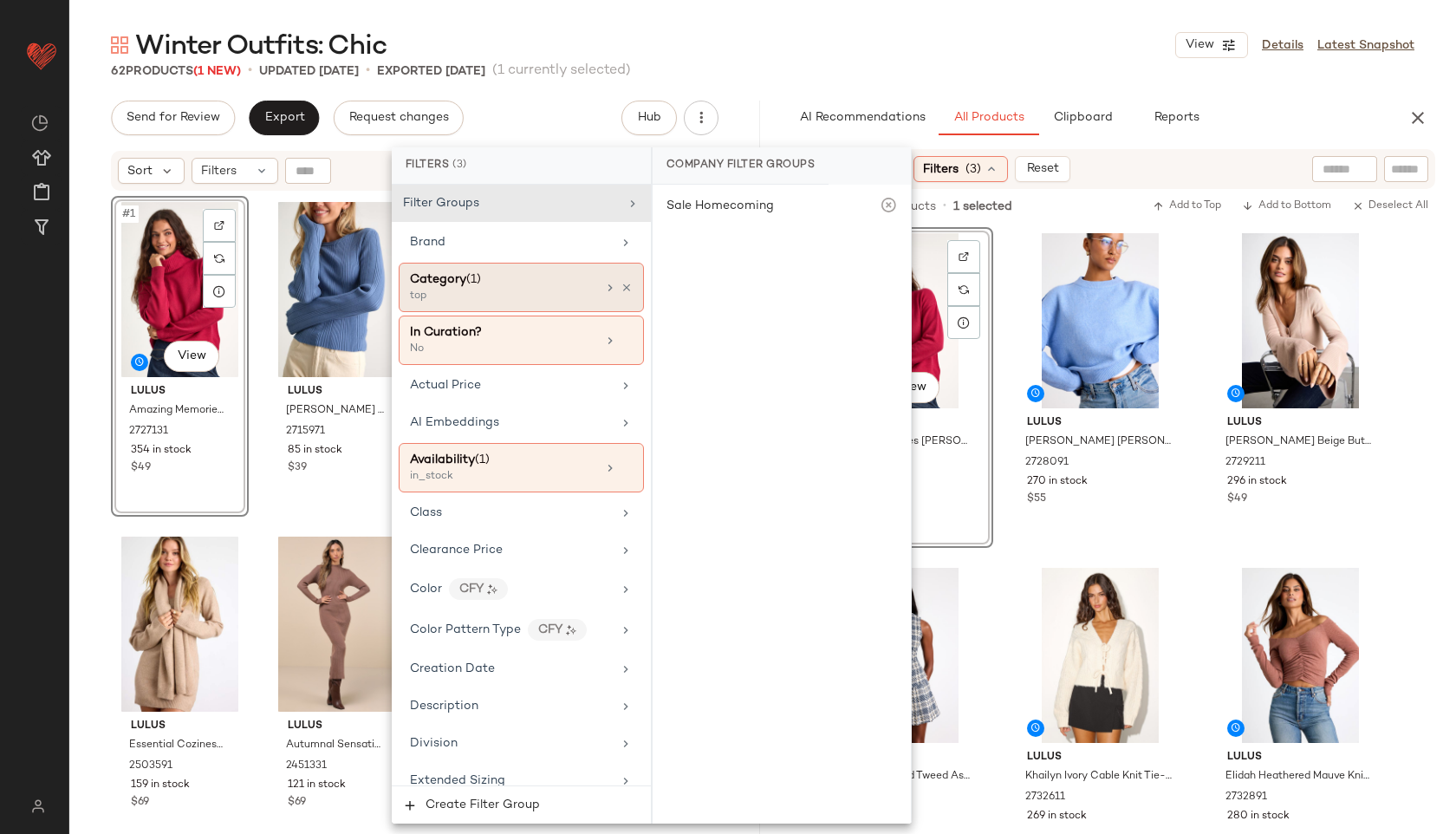
click at [488, 270] on div "Category (1)" at bounding box center [502, 279] width 186 height 18
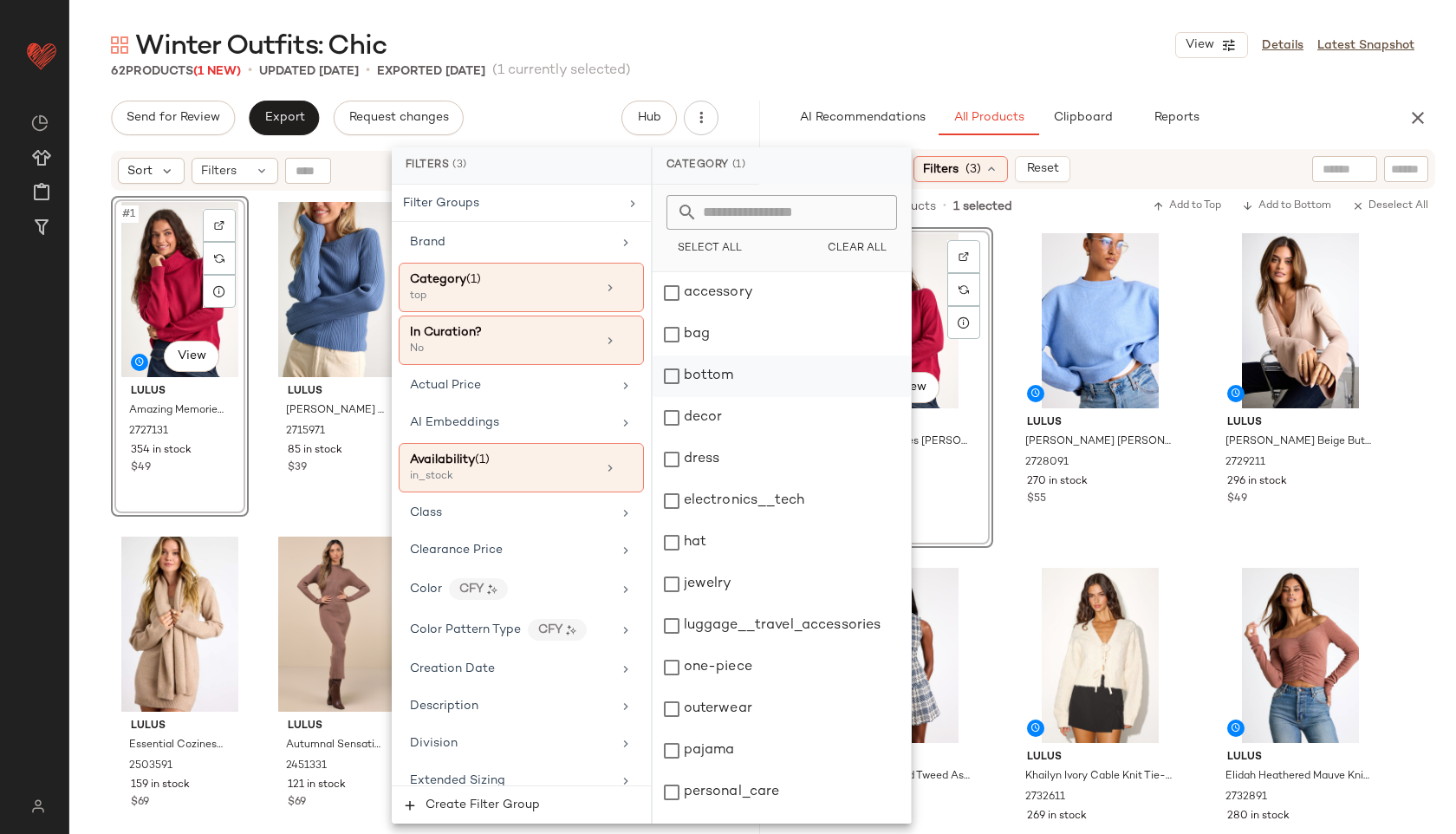
click at [732, 385] on div "bottom" at bounding box center [781, 376] width 258 height 41
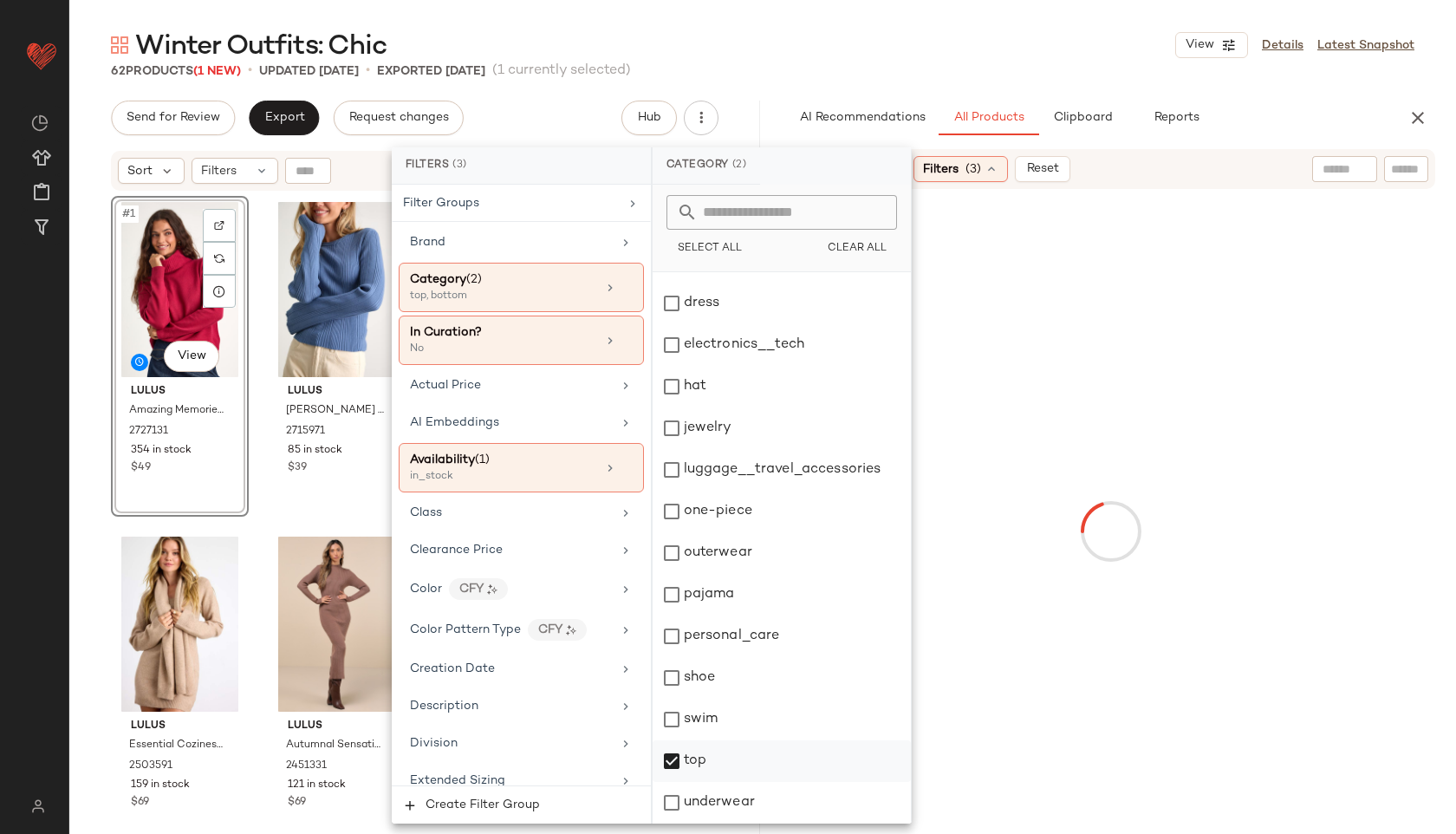
click at [708, 753] on div "top" at bounding box center [781, 761] width 258 height 41
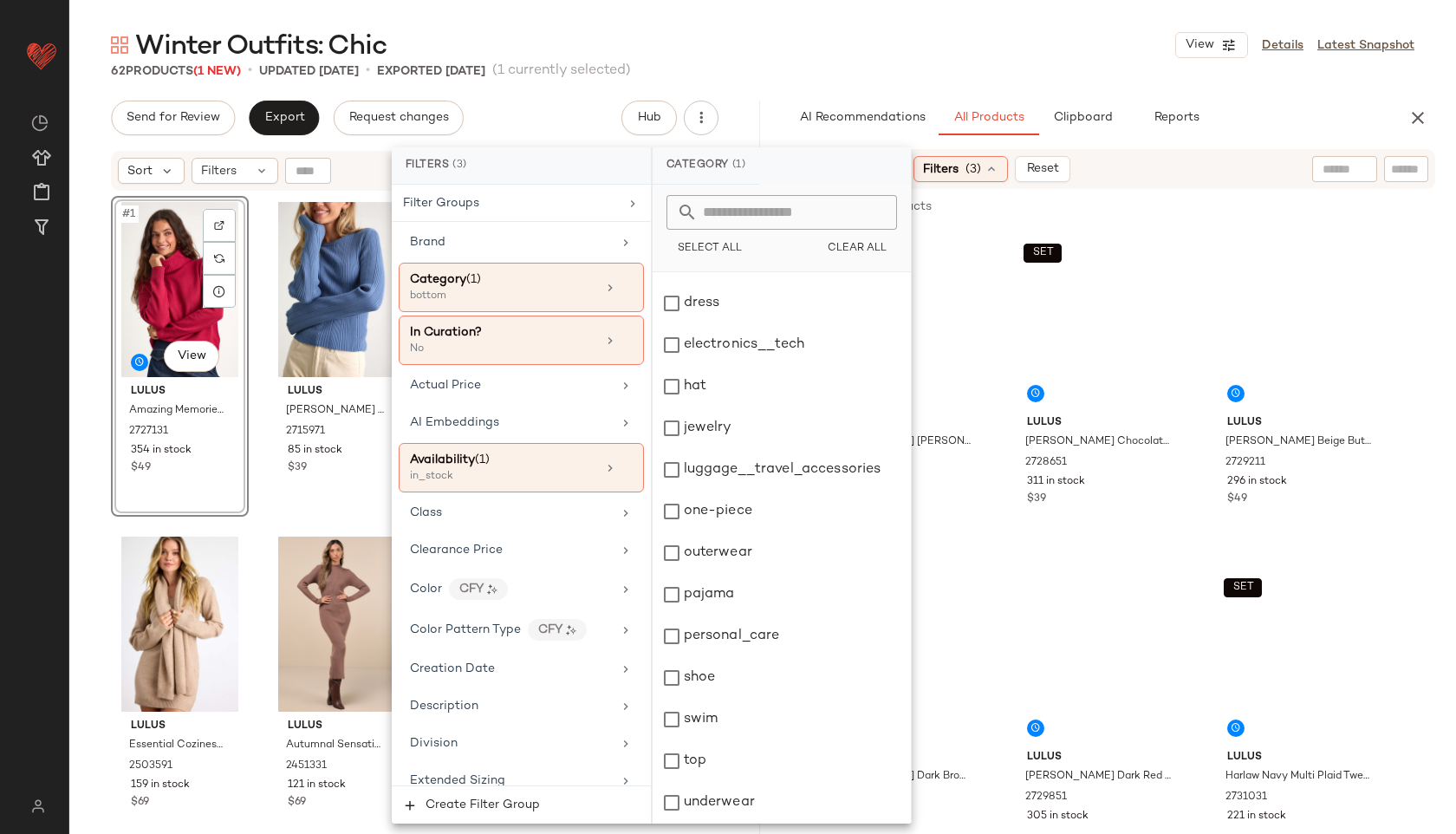
click at [920, 28] on div "Winter Outfits: Chic View Details Latest Snapshot" at bounding box center [762, 44] width 1386 height 35
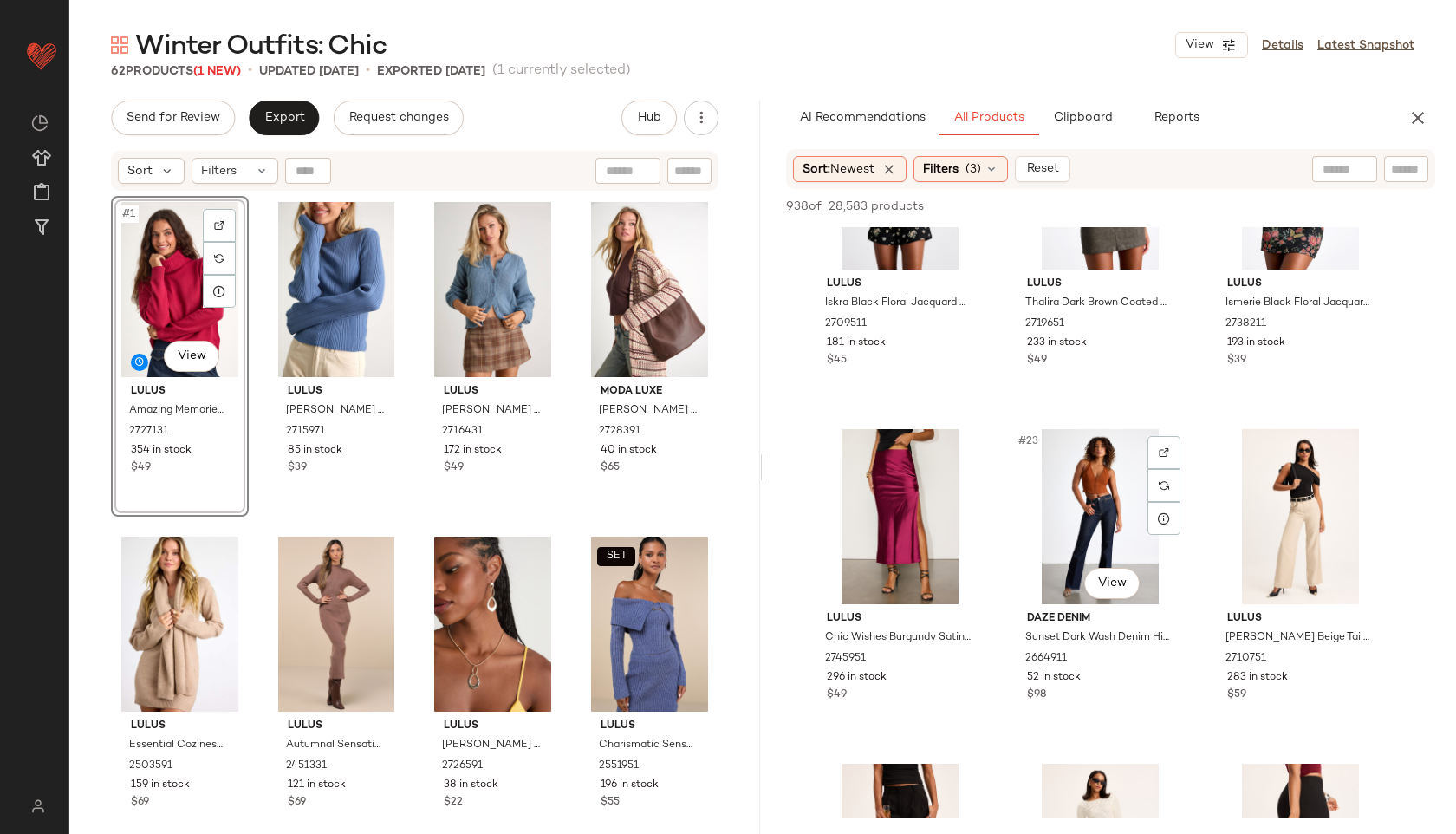
scroll to position [2149, 0]
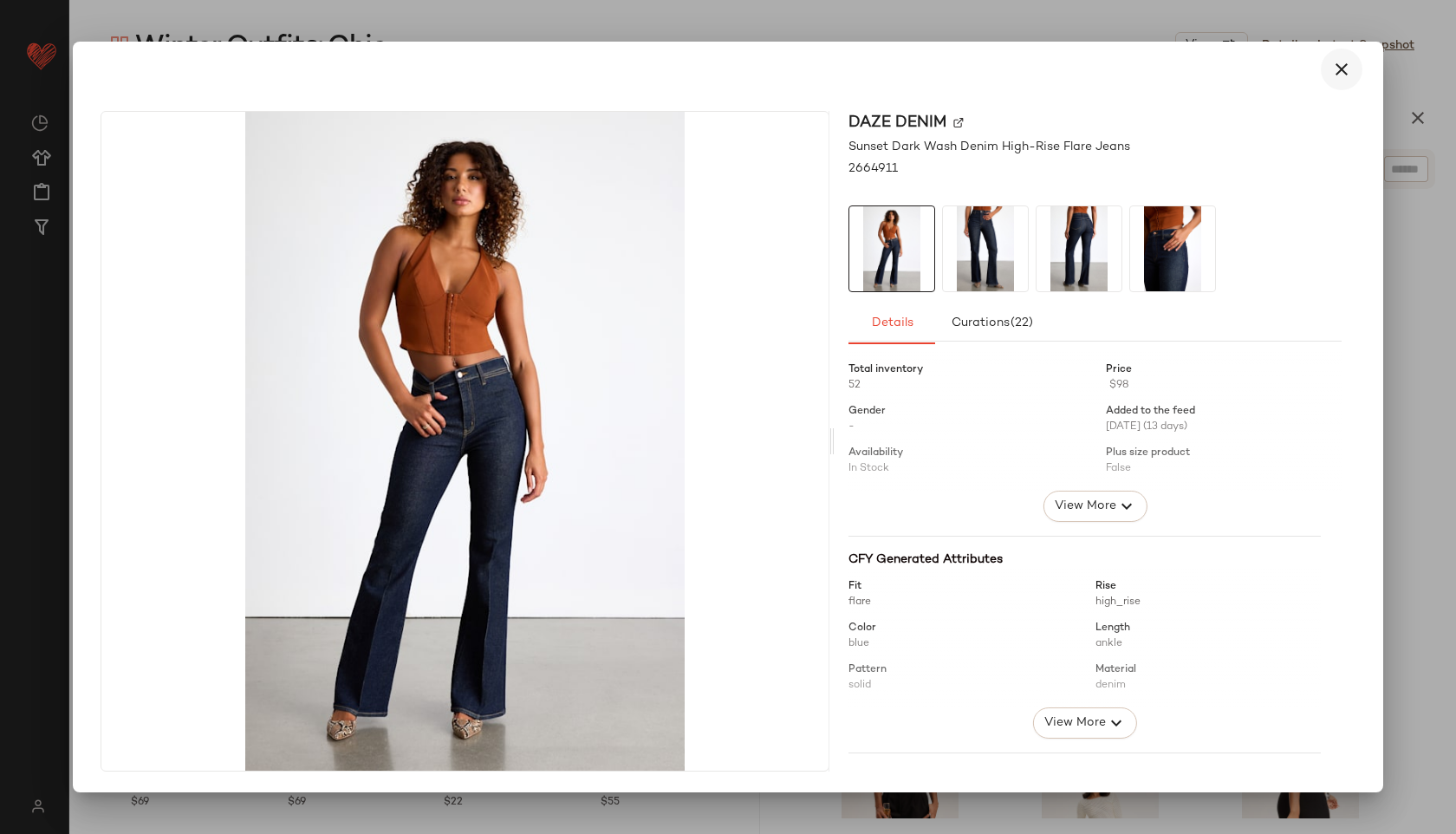
click at [1342, 60] on icon "button" at bounding box center [1341, 69] width 21 height 21
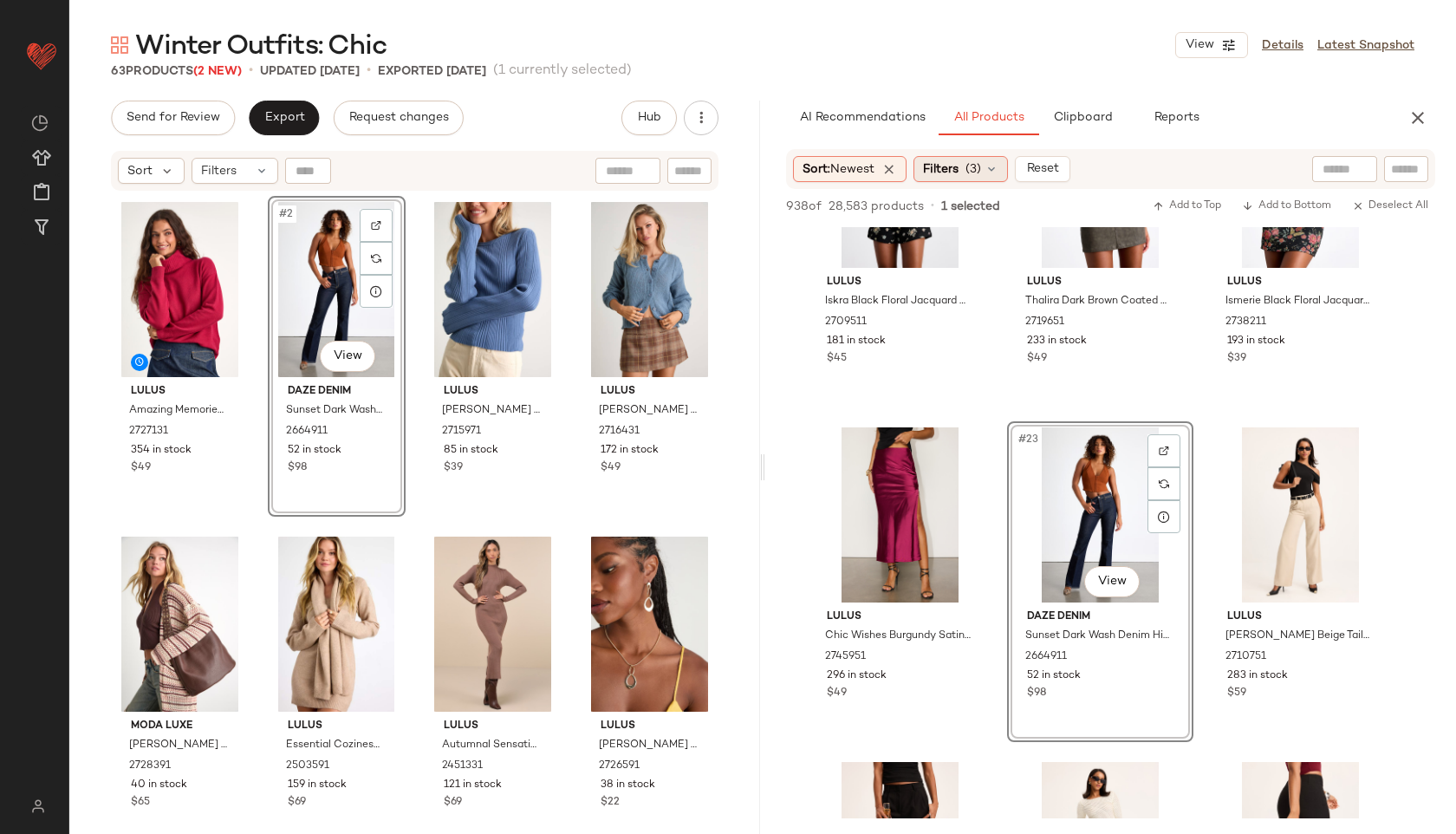
click at [987, 182] on div "Filters (3)" at bounding box center [961, 169] width 95 height 26
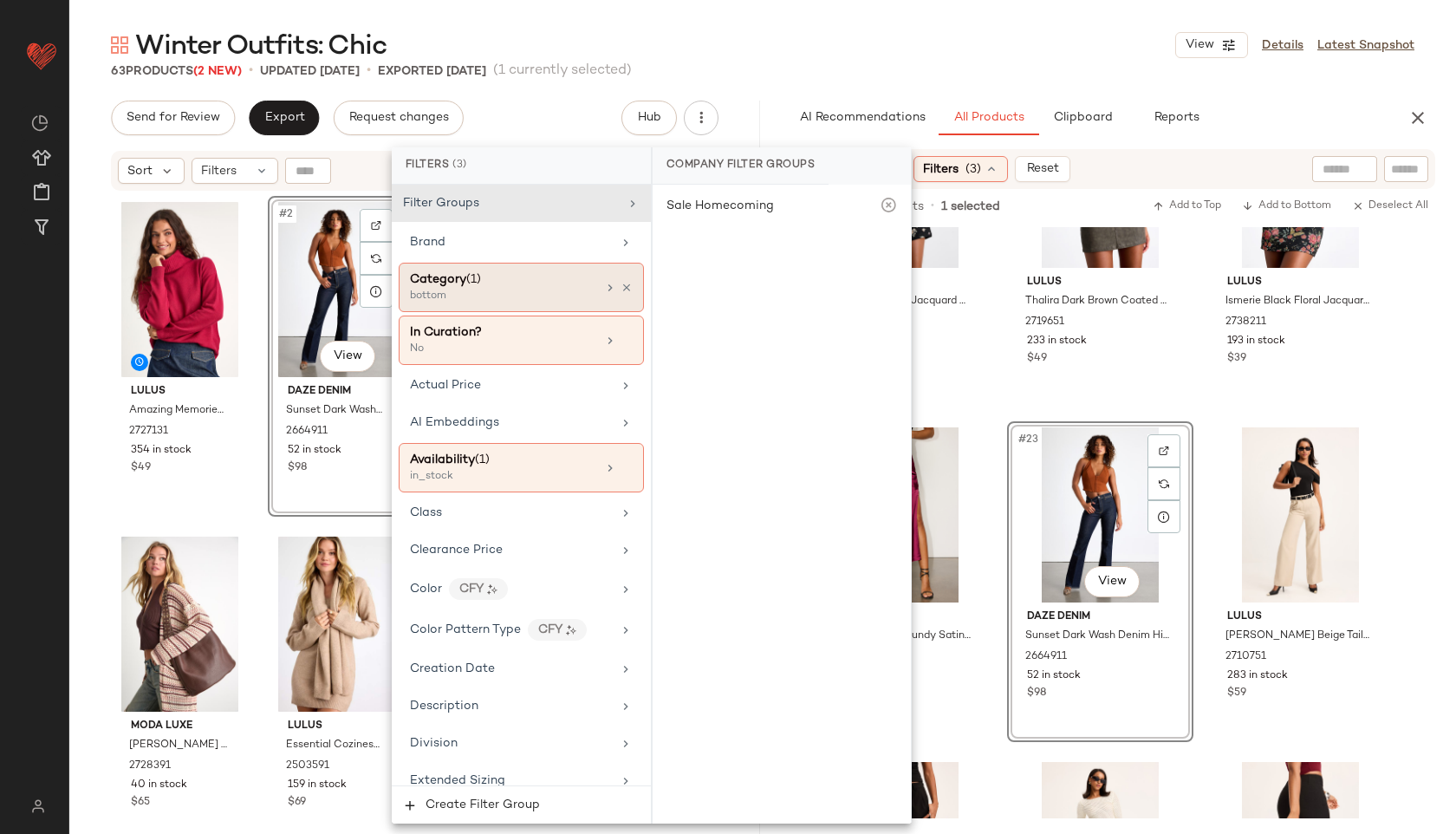
click at [474, 276] on span "(1)" at bounding box center [473, 279] width 15 height 13
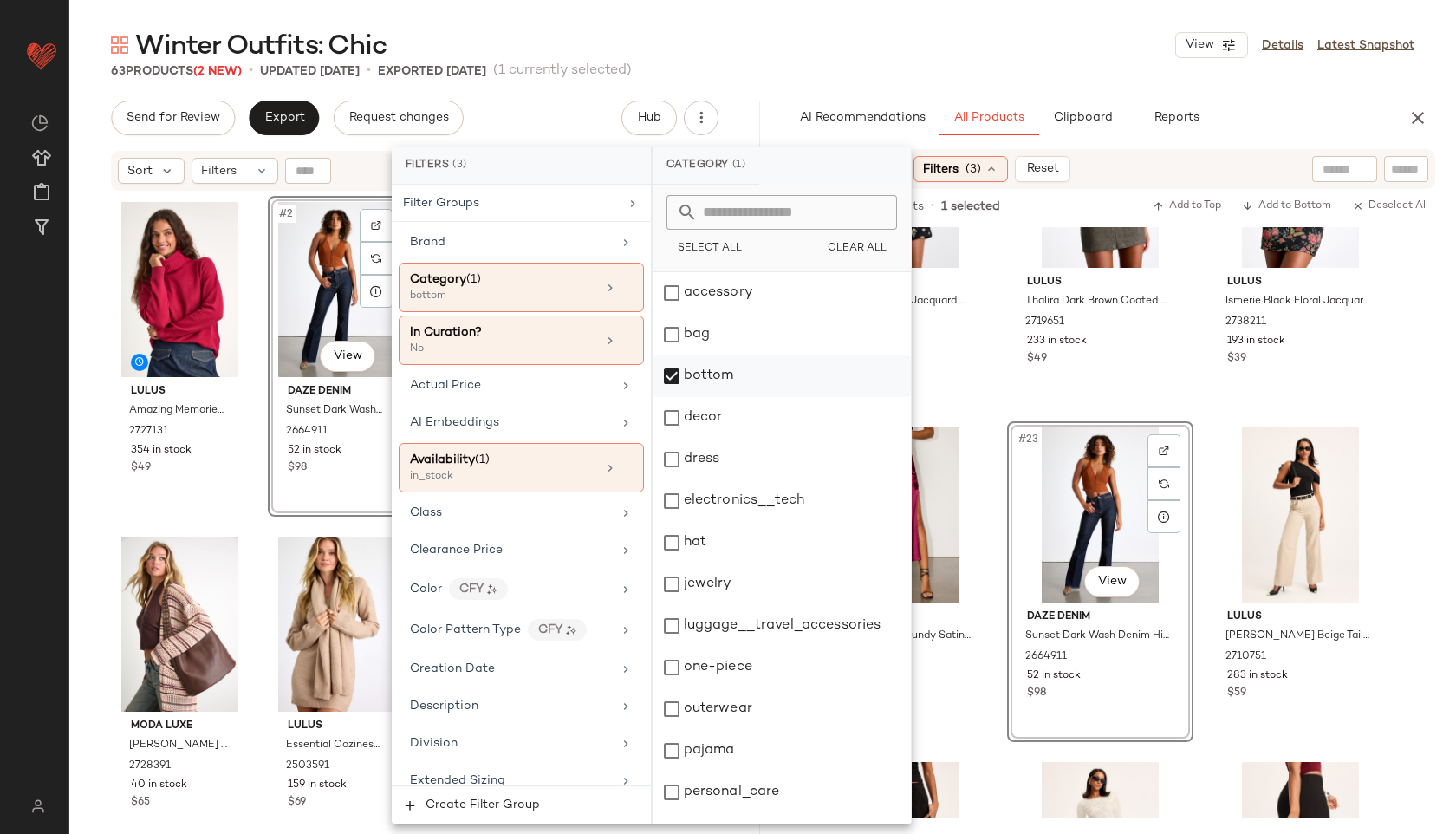
click at [687, 380] on div "bottom" at bounding box center [781, 376] width 258 height 41
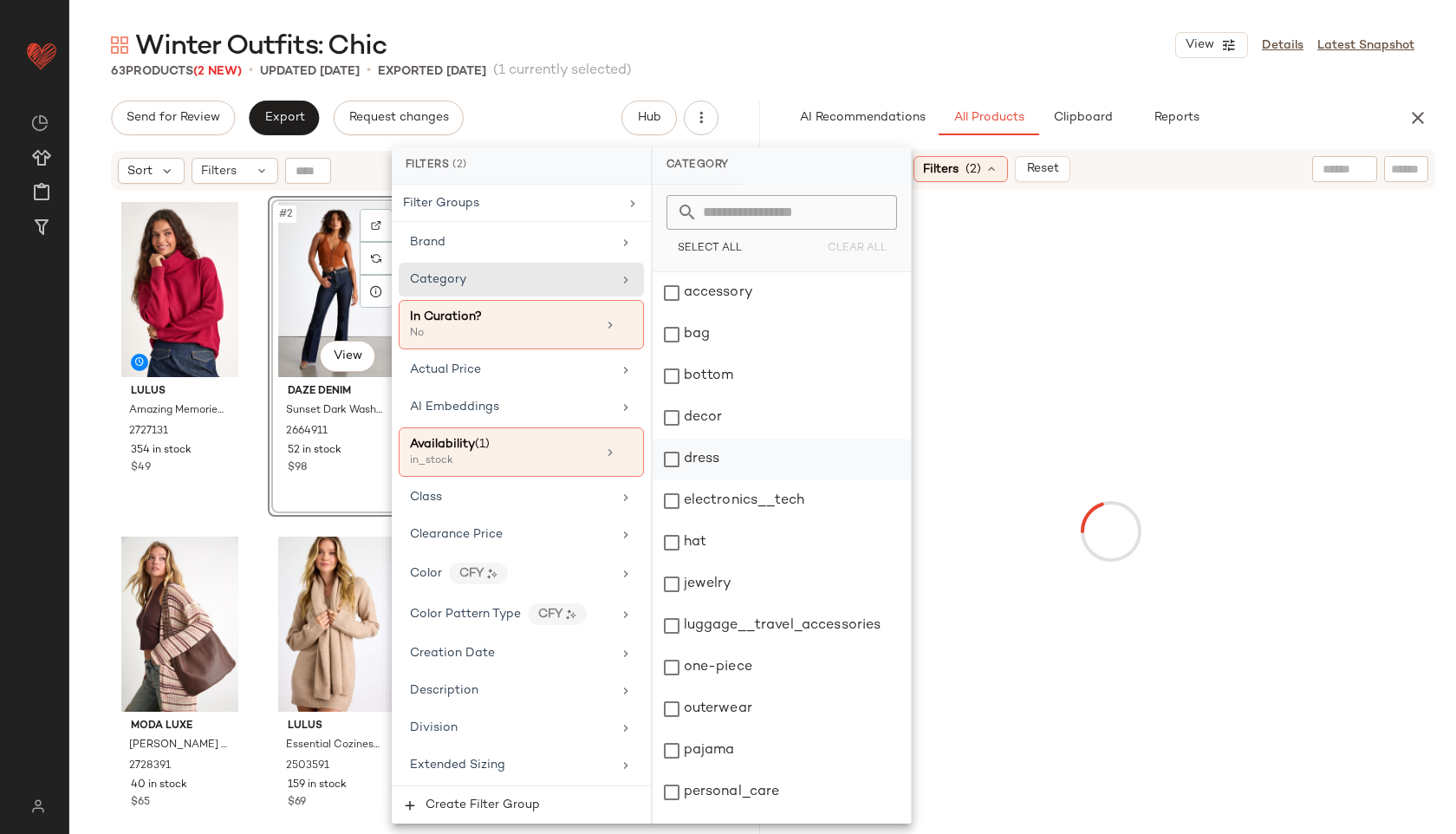
click at [708, 450] on div "dress" at bounding box center [781, 459] width 258 height 41
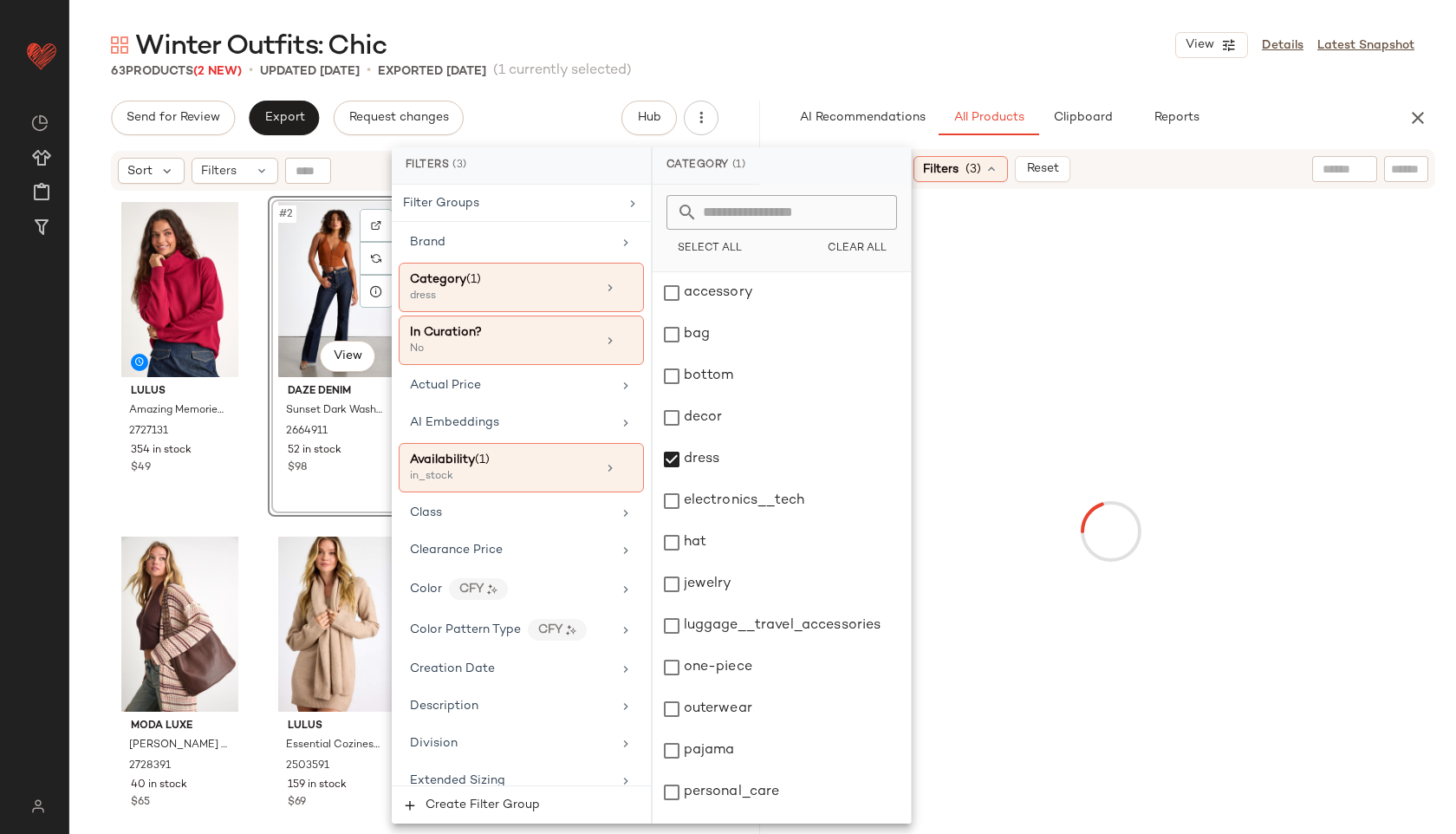
click at [816, 60] on div "Winter Outfits: Chic View Details Latest Snapshot" at bounding box center [762, 44] width 1386 height 35
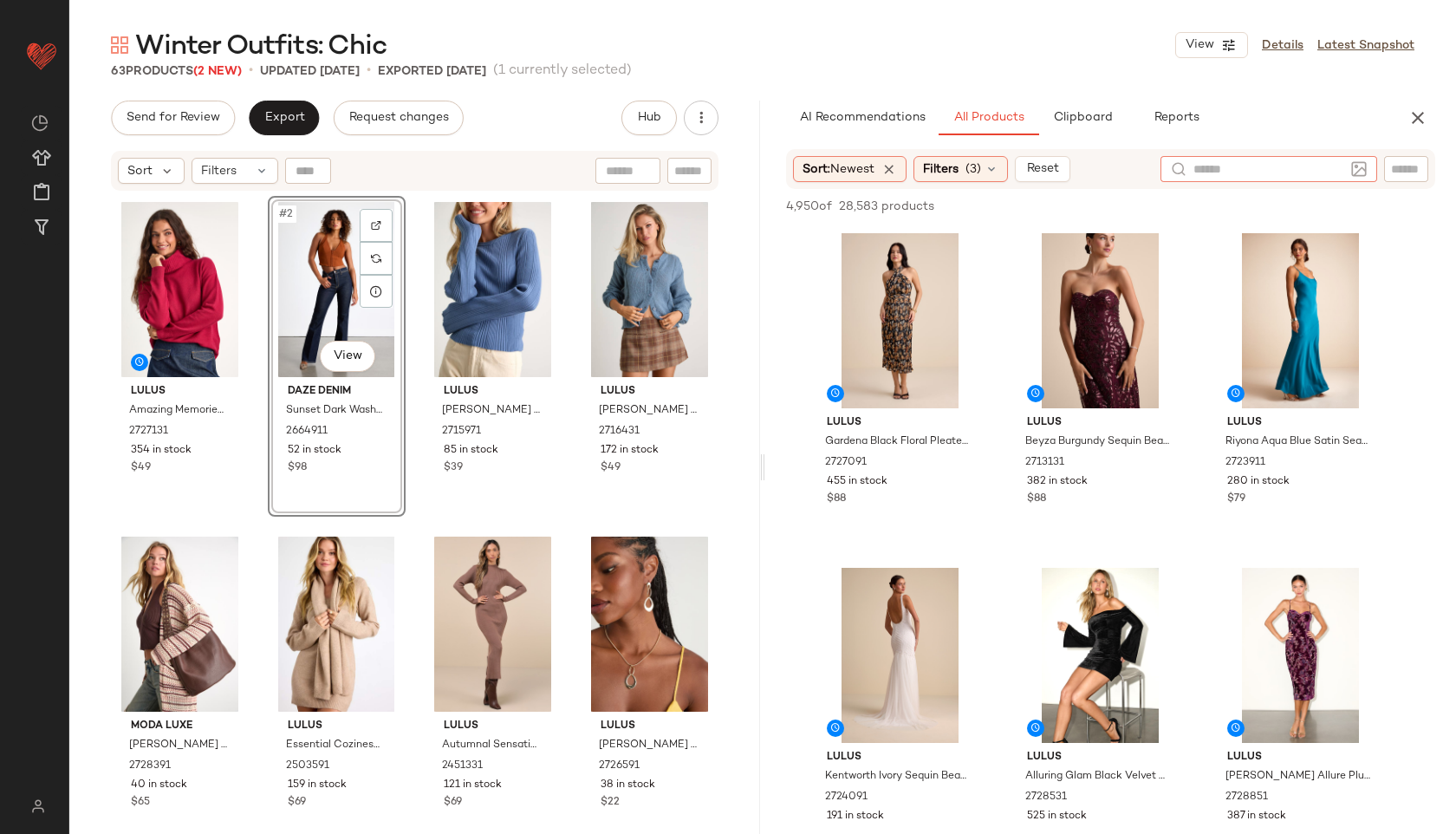
click at [1338, 175] on input "text" at bounding box center [1269, 170] width 151 height 18
type input "******"
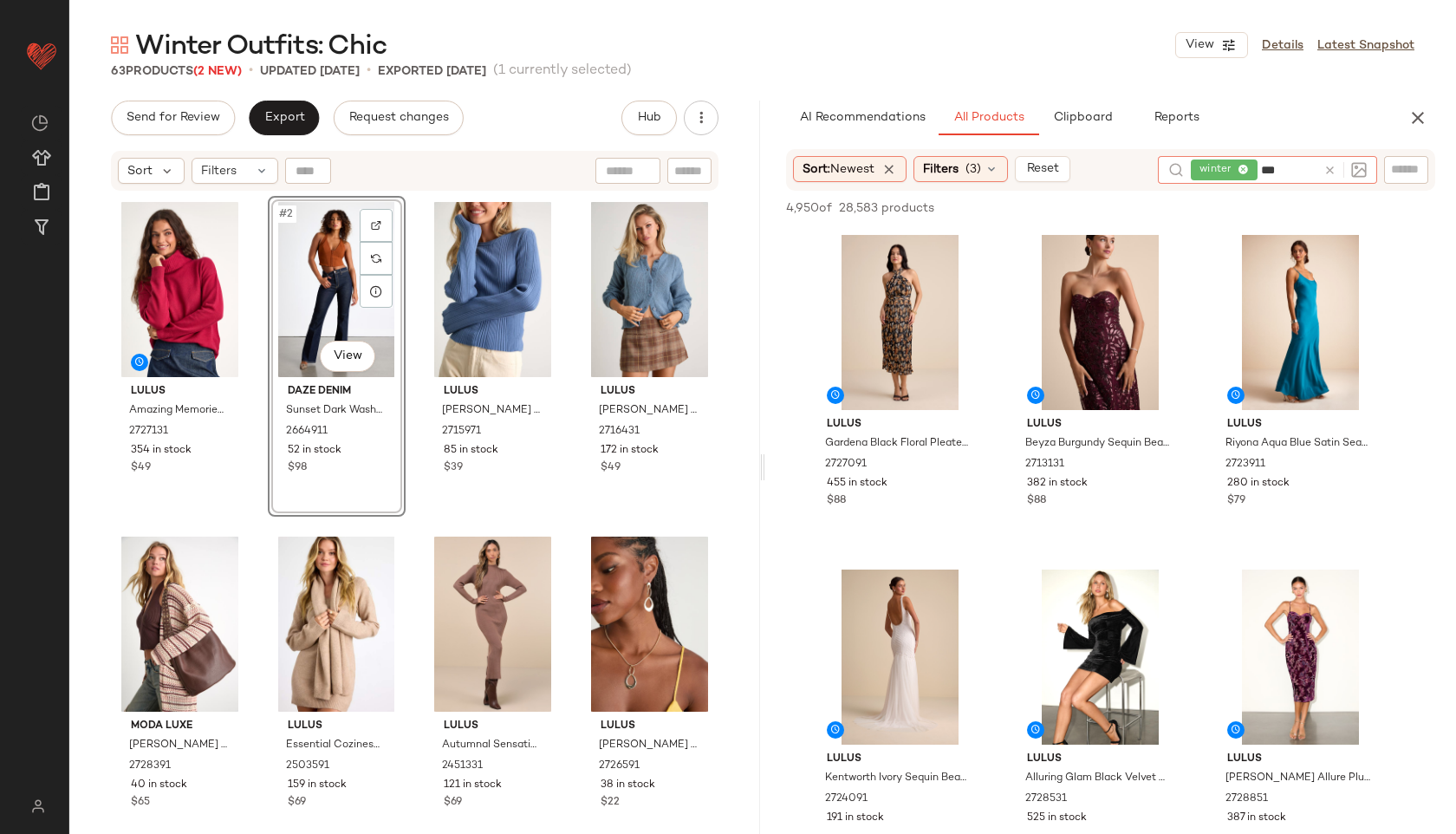
type input "****"
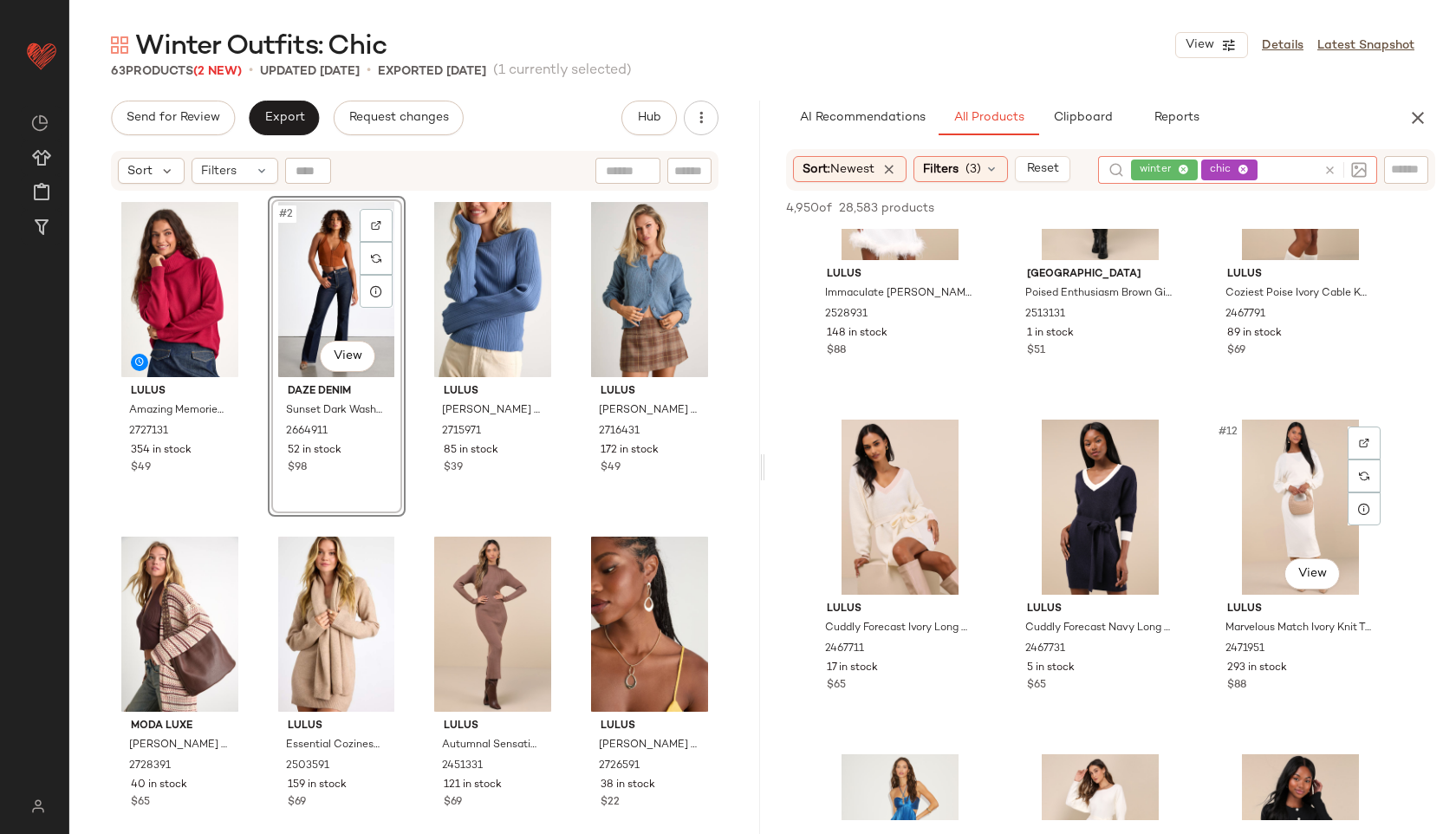
scroll to position [823, 0]
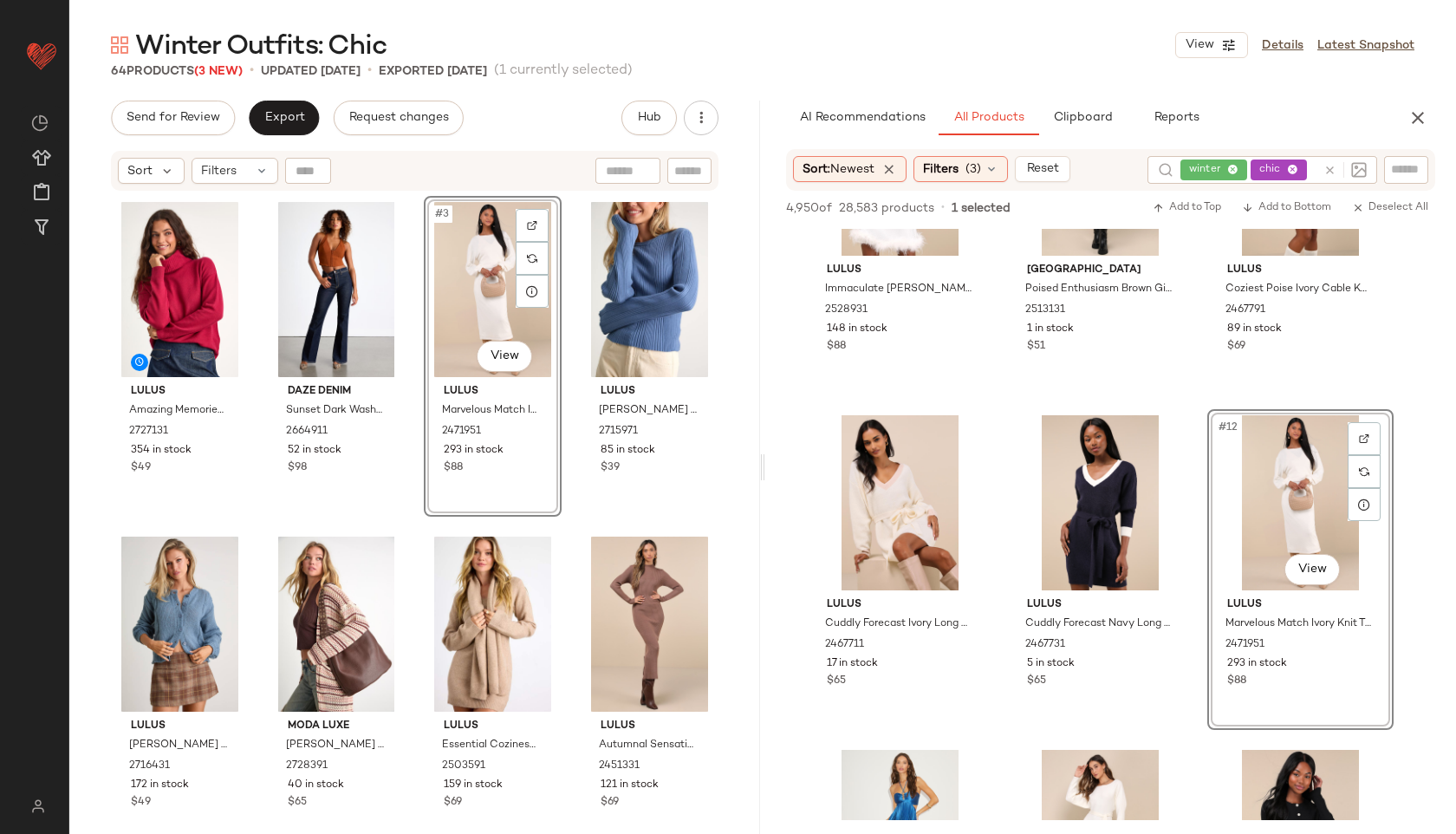
click at [1331, 176] on icon at bounding box center [1329, 170] width 13 height 13
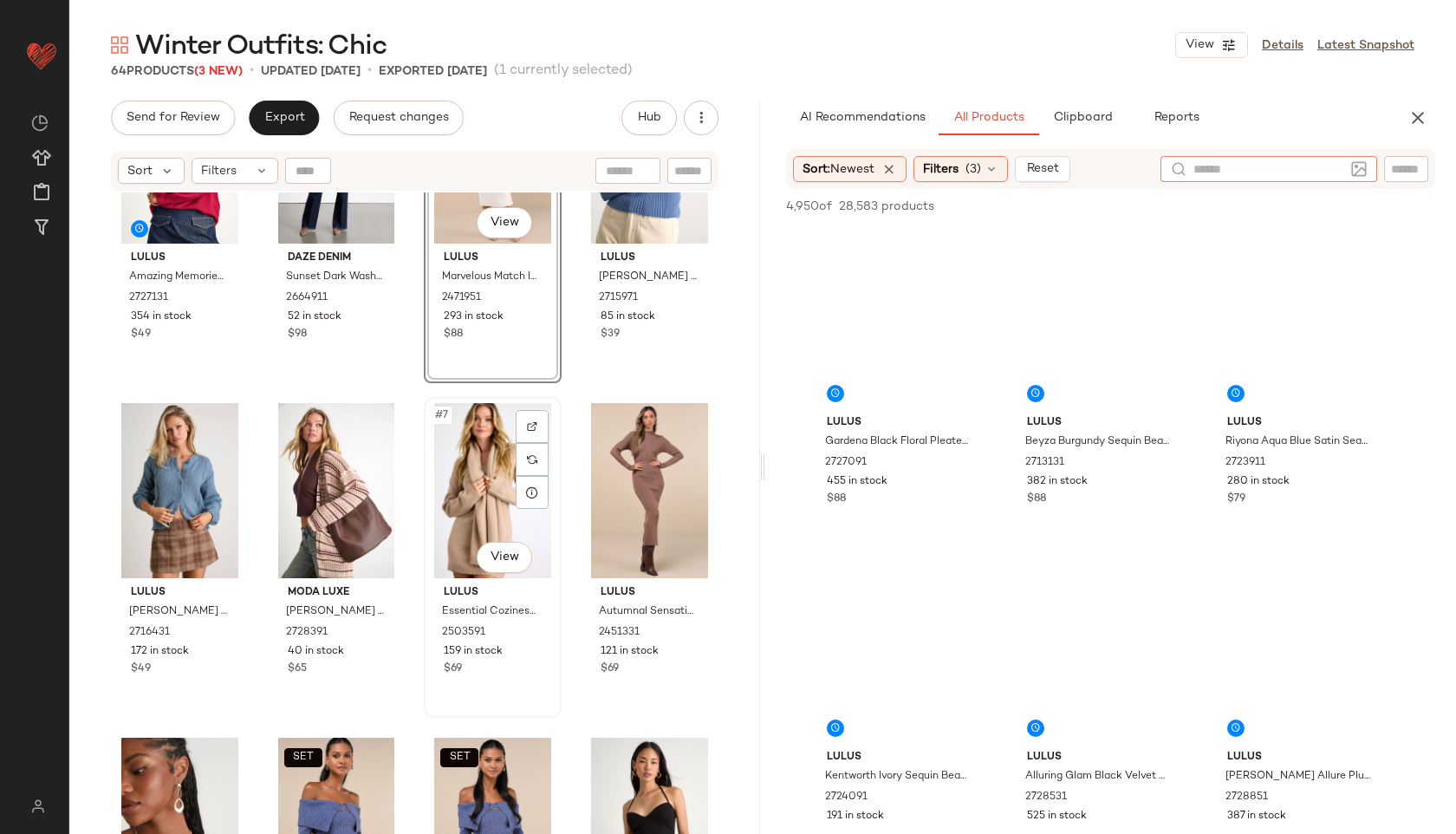
scroll to position [303, 0]
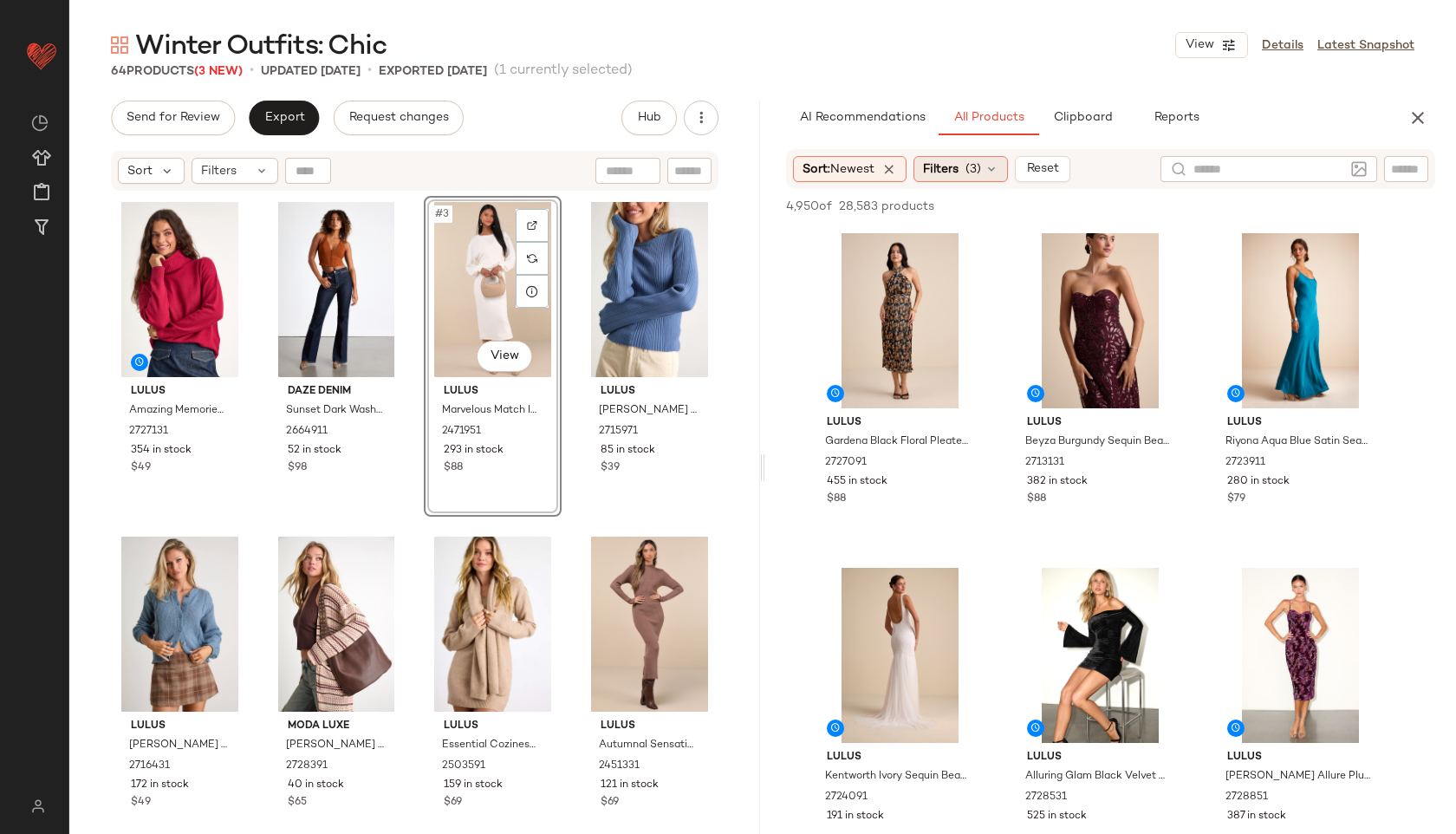
click at [947, 165] on span "Filters" at bounding box center [941, 170] width 36 height 18
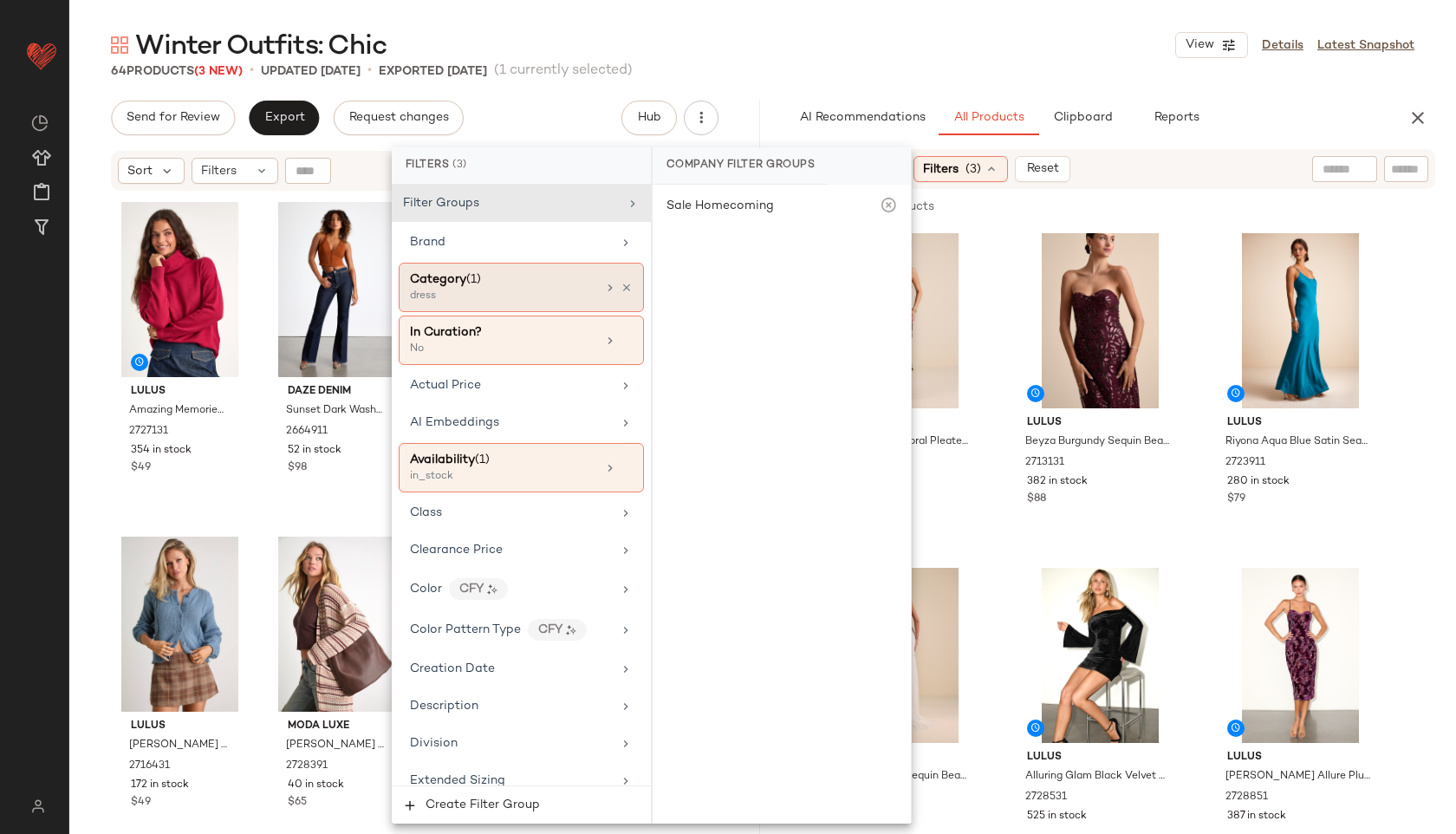
click at [525, 282] on div "Category (1)" at bounding box center [502, 279] width 186 height 18
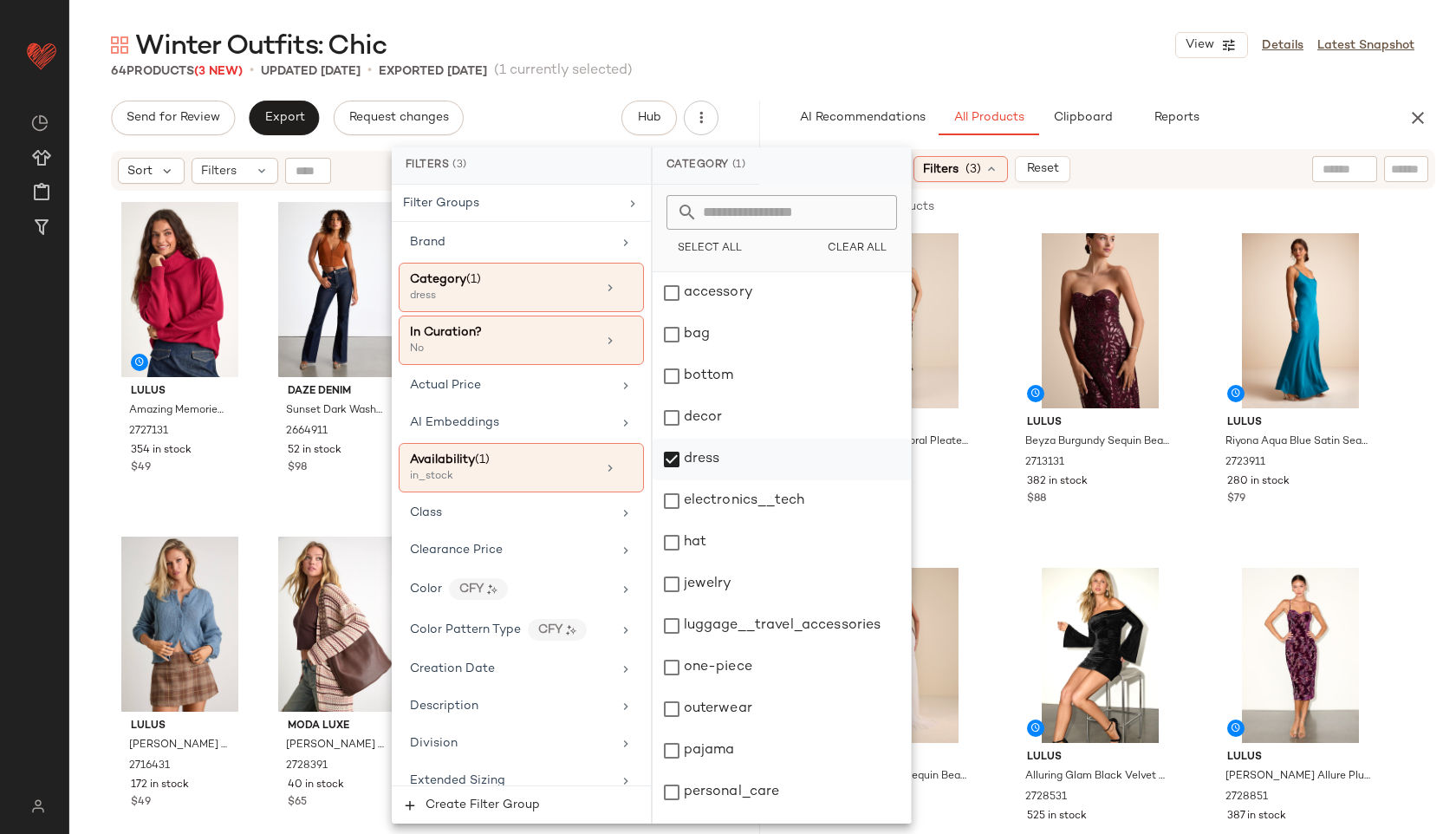
click at [690, 458] on div "dress" at bounding box center [781, 459] width 258 height 41
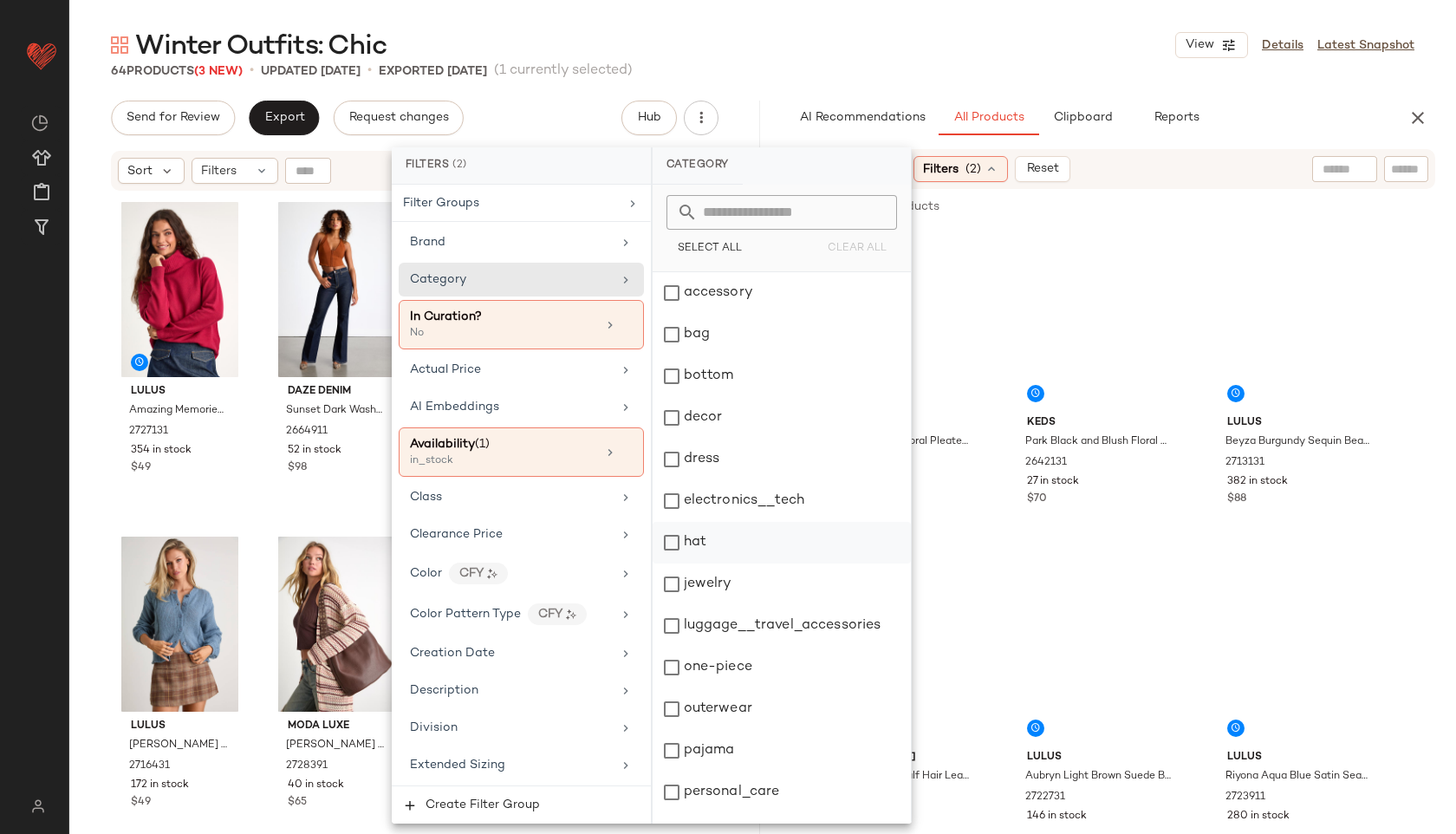
scroll to position [156, 0]
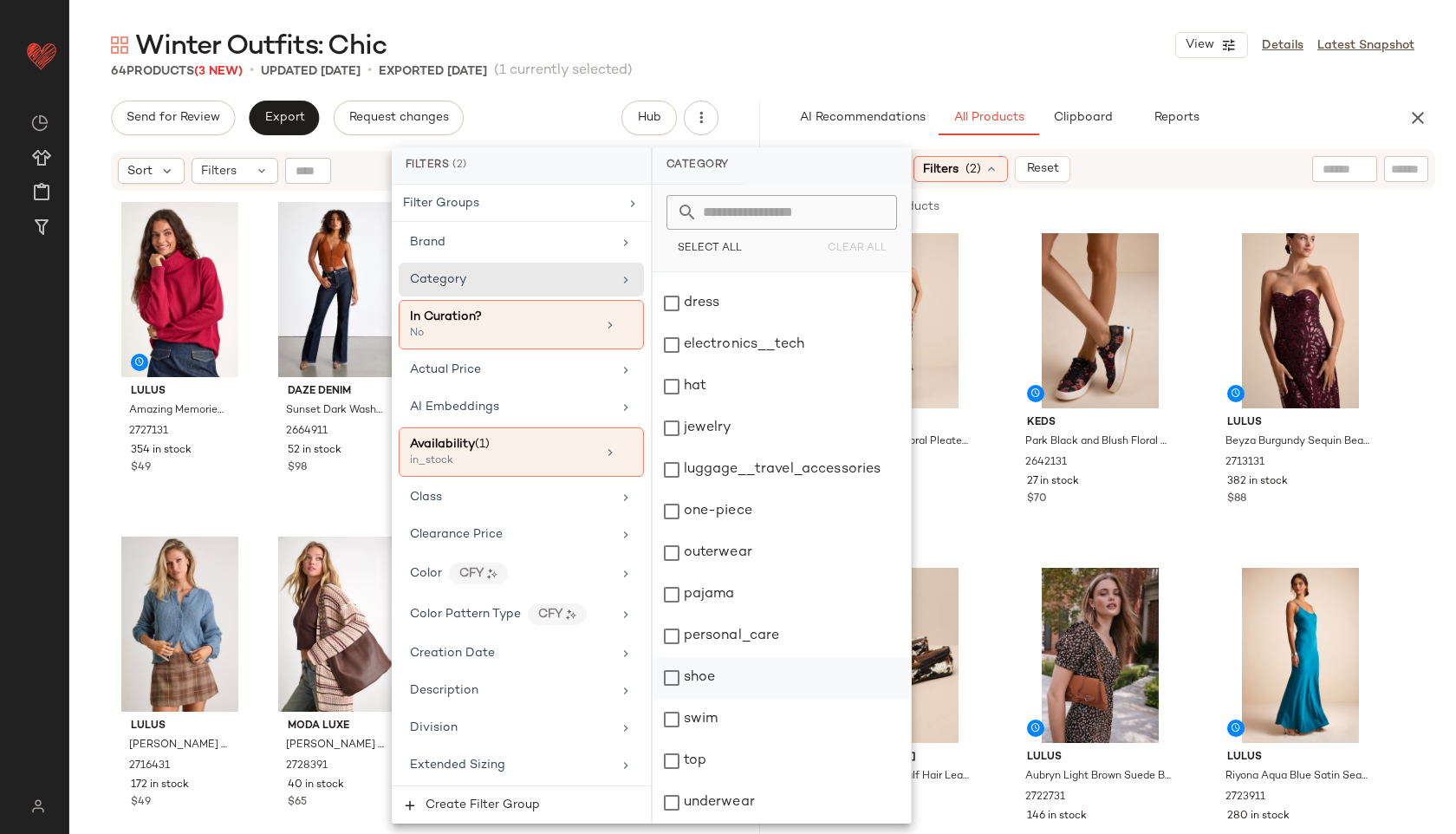
click at [702, 674] on div "shoe" at bounding box center [781, 678] width 258 height 41
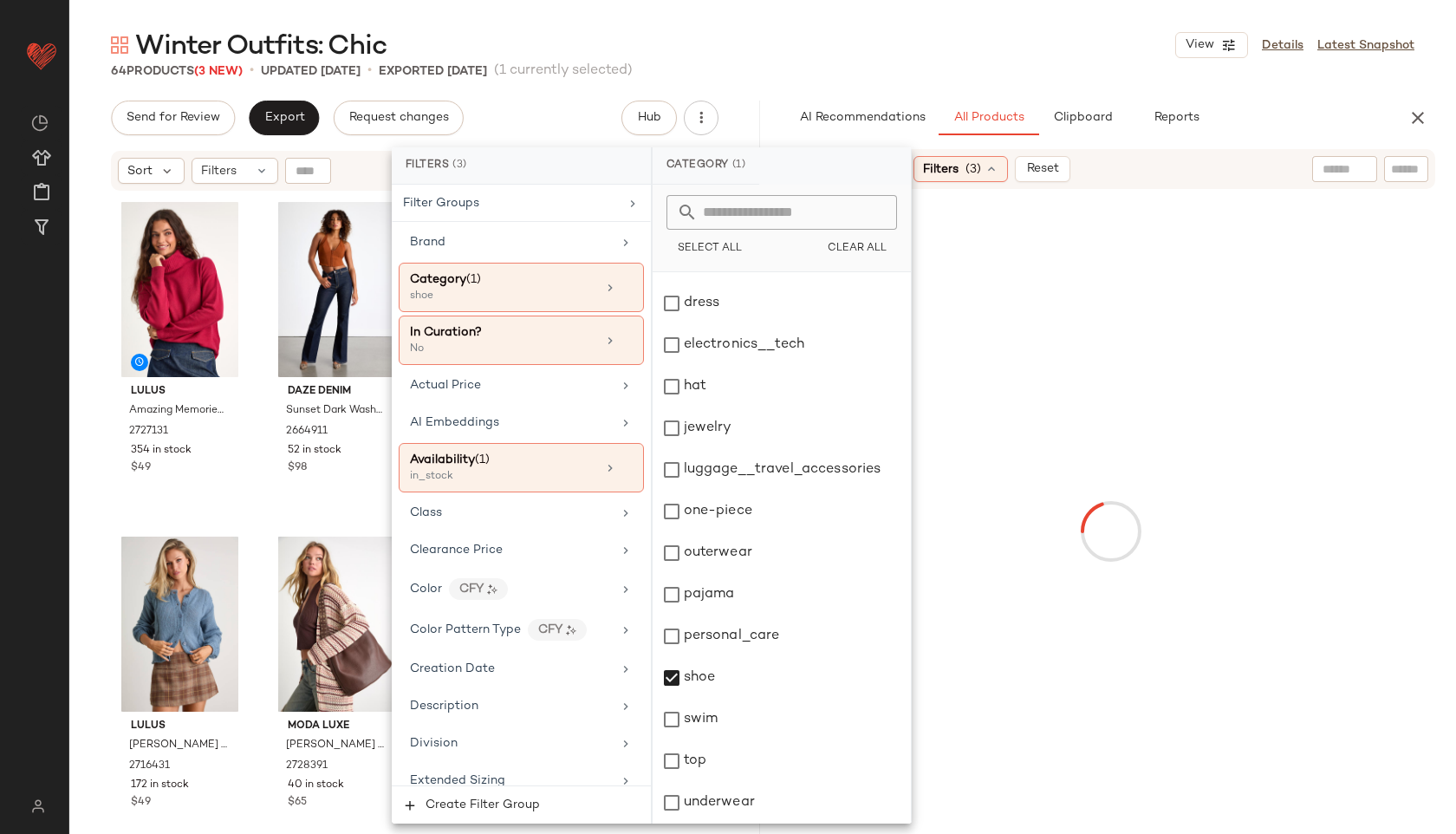
click at [897, 15] on main "Winter Outfits: Chic View Details Latest Snapshot 64 Products (3 New) • updated…" at bounding box center [728, 417] width 1456 height 834
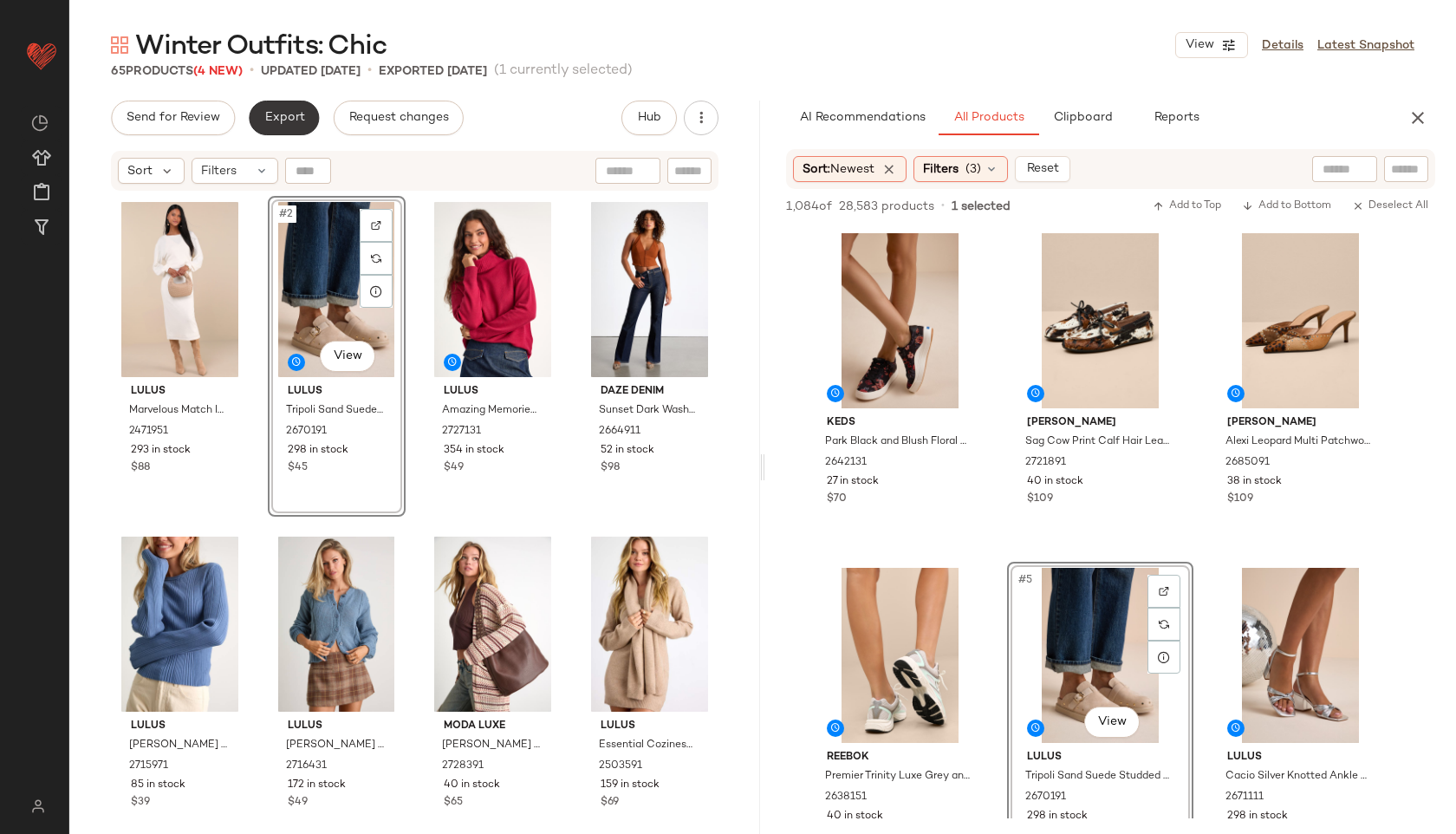
click at [274, 121] on span "Export" at bounding box center [283, 117] width 40 height 14
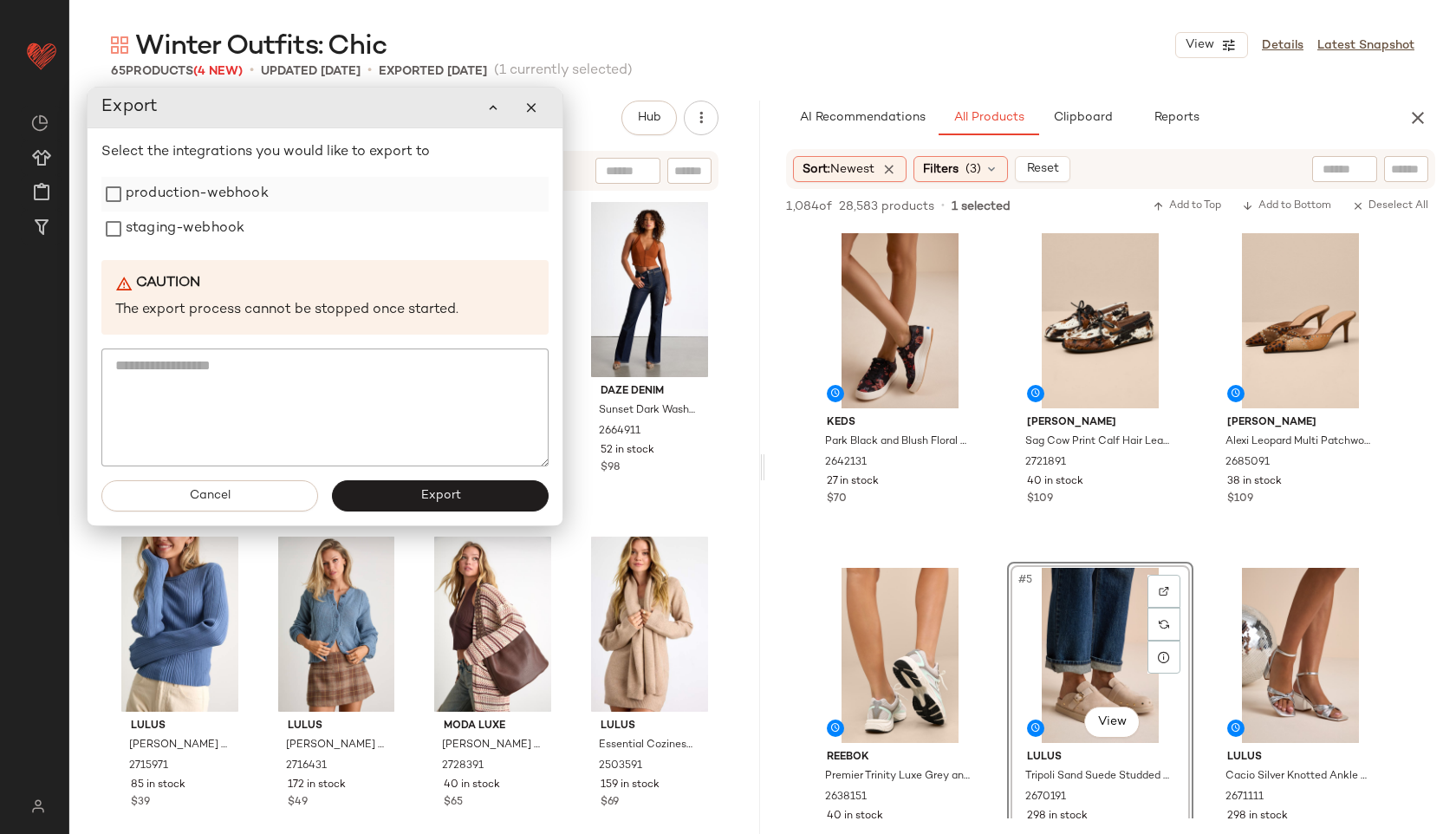
click at [247, 193] on label "production-webhook" at bounding box center [196, 193] width 143 height 35
click at [216, 221] on label "staging-webhook" at bounding box center [184, 228] width 118 height 35
click at [395, 497] on button "Export" at bounding box center [440, 496] width 217 height 32
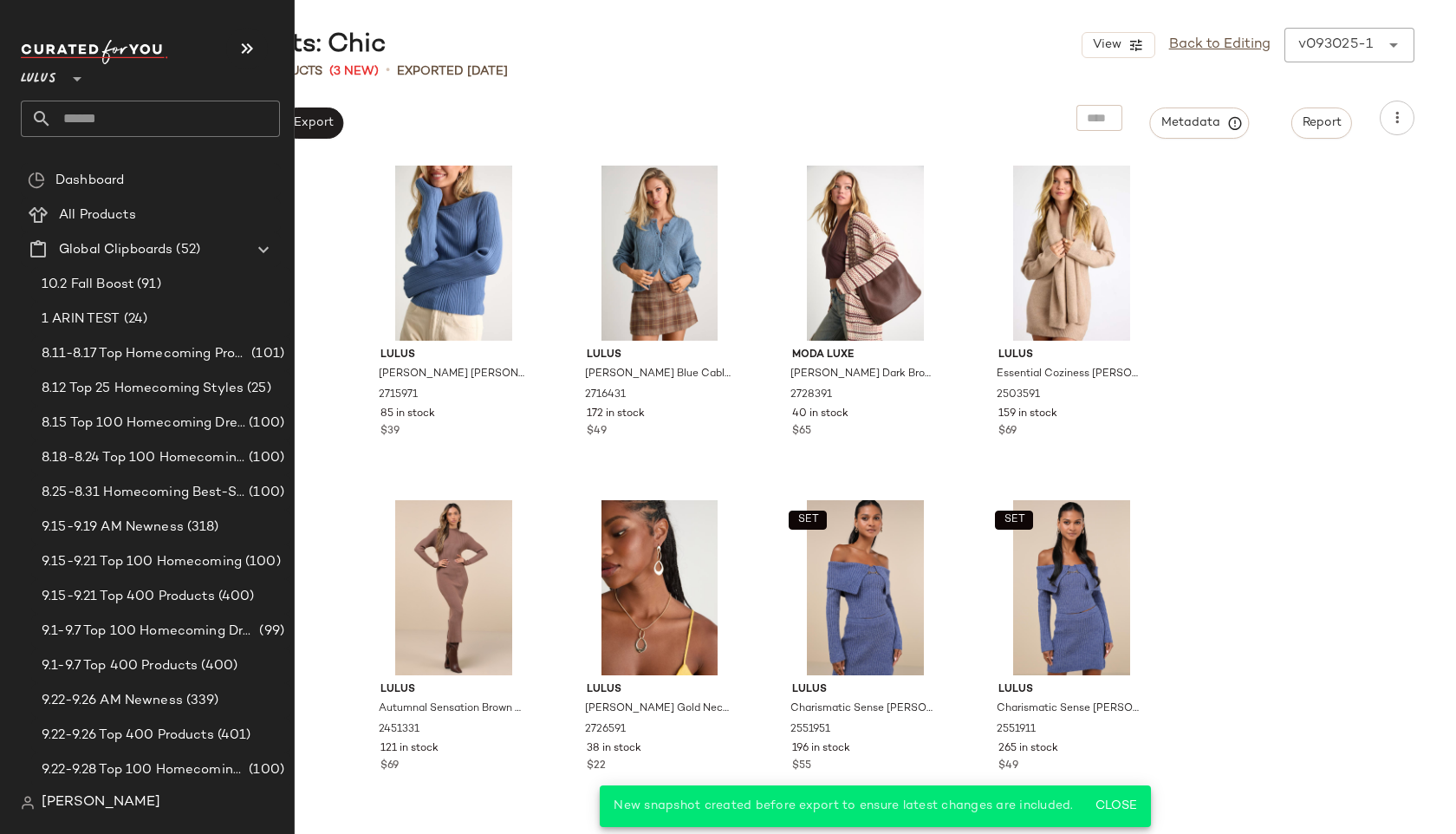
click at [102, 111] on input "text" at bounding box center [166, 118] width 228 height 37
type input "*"
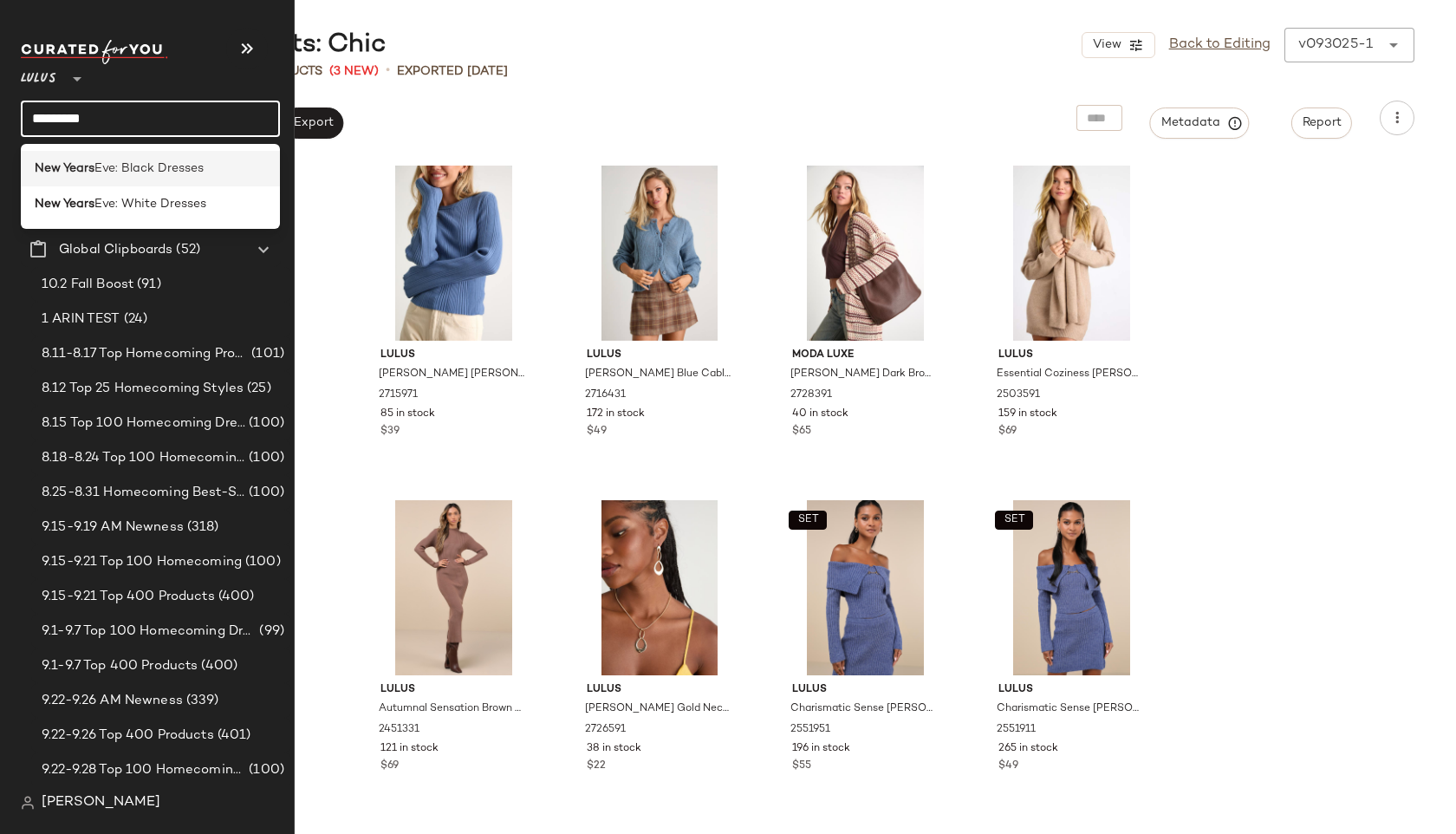
type input "*********"
click at [117, 166] on span "Eve: Black Dresses" at bounding box center [149, 169] width 109 height 18
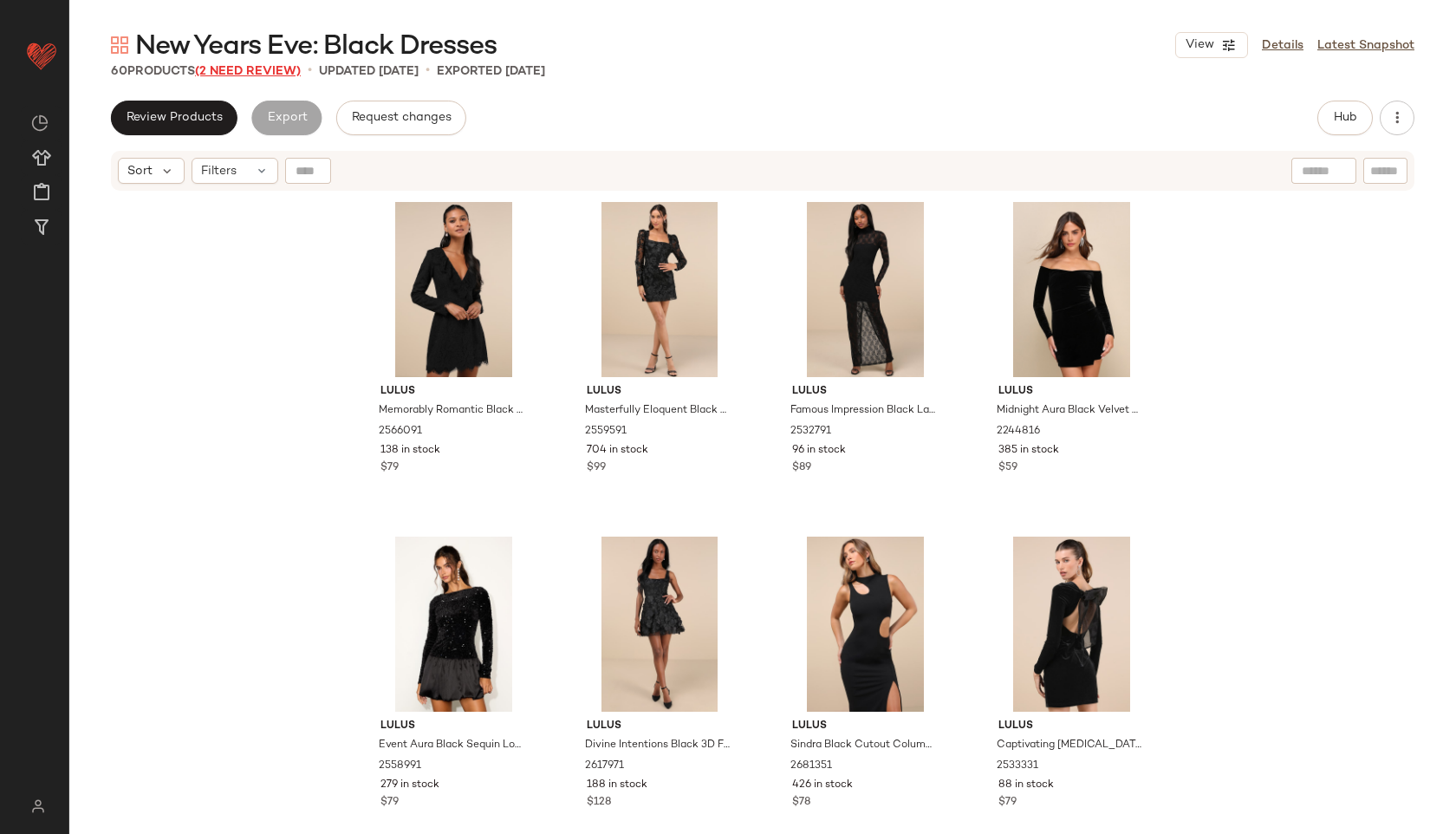
click at [279, 67] on span "(2 Need Review)" at bounding box center [248, 71] width 106 height 13
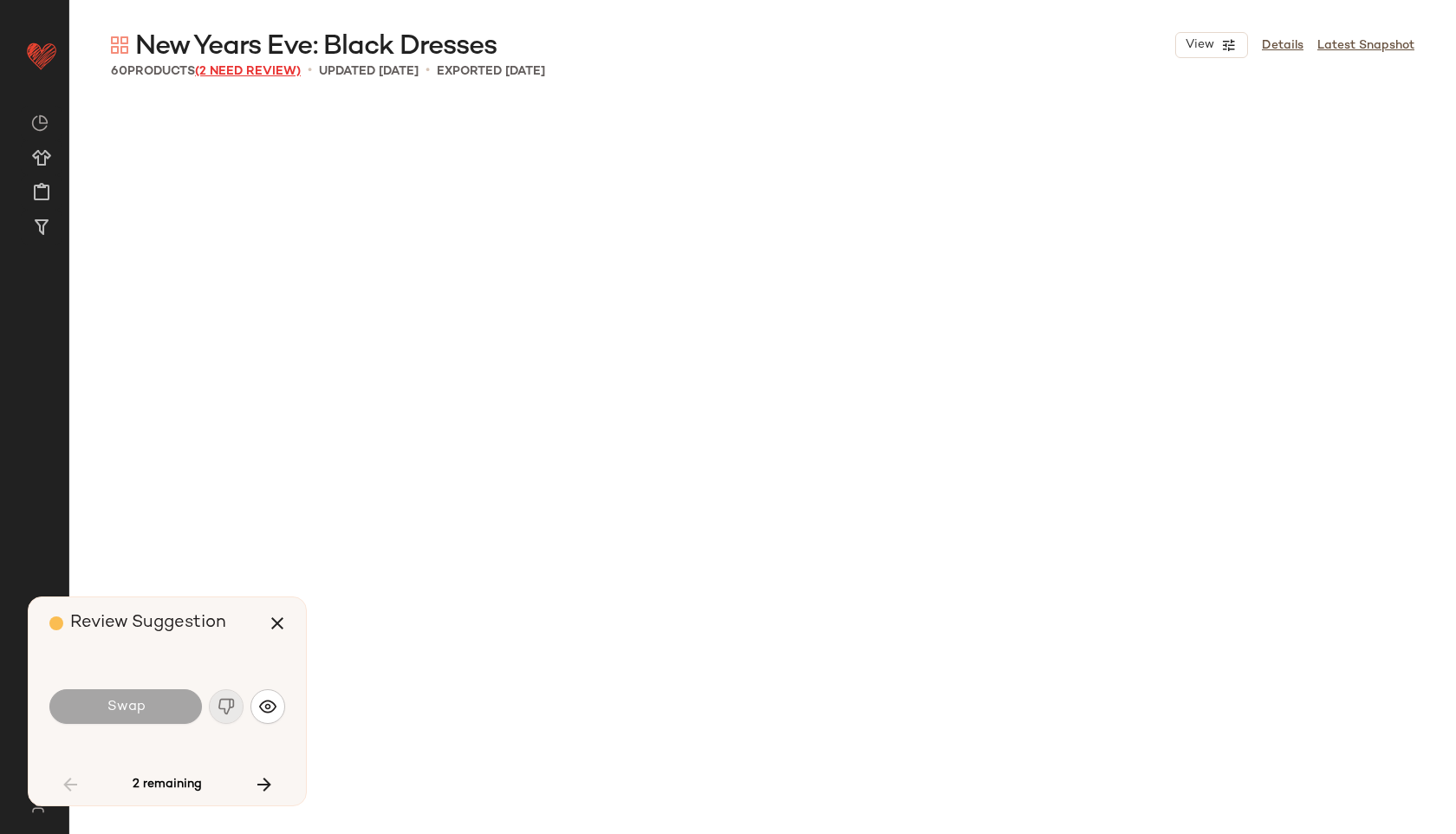
scroll to position [3347, 0]
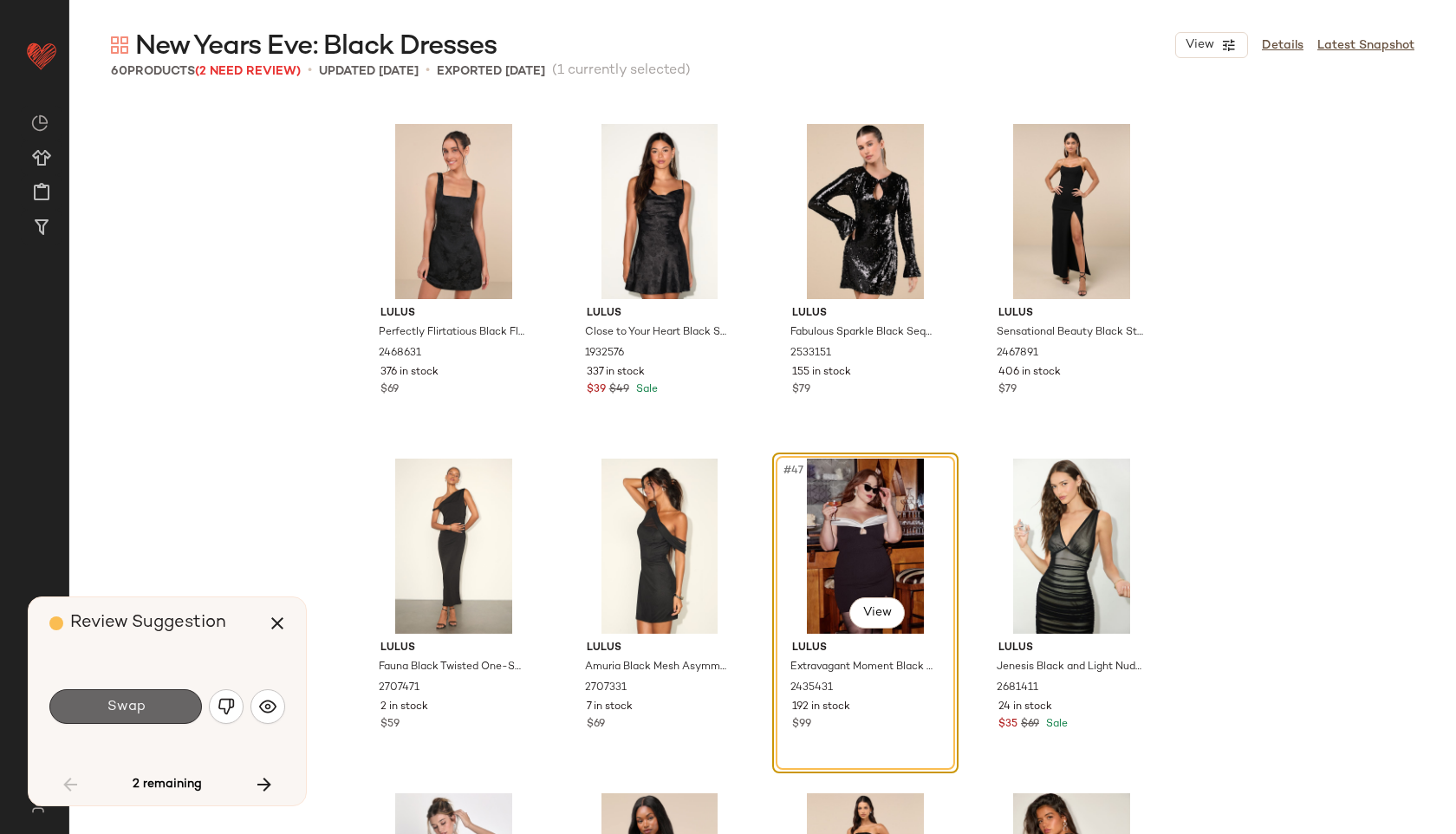
click at [164, 707] on button "Swap" at bounding box center [125, 706] width 153 height 35
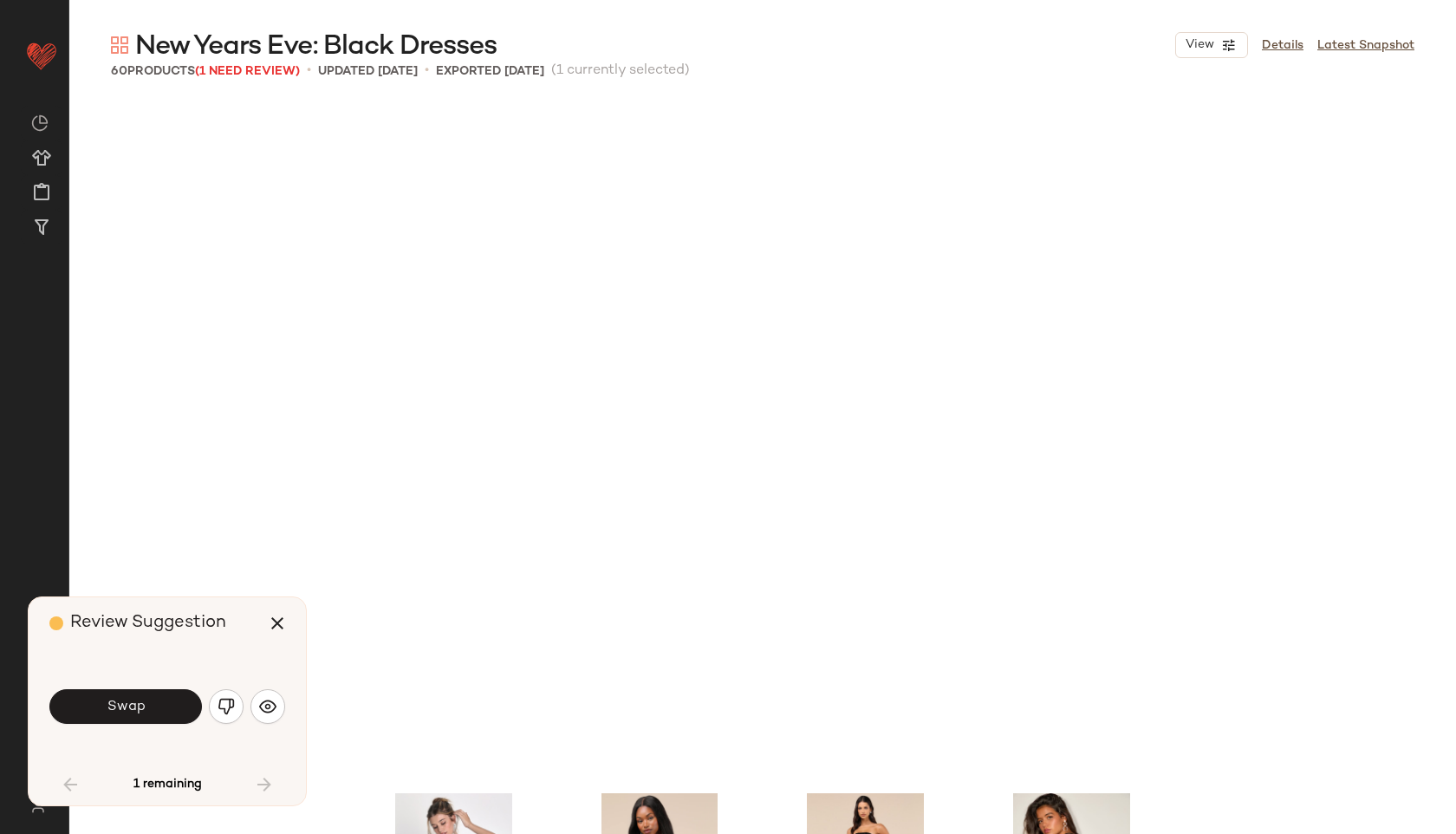
scroll to position [4016, 0]
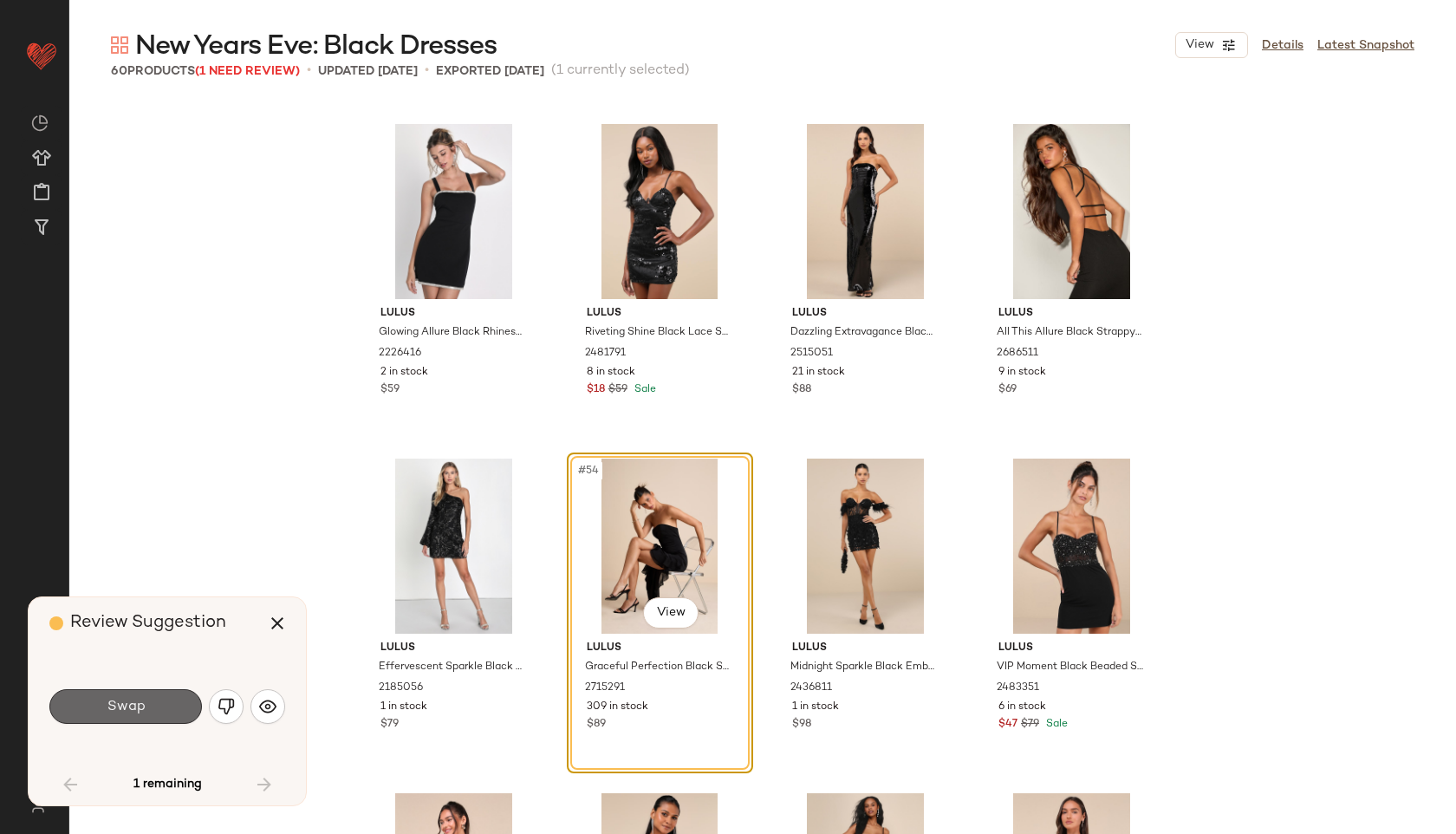
click at [156, 704] on button "Swap" at bounding box center [125, 706] width 153 height 35
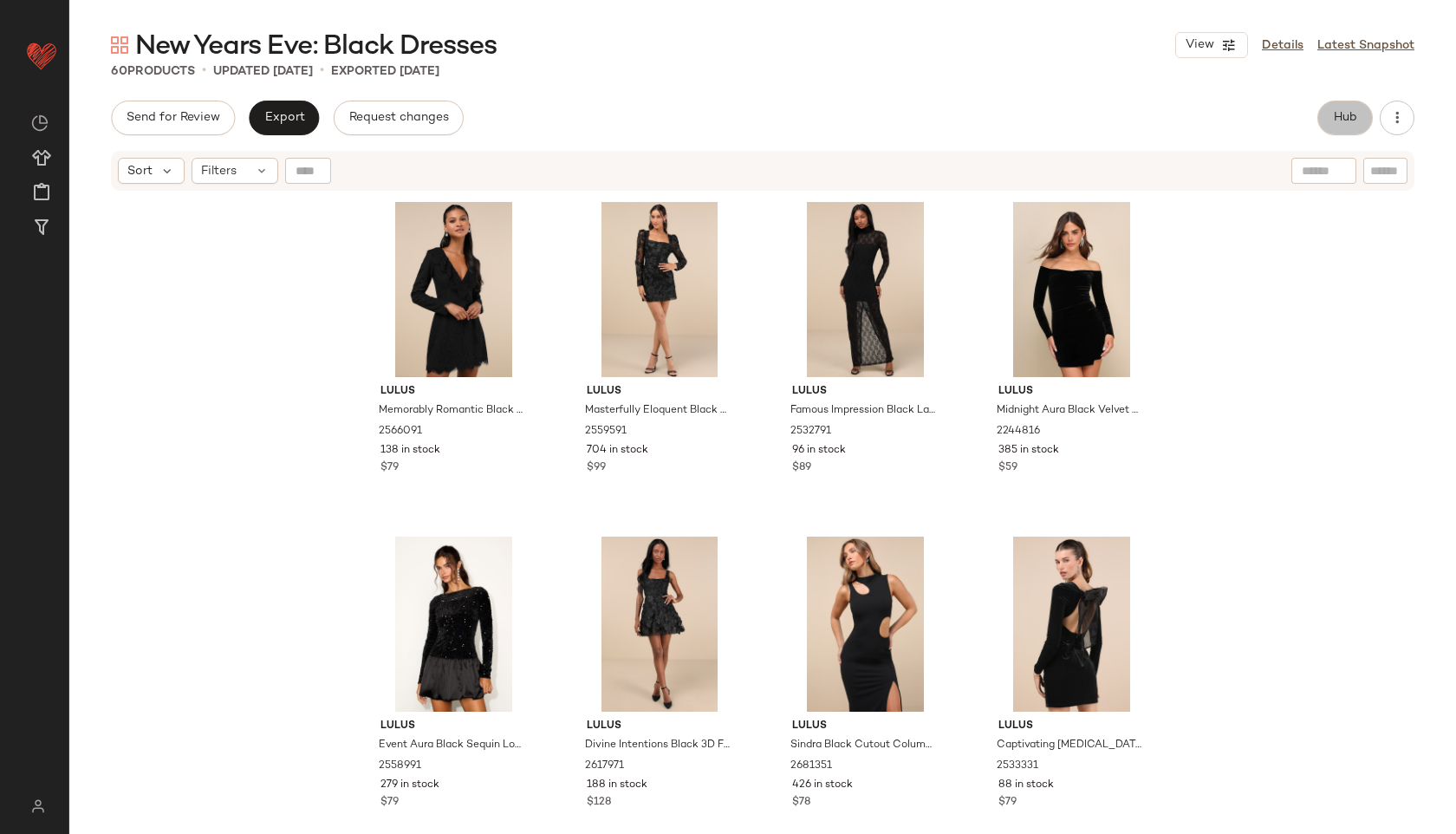
click at [1350, 117] on span "Hub" at bounding box center [1345, 117] width 25 height 14
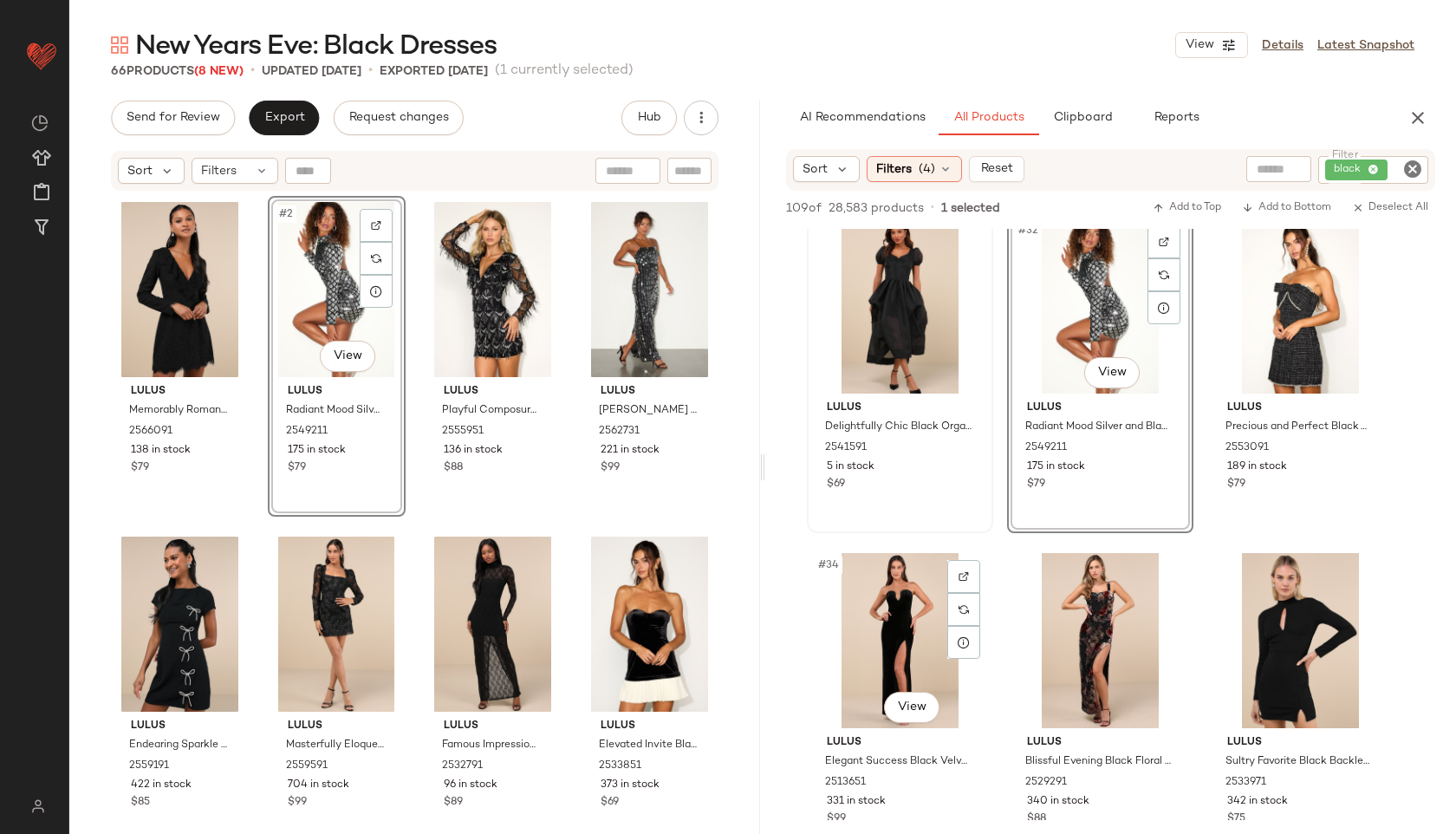
scroll to position [3333, 0]
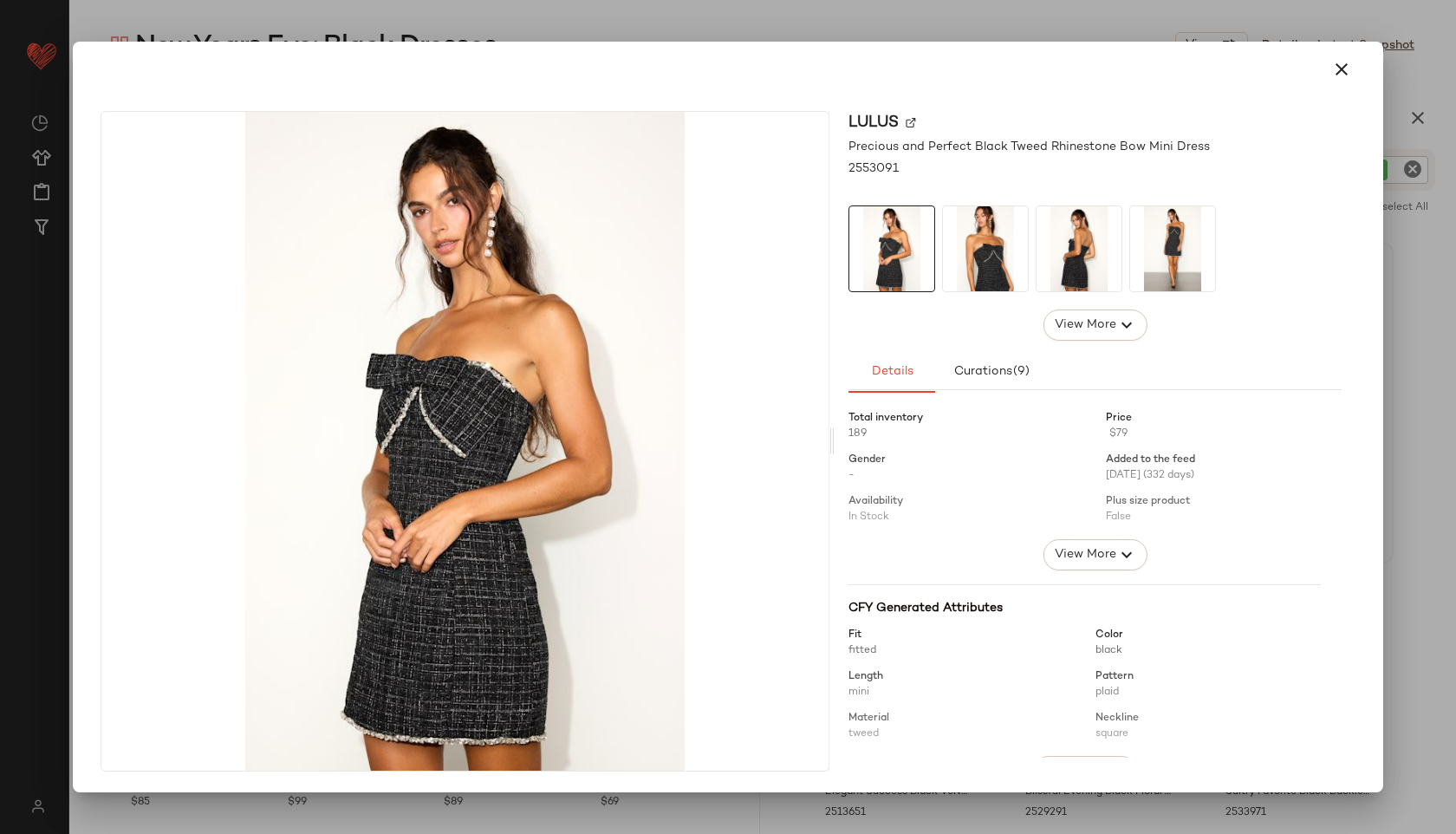
click at [961, 260] on img at bounding box center [985, 249] width 85 height 85
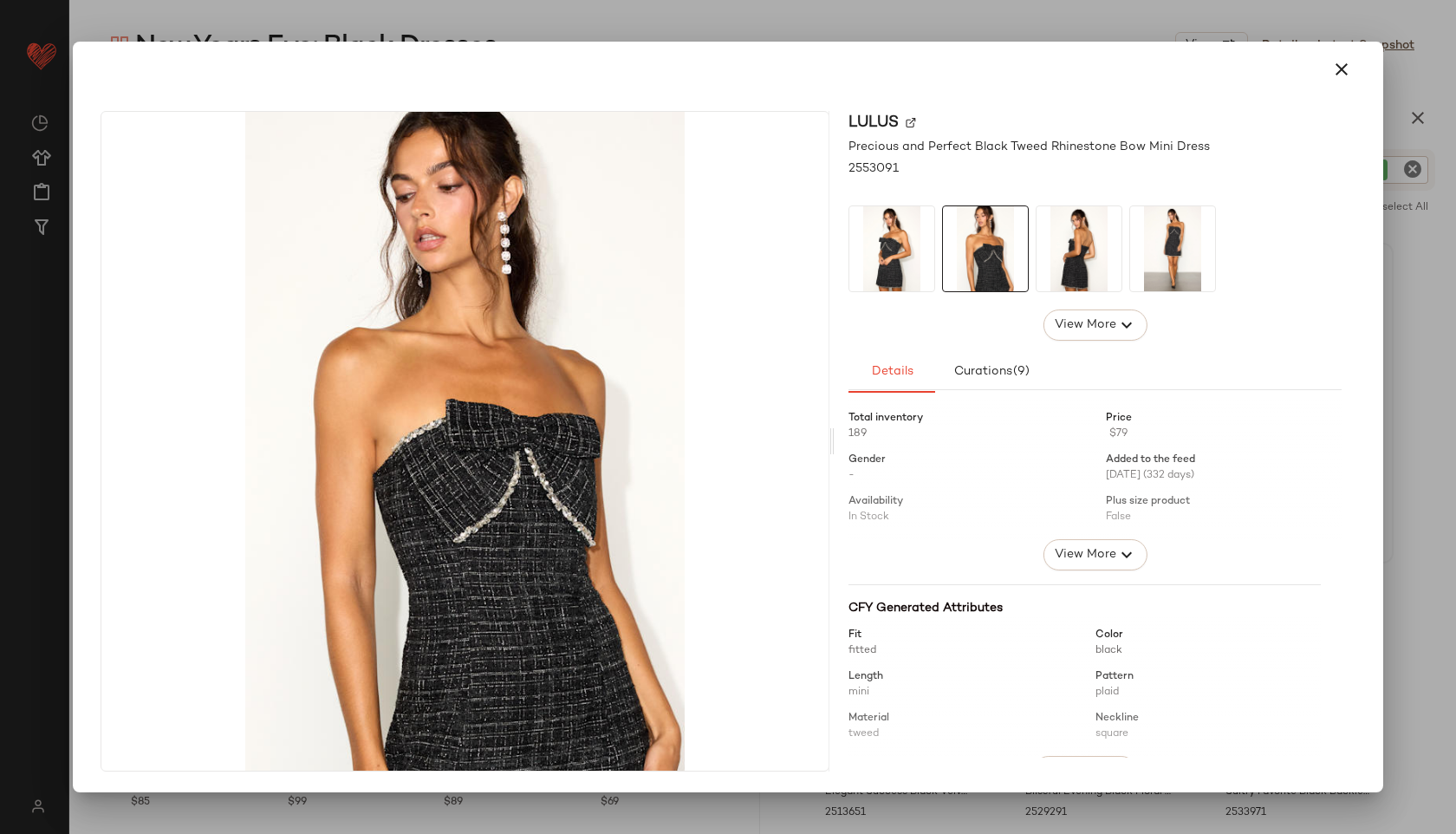
click at [1032, 257] on div at bounding box center [1095, 249] width 493 height 87
click at [1346, 77] on icon "button" at bounding box center [1341, 69] width 21 height 21
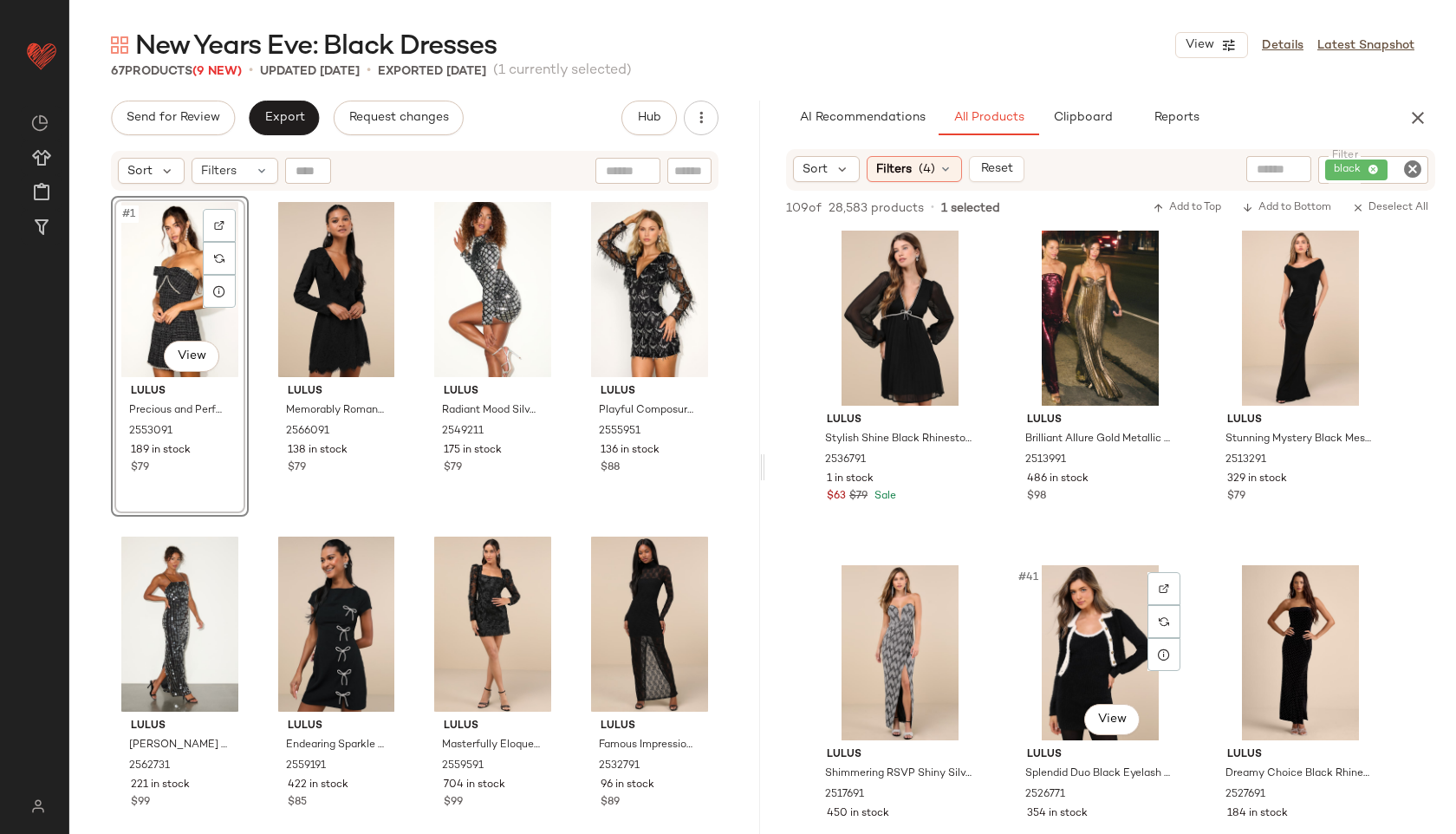
scroll to position [4018, 0]
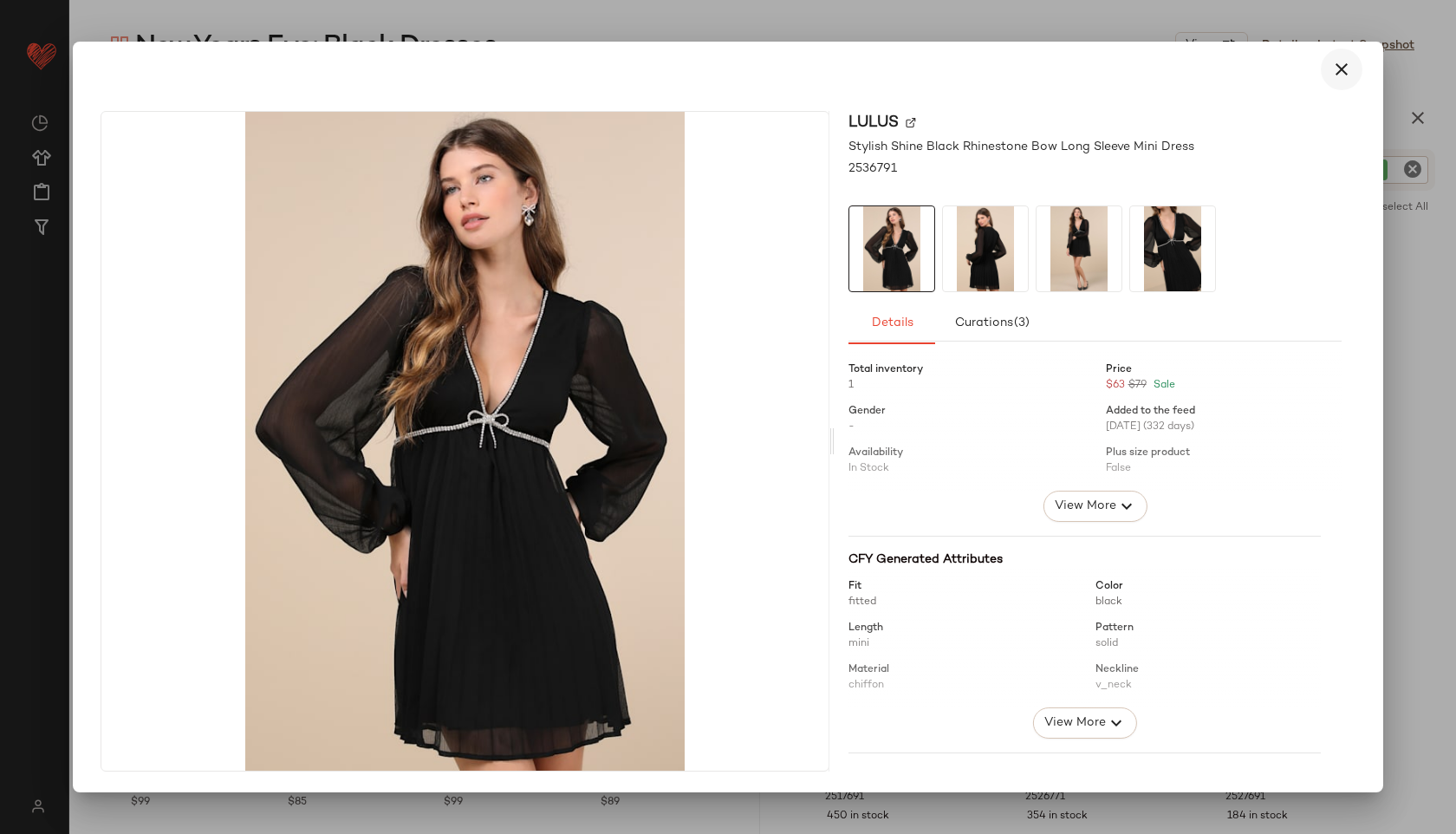
click at [1337, 69] on icon "button" at bounding box center [1341, 69] width 21 height 21
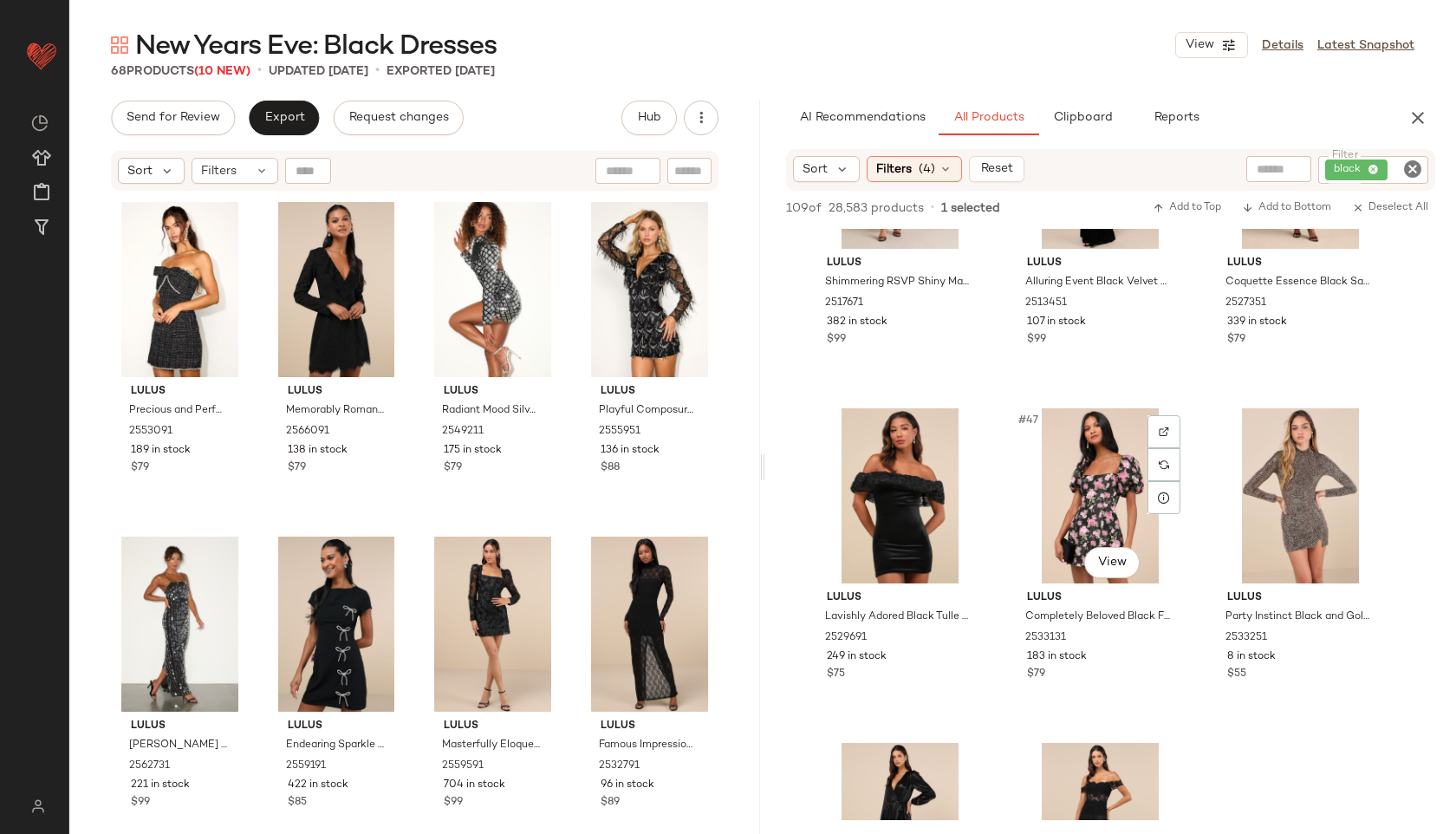
scroll to position [4901, 0]
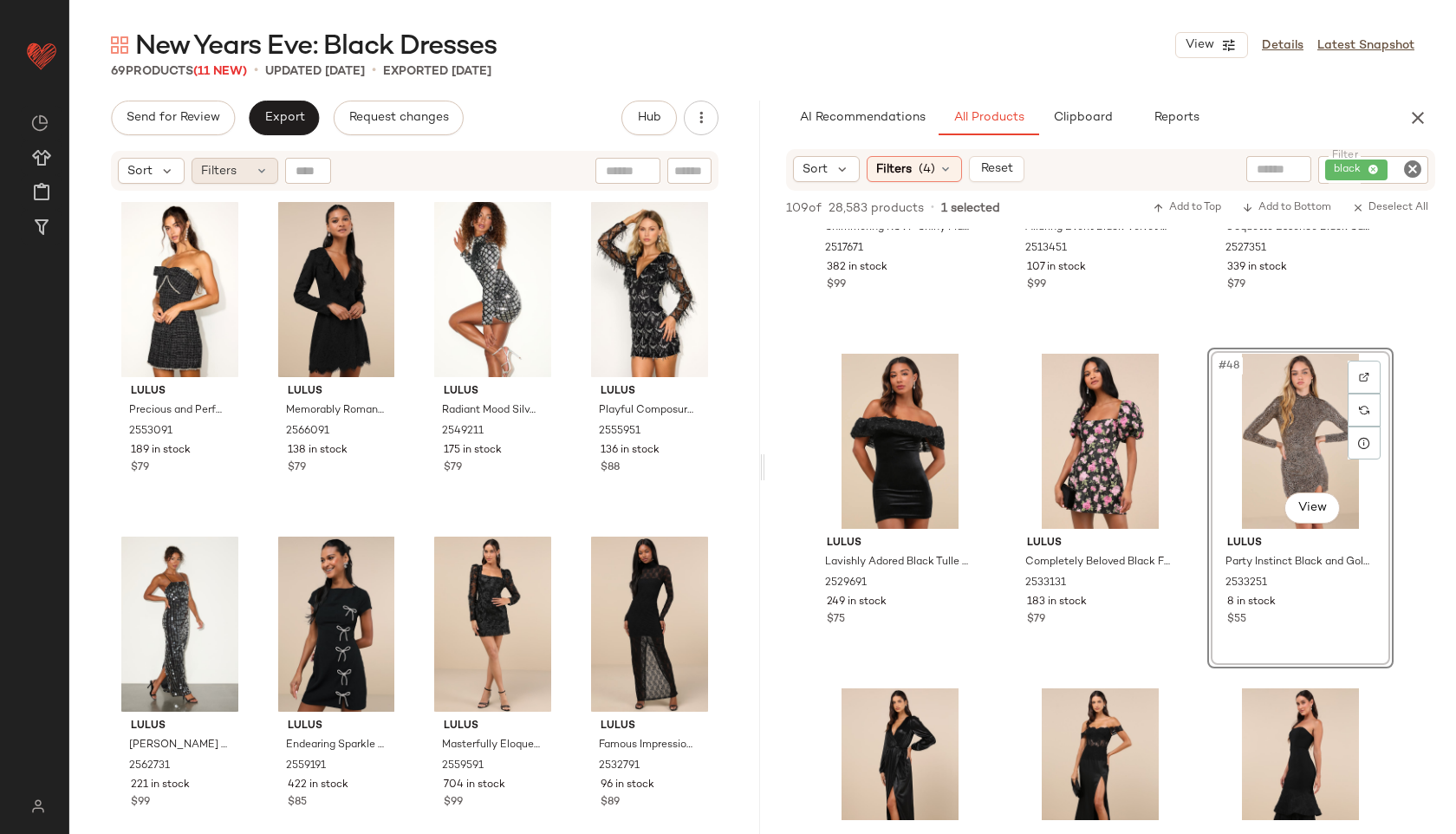
click at [253, 161] on div "Filters" at bounding box center [235, 171] width 87 height 26
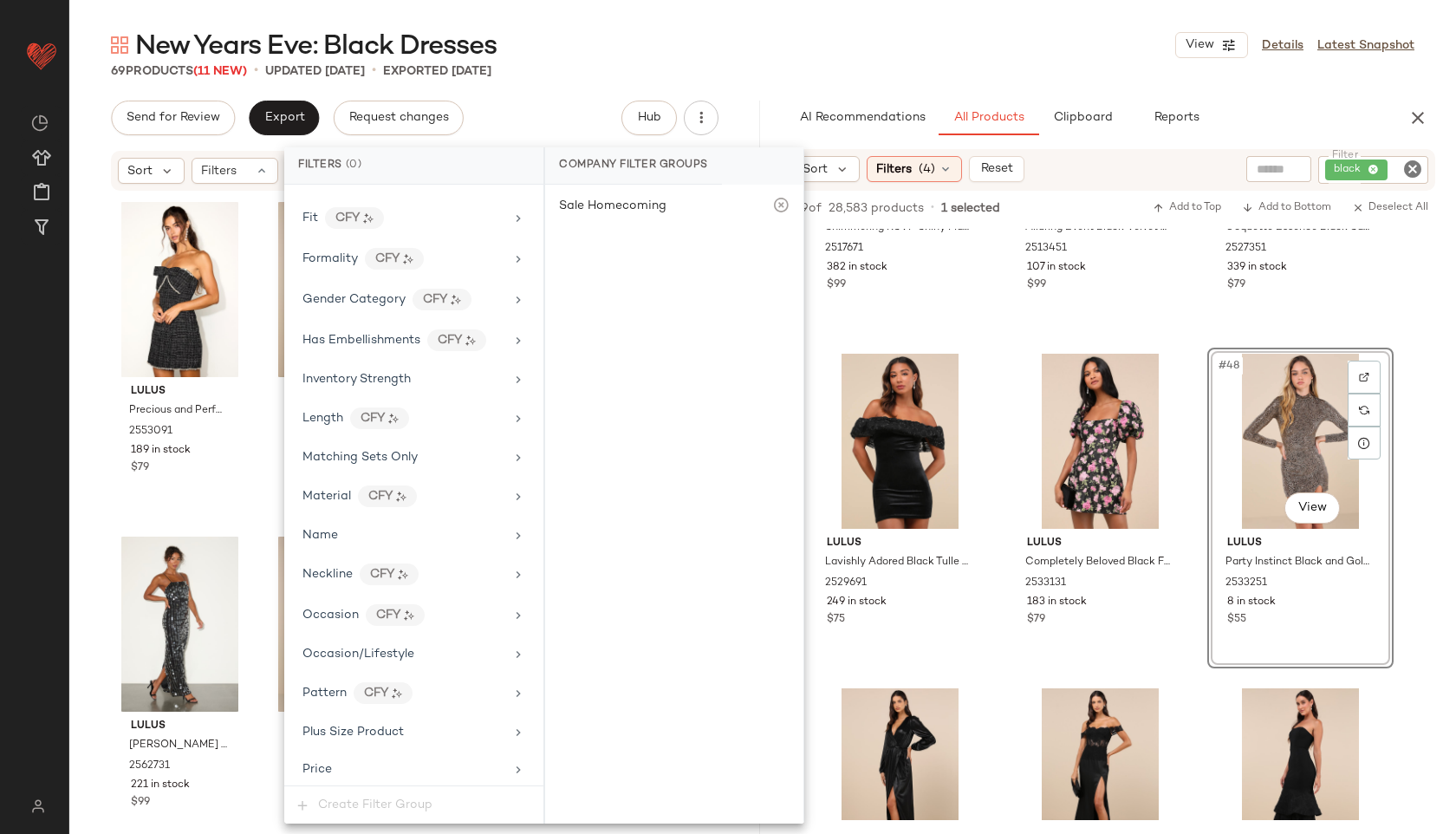
scroll to position [1065, 0]
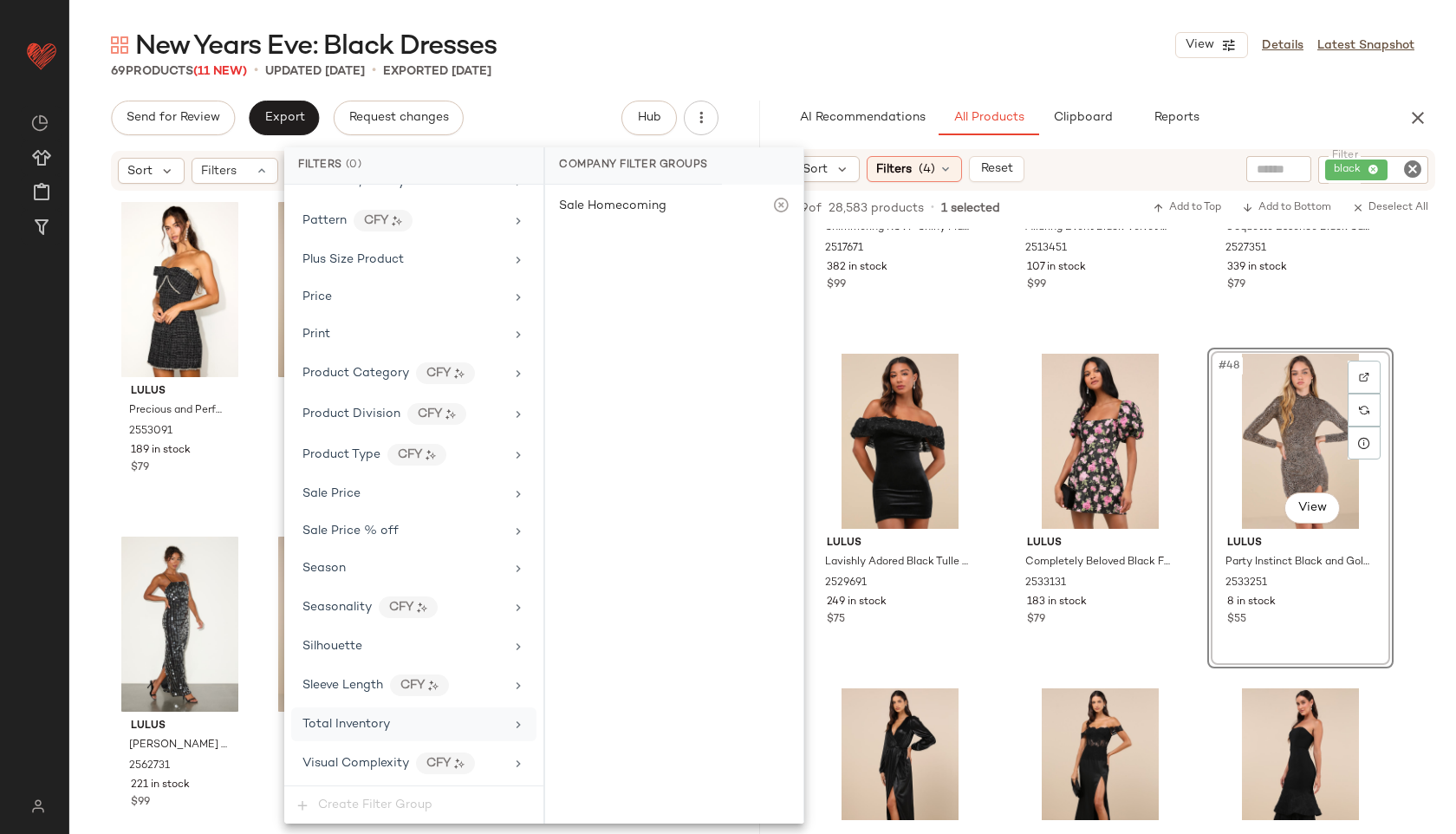
click at [349, 720] on span "Total Inventory" at bounding box center [346, 723] width 88 height 13
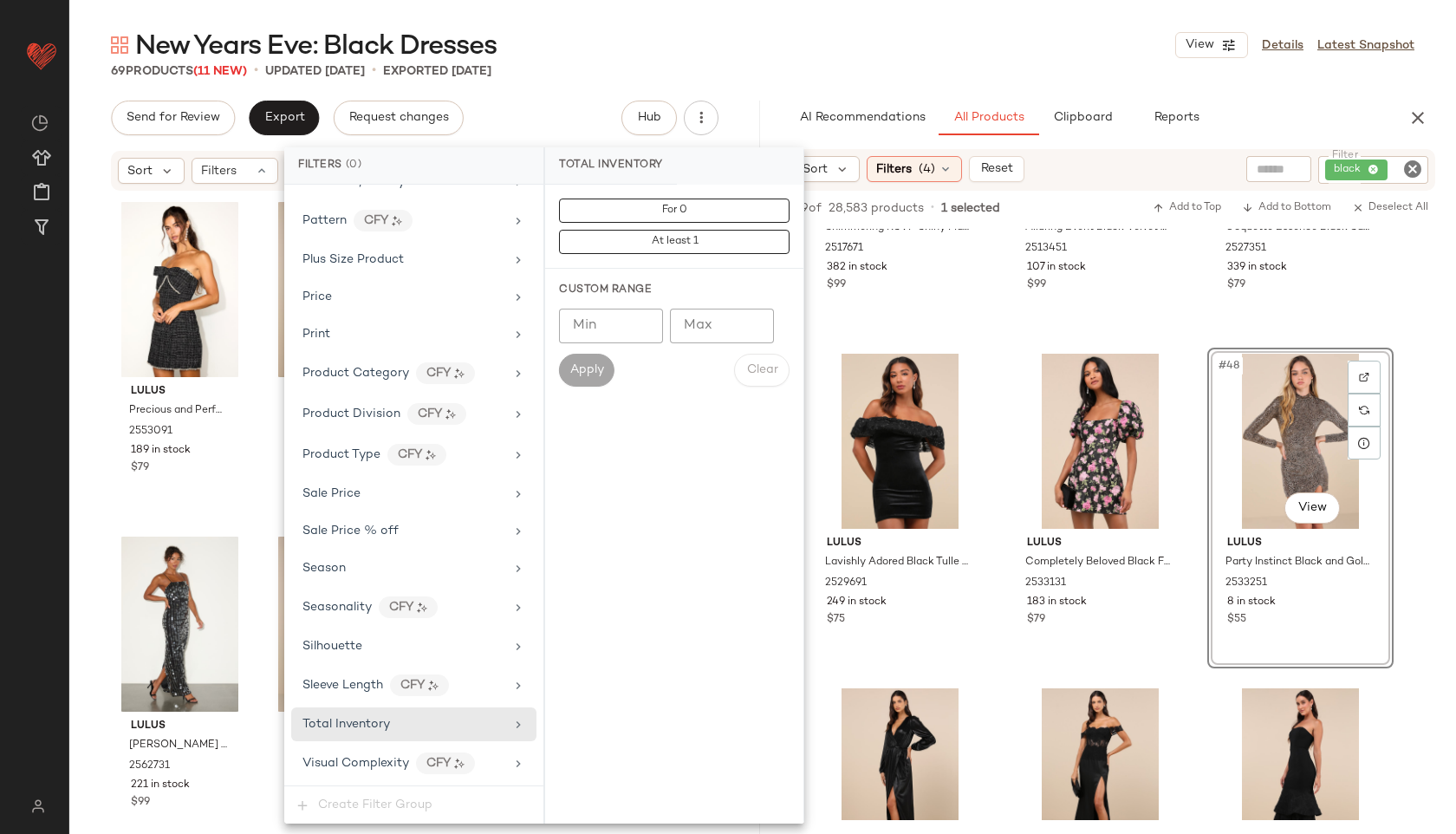
click at [708, 326] on input "Max" at bounding box center [721, 326] width 104 height 35
type input "**"
click at [588, 367] on span "Apply" at bounding box center [586, 370] width 35 height 14
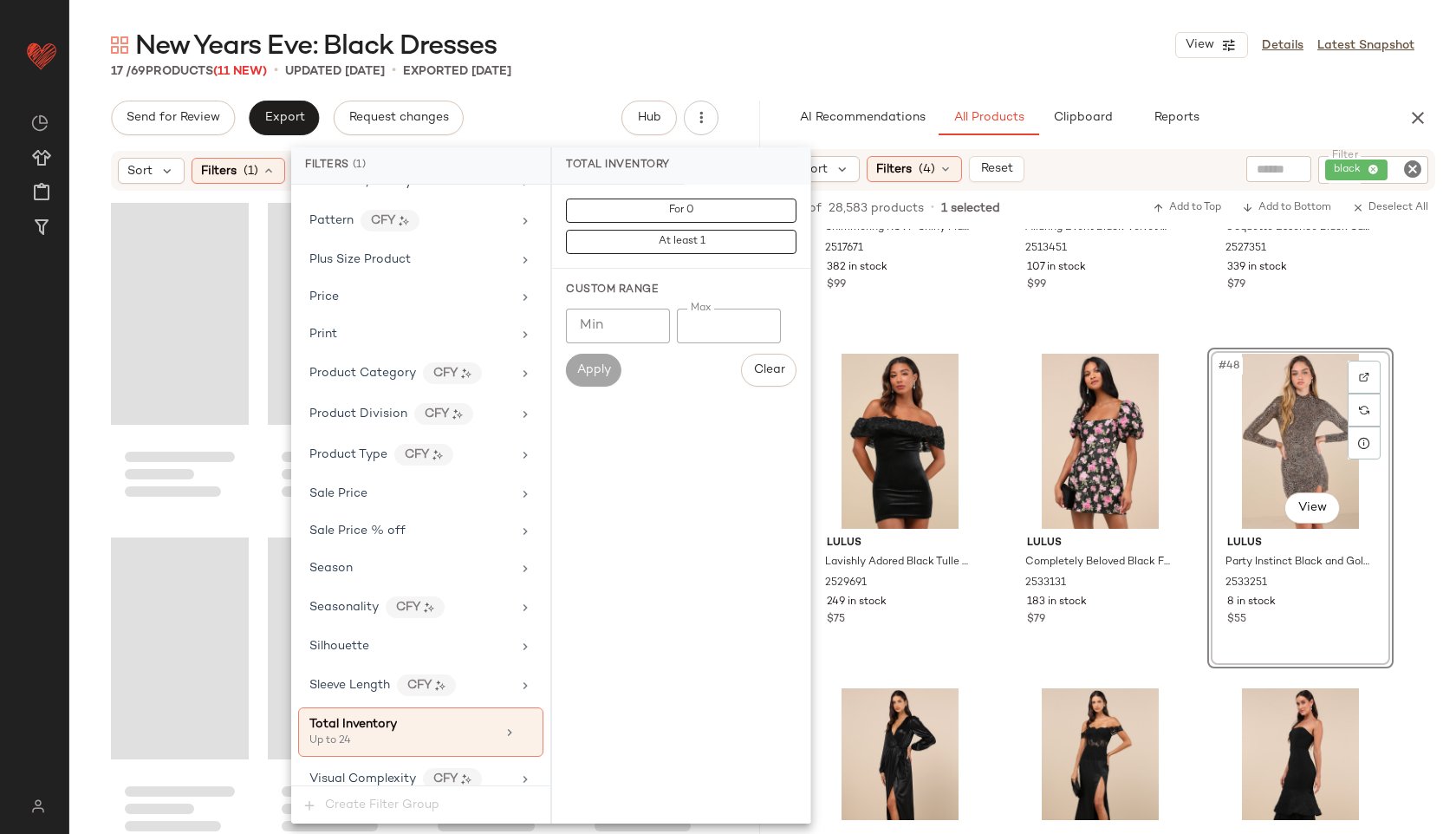
click at [734, 68] on div "17 / 69 Products (11 New) • updated Oct 2nd • Exported Sep 30th" at bounding box center [762, 71] width 1386 height 18
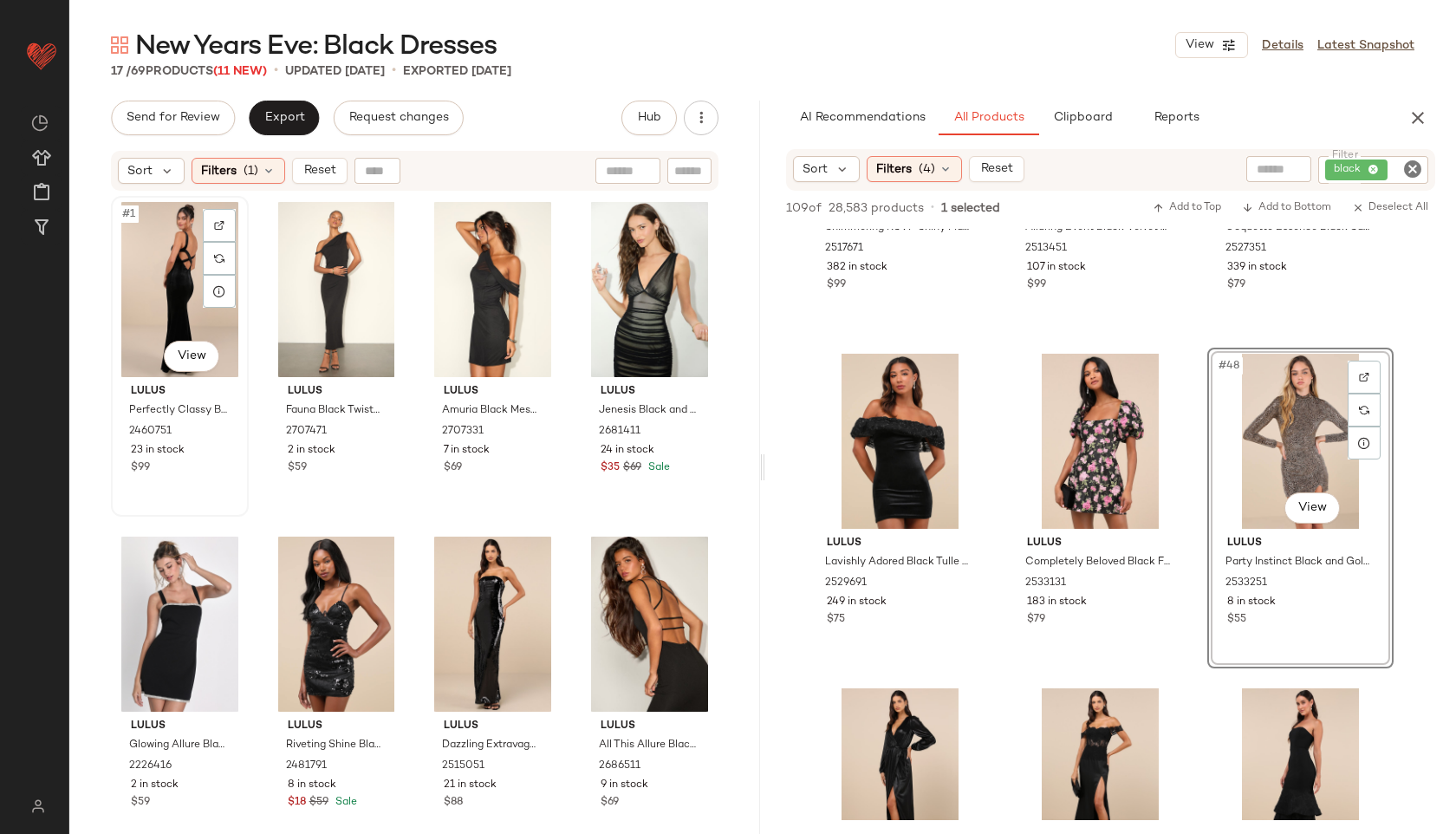
click at [182, 249] on div "#1 View" at bounding box center [180, 289] width 125 height 175
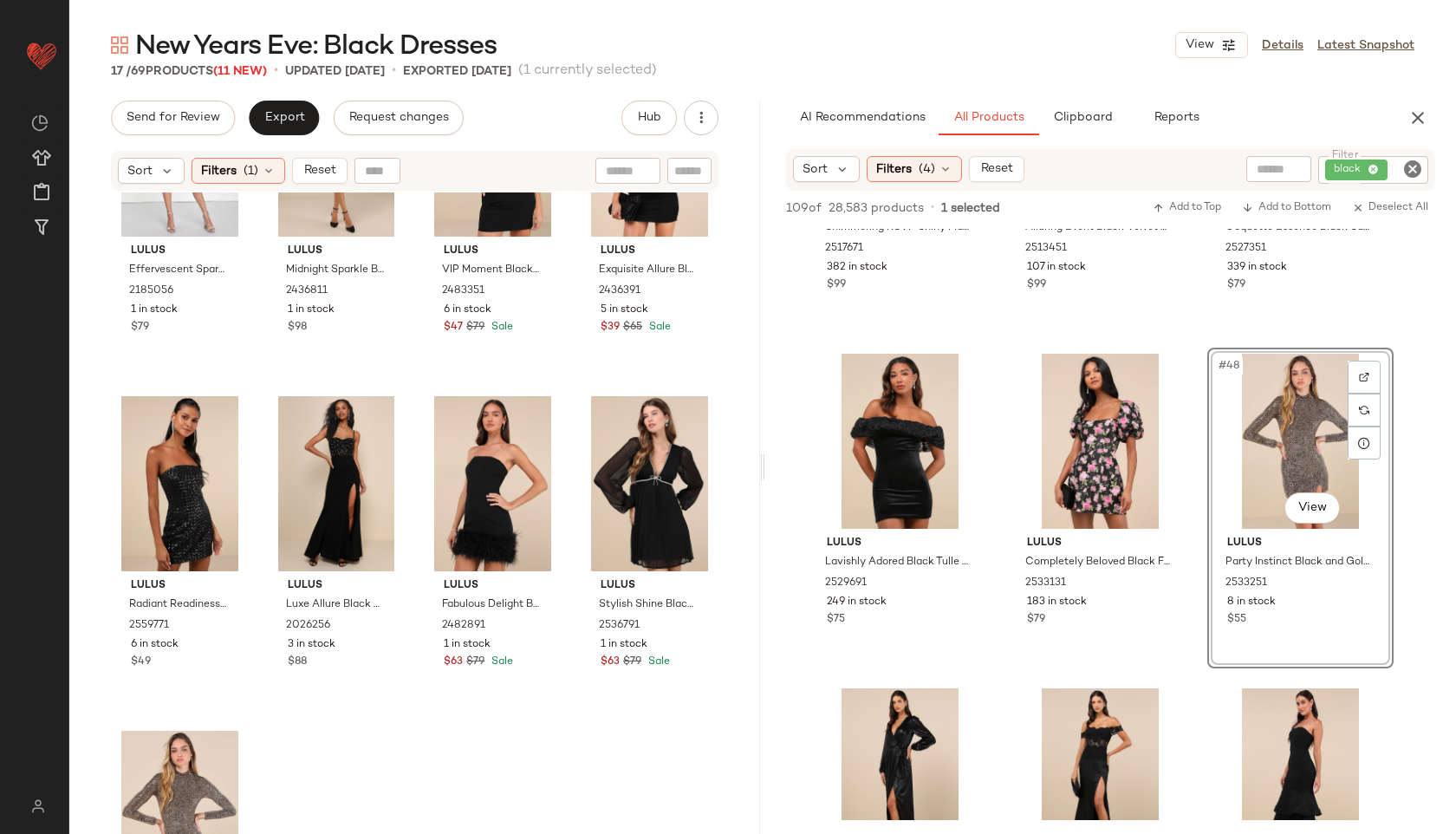
scroll to position [992, 0]
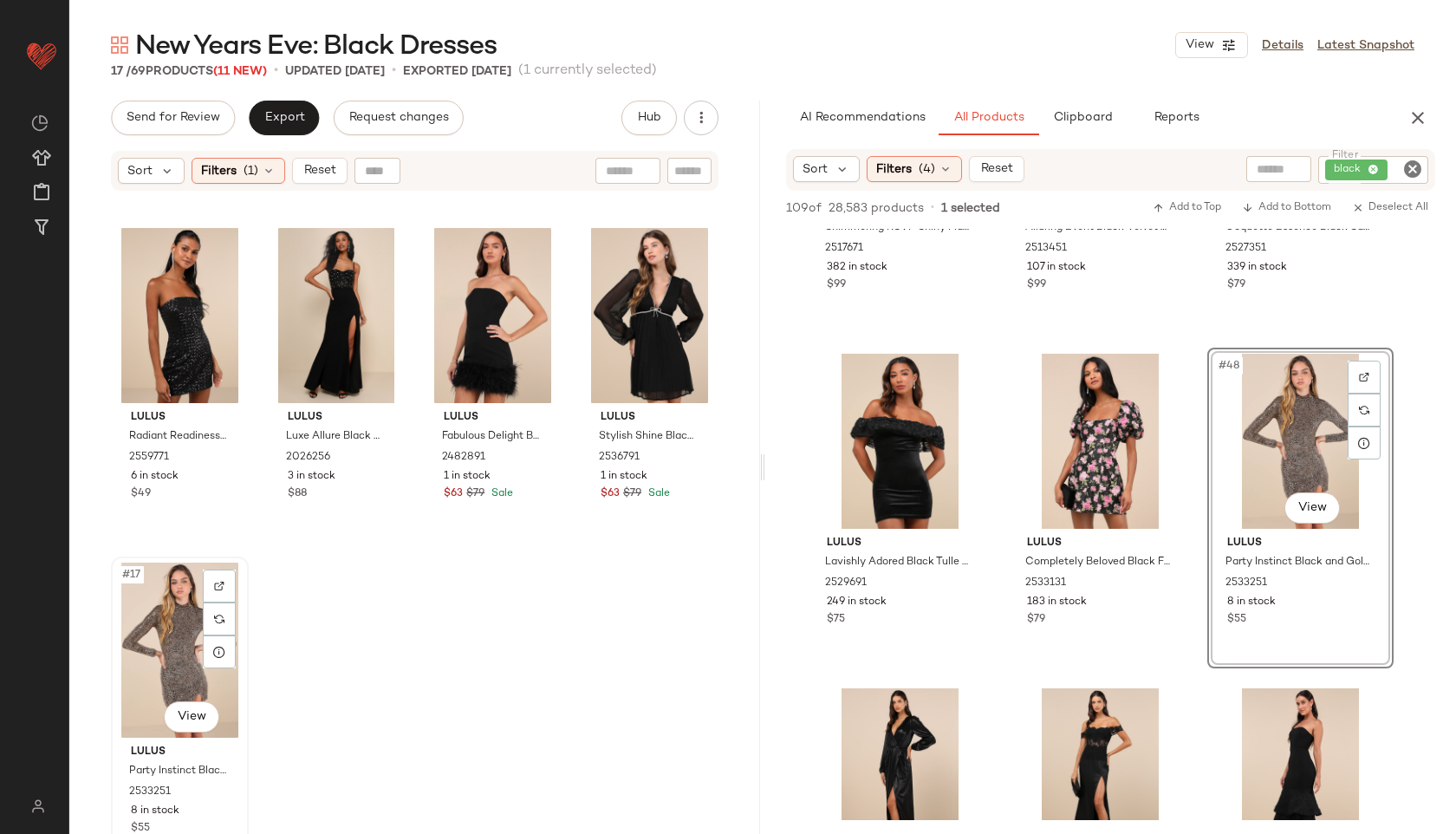
click at [172, 626] on div "#17 View" at bounding box center [180, 649] width 125 height 175
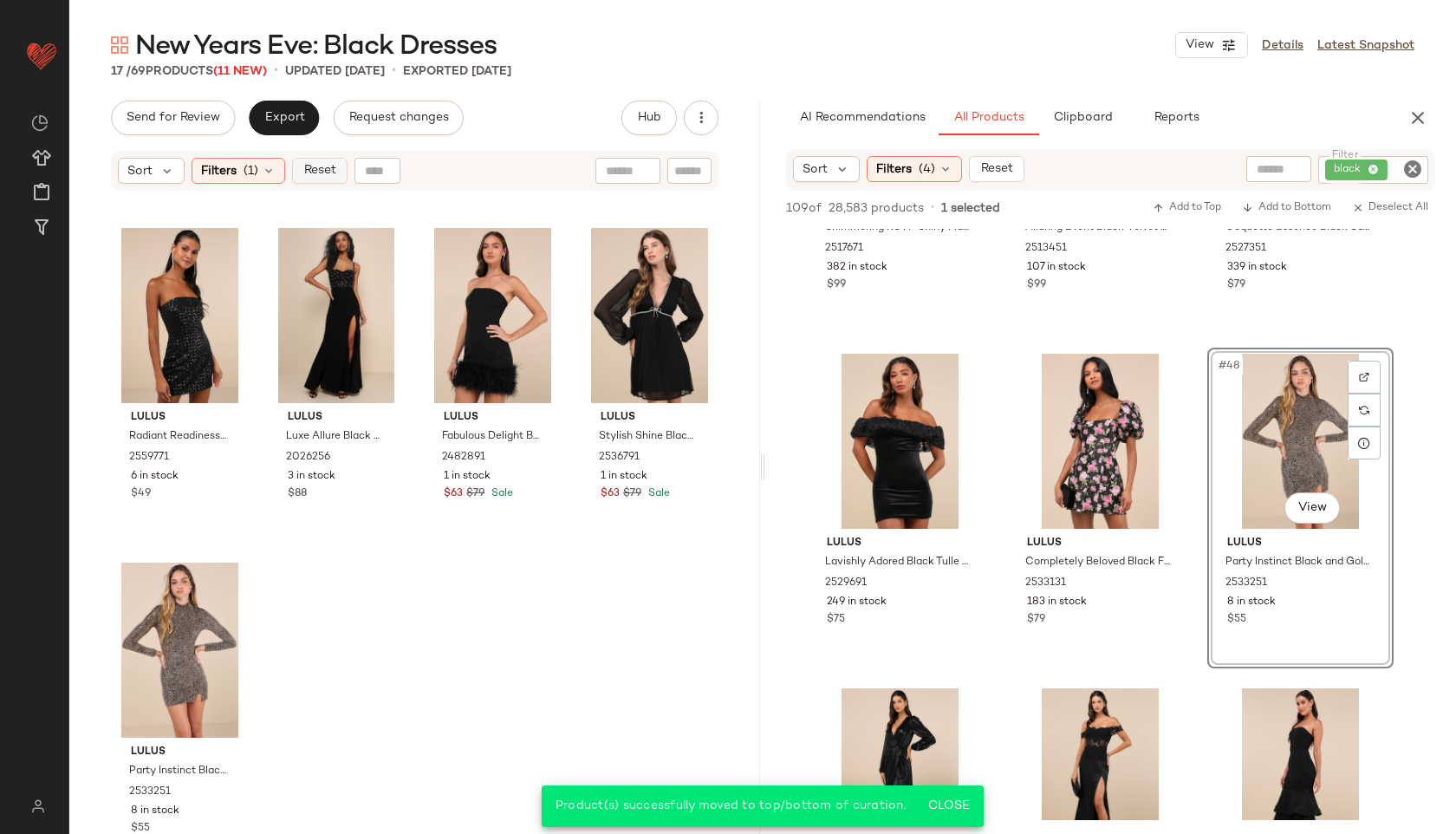
click at [314, 172] on span "Reset" at bounding box center [319, 171] width 33 height 14
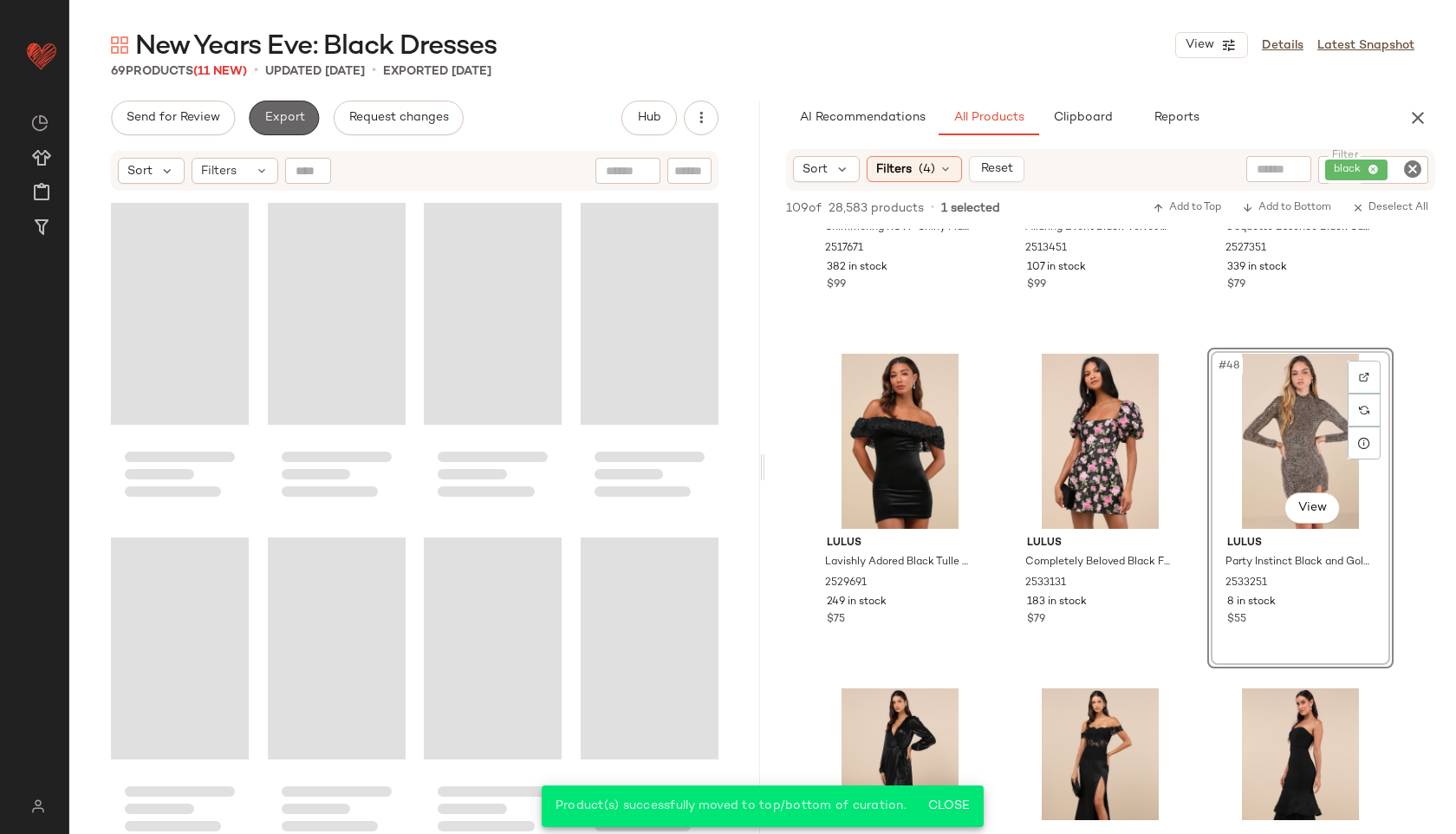
click at [281, 124] on button "Export" at bounding box center [283, 117] width 70 height 35
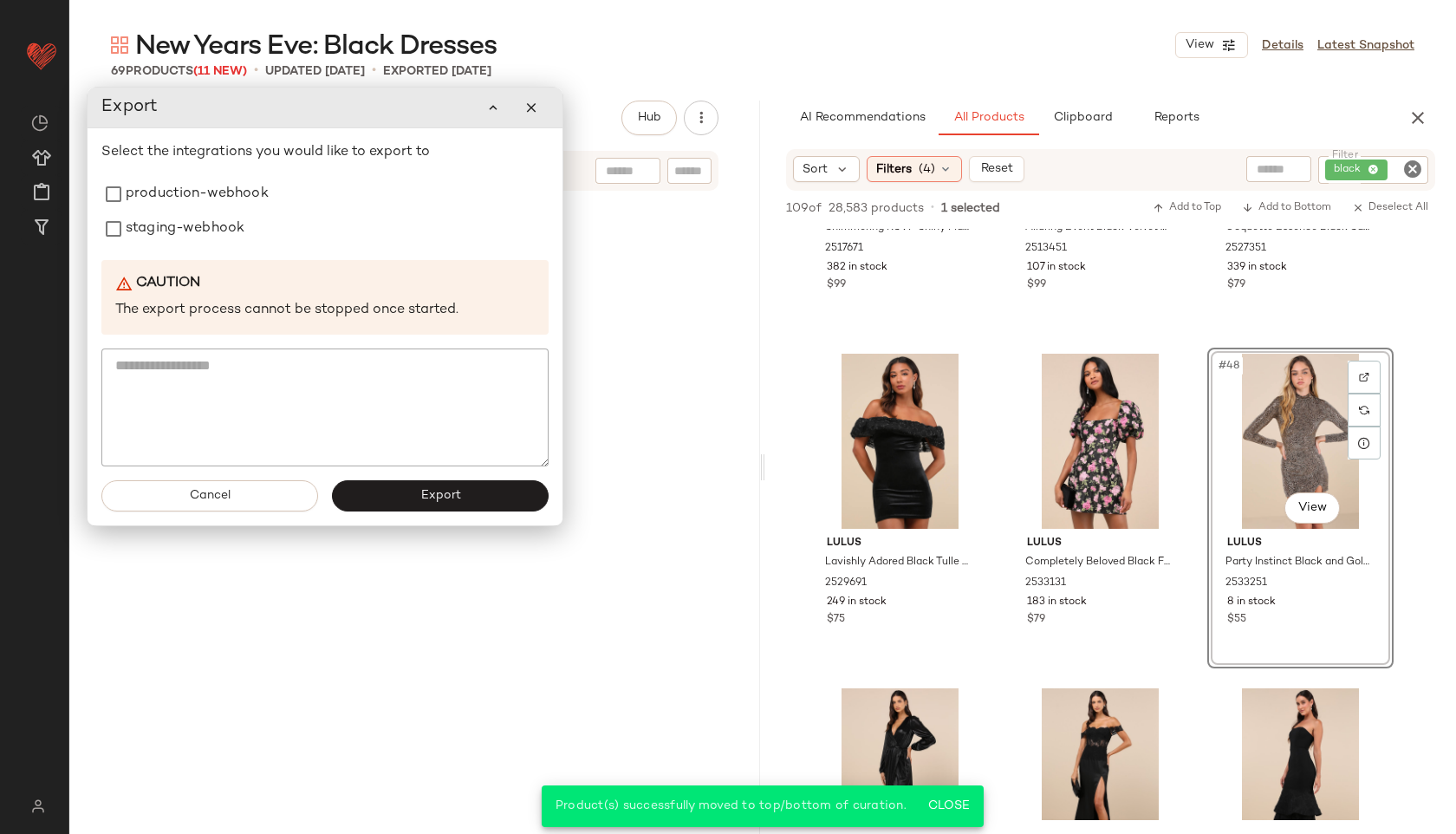
scroll to position [5343, 0]
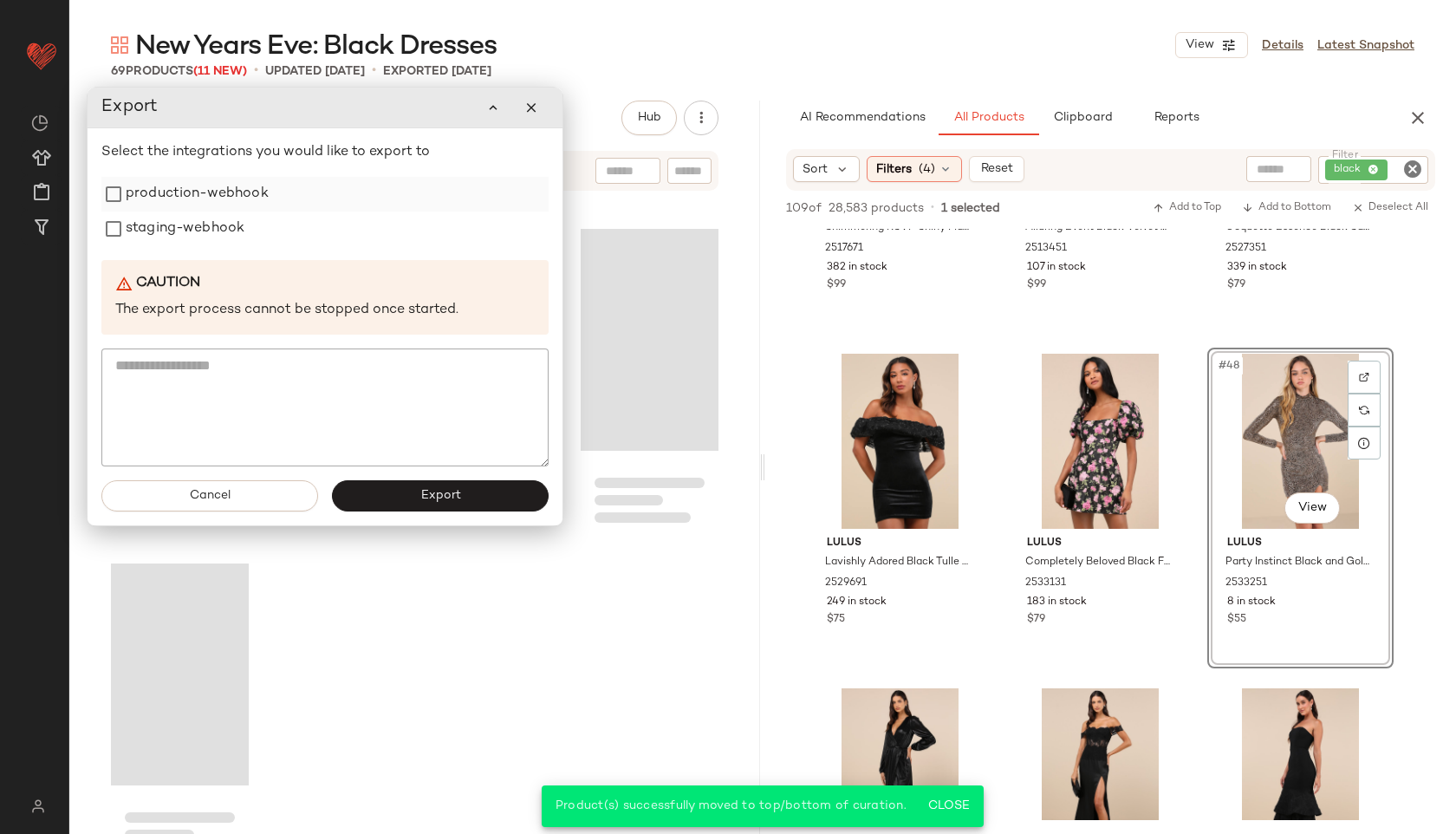
click at [237, 189] on label "production-webhook" at bounding box center [196, 193] width 143 height 35
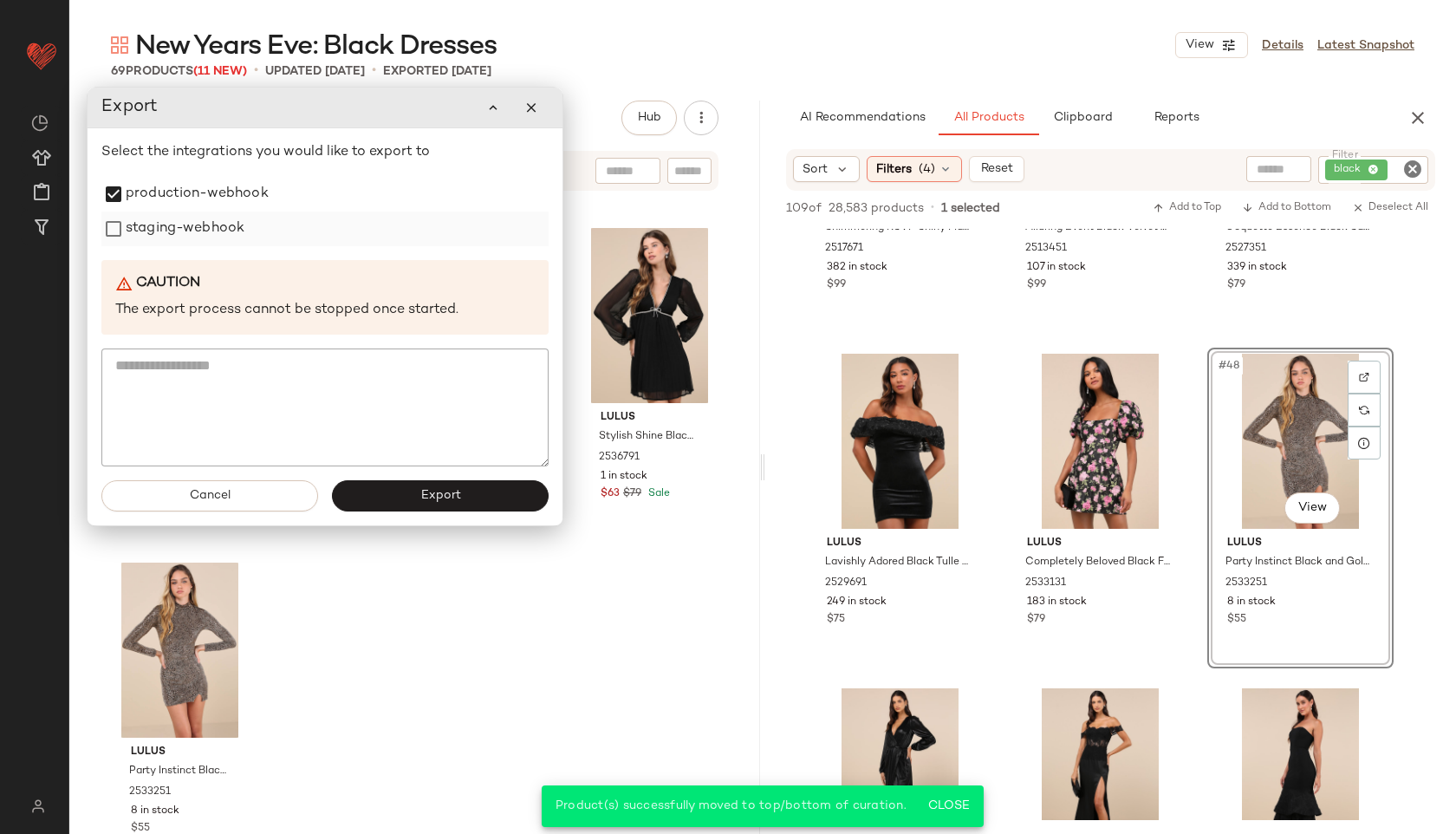
click at [194, 235] on label "staging-webhook" at bounding box center [184, 228] width 118 height 35
click at [382, 484] on button "Export" at bounding box center [440, 496] width 217 height 32
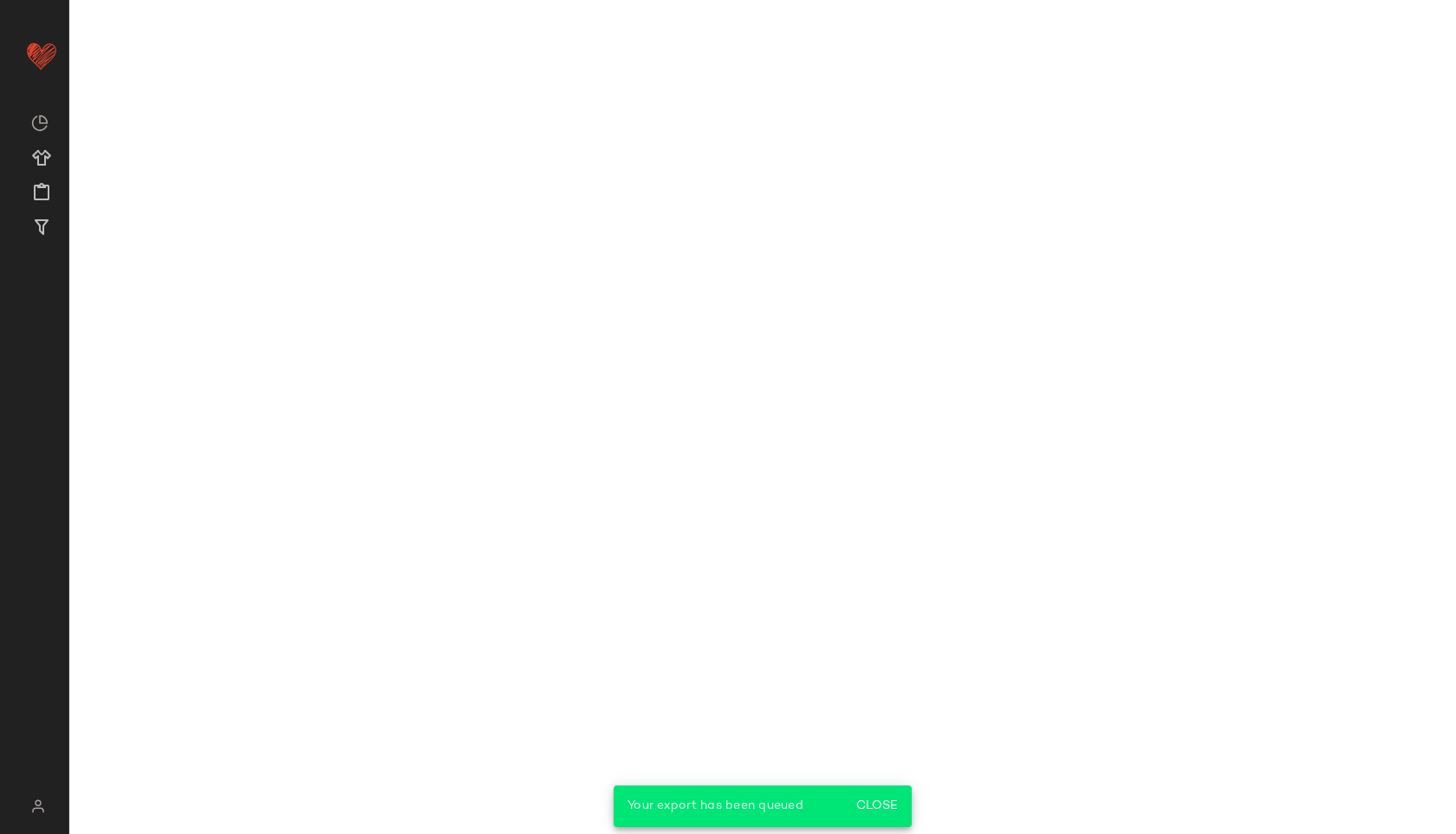
scroll to position [7243, 0]
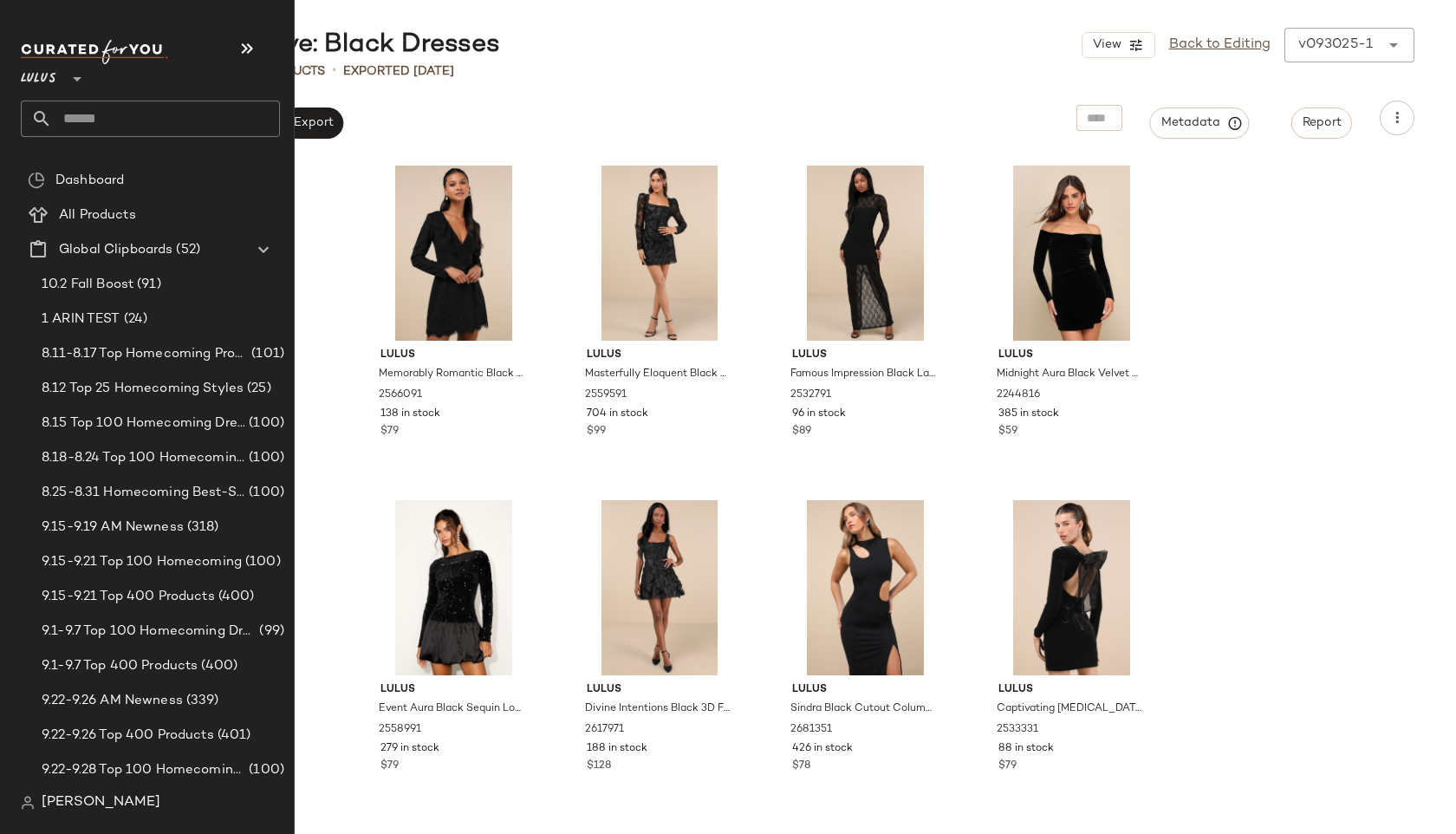
click at [128, 108] on input "text" at bounding box center [166, 118] width 228 height 37
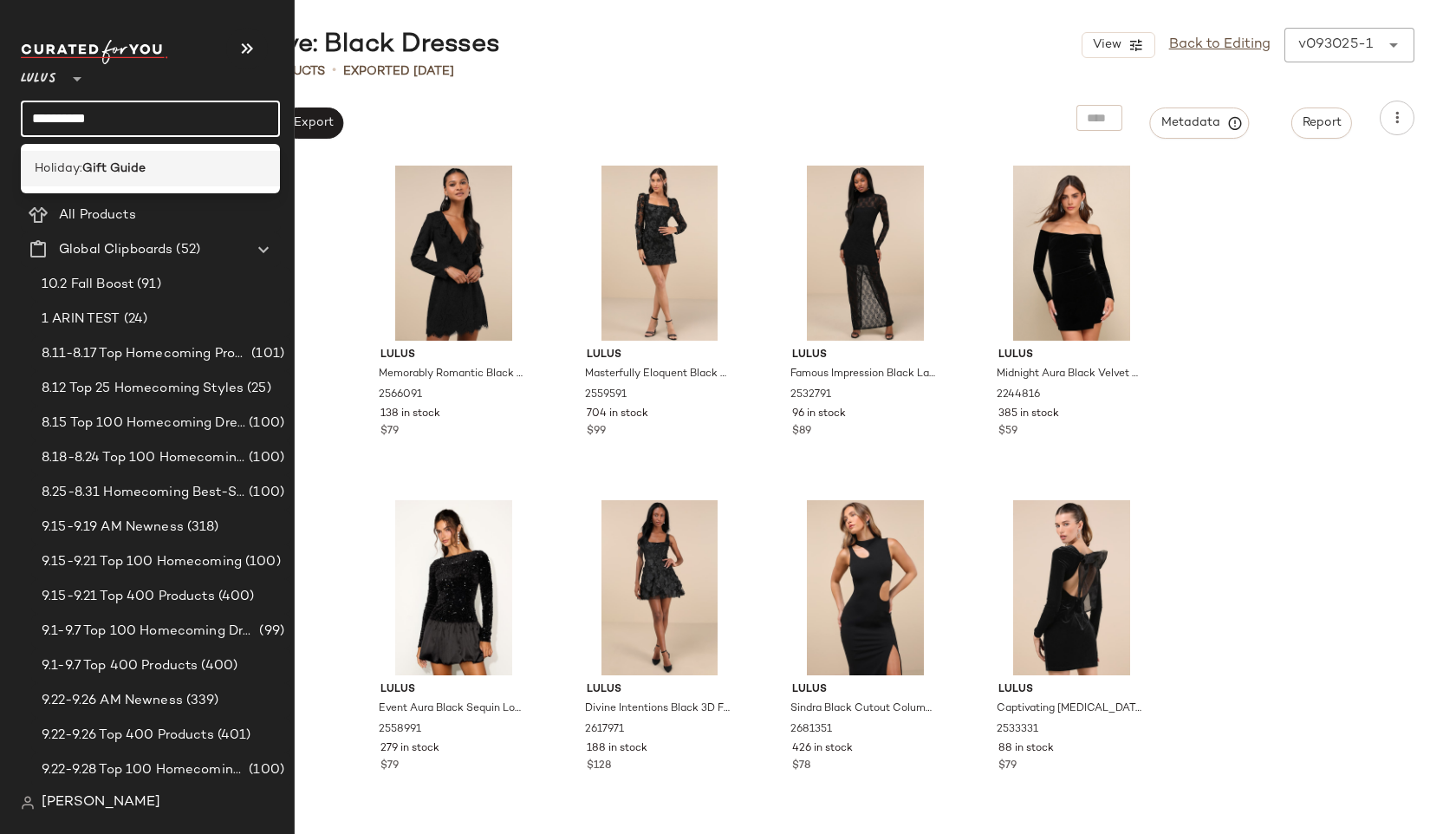
type input "**********"
click at [139, 162] on b "Gift Guide" at bounding box center [113, 169] width 63 height 18
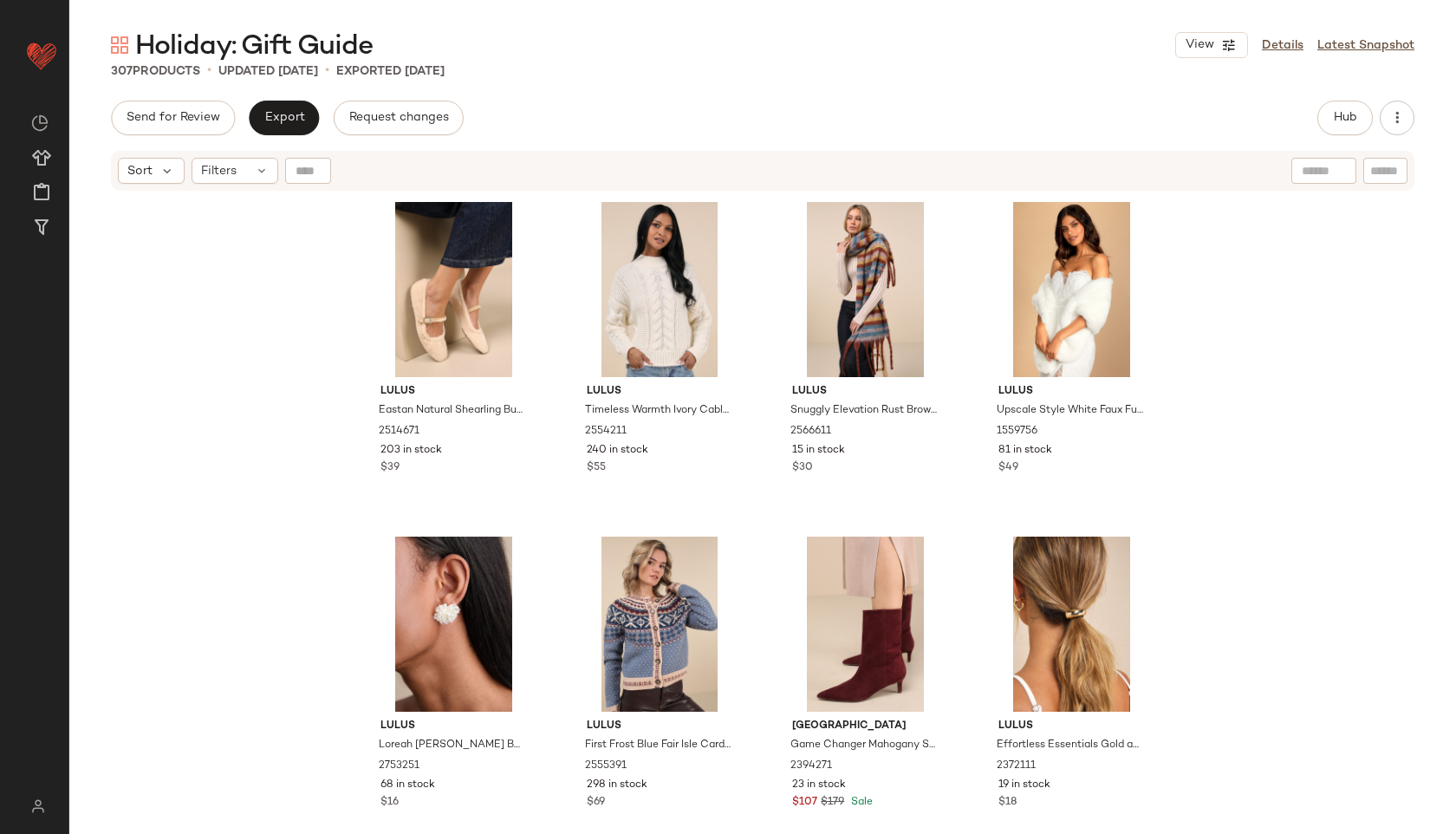
click at [1375, 119] on div "Hub" at bounding box center [1365, 117] width 97 height 35
click at [1352, 112] on span "Hub" at bounding box center [1345, 117] width 25 height 14
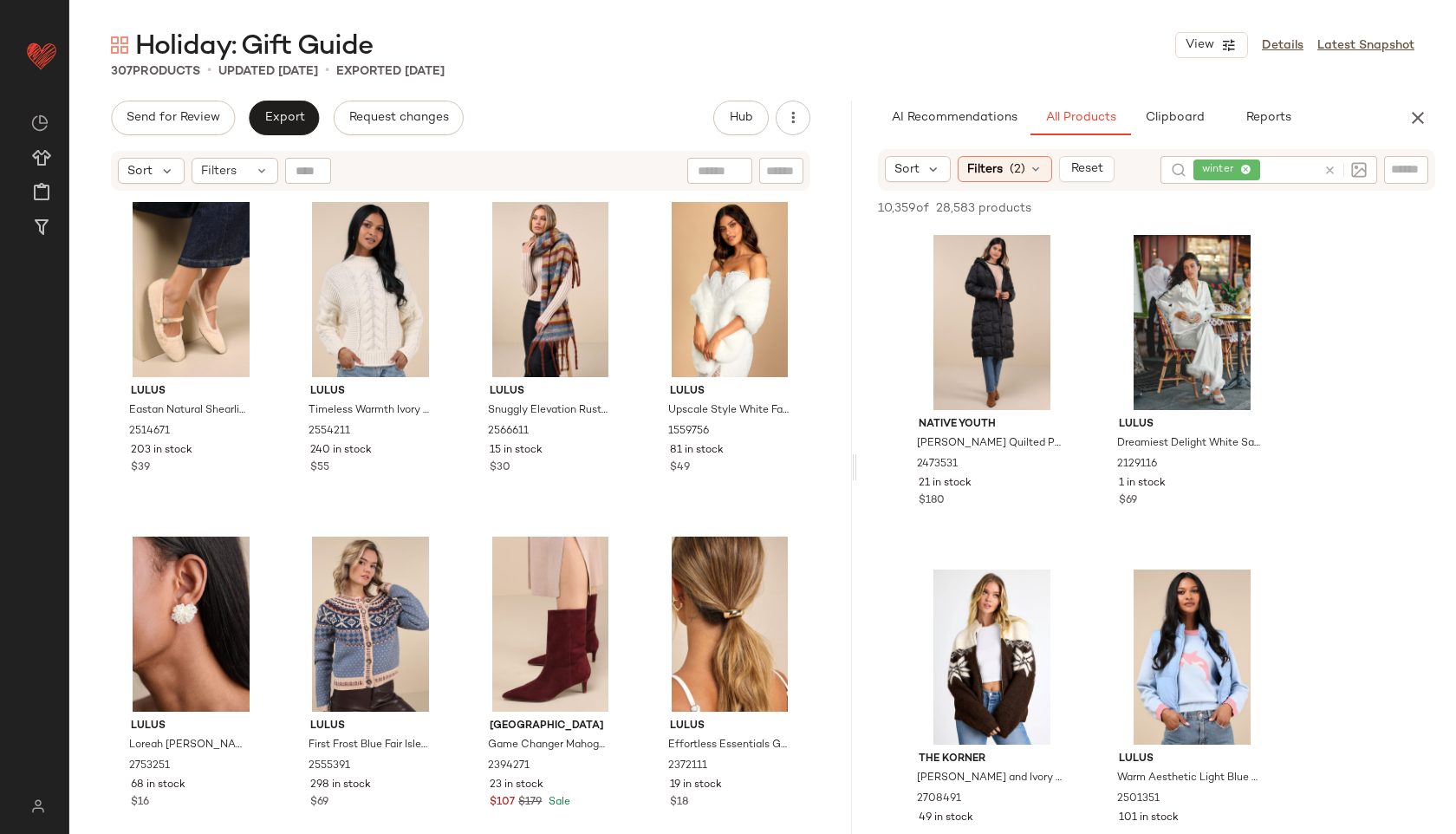
drag, startPoint x: 763, startPoint y: 467, endPoint x: 858, endPoint y: 473, distance: 95.2
click at [858, 473] on div "Holiday: Gift Guide View Details Latest Snapshot 307 Products • updated Sep 30t…" at bounding box center [762, 430] width 1386 height 806
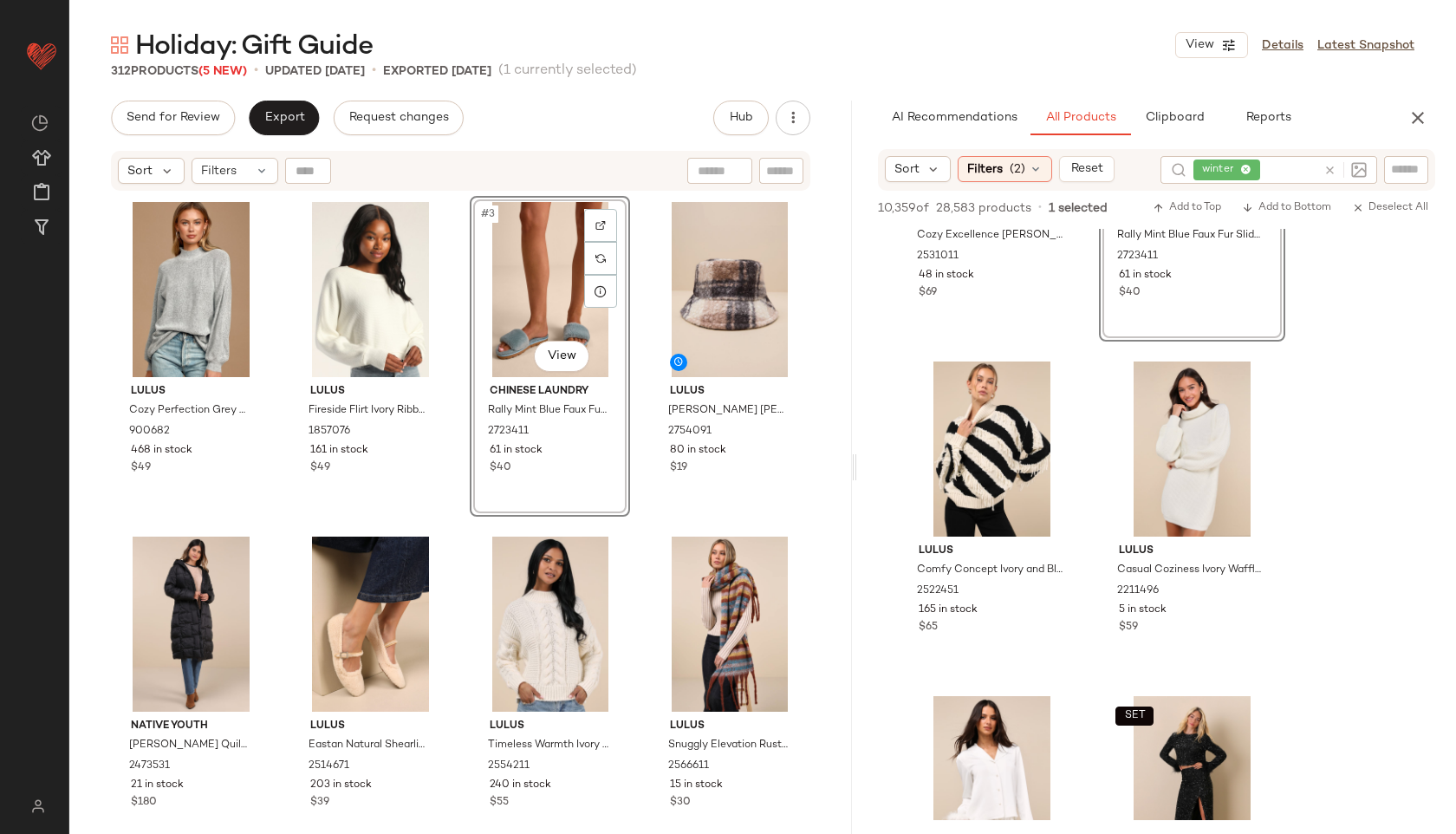
scroll to position [3890, 0]
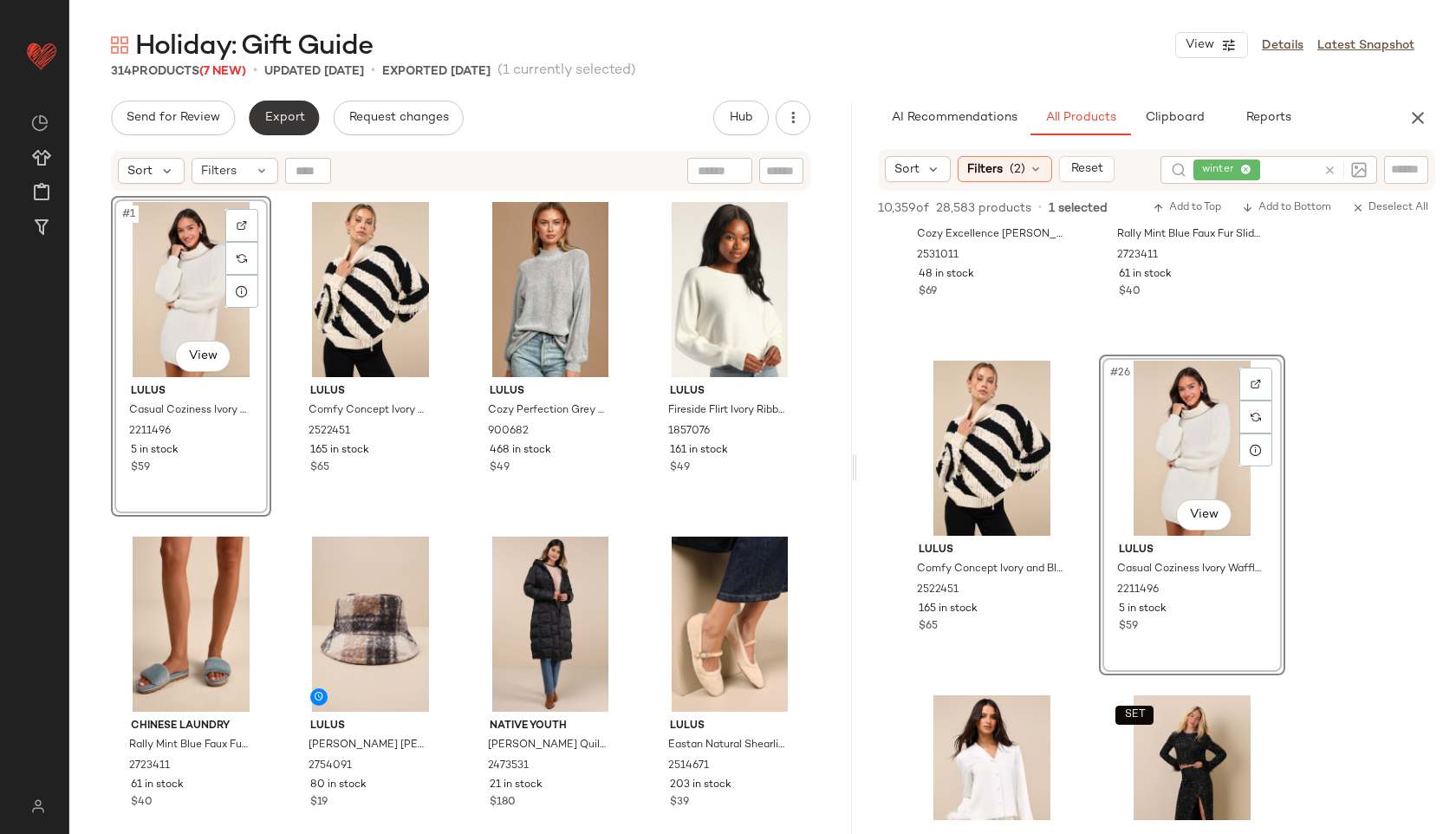
click at [281, 132] on button "Export" at bounding box center [283, 117] width 70 height 35
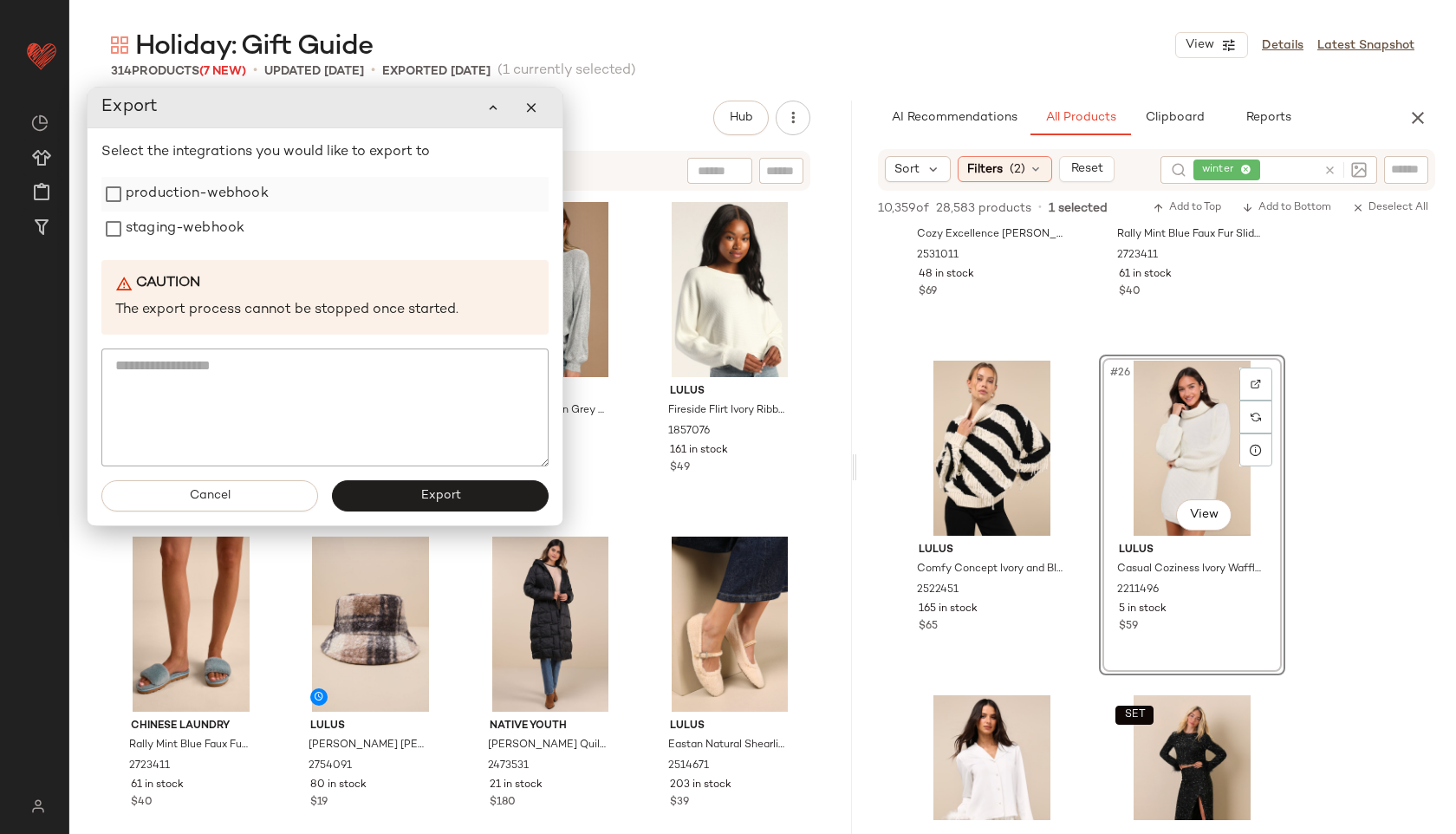
click at [245, 197] on label "production-webhook" at bounding box center [196, 193] width 143 height 35
click at [229, 220] on label "staging-webhook" at bounding box center [184, 228] width 118 height 35
click at [412, 493] on button "Export" at bounding box center [440, 497] width 217 height 32
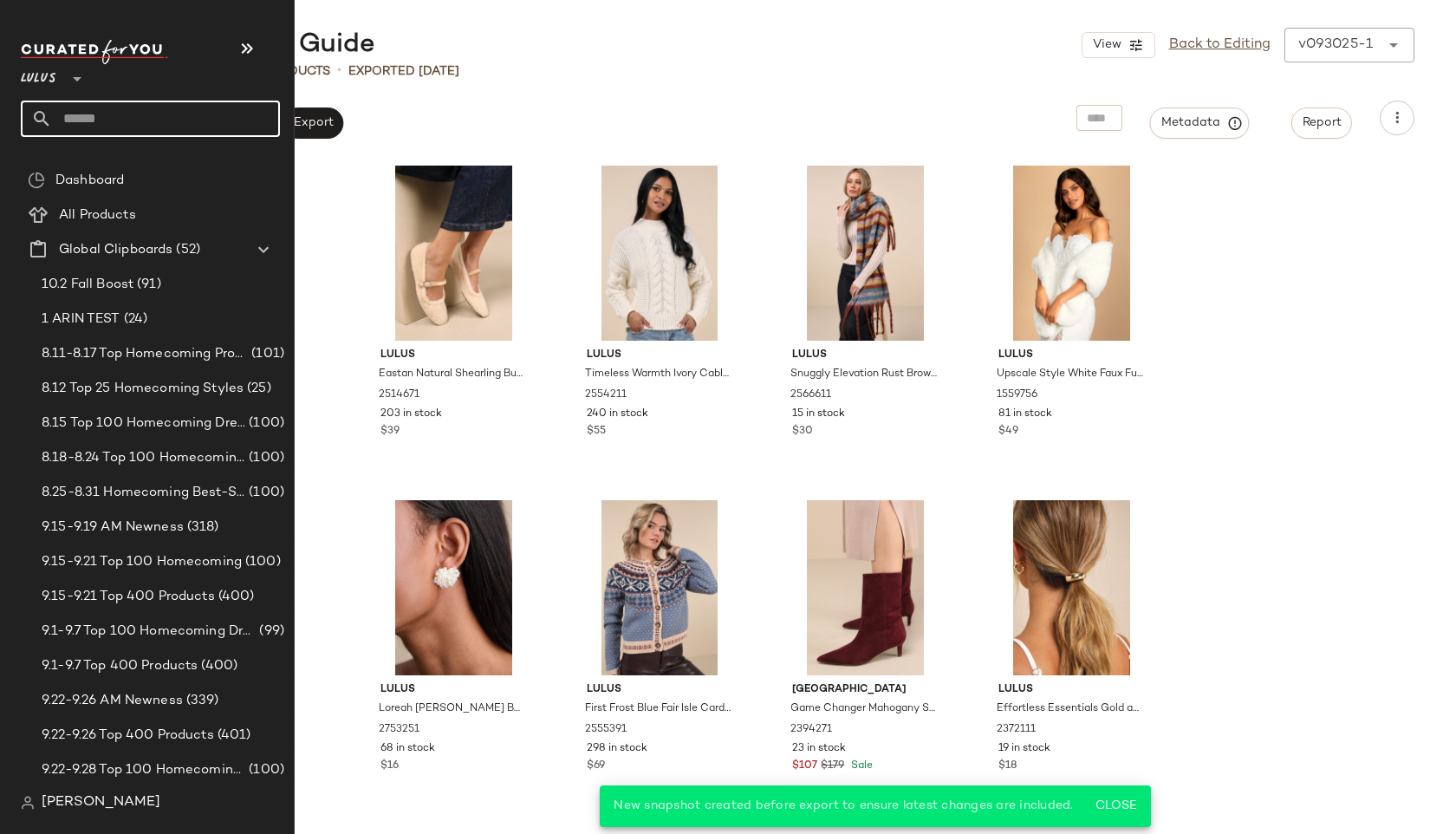
click at [86, 118] on input "text" at bounding box center [166, 118] width 228 height 37
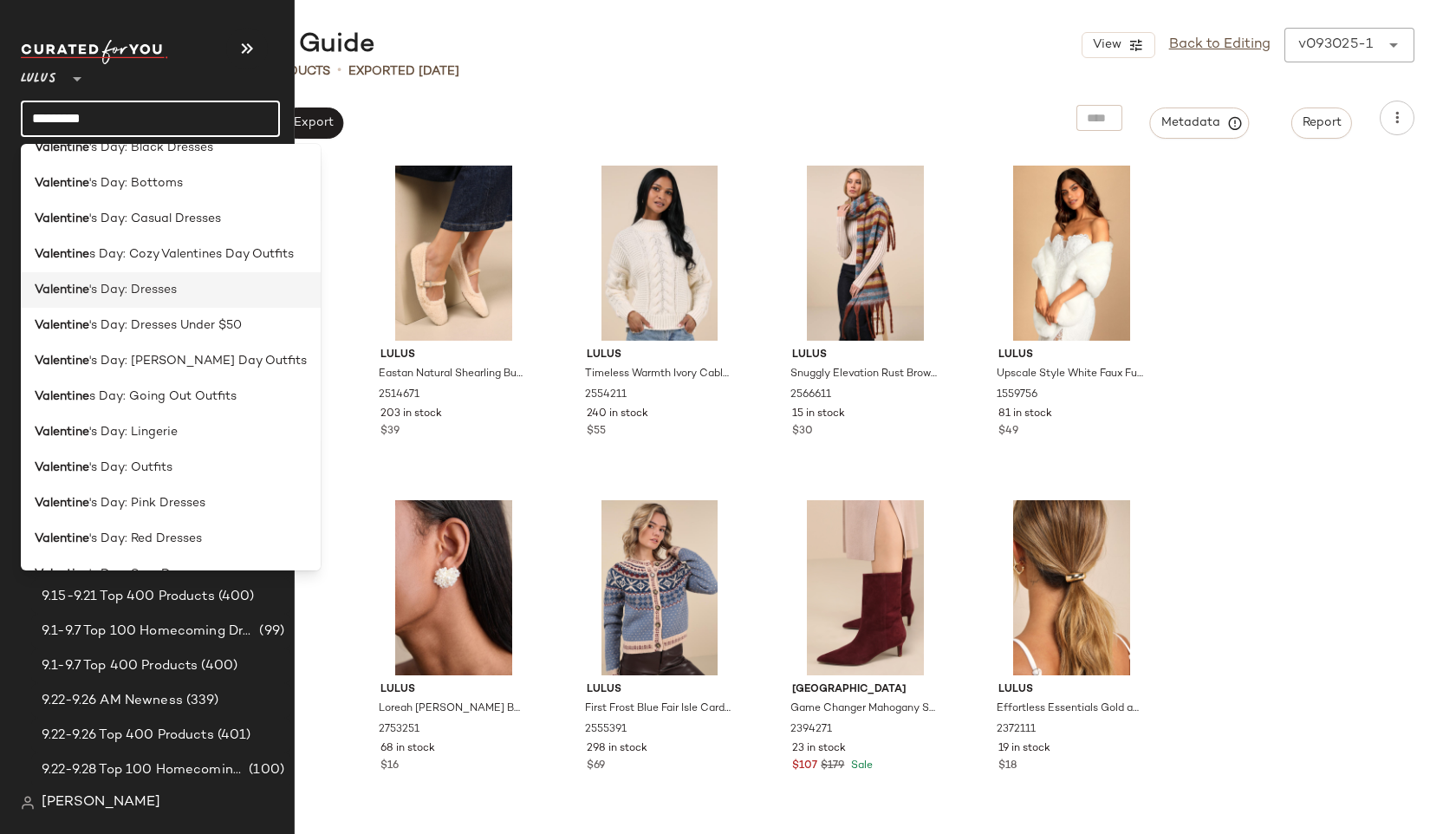
scroll to position [58, 0]
type input "*********"
click at [122, 503] on span "'s Day: Pink Dresses" at bounding box center [147, 501] width 116 height 18
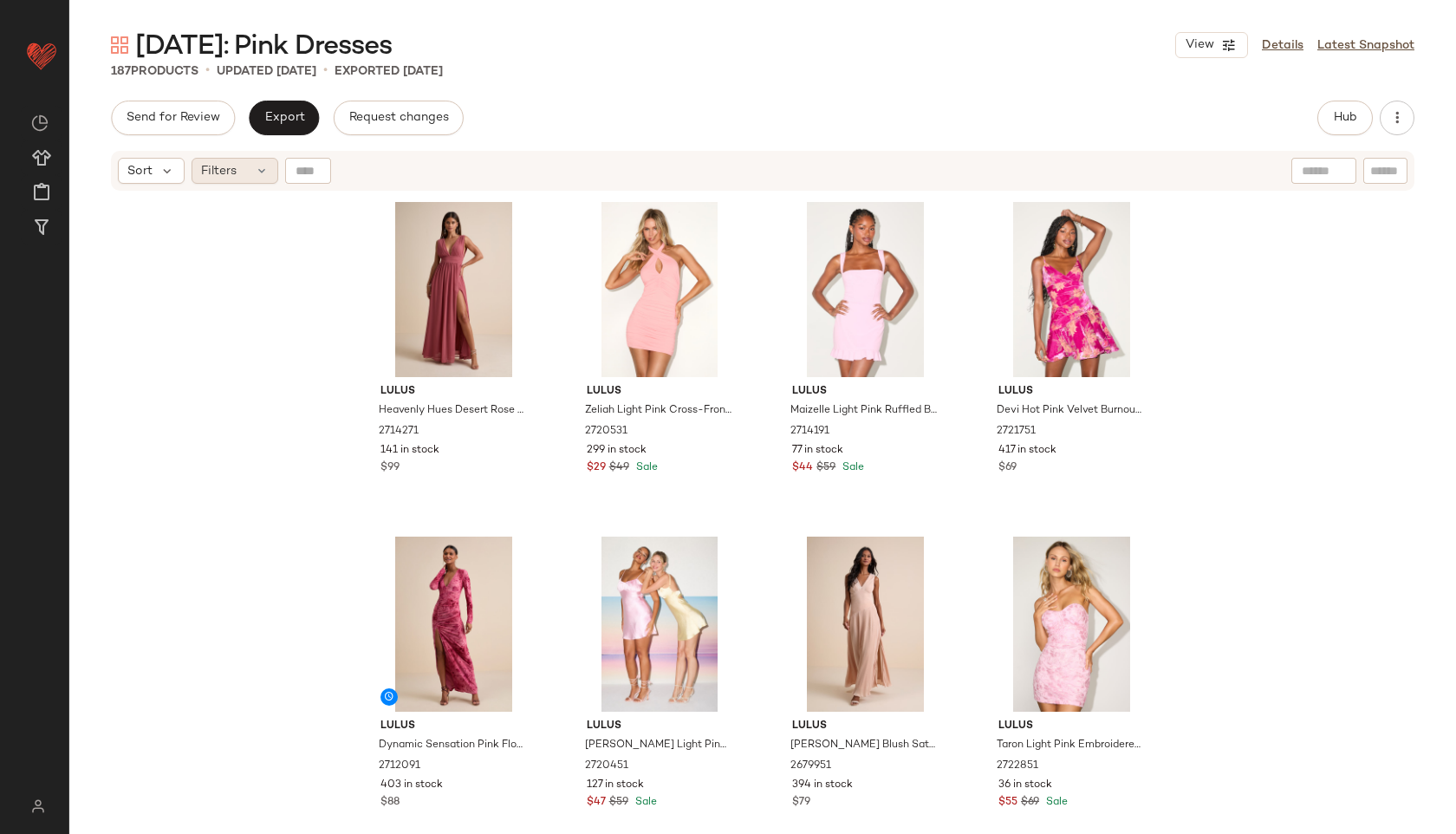
click at [232, 168] on span "Filters" at bounding box center [219, 171] width 36 height 18
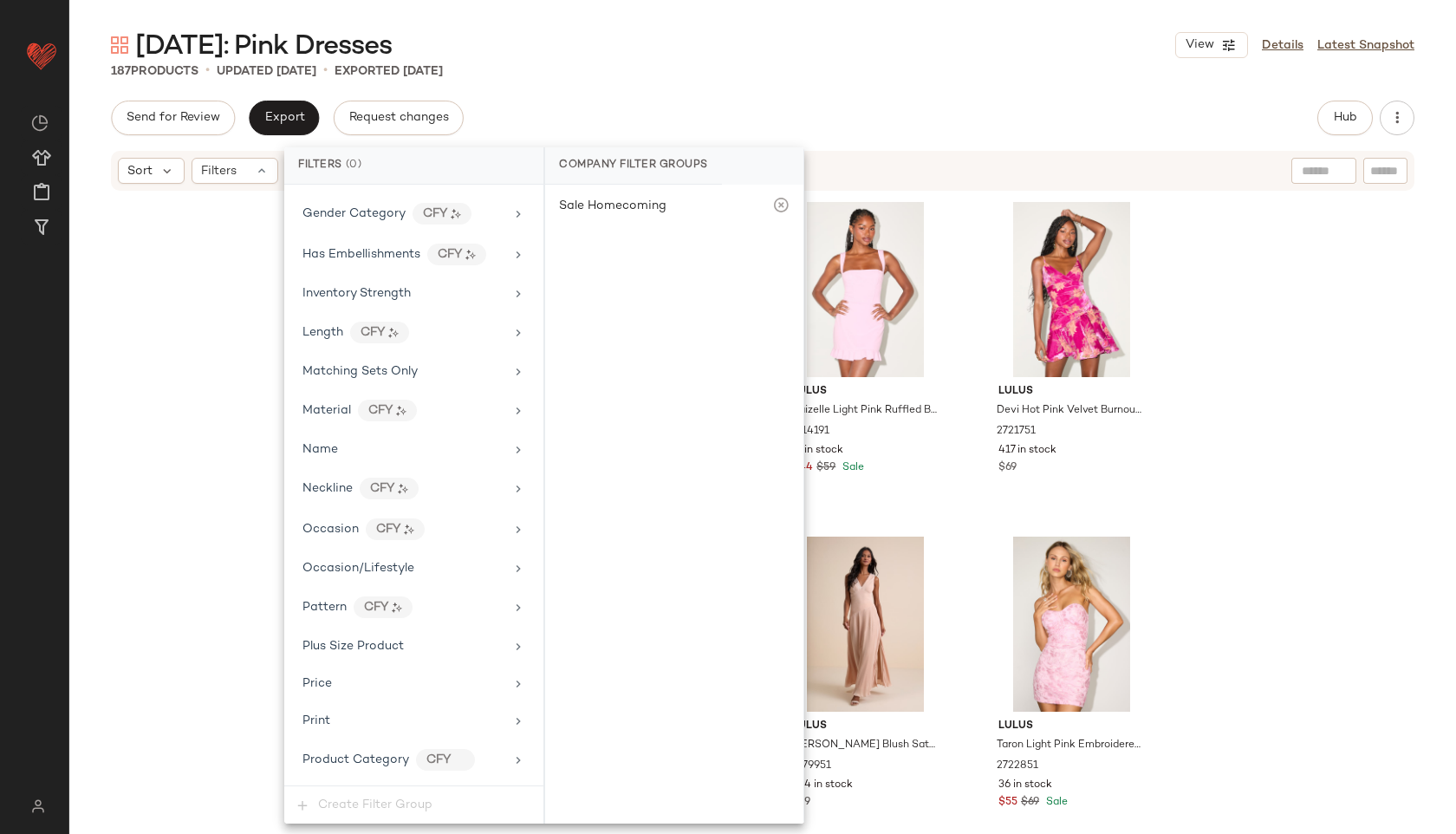
scroll to position [1065, 0]
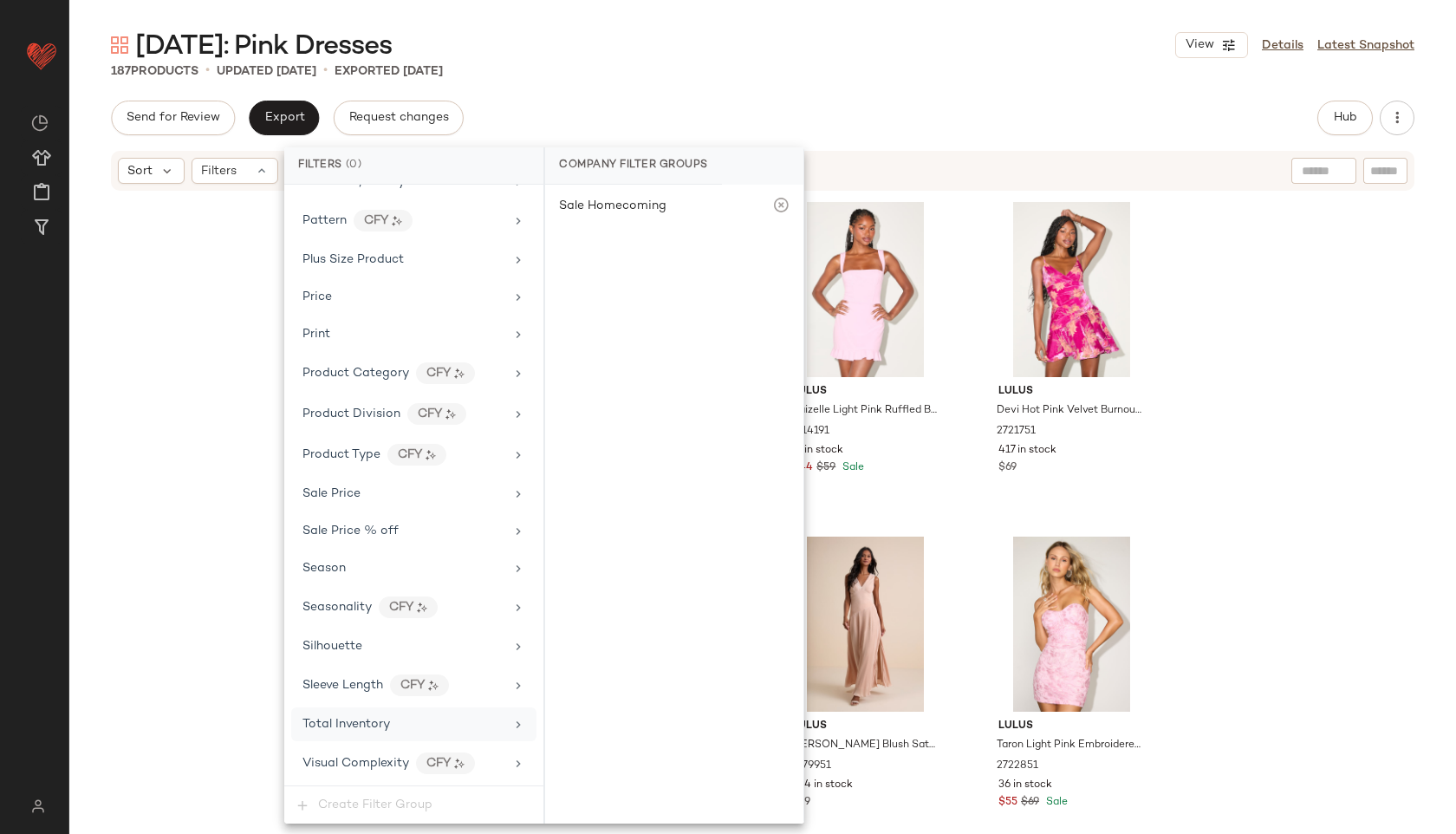
click at [370, 721] on span "Total Inventory" at bounding box center [346, 723] width 88 height 13
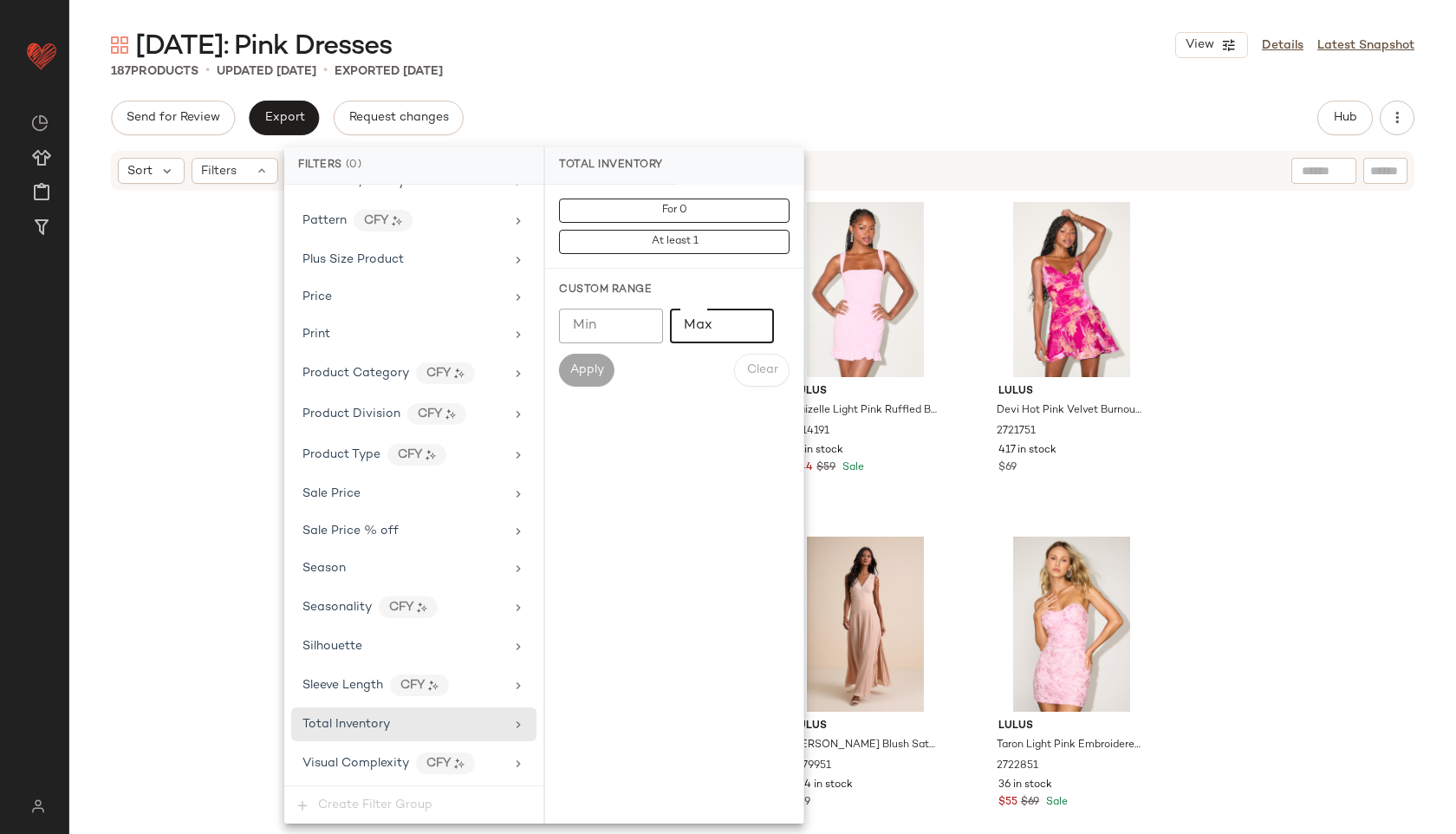
click at [716, 334] on input "Max" at bounding box center [721, 326] width 104 height 35
type input "**"
click at [587, 373] on span "Apply" at bounding box center [586, 370] width 35 height 14
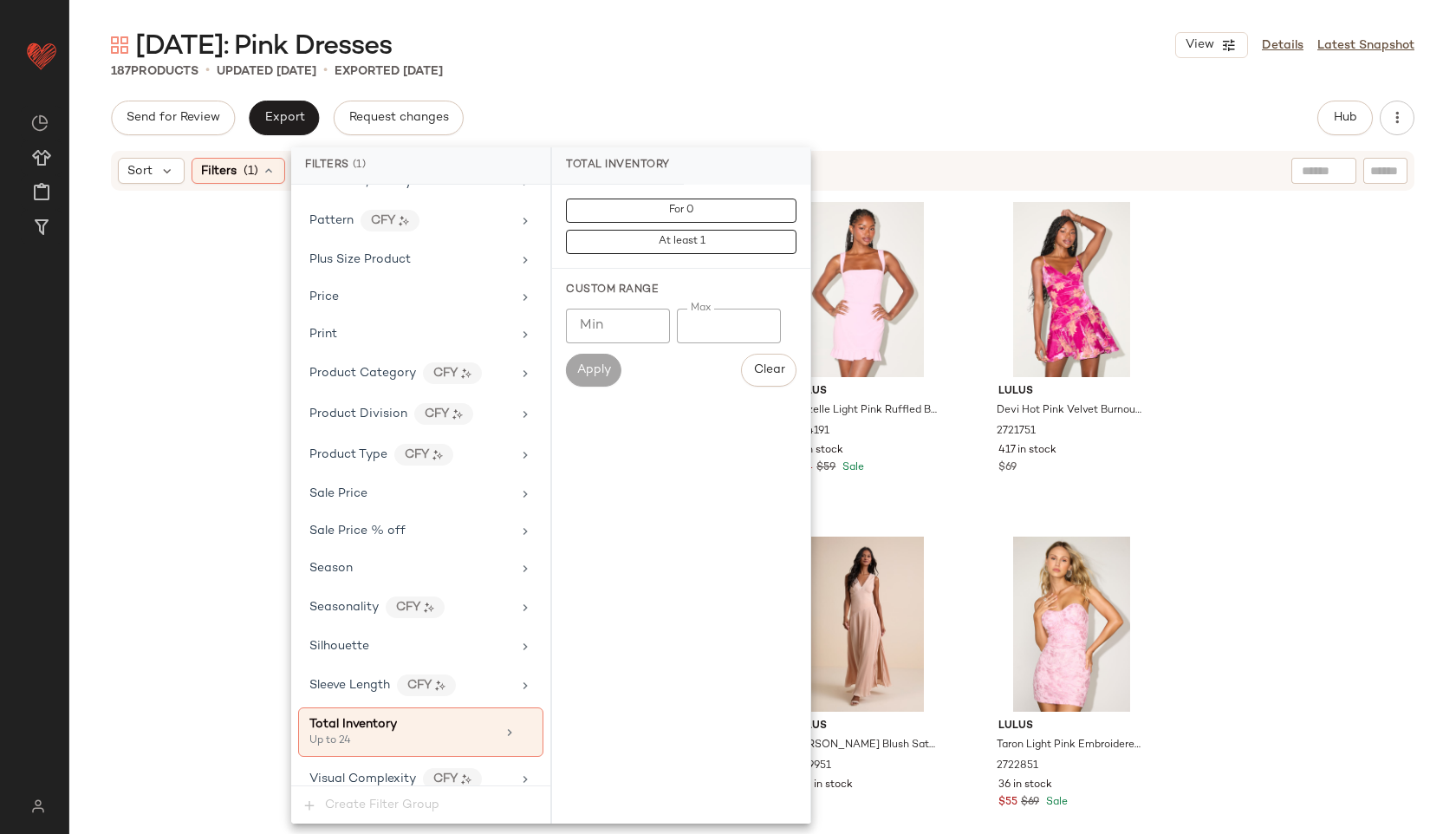
click at [766, 39] on div "Valentine's Day: Pink Dresses View Details Latest Snapshot" at bounding box center [762, 44] width 1386 height 35
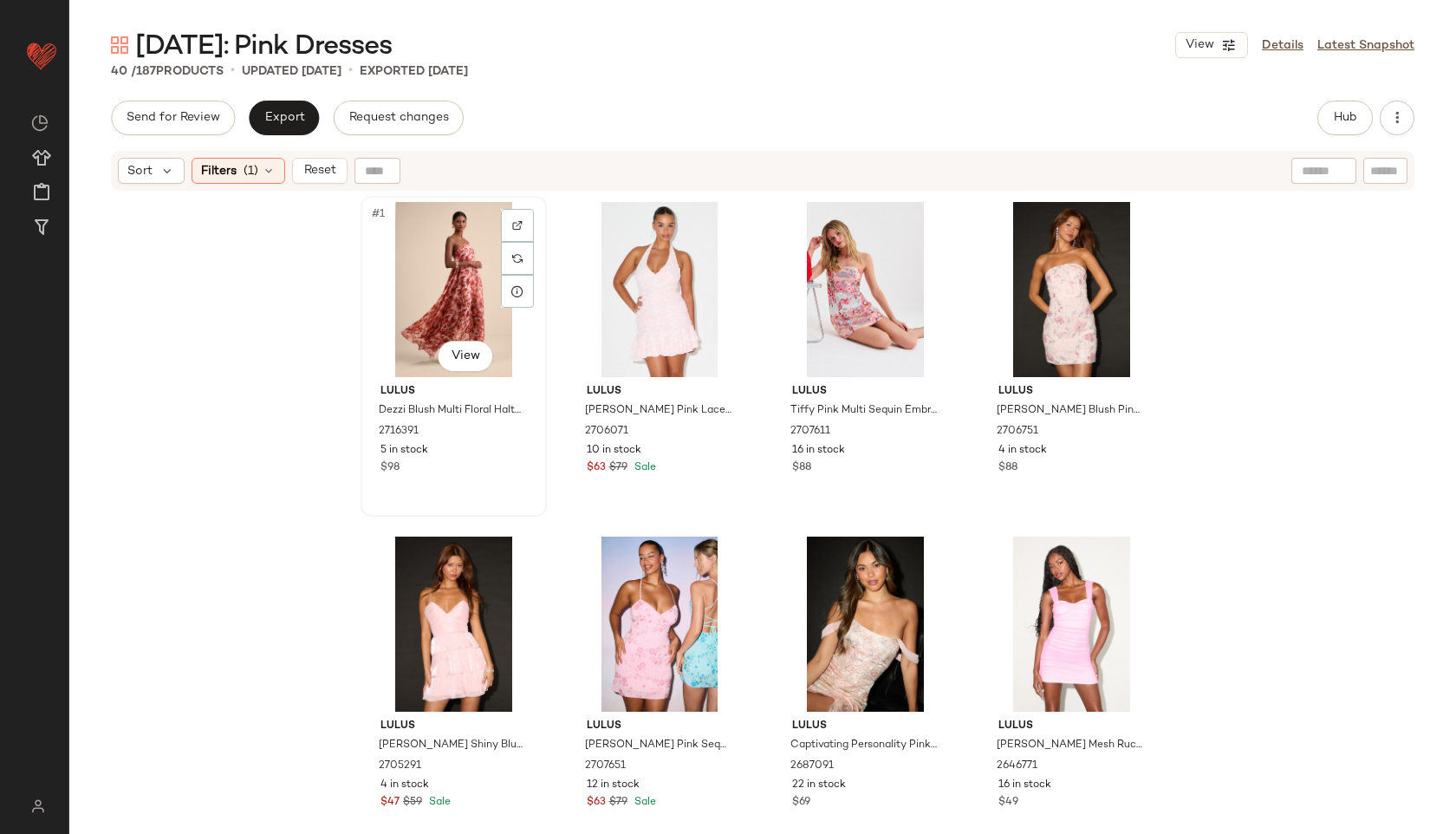
click at [424, 289] on div "#1 View" at bounding box center [454, 289] width 175 height 175
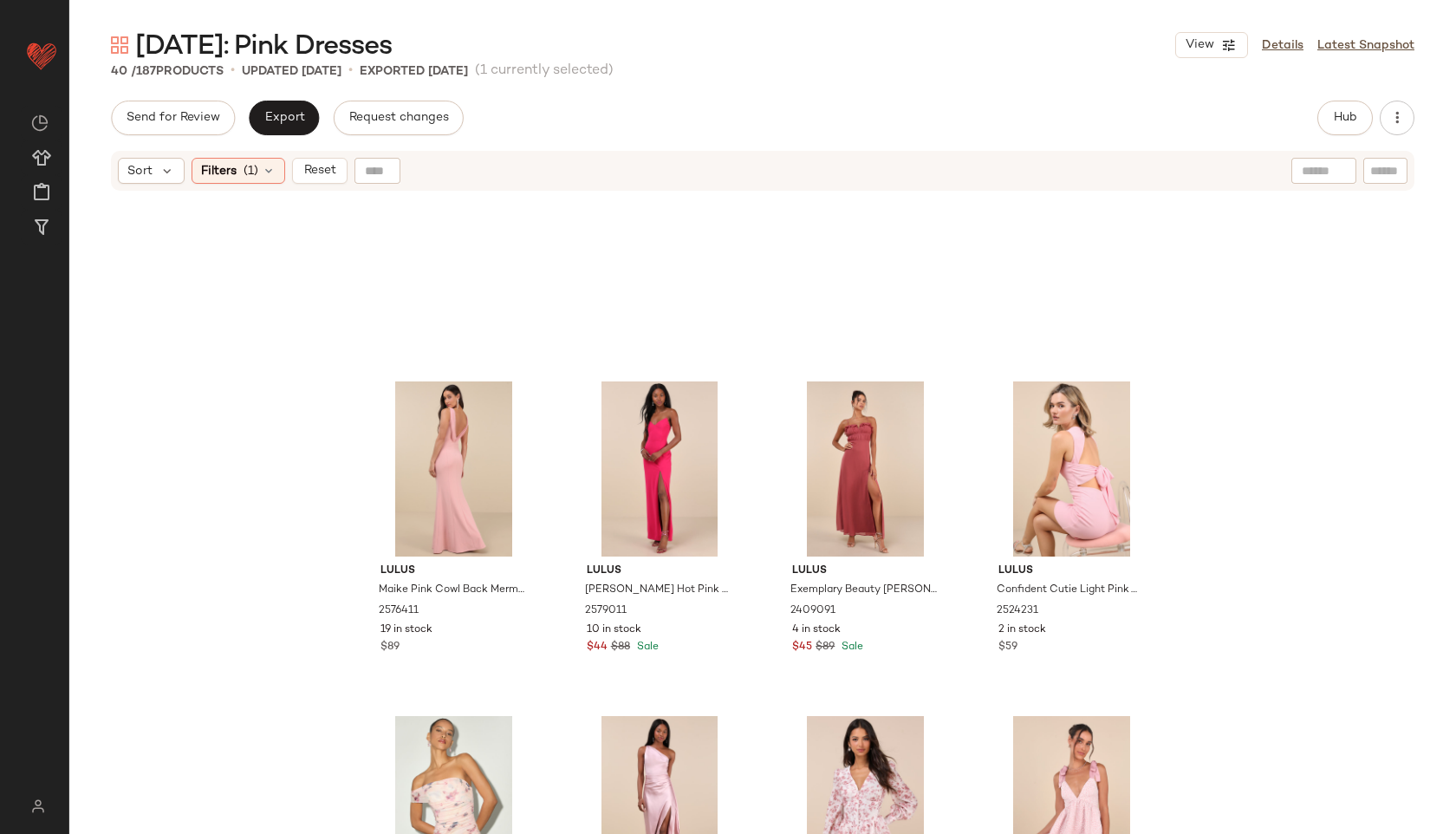
scroll to position [2665, 0]
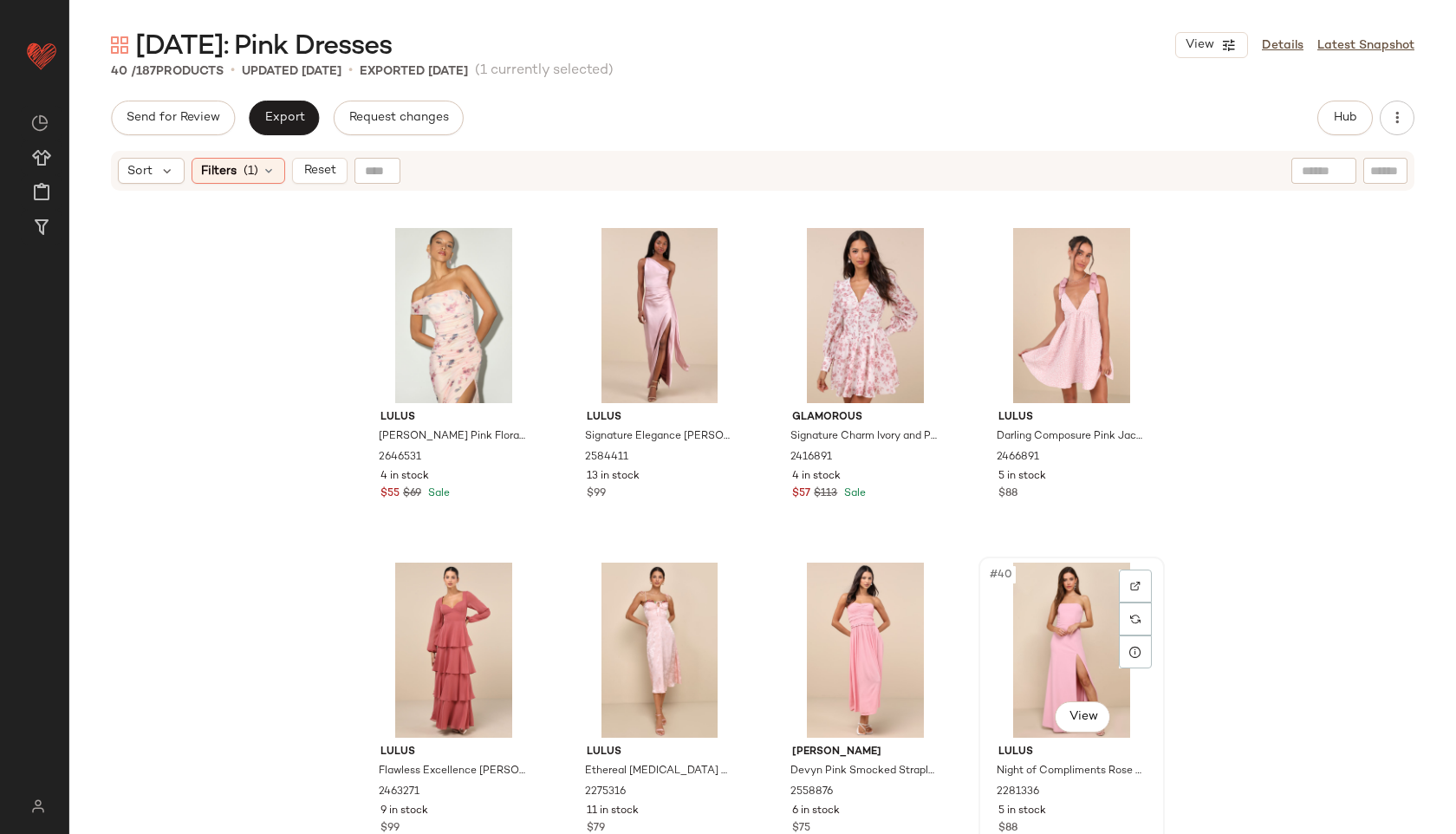
click at [1035, 638] on div "#40 View" at bounding box center [1071, 649] width 175 height 175
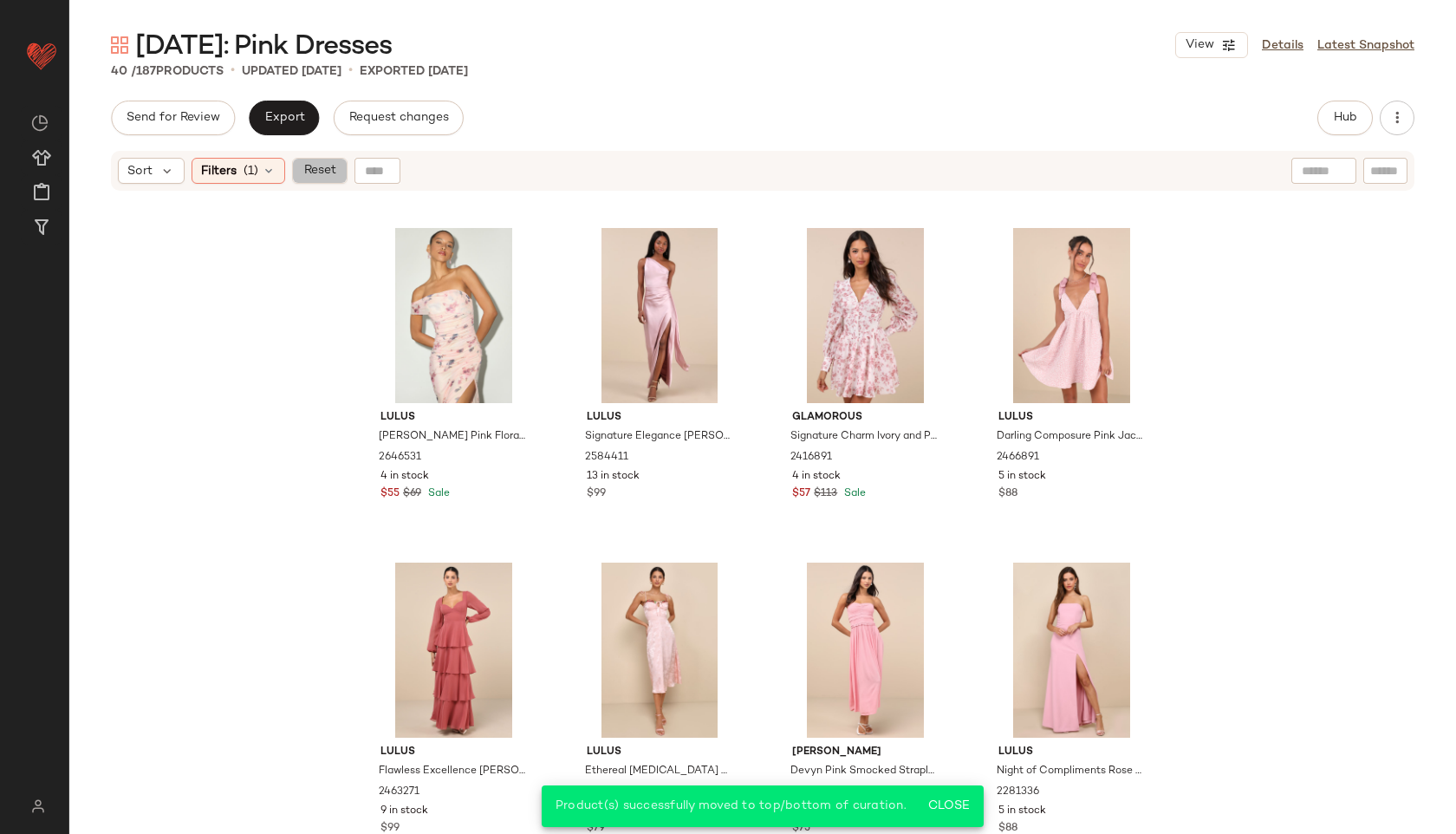
click at [336, 175] on button "Reset" at bounding box center [320, 171] width 55 height 26
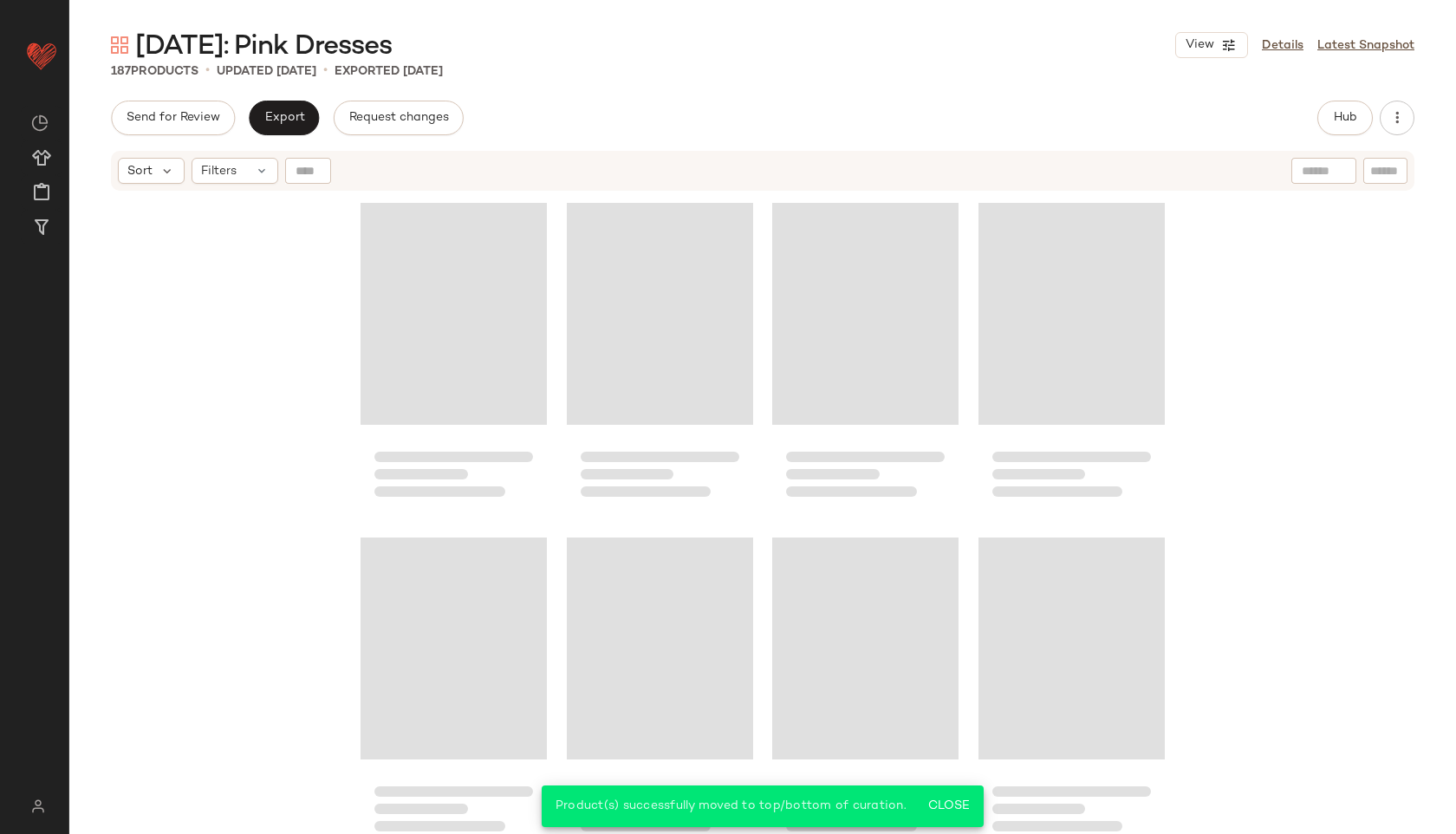
scroll to position [15048, 0]
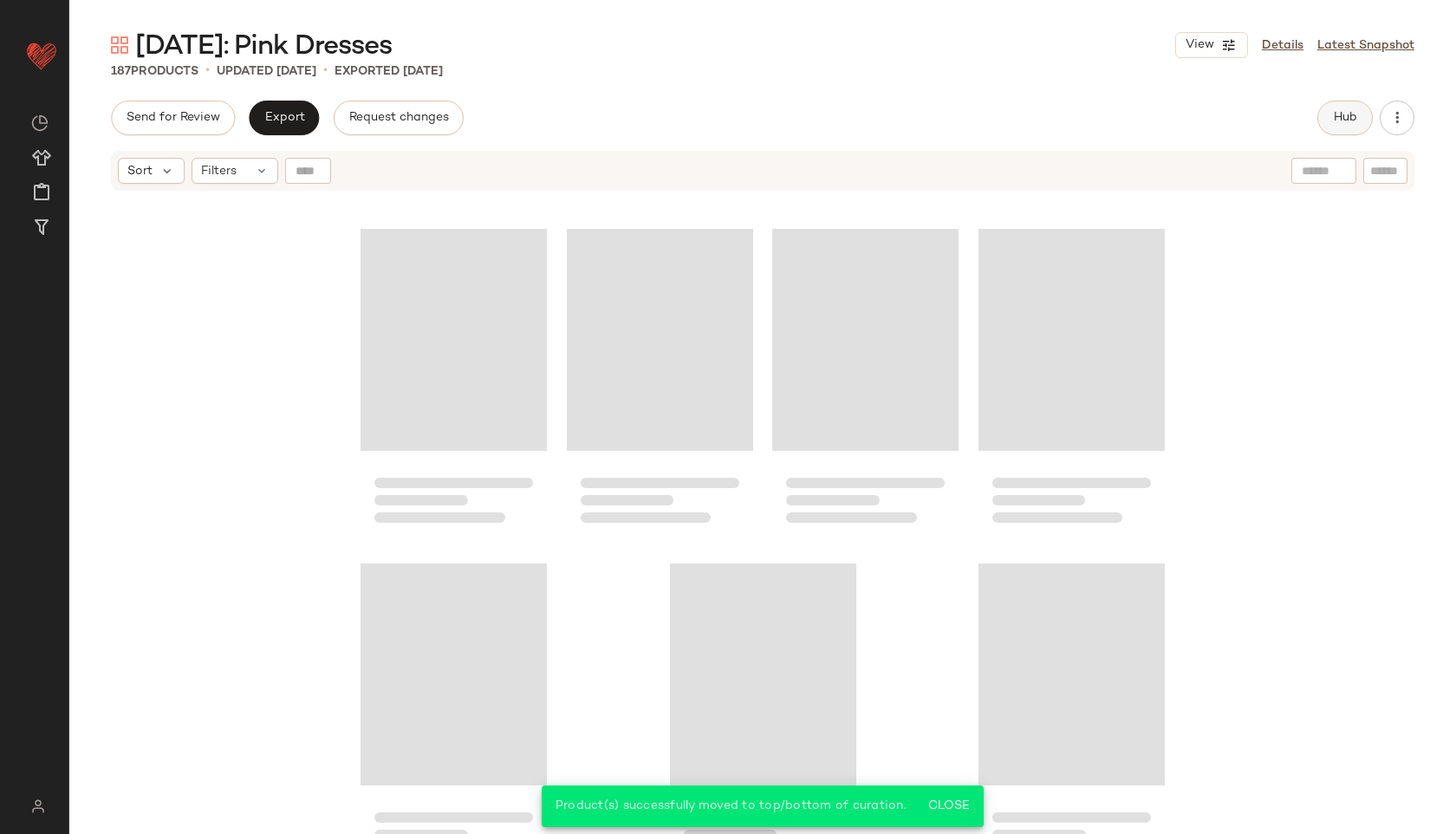
click at [1345, 118] on span "Hub" at bounding box center [1345, 117] width 25 height 14
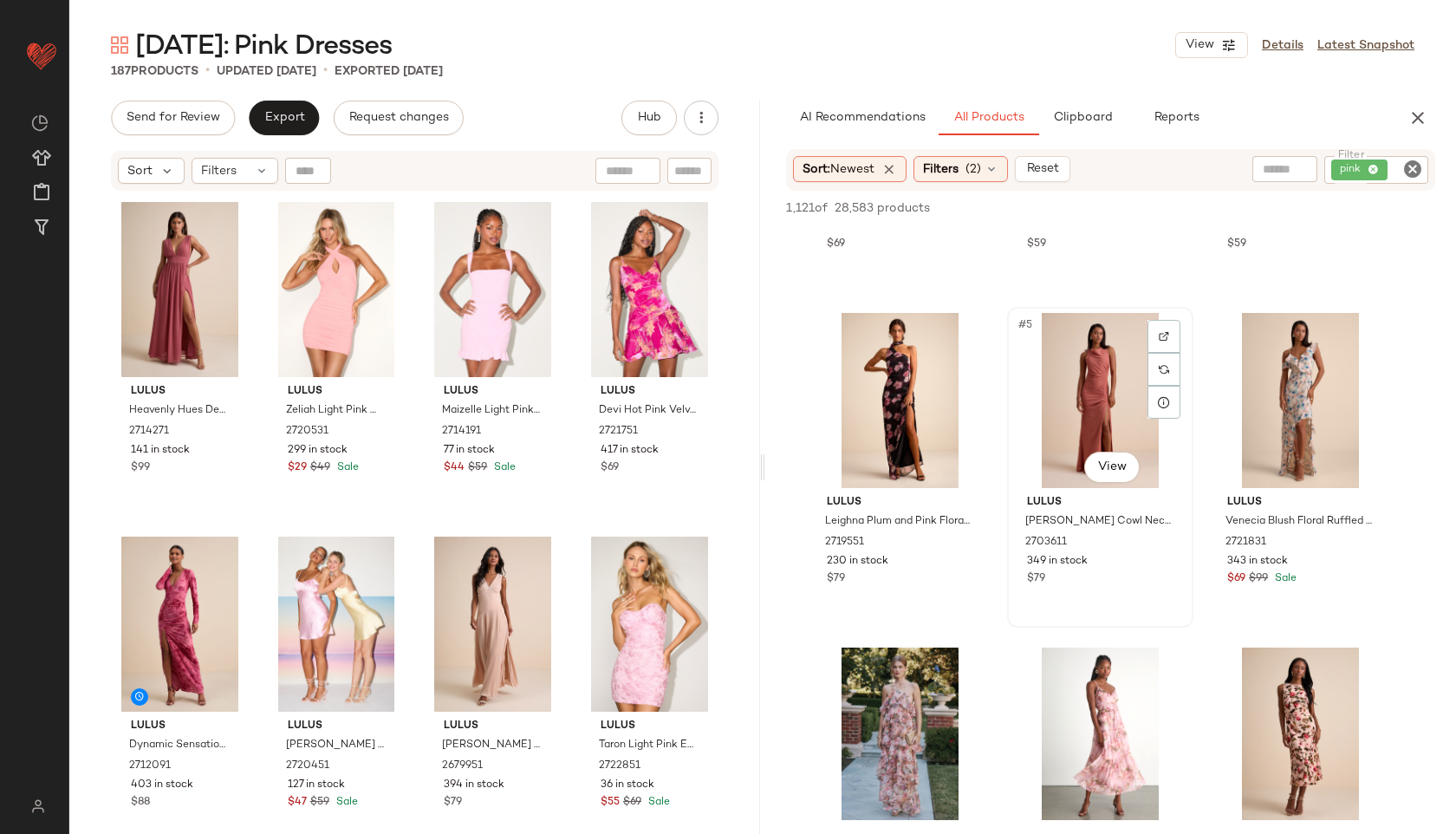
scroll to position [256, 0]
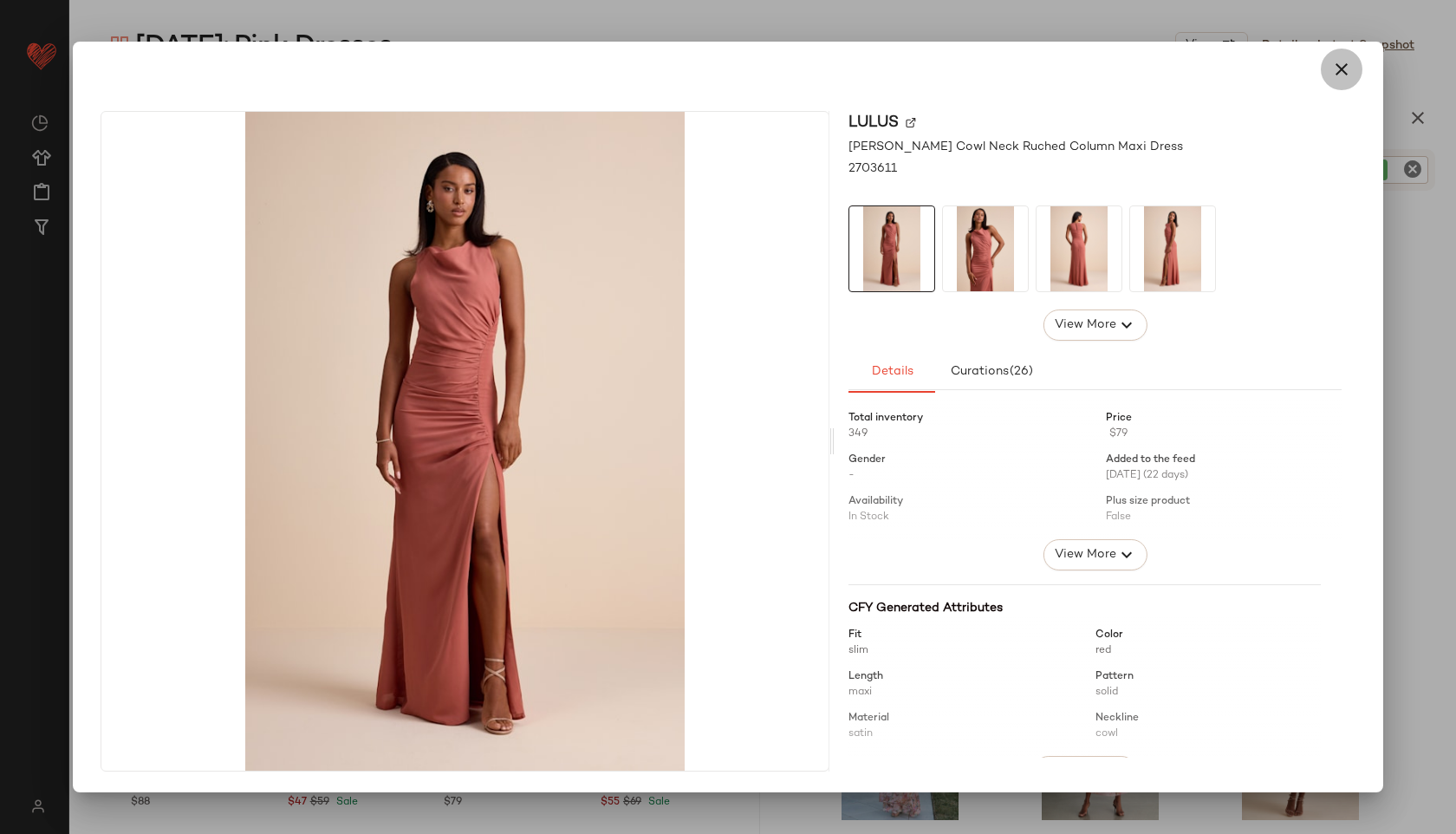
click at [1336, 68] on icon "button" at bounding box center [1341, 69] width 21 height 21
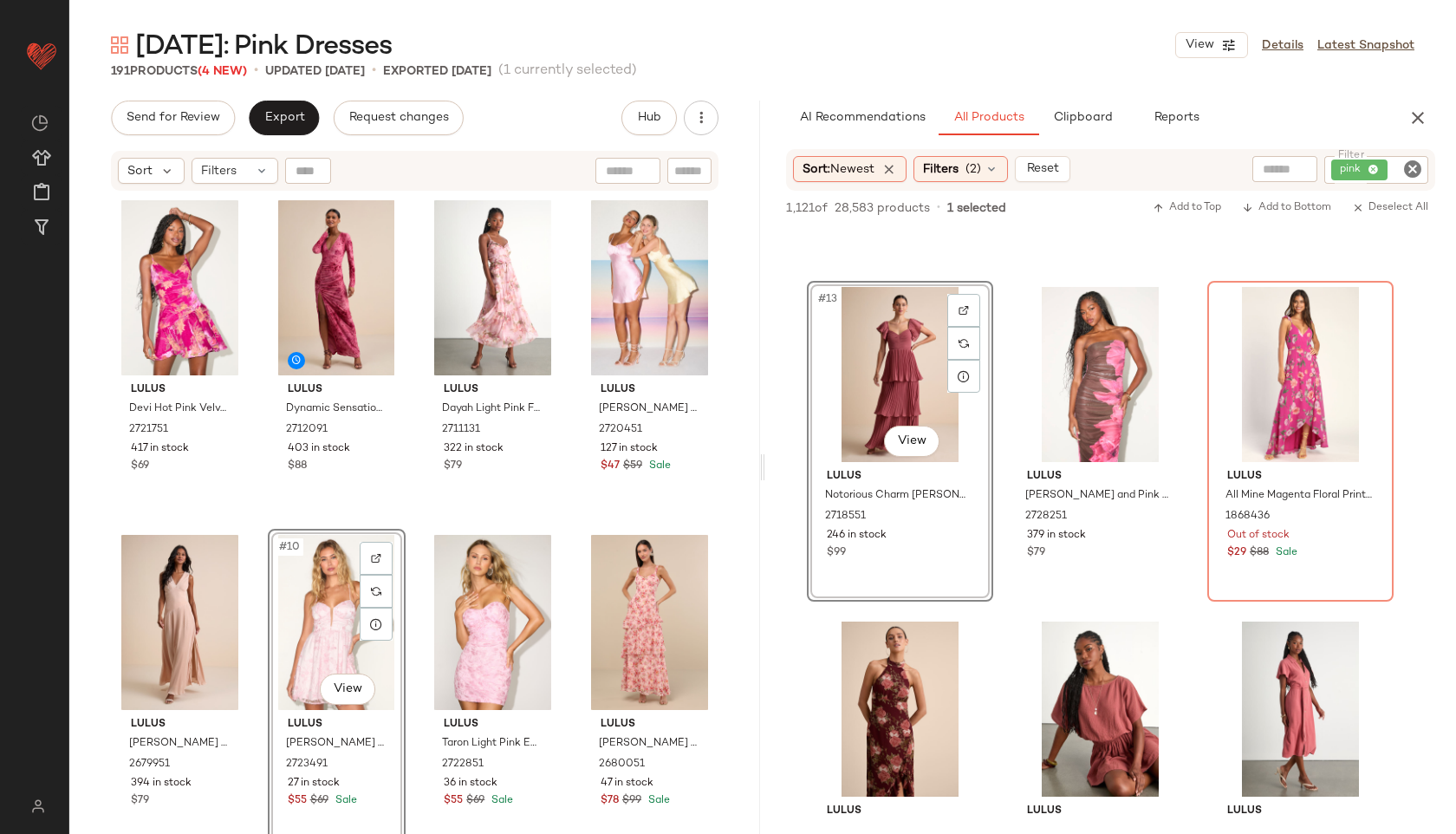
scroll to position [341, 0]
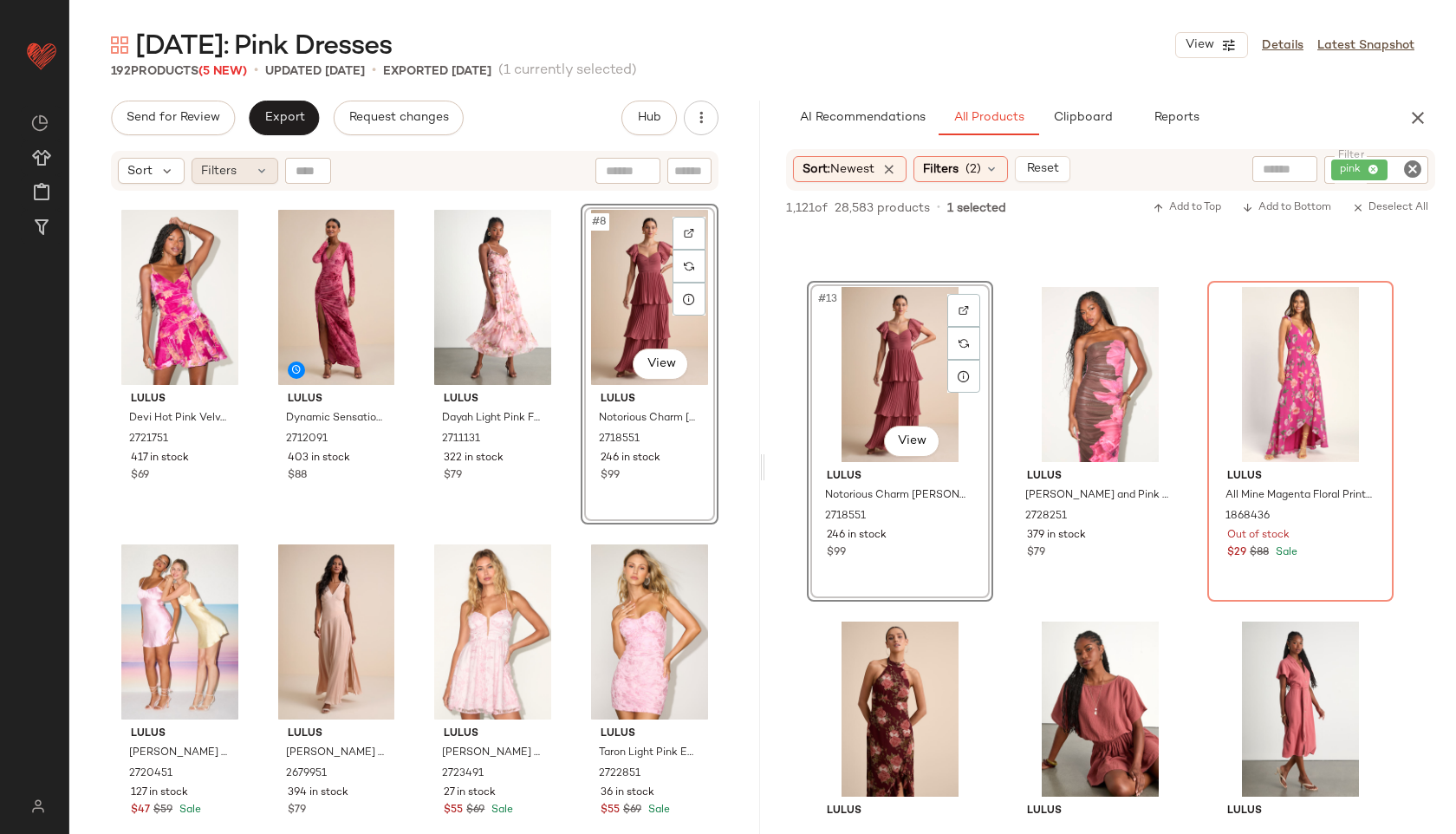
click at [255, 162] on div "Filters" at bounding box center [235, 171] width 87 height 26
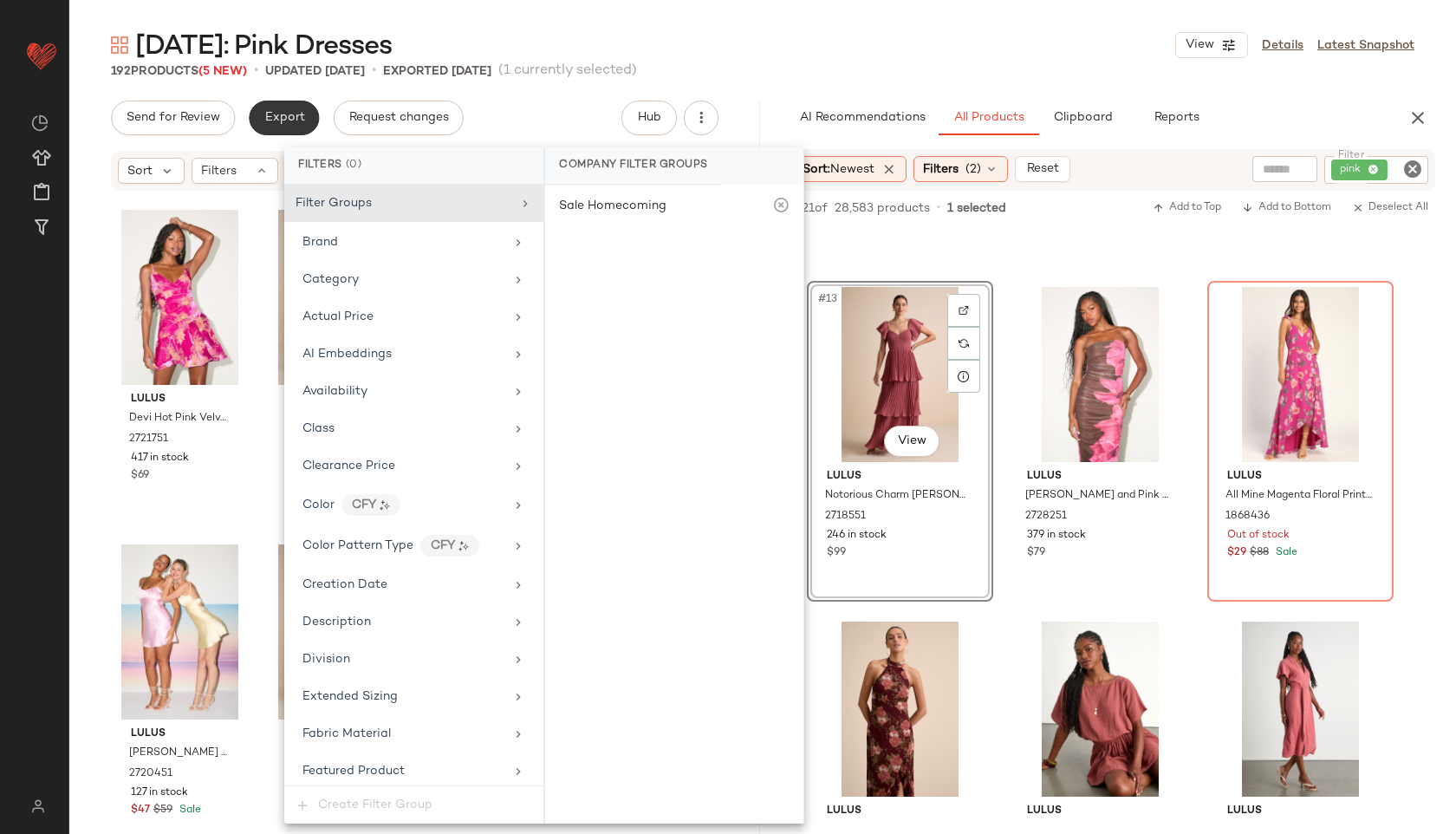
click at [297, 118] on span "Export" at bounding box center [283, 117] width 40 height 14
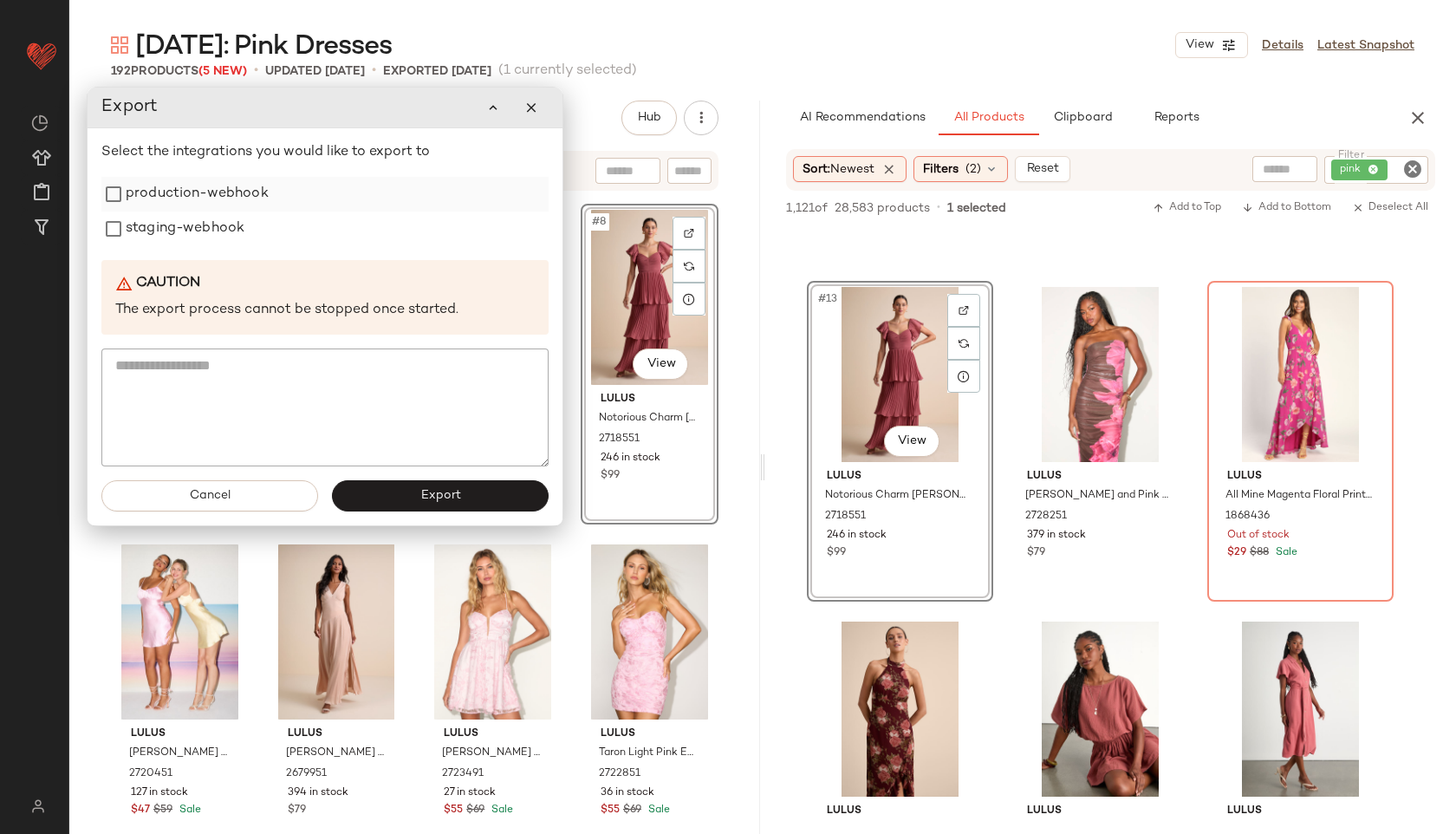
click at [210, 196] on label "production-webhook" at bounding box center [196, 193] width 143 height 35
click at [192, 235] on label "staging-webhook" at bounding box center [184, 228] width 118 height 35
click at [373, 494] on button "Export" at bounding box center [440, 496] width 217 height 32
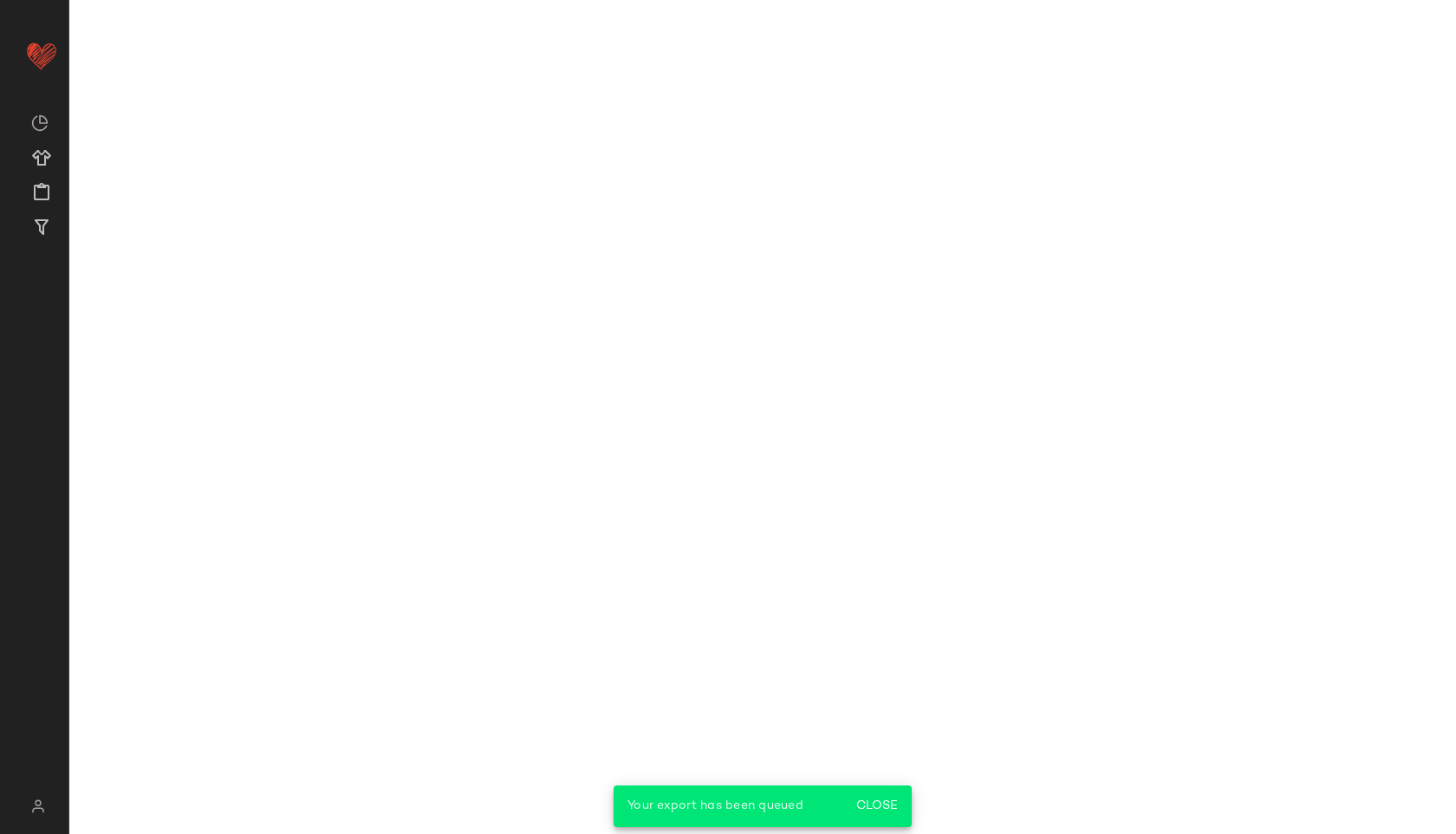
scroll to position [1622, 0]
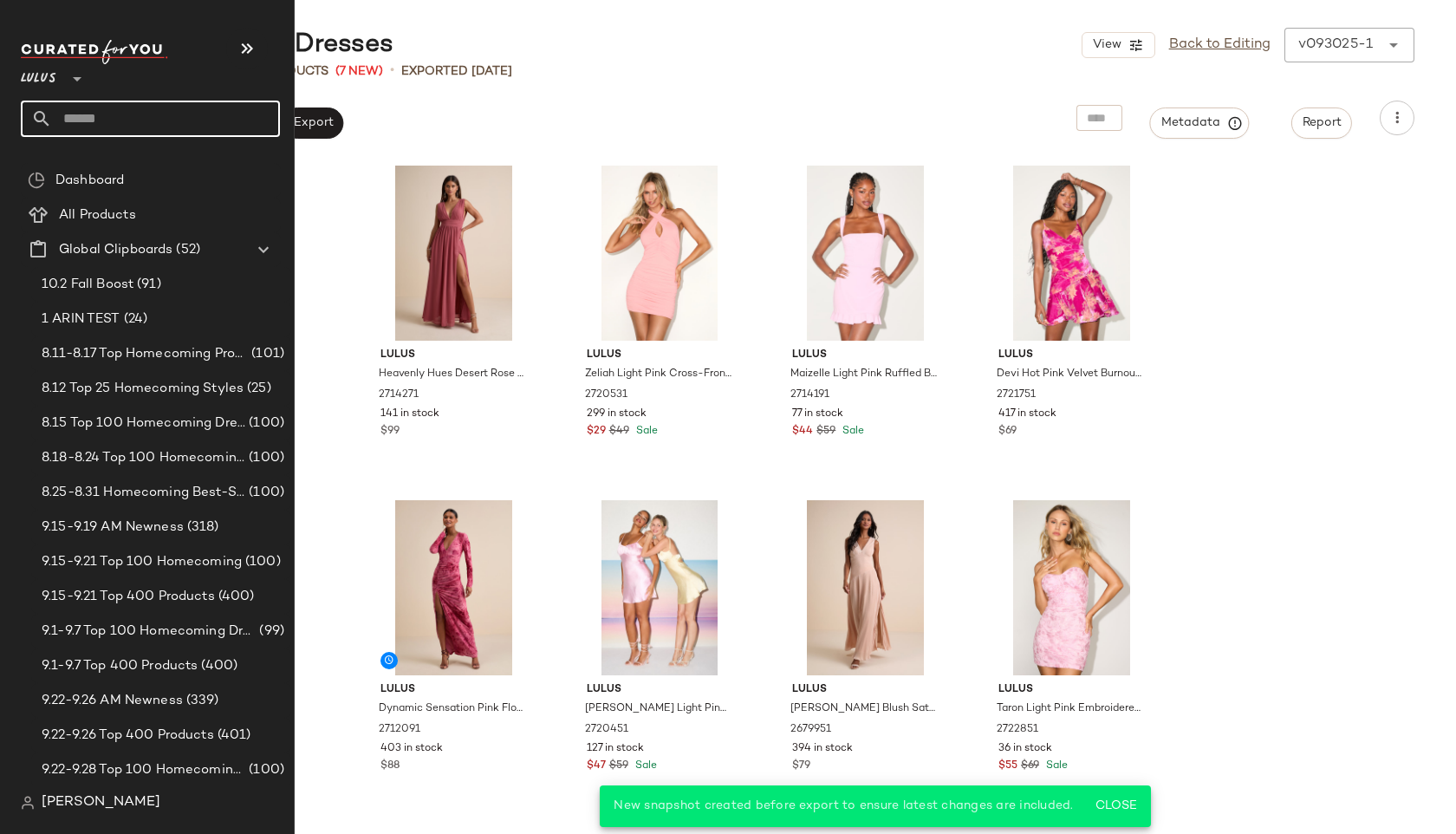
click at [102, 118] on input "text" at bounding box center [166, 118] width 228 height 37
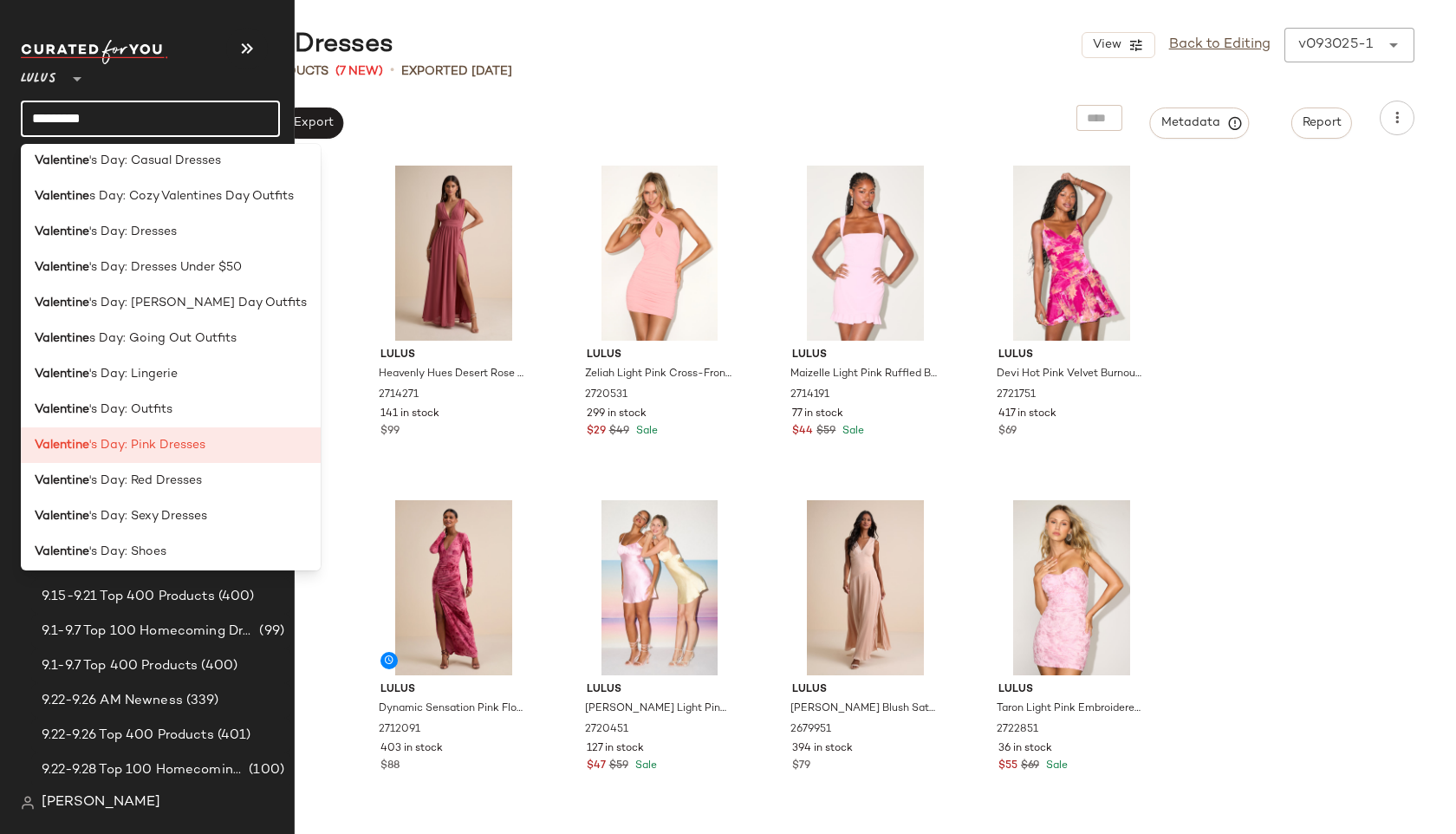
scroll to position [119, 0]
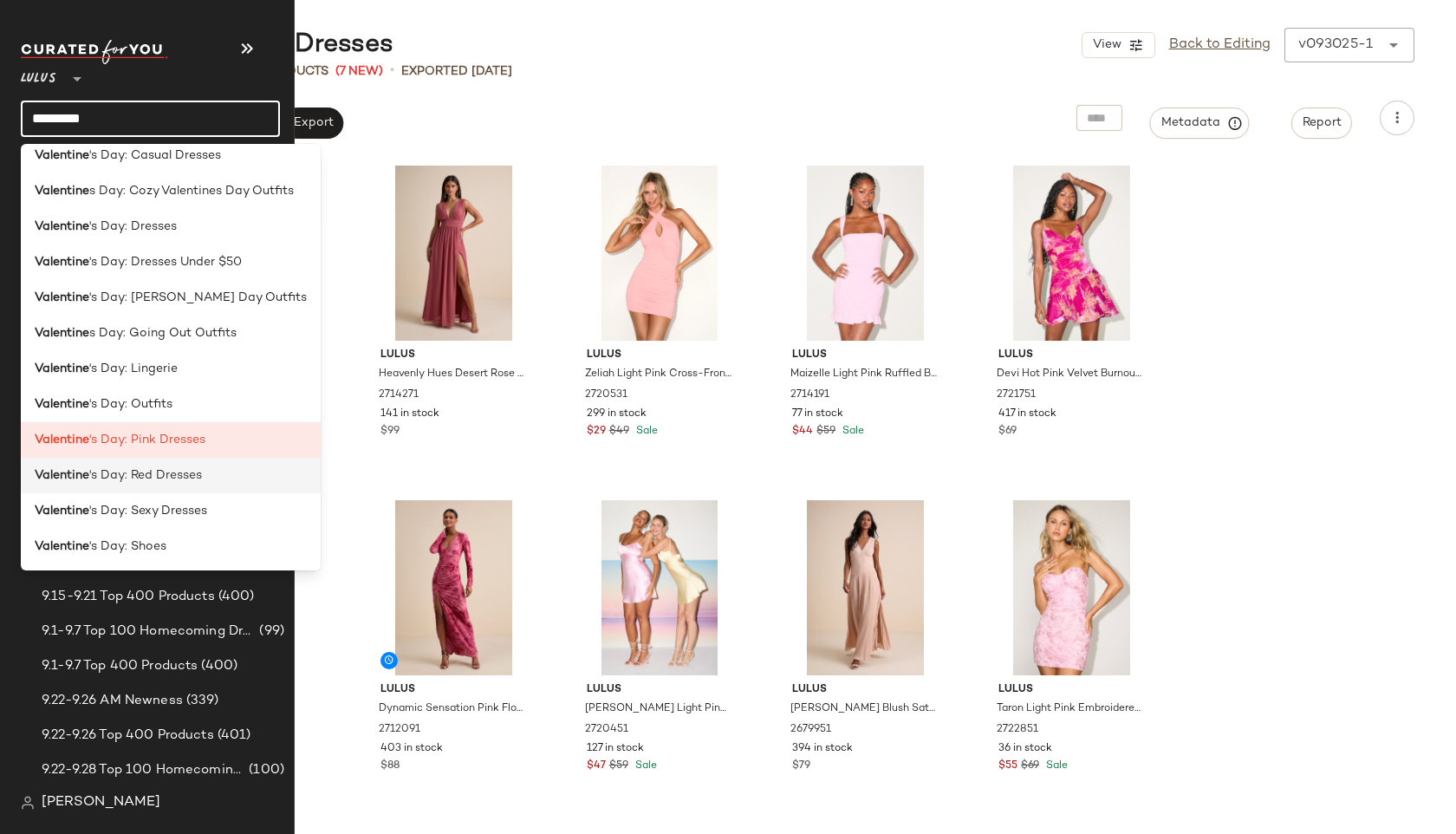
type input "*********"
click at [84, 468] on b "Valentine" at bounding box center [61, 476] width 54 height 18
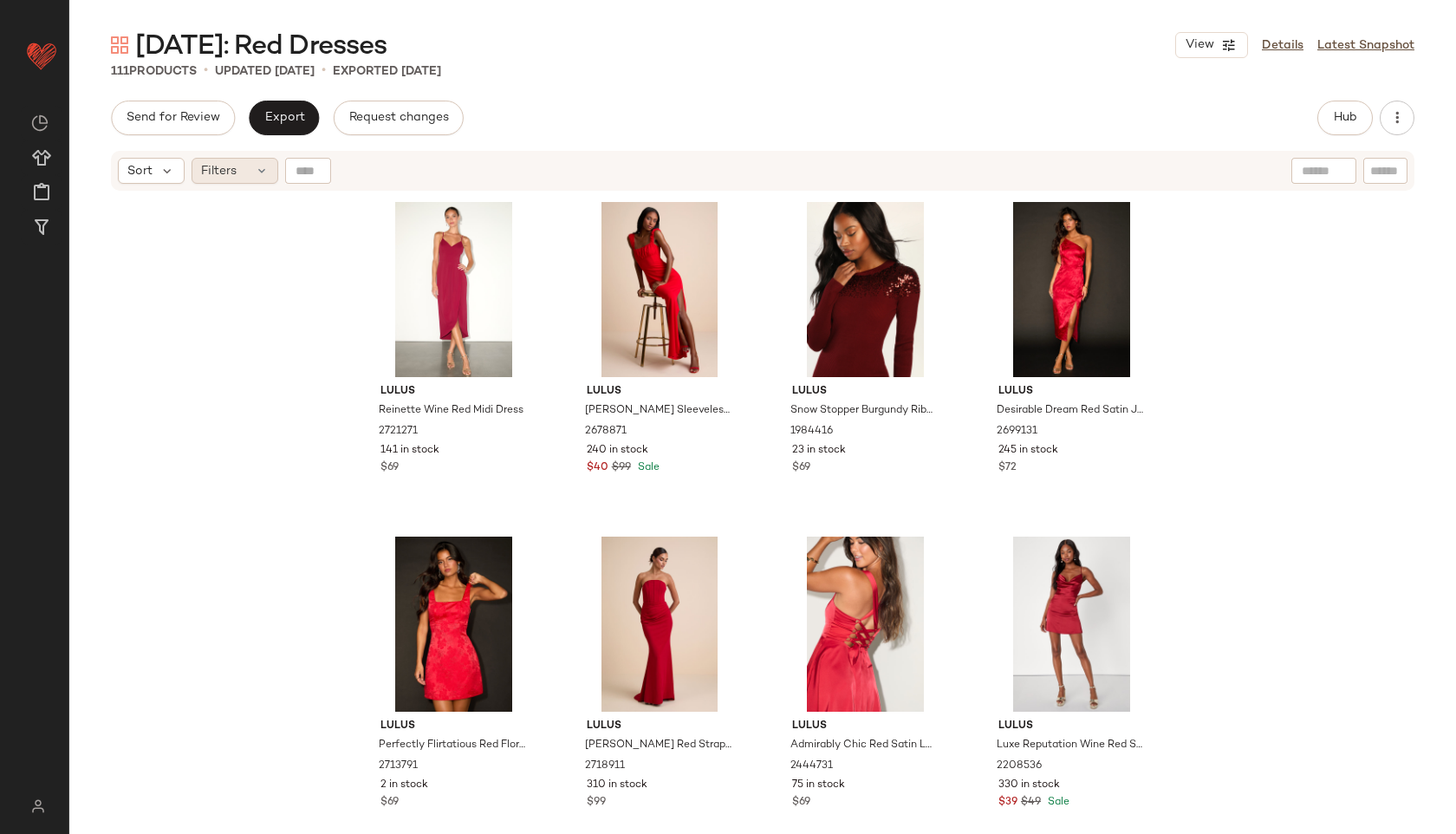
click at [246, 166] on div "Filters" at bounding box center [235, 171] width 87 height 26
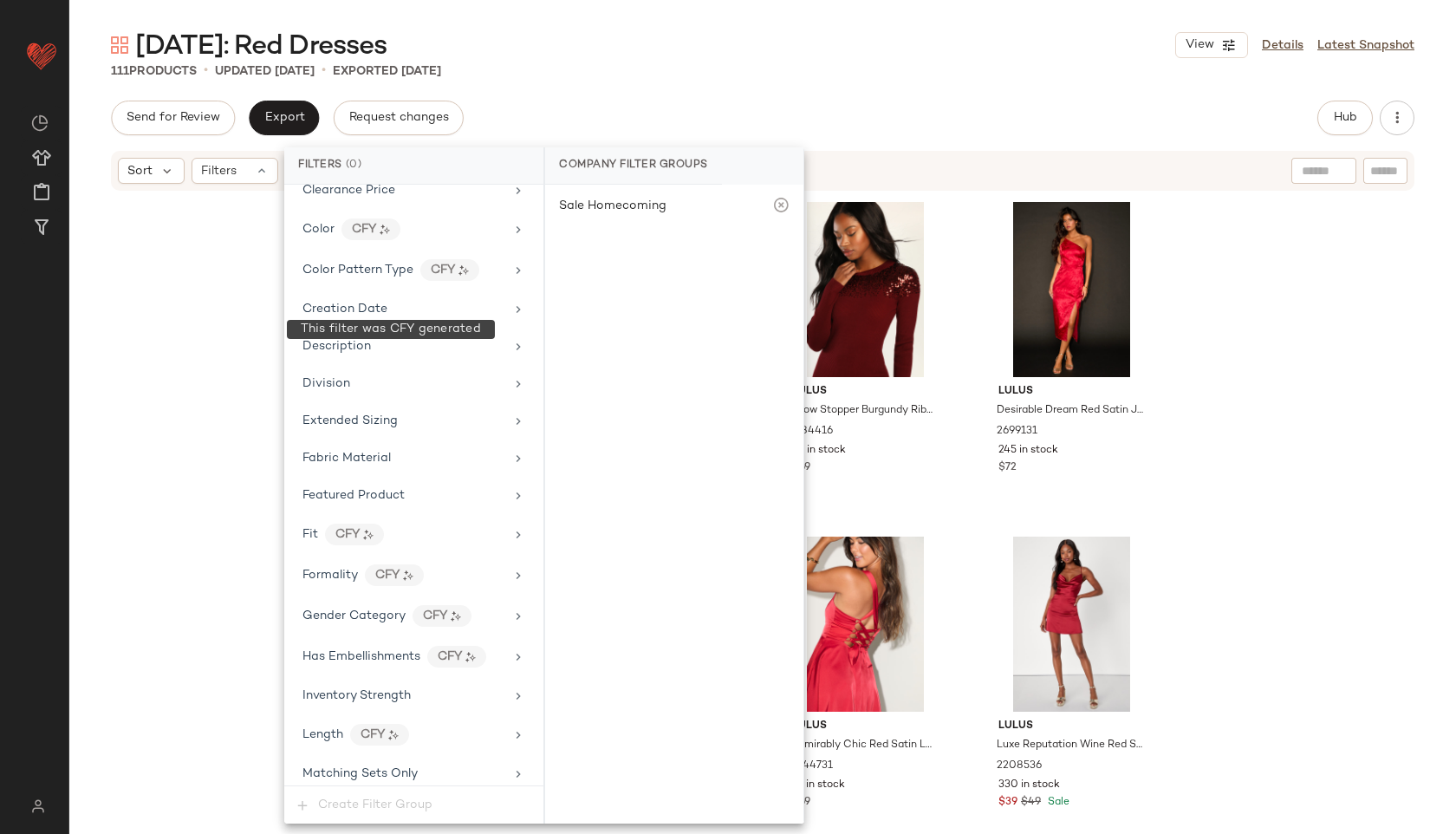
scroll to position [1065, 0]
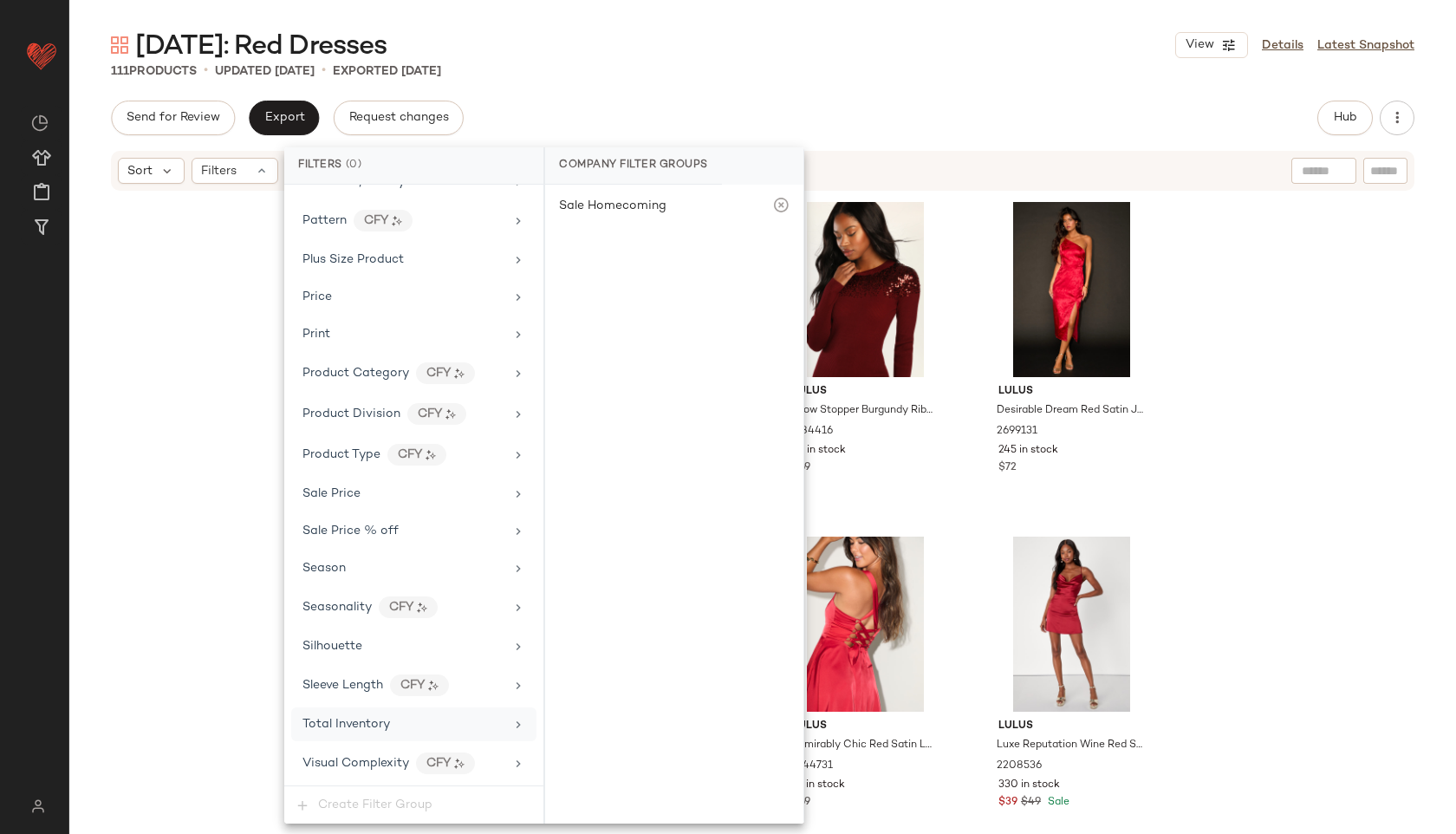
click at [367, 726] on span "Total Inventory" at bounding box center [346, 723] width 88 height 13
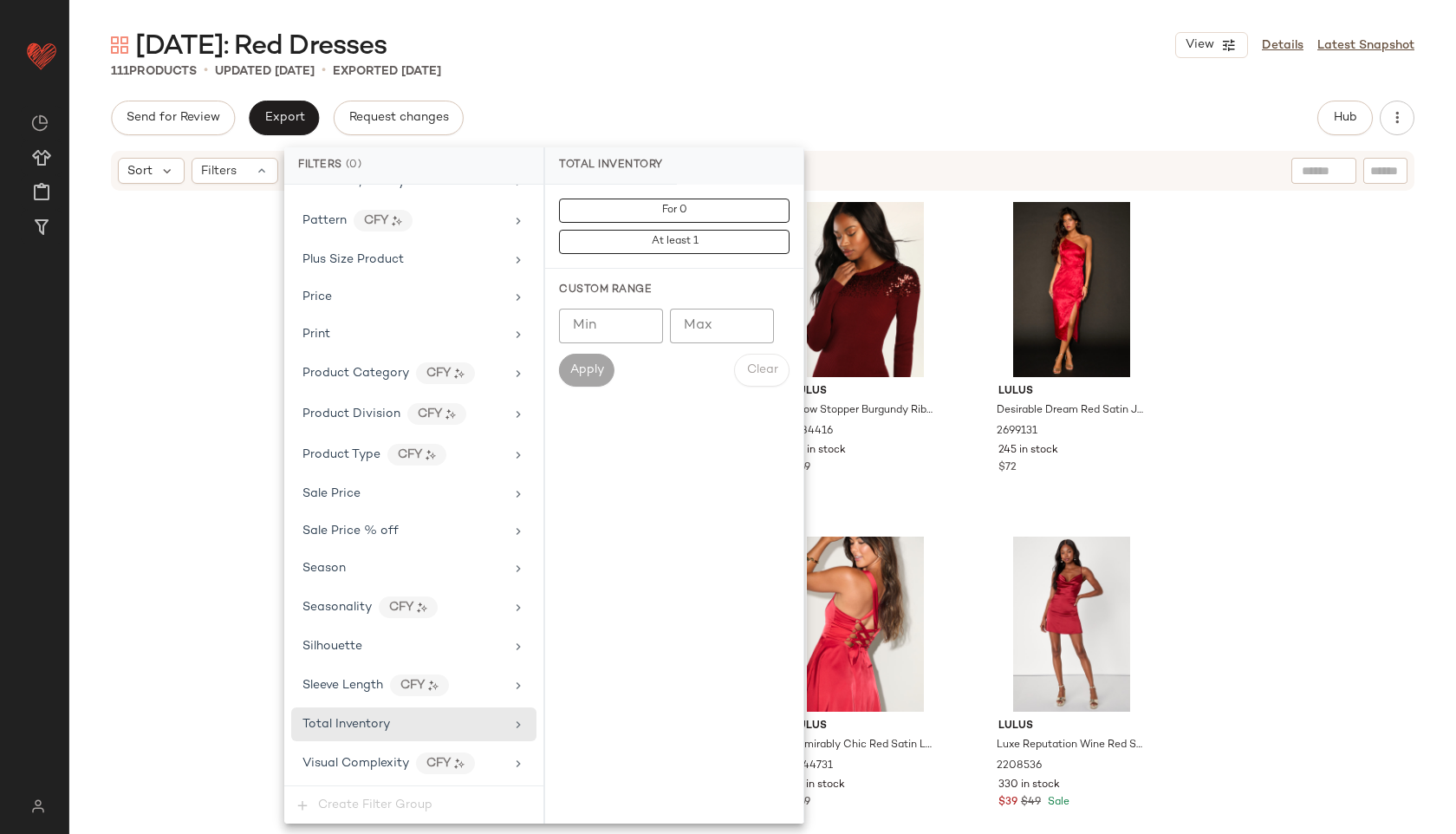
click at [706, 325] on input "Max" at bounding box center [721, 326] width 104 height 35
type input "**"
click at [581, 361] on button "Apply" at bounding box center [587, 369] width 55 height 33
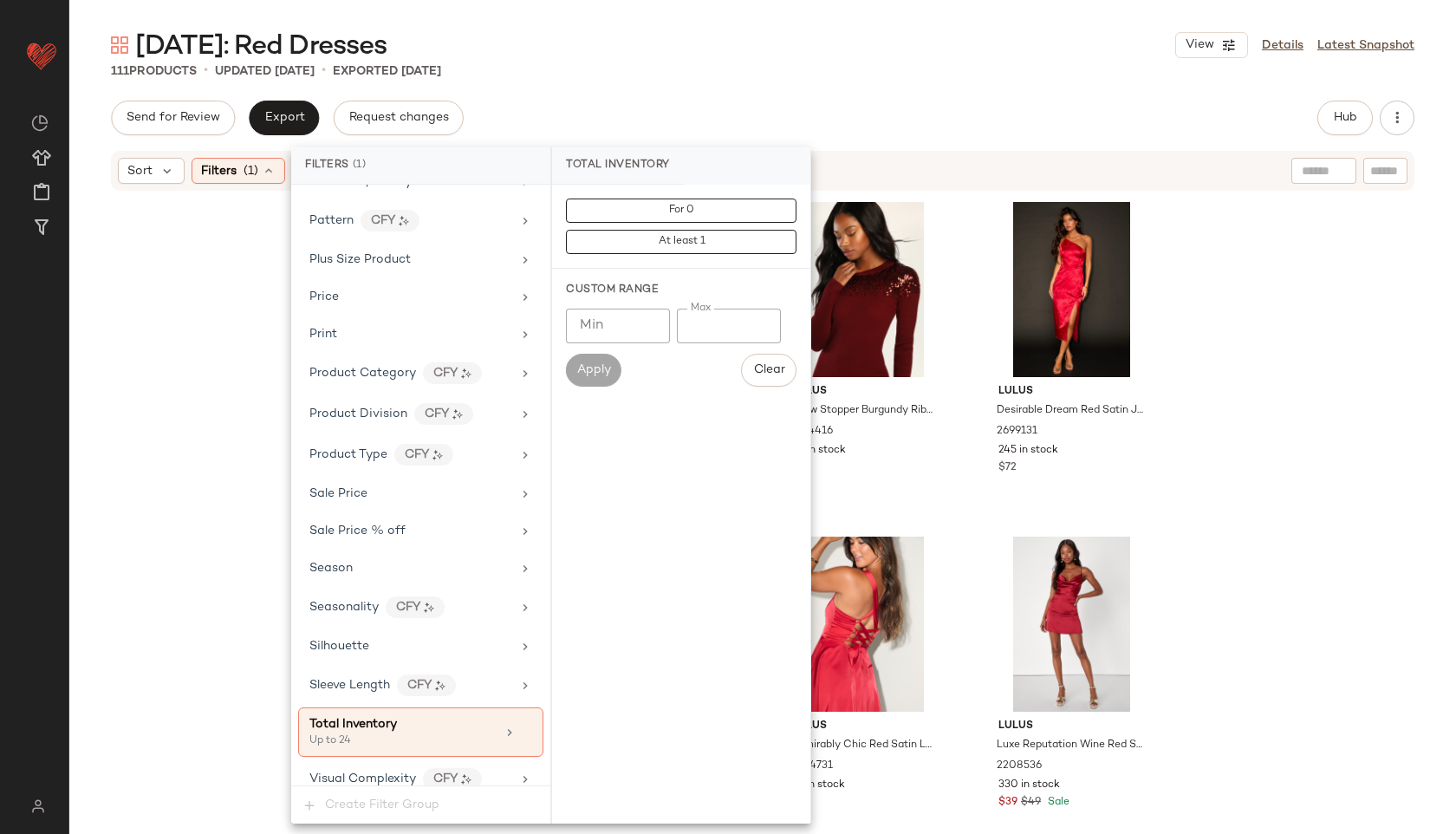
click at [773, 68] on div "111 Products • updated Sep 30th • Exported Sep 30th" at bounding box center [762, 71] width 1386 height 18
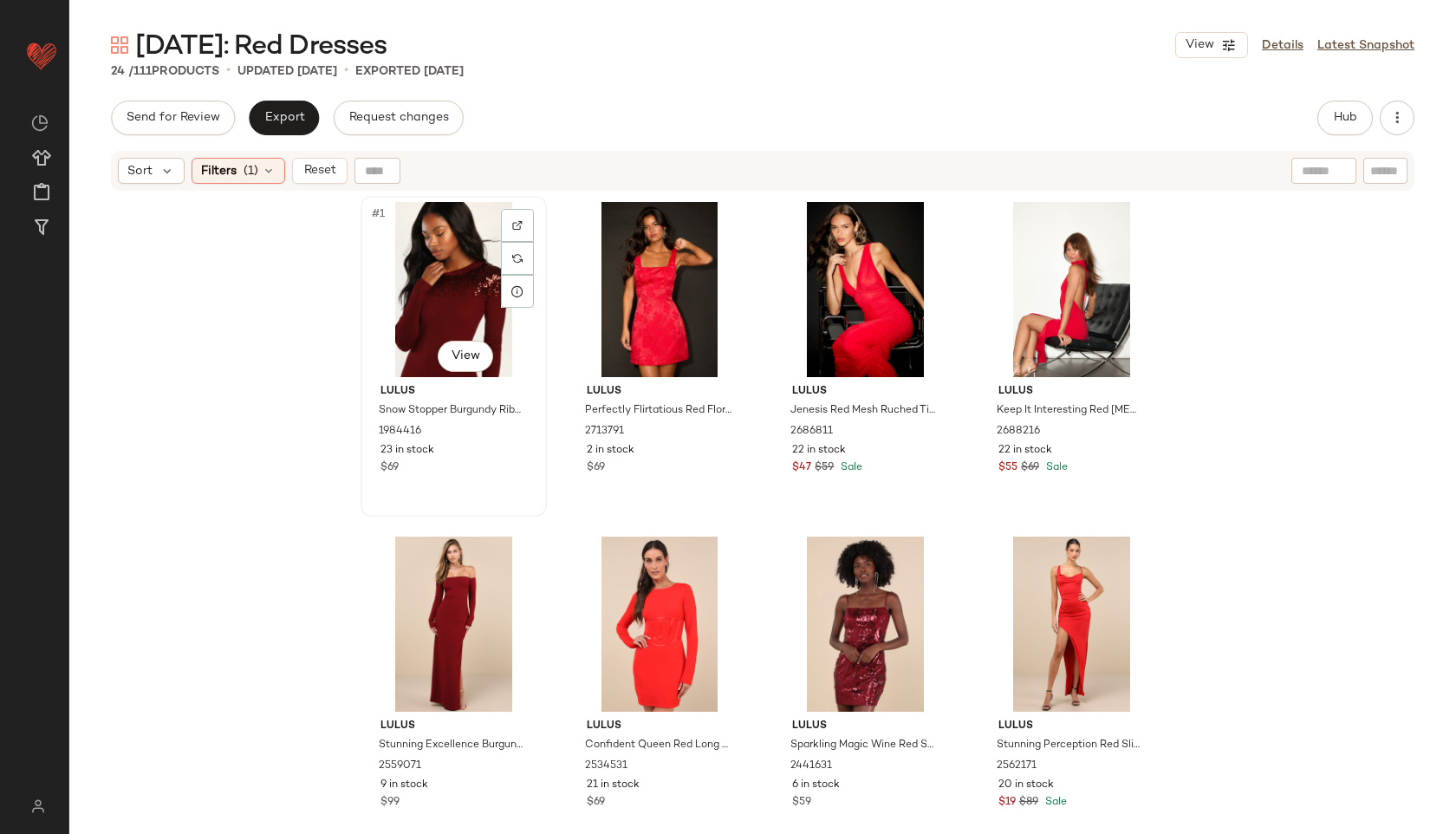
click at [421, 258] on div "#1 View" at bounding box center [454, 289] width 175 height 175
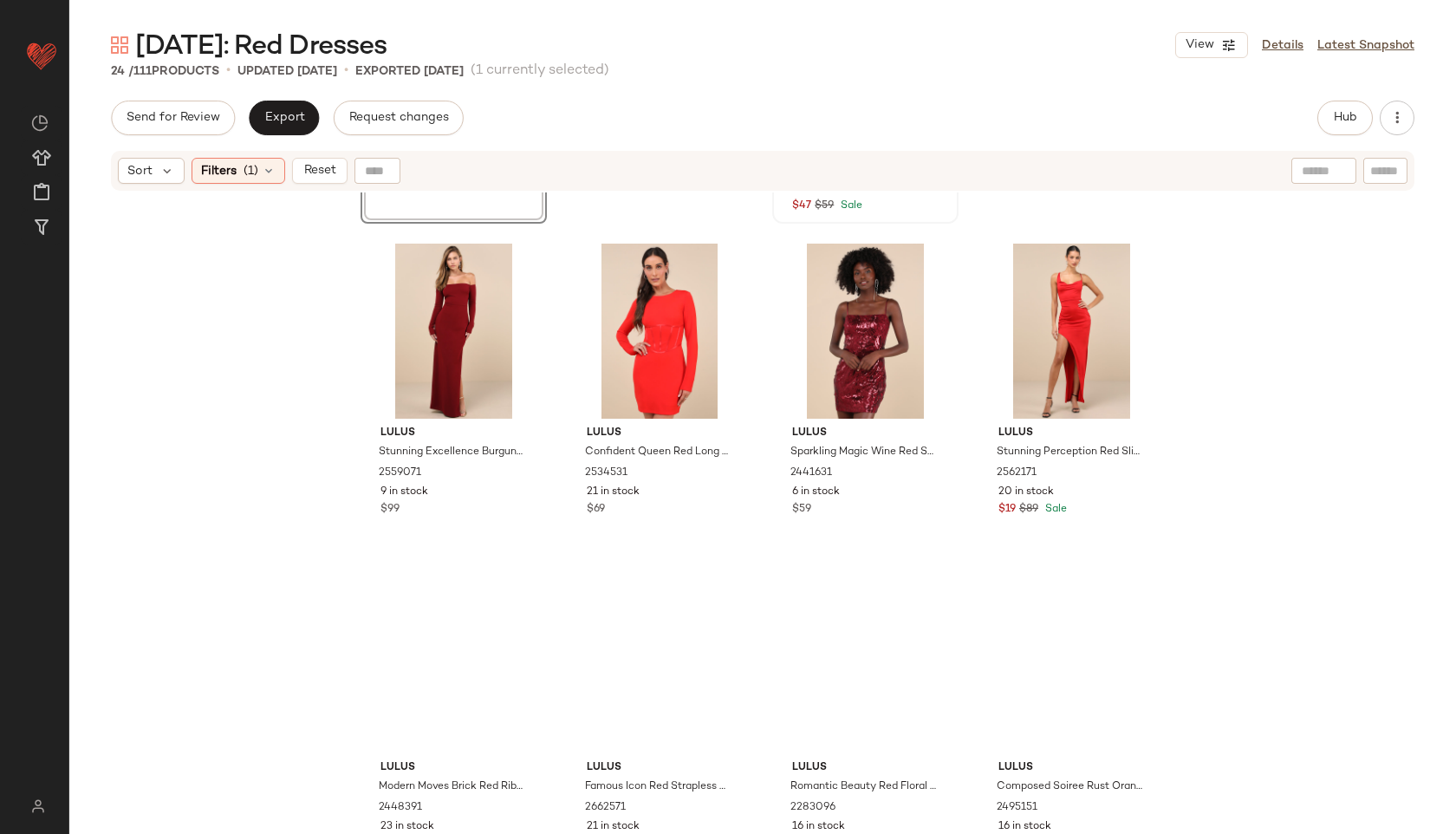
scroll to position [1327, 0]
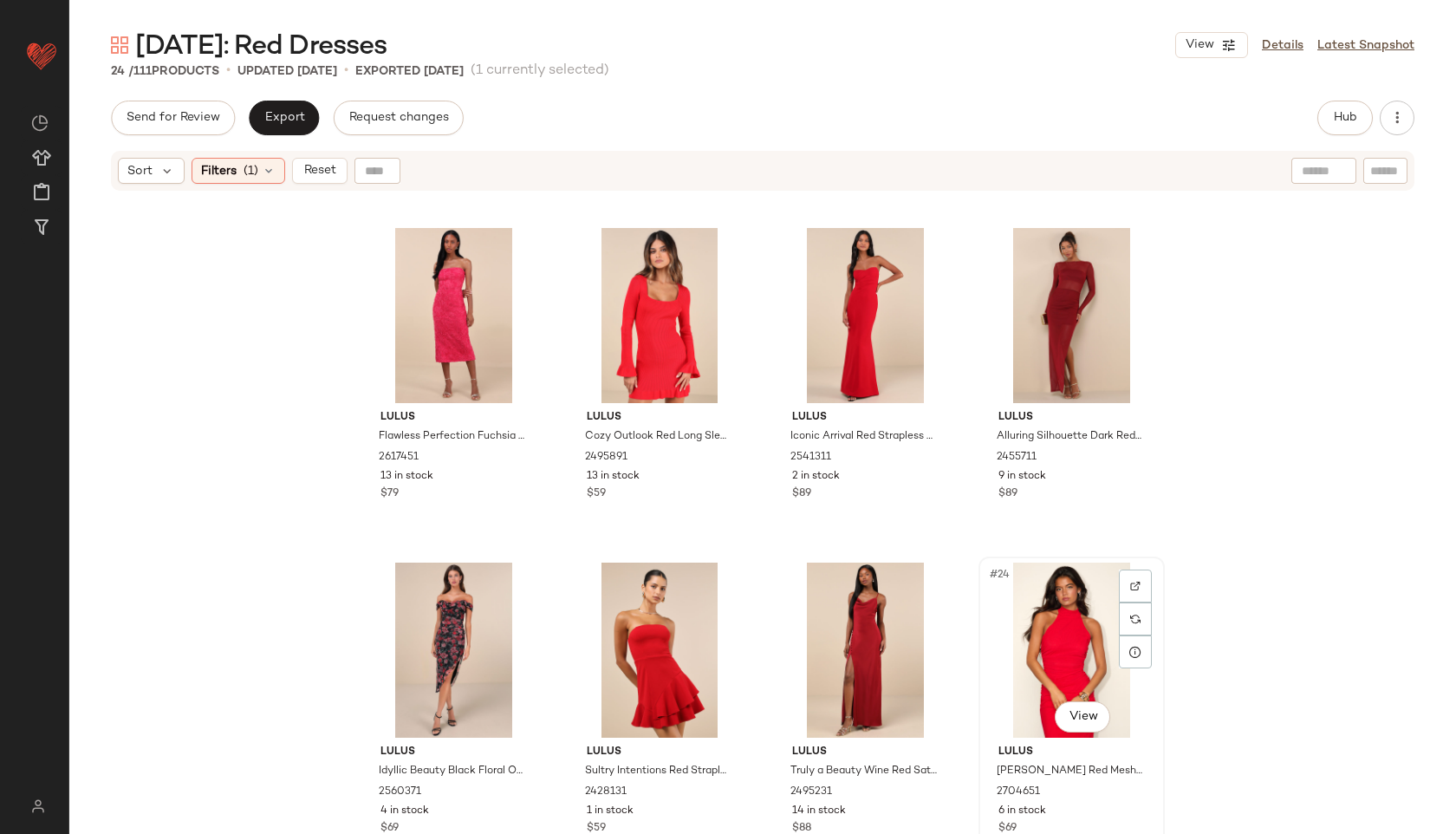
click at [1055, 621] on div "#24 View" at bounding box center [1071, 649] width 175 height 175
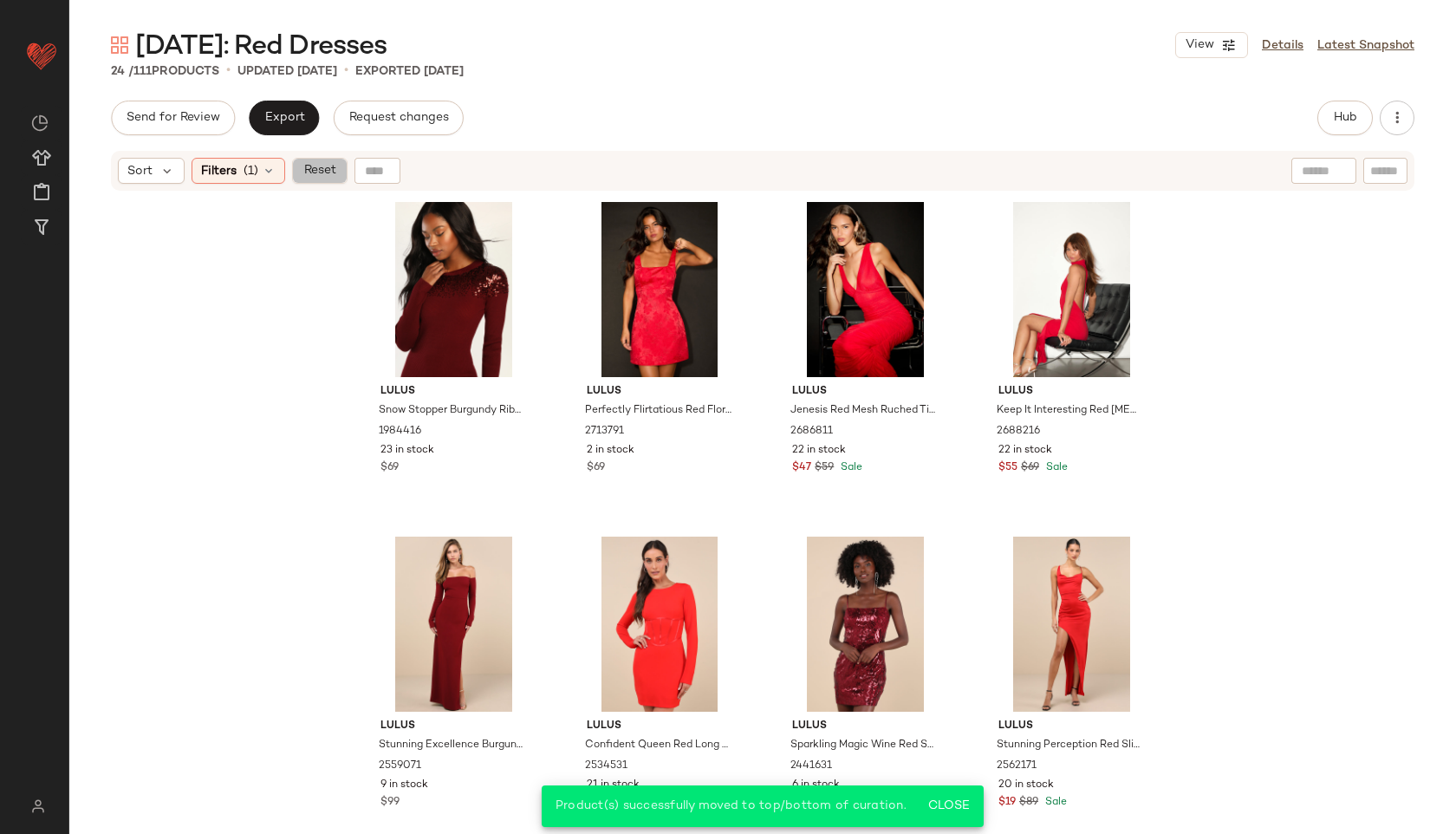
click at [306, 164] on span "Reset" at bounding box center [319, 171] width 33 height 14
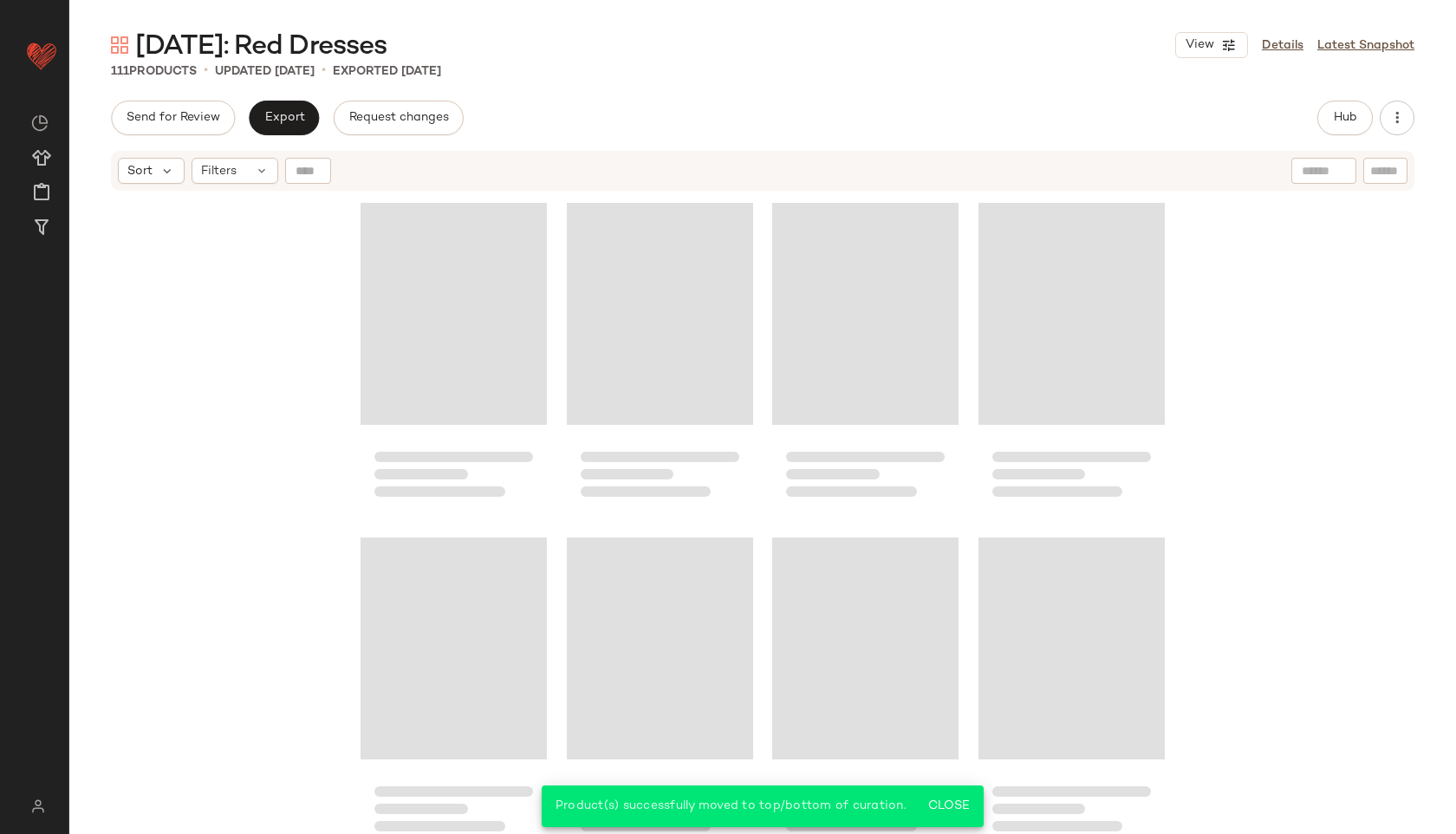
scroll to position [8688, 0]
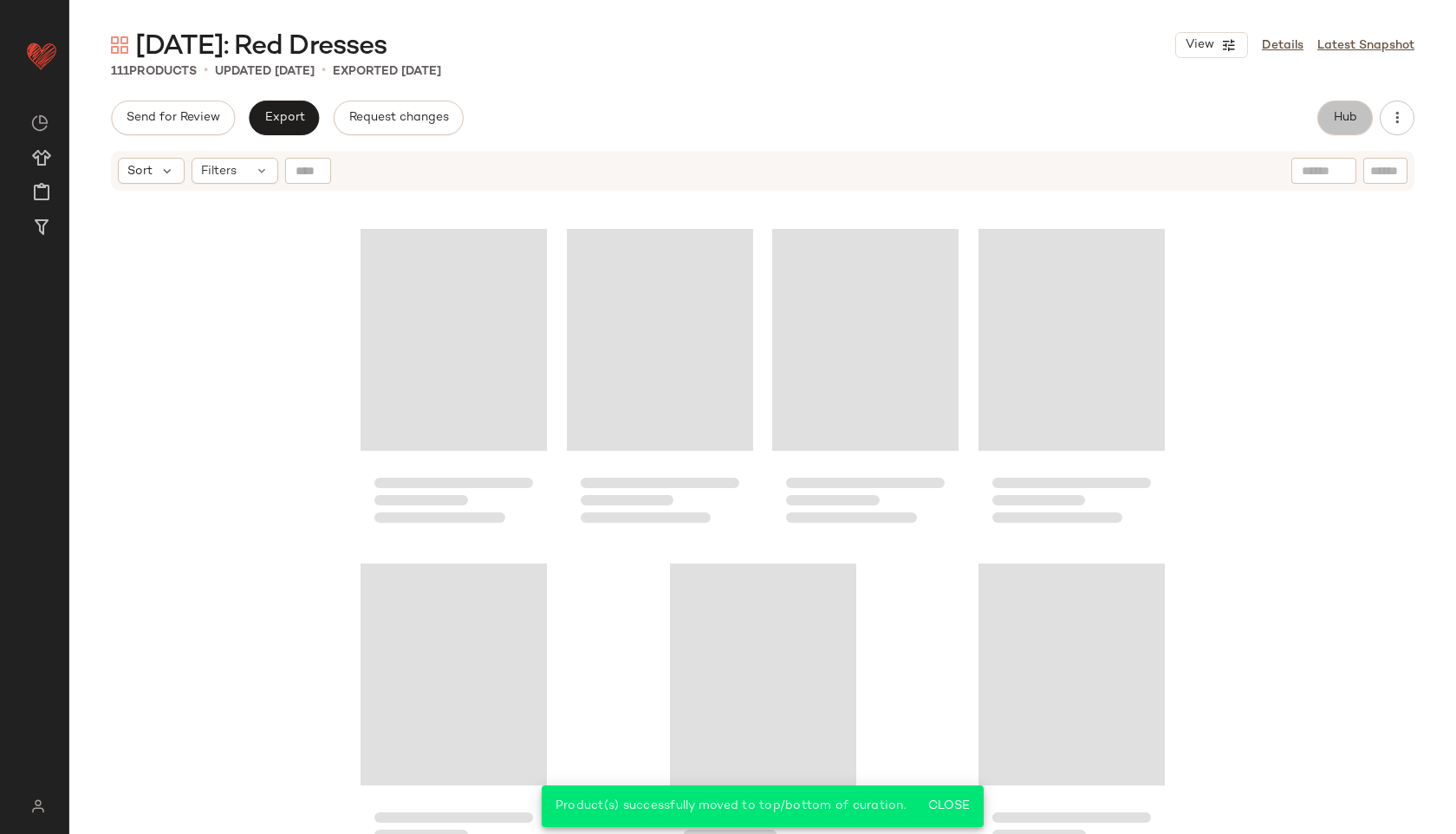
click at [1334, 108] on button "Hub" at bounding box center [1345, 117] width 55 height 35
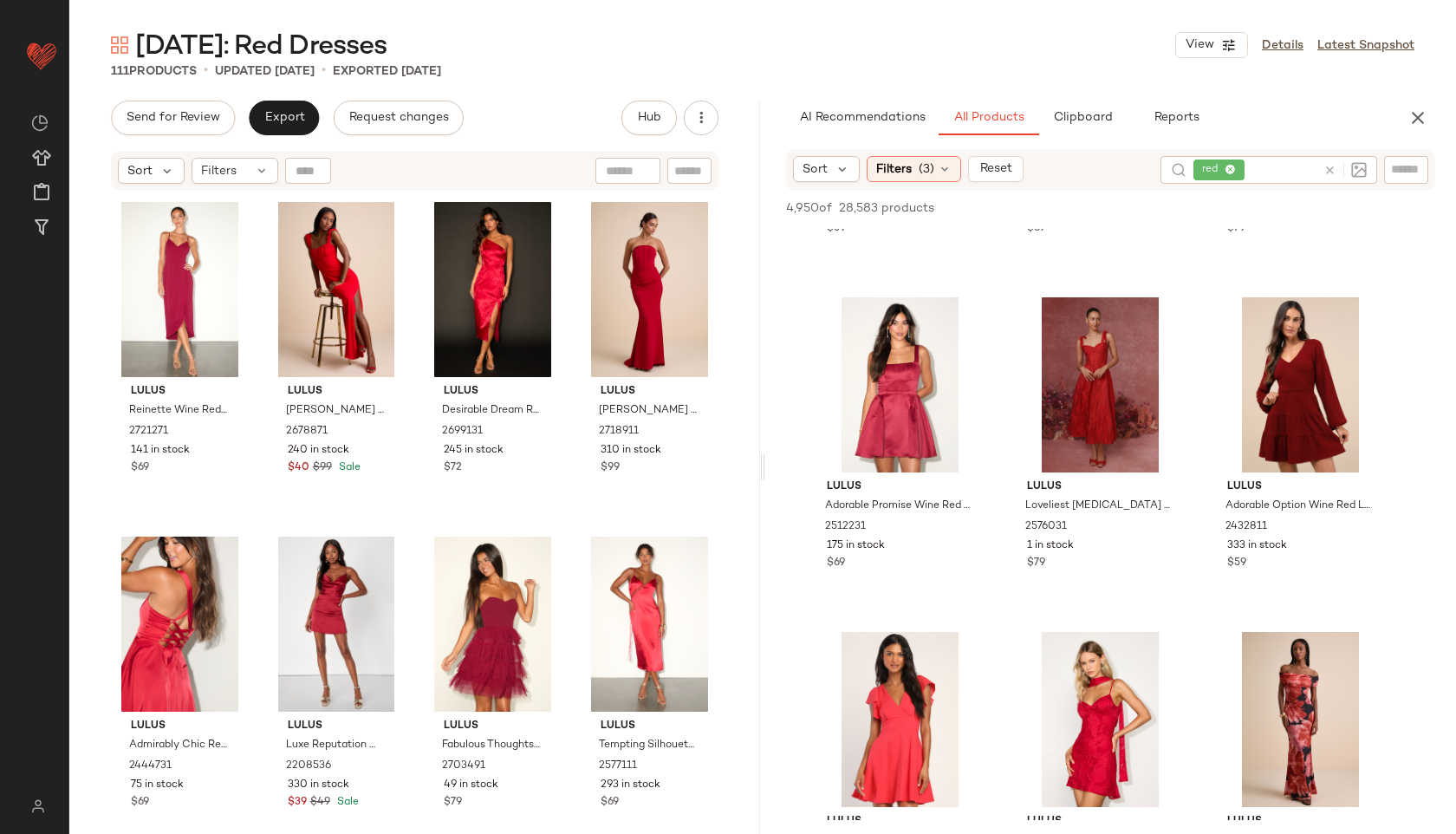
scroll to position [978, 0]
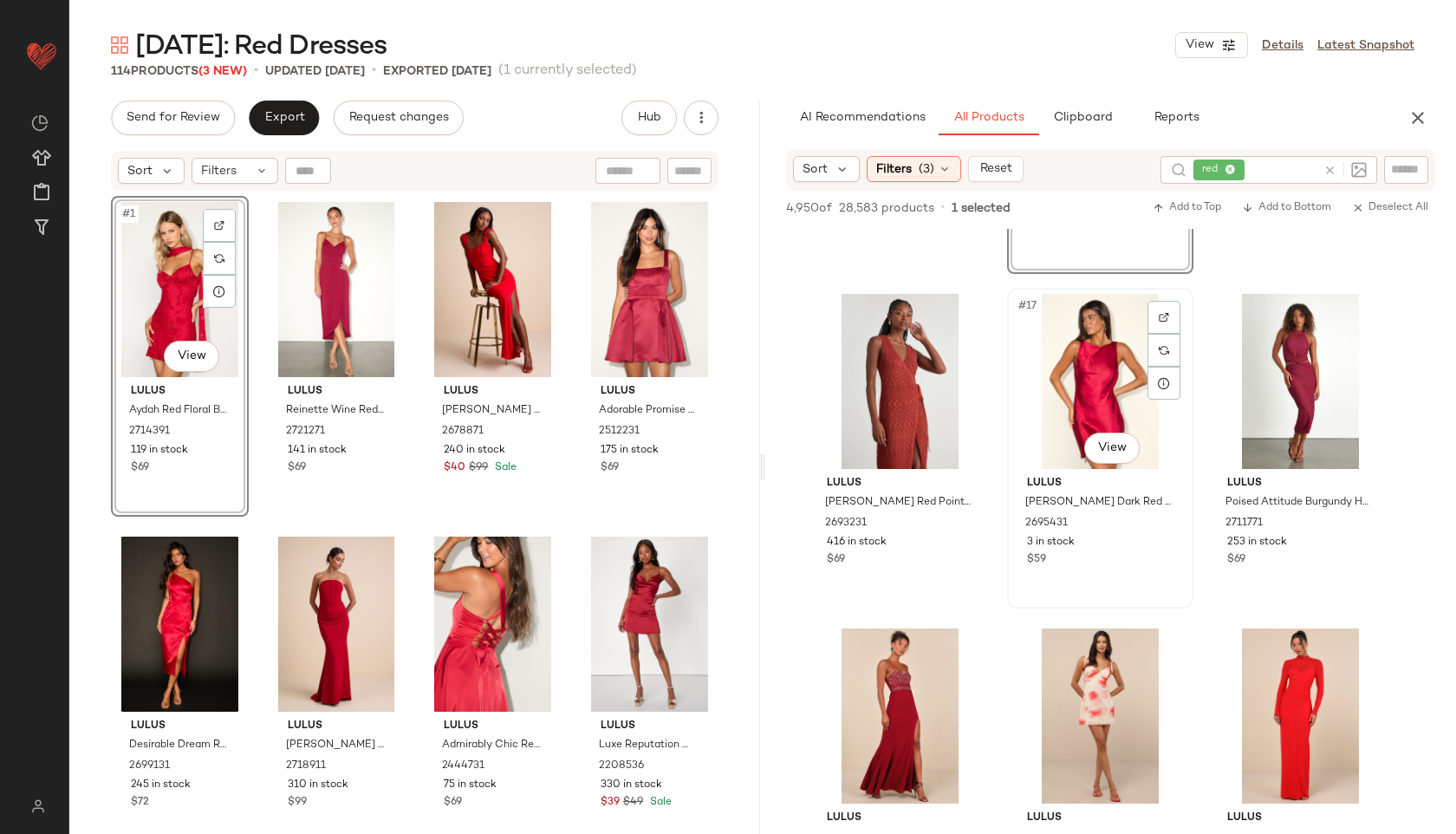
scroll to position [1616, 0]
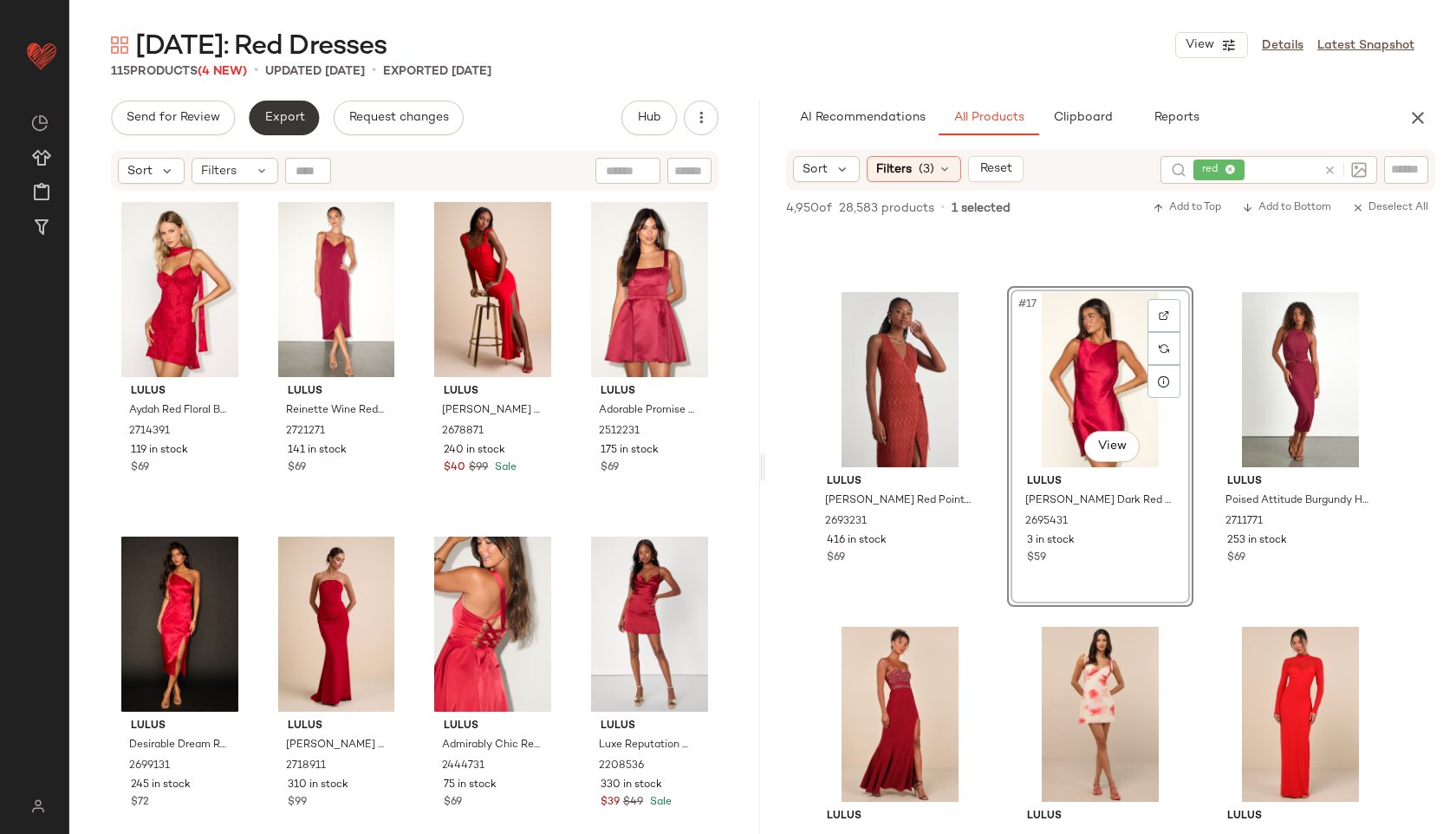
click at [279, 111] on span "Export" at bounding box center [283, 117] width 40 height 14
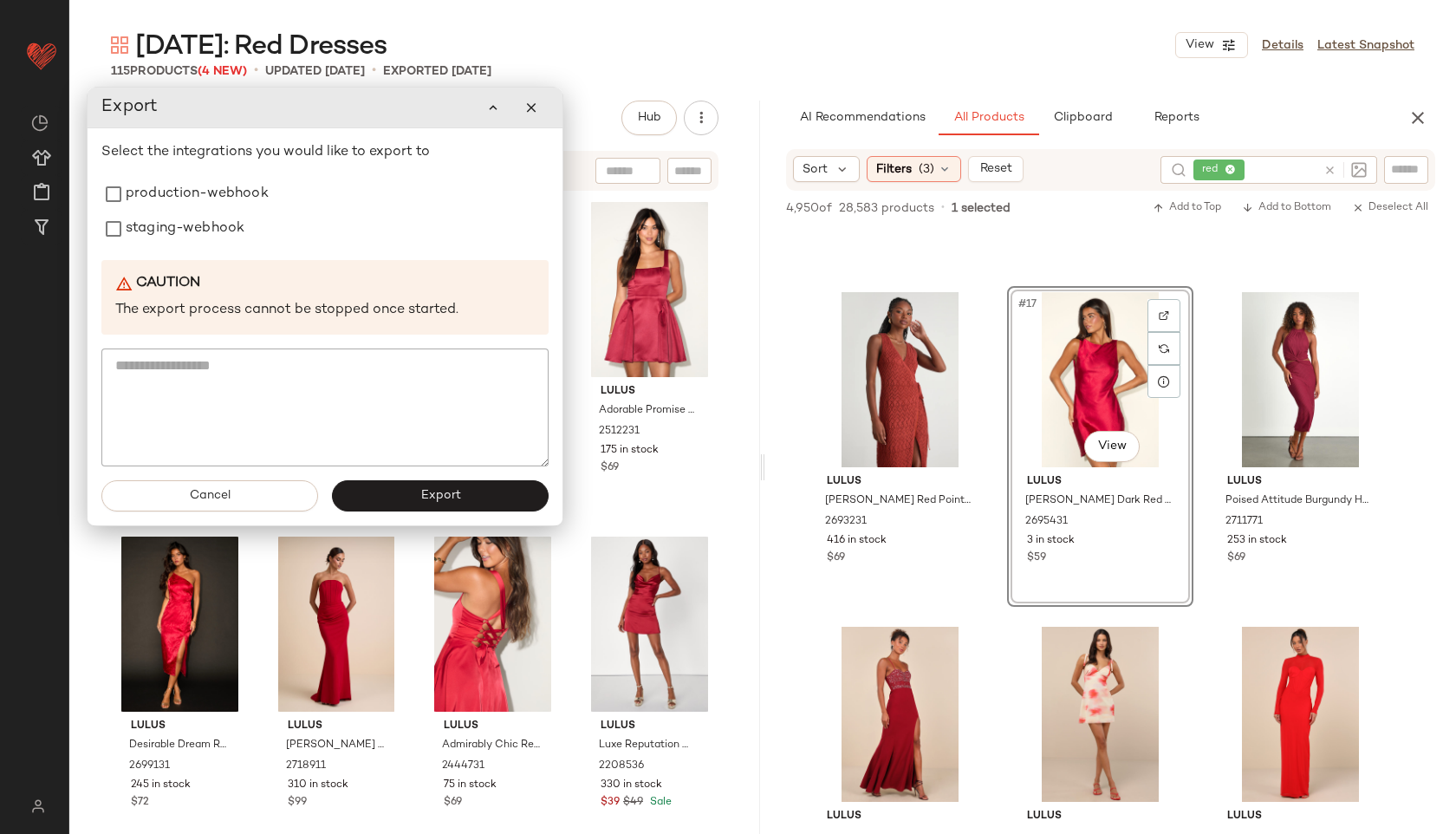
click at [244, 175] on div "Select the integrations you would like to export to production-webhook staging-…" at bounding box center [325, 304] width 447 height 325
click at [237, 194] on label "production-webhook" at bounding box center [196, 193] width 143 height 35
click at [227, 217] on label "staging-webhook" at bounding box center [184, 228] width 118 height 35
click at [463, 498] on button "Export" at bounding box center [440, 496] width 217 height 32
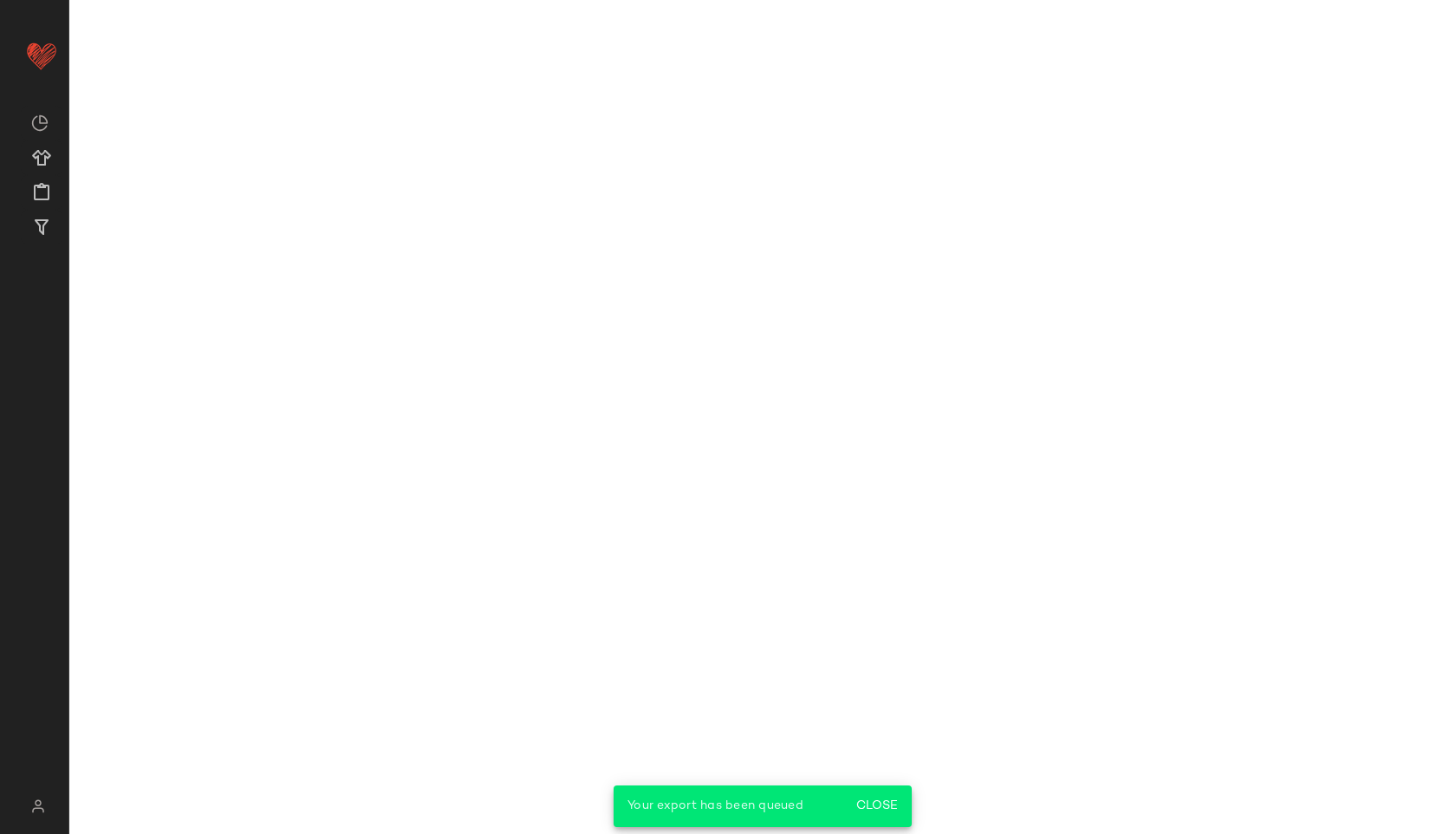
scroll to position [2285, 0]
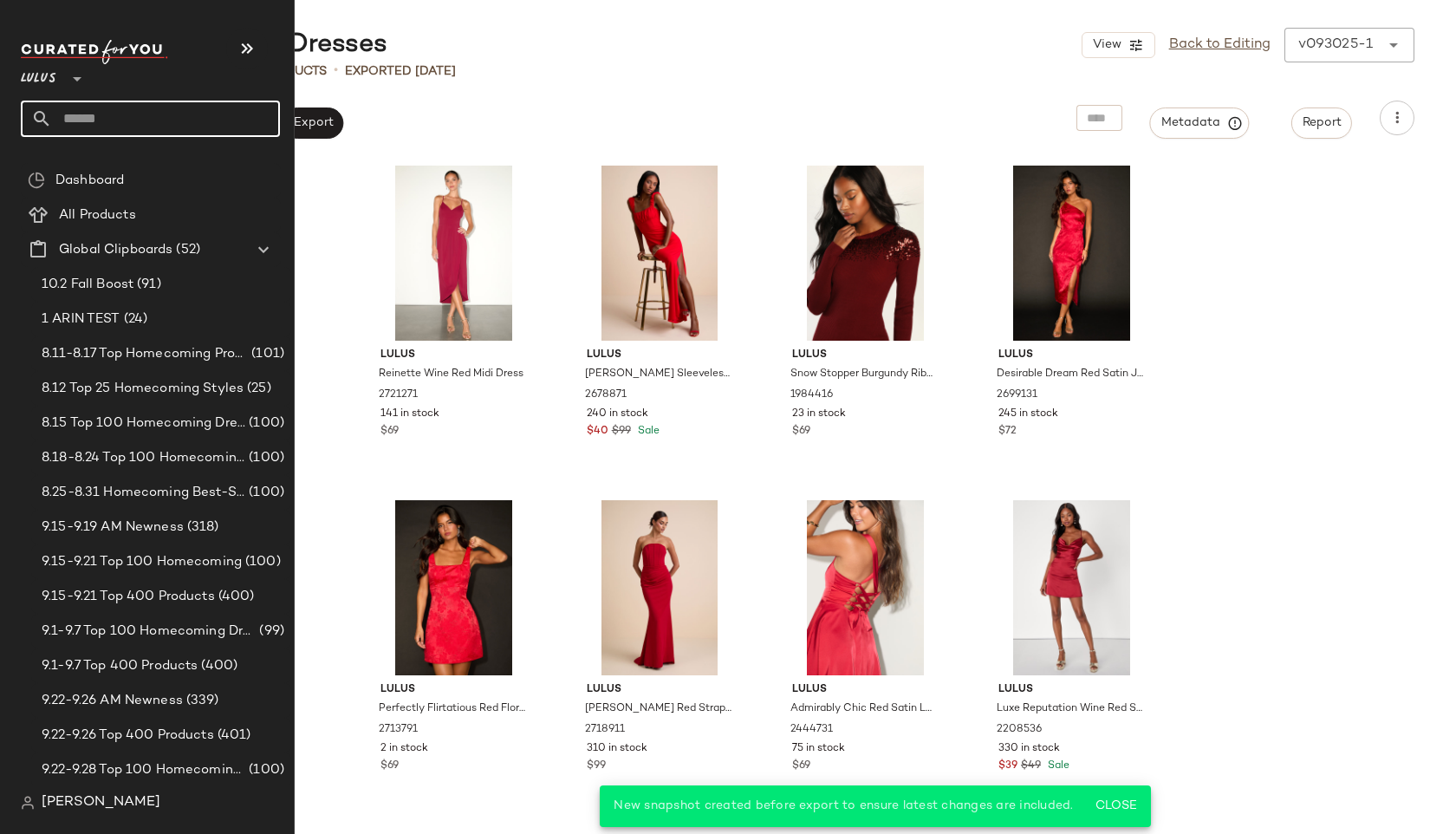
click at [86, 120] on input "text" at bounding box center [166, 118] width 228 height 37
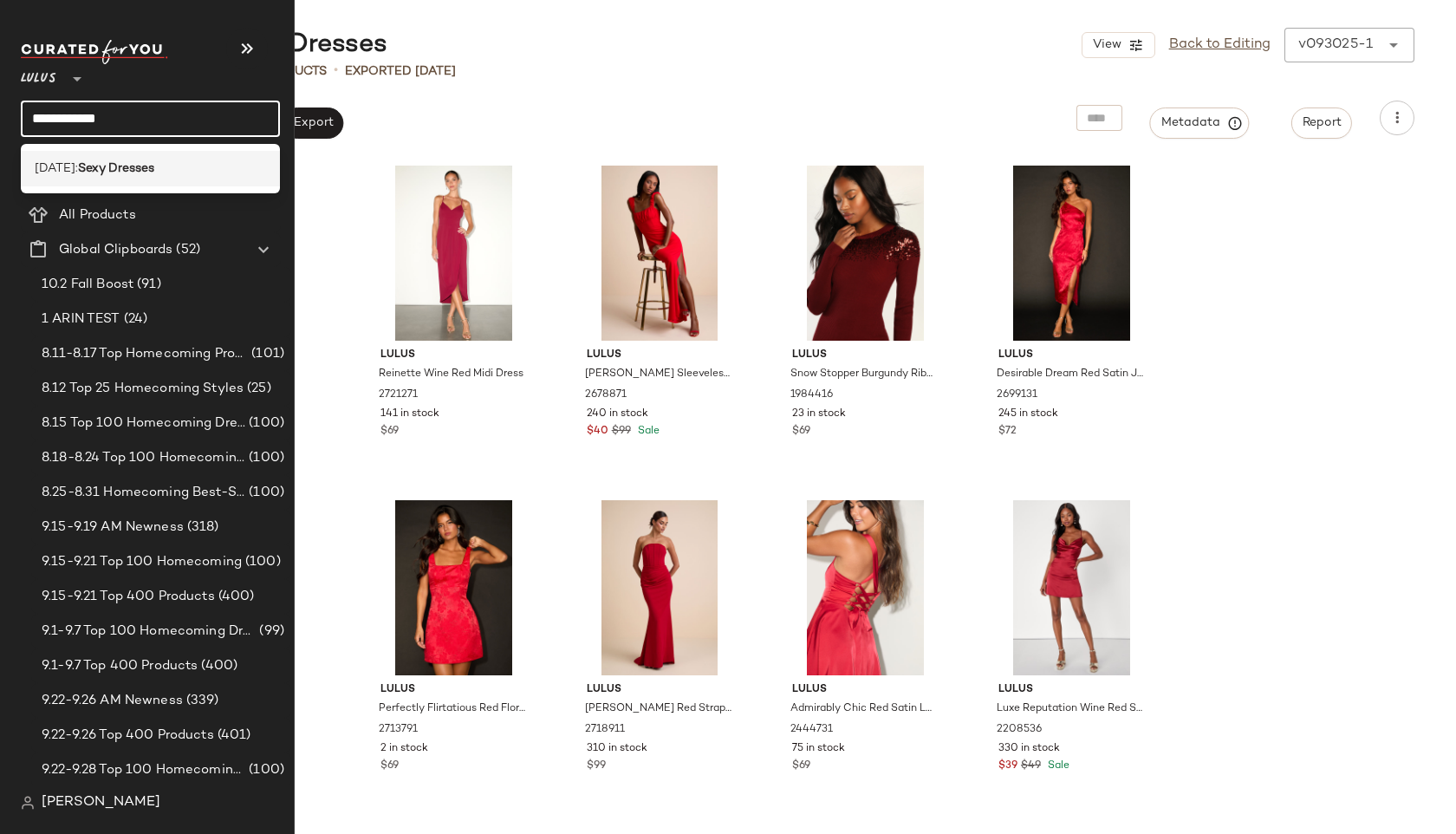
type input "**********"
click at [78, 161] on span "Valentine's Day:" at bounding box center [56, 169] width 43 height 18
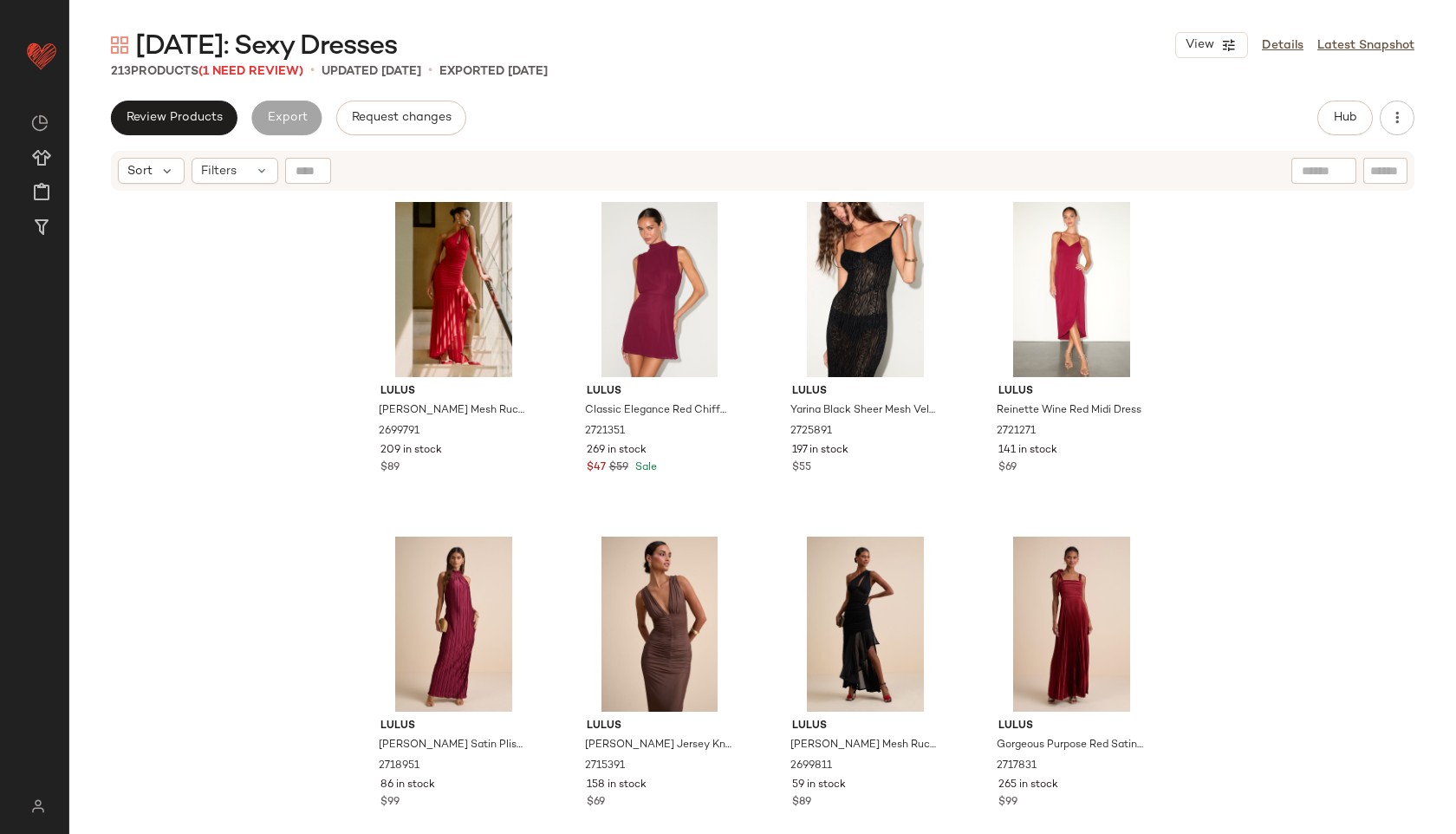
click at [260, 82] on div "Valentine's Day: Sexy Dresses View Details Latest Snapshot 213 Products (1 Need…" at bounding box center [762, 430] width 1386 height 806
click at [255, 67] on span "(1 Need Review)" at bounding box center [251, 71] width 105 height 13
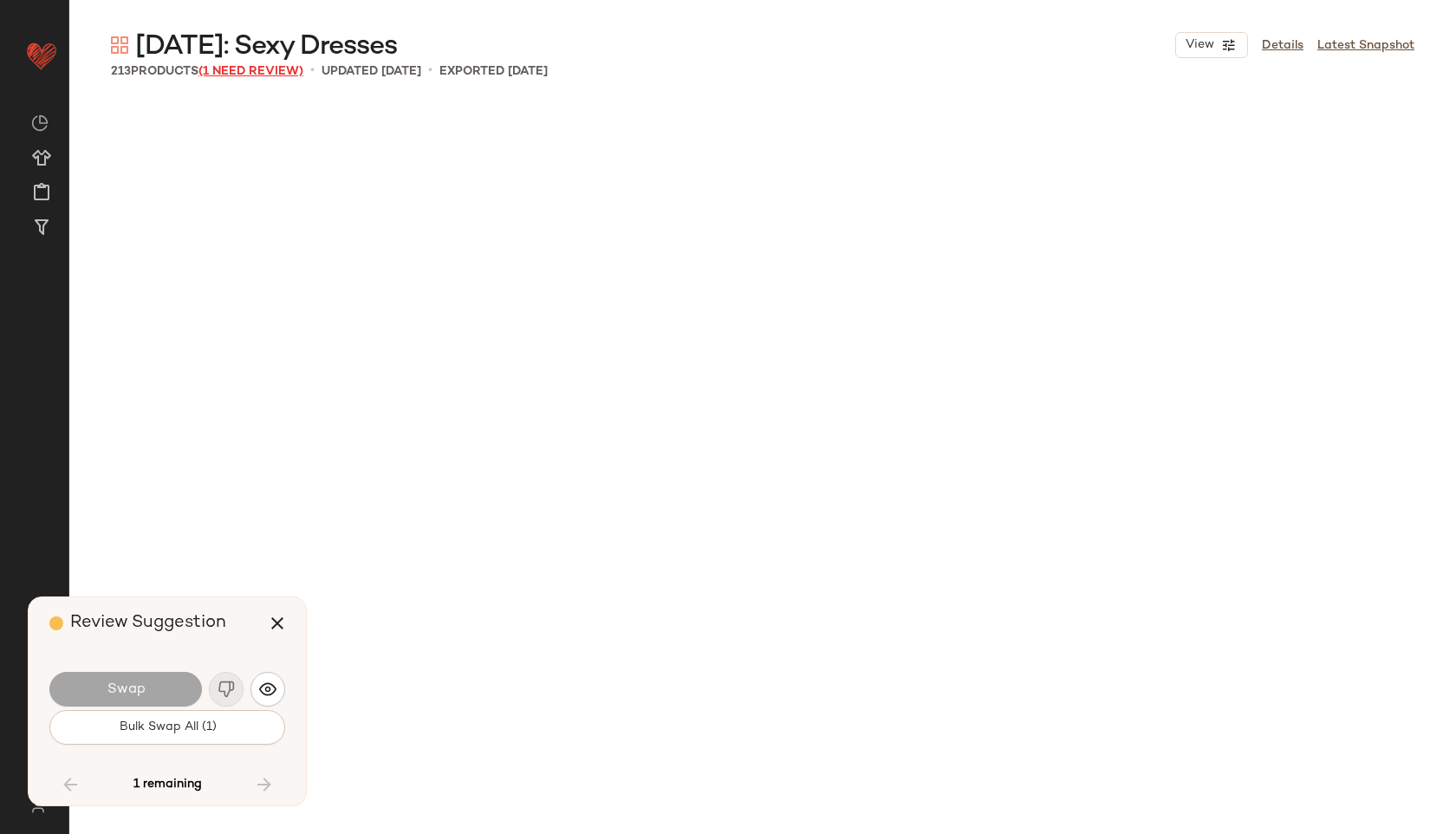
scroll to position [16398, 0]
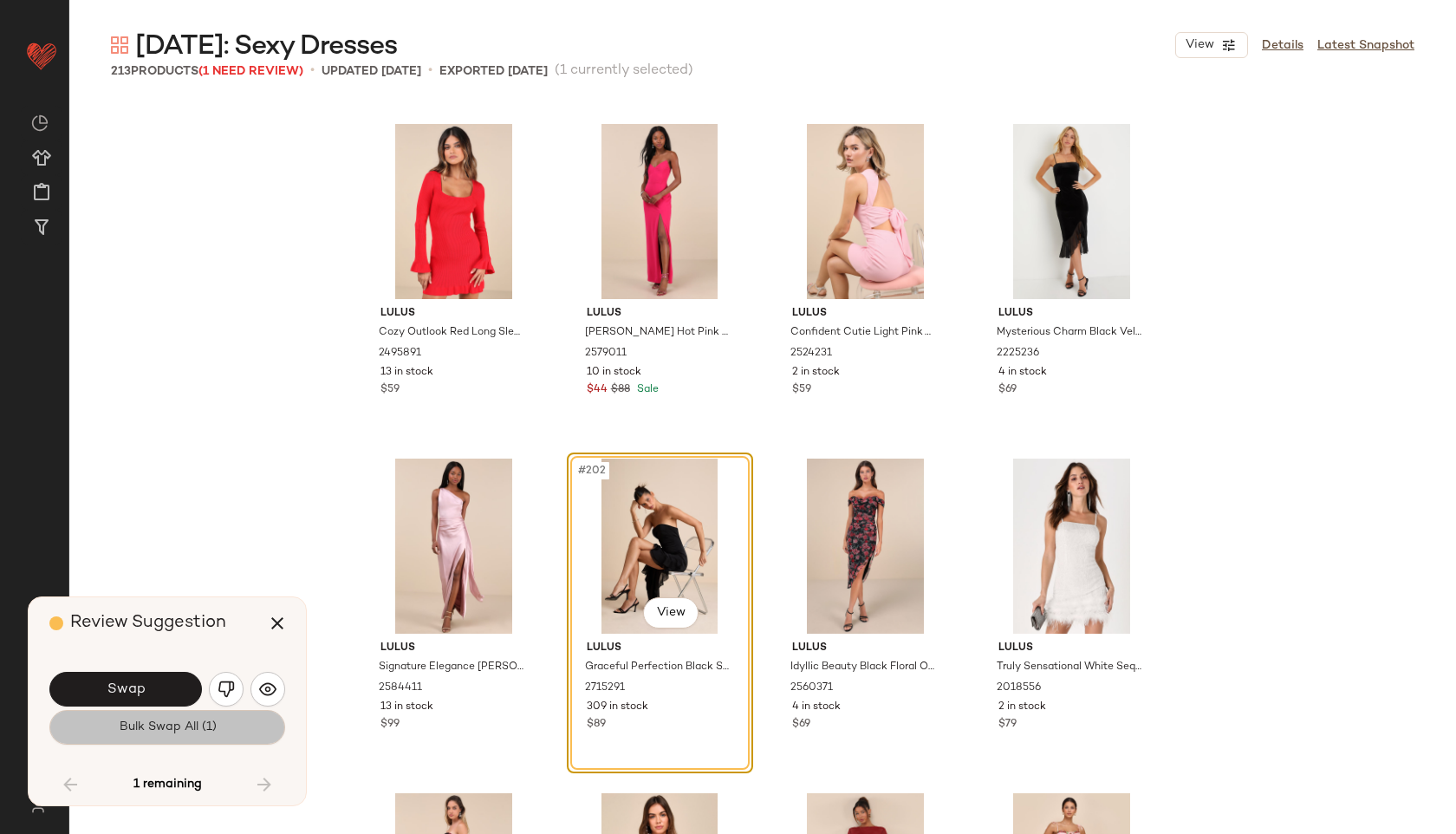
click at [168, 728] on span "Bulk Swap All (1)" at bounding box center [166, 727] width 98 height 14
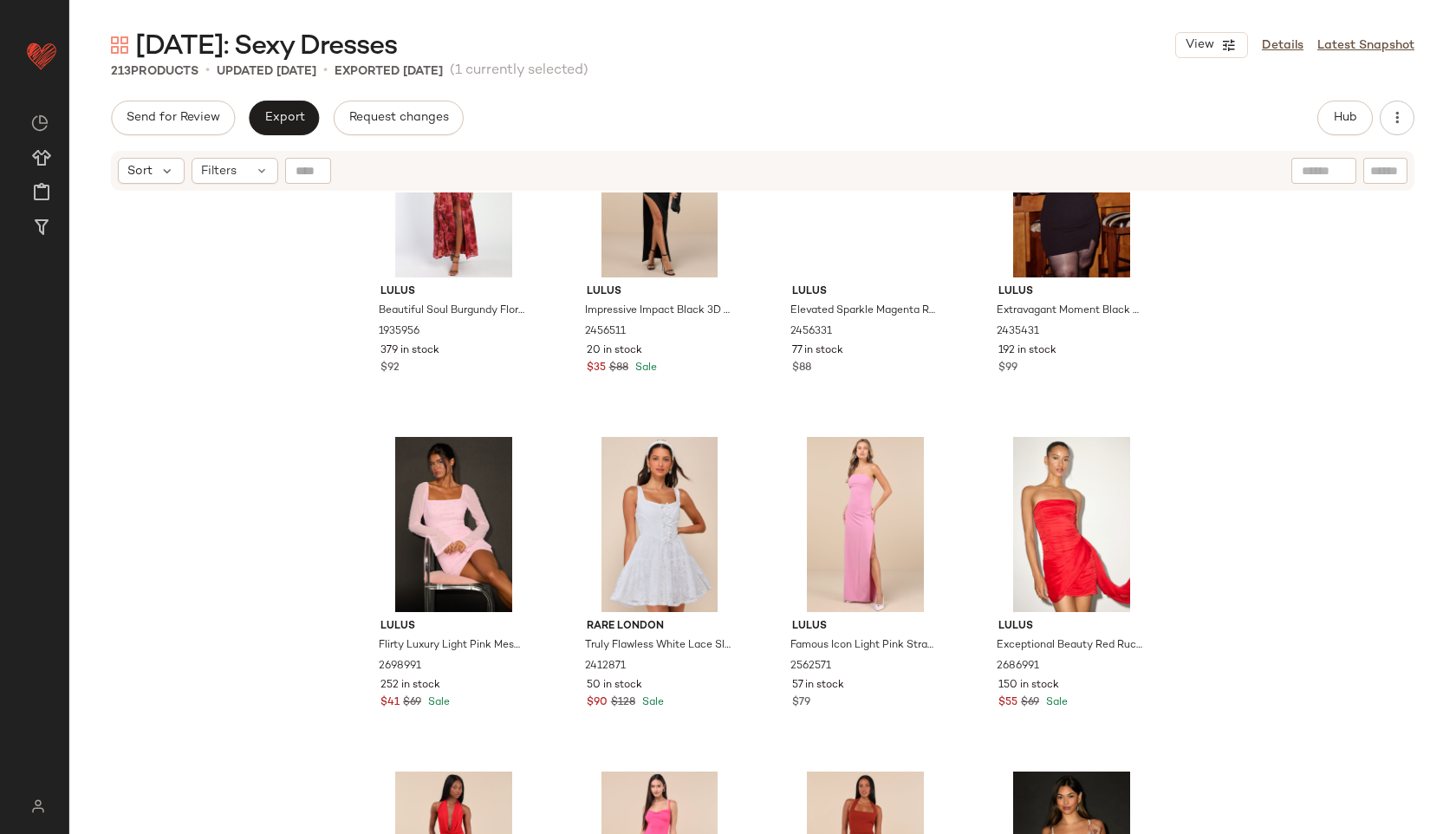
scroll to position [13510, 0]
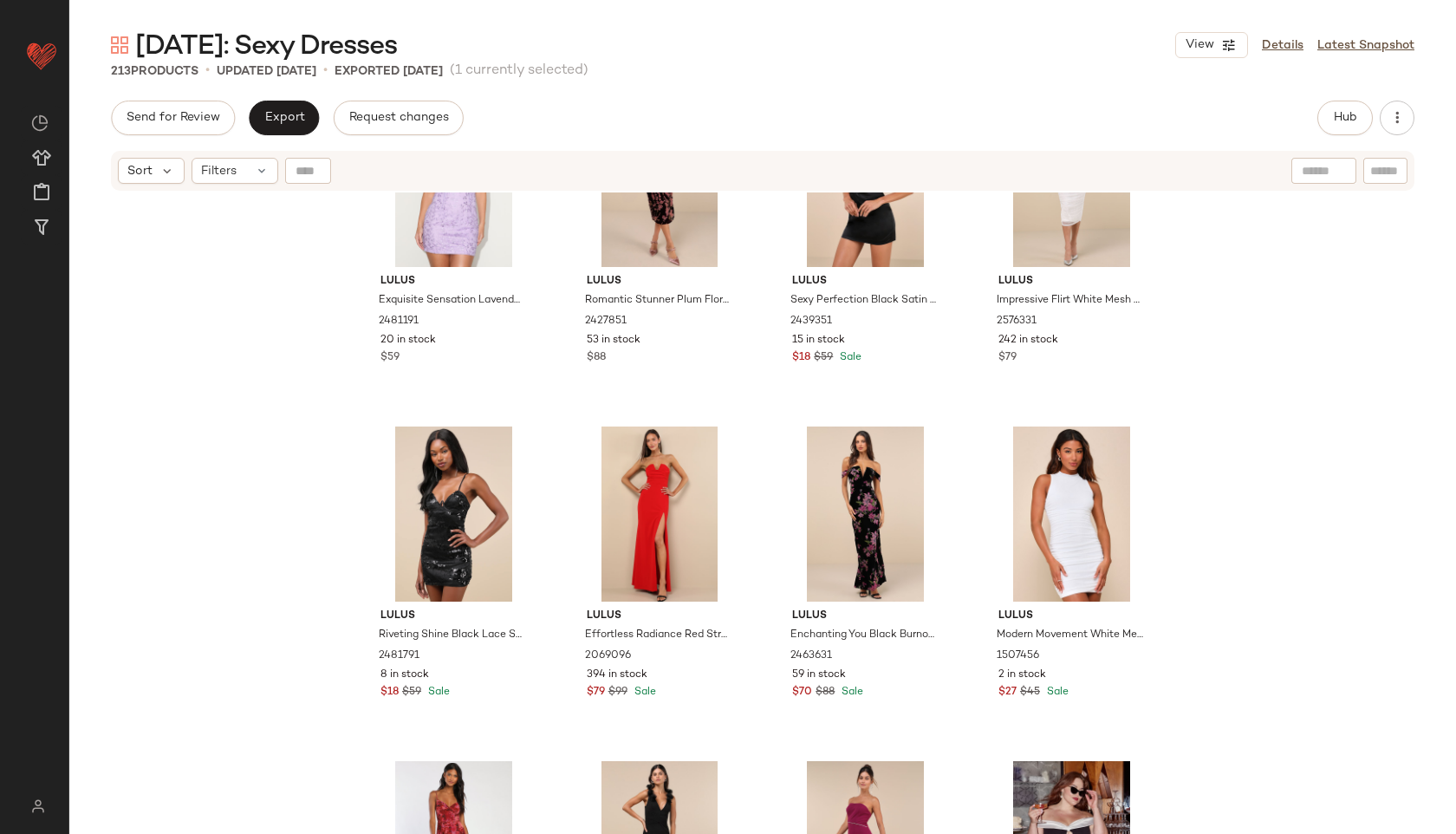
click at [1295, 145] on div "Send for Review Export Request changes Hub Send for Review External Review Inte…" at bounding box center [762, 467] width 1386 height 733
click at [1347, 112] on span "Hub" at bounding box center [1345, 117] width 25 height 14
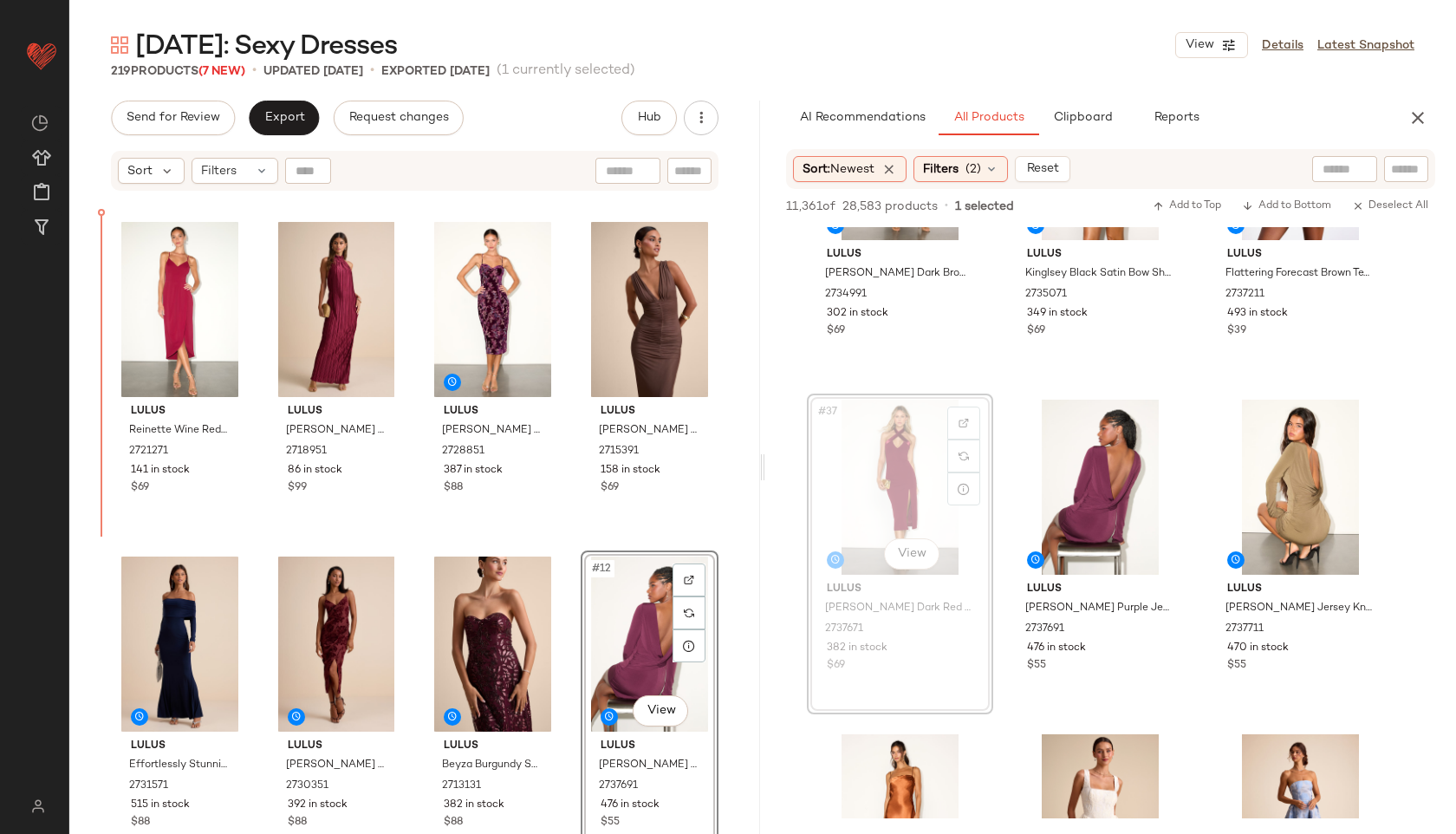
scroll to position [310, 0]
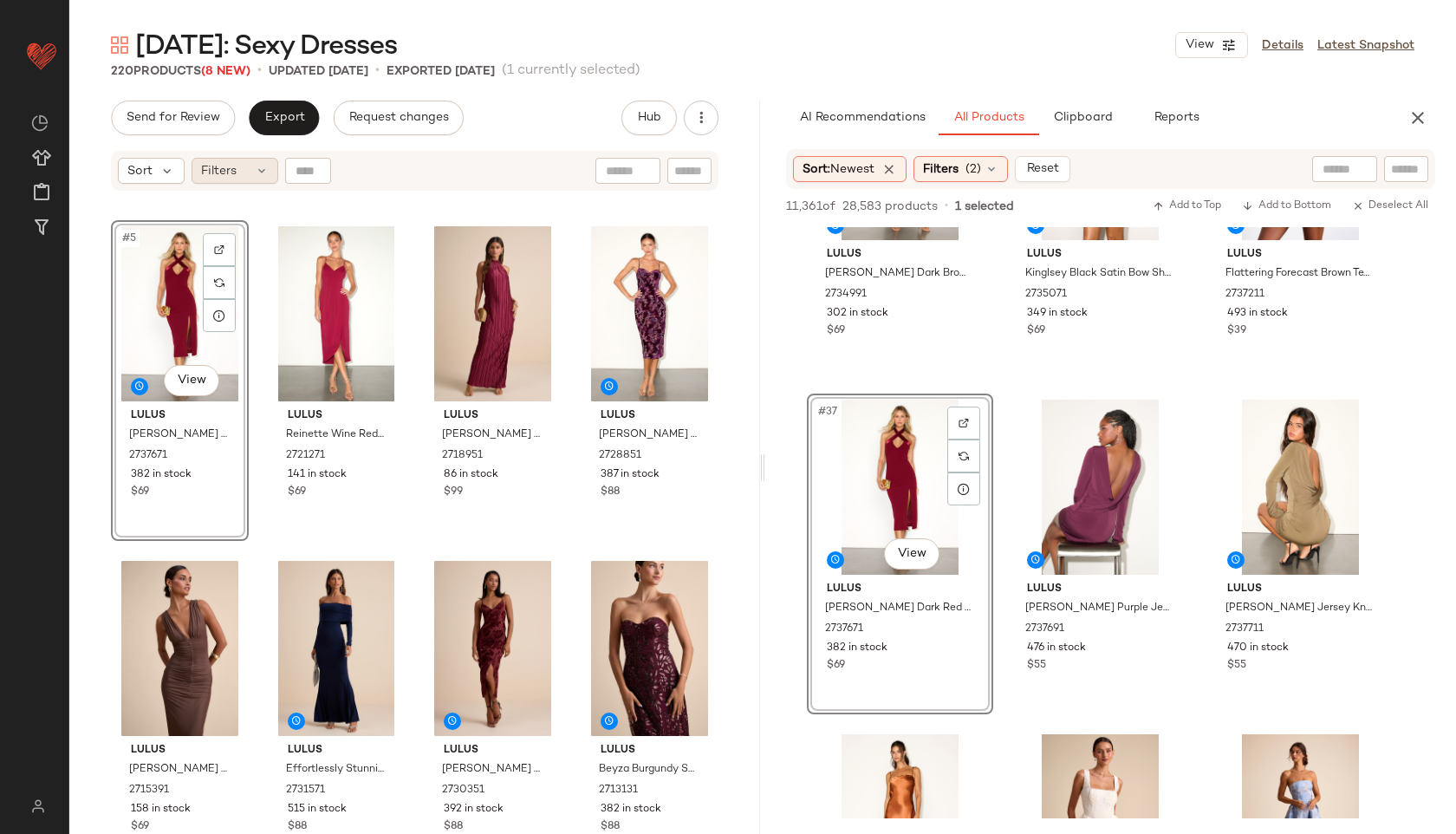
click at [233, 174] on span "Filters" at bounding box center [219, 171] width 36 height 18
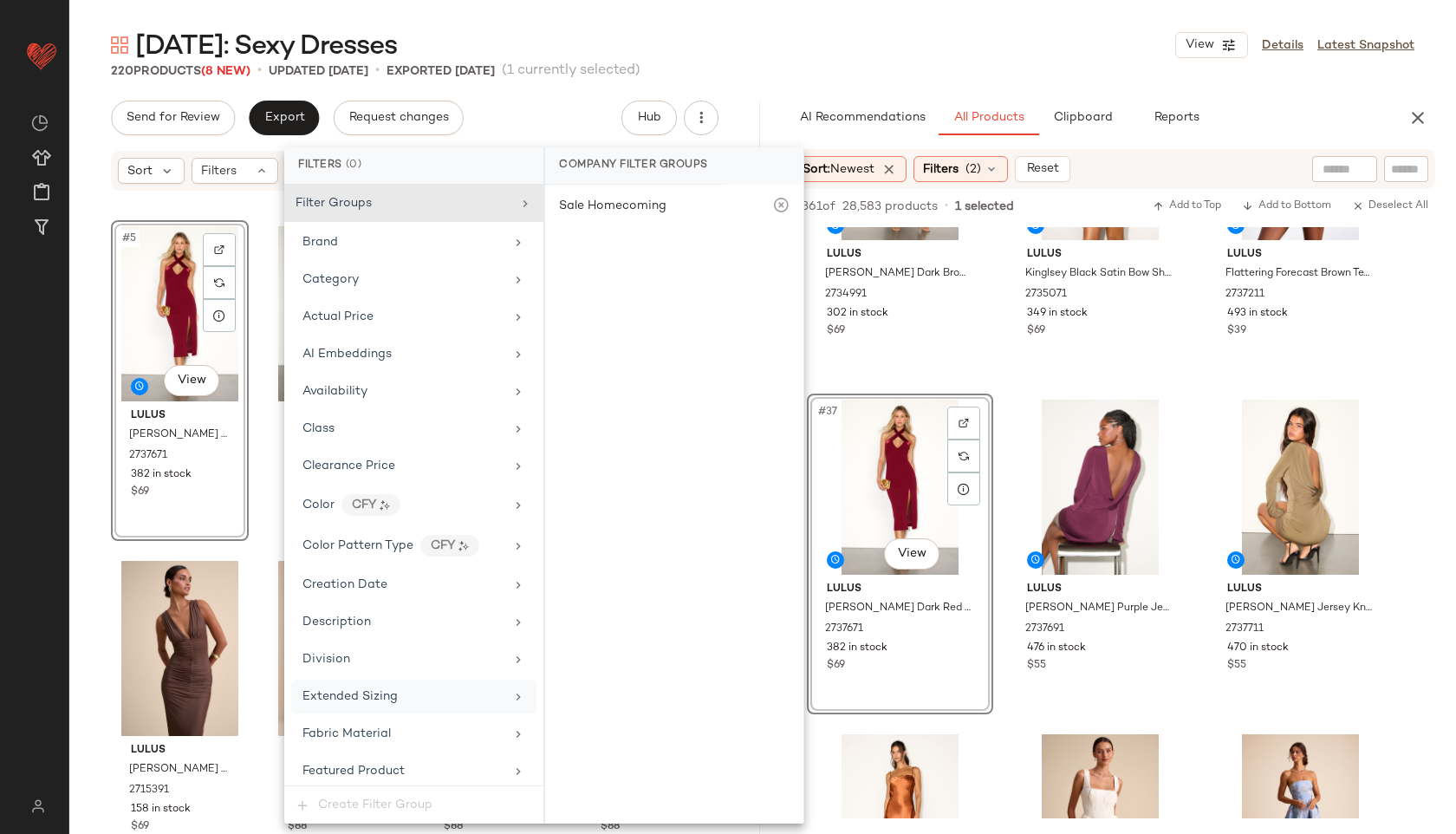
scroll to position [1065, 0]
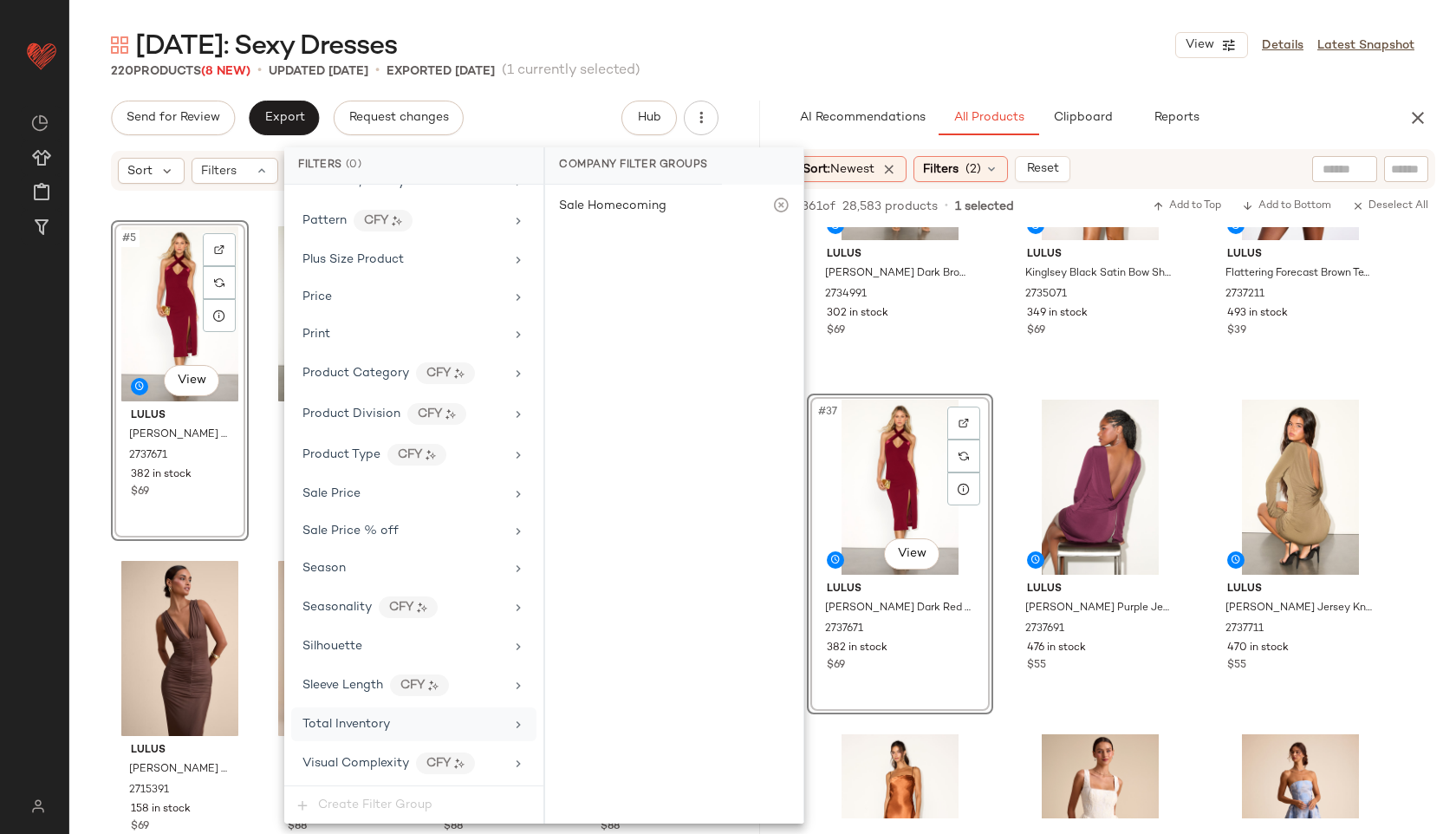
click at [371, 728] on span "Total Inventory" at bounding box center [346, 723] width 88 height 13
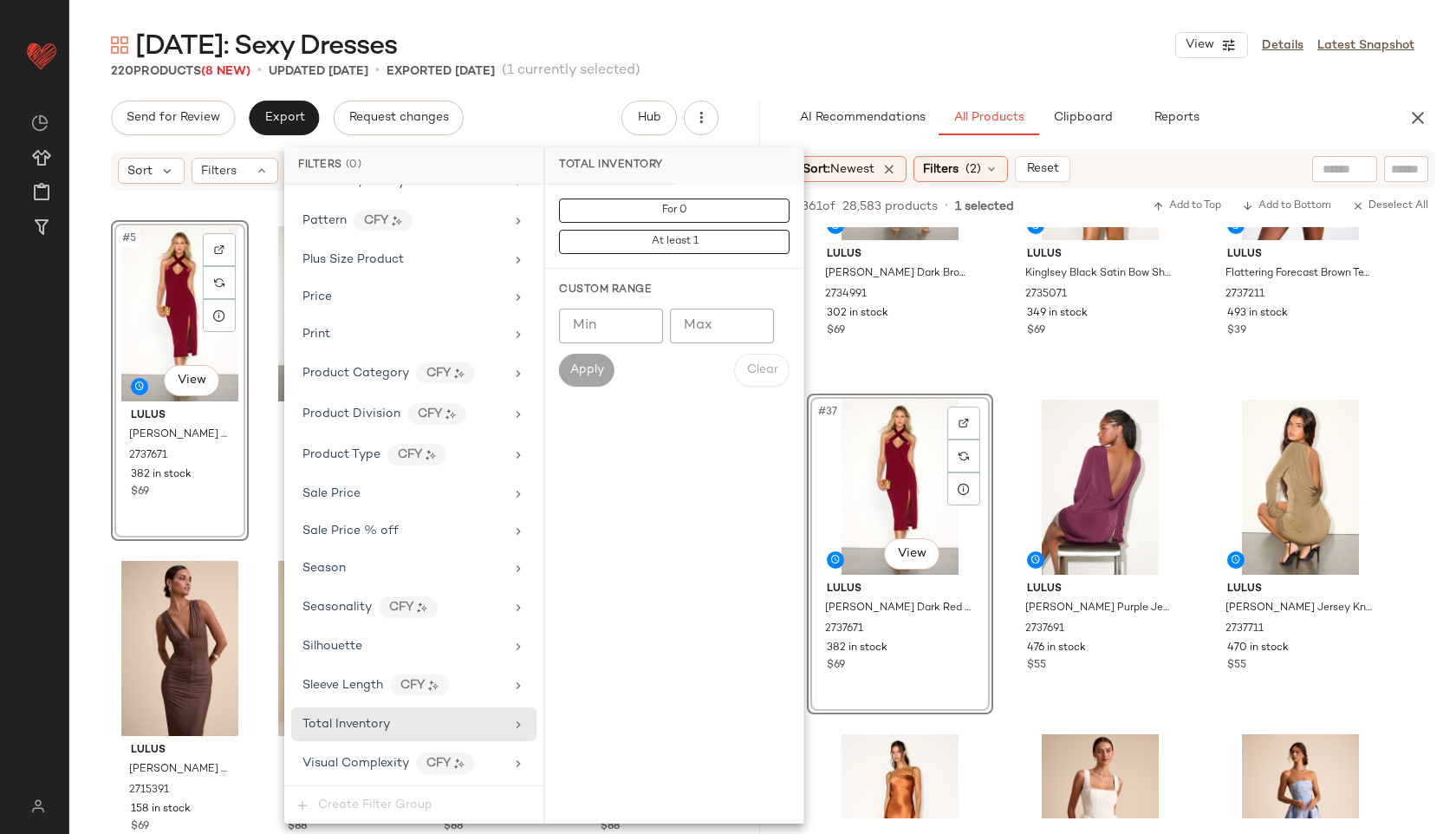
click at [719, 321] on input "Max" at bounding box center [721, 326] width 104 height 35
type input "**"
click at [603, 366] on span "Apply" at bounding box center [586, 370] width 35 height 14
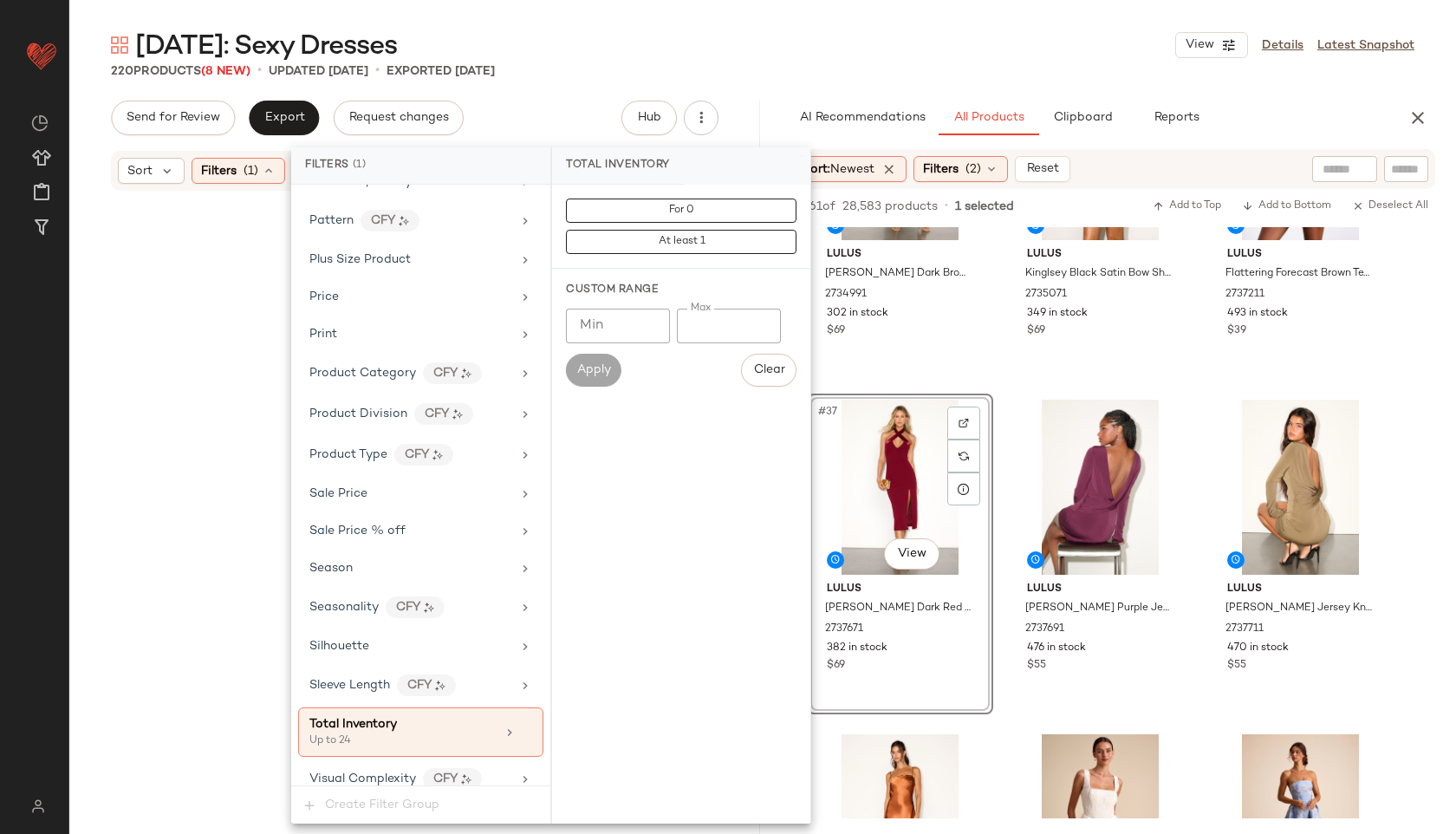
click at [761, 62] on div "220 Products (8 New) • updated Oct 2nd • Exported Sep 30th" at bounding box center [762, 71] width 1386 height 18
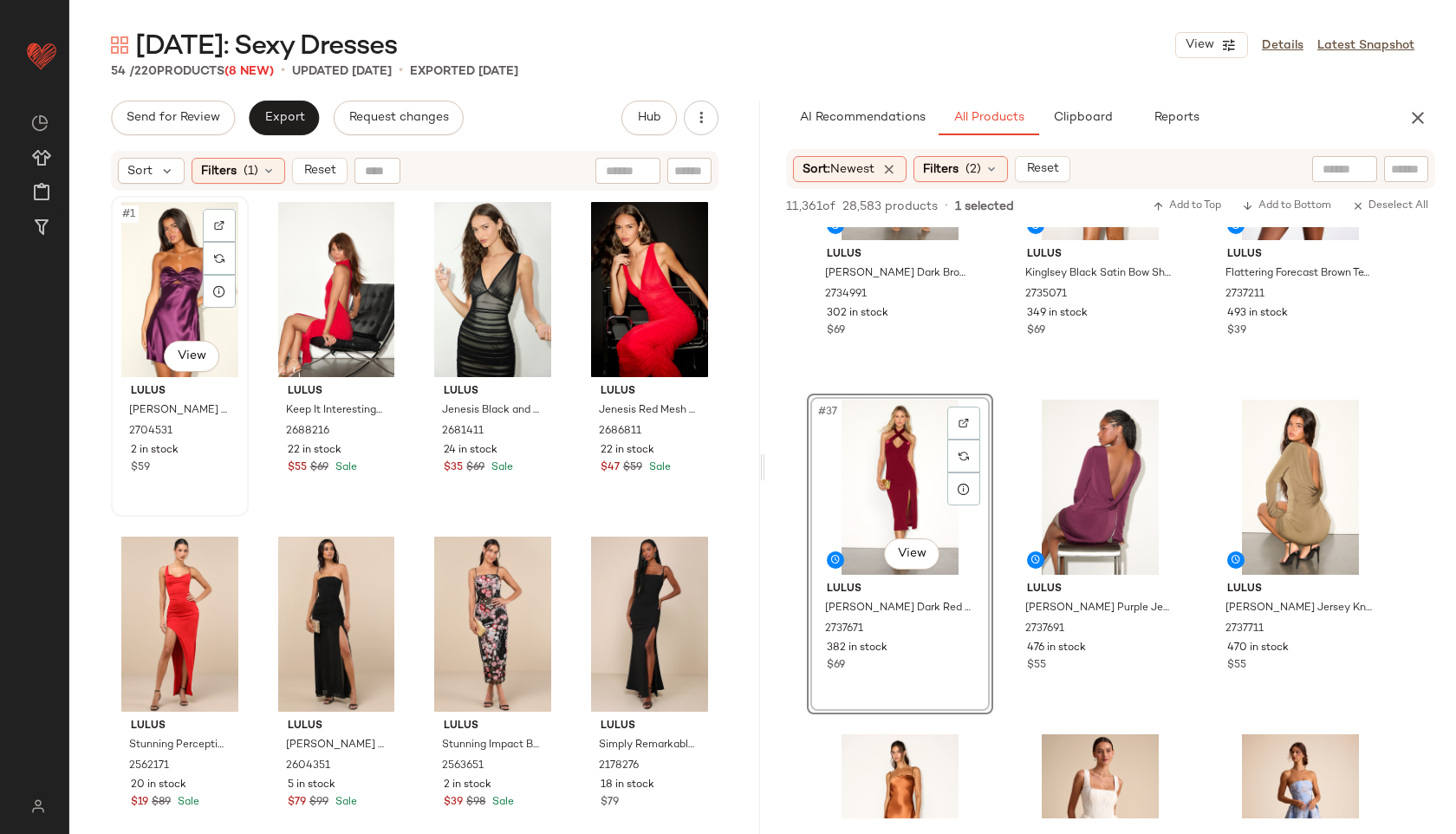
click at [168, 254] on div "#1 View" at bounding box center [180, 289] width 125 height 175
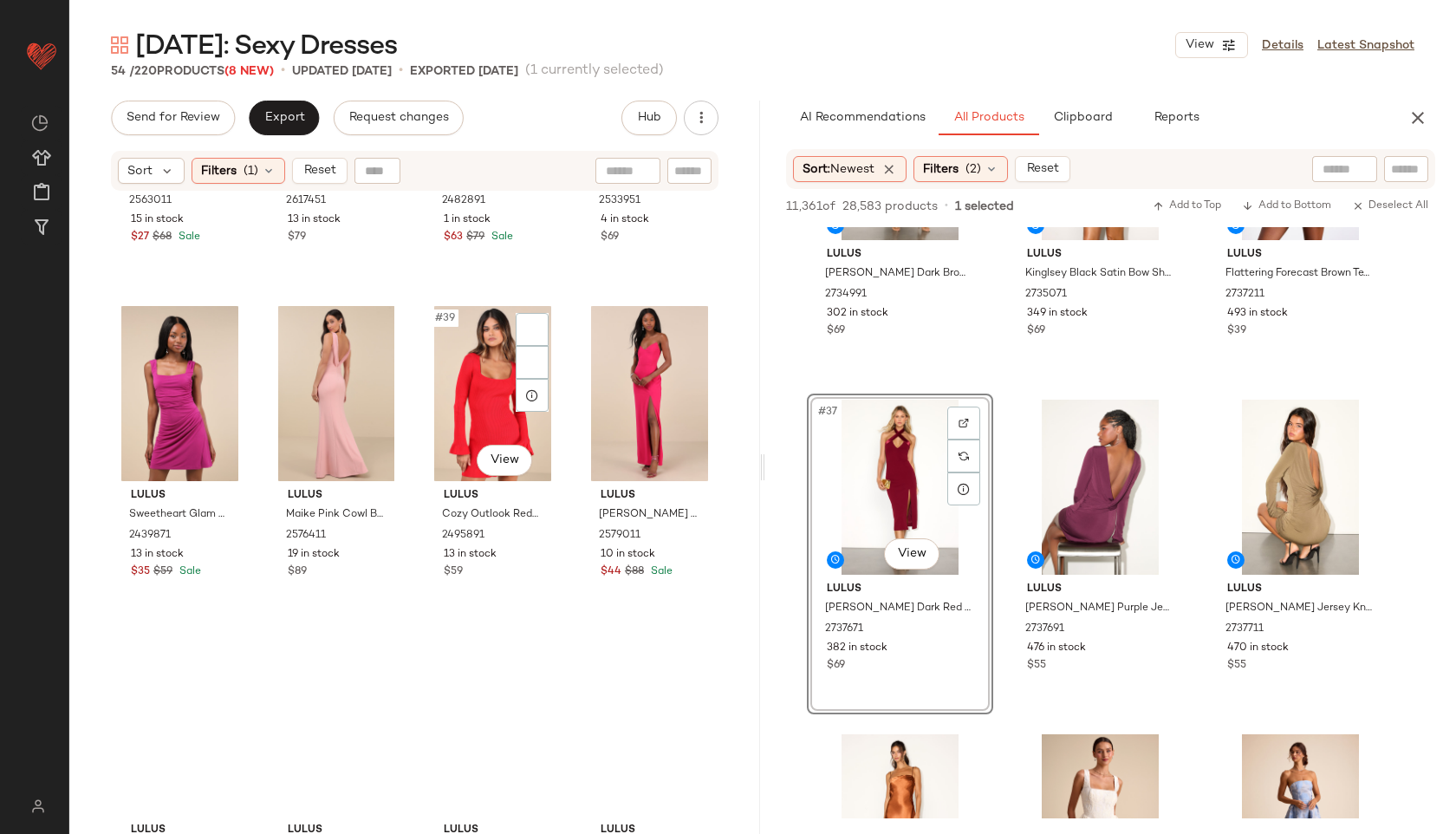
scroll to position [4004, 0]
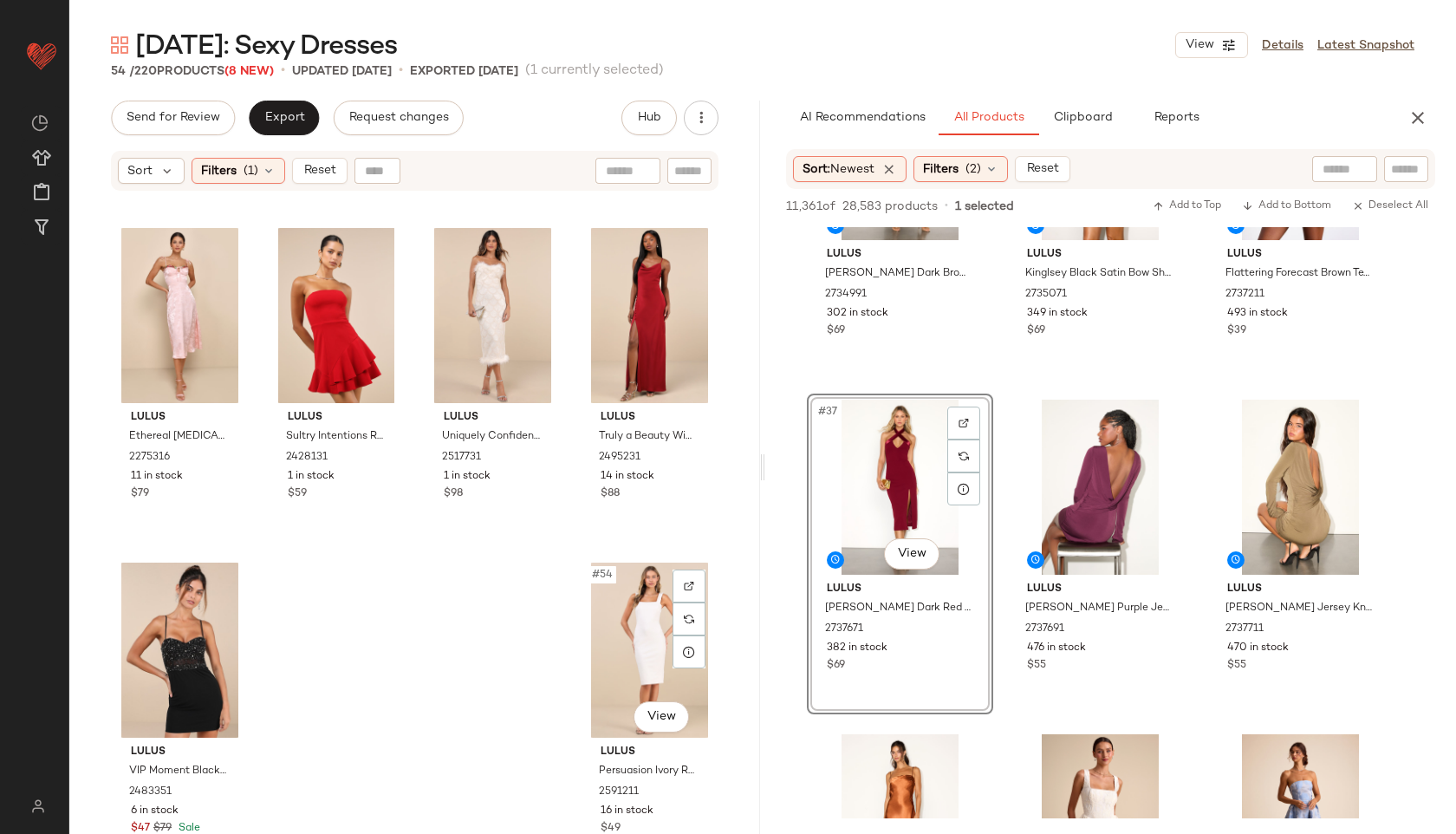
click at [623, 617] on div "#54 View" at bounding box center [649, 649] width 125 height 175
